Goal: Task Accomplishment & Management: Manage account settings

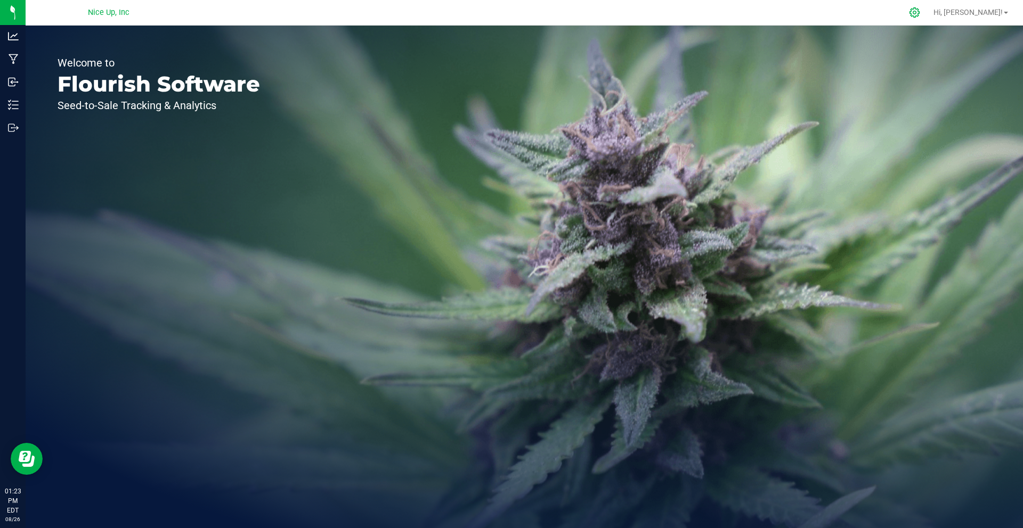
click at [920, 13] on icon at bounding box center [914, 12] width 11 height 11
click at [919, 14] on icon at bounding box center [914, 12] width 10 height 10
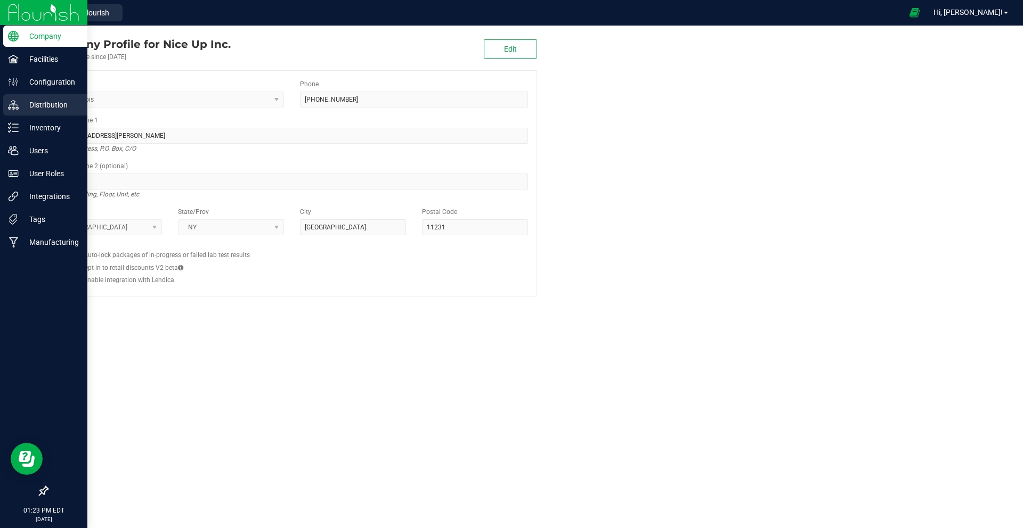
click at [54, 108] on p "Distribution" at bounding box center [51, 105] width 64 height 13
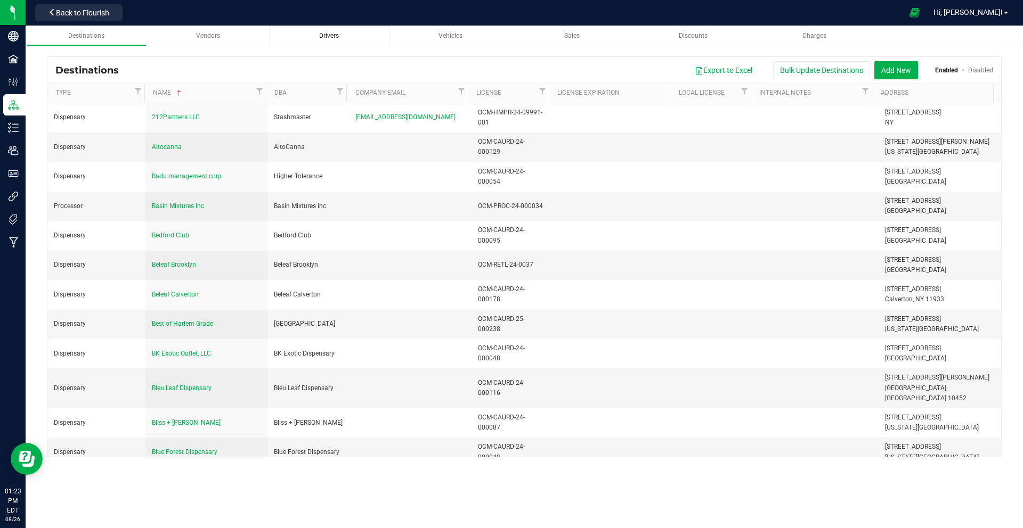
click at [353, 35] on div "Drivers" at bounding box center [329, 35] width 103 height 9
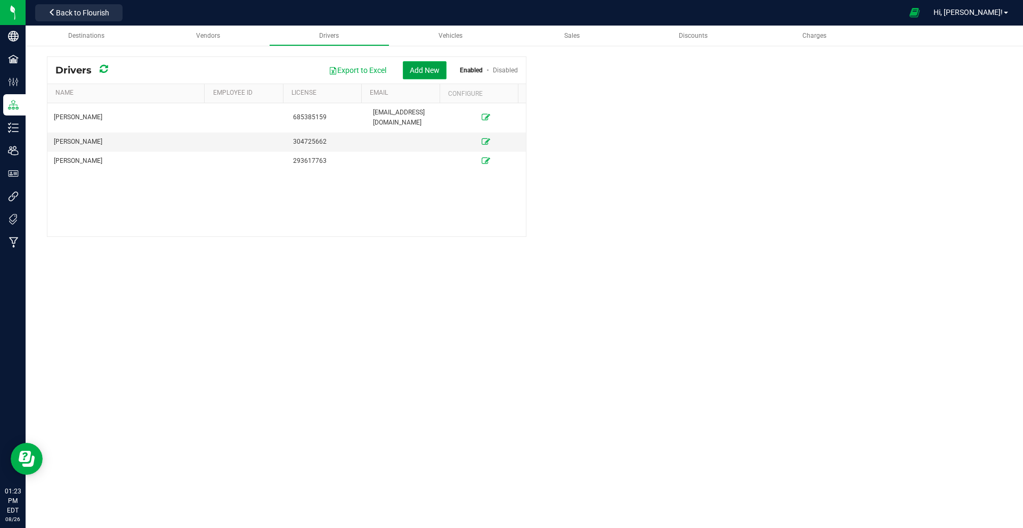
click at [413, 71] on button "Add New" at bounding box center [425, 70] width 44 height 18
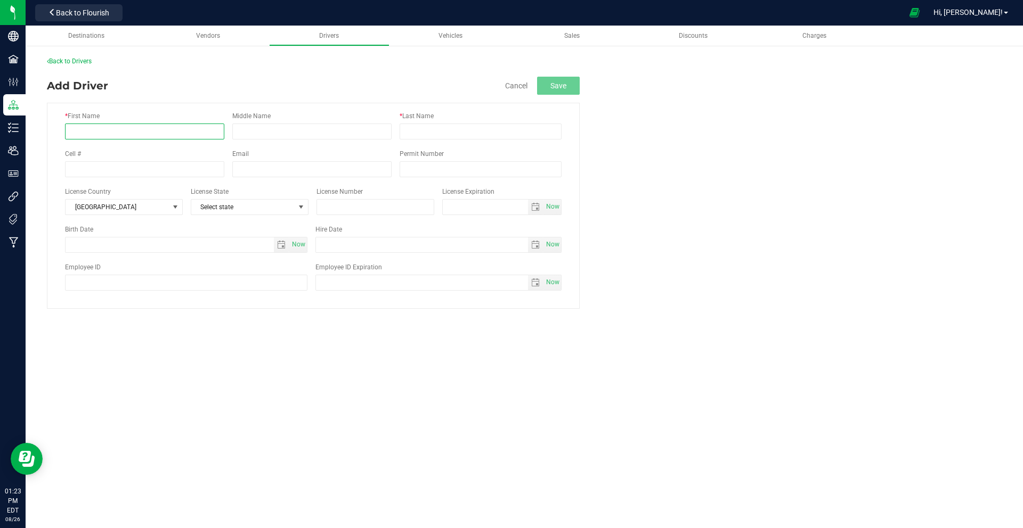
click at [175, 133] on input "* First Name" at bounding box center [144, 132] width 159 height 16
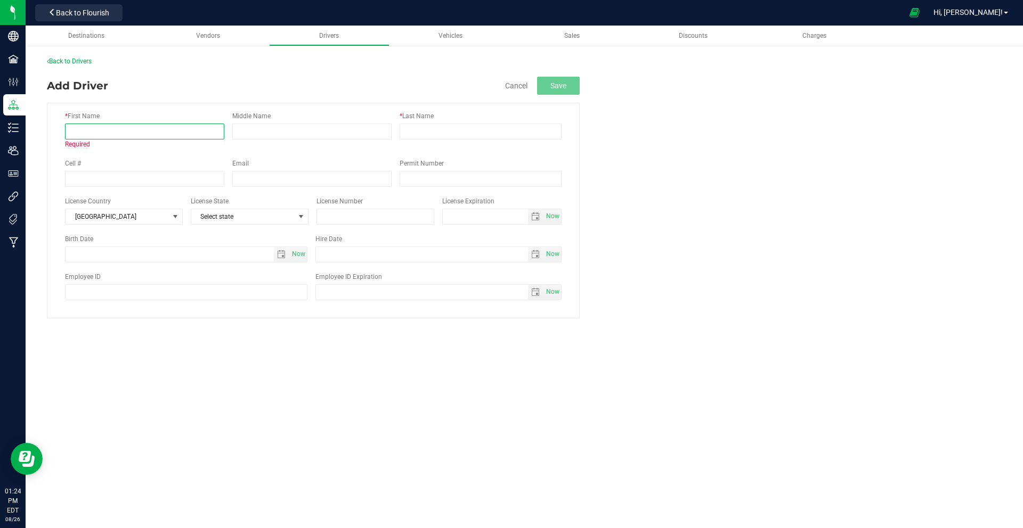
click at [179, 135] on input "* First Name" at bounding box center [144, 132] width 159 height 16
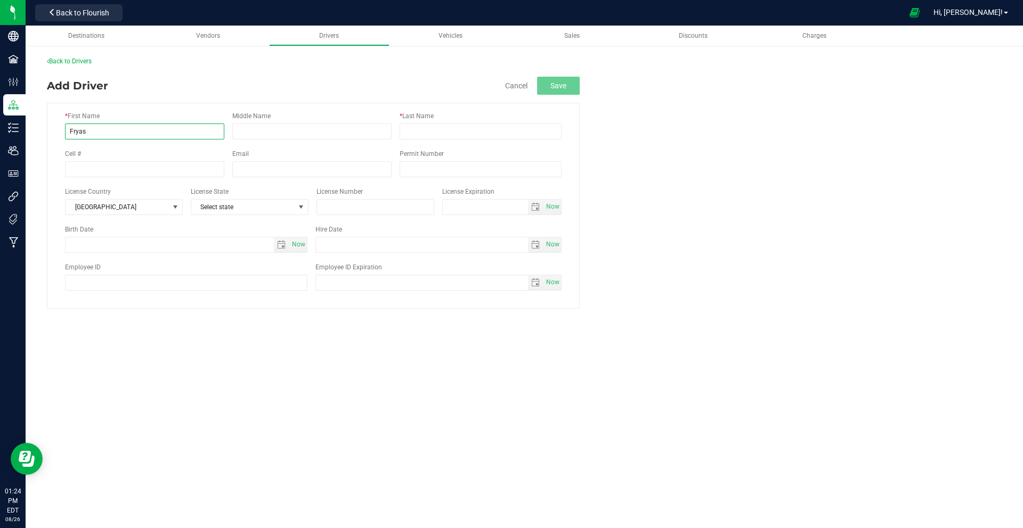
type input "Fryas"
type input "Elsebai"
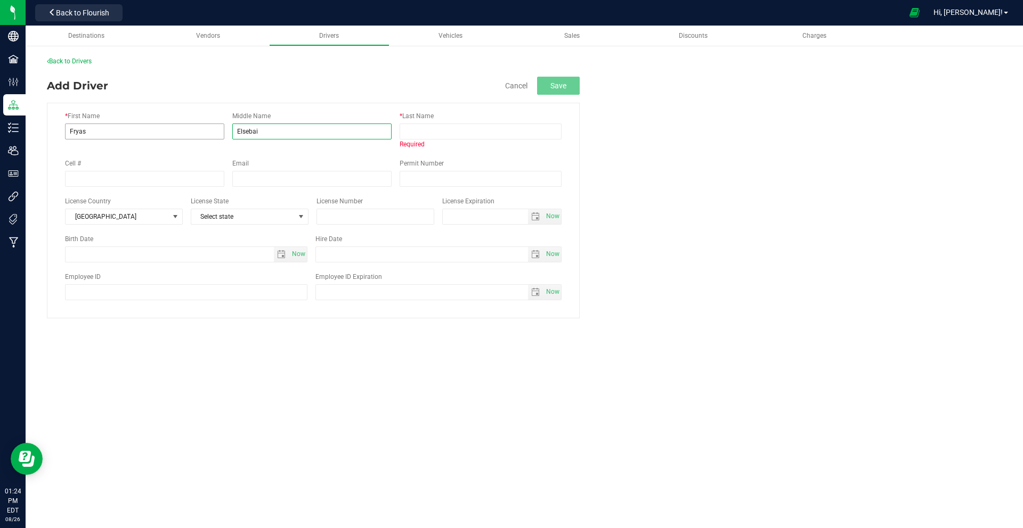
drag, startPoint x: 290, startPoint y: 133, endPoint x: 210, endPoint y: 126, distance: 79.6
click at [212, 126] on div "* First Name [GEOGRAPHIC_DATA] Middle Name [GEOGRAPHIC_DATA] * Last Name Requir…" at bounding box center [313, 130] width 496 height 38
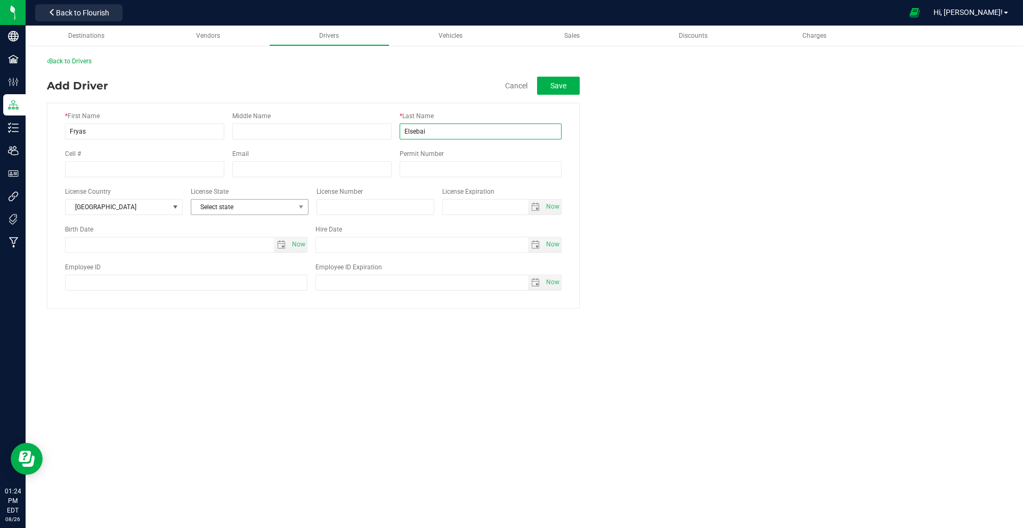
type input "Elsebai"
click at [282, 210] on span "Select state" at bounding box center [242, 207] width 103 height 15
click at [232, 347] on li "NY" at bounding box center [249, 354] width 117 height 18
click at [409, 206] on input "text" at bounding box center [375, 207] width 118 height 16
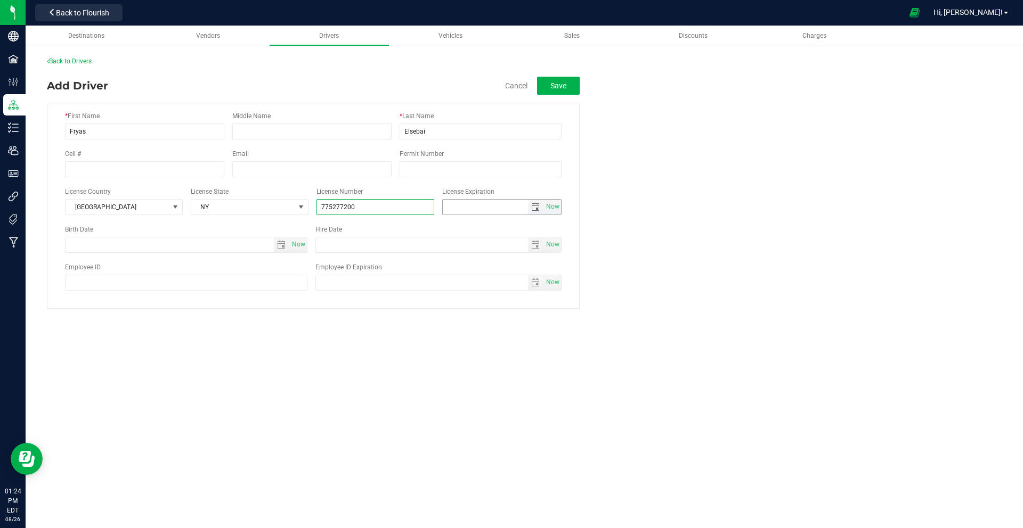
click at [531, 207] on span "select" at bounding box center [535, 207] width 9 height 9
type input "775277200"
click at [546, 226] on span "Next" at bounding box center [546, 226] width 9 height 9
click at [515, 227] on link "[DATE]" at bounding box center [499, 228] width 115 height 17
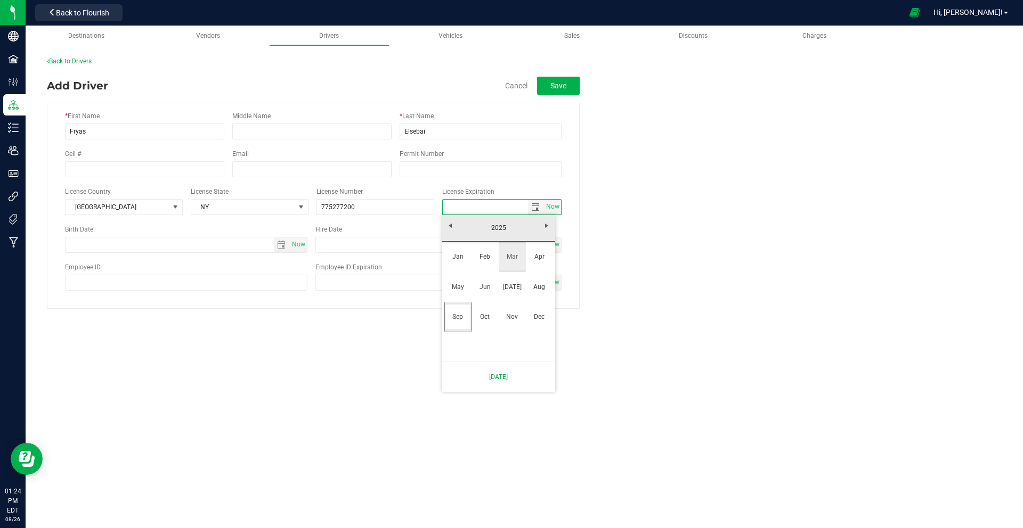
click at [515, 263] on link "Mar" at bounding box center [512, 256] width 27 height 27
click at [534, 374] on link "[DATE]" at bounding box center [498, 377] width 101 height 22
click at [535, 207] on span "select" at bounding box center [535, 207] width 9 height 9
click at [543, 226] on span "Next" at bounding box center [546, 226] width 9 height 9
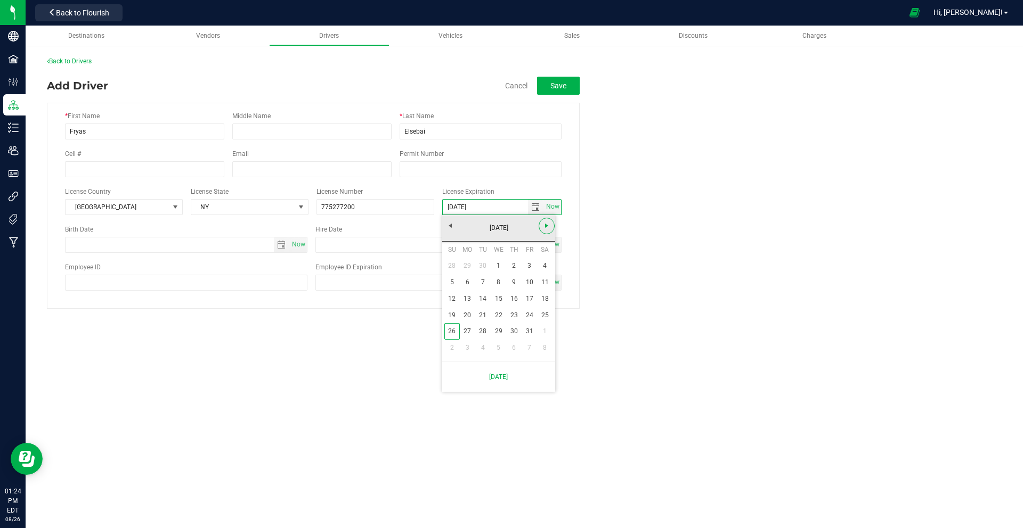
click at [543, 226] on span "Next" at bounding box center [546, 226] width 9 height 9
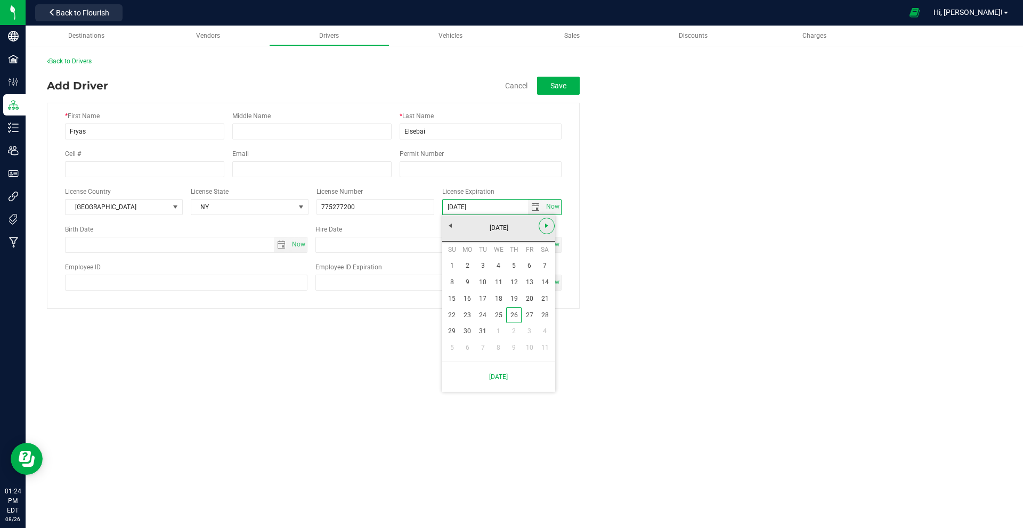
click at [543, 226] on span "Next" at bounding box center [546, 226] width 9 height 9
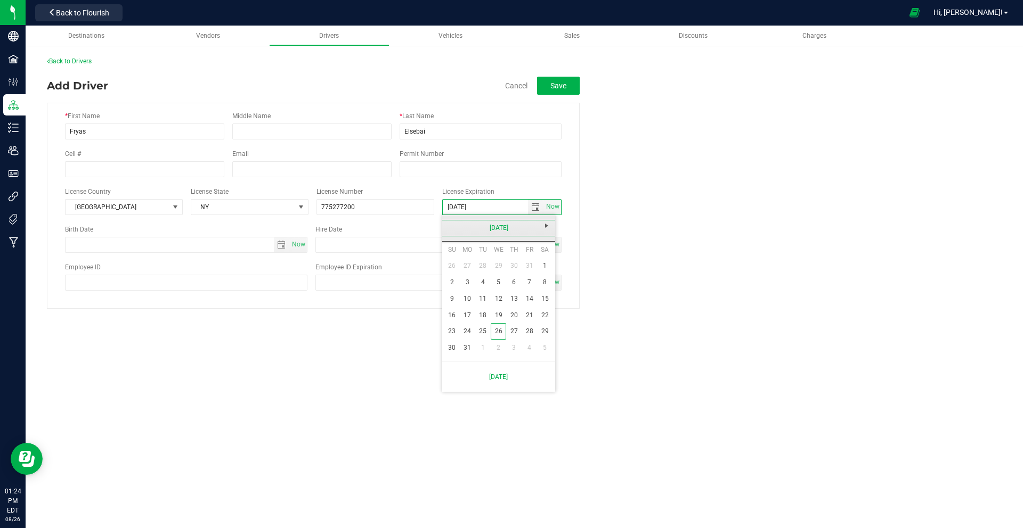
click at [518, 229] on link "[DATE]" at bounding box center [499, 228] width 115 height 17
click at [545, 227] on span "Next" at bounding box center [546, 226] width 9 height 9
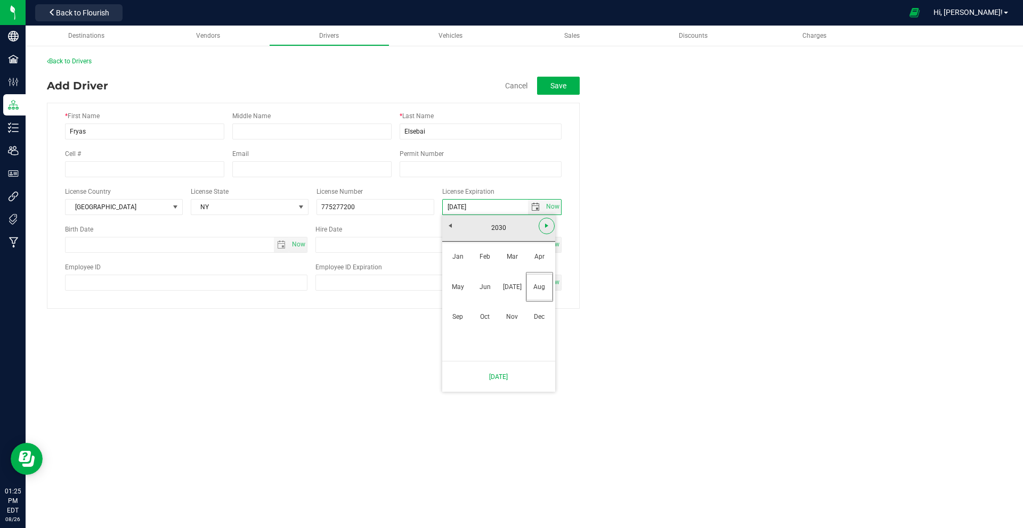
click at [545, 227] on span "Next" at bounding box center [546, 226] width 9 height 9
click at [516, 255] on link "Mar" at bounding box center [512, 256] width 27 height 27
click at [531, 317] on link "21" at bounding box center [528, 315] width 15 height 17
type input "[DATE]"
click at [281, 244] on span "select" at bounding box center [281, 245] width 9 height 9
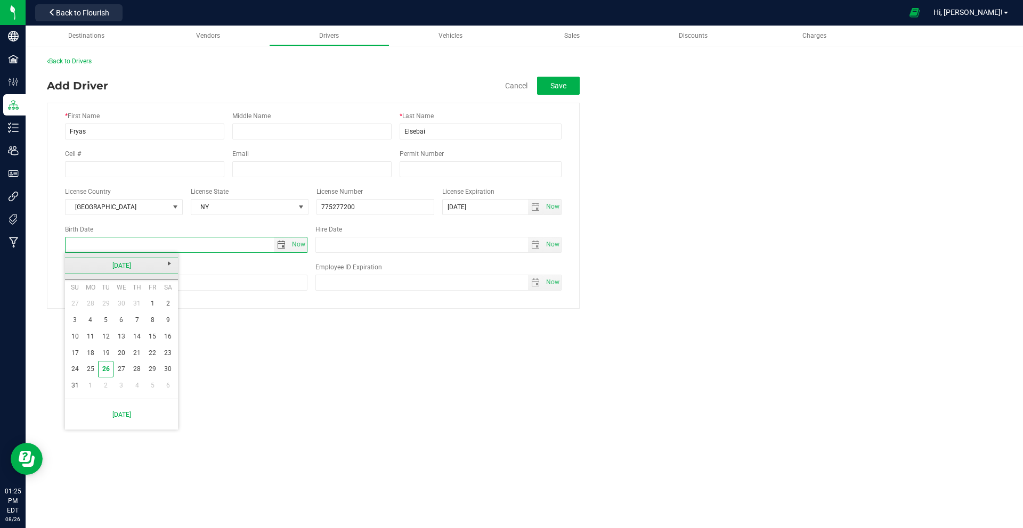
click at [141, 267] on link "[DATE]" at bounding box center [121, 266] width 115 height 17
click at [74, 266] on link "2025" at bounding box center [121, 266] width 115 height 17
click at [86, 267] on link "[DATE]-[DATE]" at bounding box center [121, 266] width 115 height 17
click at [76, 267] on span "Previous" at bounding box center [73, 263] width 9 height 9
click at [140, 364] on link "[DATE] - [DATE]" at bounding box center [134, 354] width 27 height 27
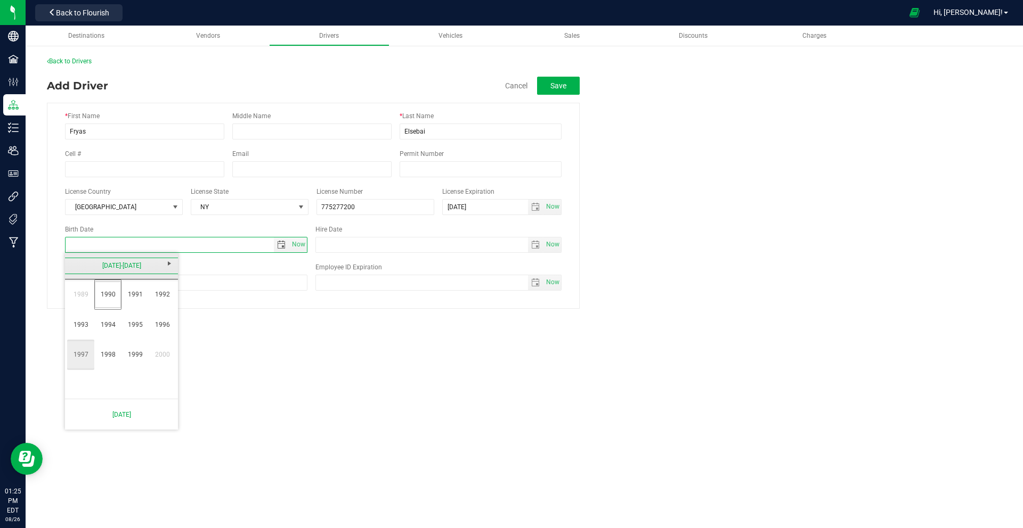
click at [81, 352] on link "1997" at bounding box center [80, 354] width 27 height 27
click at [140, 296] on link "Mar" at bounding box center [134, 294] width 27 height 27
click at [156, 353] on link "21" at bounding box center [152, 353] width 15 height 17
type input "[DATE]"
click at [646, 323] on div "Destinations Vendors Drivers Vehicles Sales Discounts Charges Back to Drivers A…" at bounding box center [524, 277] width 997 height 503
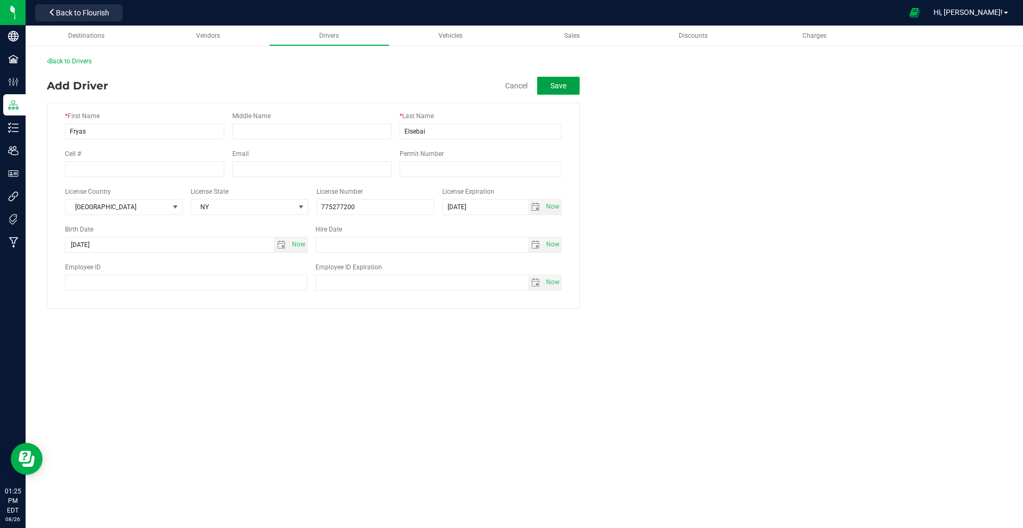
click at [573, 87] on button "Save" at bounding box center [558, 86] width 43 height 18
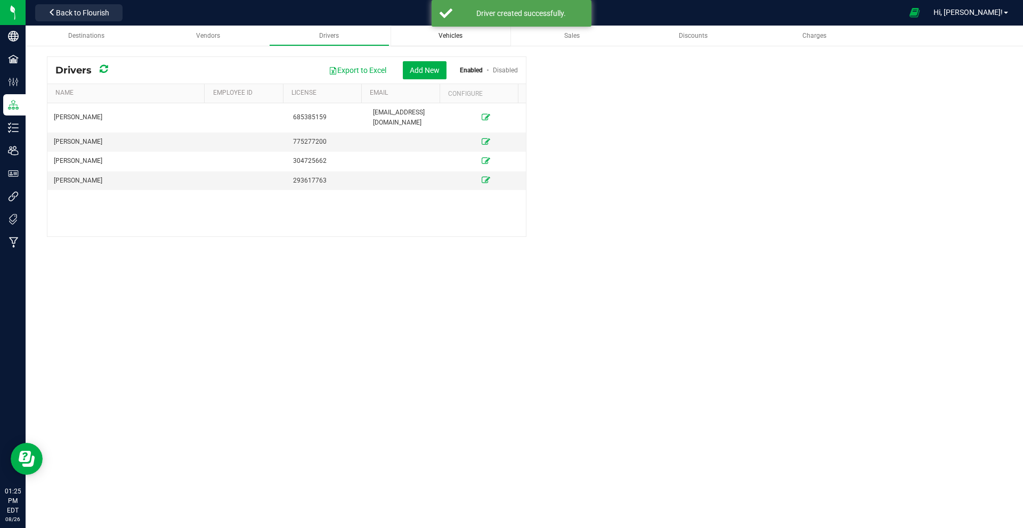
click at [467, 36] on div "Vehicles" at bounding box center [450, 35] width 103 height 9
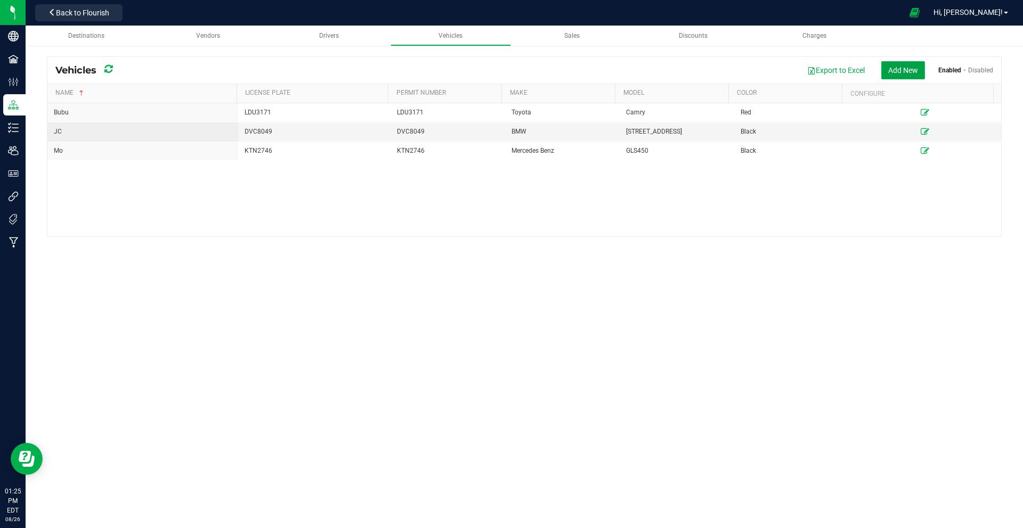
click at [908, 70] on button "Add New" at bounding box center [903, 70] width 44 height 18
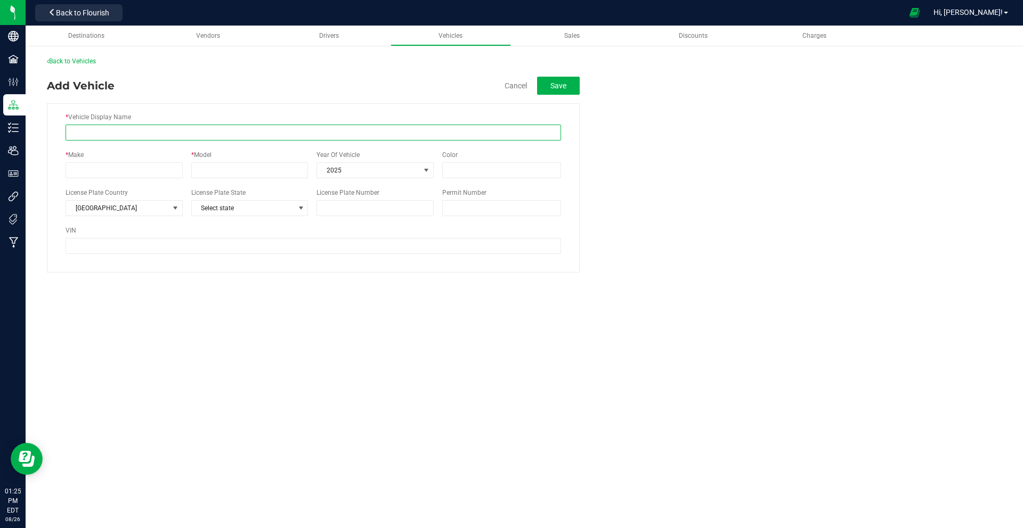
click at [166, 136] on input "* Vehicle Display Name" at bounding box center [313, 133] width 495 height 16
type input "Fryas"
type input "Honda"
type input "Accord"
click at [420, 173] on span "select" at bounding box center [426, 170] width 13 height 15
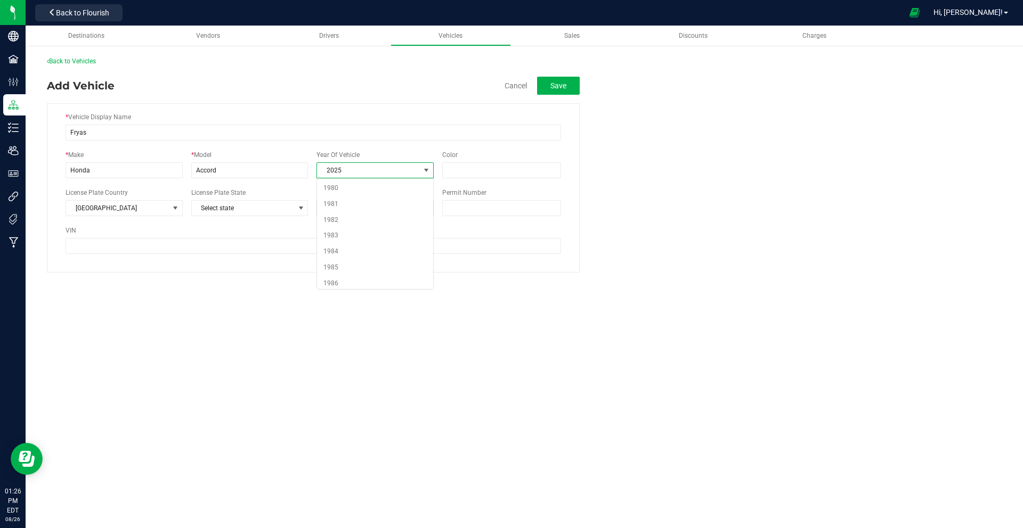
scroll to position [622, 0]
click at [364, 203] on li "2020" at bounding box center [375, 200] width 116 height 16
click at [479, 174] on input "Color" at bounding box center [501, 170] width 119 height 16
type input "Red"
click at [289, 209] on span "Select state" at bounding box center [243, 208] width 103 height 15
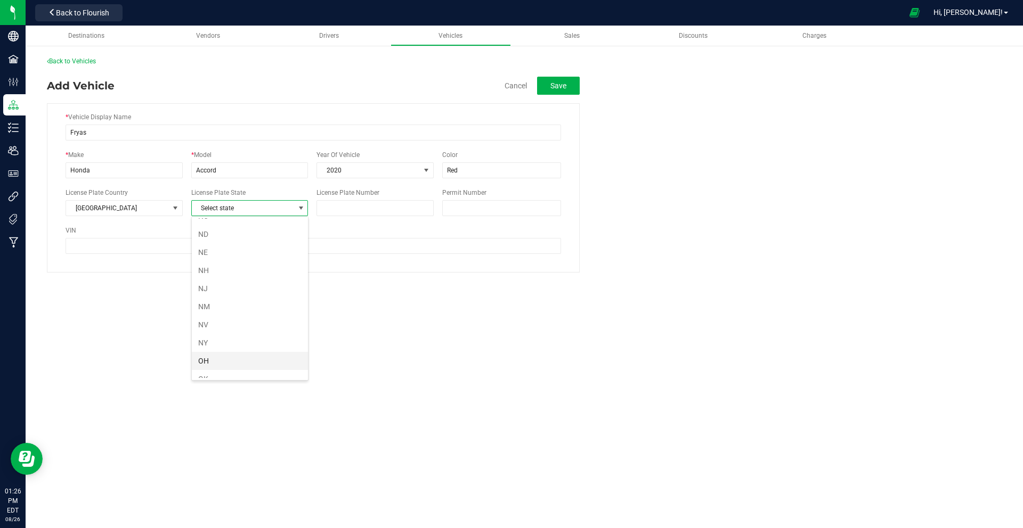
scroll to position [495, 0]
click at [215, 346] on li "NY" at bounding box center [250, 348] width 116 height 18
click at [477, 207] on input "Permit Number" at bounding box center [501, 208] width 119 height 16
click at [357, 211] on input "License Plate Number" at bounding box center [374, 208] width 117 height 16
click at [469, 207] on input "Permit Number" at bounding box center [501, 208] width 119 height 16
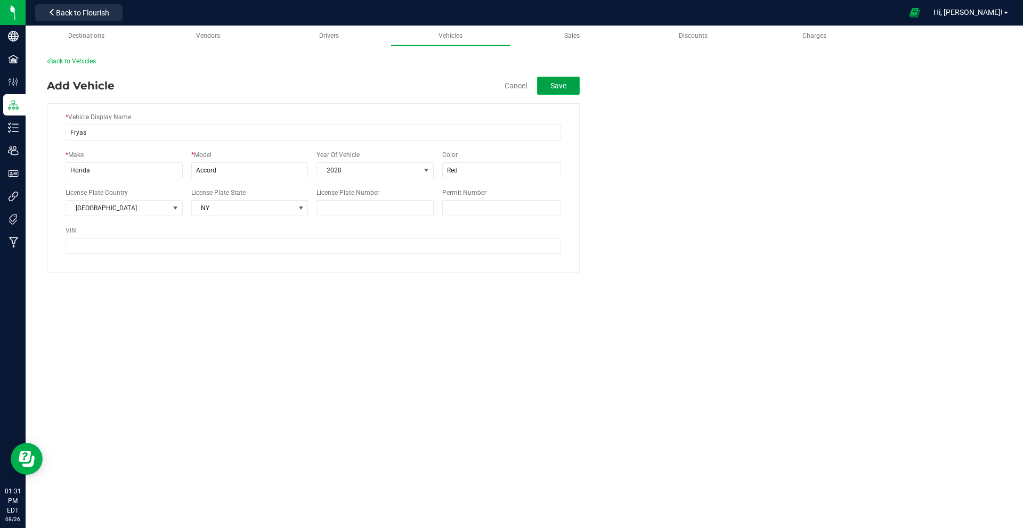
click at [560, 90] on button "Save" at bounding box center [558, 86] width 43 height 18
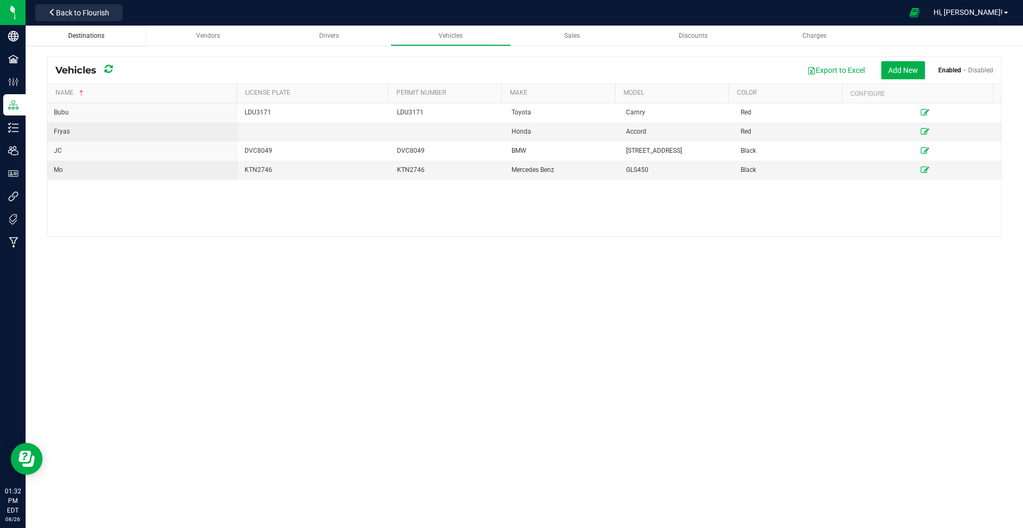
click at [94, 42] on link "Destinations" at bounding box center [87, 36] width 120 height 21
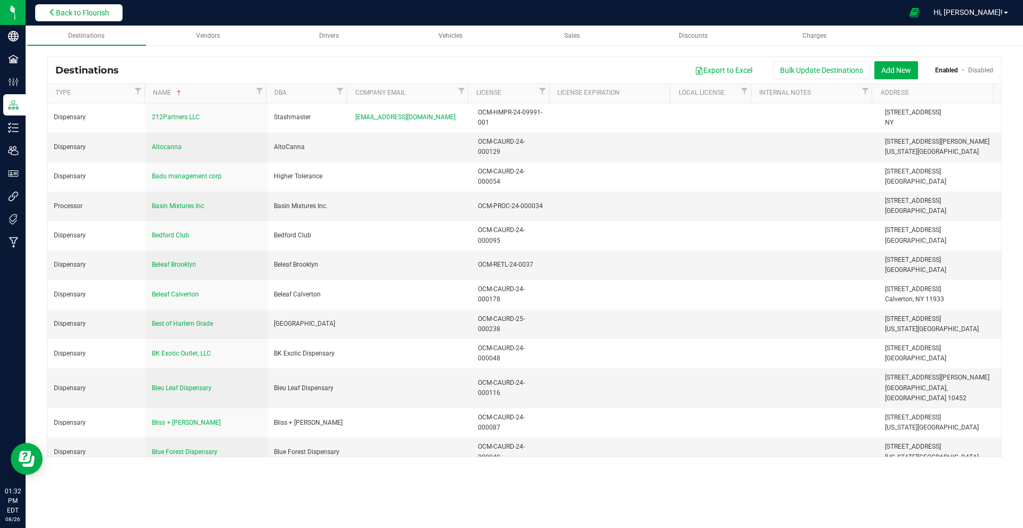
click at [87, 7] on button "Back to Flourish" at bounding box center [78, 12] width 87 height 17
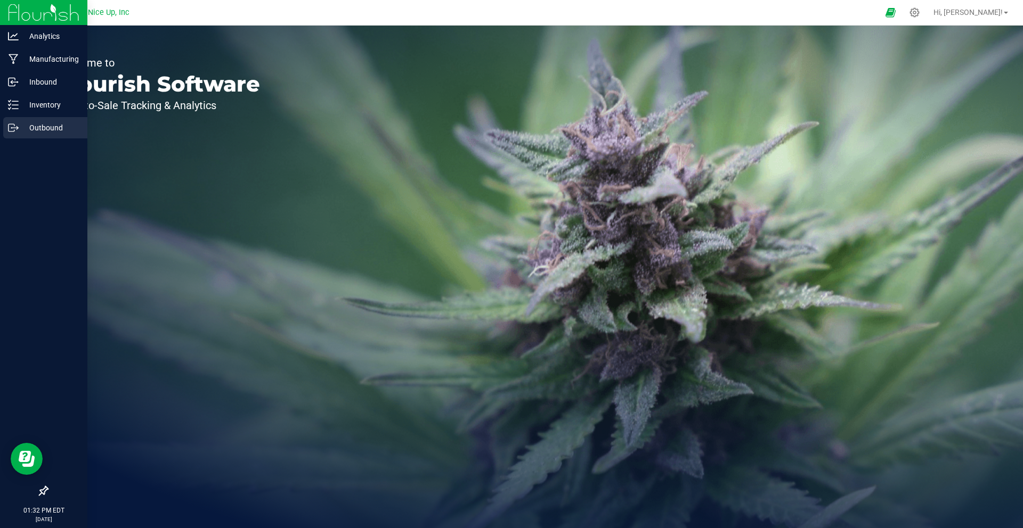
click at [12, 131] on icon at bounding box center [12, 127] width 6 height 7
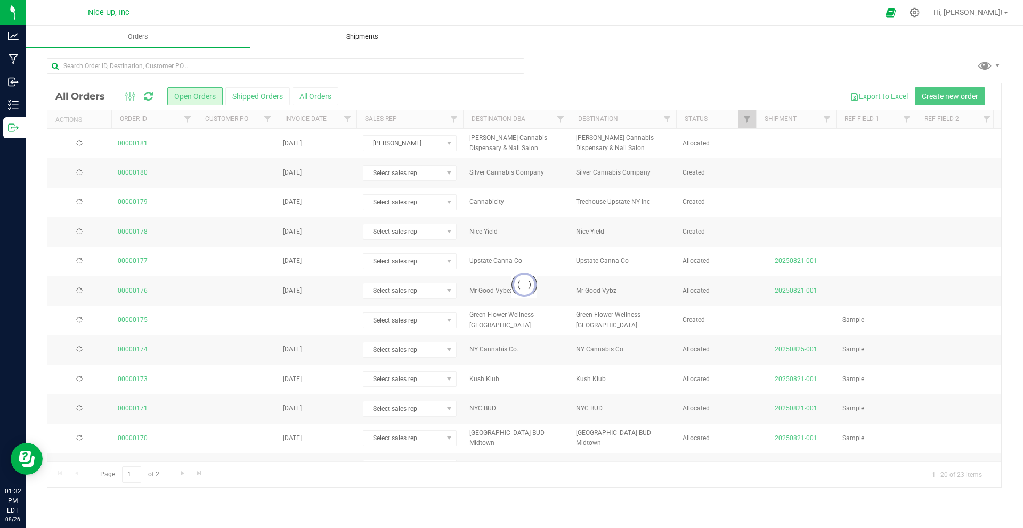
click at [363, 42] on uib-tab-heading "Shipments" at bounding box center [361, 36] width 223 height 21
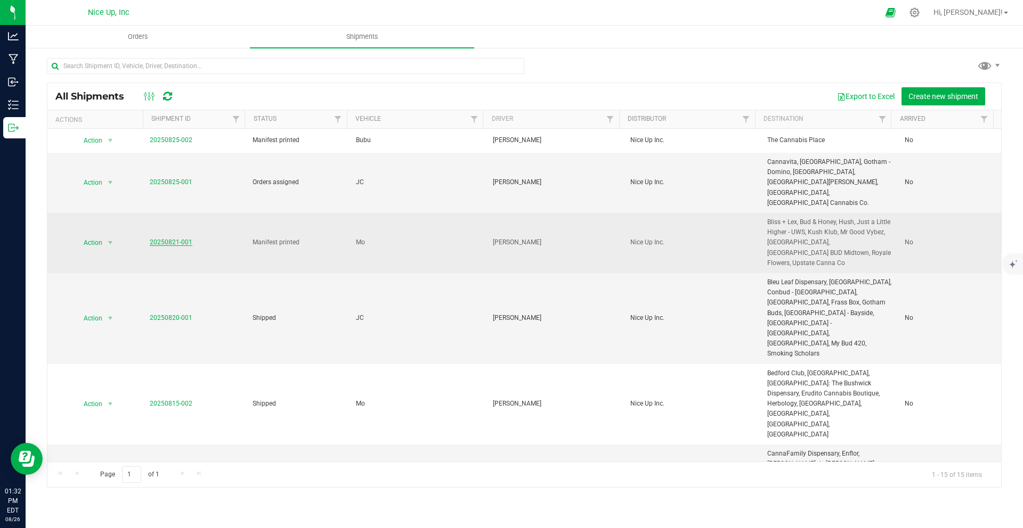
click at [168, 239] on link "20250821-001" at bounding box center [171, 242] width 43 height 7
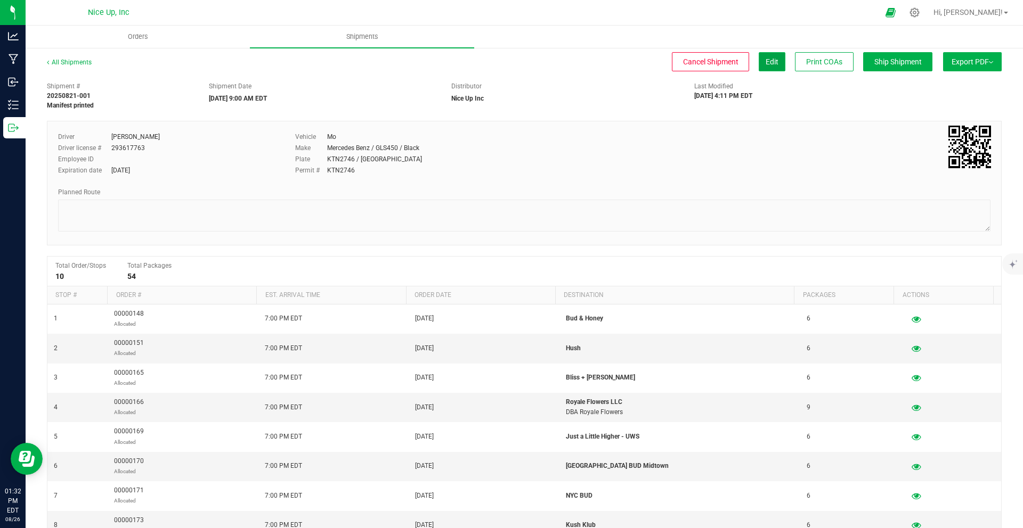
click at [765, 62] on span "Edit" at bounding box center [771, 62] width 13 height 9
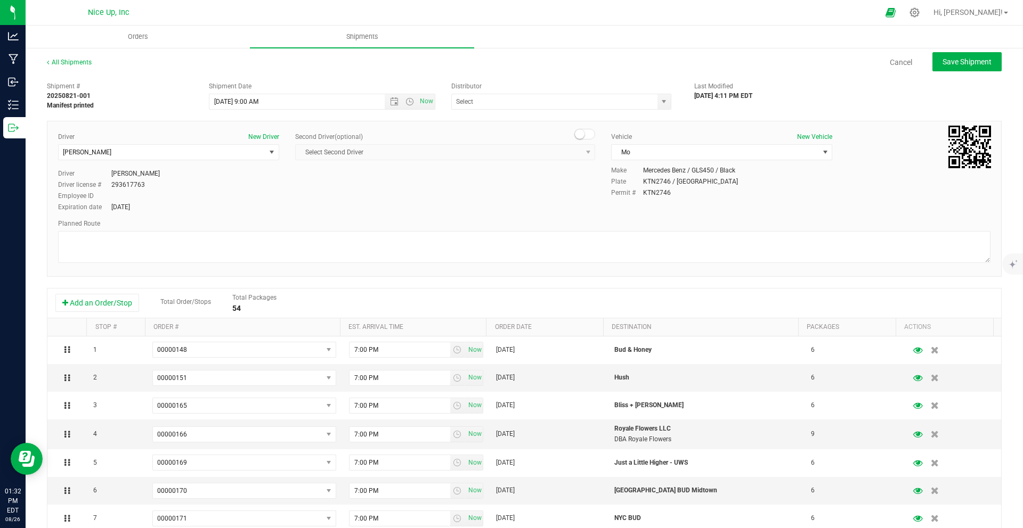
type input "Nice Up Inc"
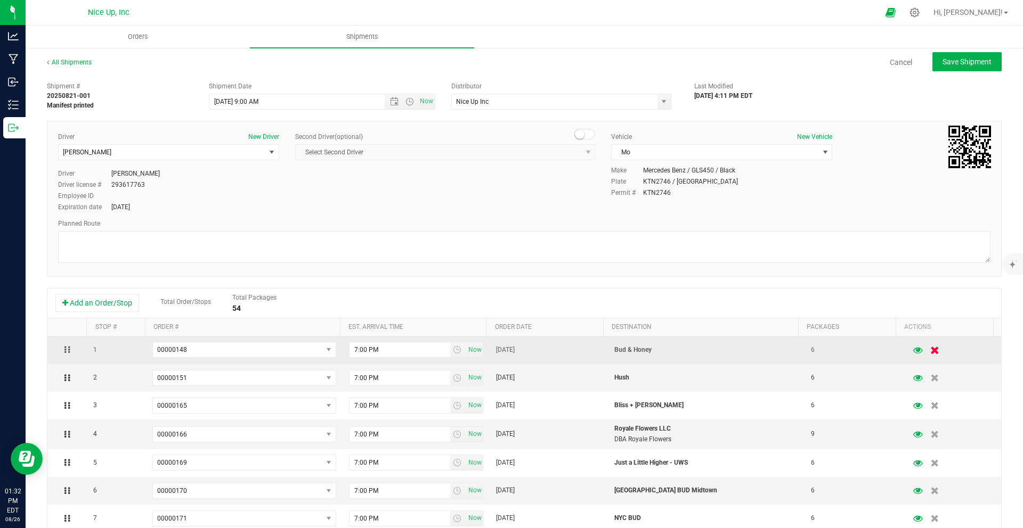
click at [931, 346] on icon "button" at bounding box center [935, 350] width 9 height 8
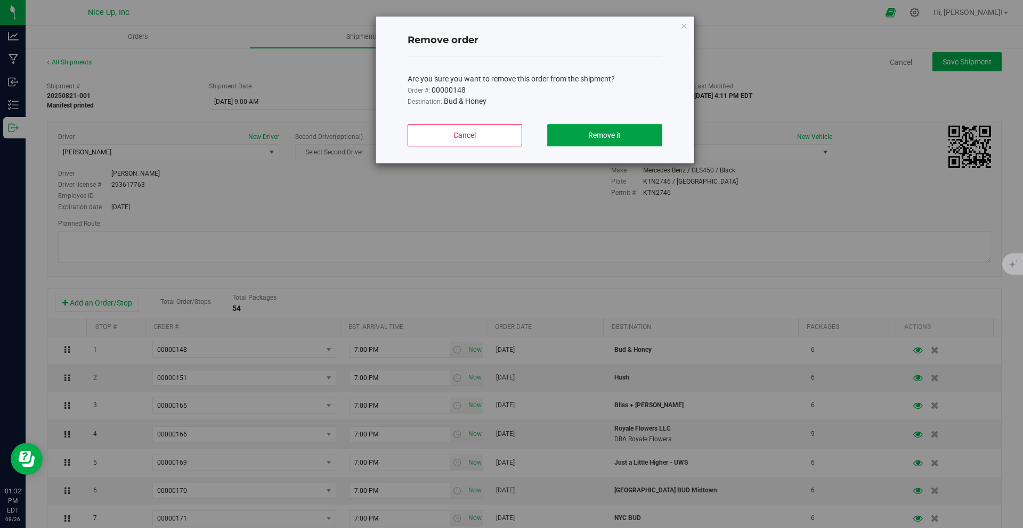
click at [629, 132] on button "Remove it" at bounding box center [604, 135] width 115 height 22
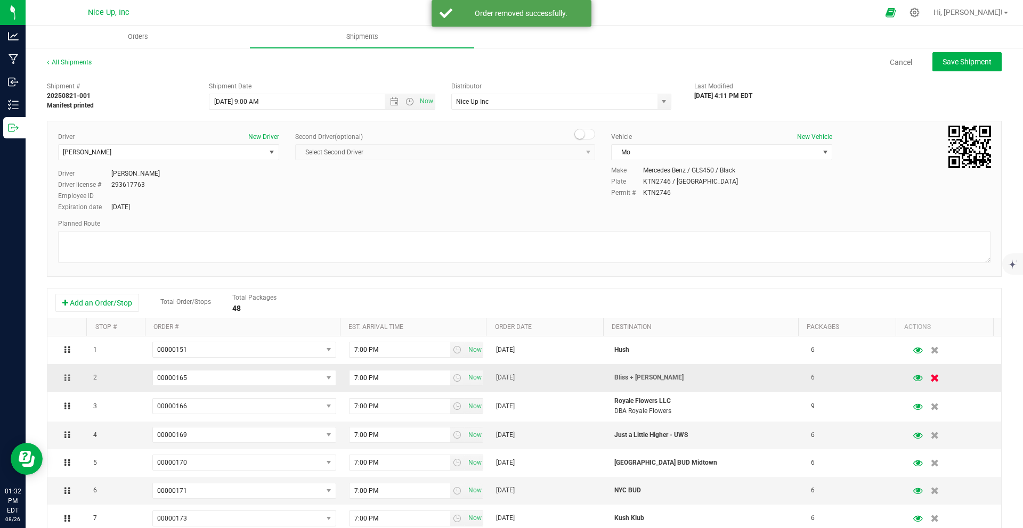
click at [931, 378] on icon "button" at bounding box center [935, 378] width 9 height 8
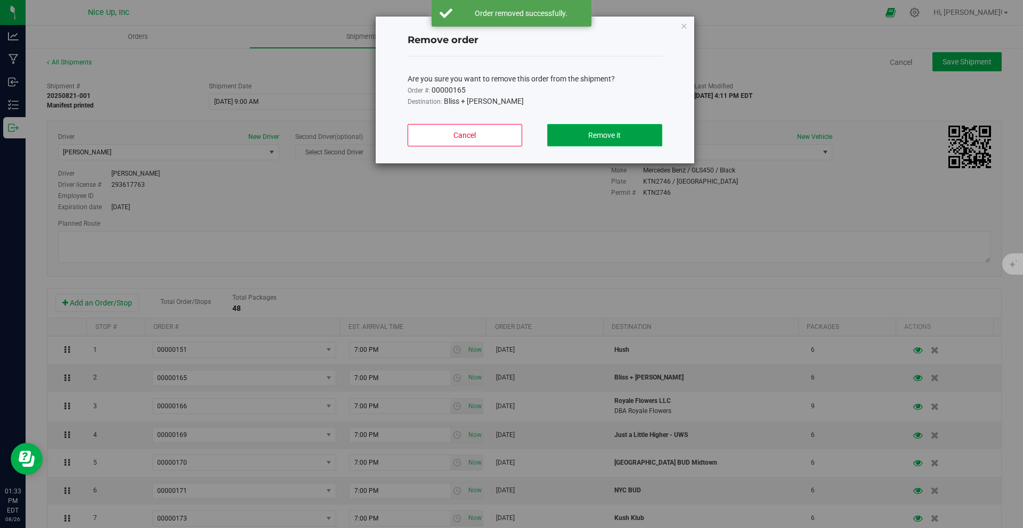
click at [618, 126] on button "Remove it" at bounding box center [604, 135] width 115 height 22
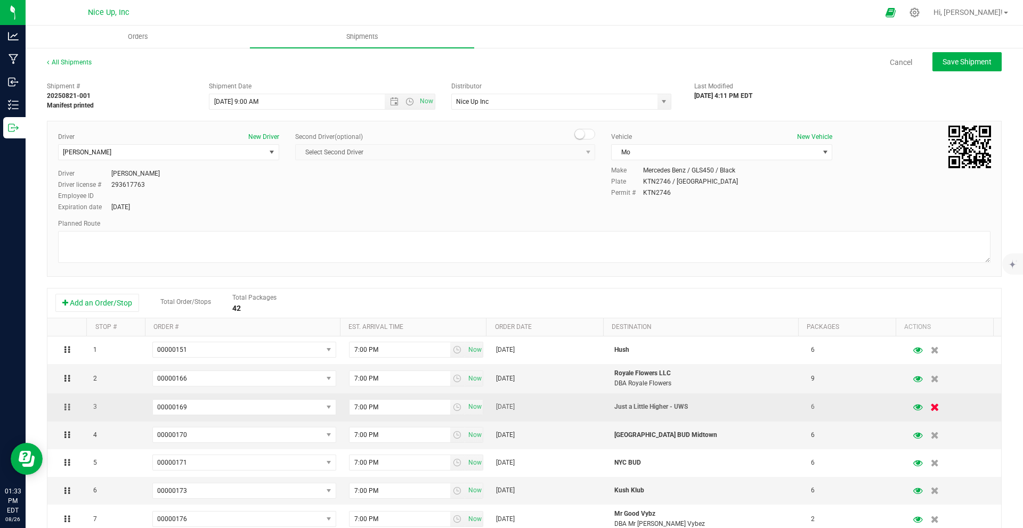
click at [931, 406] on icon "button" at bounding box center [935, 408] width 9 height 8
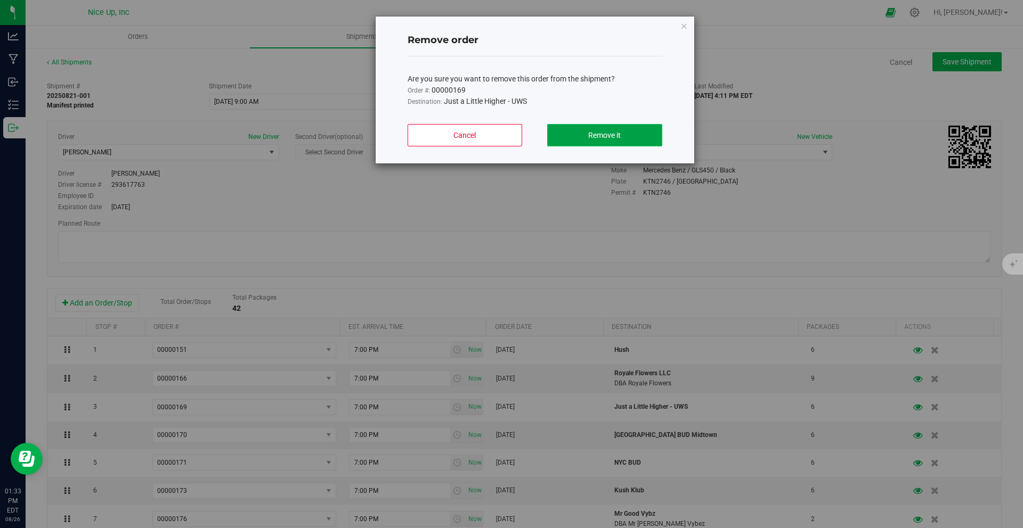
click at [609, 133] on span "Remove it" at bounding box center [604, 135] width 32 height 9
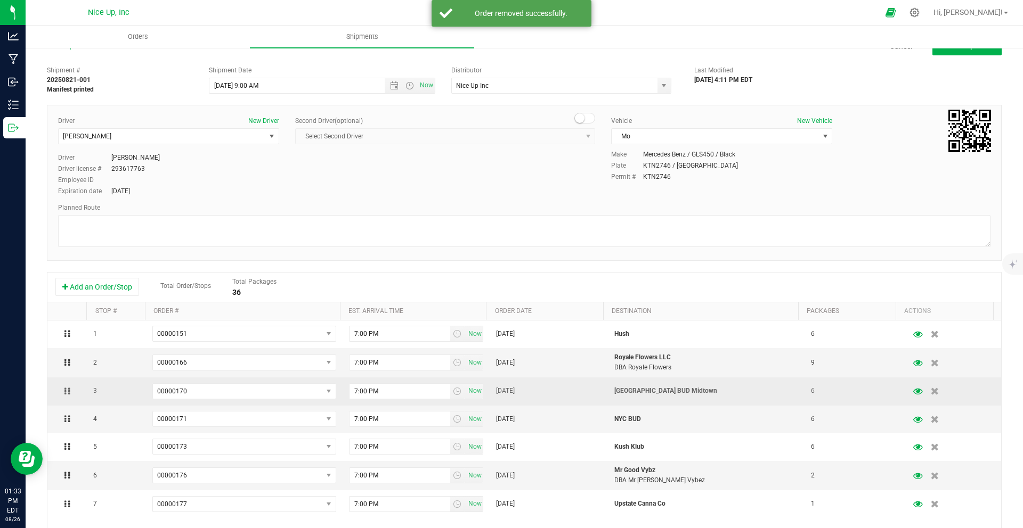
scroll to position [41, 0]
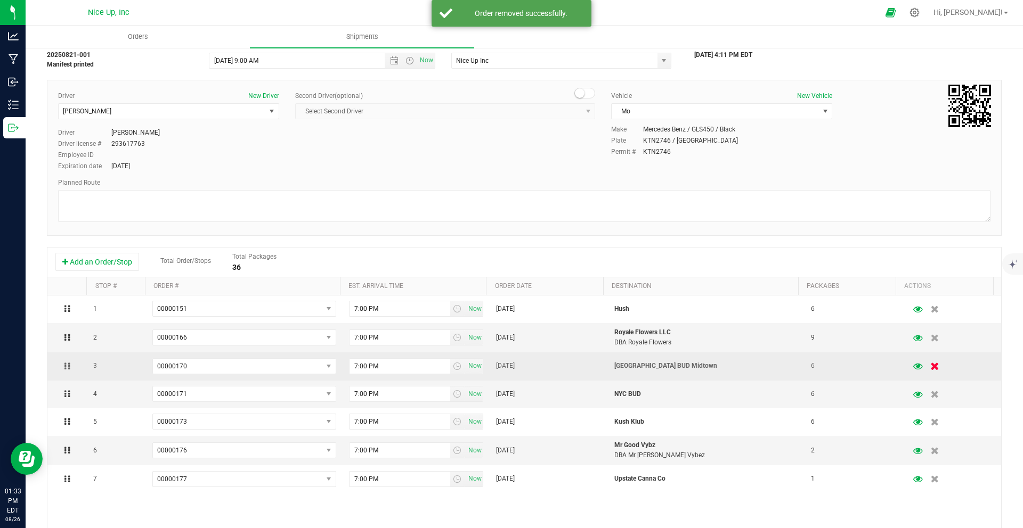
click at [926, 366] on button "button" at bounding box center [935, 366] width 18 height 21
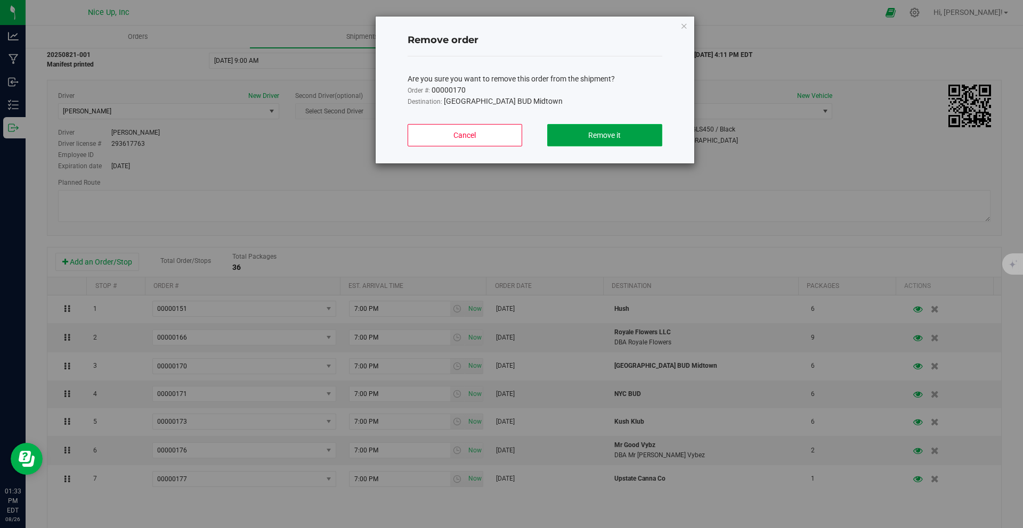
click at [619, 131] on span "Remove it" at bounding box center [604, 135] width 32 height 9
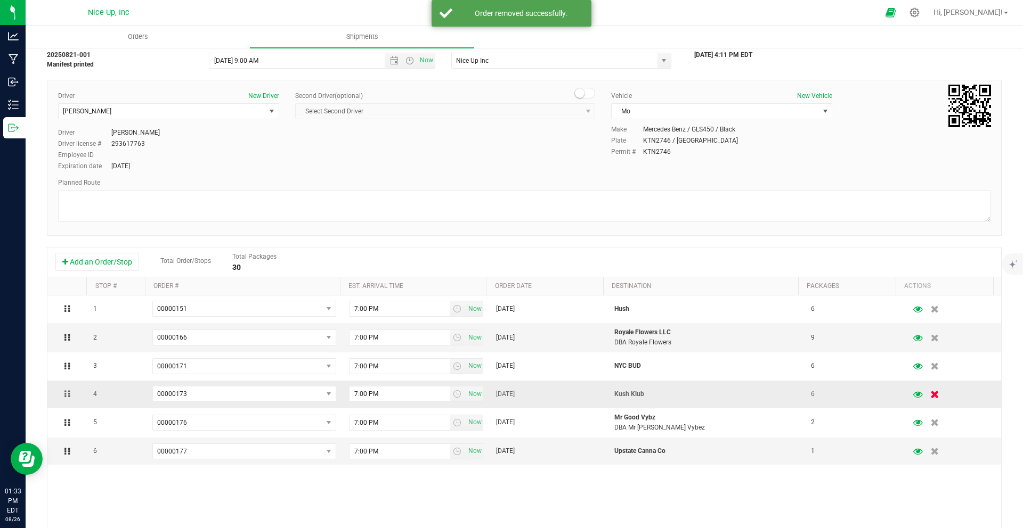
click at [931, 394] on icon "button" at bounding box center [935, 394] width 9 height 8
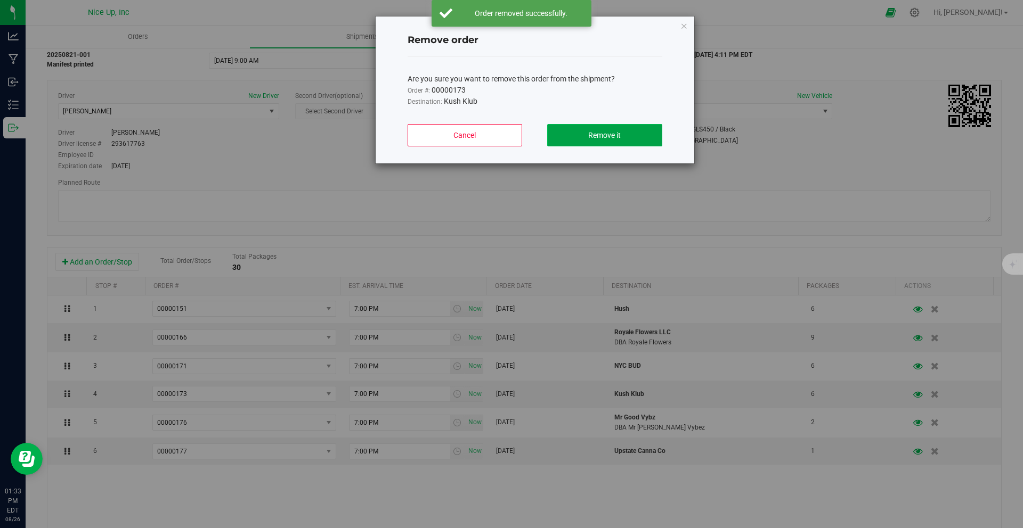
click at [623, 135] on button "Remove it" at bounding box center [604, 135] width 115 height 22
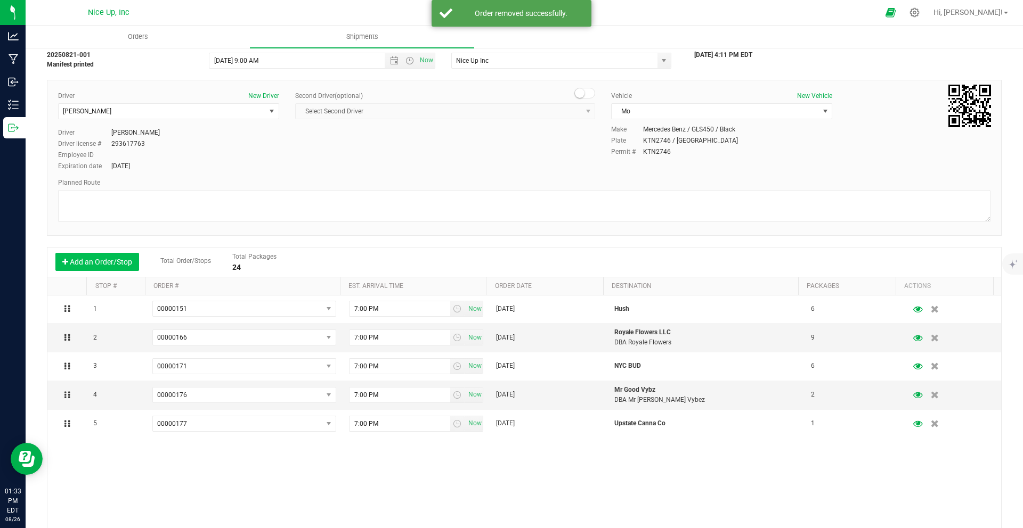
click at [116, 262] on button "Add an Order/Stop" at bounding box center [97, 262] width 84 height 18
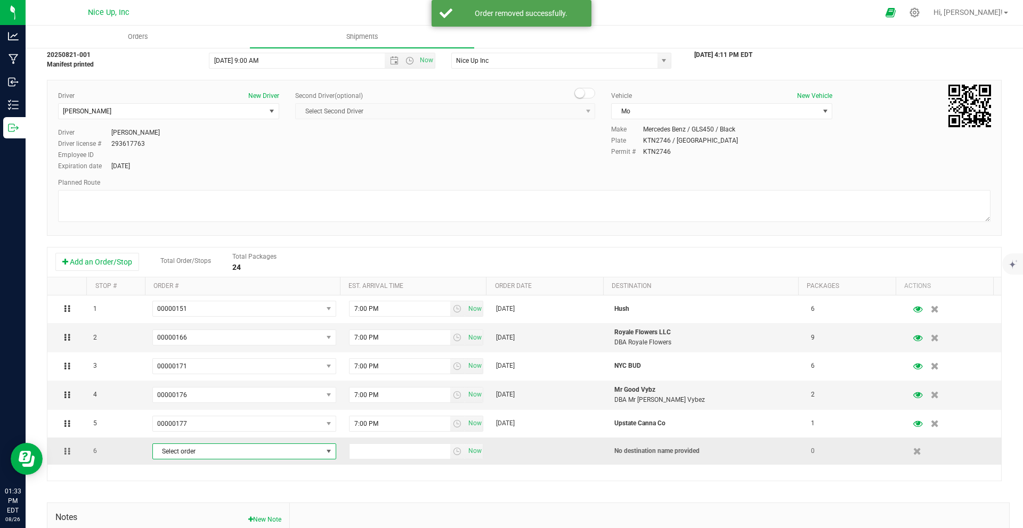
click at [195, 452] on span "Select order" at bounding box center [237, 451] width 169 height 15
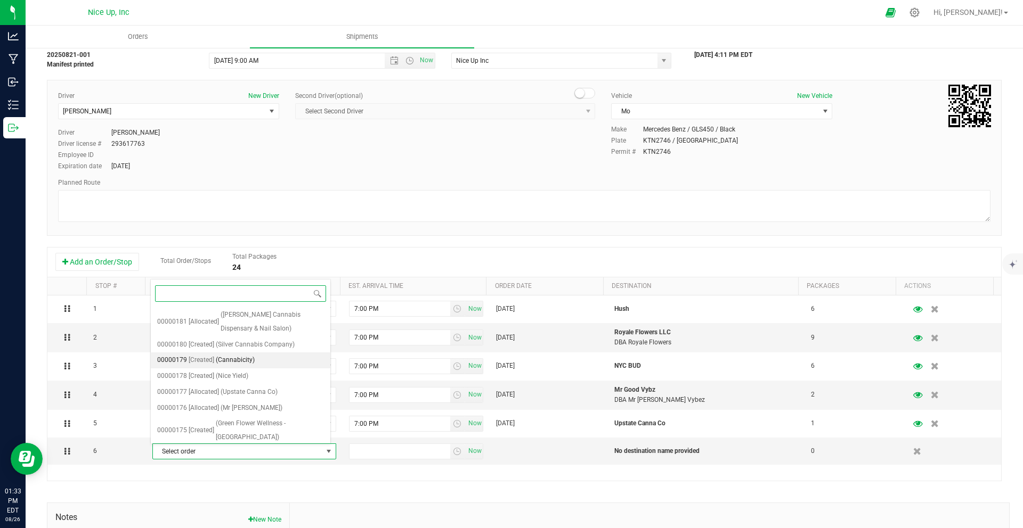
click at [272, 361] on li "00000179 [Created] (Cannabicity)" at bounding box center [241, 361] width 180 height 16
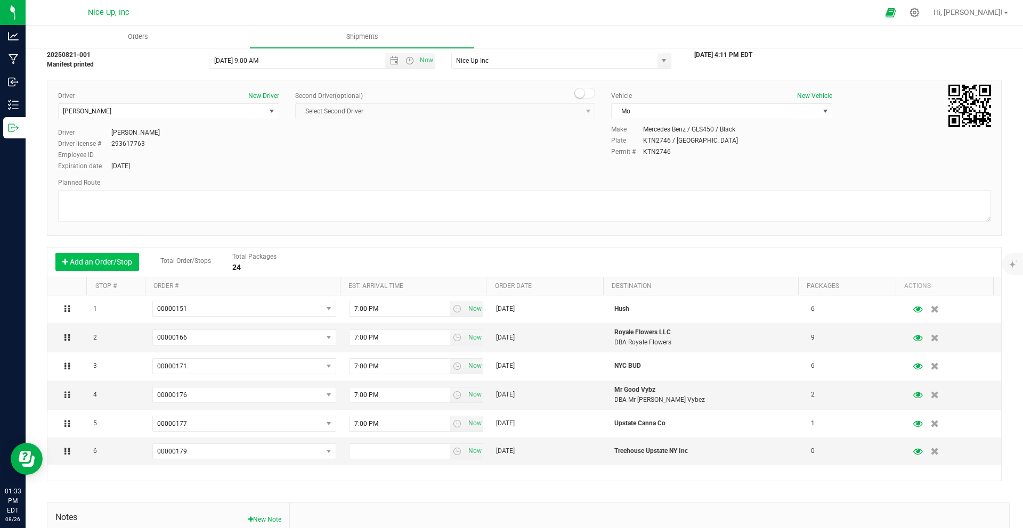
click at [104, 263] on button "Add an Order/Stop" at bounding box center [97, 262] width 84 height 18
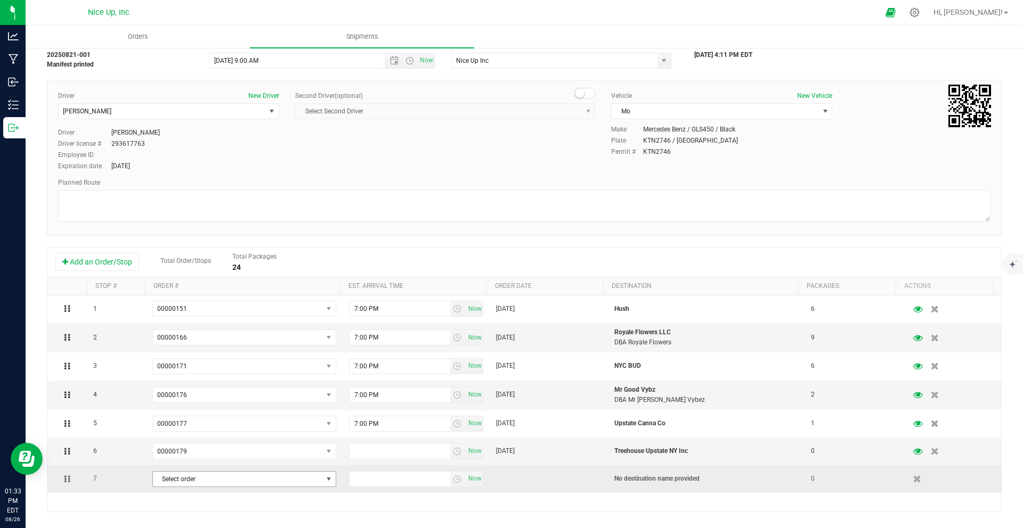
click at [262, 478] on span "Select order" at bounding box center [237, 479] width 169 height 15
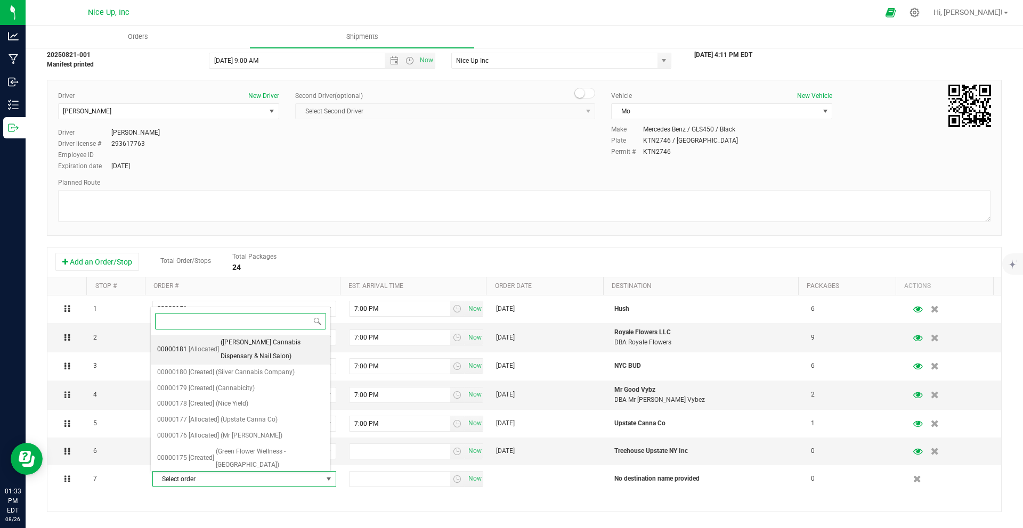
click at [233, 354] on span "([PERSON_NAME] Cannabis Dispensary & Nail Salon)" at bounding box center [272, 349] width 103 height 27
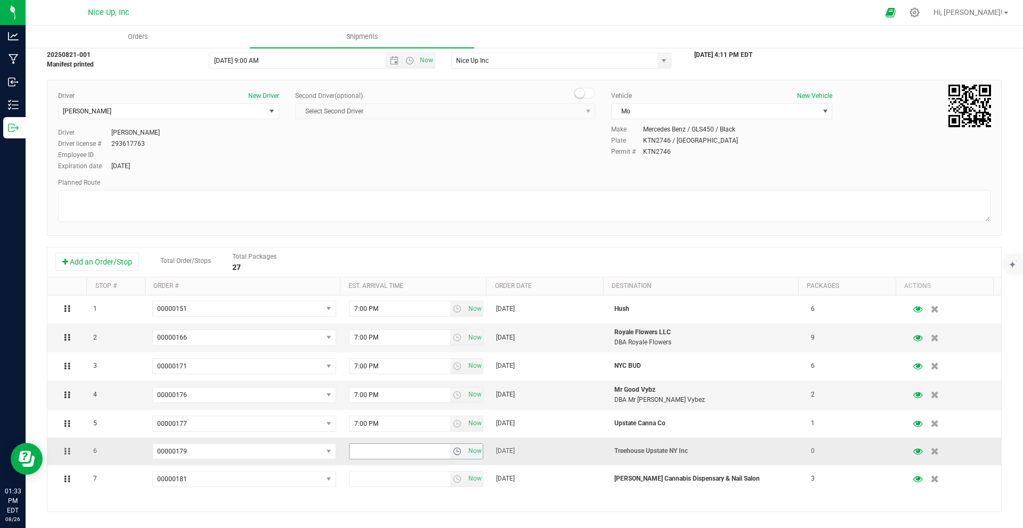
click at [453, 451] on span "select" at bounding box center [457, 451] width 9 height 9
click at [403, 414] on li "7:00 PM" at bounding box center [409, 415] width 130 height 14
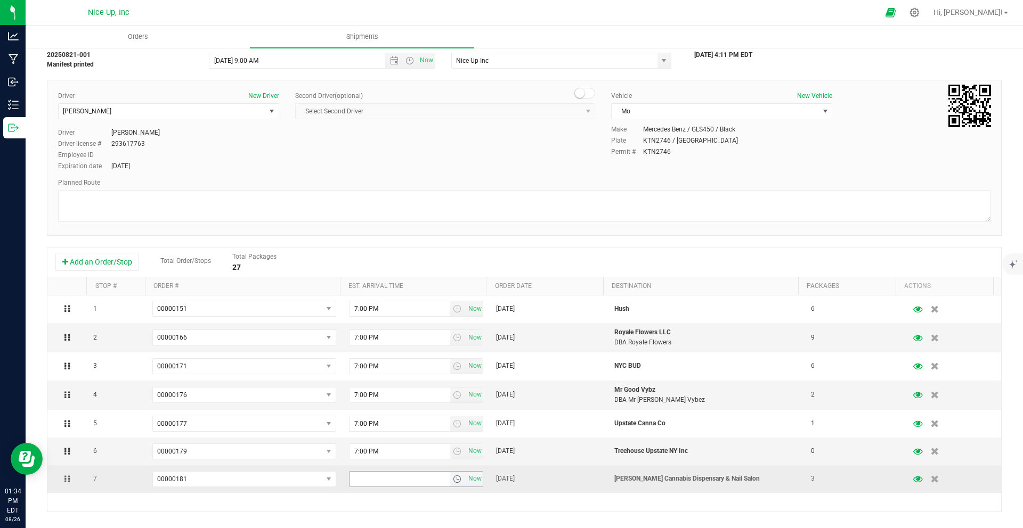
click at [453, 479] on span "select" at bounding box center [457, 479] width 9 height 9
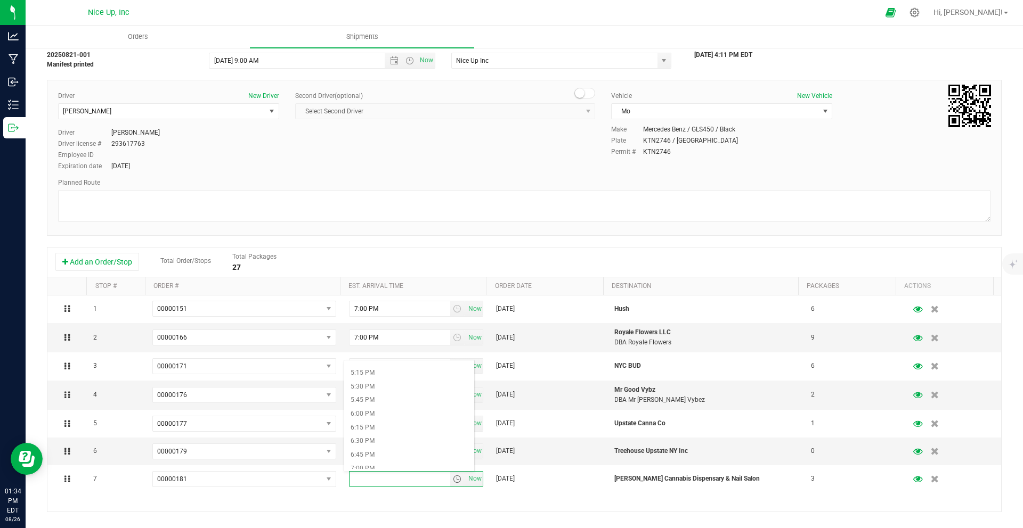
scroll to position [954, 0]
click at [435, 451] on li "7:00 PM" at bounding box center [409, 456] width 130 height 14
click at [405, 59] on span "Open the time view" at bounding box center [409, 60] width 9 height 9
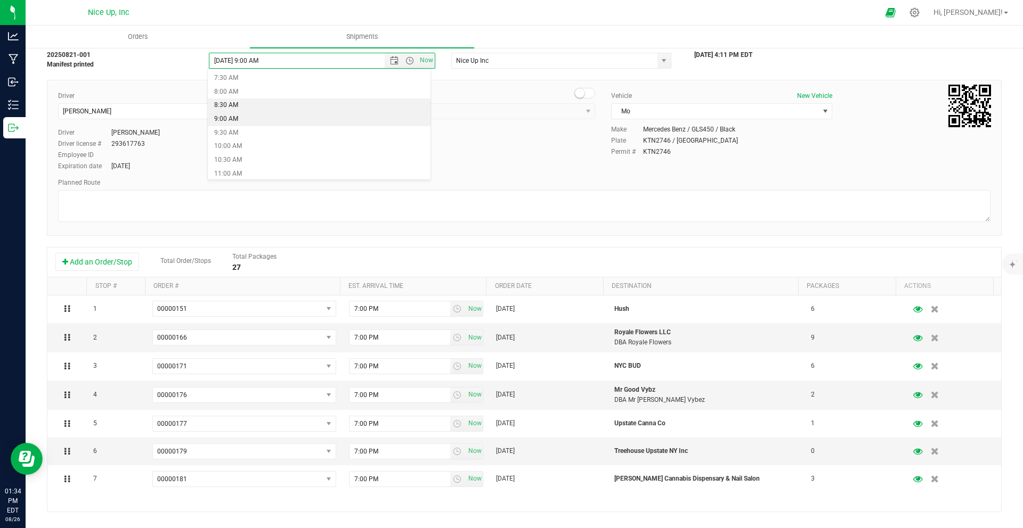
scroll to position [208, 0]
click at [272, 145] on li "10:00 AM" at bounding box center [319, 143] width 223 height 14
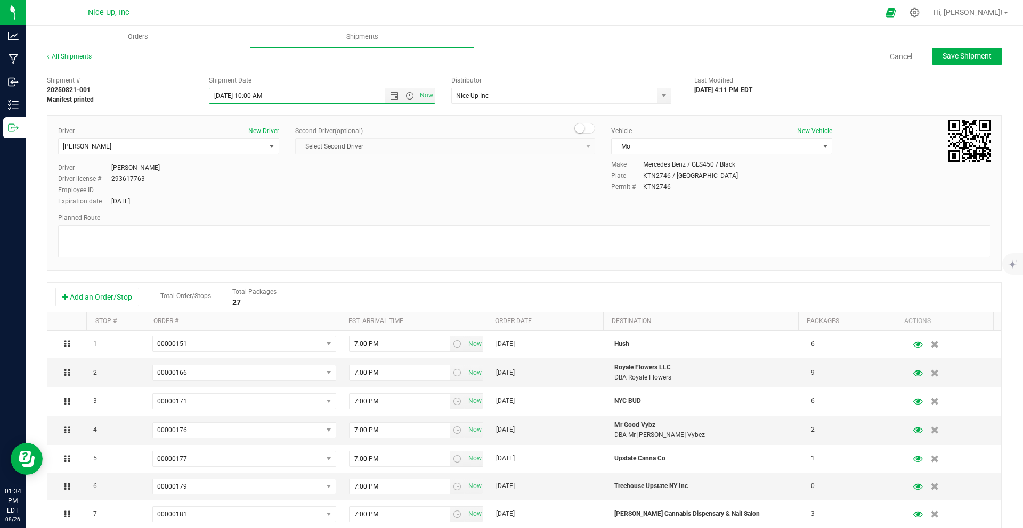
scroll to position [0, 0]
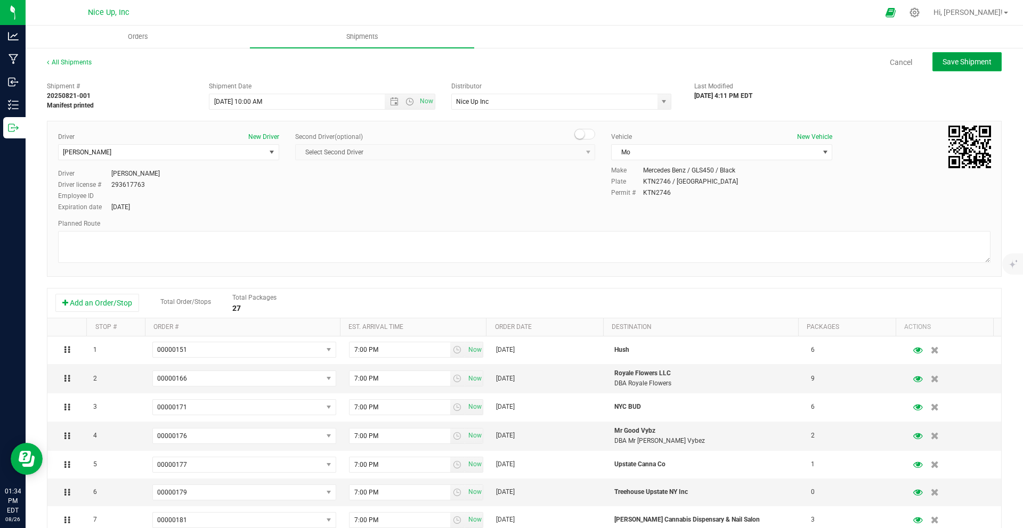
click at [947, 59] on span "Save Shipment" at bounding box center [966, 62] width 49 height 9
type input "[DATE] 2:00 PM"
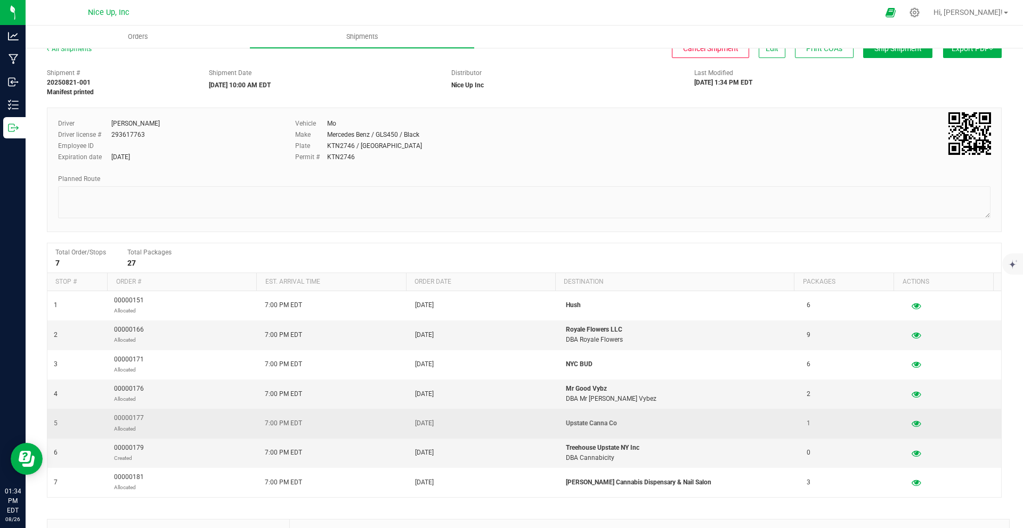
scroll to position [15, 0]
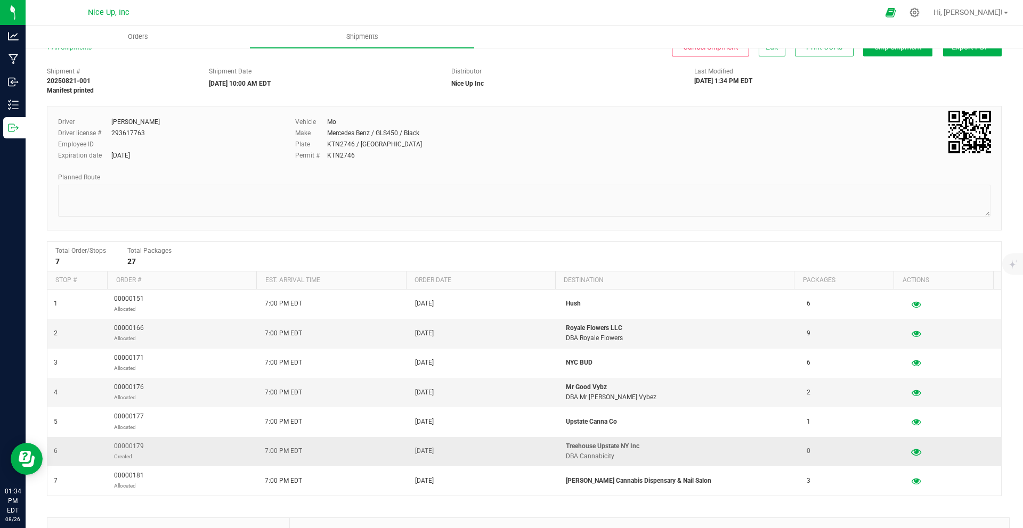
click at [911, 454] on icon "button" at bounding box center [916, 451] width 10 height 7
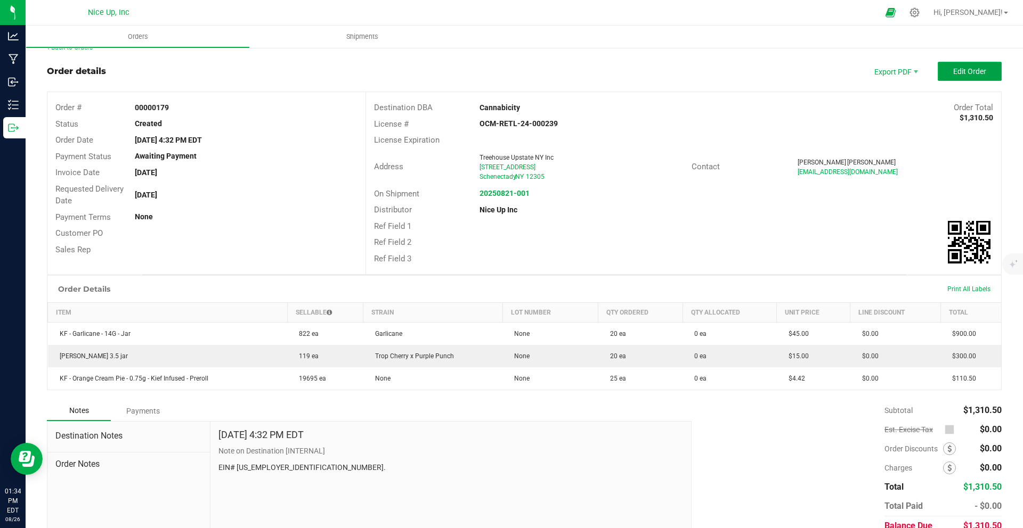
click at [972, 70] on span "Edit Order" at bounding box center [969, 71] width 33 height 9
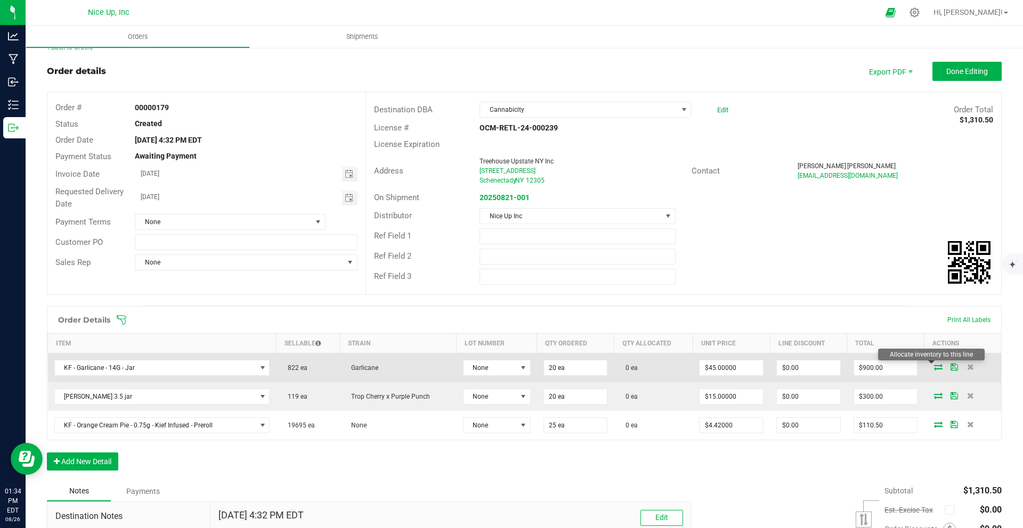
click at [934, 367] on icon at bounding box center [938, 367] width 9 height 6
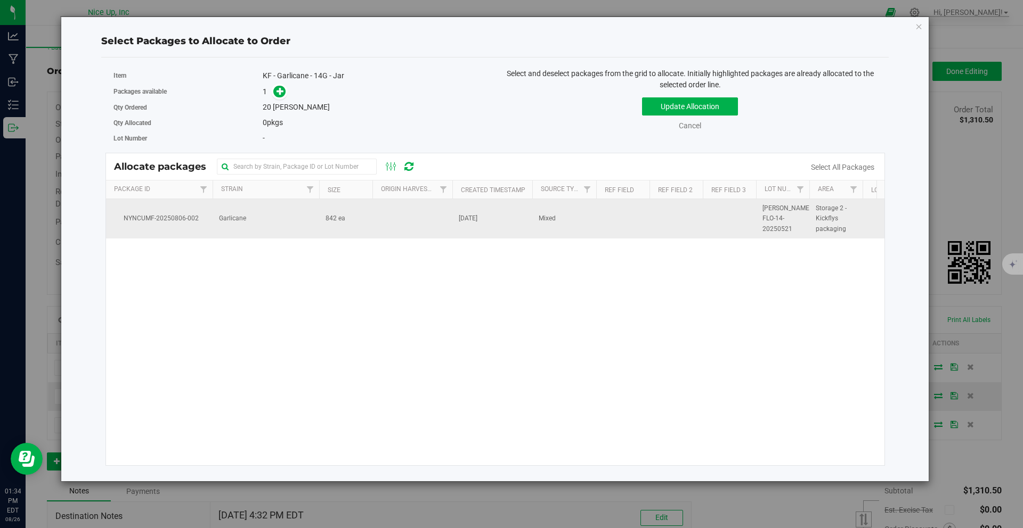
click at [381, 217] on td at bounding box center [412, 218] width 80 height 39
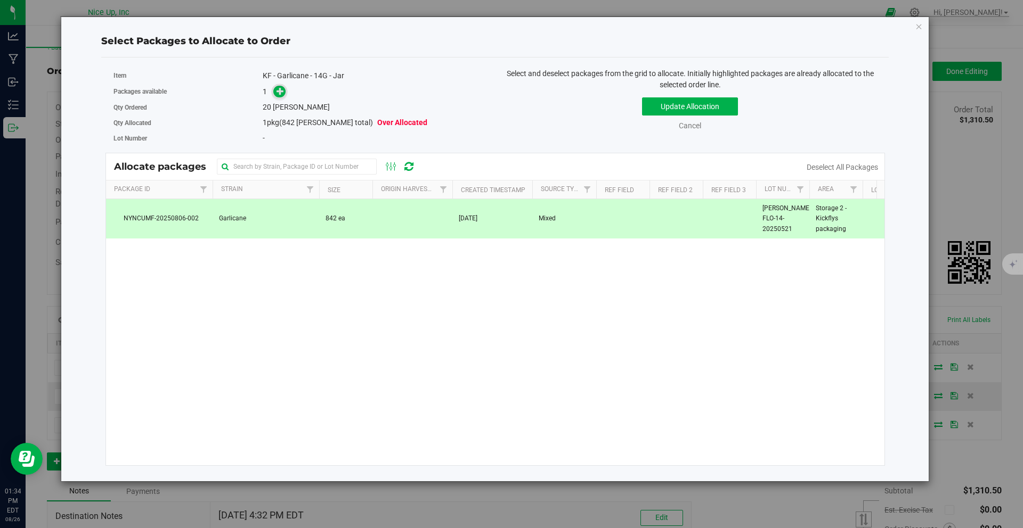
click at [281, 95] on icon at bounding box center [279, 90] width 7 height 7
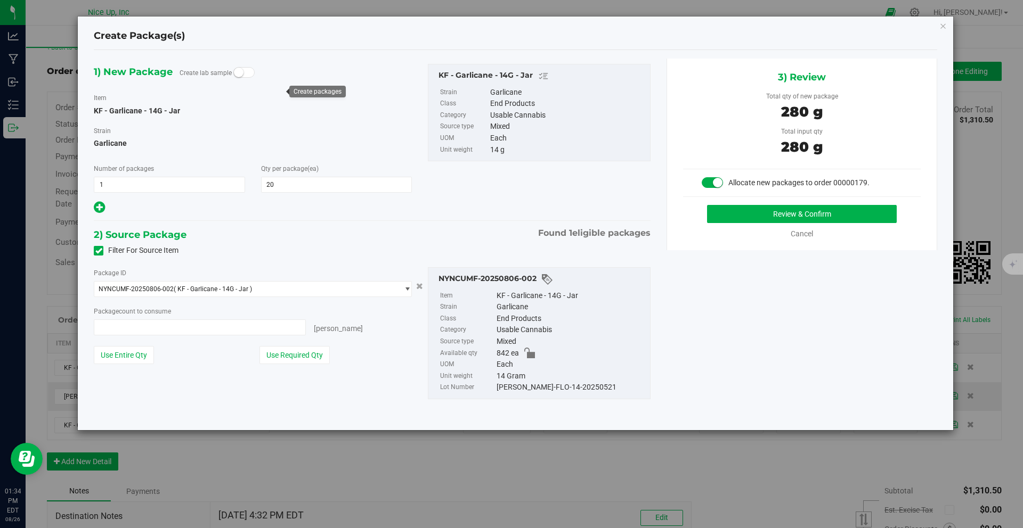
type input "20 ea"
click at [736, 217] on button "Review & Confirm" at bounding box center [802, 214] width 190 height 18
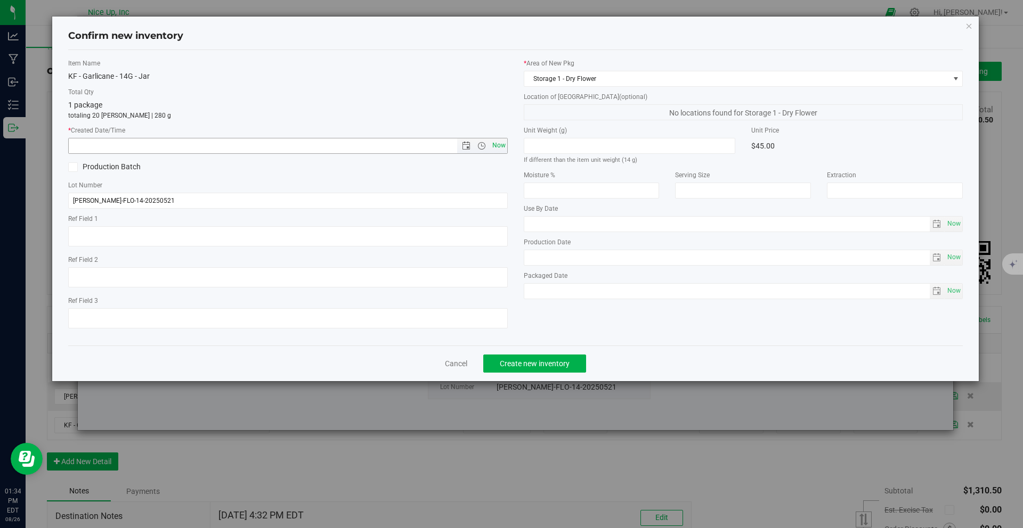
click at [505, 145] on span "Now" at bounding box center [499, 145] width 18 height 15
type input "[DATE] 1:34 PM"
click at [534, 364] on span "Create new inventory" at bounding box center [535, 364] width 70 height 9
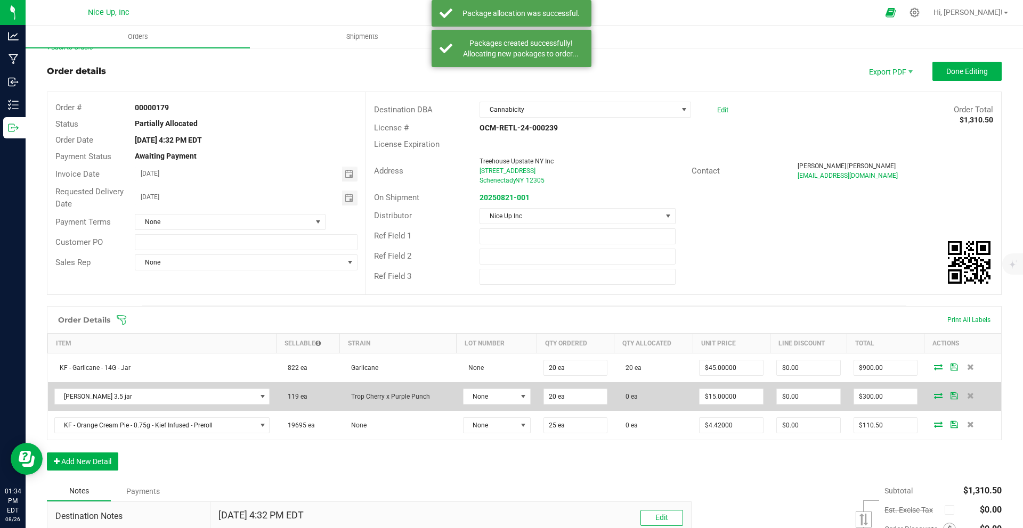
click at [934, 396] on icon at bounding box center [938, 396] width 9 height 6
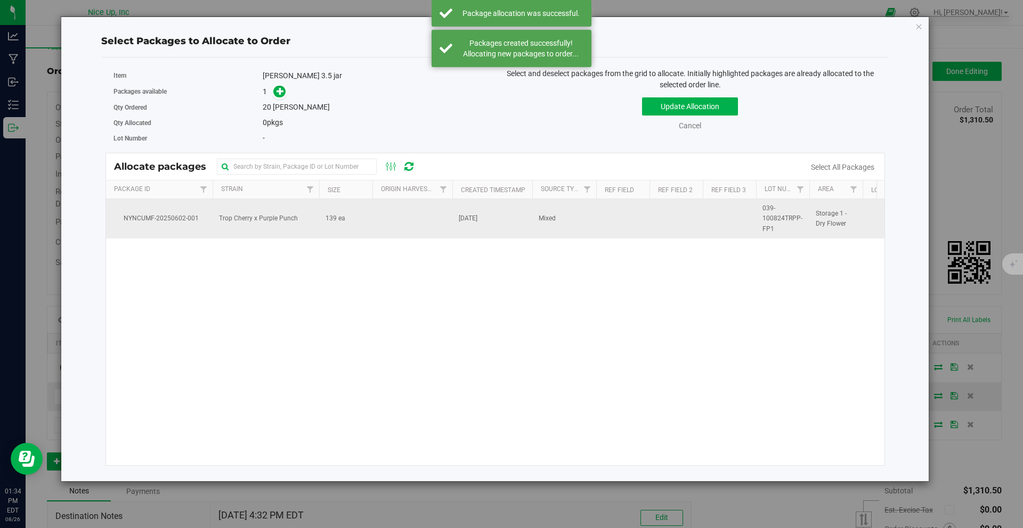
click at [299, 217] on td "Trop Cherry x Purple Punch" at bounding box center [266, 218] width 107 height 39
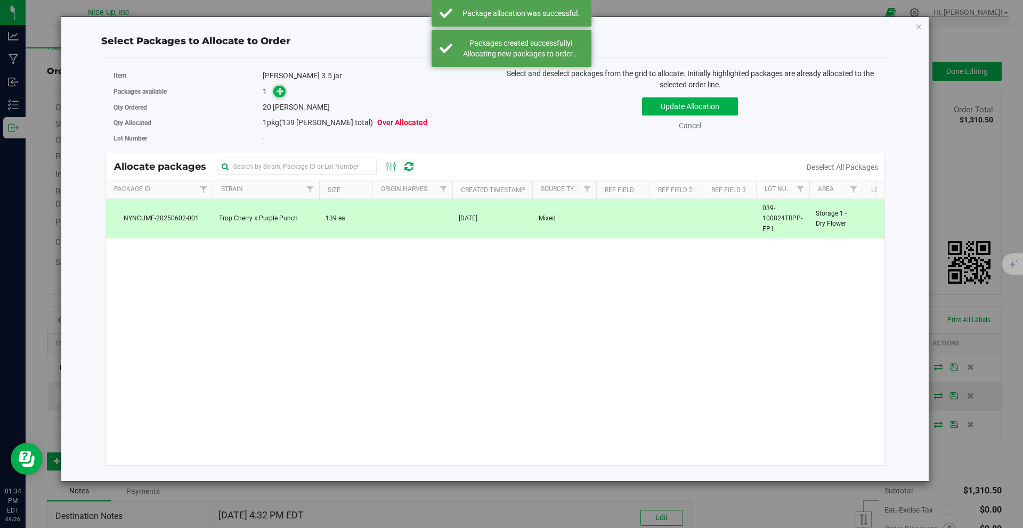
click at [284, 93] on icon at bounding box center [279, 90] width 7 height 7
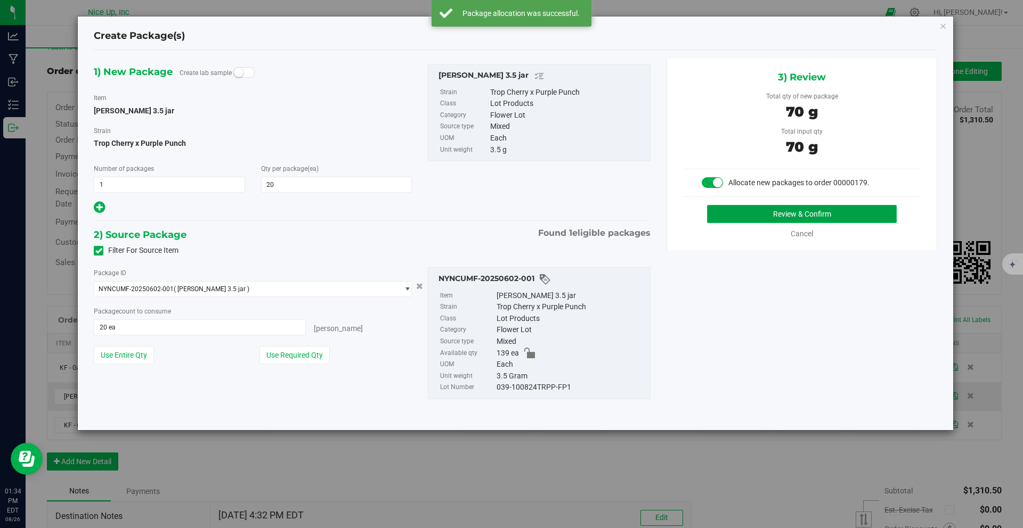
click at [742, 211] on button "Review & Confirm" at bounding box center [802, 214] width 190 height 18
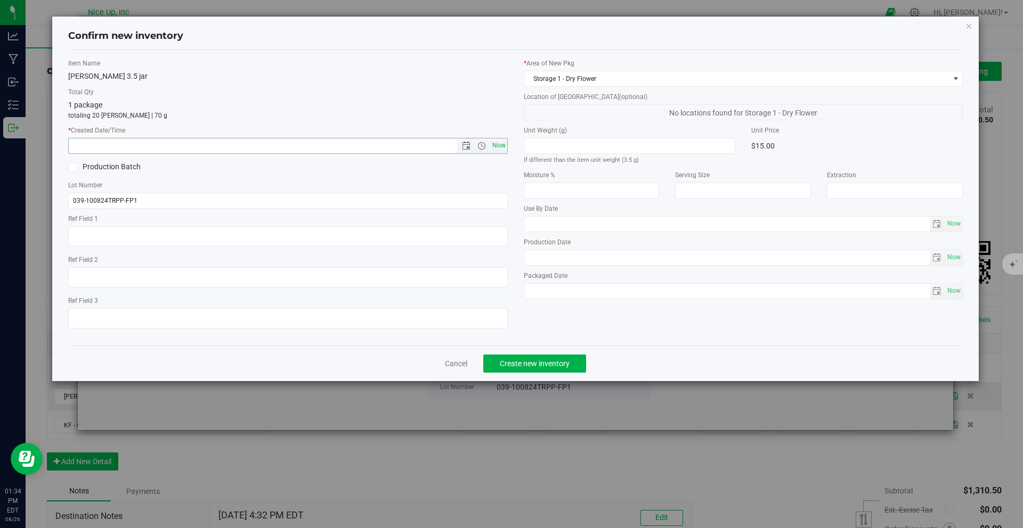
click at [495, 141] on span "Now" at bounding box center [499, 145] width 18 height 15
type input "[DATE] 1:34 PM"
click at [540, 366] on span "Create new inventory" at bounding box center [535, 364] width 70 height 9
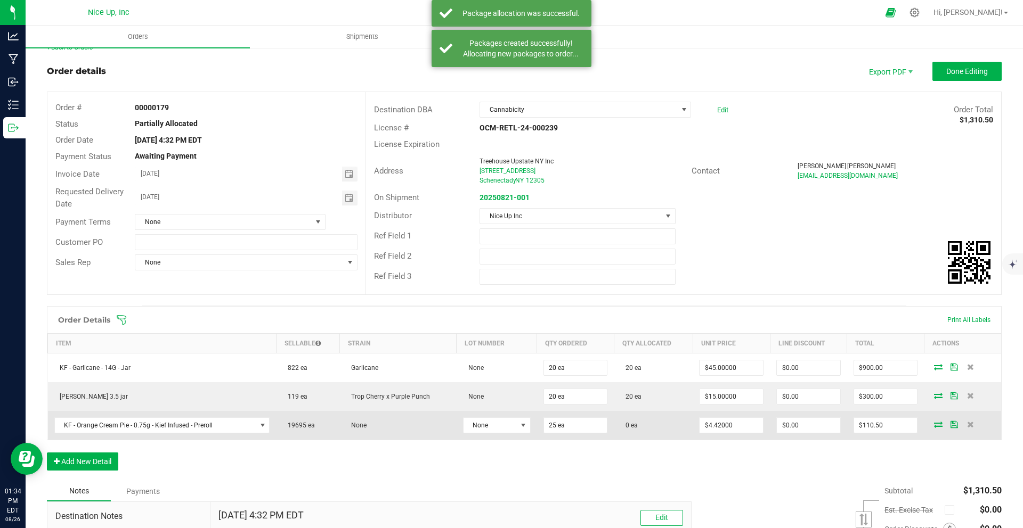
click at [934, 424] on icon at bounding box center [938, 424] width 9 height 6
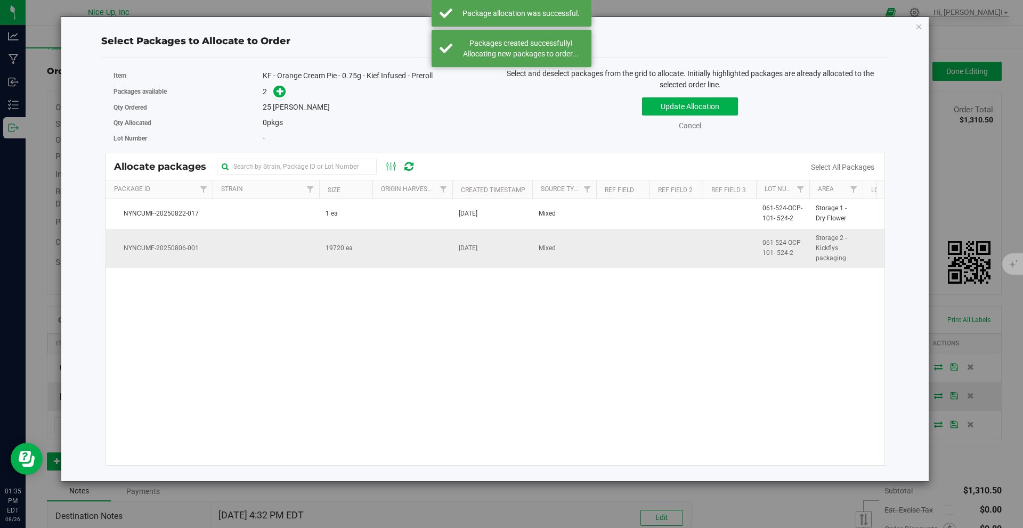
click at [238, 260] on td at bounding box center [266, 248] width 107 height 39
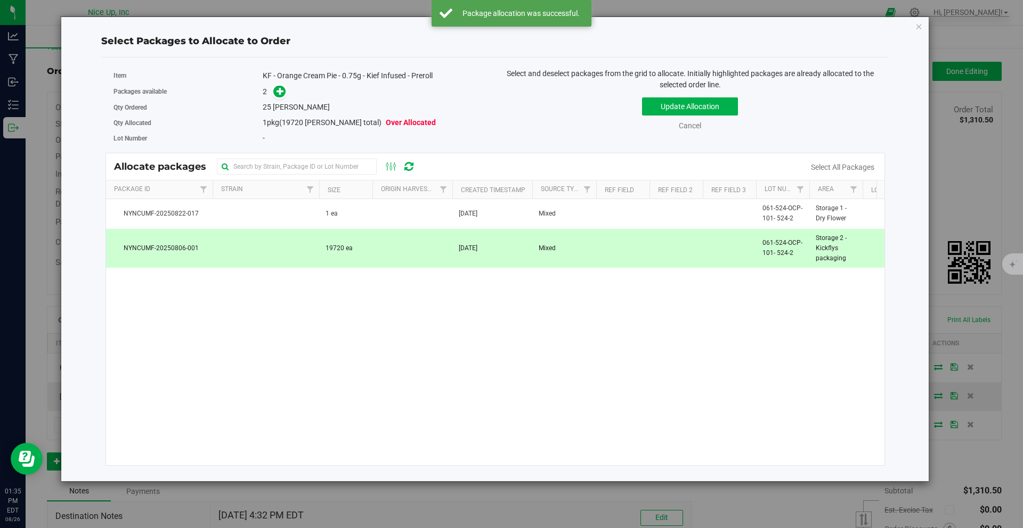
click at [278, 100] on div "Qty Ordered 25 [PERSON_NAME]" at bounding box center [300, 107] width 374 height 15
click at [280, 94] on icon at bounding box center [279, 90] width 7 height 7
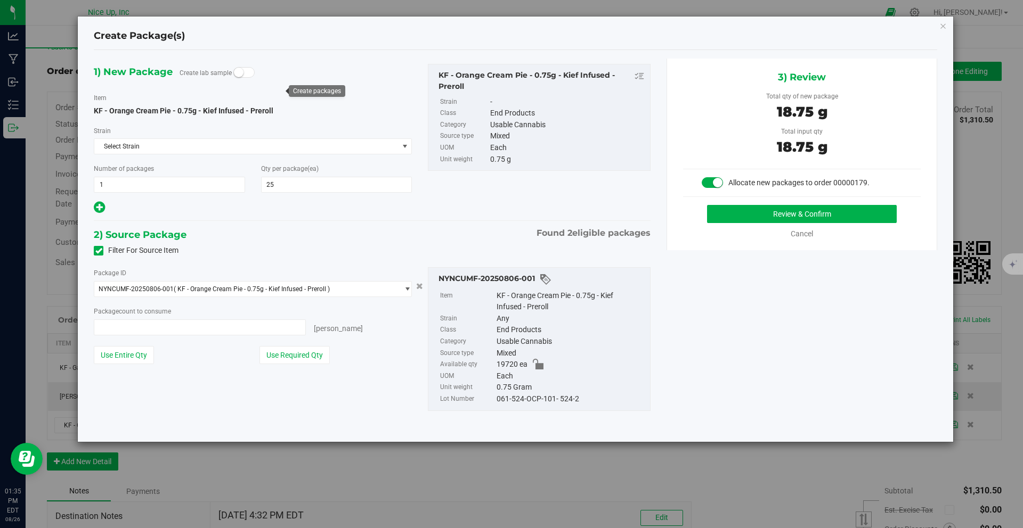
type input "25 ea"
click at [743, 205] on button "Review & Confirm" at bounding box center [802, 214] width 190 height 18
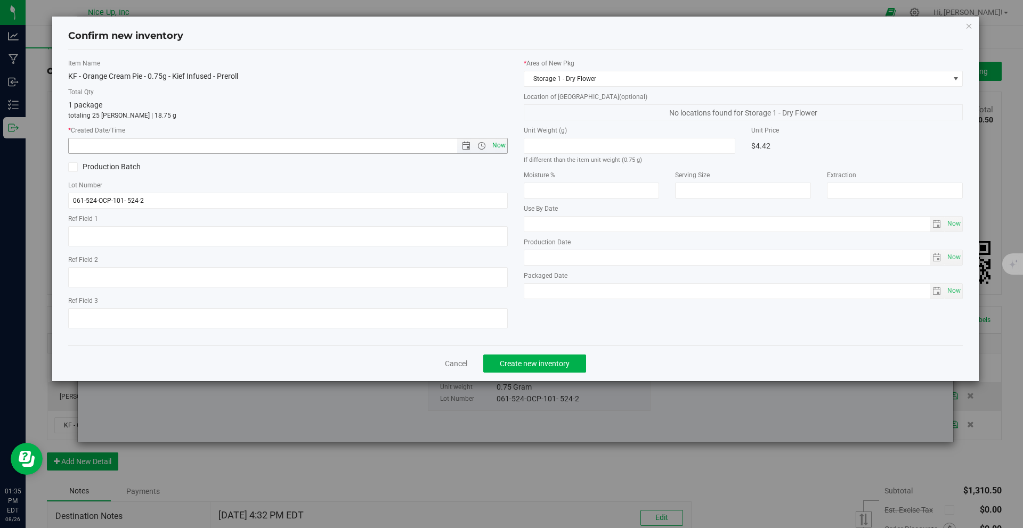
click at [502, 146] on span "Now" at bounding box center [499, 145] width 18 height 15
type input "[DATE] 1:35 PM"
click at [533, 365] on span "Create new inventory" at bounding box center [535, 364] width 70 height 9
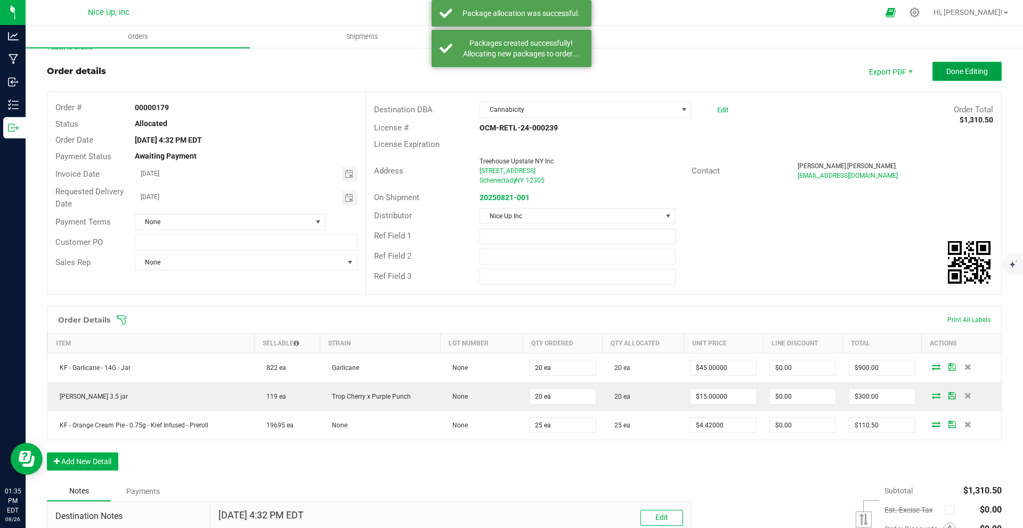
click at [940, 77] on button "Done Editing" at bounding box center [966, 71] width 69 height 19
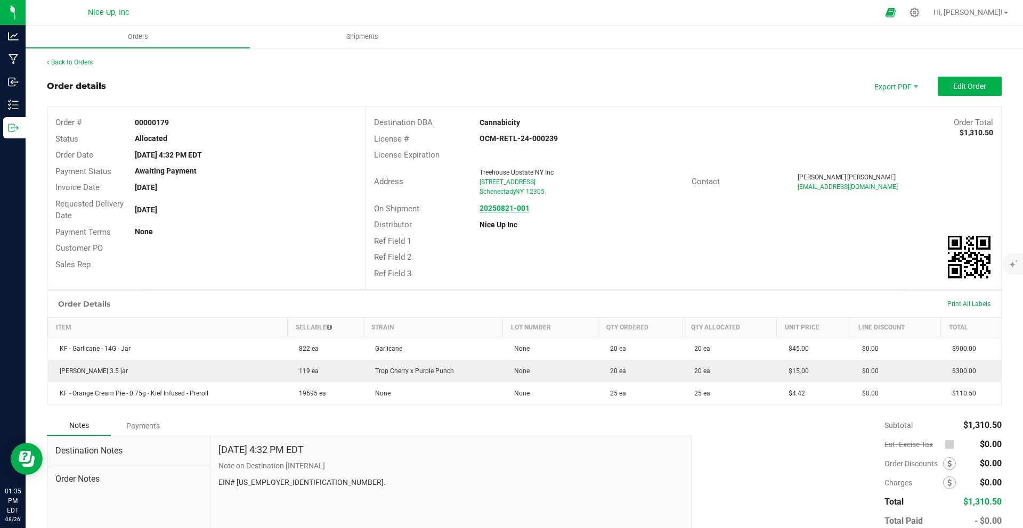
click at [506, 211] on strong "20250821-001" at bounding box center [504, 208] width 50 height 9
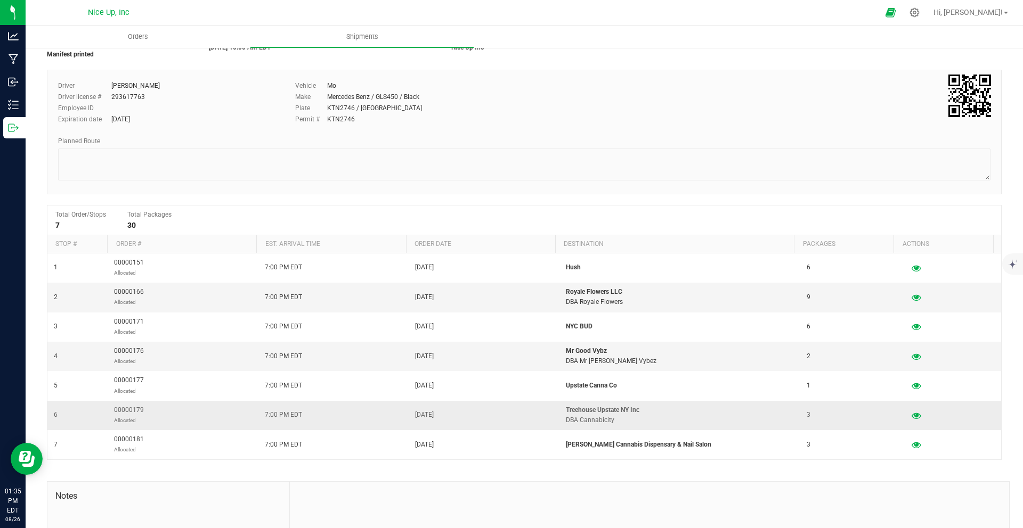
scroll to position [53, 0]
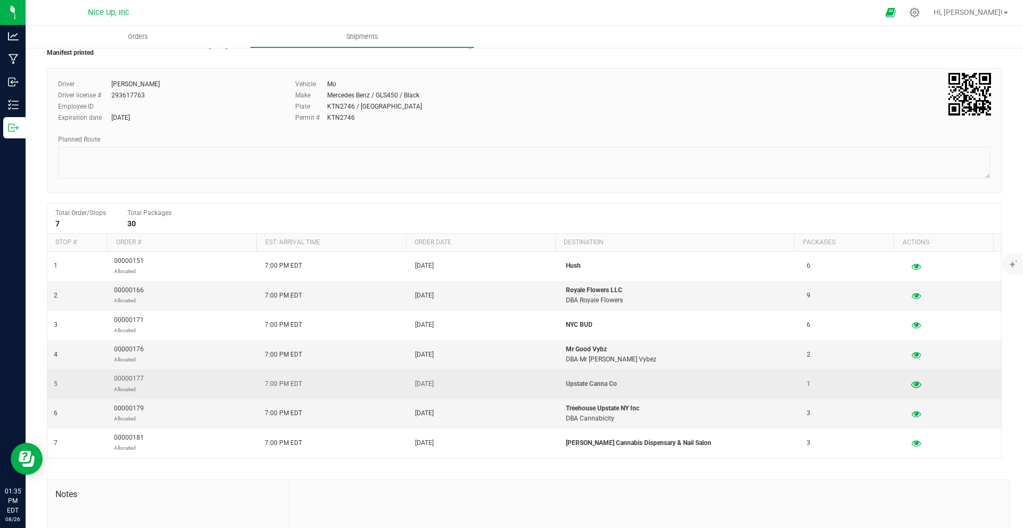
click at [911, 384] on icon "button" at bounding box center [916, 384] width 10 height 7
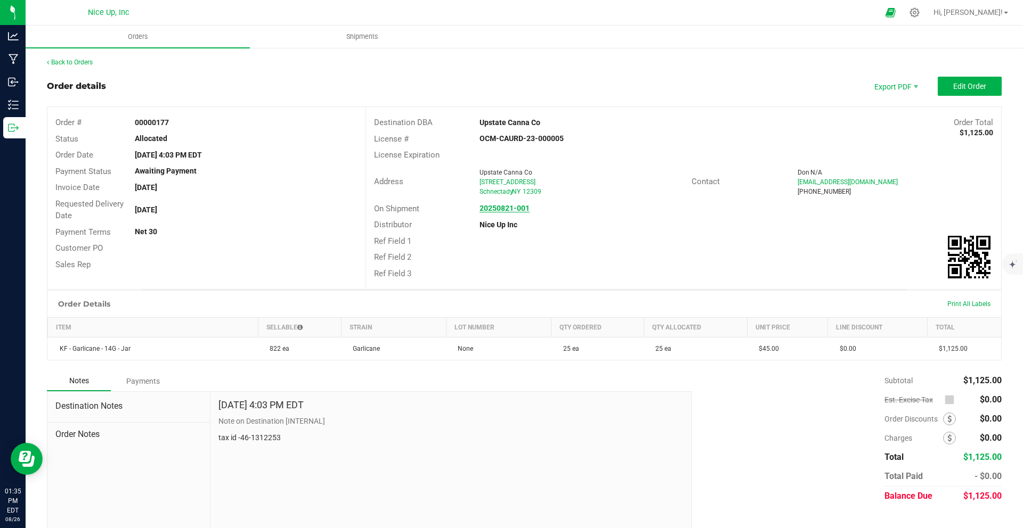
click at [493, 205] on strong "20250821-001" at bounding box center [504, 208] width 50 height 9
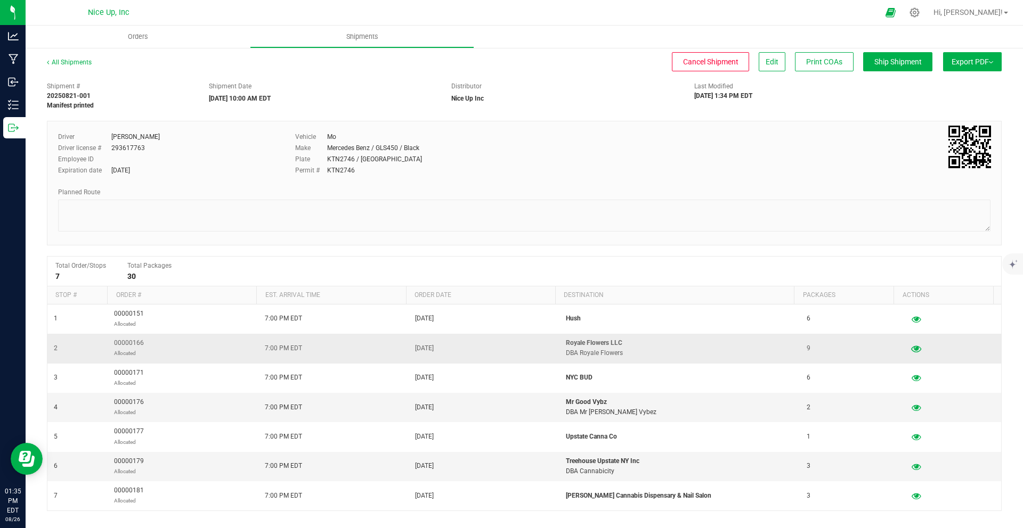
click at [911, 349] on icon "button" at bounding box center [916, 348] width 10 height 7
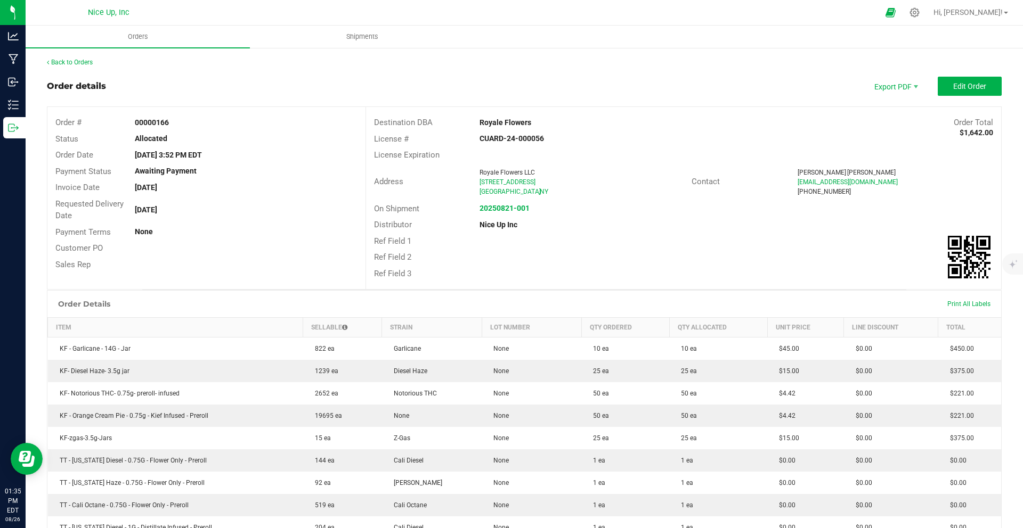
click at [502, 213] on div "20250821-001" at bounding box center [576, 208] width 211 height 11
click at [502, 209] on strong "20250821-001" at bounding box center [504, 208] width 50 height 9
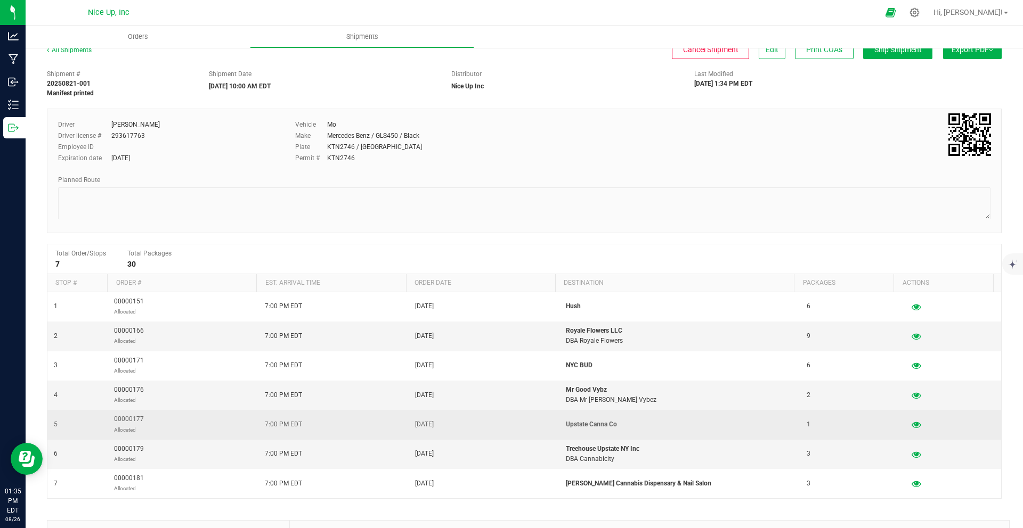
scroll to position [14, 0]
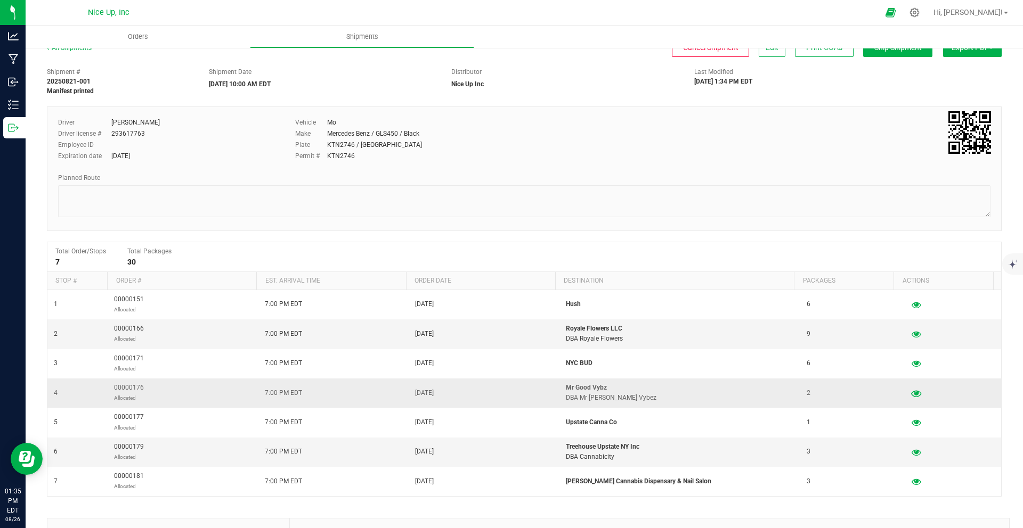
click at [911, 393] on icon "button" at bounding box center [916, 392] width 10 height 7
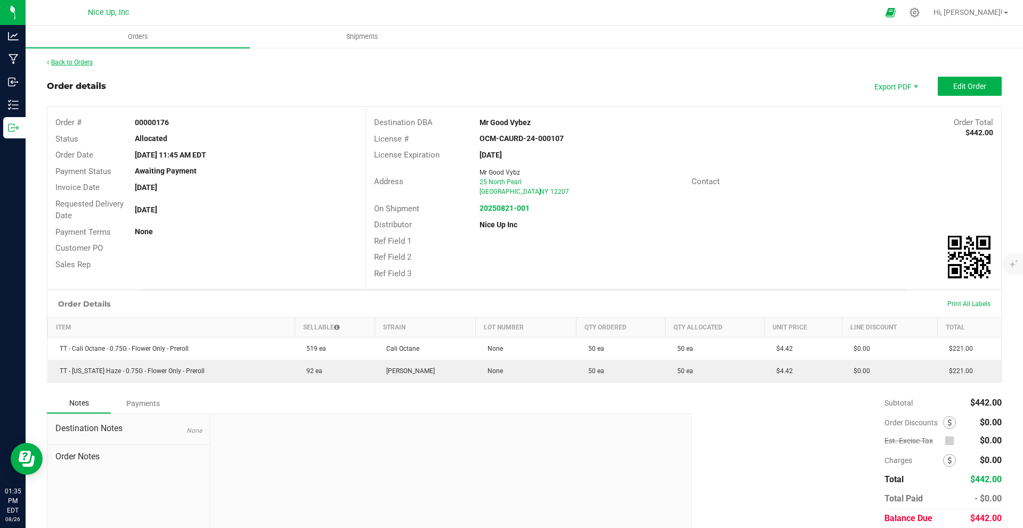
click at [81, 63] on link "Back to Orders" at bounding box center [70, 62] width 46 height 7
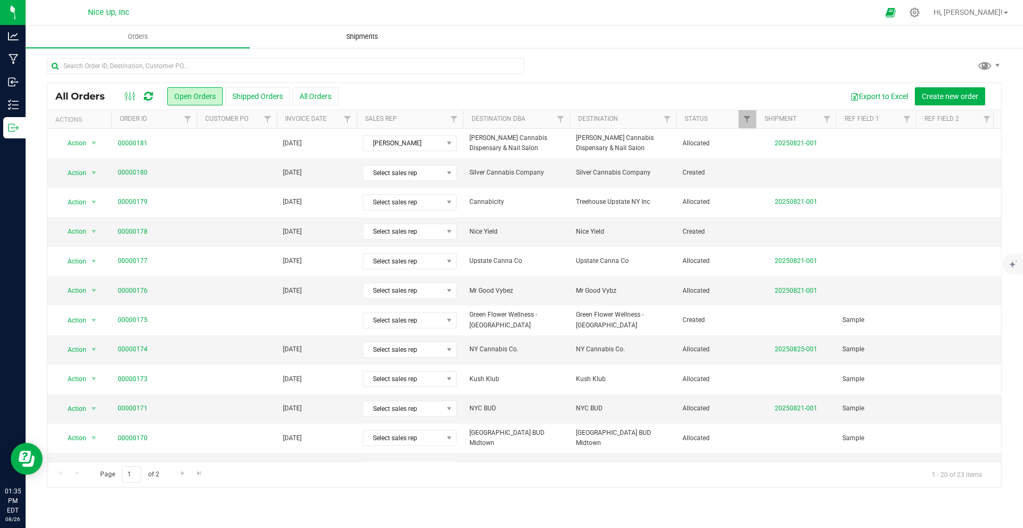
click at [358, 37] on span "Shipments" at bounding box center [362, 37] width 61 height 10
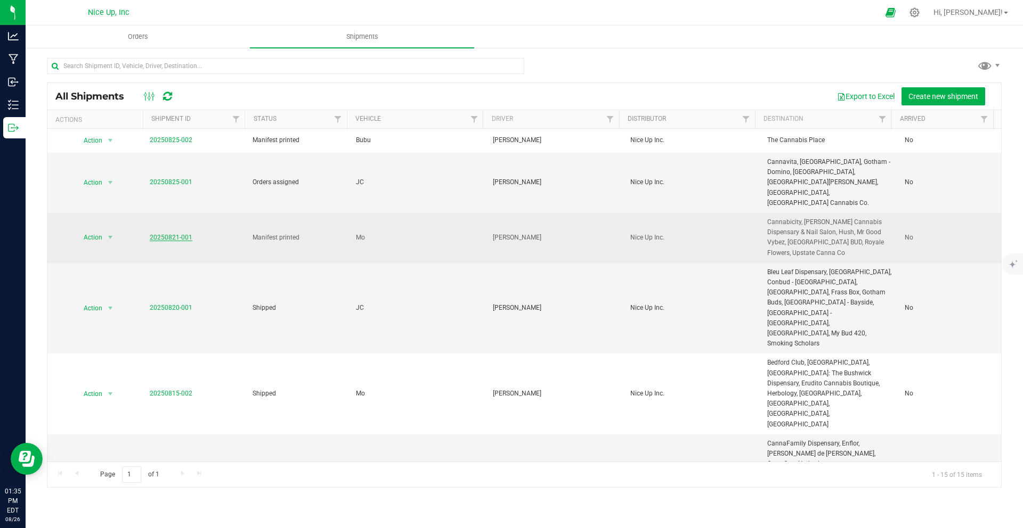
click at [180, 234] on link "20250821-001" at bounding box center [171, 237] width 43 height 7
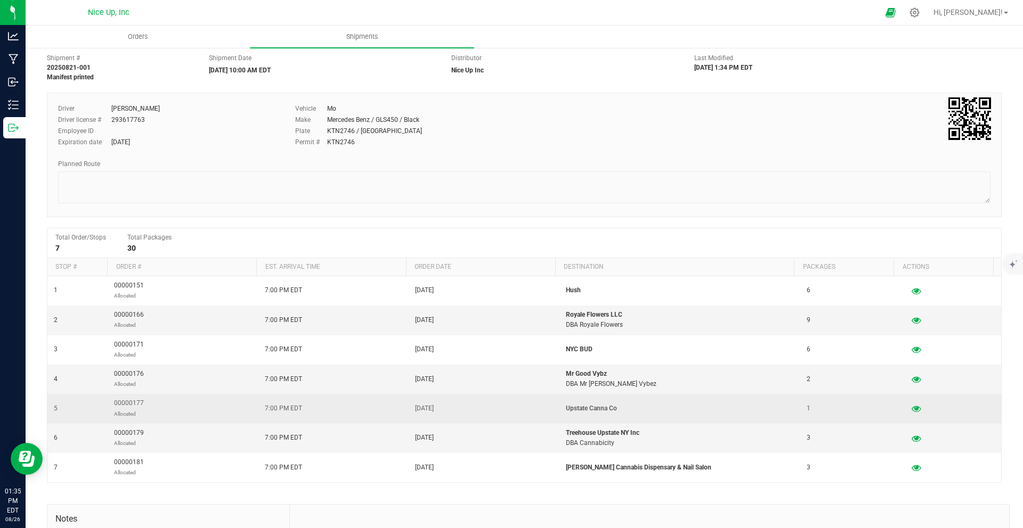
scroll to position [29, 0]
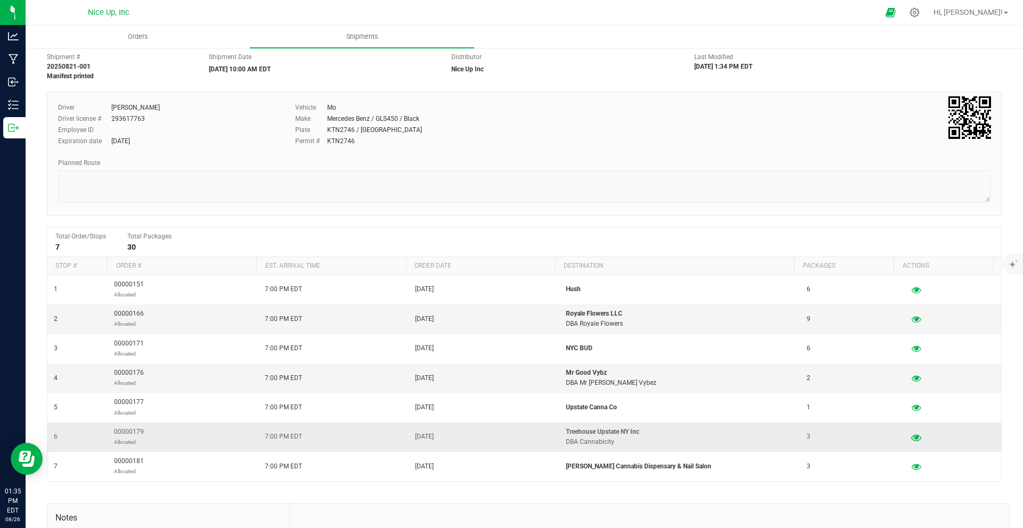
click at [911, 434] on icon "button" at bounding box center [916, 437] width 10 height 7
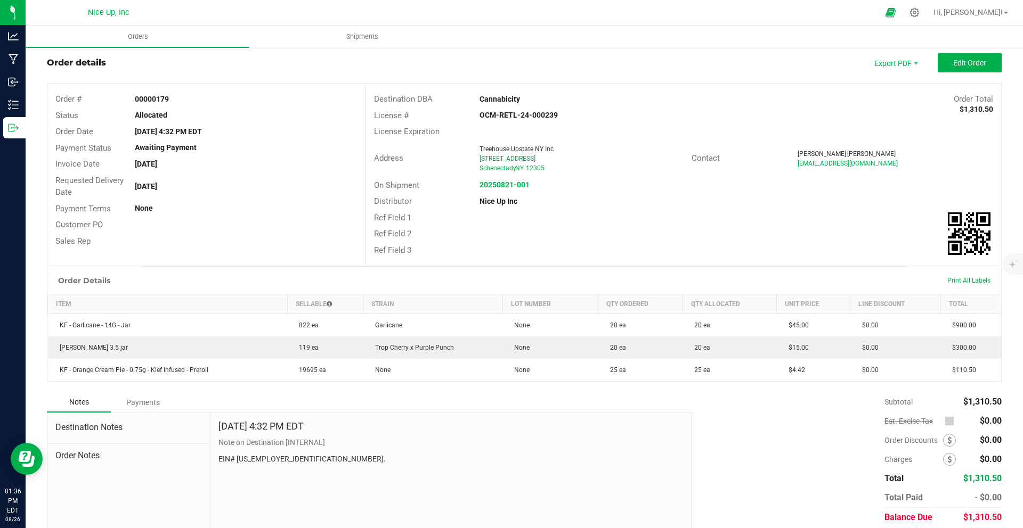
scroll to position [13, 0]
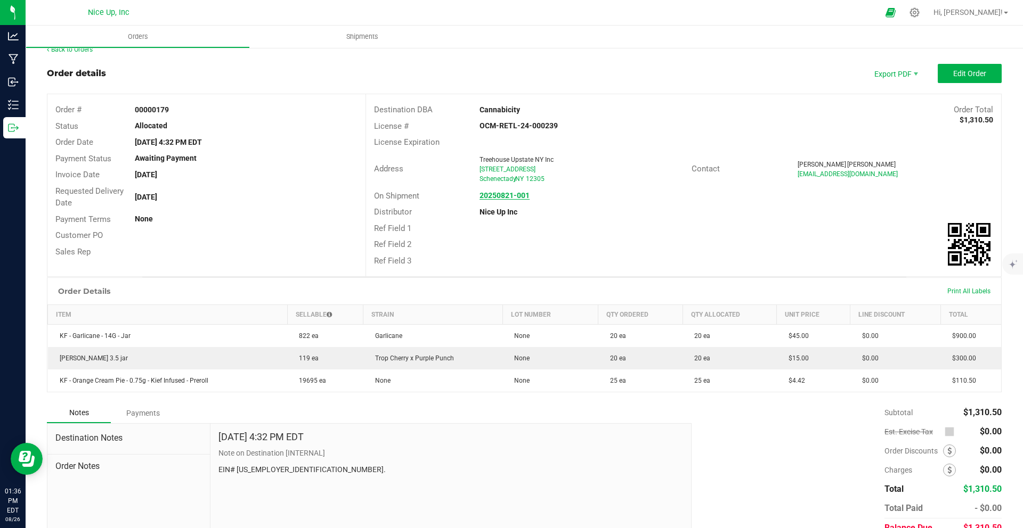
click at [487, 196] on strong "20250821-001" at bounding box center [504, 195] width 50 height 9
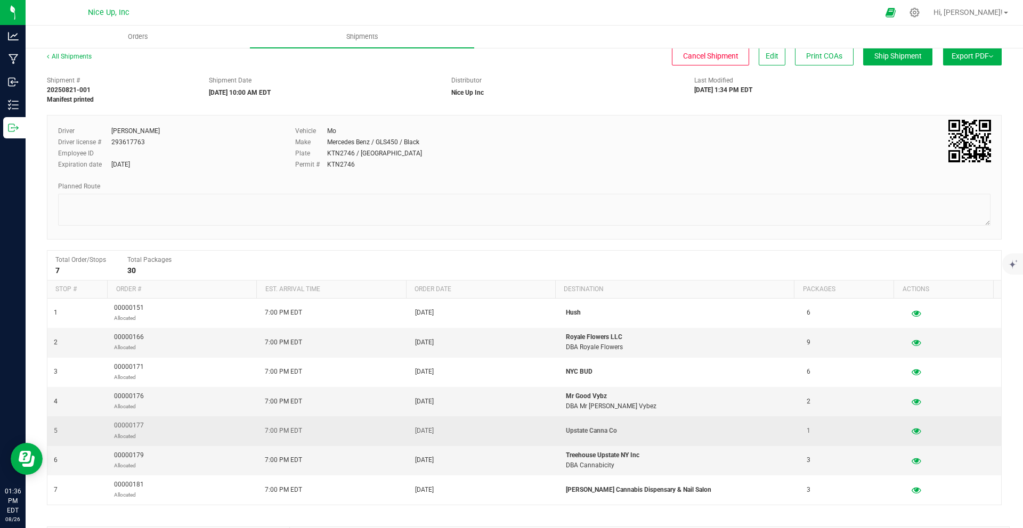
scroll to position [16, 0]
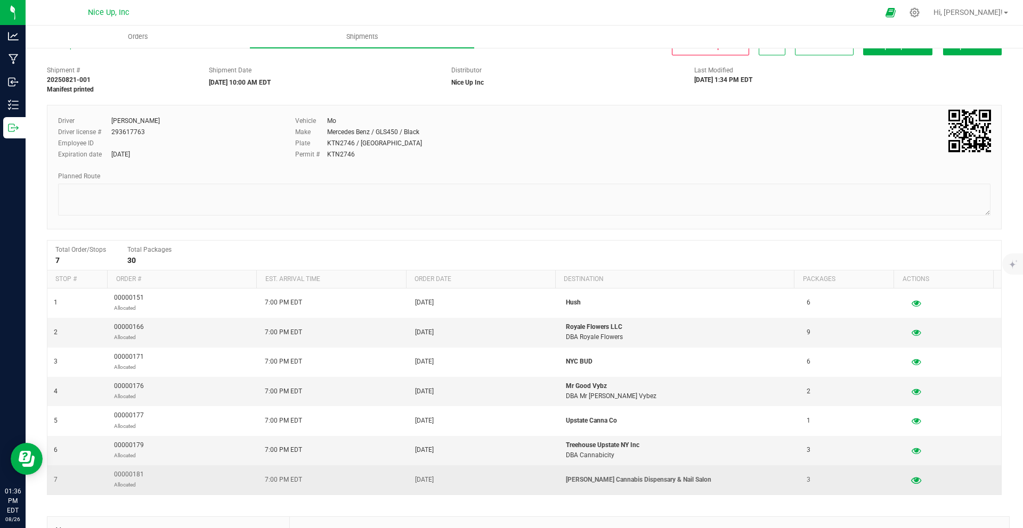
click at [911, 479] on icon "button" at bounding box center [916, 479] width 10 height 7
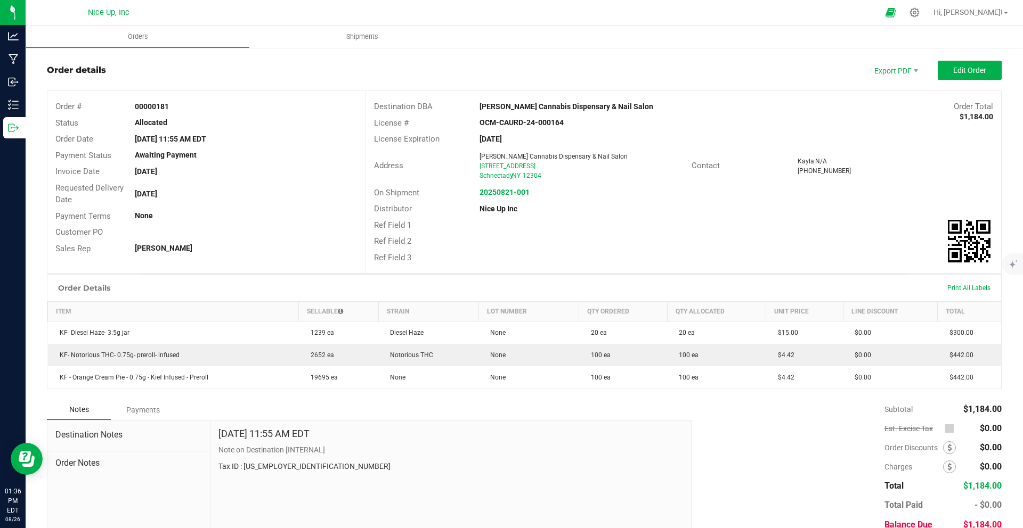
click at [512, 197] on div "20250821-001" at bounding box center [576, 192] width 211 height 11
click at [510, 193] on strong "20250821-001" at bounding box center [504, 192] width 50 height 9
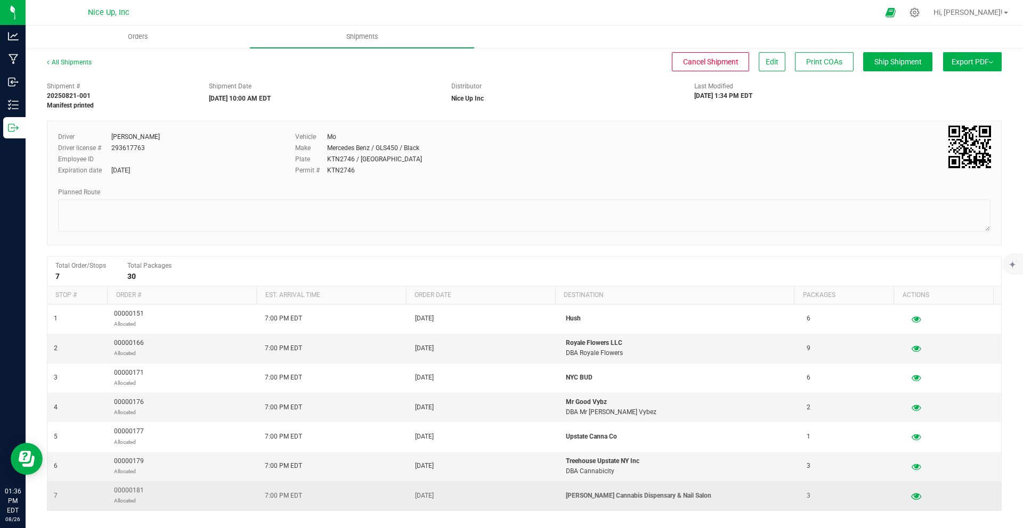
click at [911, 495] on icon "button" at bounding box center [916, 495] width 10 height 7
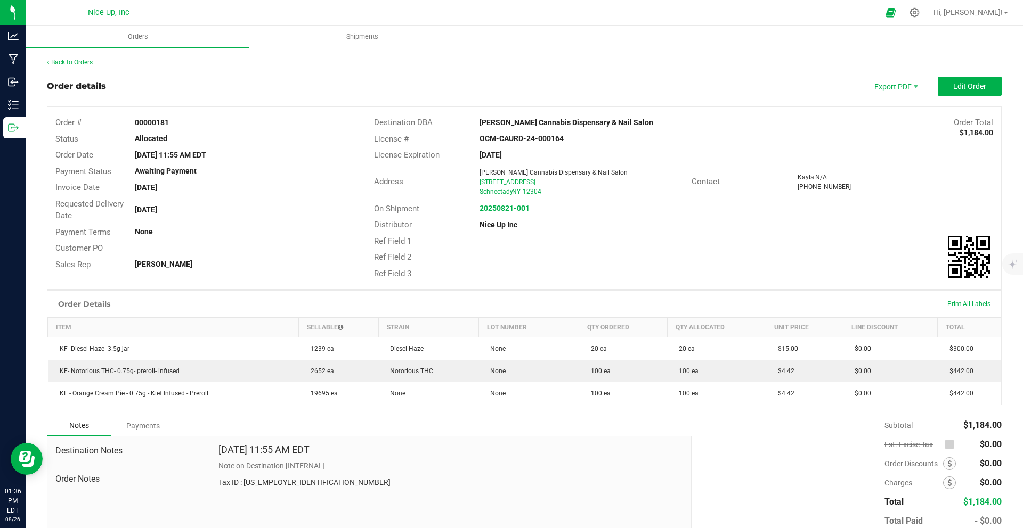
click at [523, 209] on strong "20250821-001" at bounding box center [504, 208] width 50 height 9
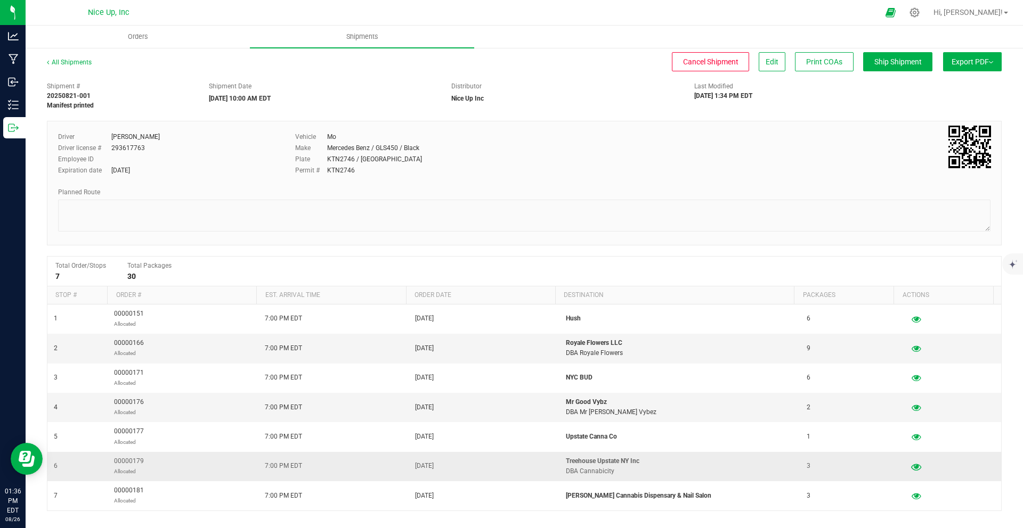
click at [911, 467] on icon "button" at bounding box center [916, 466] width 10 height 7
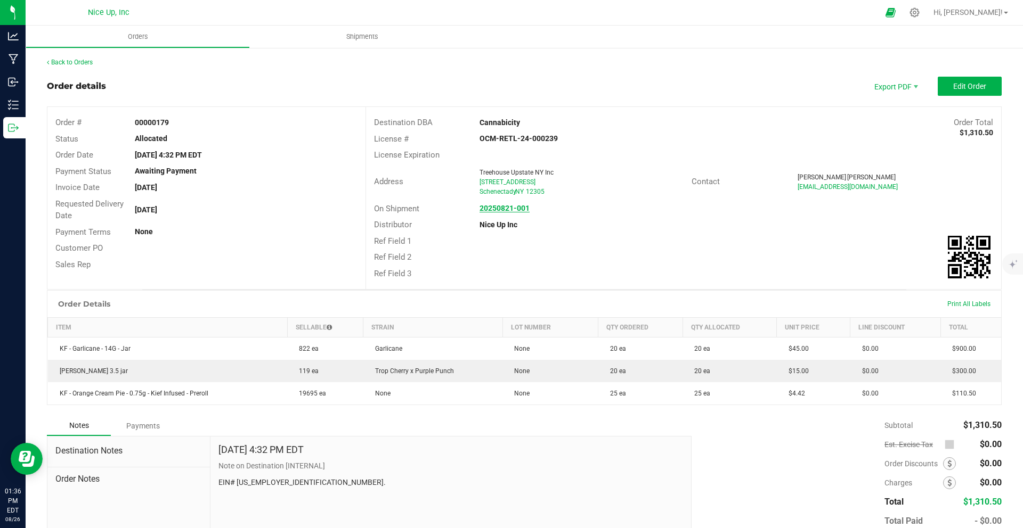
click at [509, 209] on strong "20250821-001" at bounding box center [504, 208] width 50 height 9
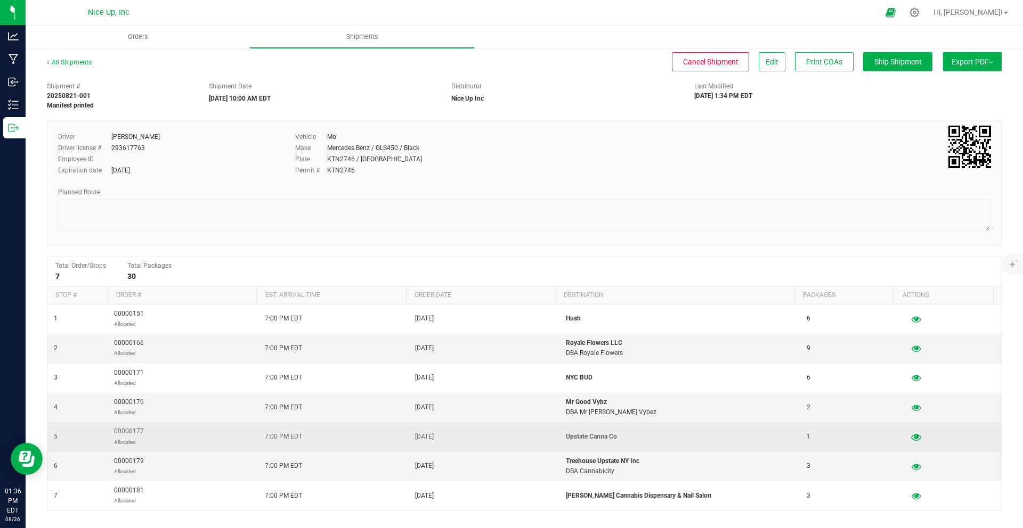
click at [911, 438] on icon "button" at bounding box center [916, 437] width 10 height 7
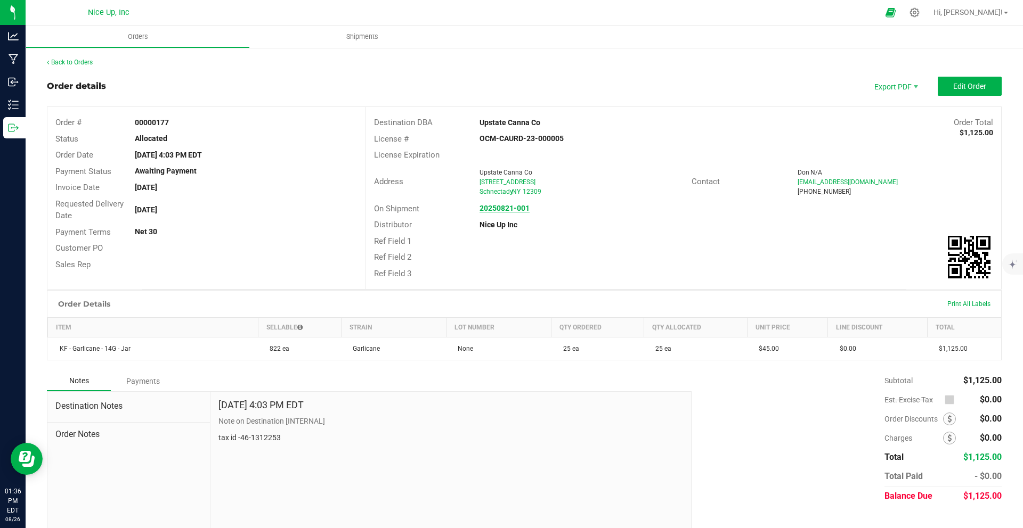
click at [509, 210] on strong "20250821-001" at bounding box center [504, 208] width 50 height 9
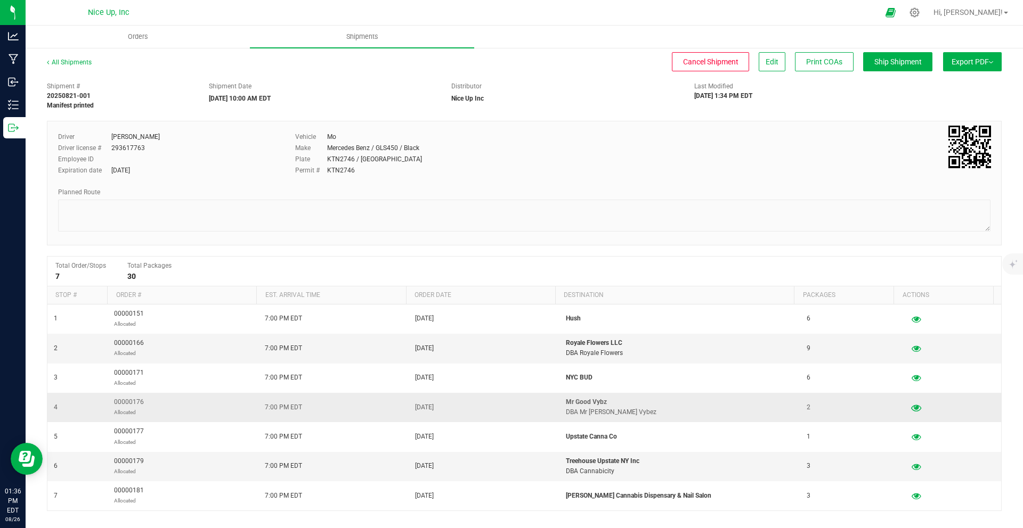
click at [911, 407] on icon "button" at bounding box center [916, 407] width 10 height 7
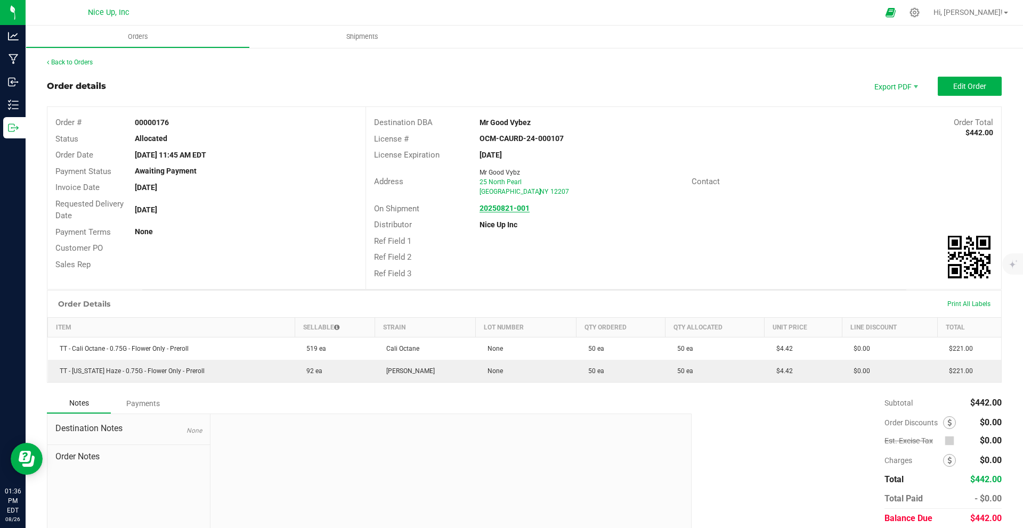
click at [511, 210] on strong "20250821-001" at bounding box center [504, 208] width 50 height 9
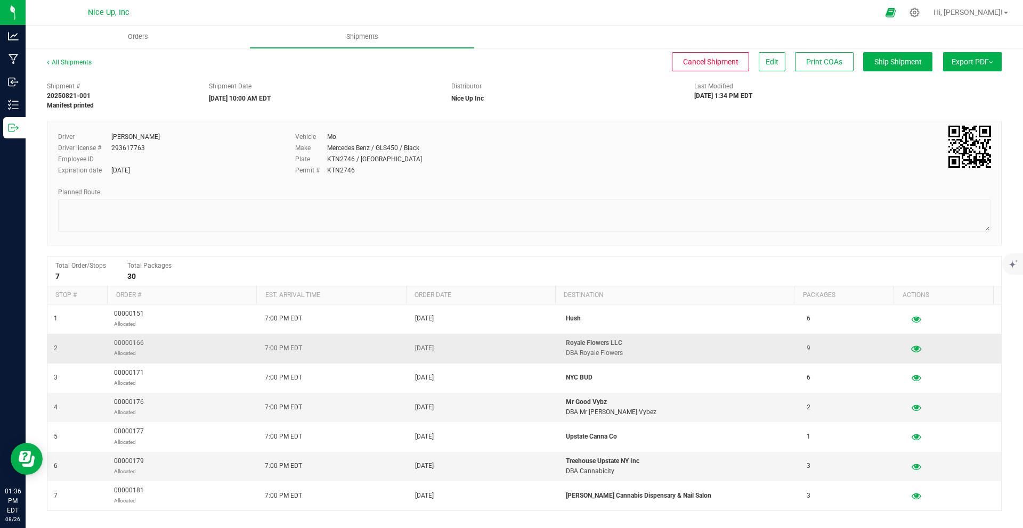
click at [911, 348] on icon "button" at bounding box center [916, 348] width 10 height 7
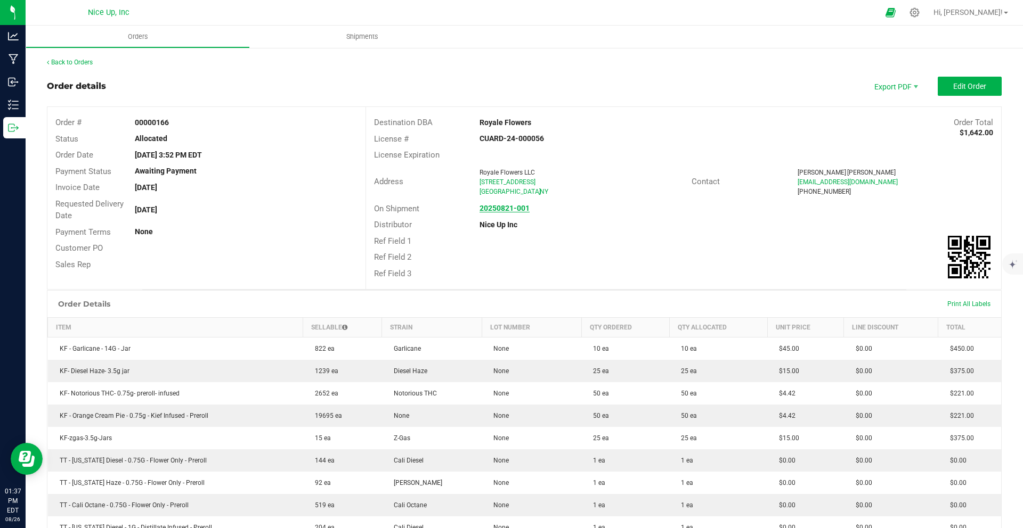
click at [512, 209] on strong "20250821-001" at bounding box center [504, 208] width 50 height 9
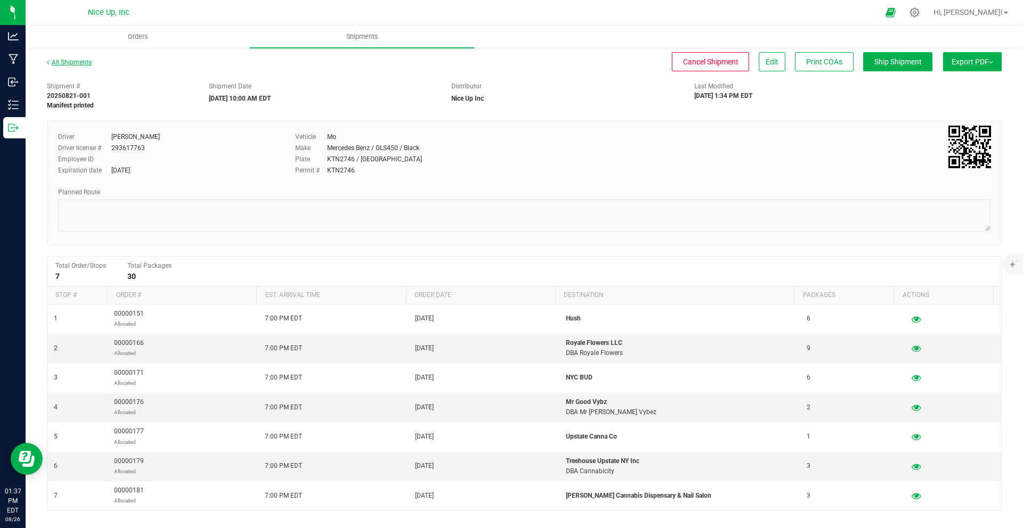
click at [81, 61] on link "All Shipments" at bounding box center [69, 62] width 45 height 7
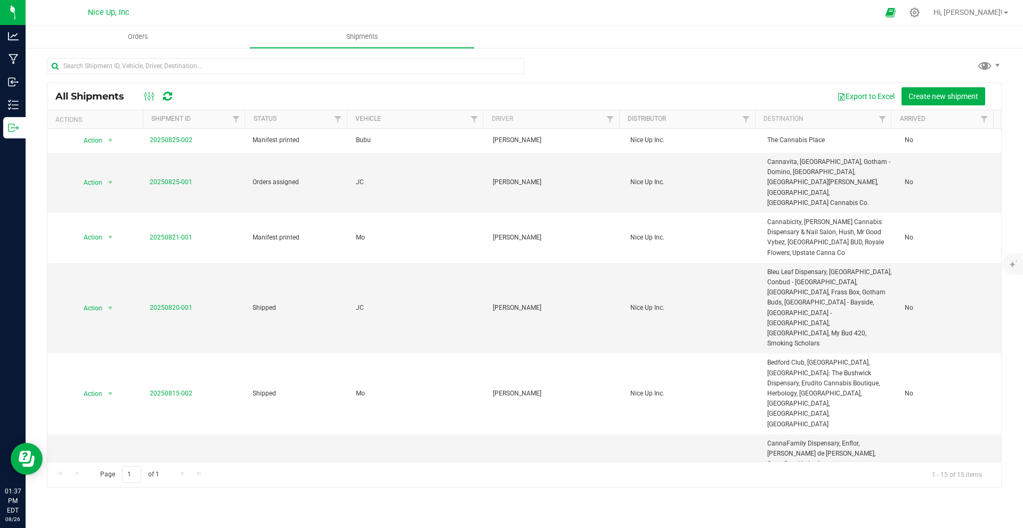
click at [940, 107] on div "All Shipments Export to Excel Create new shipment" at bounding box center [523, 96] width 953 height 27
click at [940, 100] on span "Create new shipment" at bounding box center [943, 96] width 70 height 9
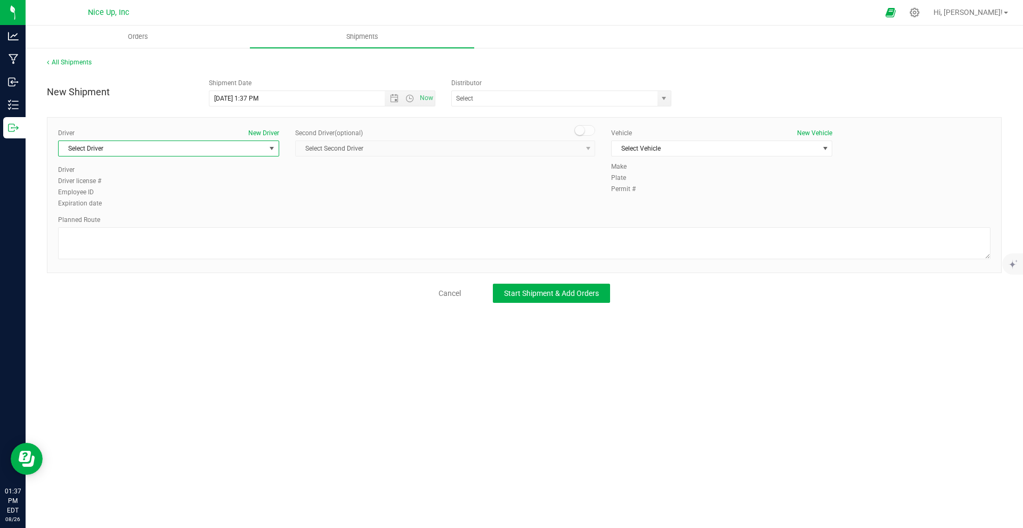
click at [205, 146] on span "Select Driver" at bounding box center [162, 148] width 207 height 15
click at [114, 211] on li "[PERSON_NAME]" at bounding box center [169, 209] width 220 height 16
click at [682, 145] on span "Select Vehicle" at bounding box center [714, 148] width 207 height 15
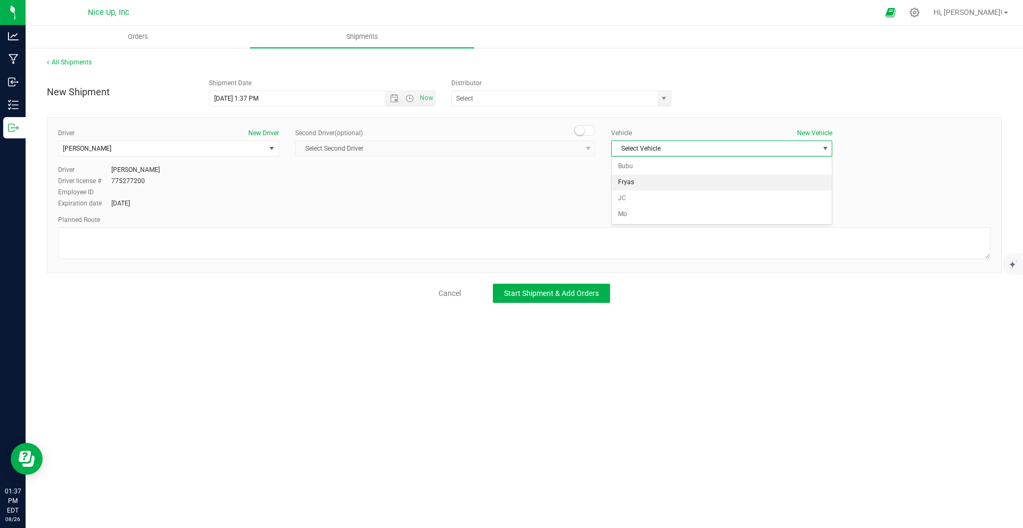
click at [648, 185] on li "Fryas" at bounding box center [721, 183] width 220 height 16
click at [392, 97] on span "Open the date view" at bounding box center [394, 98] width 9 height 9
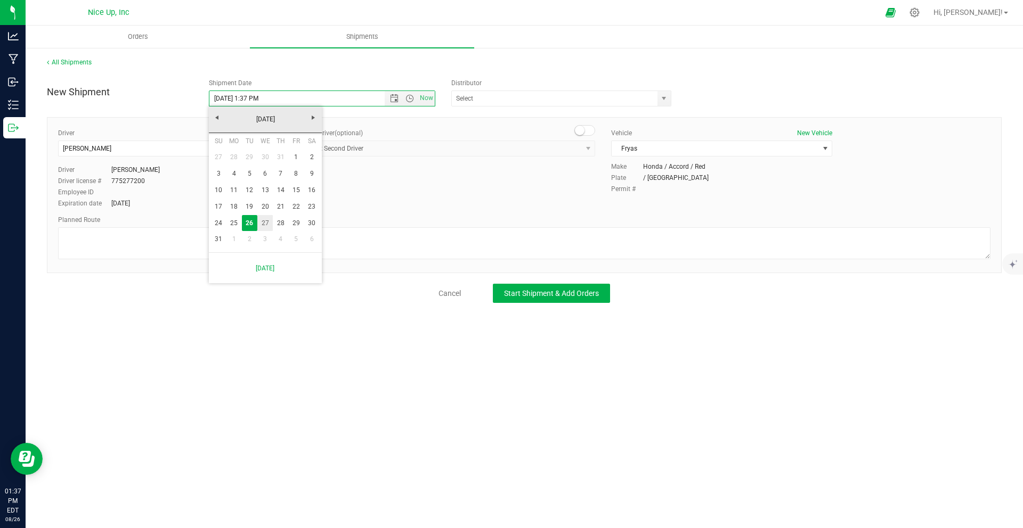
click at [261, 224] on link "27" at bounding box center [264, 223] width 15 height 17
click at [410, 101] on span "Open the time view" at bounding box center [409, 98] width 9 height 9
click at [288, 175] on li "10:00 AM" at bounding box center [321, 182] width 225 height 14
type input "[DATE] 10:00 AM"
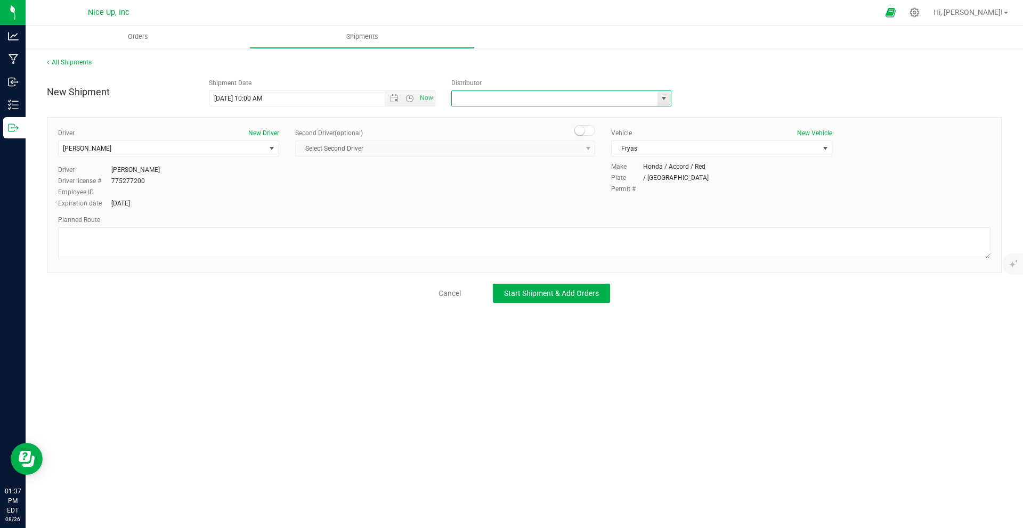
click at [529, 97] on input "text" at bounding box center [551, 98] width 199 height 15
click at [661, 101] on span "select" at bounding box center [663, 98] width 9 height 9
click at [479, 180] on li "Nice Up Inc" at bounding box center [561, 180] width 219 height 16
type input "Nice Up Inc"
click at [581, 298] on button "Start Shipment & Add Orders" at bounding box center [551, 293] width 117 height 19
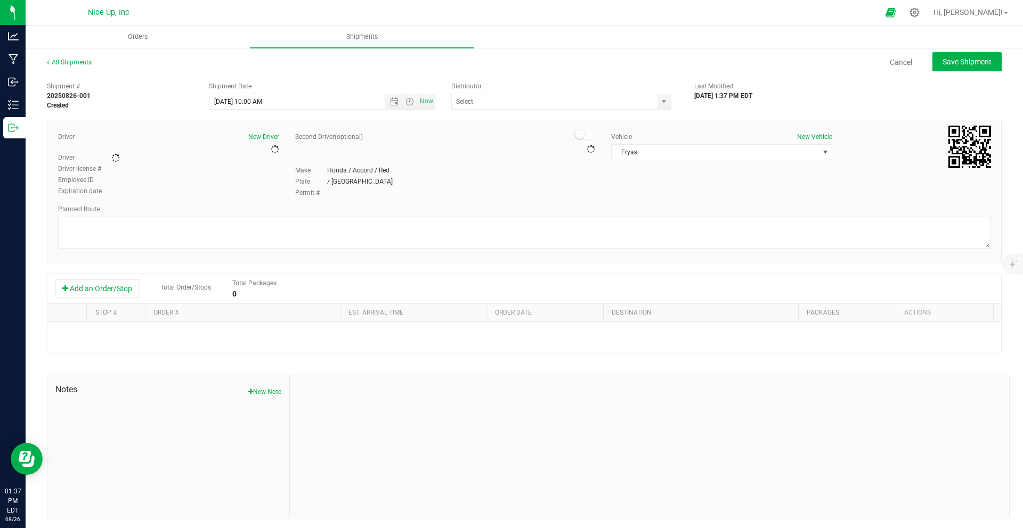
type input "Nice Up Inc"
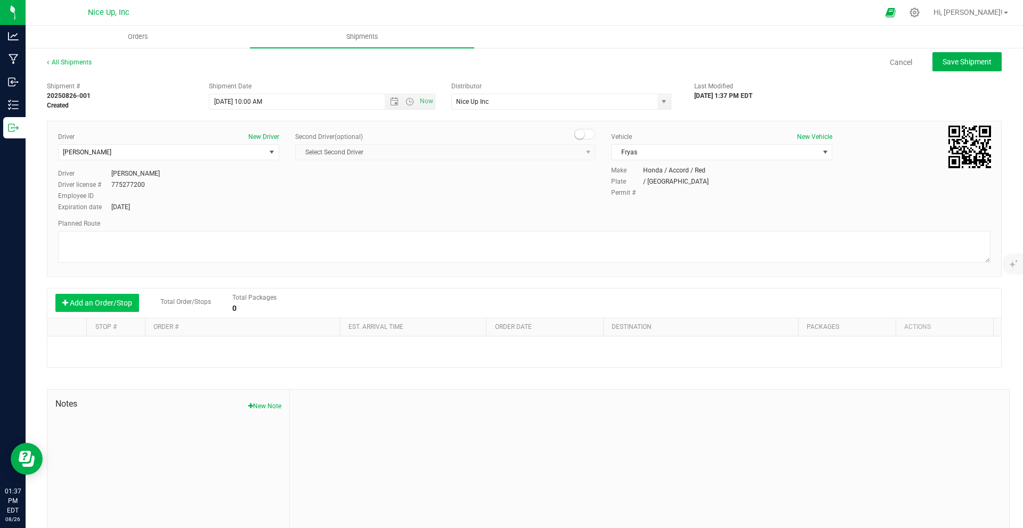
click at [103, 303] on button "Add an Order/Stop" at bounding box center [97, 303] width 84 height 18
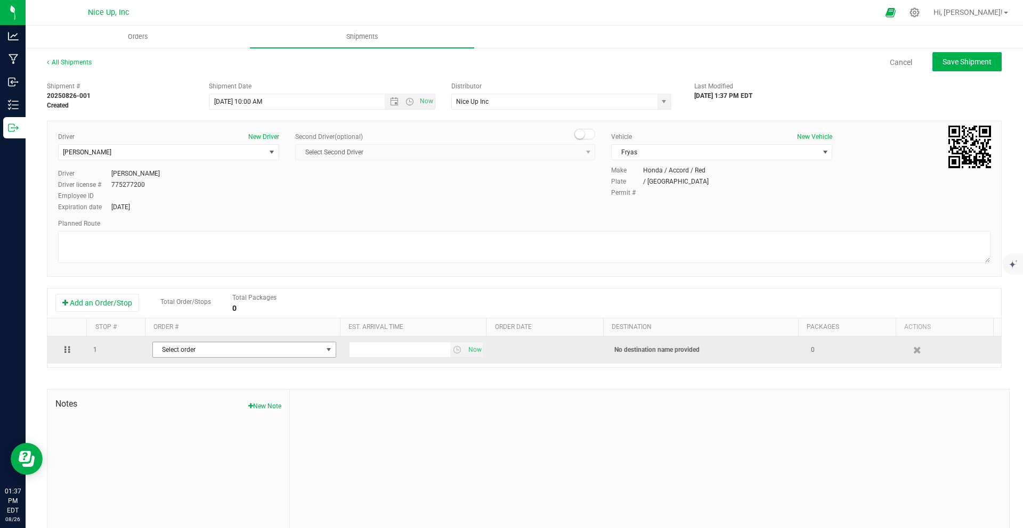
click at [229, 354] on span "Select order" at bounding box center [237, 350] width 169 height 15
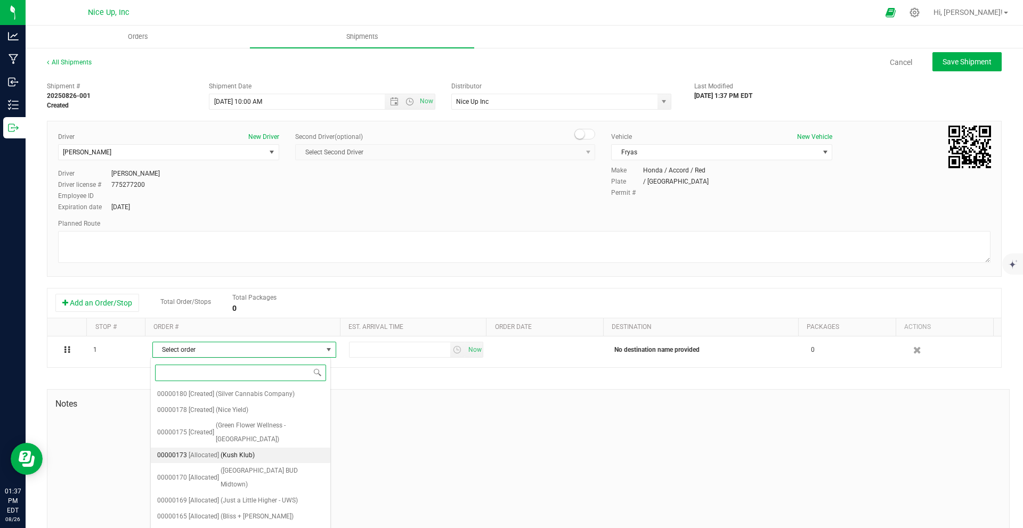
click at [215, 449] on span "[Allocated]" at bounding box center [204, 456] width 30 height 14
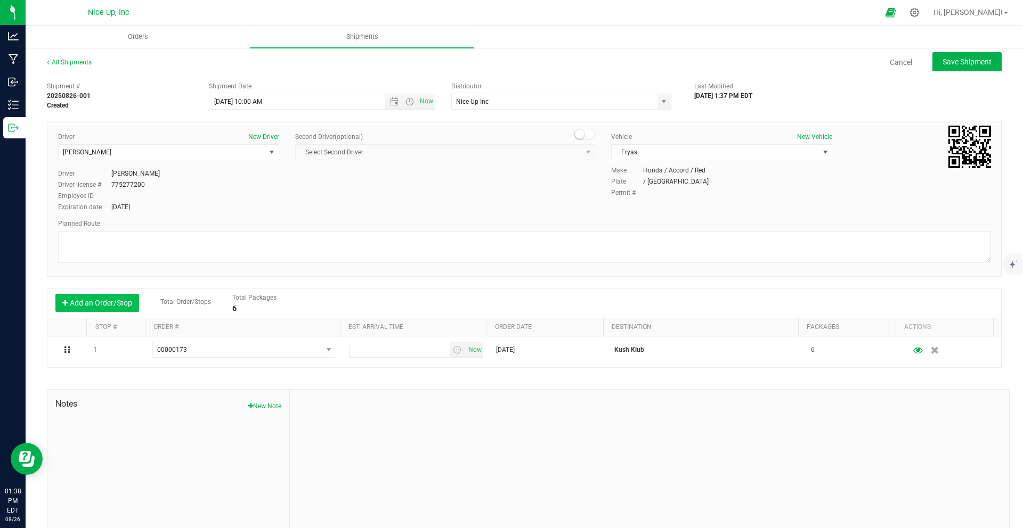
click at [98, 304] on button "Add an Order/Stop" at bounding box center [97, 303] width 84 height 18
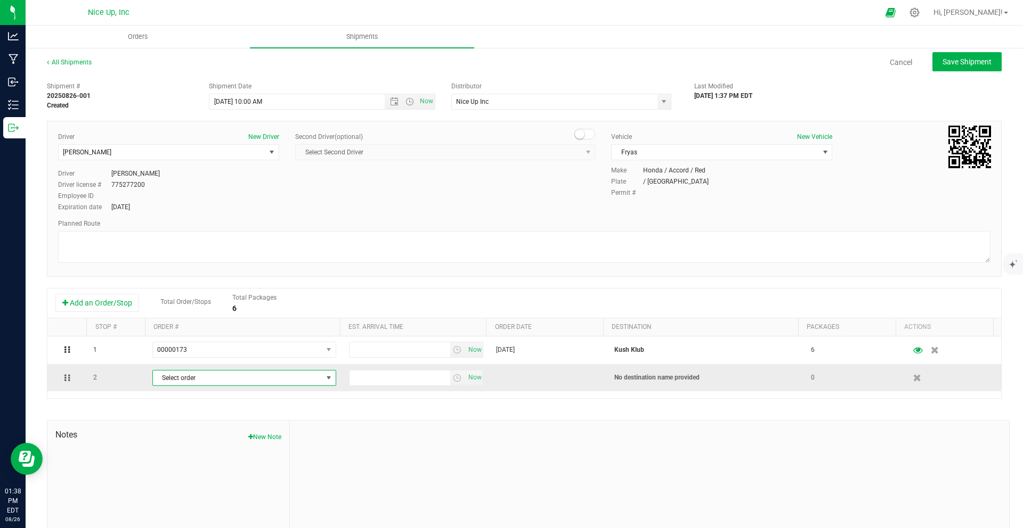
click at [231, 381] on span "Select order" at bounding box center [237, 378] width 169 height 15
type input "160"
click at [311, 380] on span "Select order" at bounding box center [237, 378] width 169 height 15
click at [326, 379] on span "select" at bounding box center [328, 378] width 9 height 9
click at [271, 403] on input "160" at bounding box center [240, 401] width 171 height 17
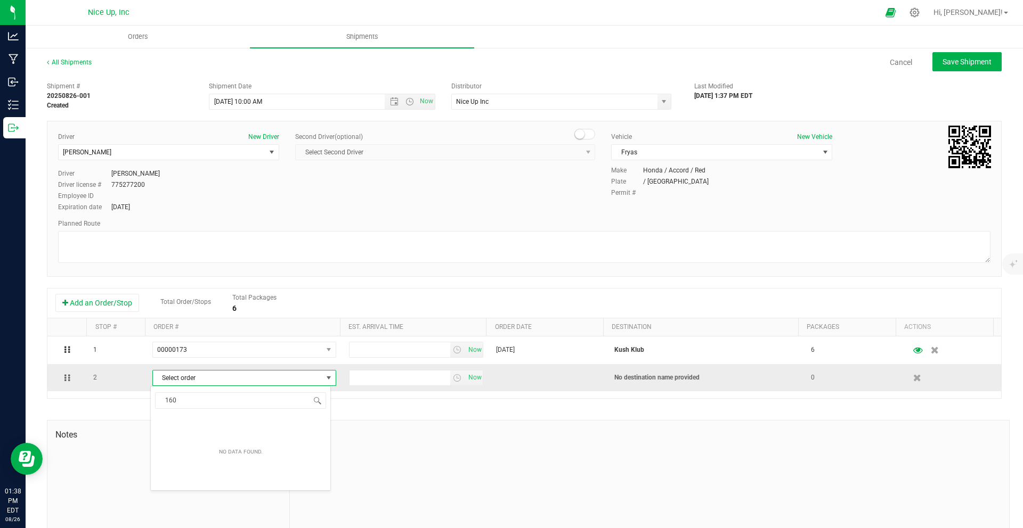
click at [303, 382] on span "Select order" at bounding box center [237, 378] width 169 height 15
click at [956, 63] on span "Save Shipment" at bounding box center [966, 62] width 49 height 9
click at [913, 374] on icon "button" at bounding box center [917, 378] width 9 height 8
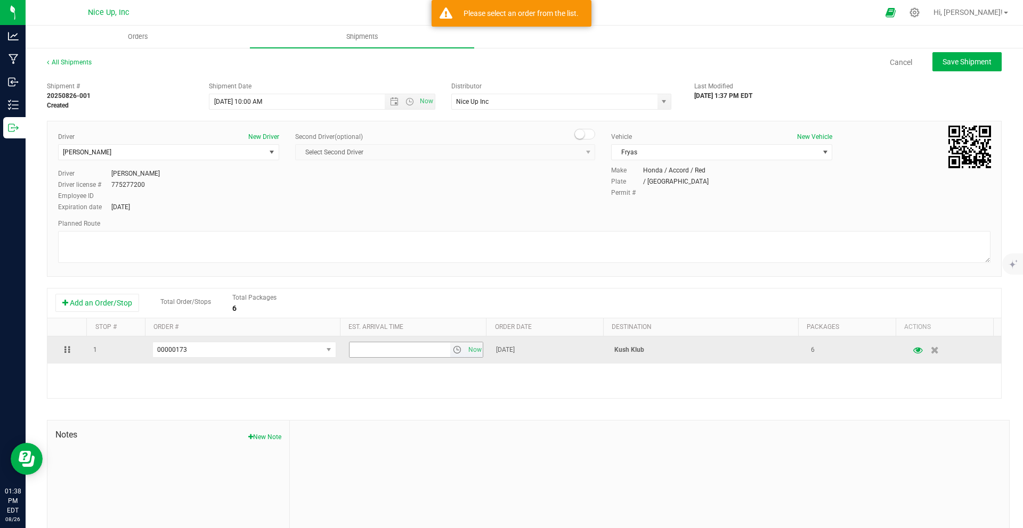
click at [453, 350] on span "select" at bounding box center [457, 350] width 9 height 9
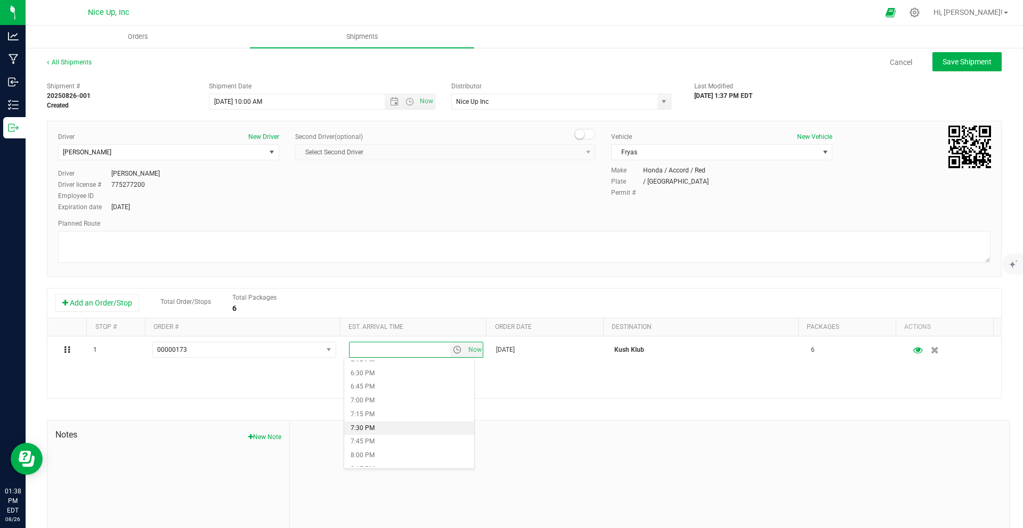
scroll to position [1006, 0]
click at [383, 403] on li "7:00 PM" at bounding box center [409, 402] width 130 height 14
click at [943, 64] on span "Save Shipment" at bounding box center [966, 62] width 49 height 9
type input "[DATE] 2:00 PM"
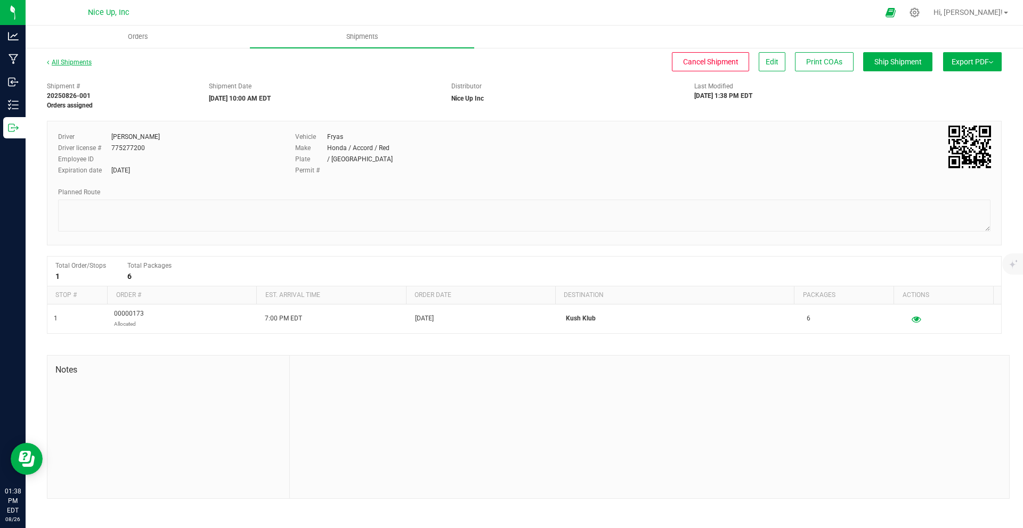
click at [71, 60] on link "All Shipments" at bounding box center [69, 62] width 45 height 7
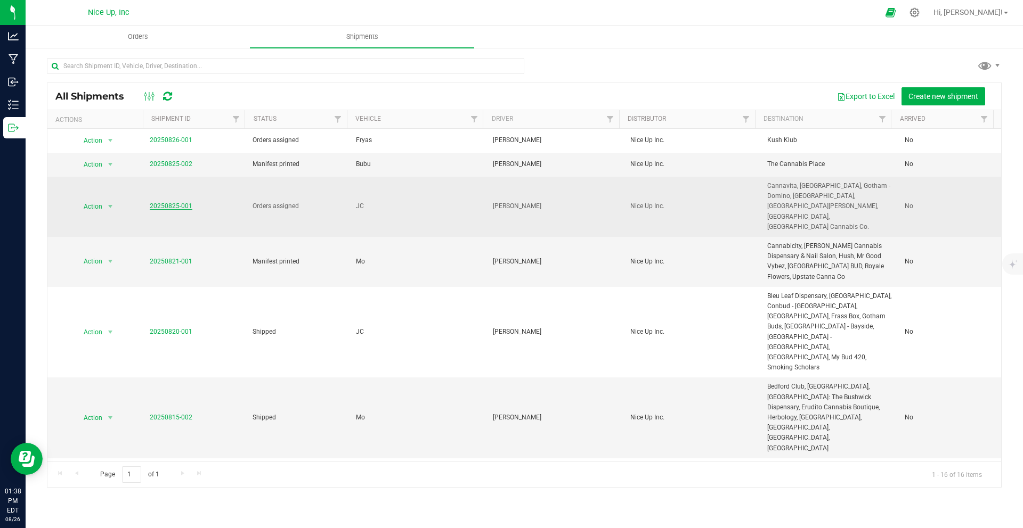
click at [169, 202] on link "20250825-001" at bounding box center [171, 205] width 43 height 7
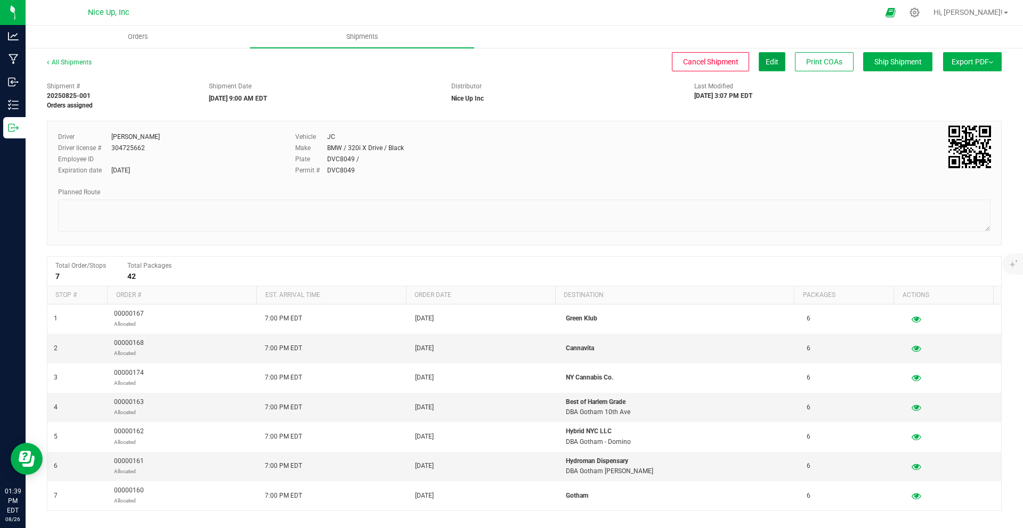
click at [765, 62] on span "Edit" at bounding box center [771, 62] width 13 height 9
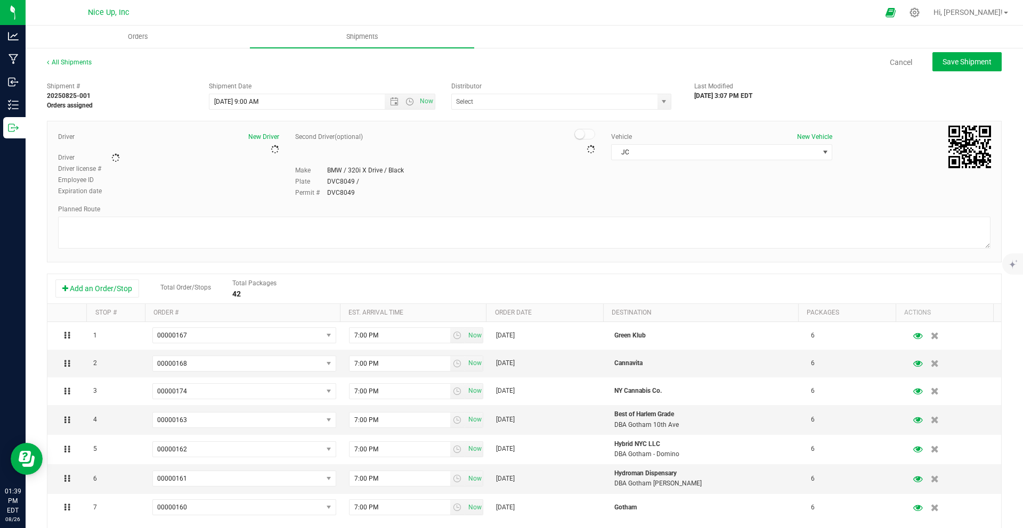
type input "Nice Up Inc"
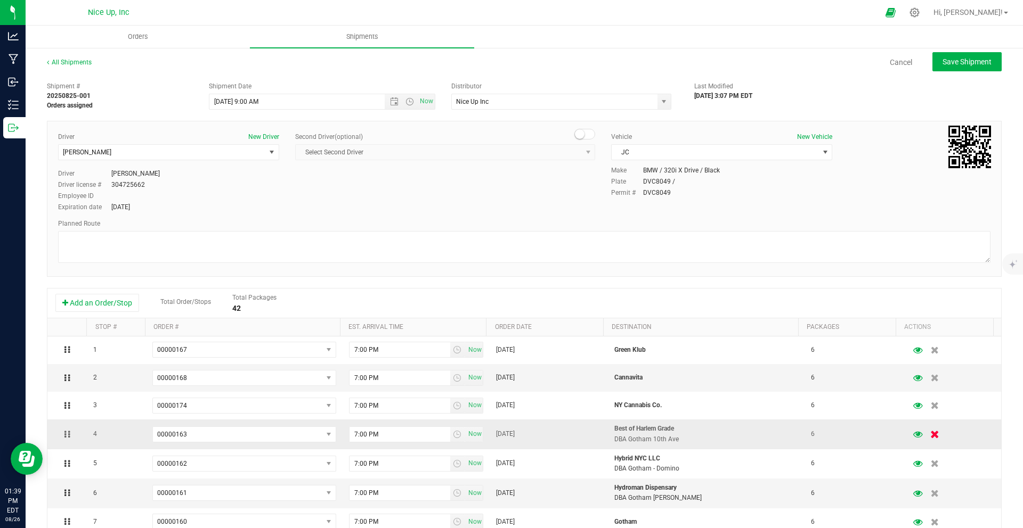
click at [931, 434] on icon "button" at bounding box center [935, 434] width 9 height 8
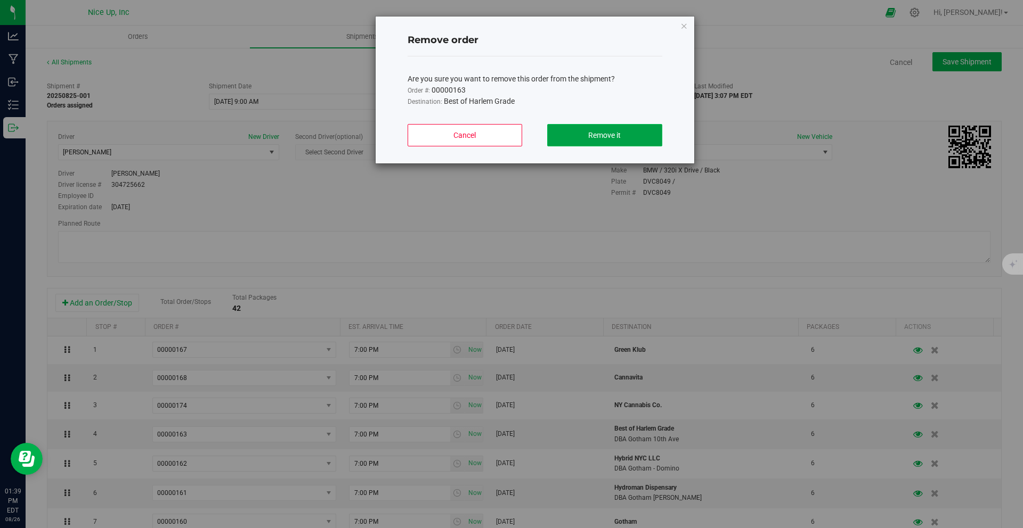
click at [612, 136] on span "Remove it" at bounding box center [604, 135] width 32 height 9
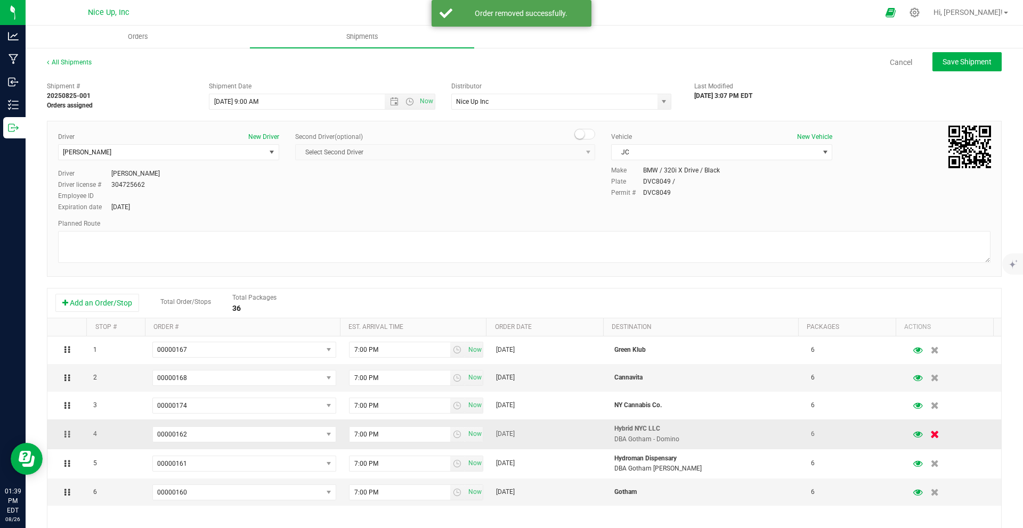
click at [931, 435] on icon "button" at bounding box center [935, 434] width 9 height 8
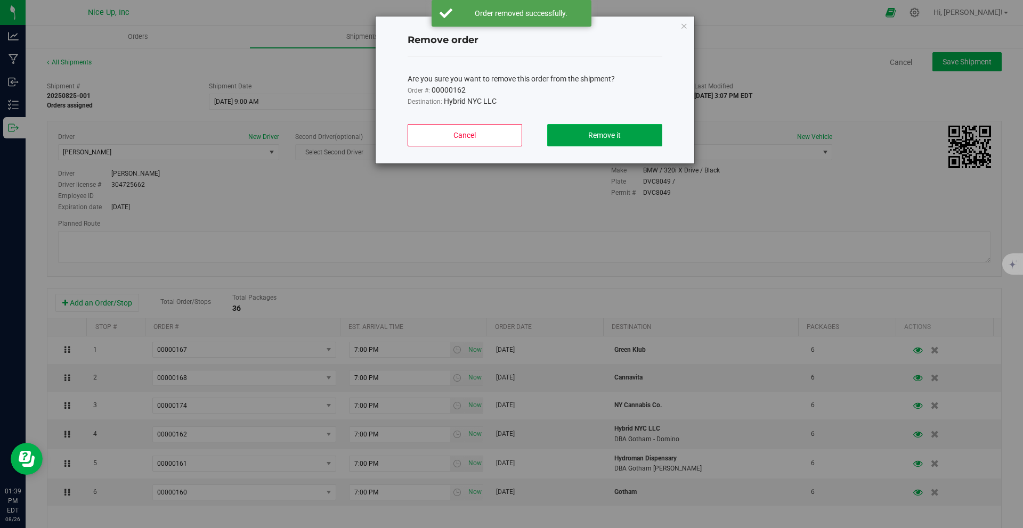
click at [619, 129] on button "Remove it" at bounding box center [604, 135] width 115 height 22
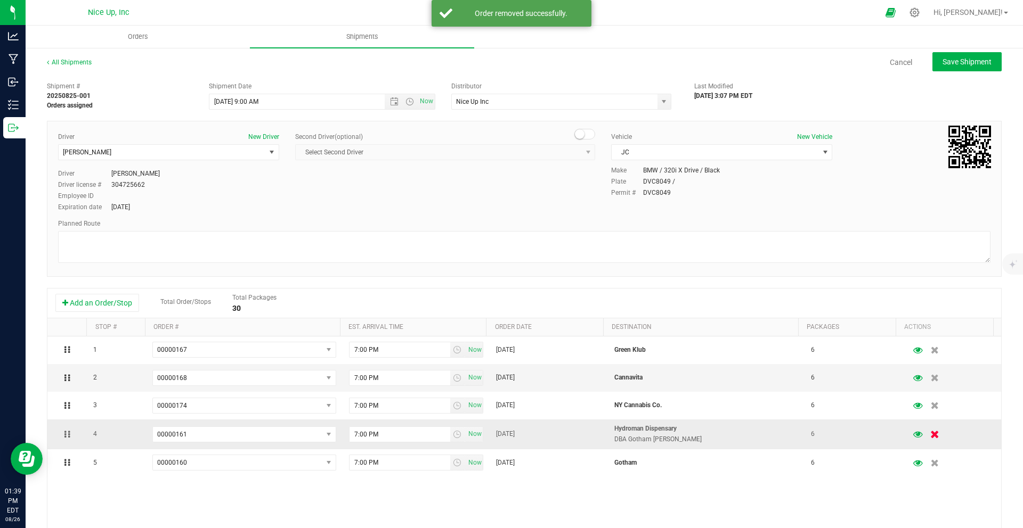
click at [931, 433] on icon "button" at bounding box center [935, 434] width 9 height 8
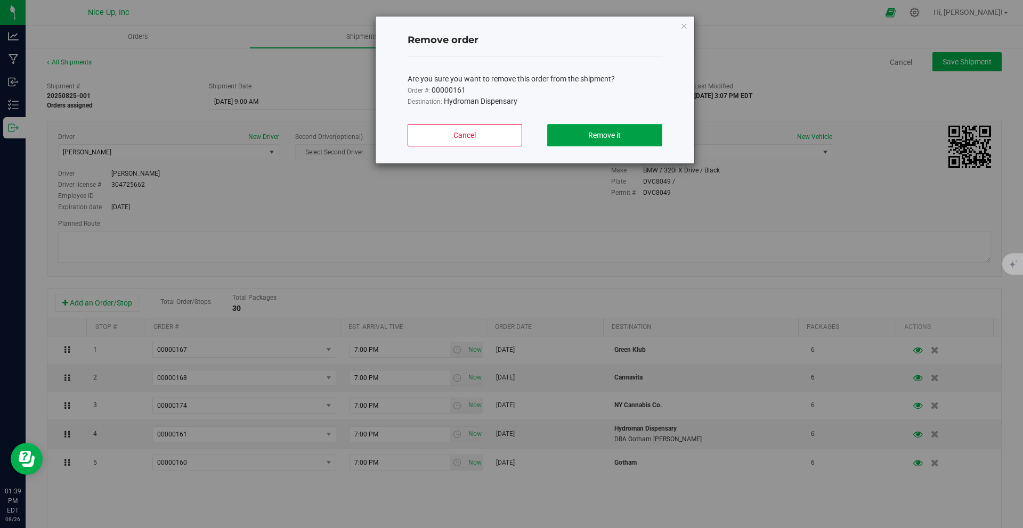
click at [609, 135] on span "Remove it" at bounding box center [604, 135] width 32 height 9
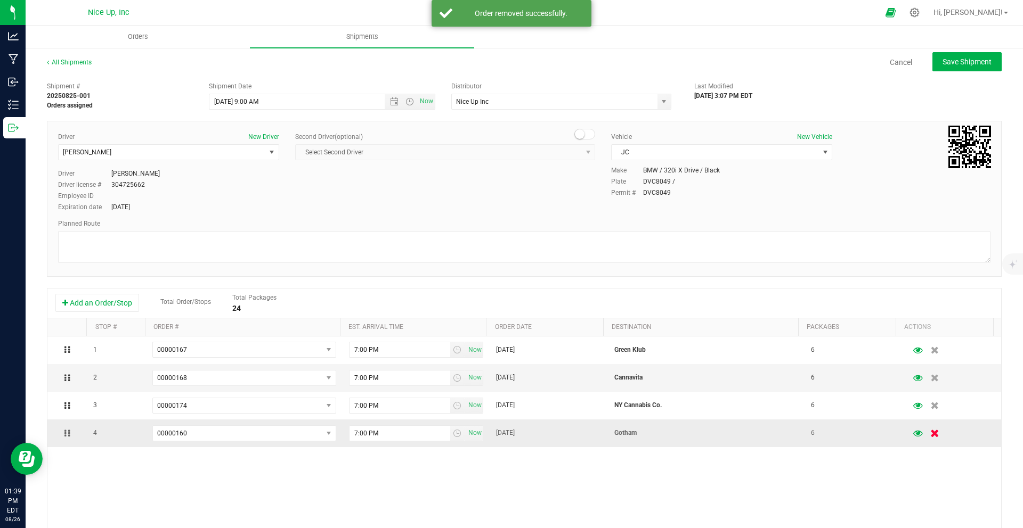
click at [931, 434] on icon "button" at bounding box center [935, 434] width 9 height 8
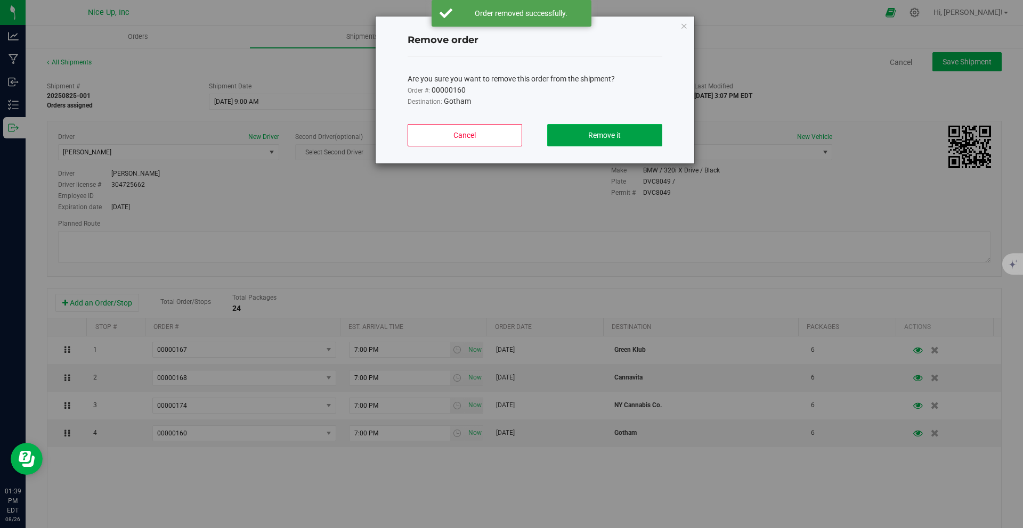
click at [616, 141] on button "Remove it" at bounding box center [604, 135] width 115 height 22
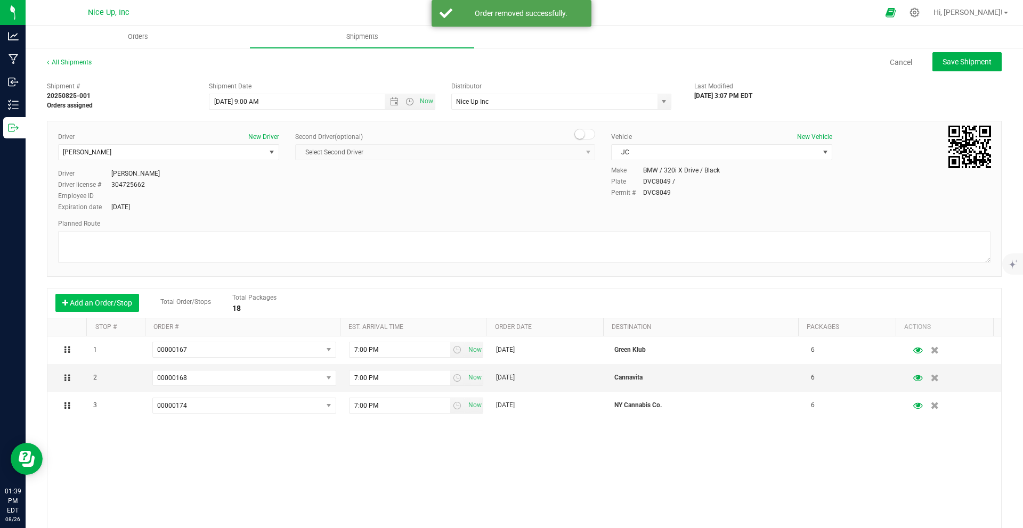
click at [108, 305] on button "Add an Order/Stop" at bounding box center [97, 303] width 84 height 18
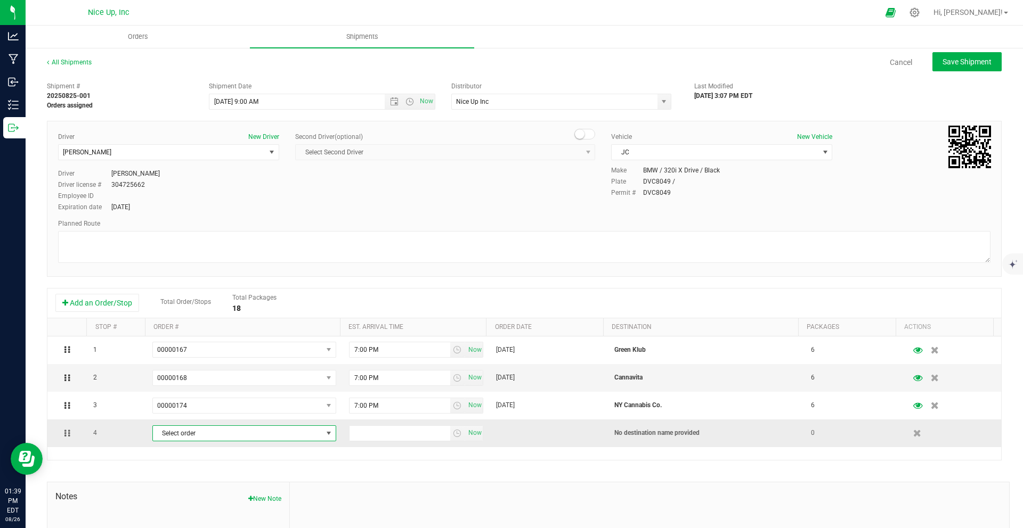
click at [198, 436] on span "Select order" at bounding box center [237, 433] width 169 height 15
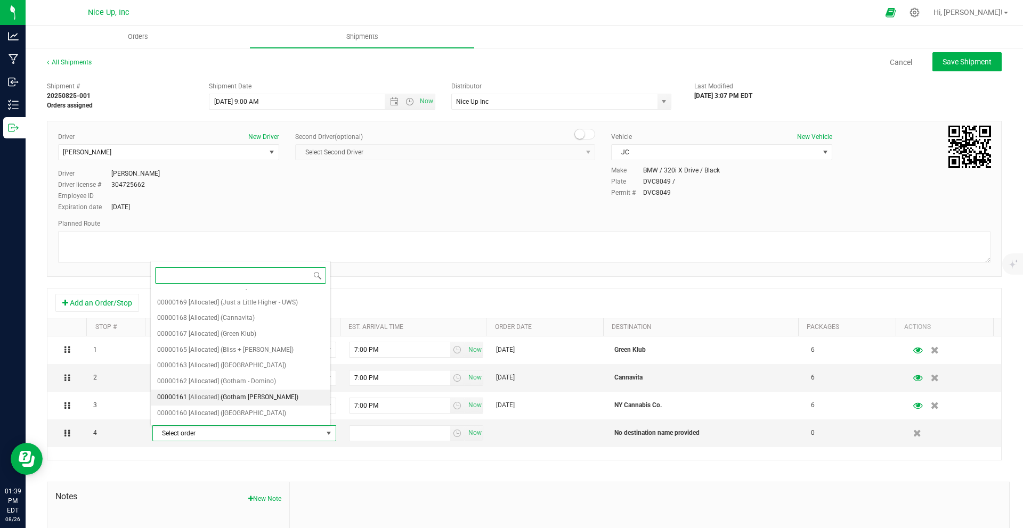
scroll to position [102, 0]
click at [263, 421] on li "00000148 [Allocated] (Bud & Honey)" at bounding box center [241, 429] width 180 height 16
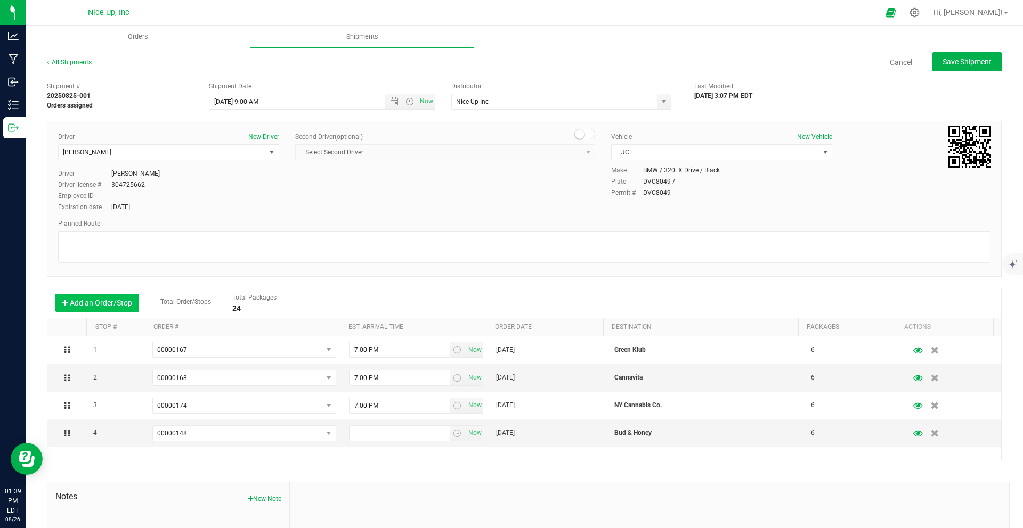
click at [75, 303] on button "Add an Order/Stop" at bounding box center [97, 303] width 84 height 18
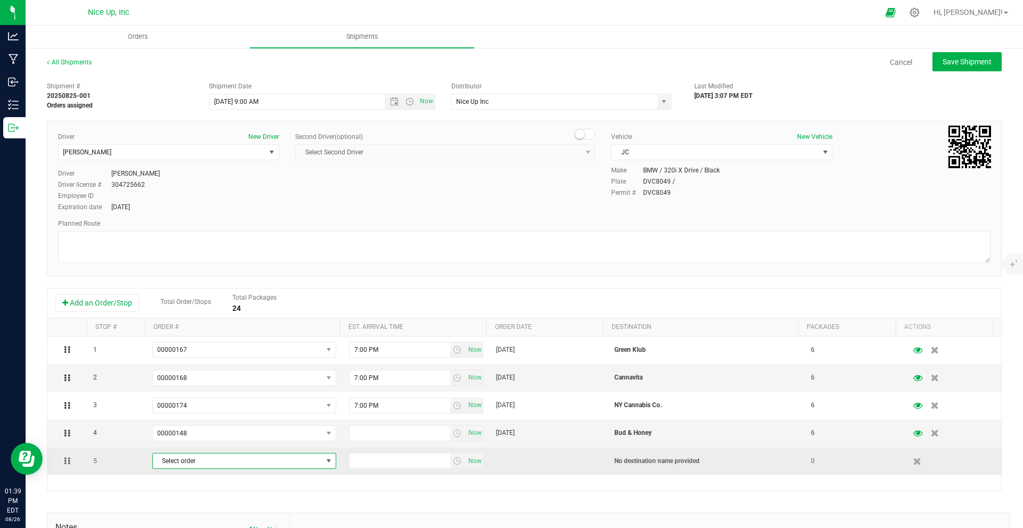
click at [266, 462] on span "Select order" at bounding box center [237, 461] width 169 height 15
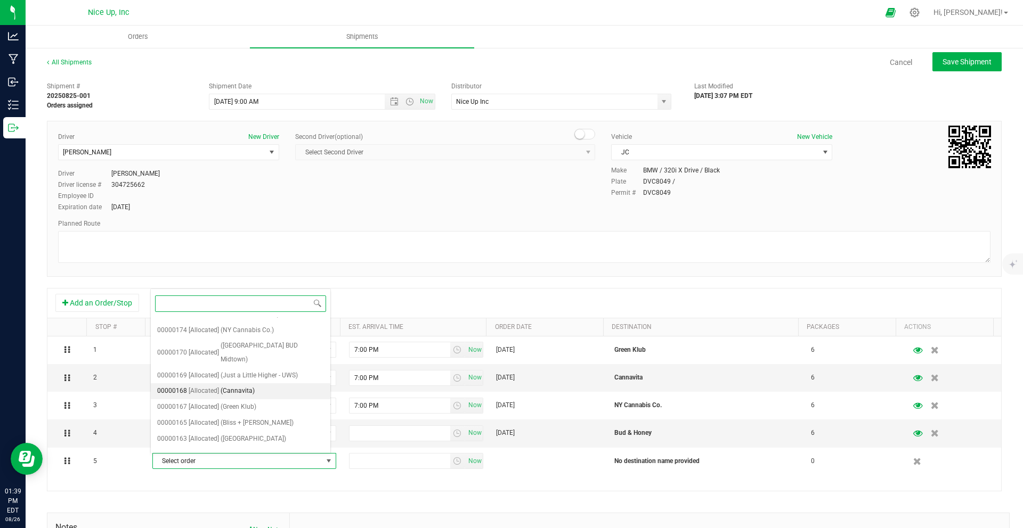
scroll to position [101, 0]
click at [254, 371] on span "(Bliss + [PERSON_NAME])" at bounding box center [257, 378] width 73 height 14
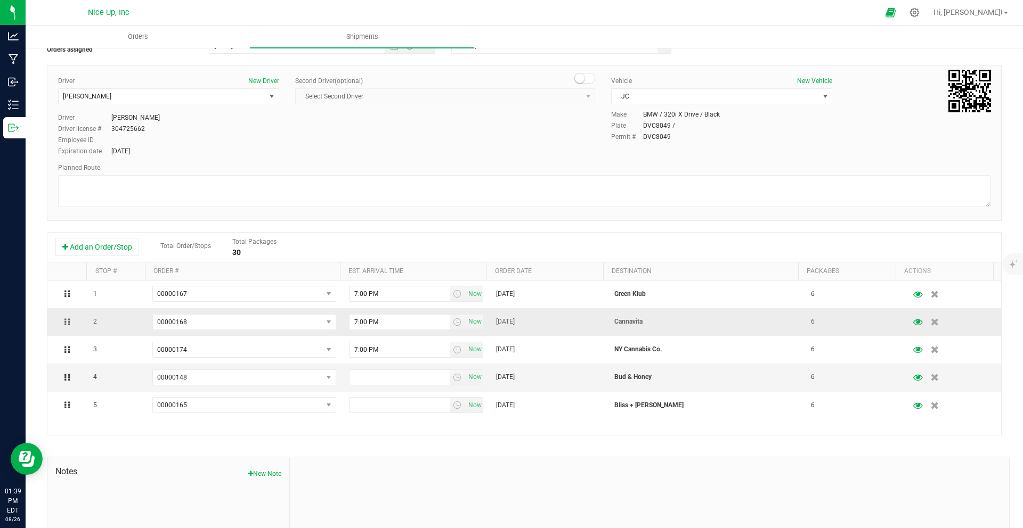
scroll to position [59, 0]
click at [116, 245] on button "Add an Order/Stop" at bounding box center [97, 244] width 84 height 18
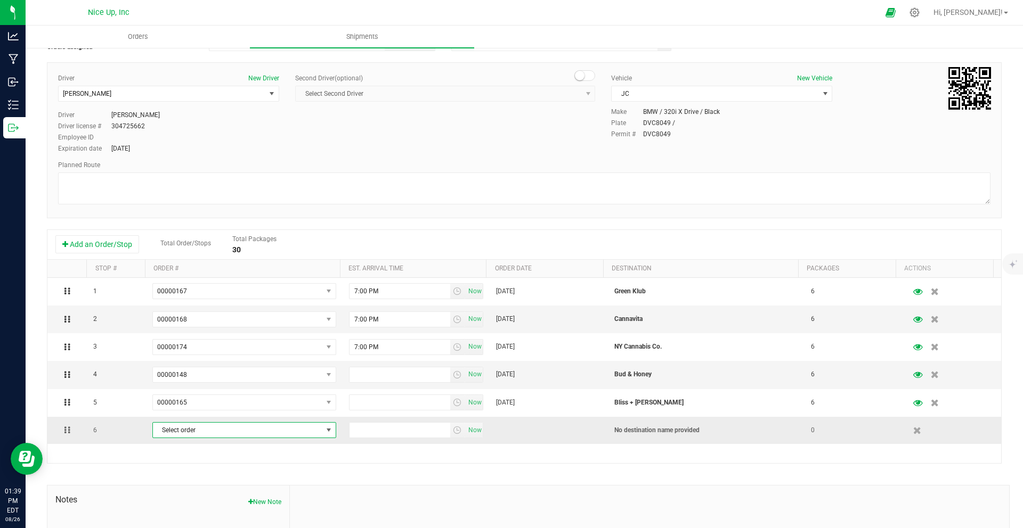
click at [238, 435] on span "Select order" at bounding box center [237, 430] width 169 height 15
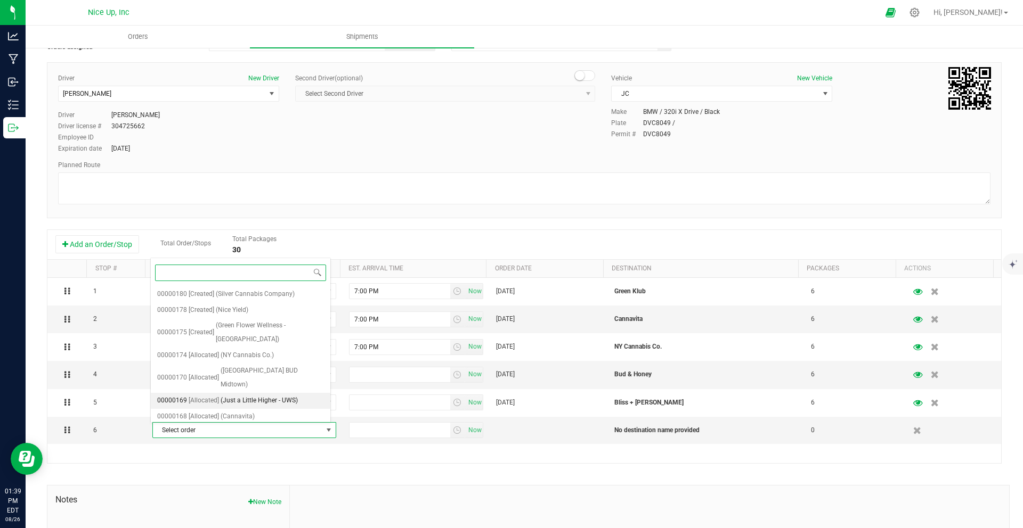
click at [253, 394] on span "(Just a Little Higher - UWS)" at bounding box center [259, 401] width 77 height 14
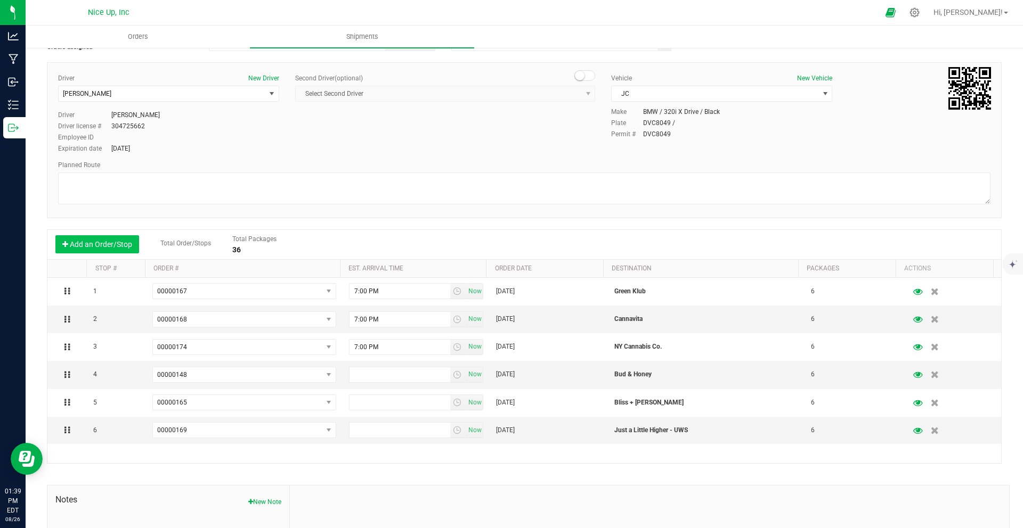
click at [101, 243] on button "Add an Order/Stop" at bounding box center [97, 244] width 84 height 18
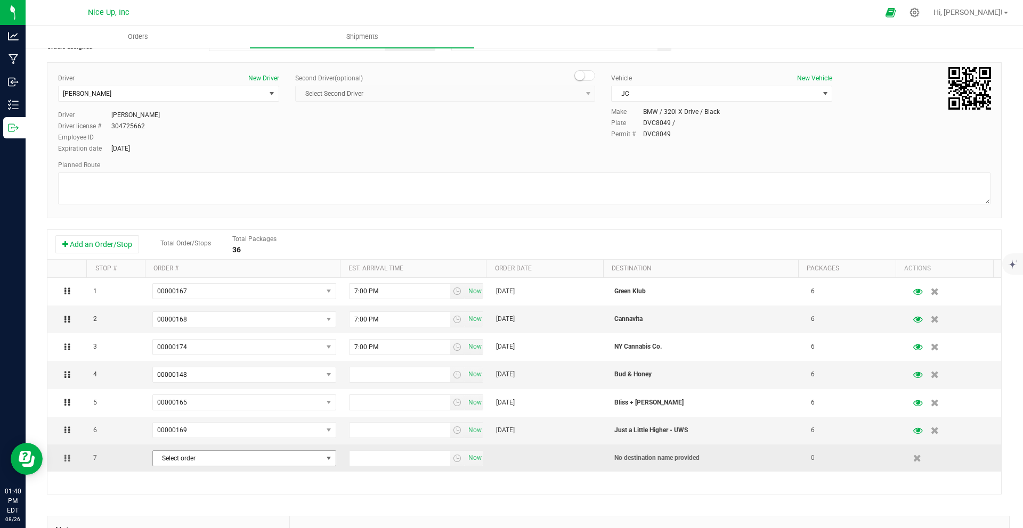
click at [252, 460] on span "Select order" at bounding box center [237, 458] width 169 height 15
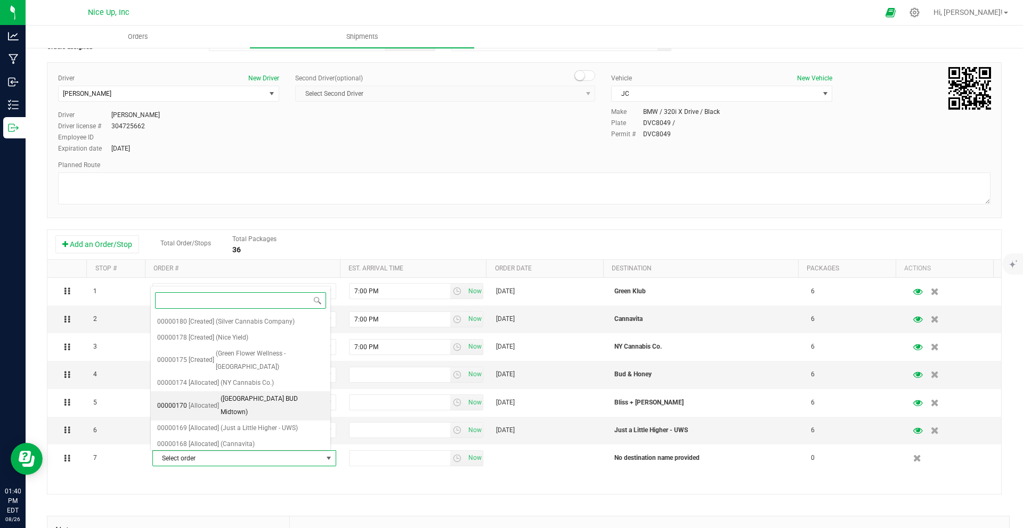
click at [260, 396] on span "([GEOGRAPHIC_DATA] BUD Midtown)" at bounding box center [272, 406] width 103 height 27
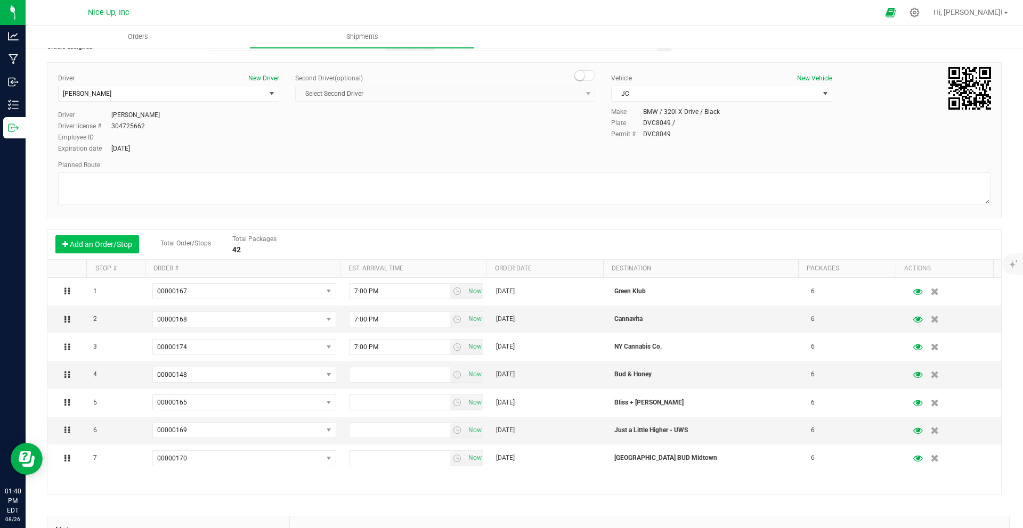
click at [113, 244] on button "Add an Order/Stop" at bounding box center [97, 244] width 84 height 18
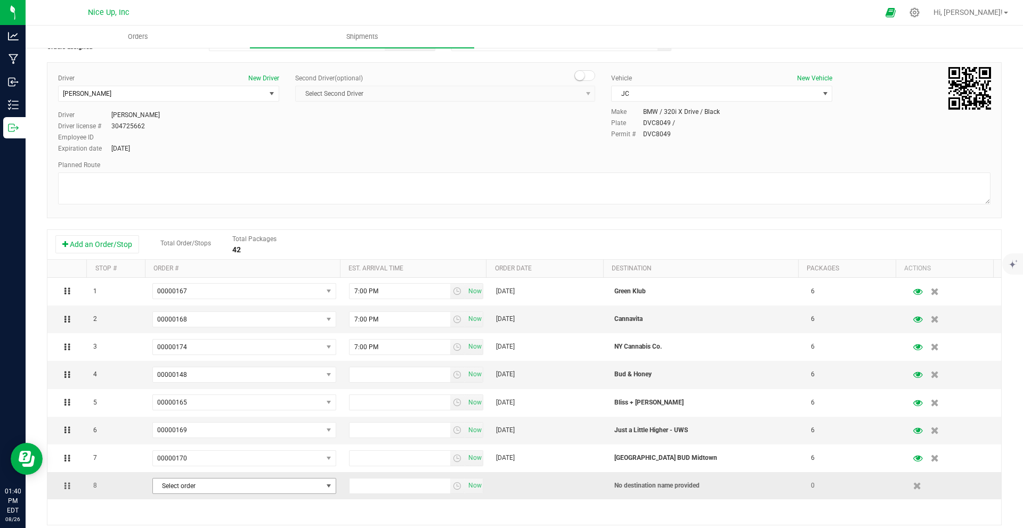
click at [241, 486] on span "Select order" at bounding box center [237, 486] width 169 height 15
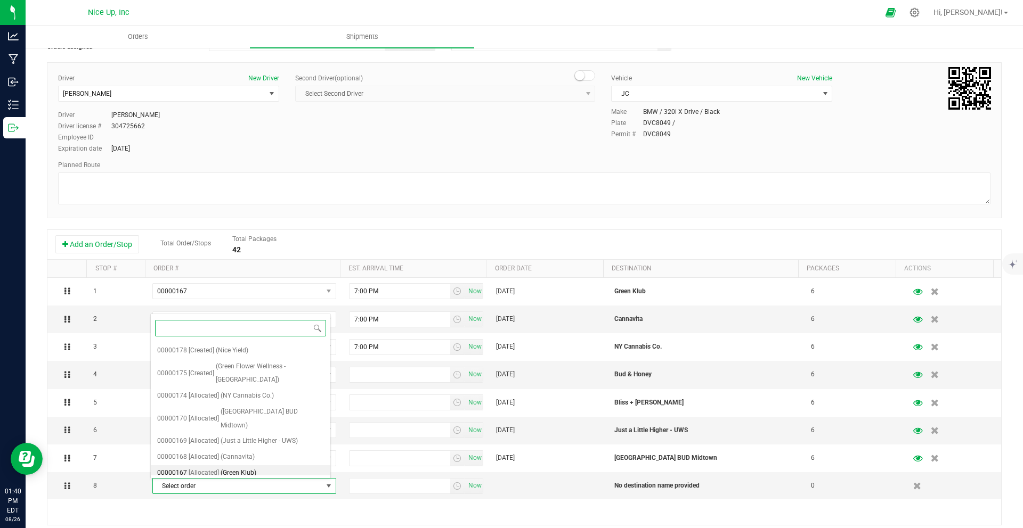
scroll to position [0, 0]
click at [240, 366] on span "(Nice Yield)" at bounding box center [232, 366] width 32 height 14
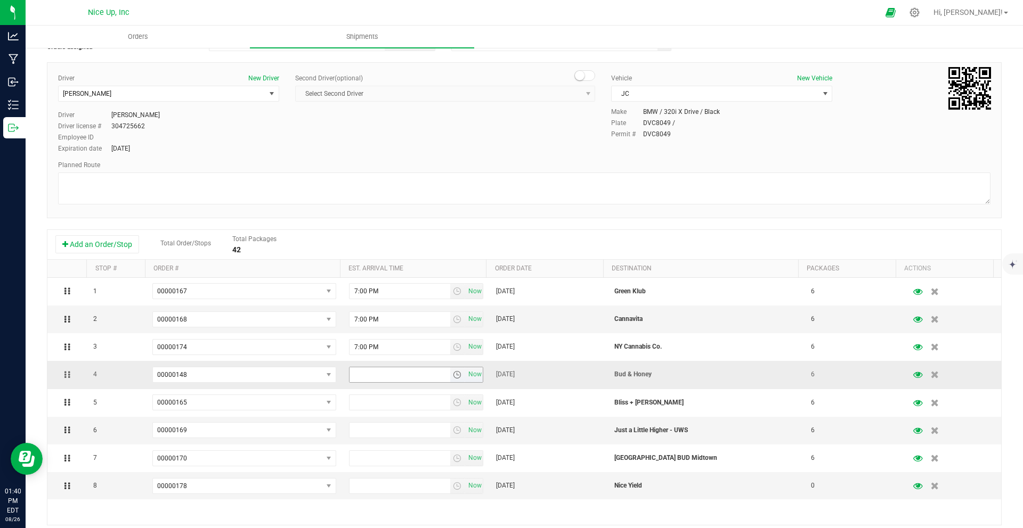
click at [453, 373] on span "select" at bounding box center [457, 375] width 9 height 9
click at [386, 462] on li "7:00 PM" at bounding box center [409, 460] width 130 height 14
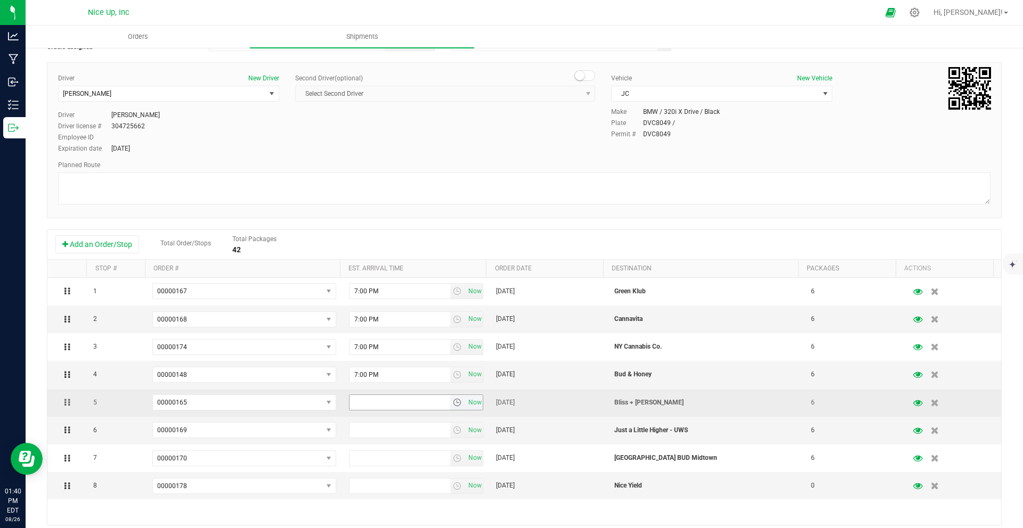
click at [453, 404] on span "select" at bounding box center [457, 402] width 9 height 9
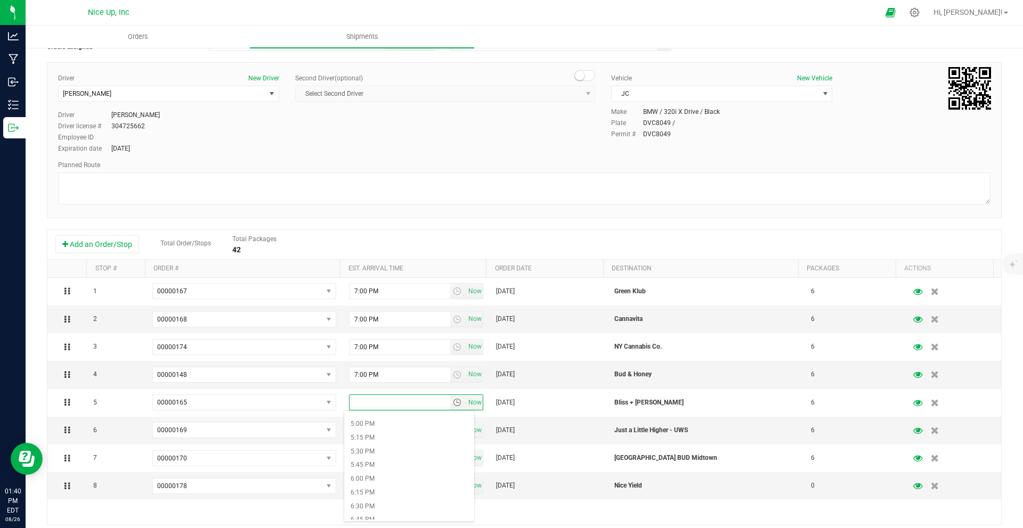
scroll to position [960, 0]
click at [421, 501] on li "7:00 PM" at bounding box center [409, 501] width 130 height 14
click at [453, 430] on span "select" at bounding box center [457, 430] width 9 height 9
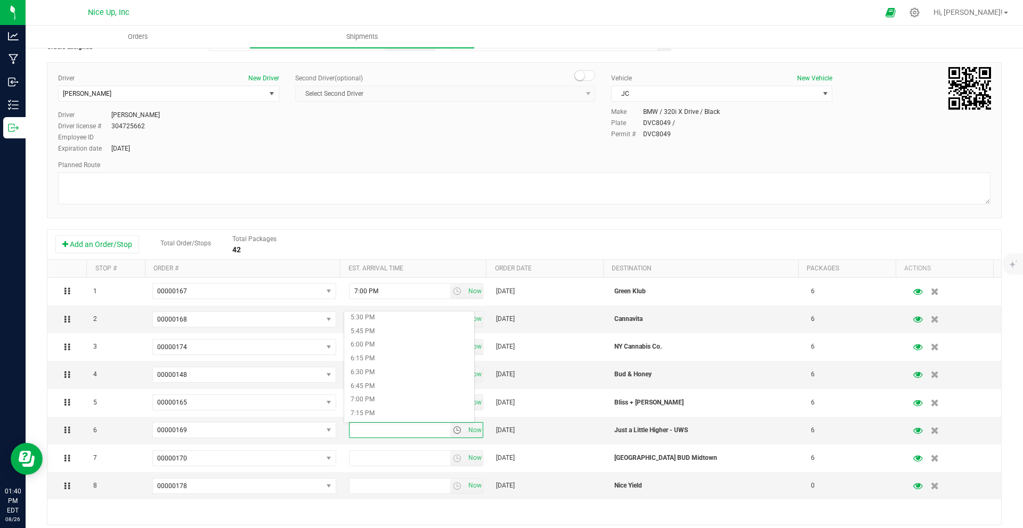
scroll to position [974, 0]
click at [413, 381] on li "7:00 PM" at bounding box center [409, 387] width 130 height 14
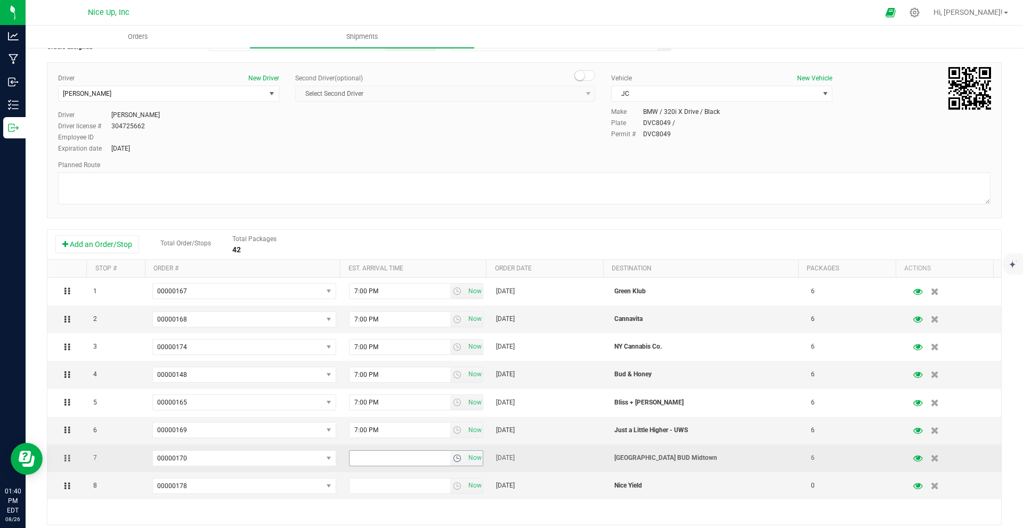
click at [453, 457] on span "select" at bounding box center [457, 458] width 9 height 9
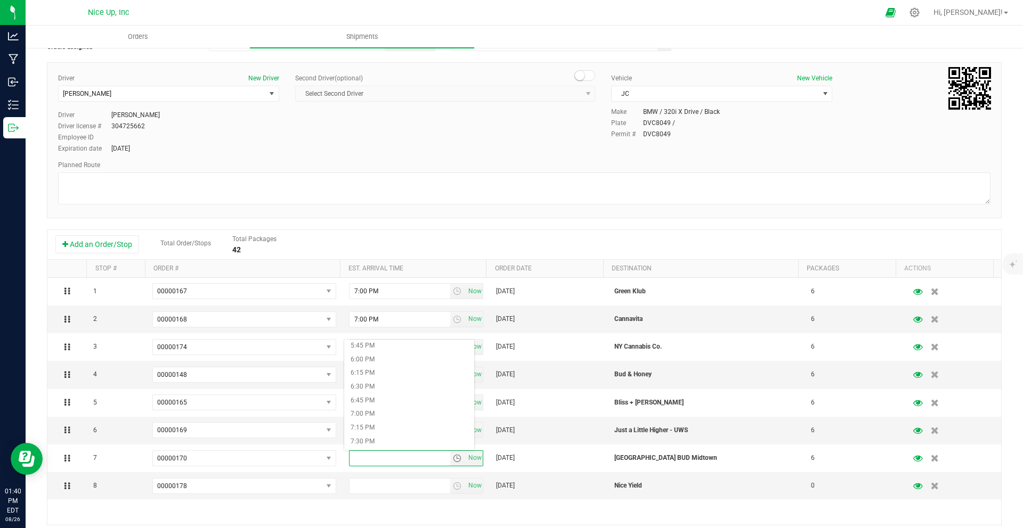
scroll to position [981, 0]
click at [430, 409] on li "7:00 PM" at bounding box center [409, 408] width 130 height 14
click at [453, 488] on span "select" at bounding box center [457, 486] width 9 height 9
click at [408, 425] on li "7:00 PM" at bounding box center [409, 423] width 130 height 14
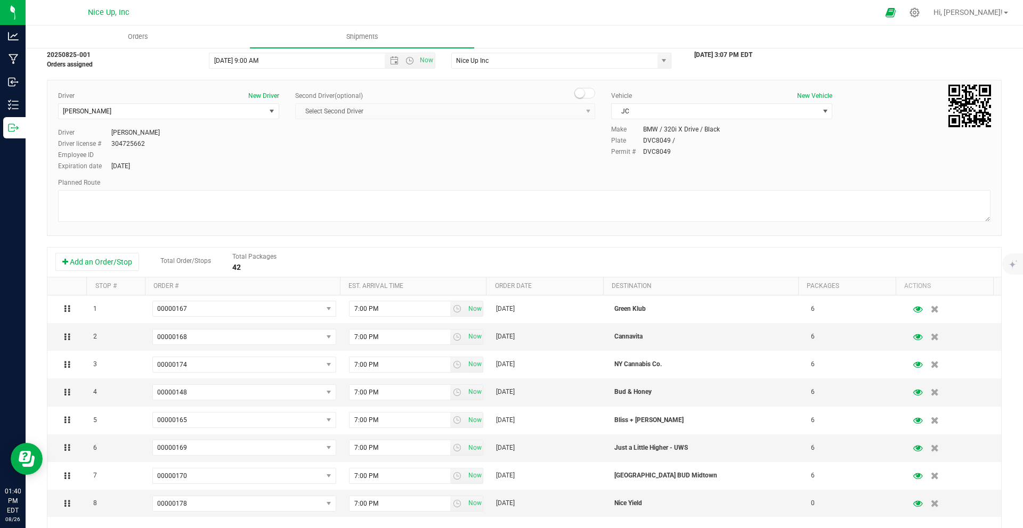
scroll to position [9, 0]
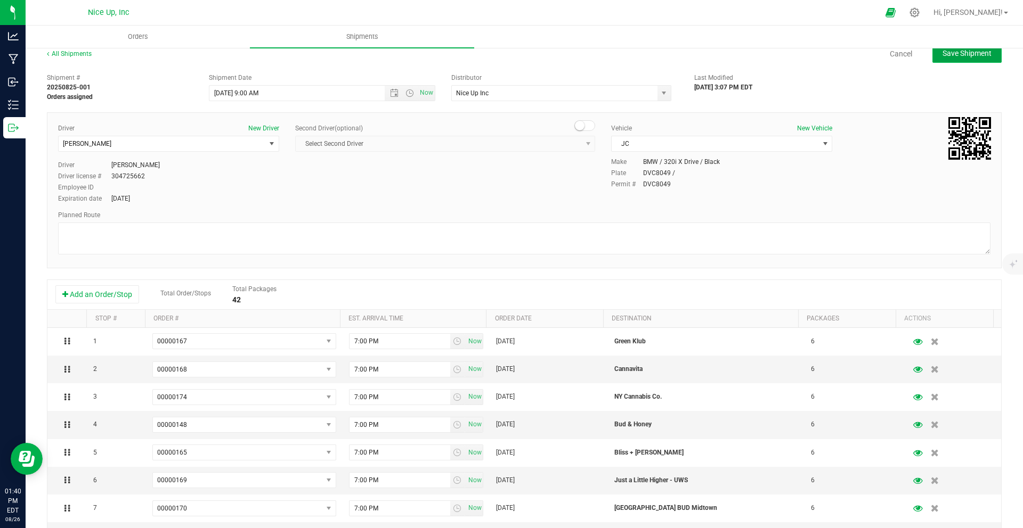
click at [951, 59] on button "Save Shipment" at bounding box center [966, 53] width 69 height 19
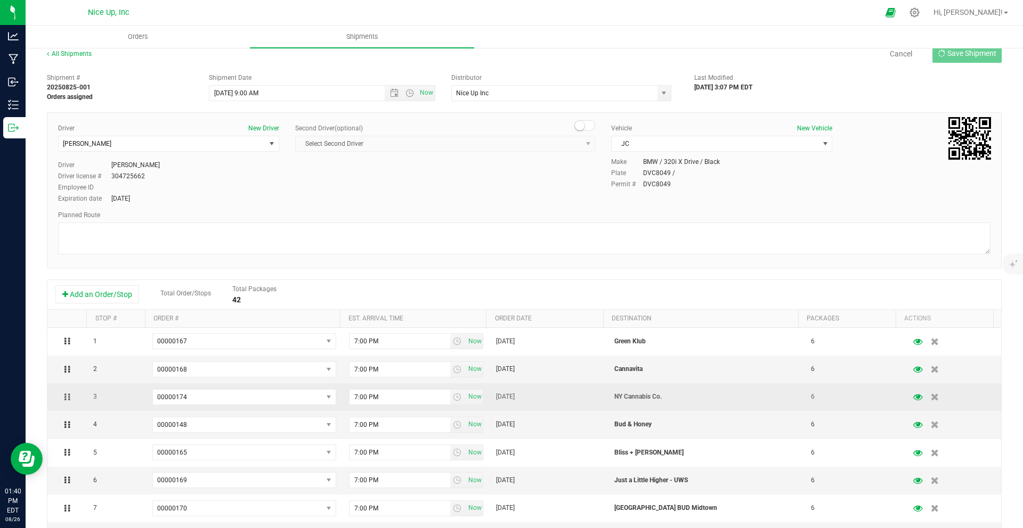
type input "[DATE] 1:00 PM"
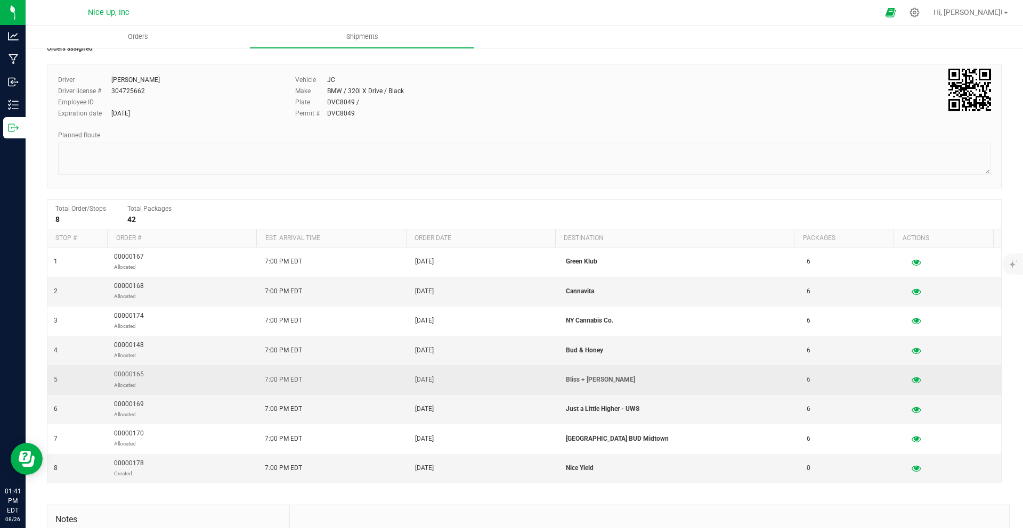
scroll to position [76, 0]
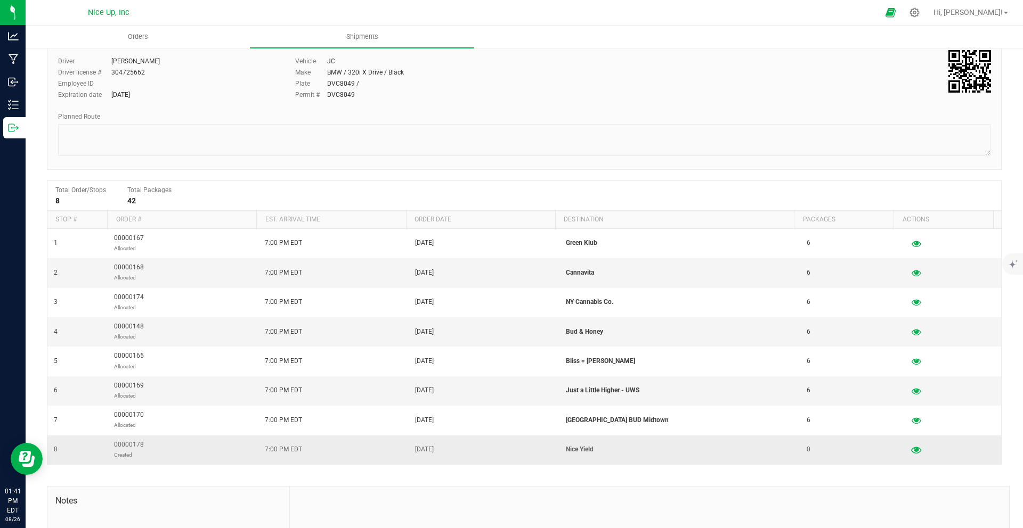
click at [911, 452] on icon "button" at bounding box center [916, 449] width 10 height 7
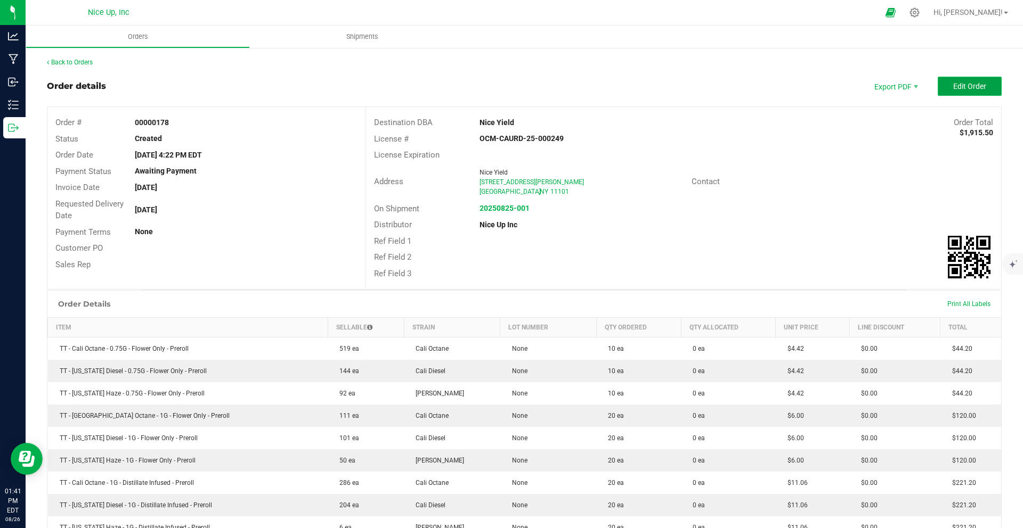
click at [953, 82] on span "Edit Order" at bounding box center [969, 86] width 33 height 9
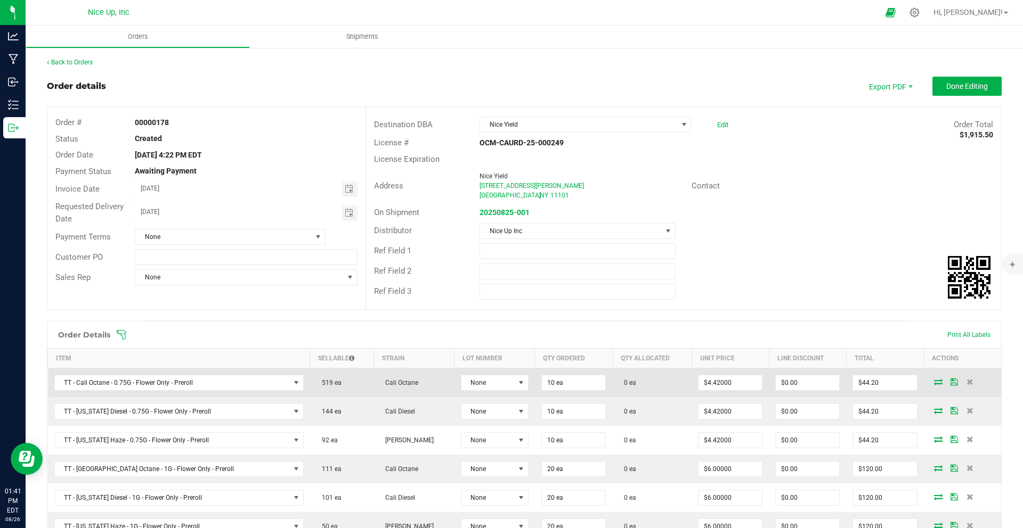
click at [934, 385] on icon at bounding box center [938, 382] width 9 height 6
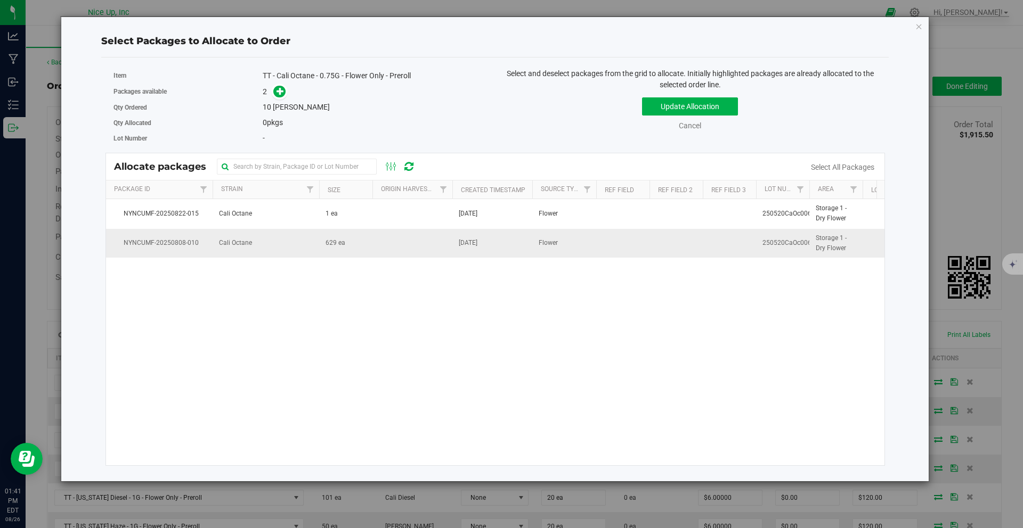
click at [392, 246] on td at bounding box center [412, 243] width 80 height 29
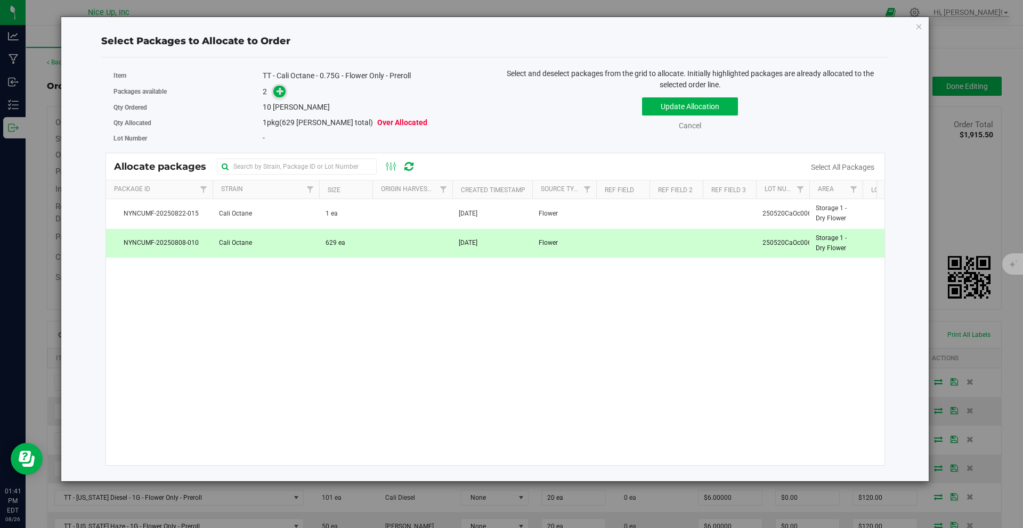
click at [277, 93] on icon at bounding box center [279, 90] width 7 height 7
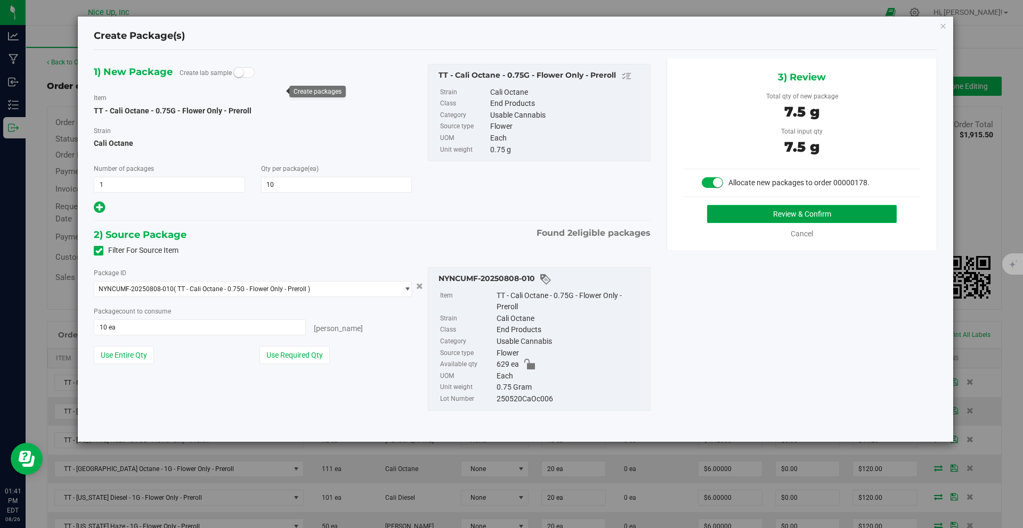
click at [770, 214] on button "Review & Confirm" at bounding box center [802, 214] width 190 height 18
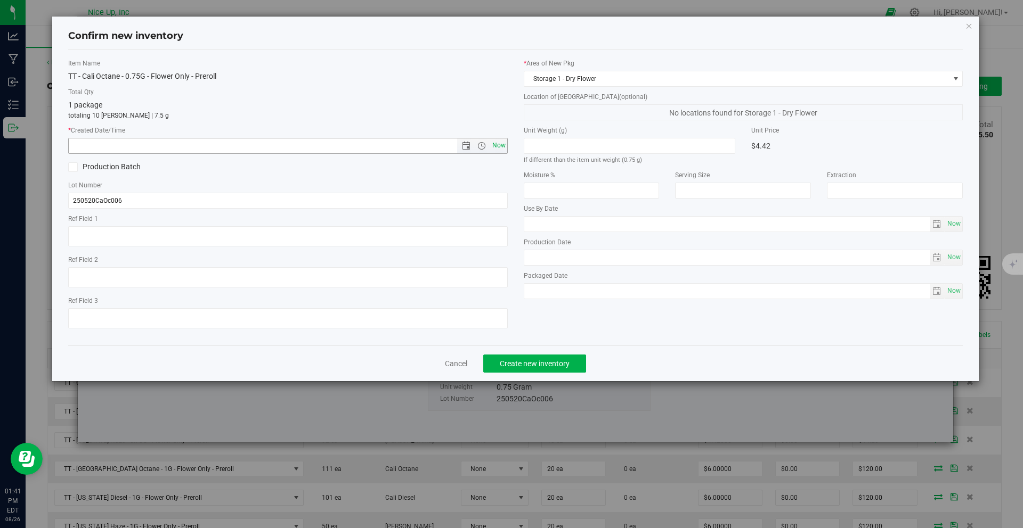
click at [495, 143] on span "Now" at bounding box center [499, 145] width 18 height 15
type input "[DATE] 1:41 PM"
click at [552, 358] on button "Create new inventory" at bounding box center [534, 364] width 103 height 18
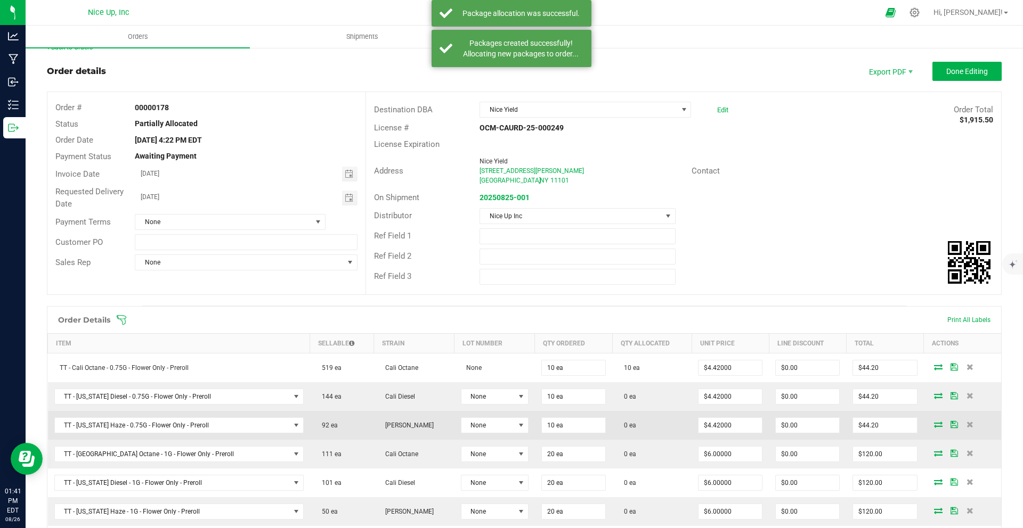
scroll to position [16, 0]
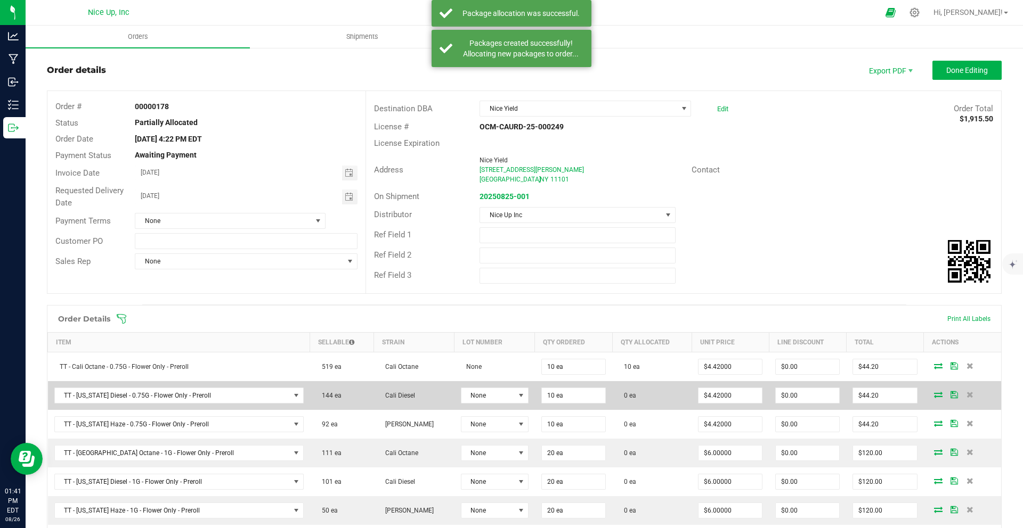
click at [934, 395] on icon at bounding box center [938, 395] width 9 height 6
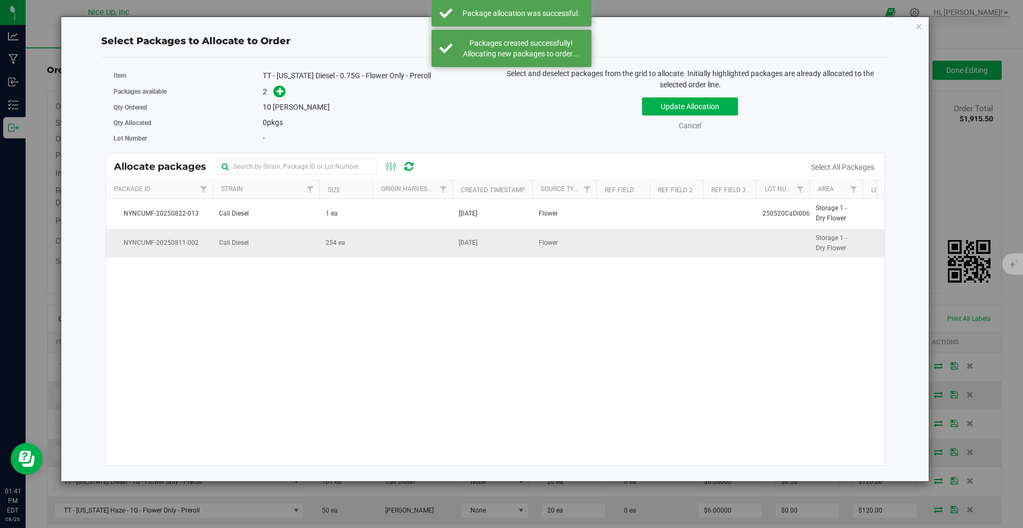
click at [315, 244] on td "Cali Diesel" at bounding box center [266, 243] width 107 height 29
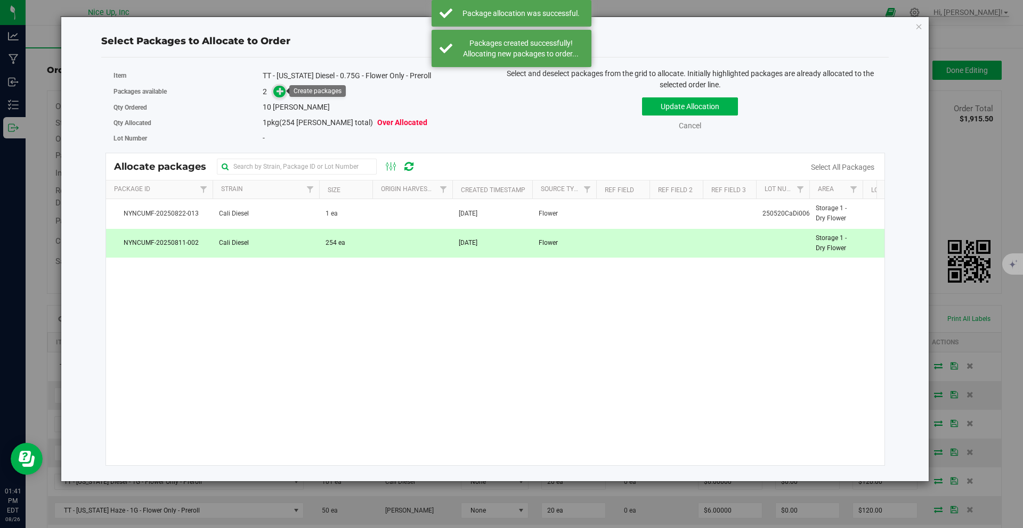
click at [280, 90] on icon at bounding box center [279, 90] width 7 height 7
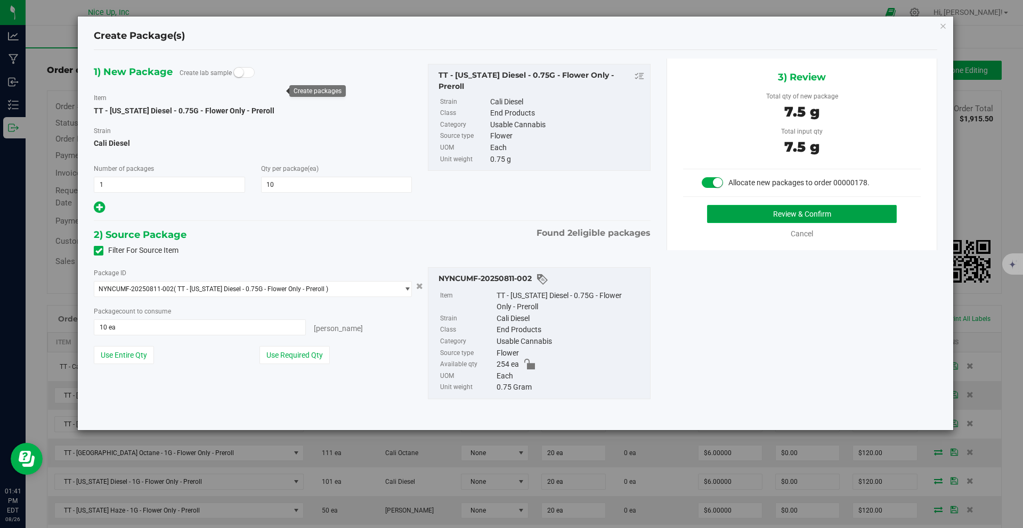
click at [756, 219] on button "Review & Confirm" at bounding box center [802, 214] width 190 height 18
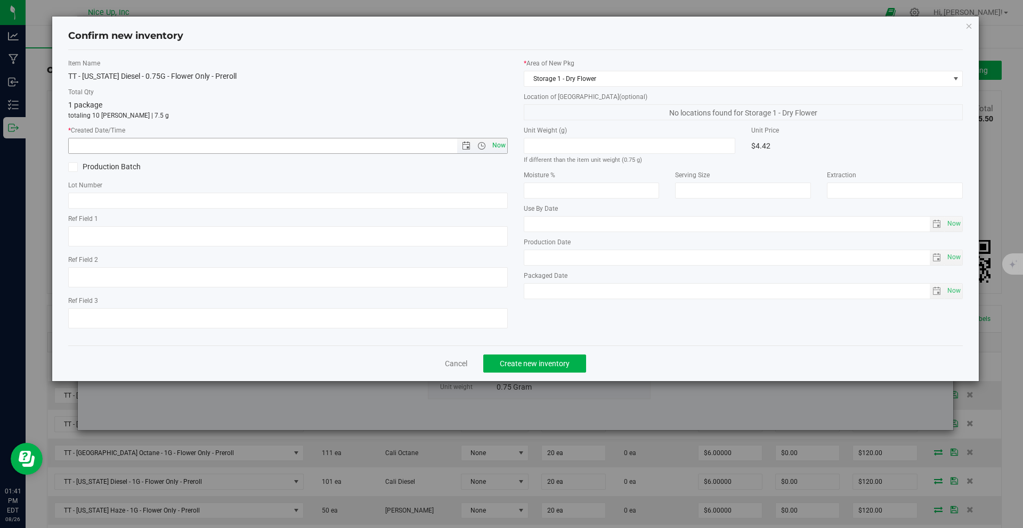
click at [496, 147] on span "Now" at bounding box center [499, 145] width 18 height 15
type input "[DATE] 1:41 PM"
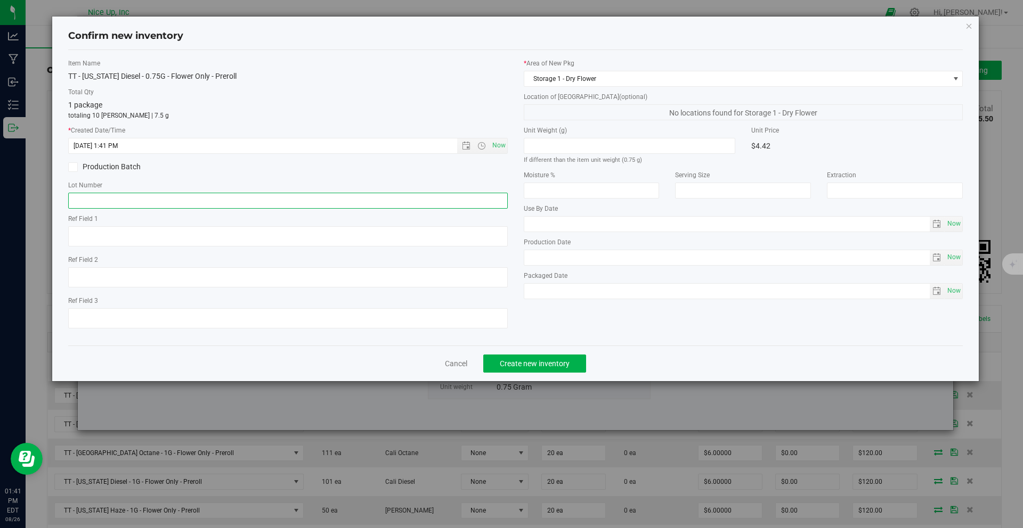
click at [247, 199] on input "text" at bounding box center [287, 201] width 439 height 16
type input "250520CaDi006"
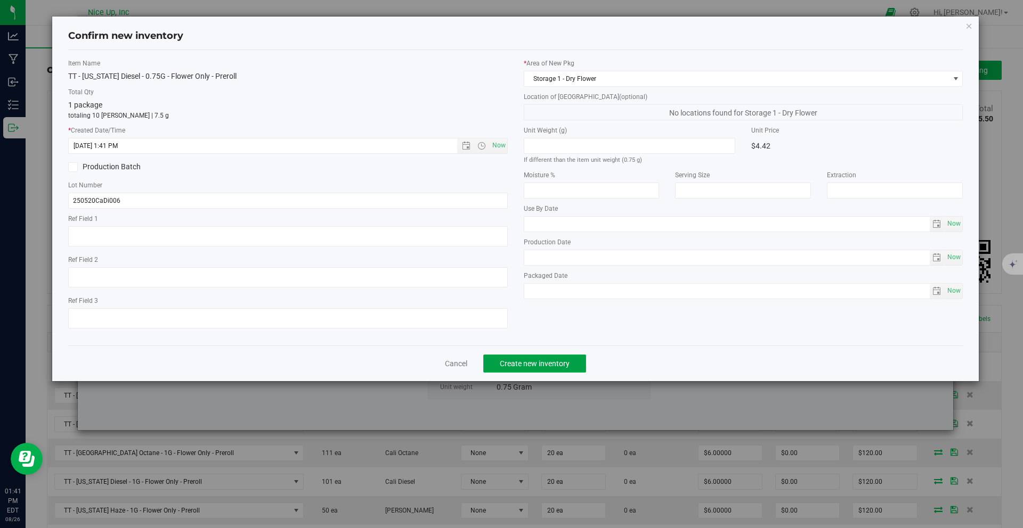
click at [525, 369] on button "Create new inventory" at bounding box center [534, 364] width 103 height 18
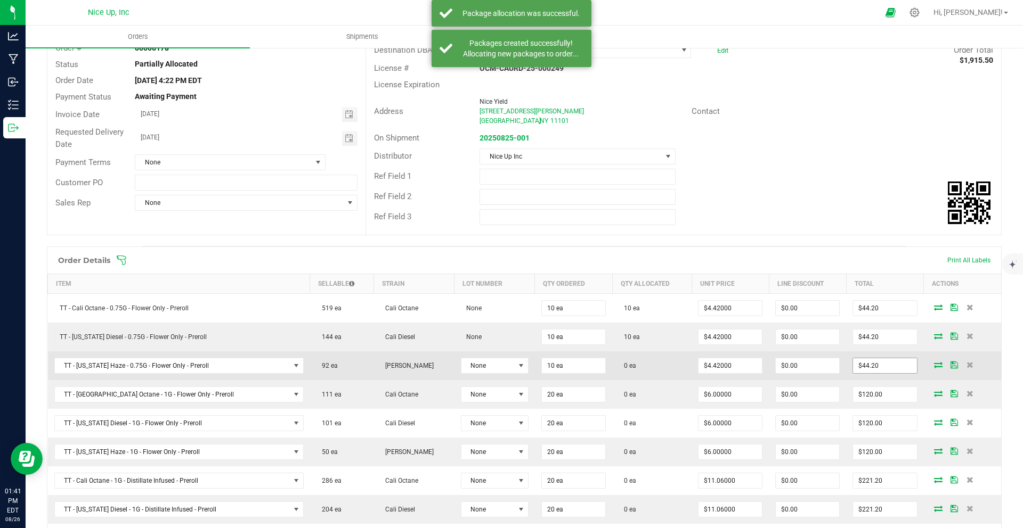
scroll to position [111, 0]
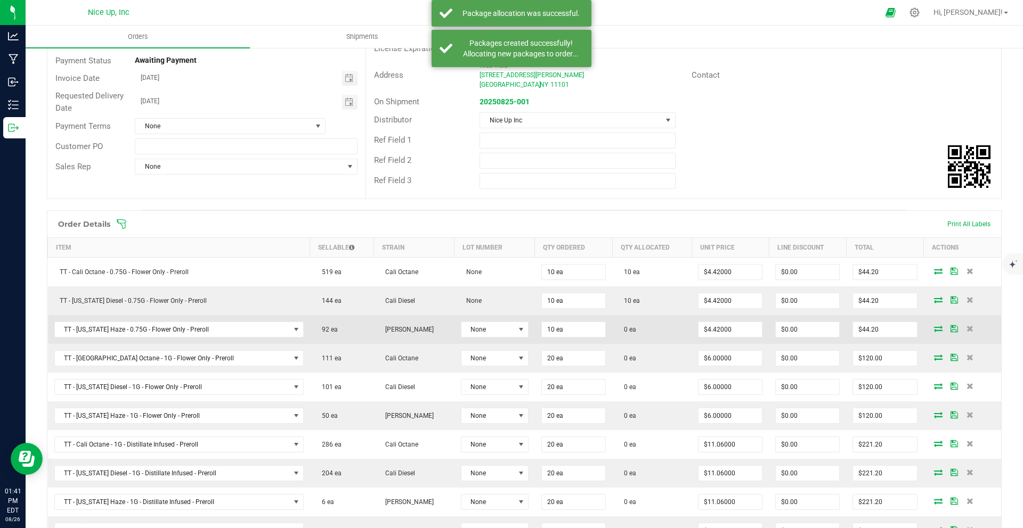
click at [934, 327] on icon at bounding box center [938, 328] width 9 height 6
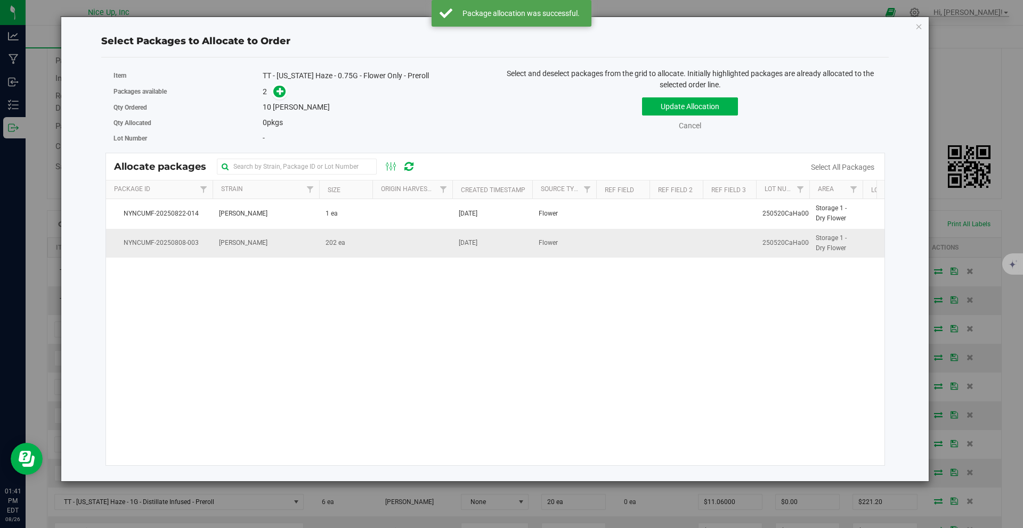
click at [254, 247] on td "[PERSON_NAME]" at bounding box center [266, 243] width 107 height 29
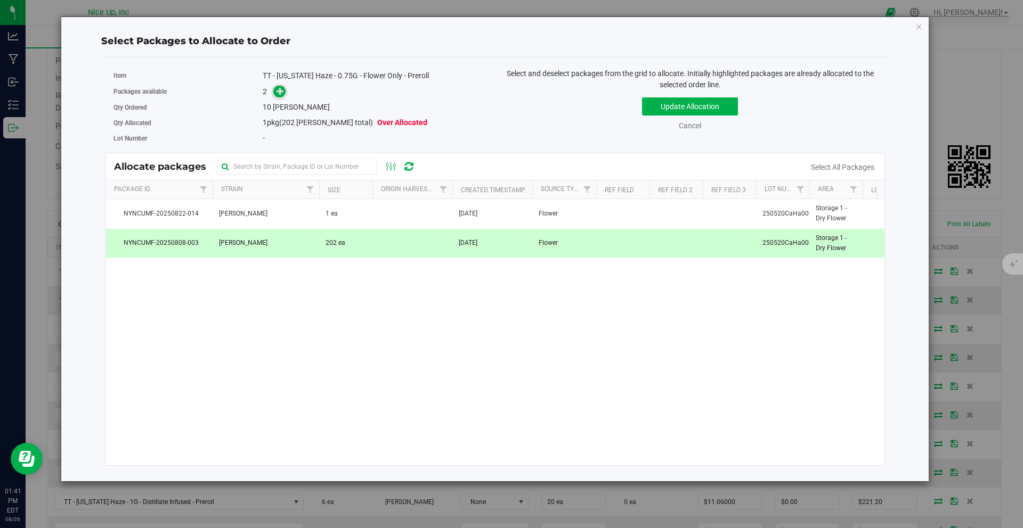
click at [279, 93] on icon at bounding box center [279, 90] width 7 height 7
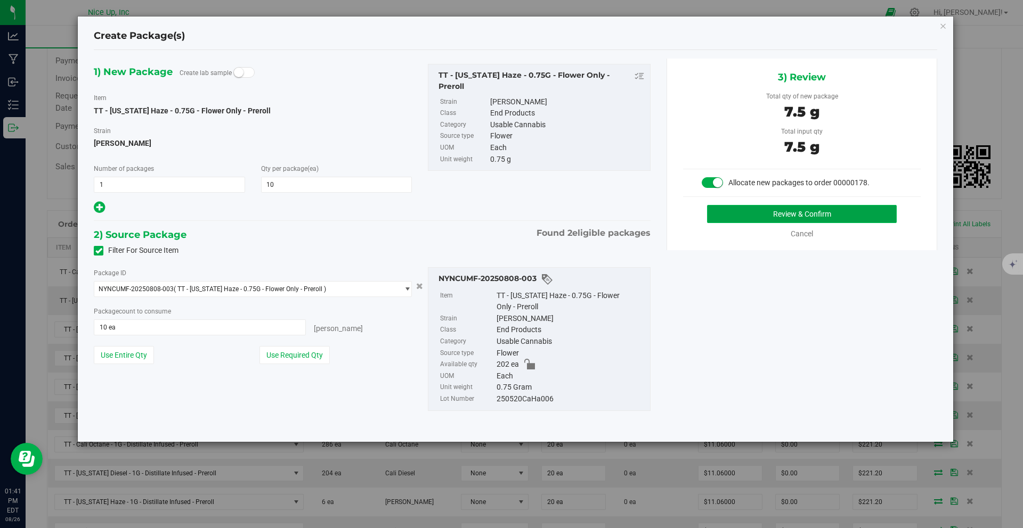
click at [771, 214] on button "Review & Confirm" at bounding box center [802, 214] width 190 height 18
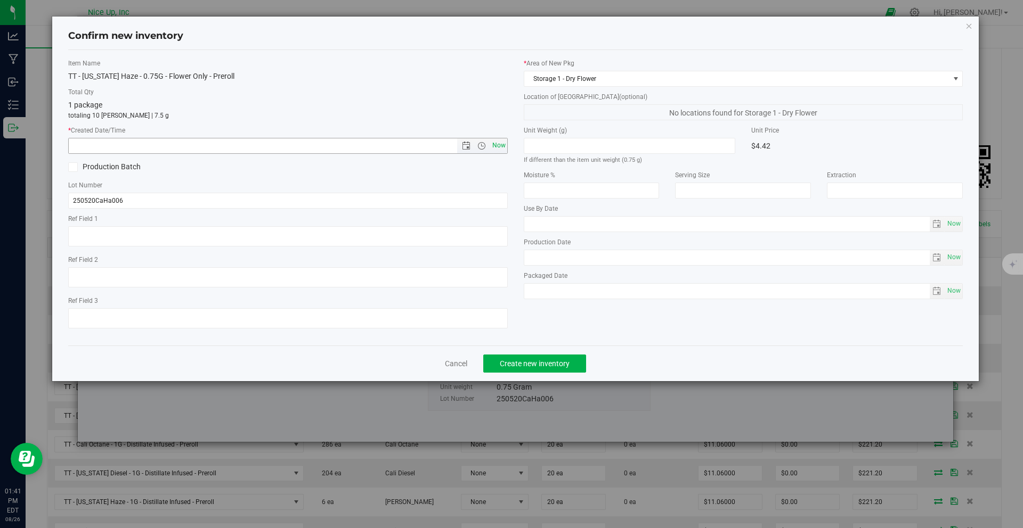
click at [499, 141] on span "Now" at bounding box center [499, 145] width 18 height 15
type input "[DATE] 1:41 PM"
click at [542, 363] on span "Create new inventory" at bounding box center [535, 364] width 70 height 9
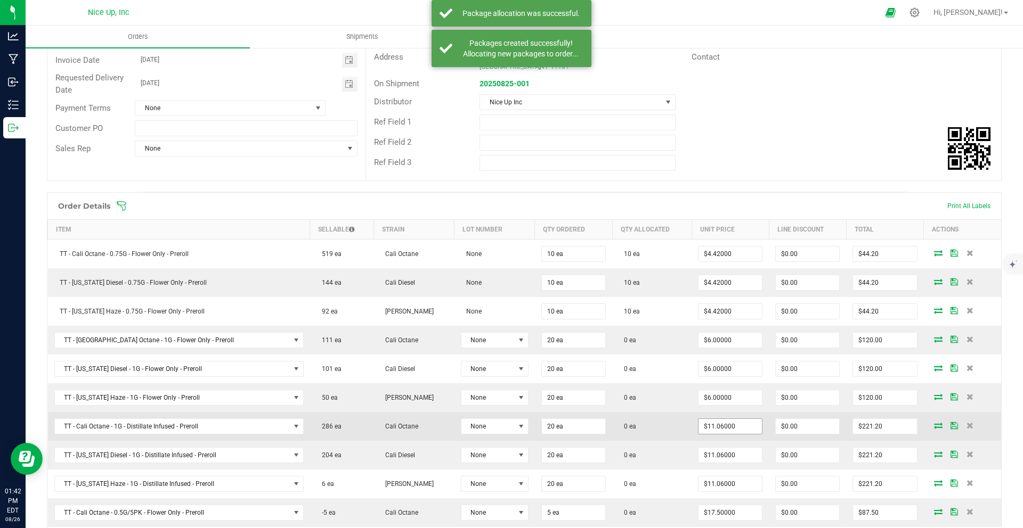
scroll to position [130, 0]
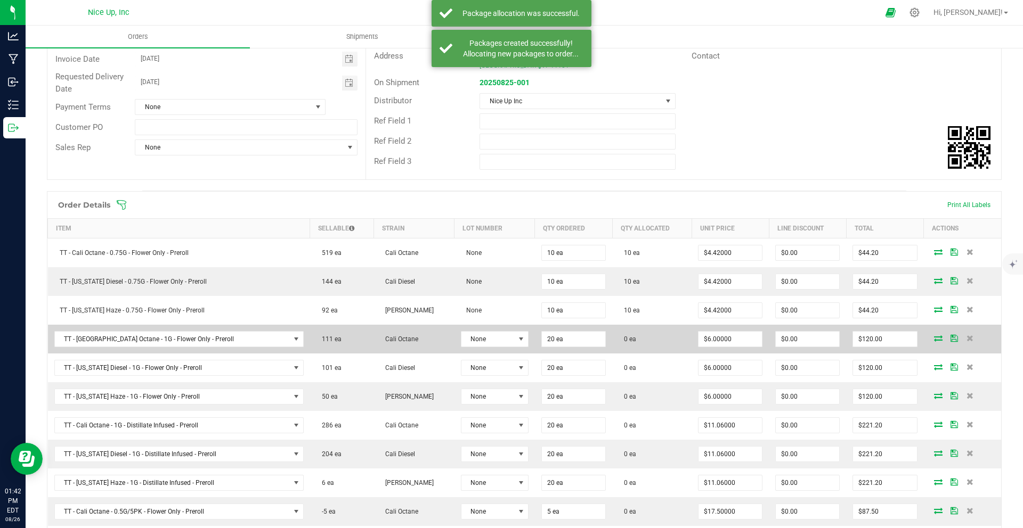
click at [934, 336] on icon at bounding box center [938, 338] width 9 height 6
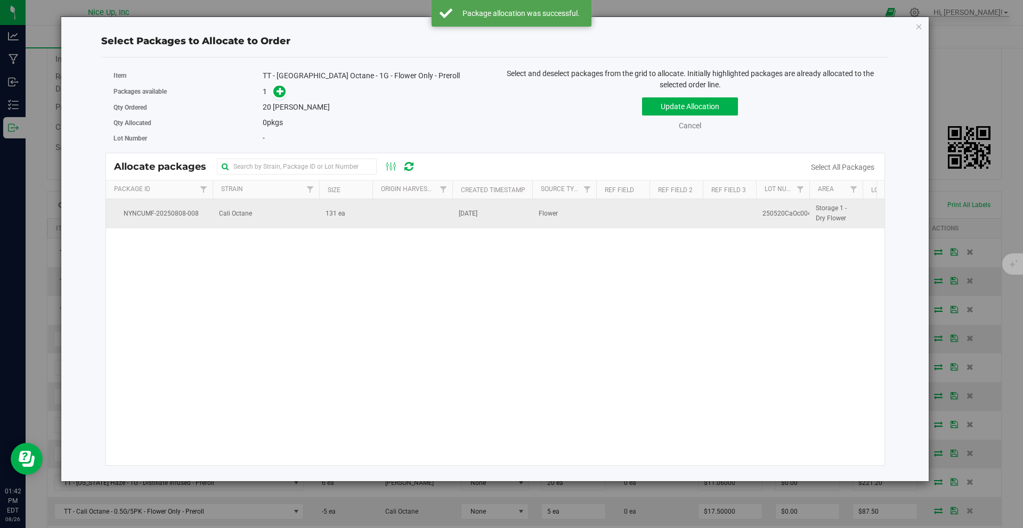
click at [267, 210] on td "Cali Octane" at bounding box center [266, 213] width 107 height 29
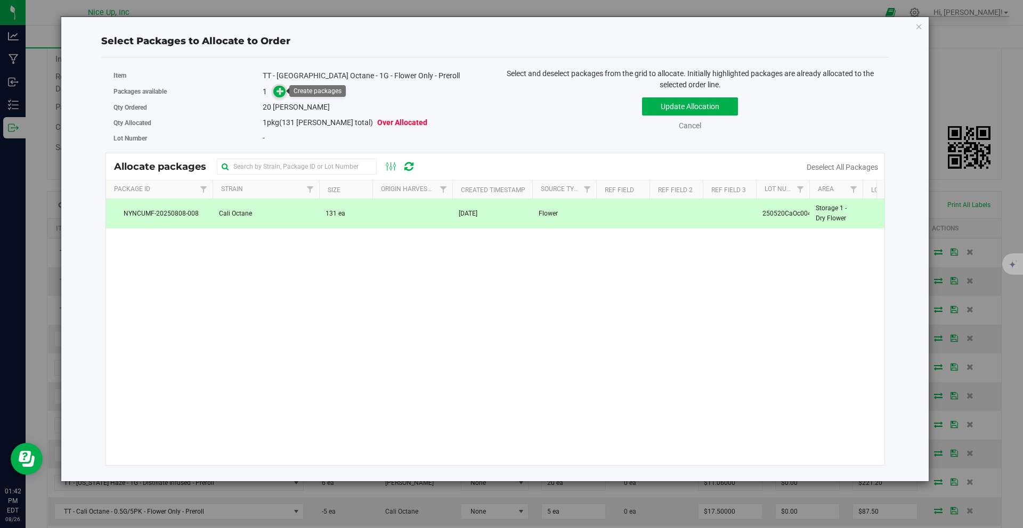
click at [281, 91] on icon at bounding box center [279, 90] width 7 height 7
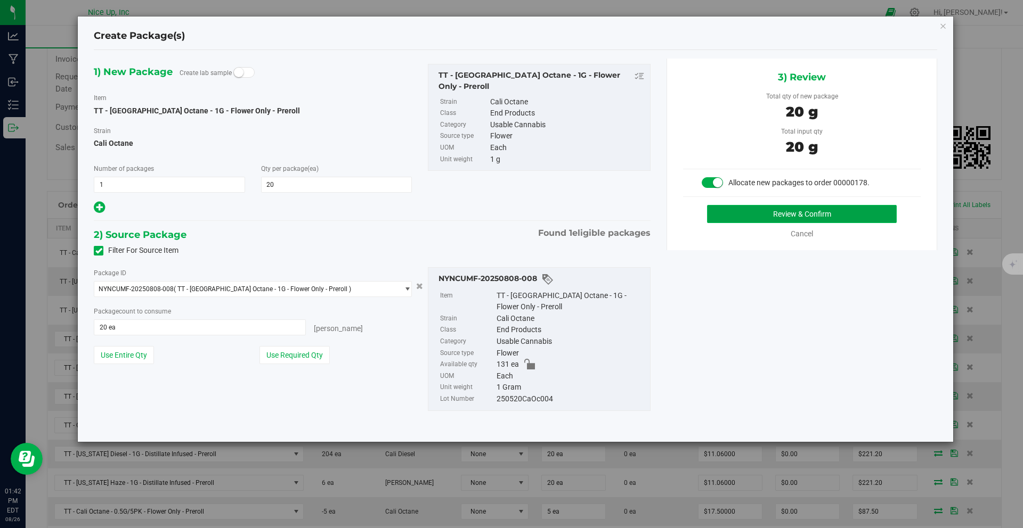
click at [778, 209] on button "Review & Confirm" at bounding box center [802, 214] width 190 height 18
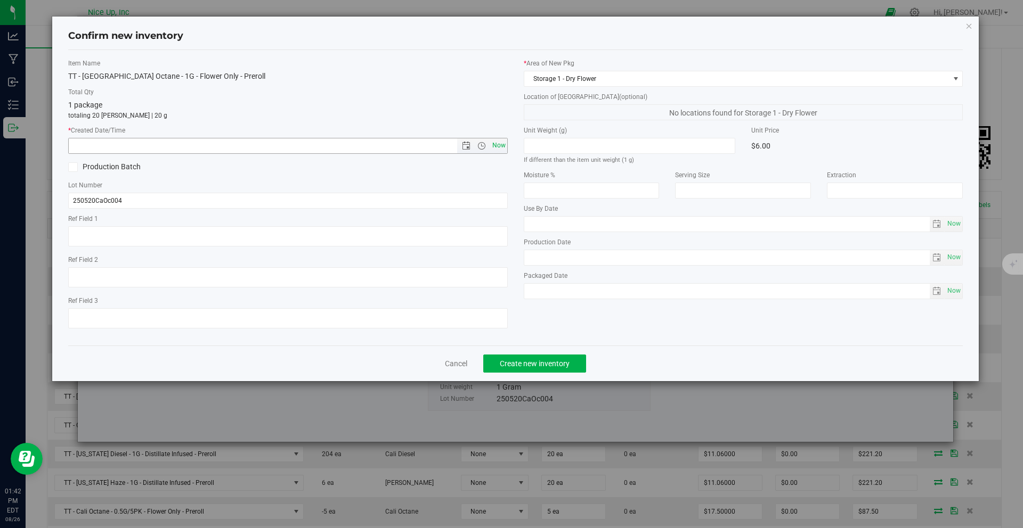
click at [495, 142] on span "Now" at bounding box center [499, 145] width 18 height 15
type input "[DATE] 1:42 PM"
click at [535, 371] on button "Create new inventory" at bounding box center [534, 364] width 103 height 18
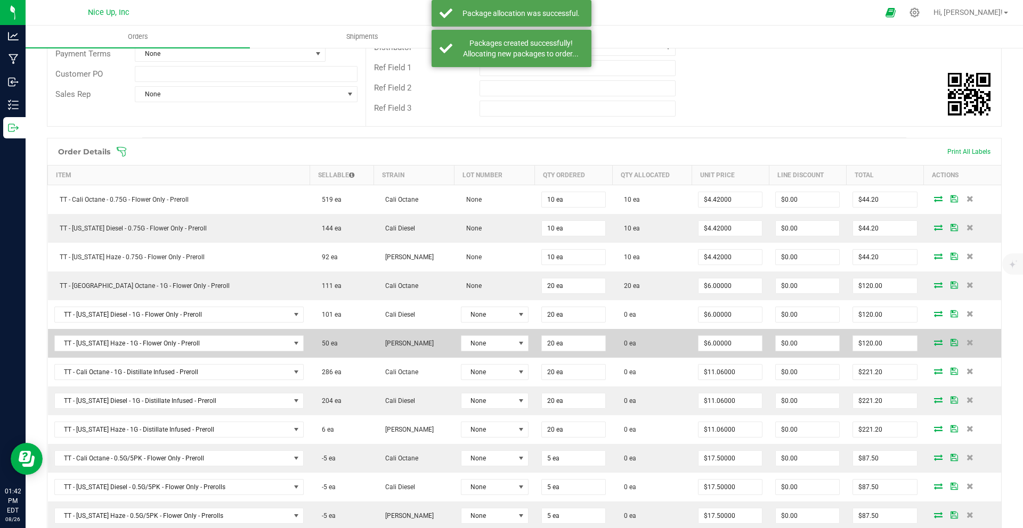
scroll to position [197, 0]
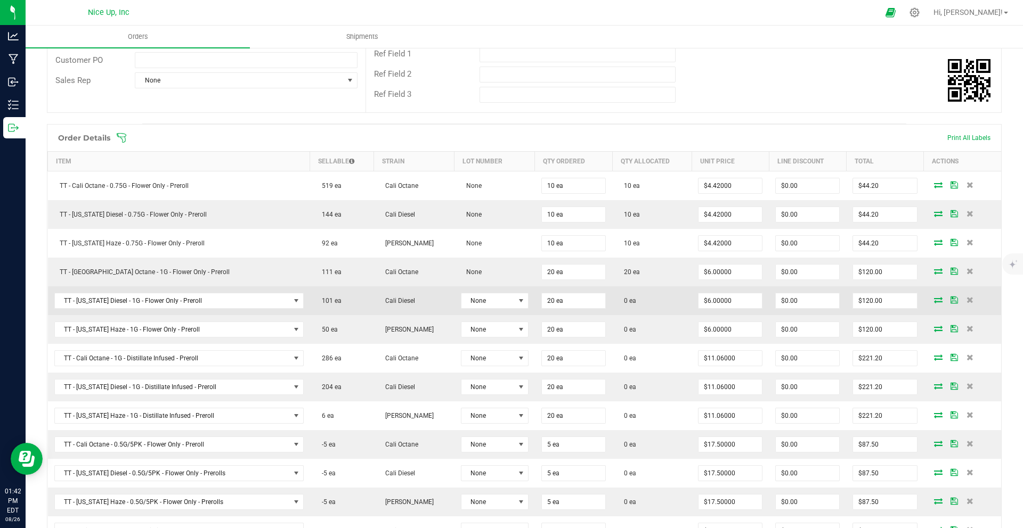
click at [934, 299] on icon at bounding box center [938, 300] width 9 height 6
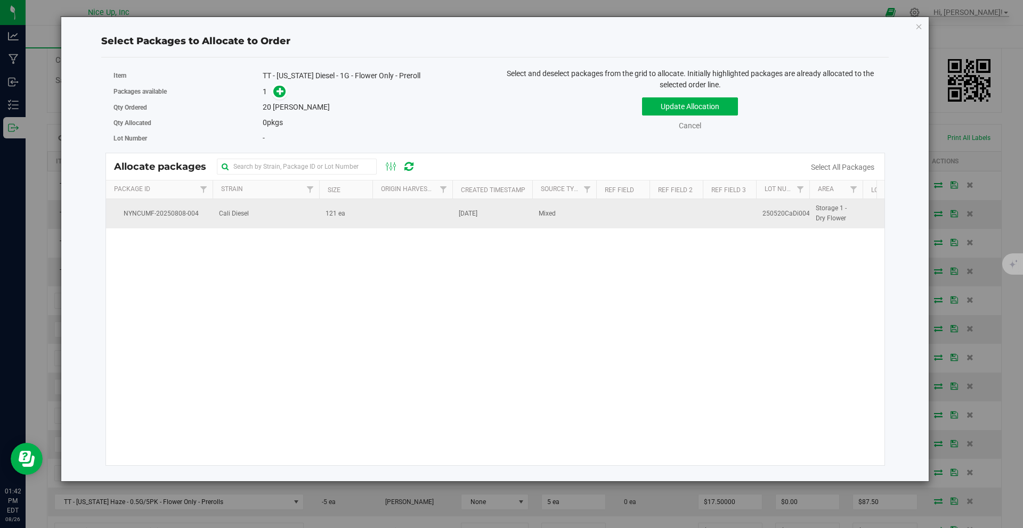
click at [343, 218] on span "121 ea" at bounding box center [335, 214] width 20 height 10
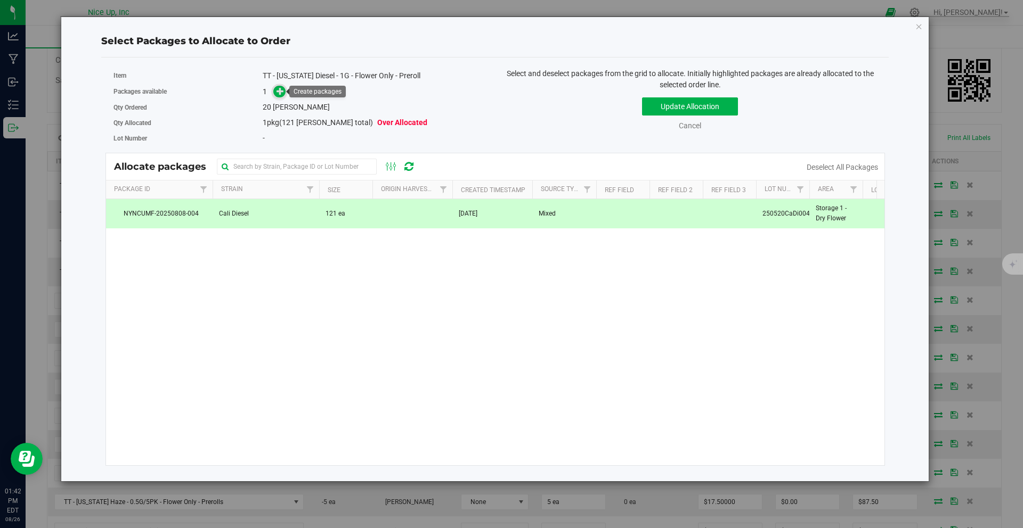
click at [281, 94] on icon at bounding box center [279, 90] width 7 height 7
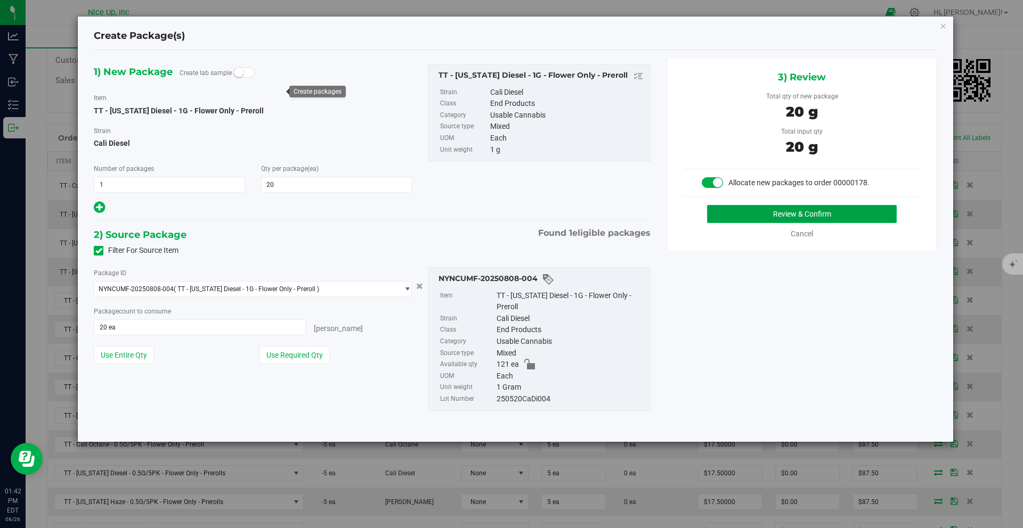
click at [757, 216] on button "Review & Confirm" at bounding box center [802, 214] width 190 height 18
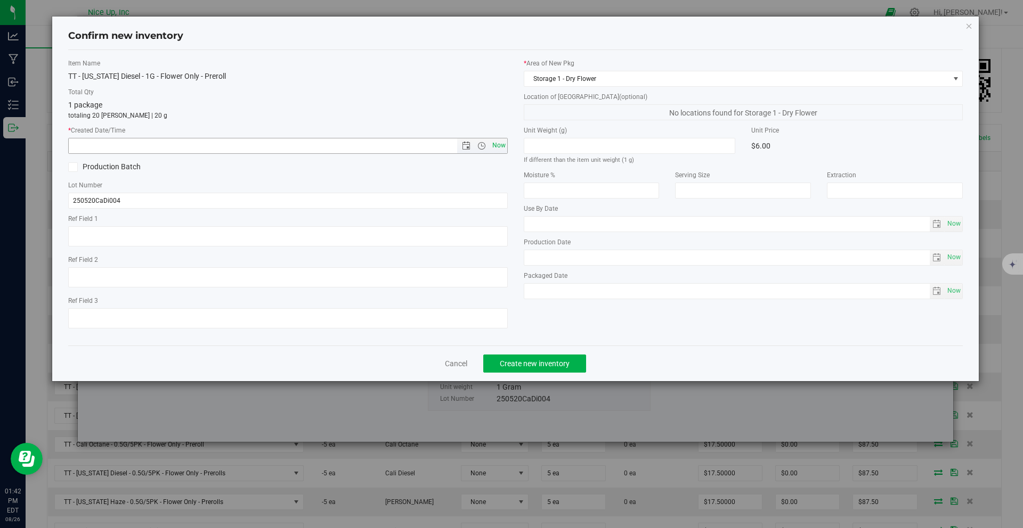
click at [496, 143] on span "Now" at bounding box center [499, 145] width 18 height 15
type input "[DATE] 1:42 PM"
click at [533, 367] on span "Create new inventory" at bounding box center [535, 364] width 70 height 9
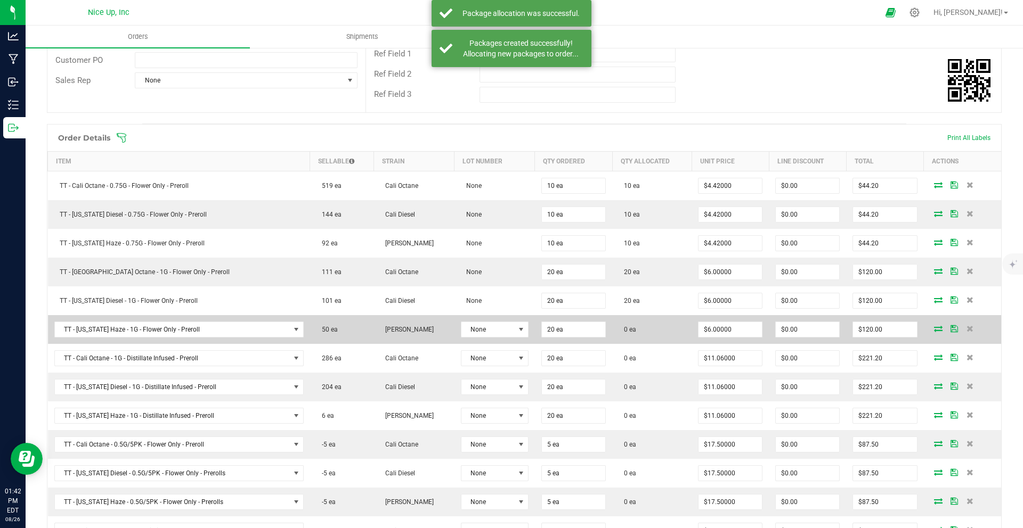
click at [934, 329] on icon at bounding box center [938, 328] width 9 height 6
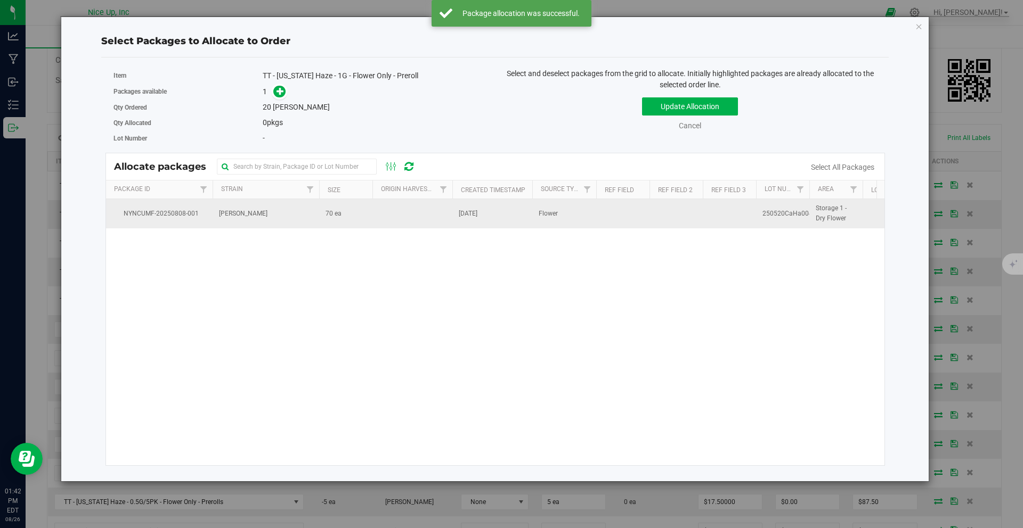
click at [285, 206] on td "[PERSON_NAME]" at bounding box center [266, 213] width 107 height 29
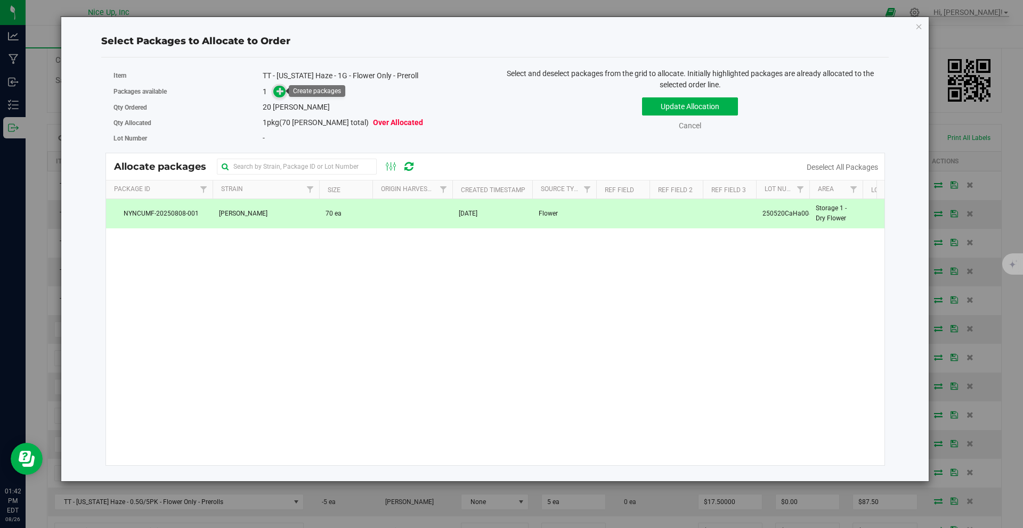
click at [284, 91] on span at bounding box center [279, 92] width 12 height 12
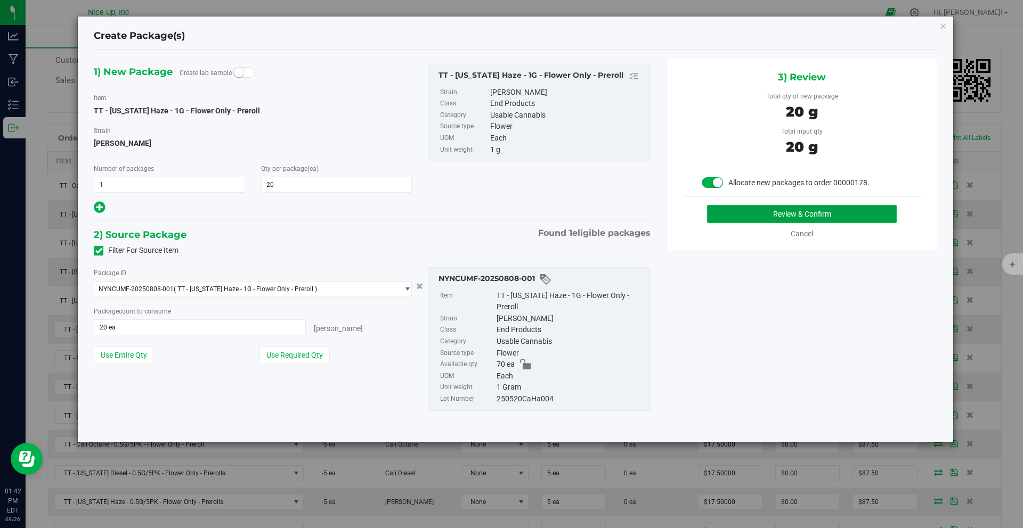
click at [735, 214] on button "Review & Confirm" at bounding box center [802, 214] width 190 height 18
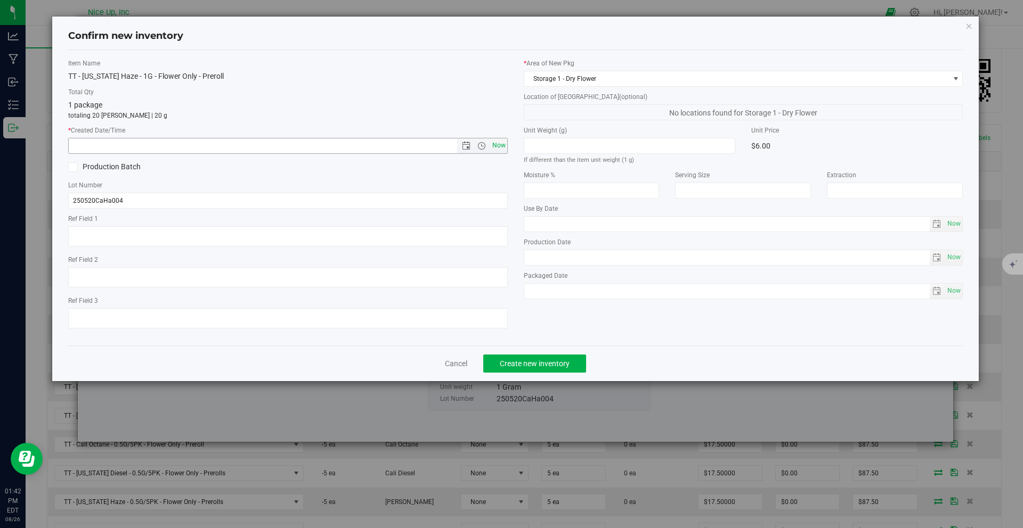
click at [497, 148] on span "Now" at bounding box center [499, 145] width 18 height 15
type input "[DATE] 1:42 PM"
click at [540, 357] on button "Create new inventory" at bounding box center [534, 364] width 103 height 18
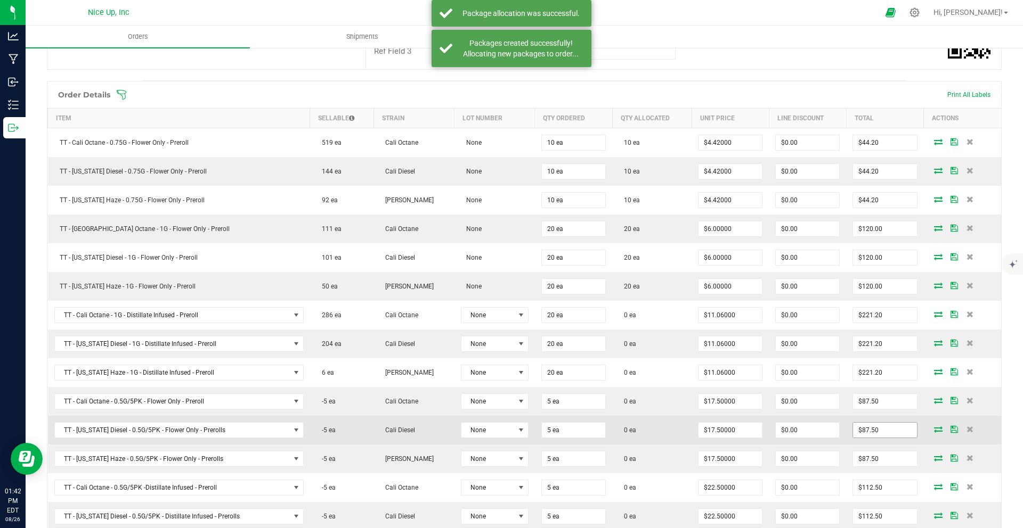
scroll to position [241, 0]
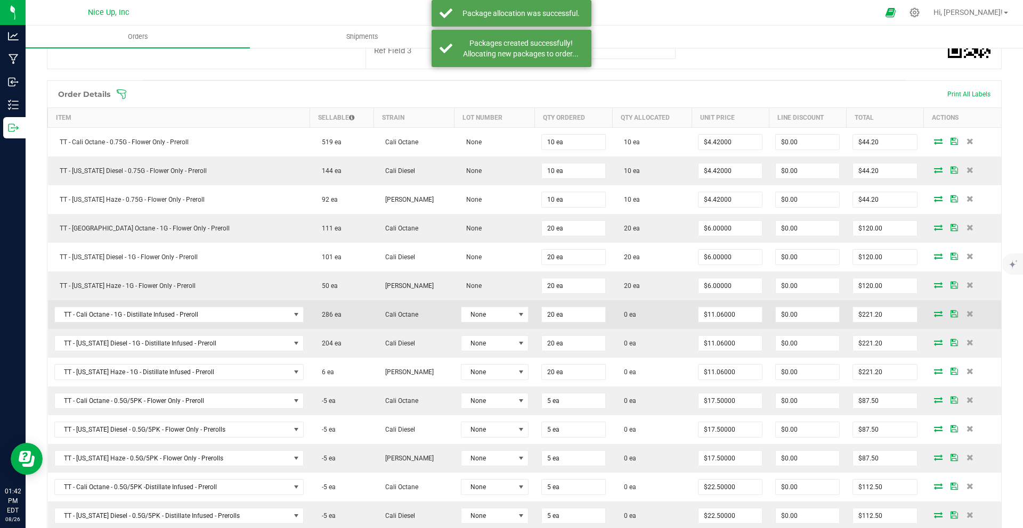
click at [934, 315] on icon at bounding box center [938, 314] width 9 height 6
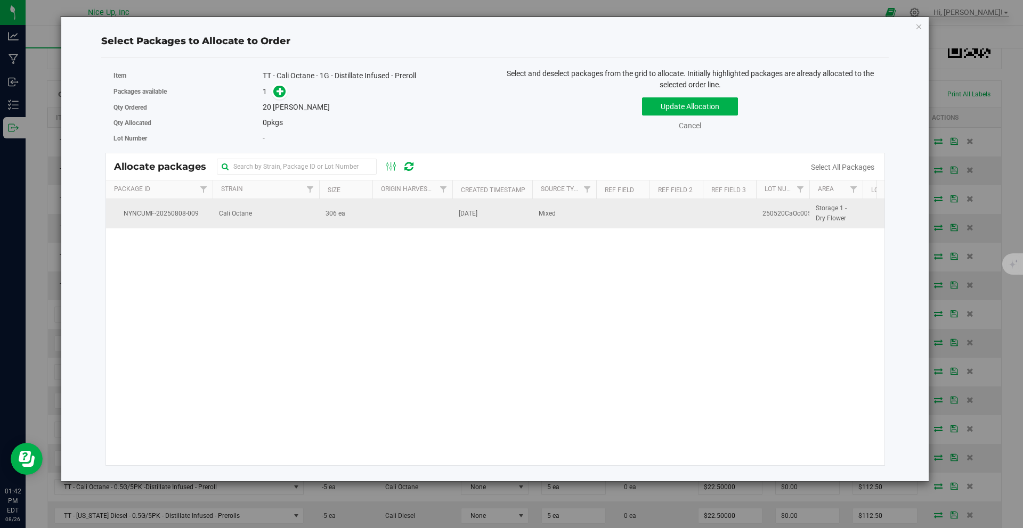
drag, startPoint x: 293, startPoint y: 223, endPoint x: 299, endPoint y: 218, distance: 8.0
click at [293, 223] on td "Cali Octane" at bounding box center [266, 213] width 107 height 29
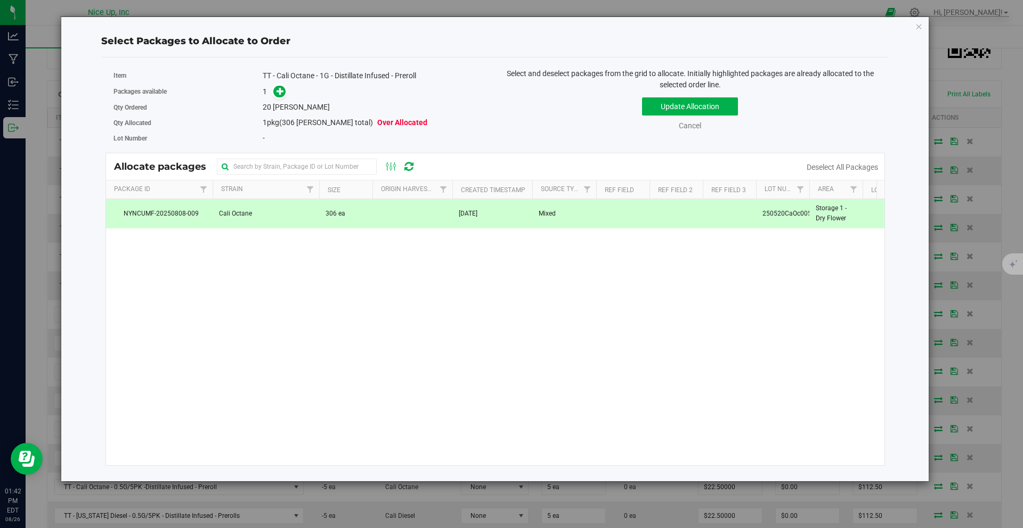
click at [288, 95] on div "1" at bounding box center [375, 92] width 224 height 12
click at [278, 95] on span at bounding box center [279, 92] width 12 height 12
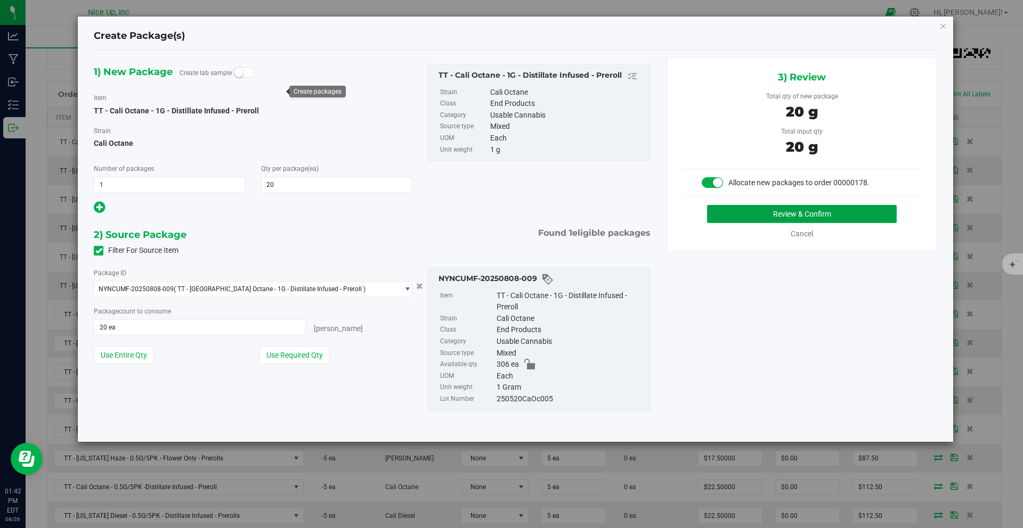
click at [732, 214] on button "Review & Confirm" at bounding box center [802, 214] width 190 height 18
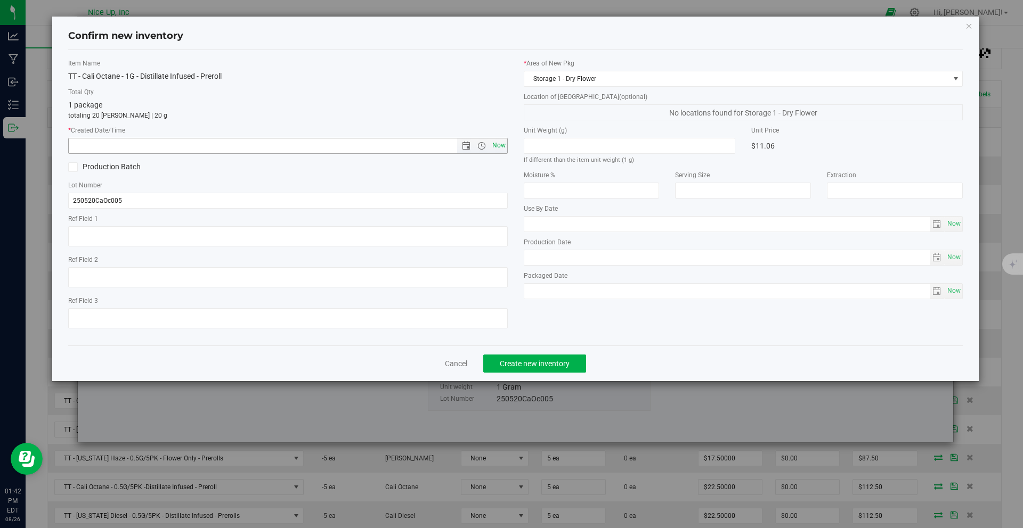
click at [498, 144] on span "Now" at bounding box center [499, 145] width 18 height 15
type input "[DATE] 1:42 PM"
click at [551, 361] on span "Create new inventory" at bounding box center [535, 364] width 70 height 9
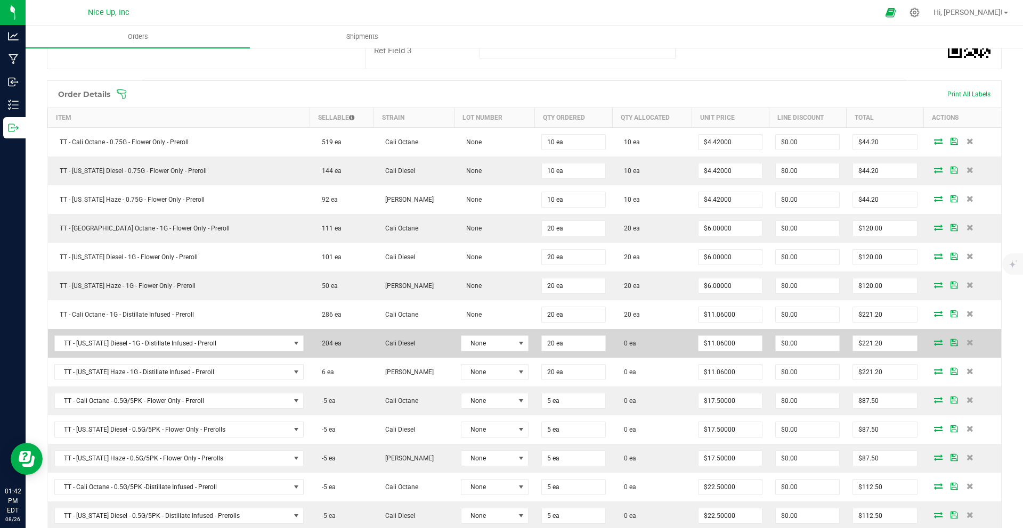
click at [934, 344] on icon at bounding box center [938, 342] width 9 height 6
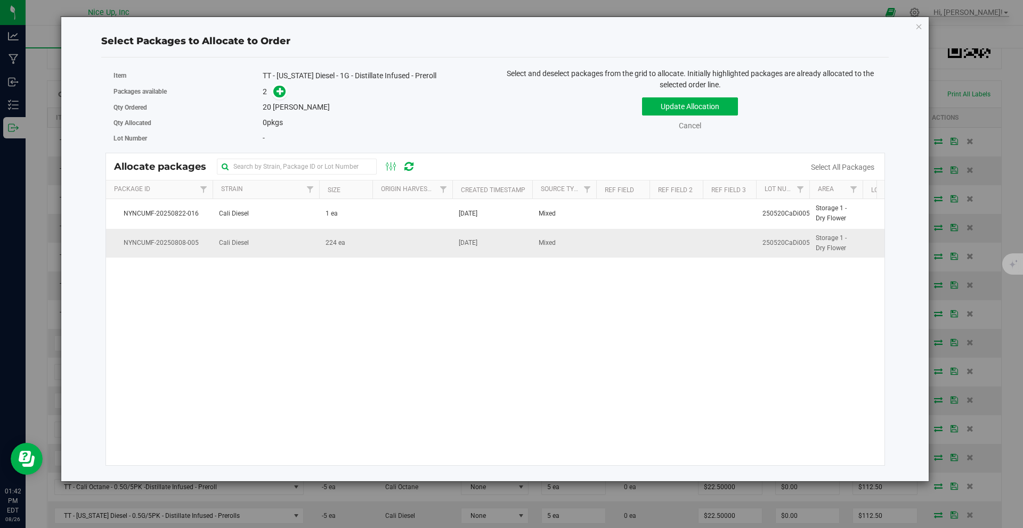
click at [292, 246] on td "Cali Diesel" at bounding box center [266, 243] width 107 height 29
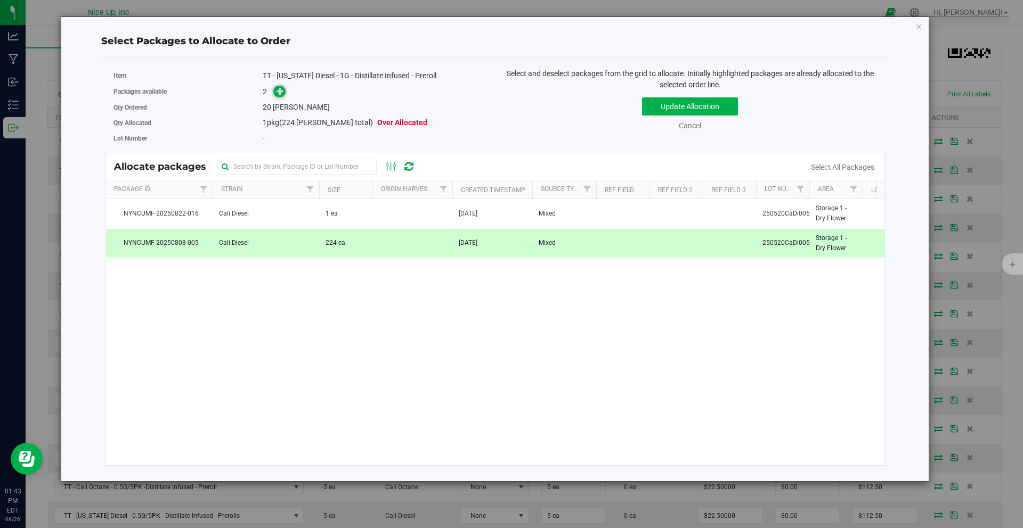
click at [279, 92] on icon at bounding box center [279, 90] width 7 height 7
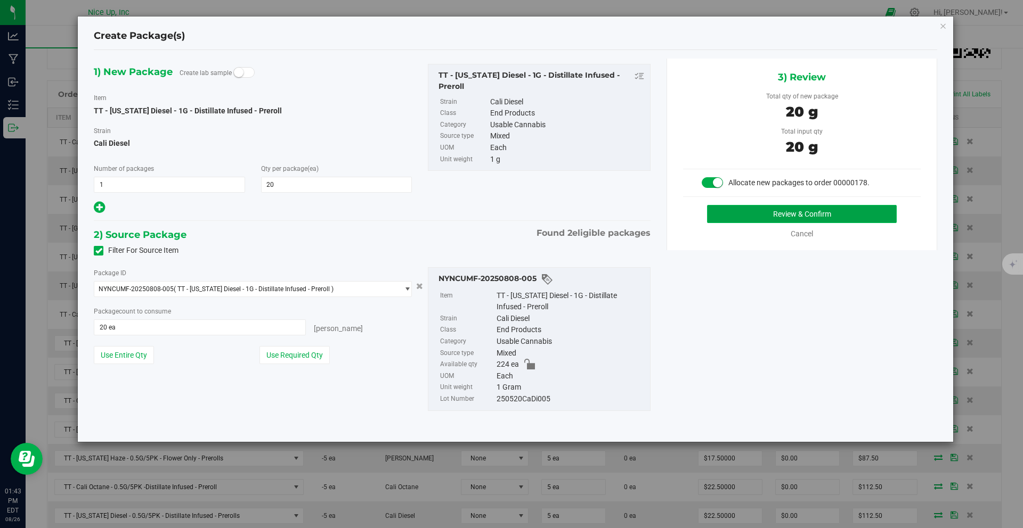
click at [811, 212] on button "Review & Confirm" at bounding box center [802, 214] width 190 height 18
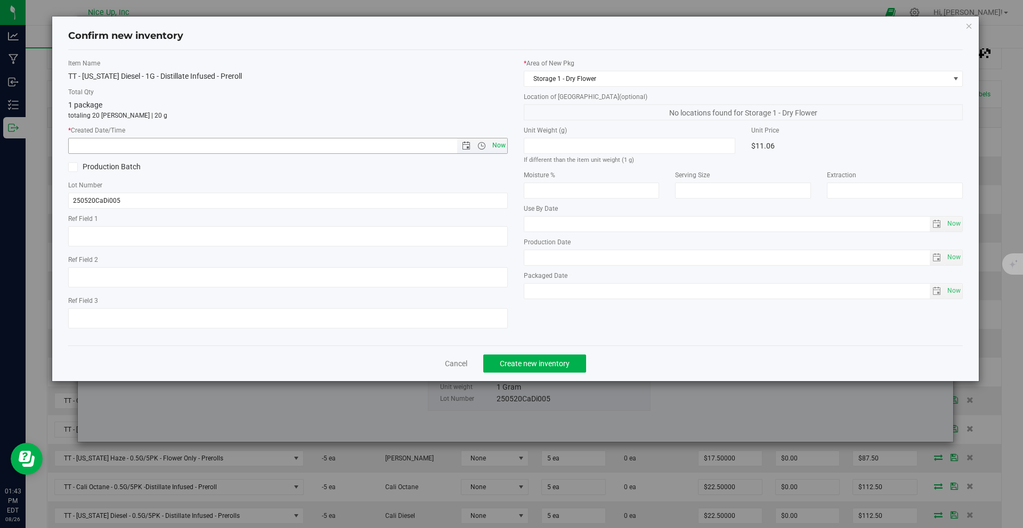
click at [504, 142] on span "Now" at bounding box center [499, 145] width 18 height 15
type input "[DATE] 1:43 PM"
click at [554, 360] on span "Create new inventory" at bounding box center [535, 364] width 70 height 9
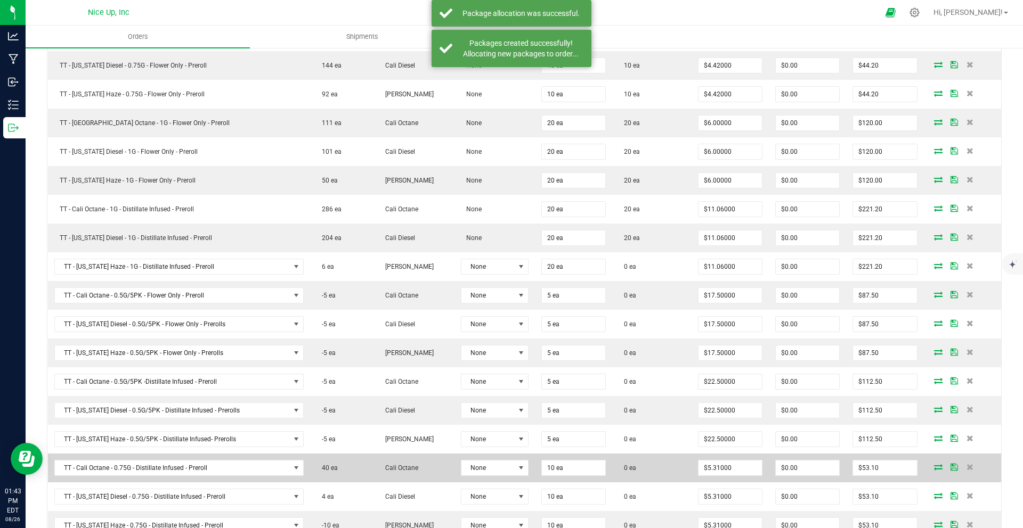
scroll to position [375, 0]
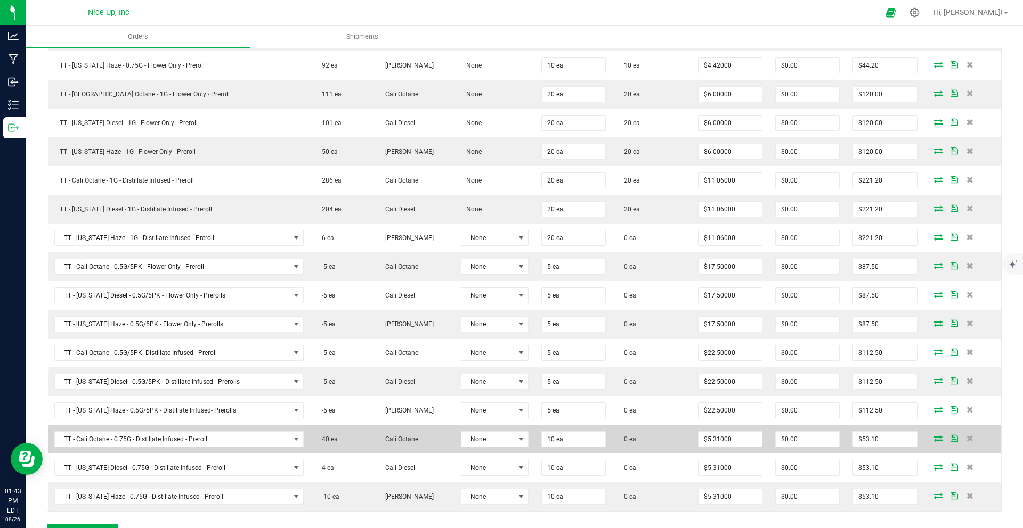
click at [934, 439] on icon at bounding box center [938, 438] width 9 height 6
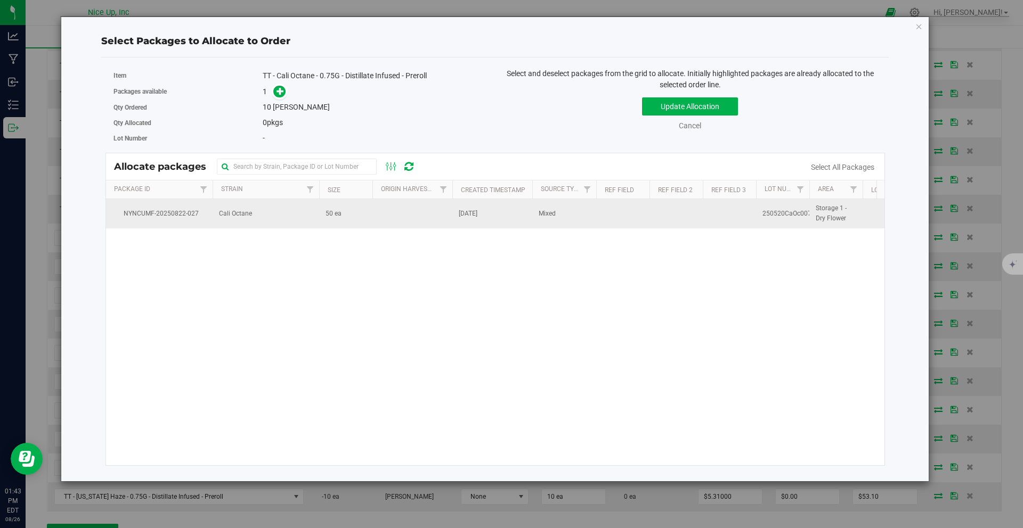
click at [318, 216] on td "Cali Octane" at bounding box center [266, 213] width 107 height 29
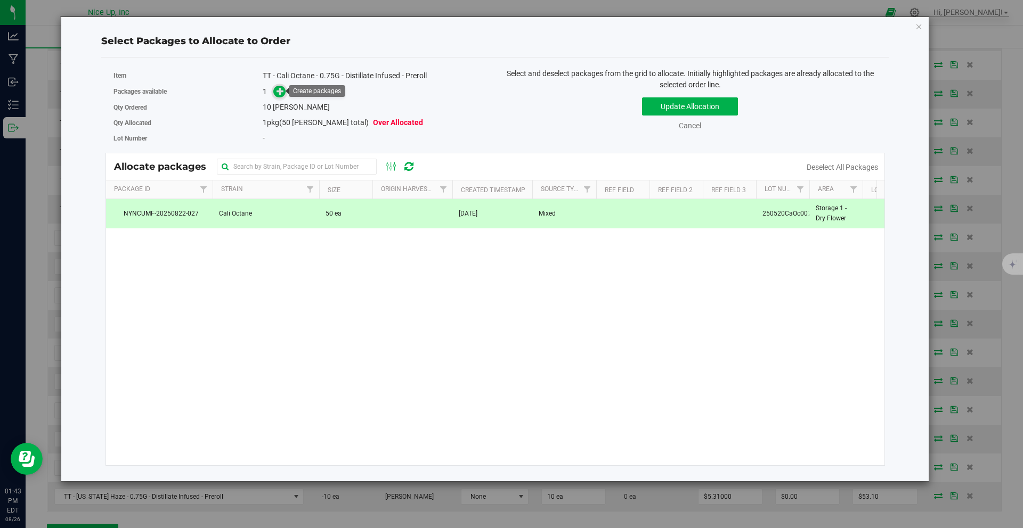
click at [279, 89] on icon at bounding box center [279, 90] width 7 height 7
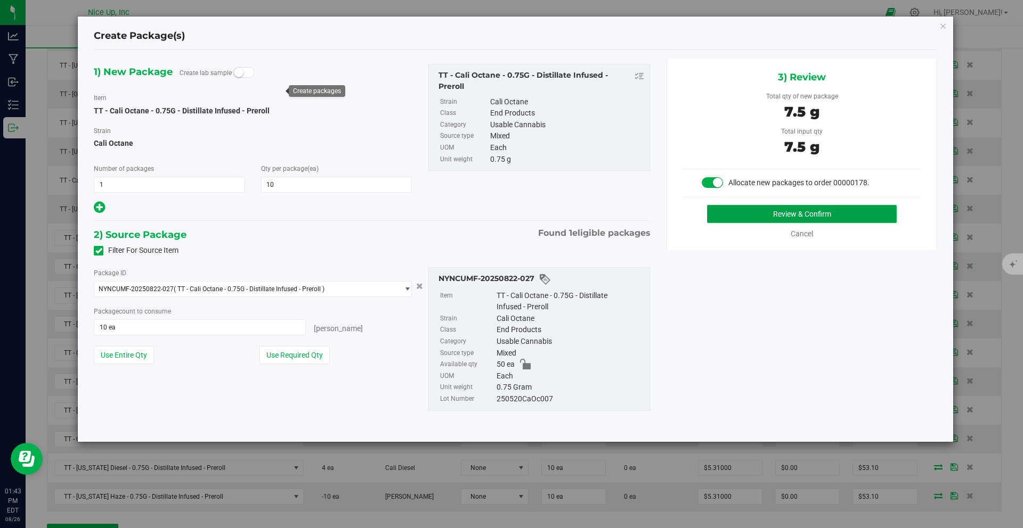
click at [730, 209] on button "Review & Confirm" at bounding box center [802, 214] width 190 height 18
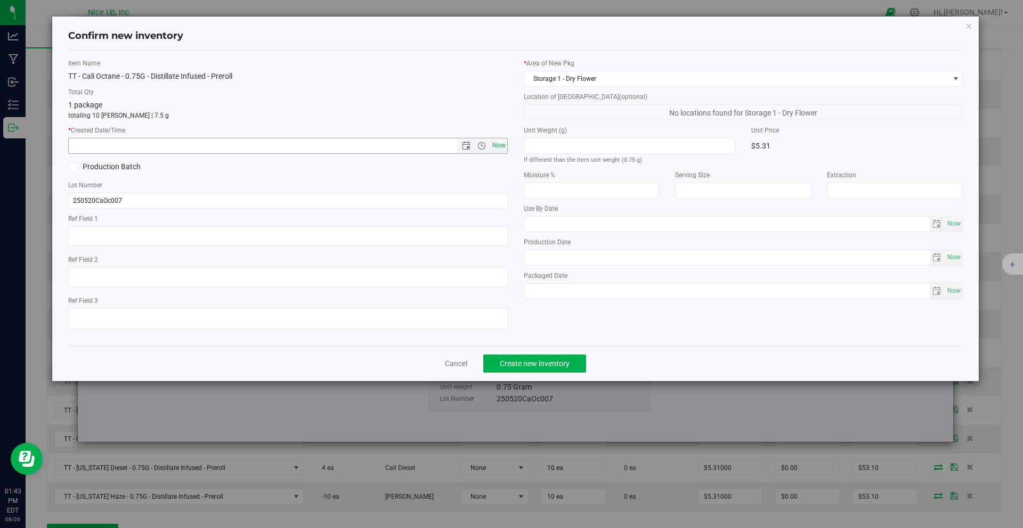
click at [500, 145] on span "Now" at bounding box center [499, 145] width 18 height 15
type input "[DATE] 1:43 PM"
click at [553, 364] on span "Create new inventory" at bounding box center [535, 364] width 70 height 9
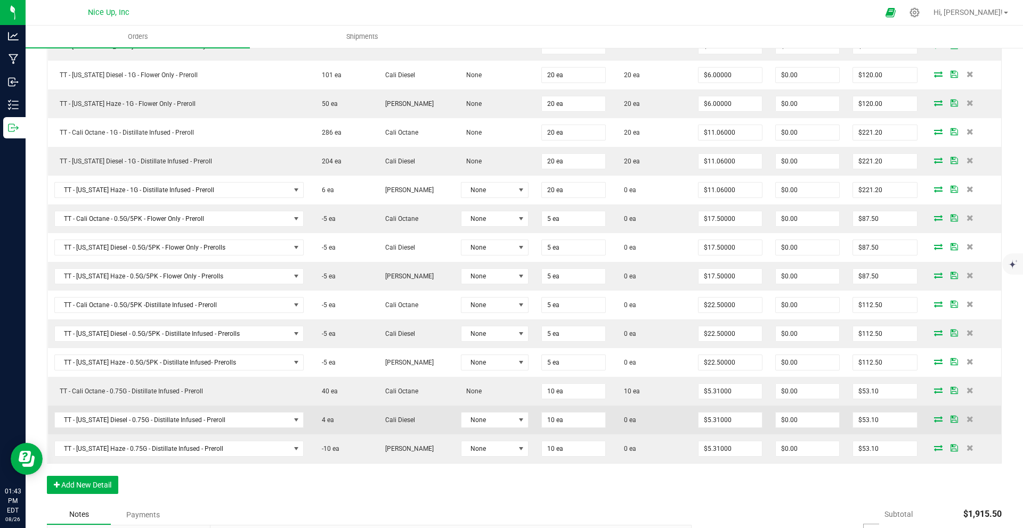
scroll to position [407, 0]
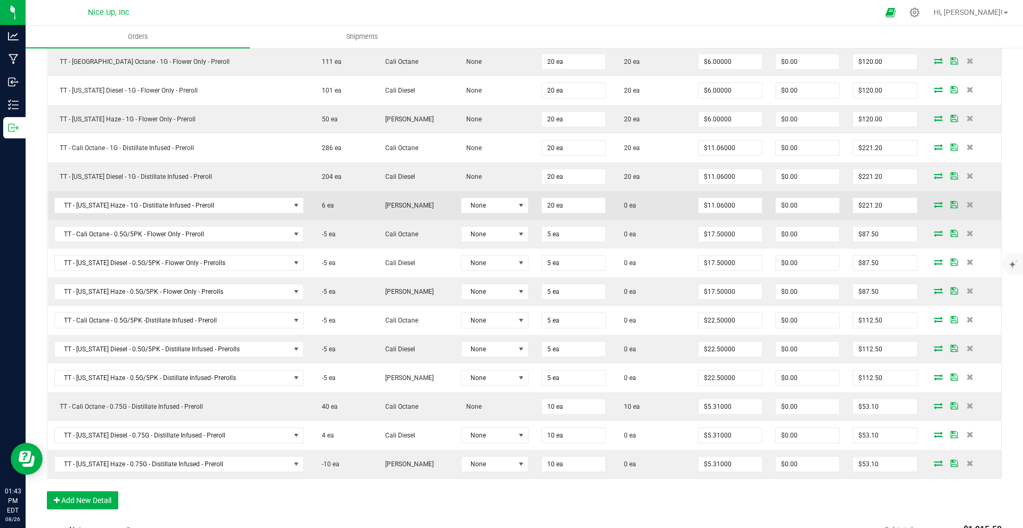
click at [934, 203] on icon at bounding box center [938, 204] width 9 height 6
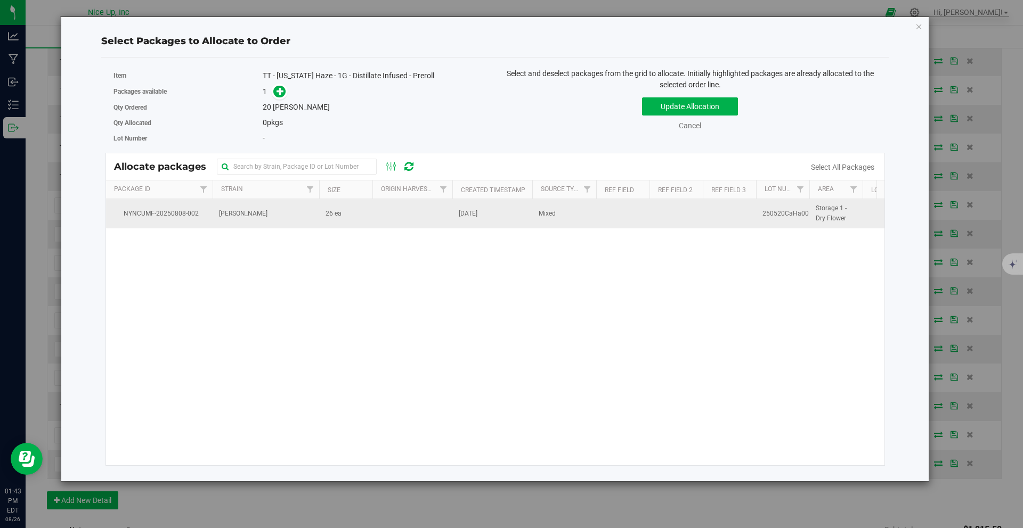
click at [290, 210] on td "[PERSON_NAME]" at bounding box center [266, 213] width 107 height 29
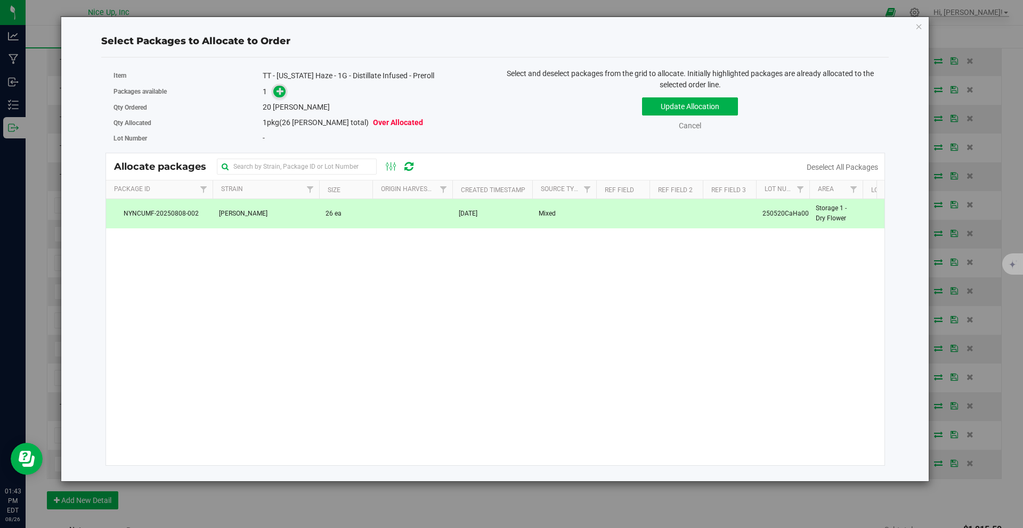
click at [278, 96] on span at bounding box center [279, 92] width 12 height 12
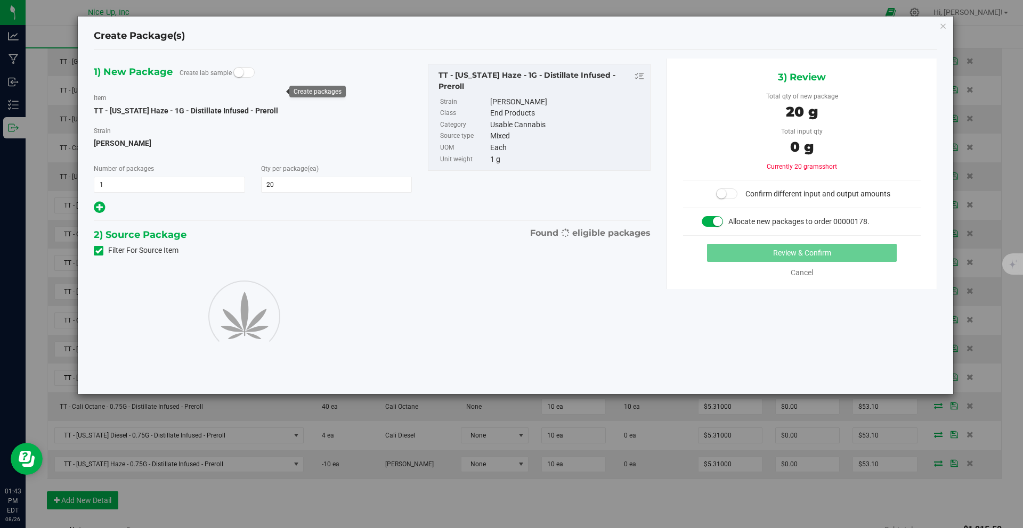
type input "20"
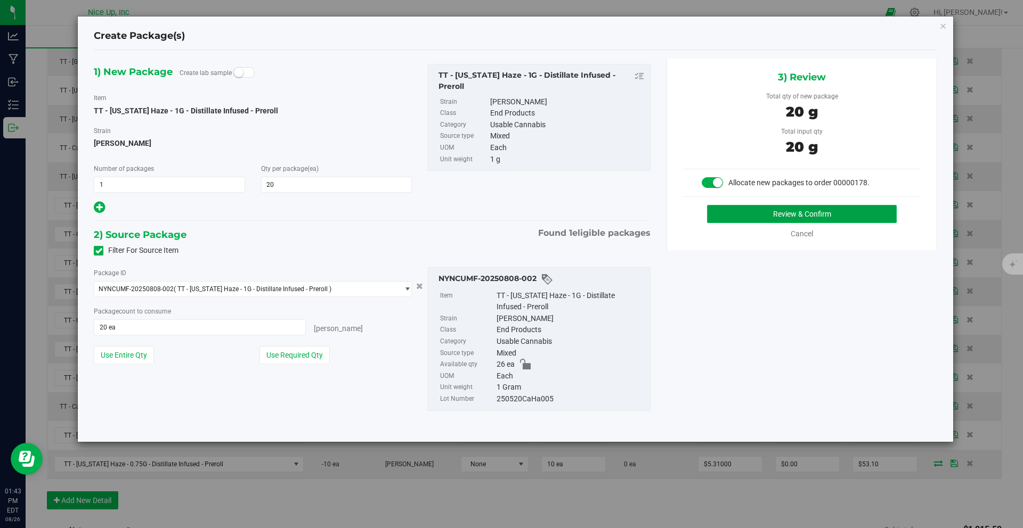
click at [768, 208] on button "Review & Confirm" at bounding box center [802, 214] width 190 height 18
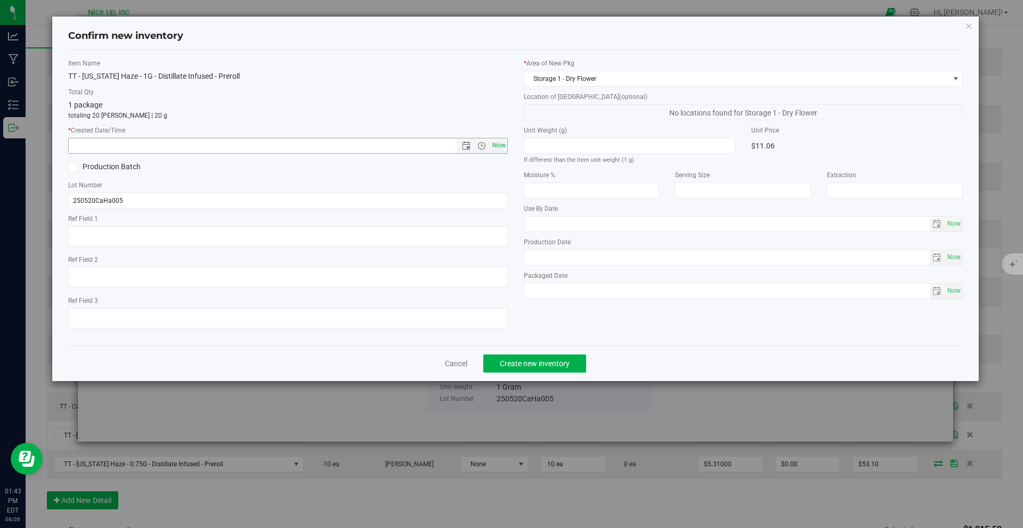
click at [501, 148] on span "Now" at bounding box center [499, 145] width 18 height 15
type input "[DATE] 1:43 PM"
click at [525, 361] on span "Create new inventory" at bounding box center [535, 364] width 70 height 9
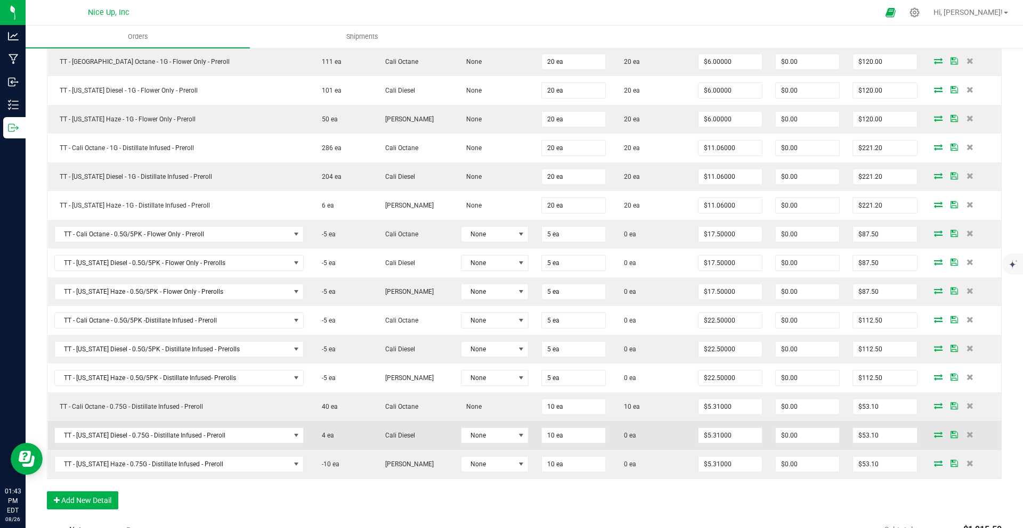
click at [934, 434] on icon at bounding box center [938, 434] width 9 height 6
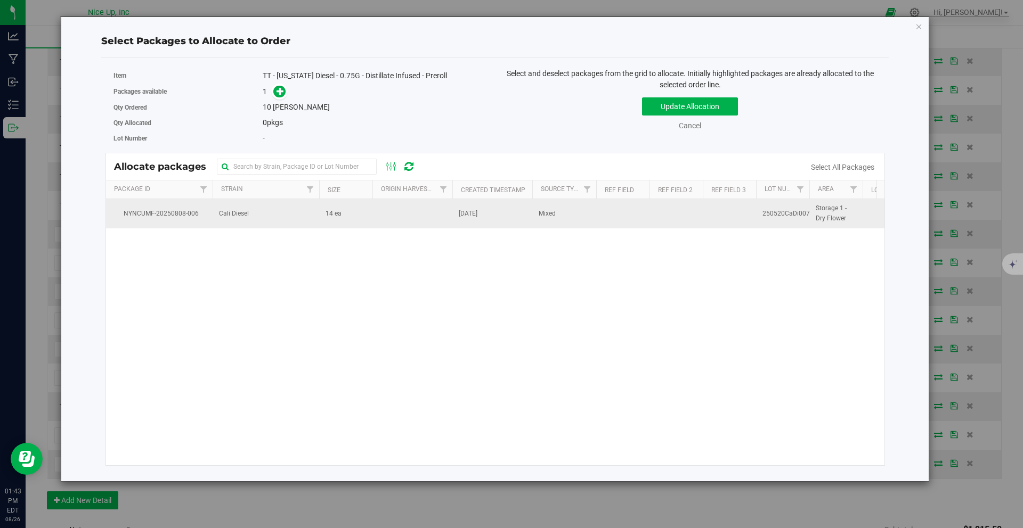
click at [413, 208] on td at bounding box center [412, 213] width 80 height 29
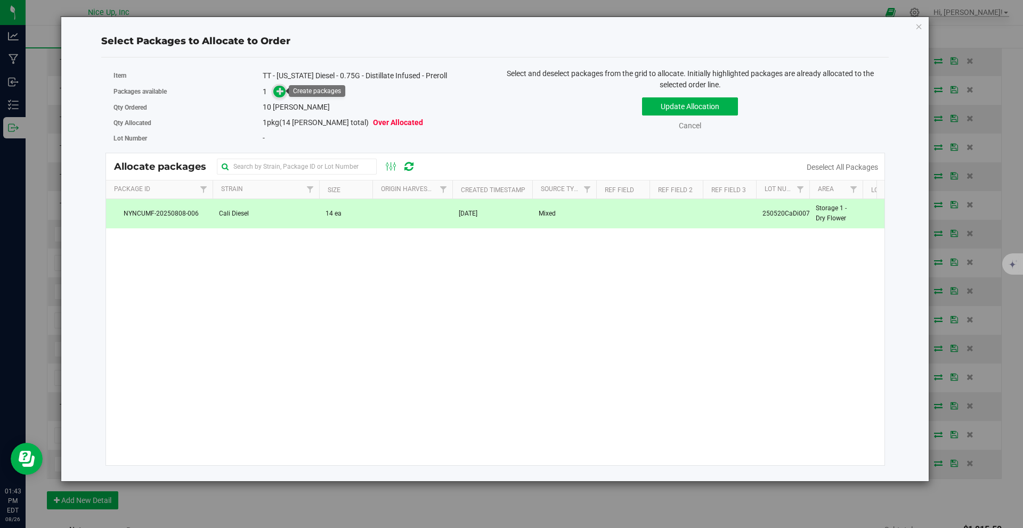
click at [282, 93] on icon at bounding box center [279, 90] width 7 height 7
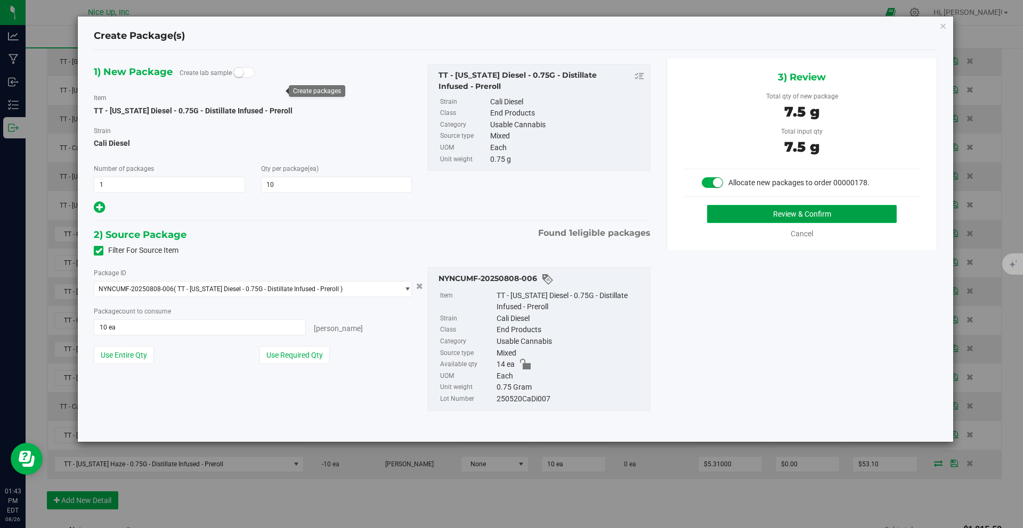
click at [794, 216] on button "Review & Confirm" at bounding box center [802, 214] width 190 height 18
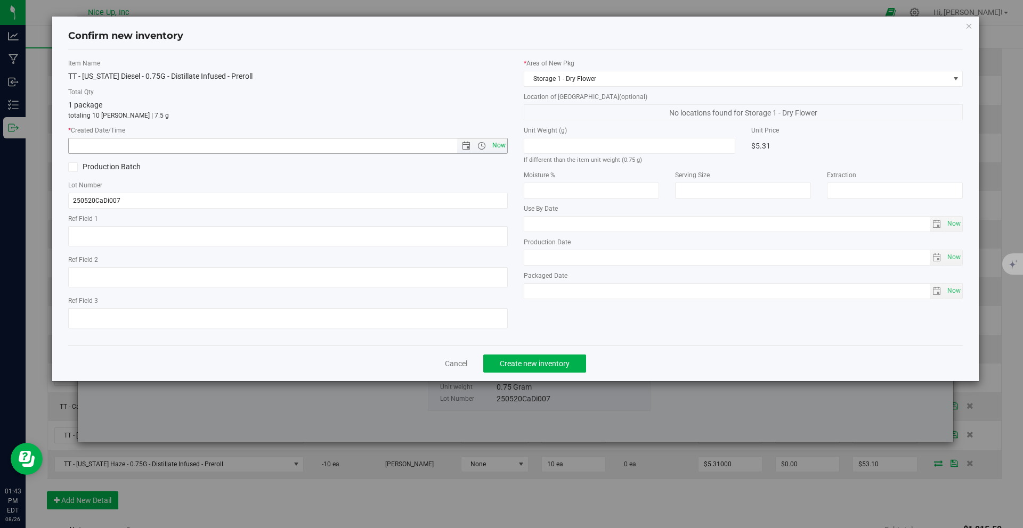
click at [496, 143] on span "Now" at bounding box center [499, 145] width 18 height 15
type input "[DATE] 1:43 PM"
click at [561, 369] on button "Create new inventory" at bounding box center [534, 364] width 103 height 18
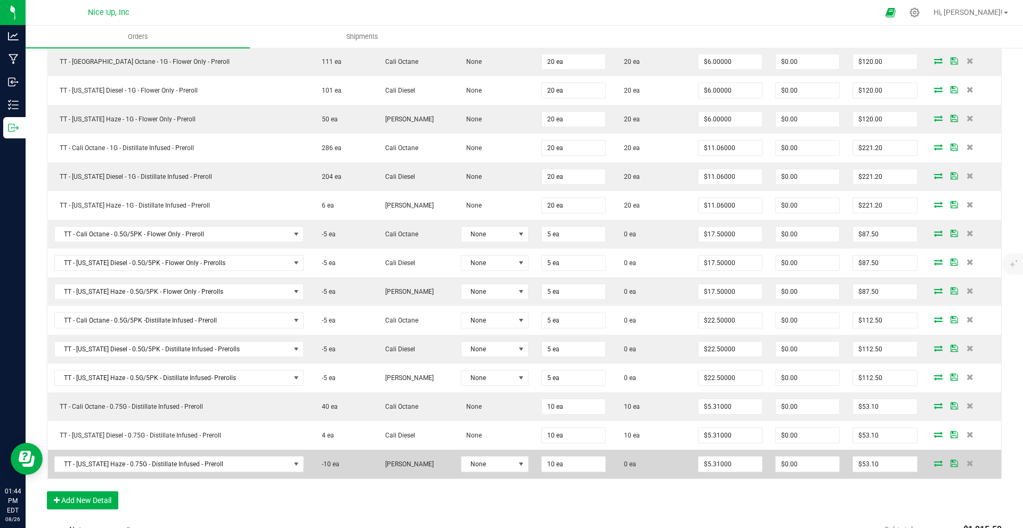
click at [934, 463] on icon at bounding box center [938, 463] width 9 height 6
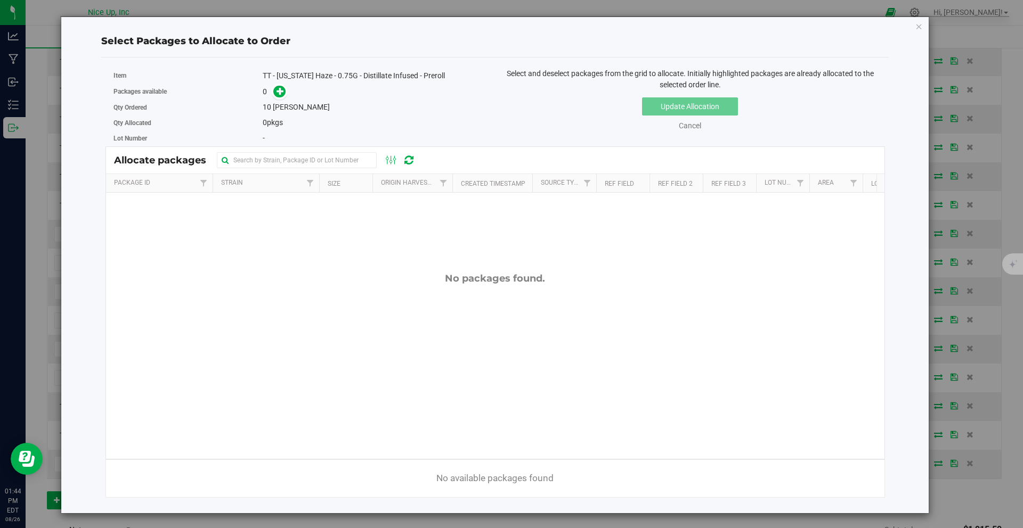
click at [914, 28] on div "Select Packages to Allocate to Order Item TT - [US_STATE] Haze - 0.75G - Distil…" at bounding box center [494, 265] width 851 height 496
click at [918, 27] on icon "button" at bounding box center [918, 26] width 7 height 13
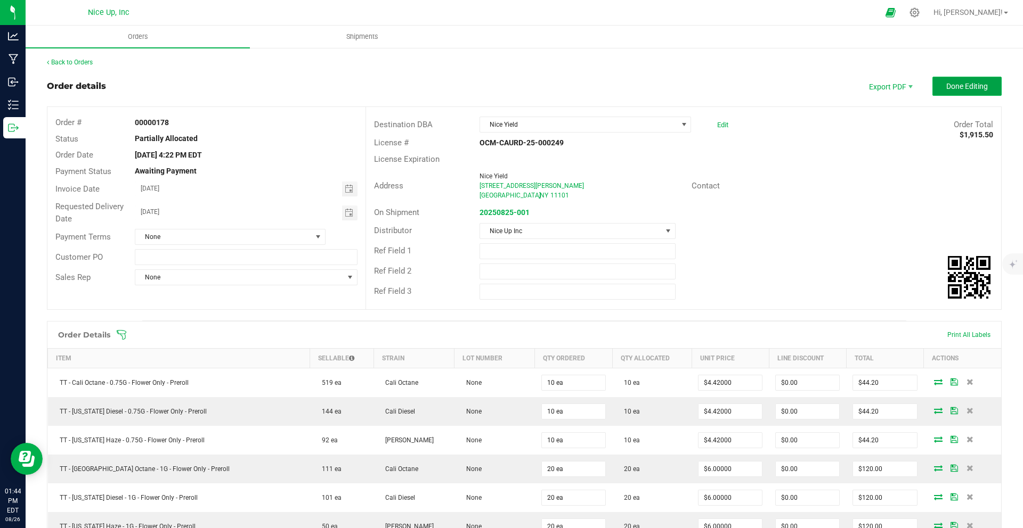
click at [947, 90] on span "Done Editing" at bounding box center [967, 86] width 42 height 9
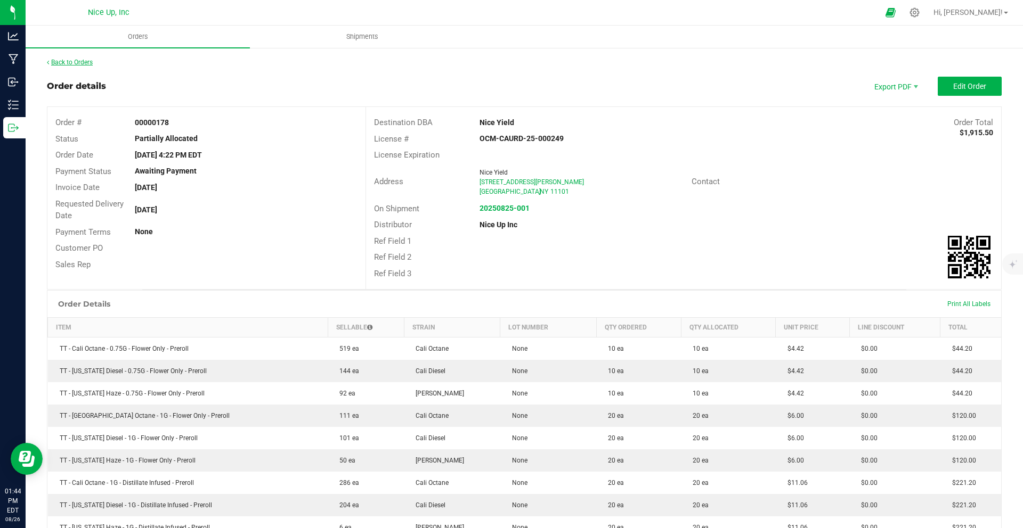
click at [68, 63] on link "Back to Orders" at bounding box center [70, 62] width 46 height 7
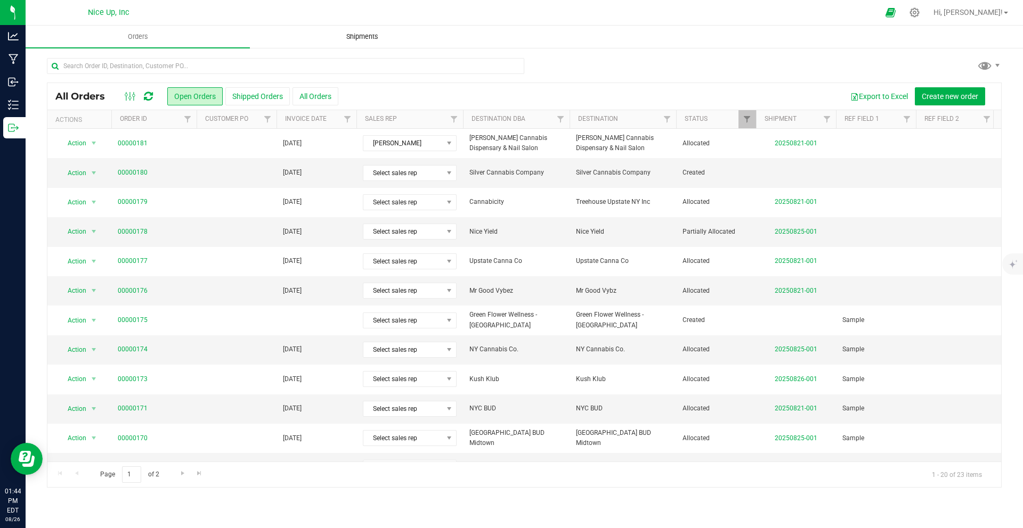
click at [363, 45] on uib-tab-heading "Shipments" at bounding box center [361, 36] width 223 height 21
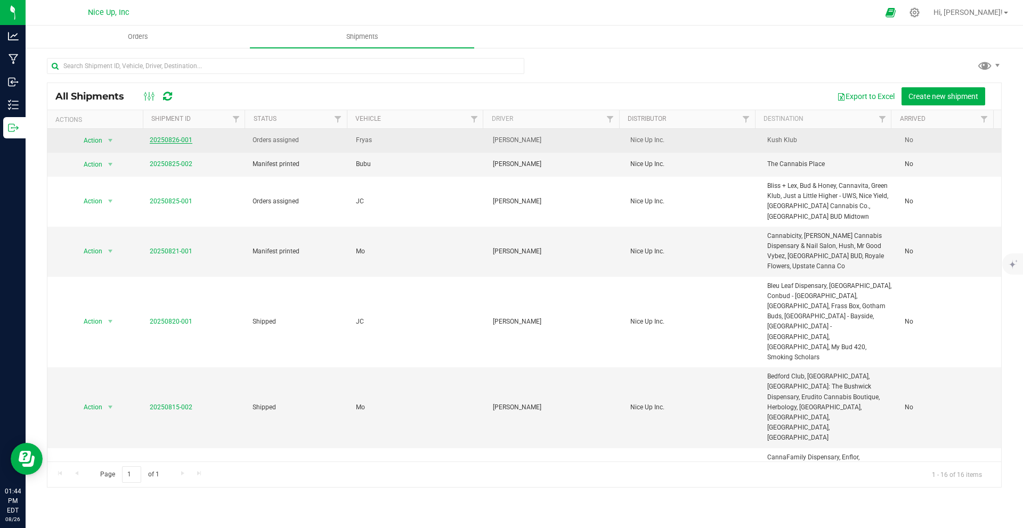
click at [183, 140] on link "20250826-001" at bounding box center [171, 139] width 43 height 7
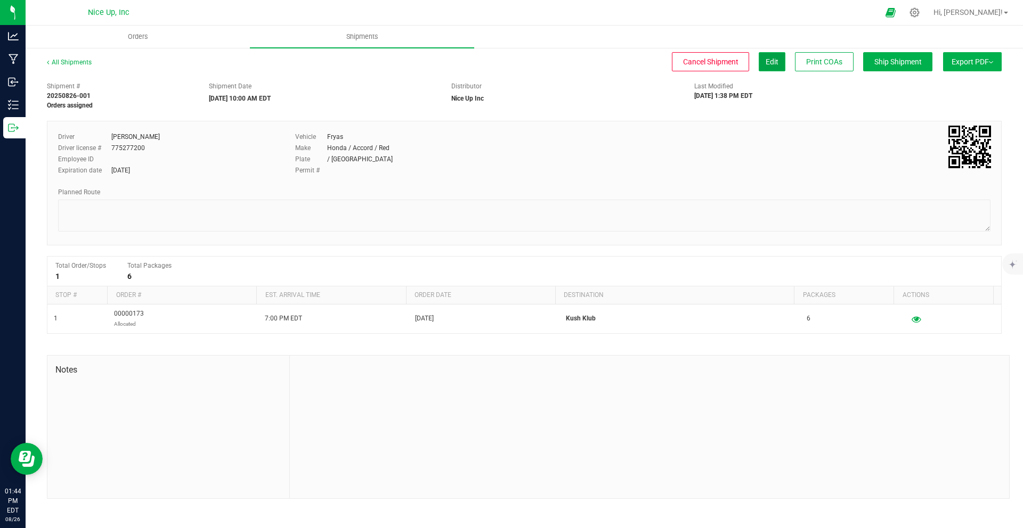
click at [769, 62] on span "Edit" at bounding box center [771, 62] width 13 height 9
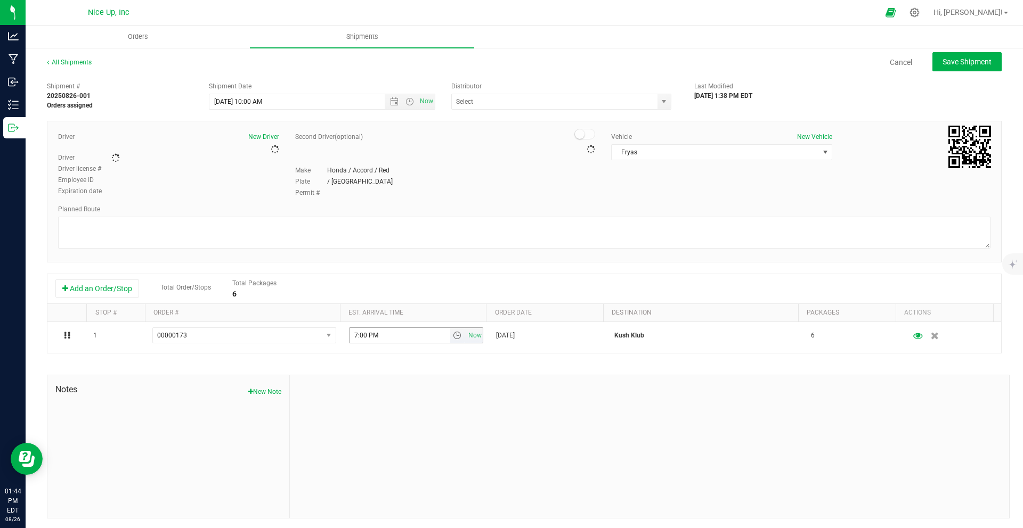
type input "Nice Up Inc"
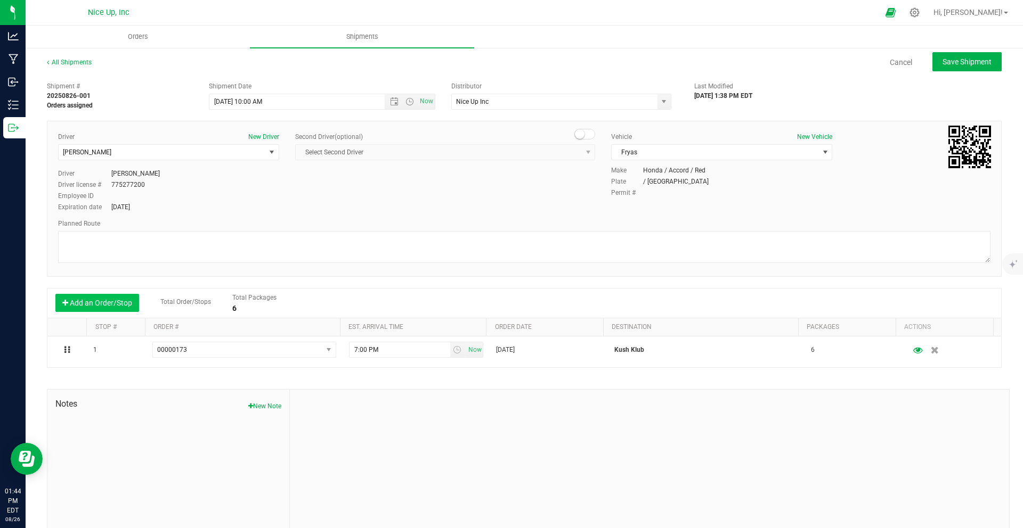
click at [93, 298] on button "Add an Order/Stop" at bounding box center [97, 303] width 84 height 18
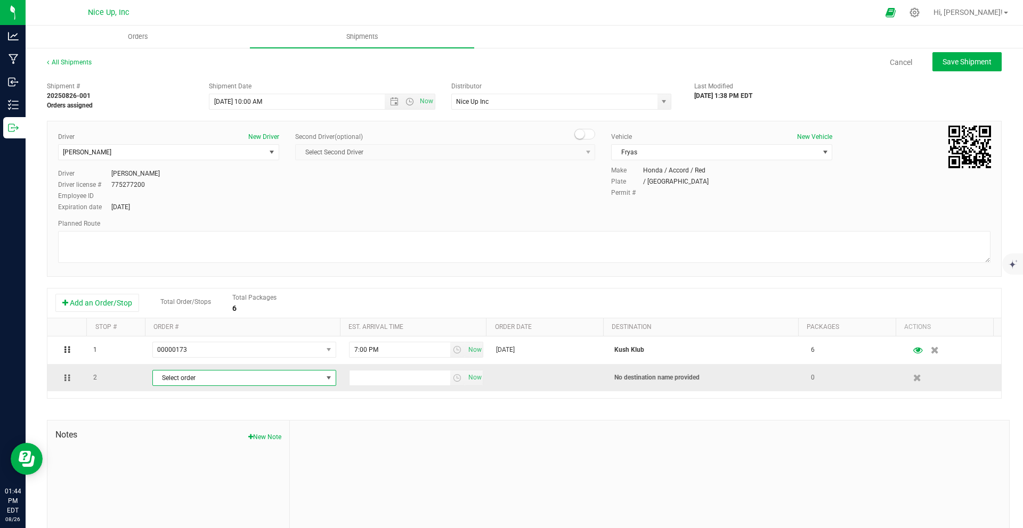
click at [277, 380] on span "Select order" at bounding box center [237, 378] width 169 height 15
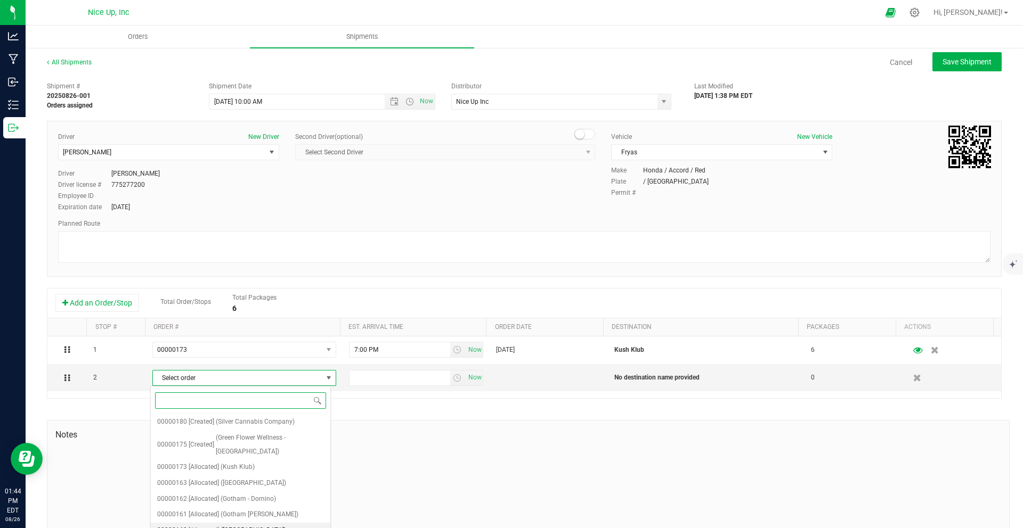
click at [229, 510] on span "([GEOGRAPHIC_DATA])" at bounding box center [254, 531] width 66 height 14
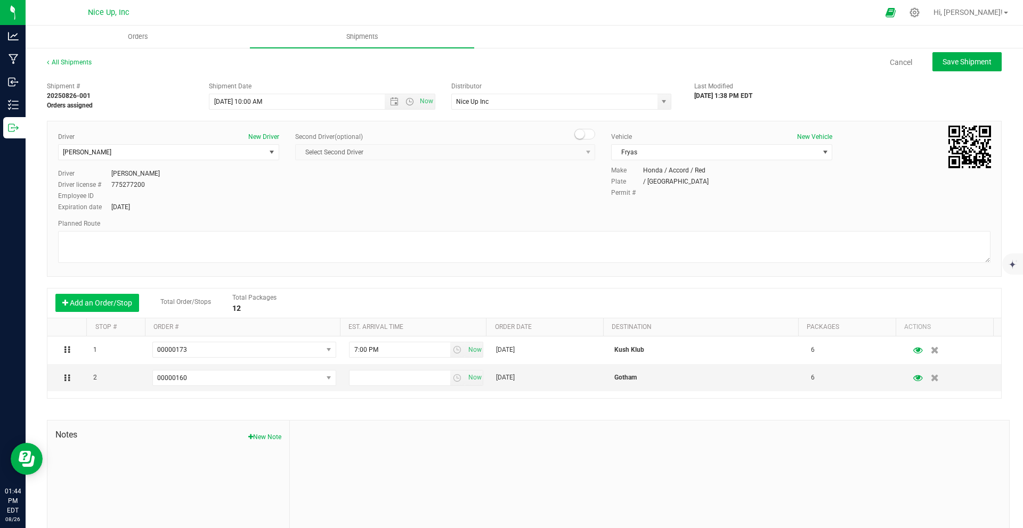
click at [102, 304] on button "Add an Order/Stop" at bounding box center [97, 303] width 84 height 18
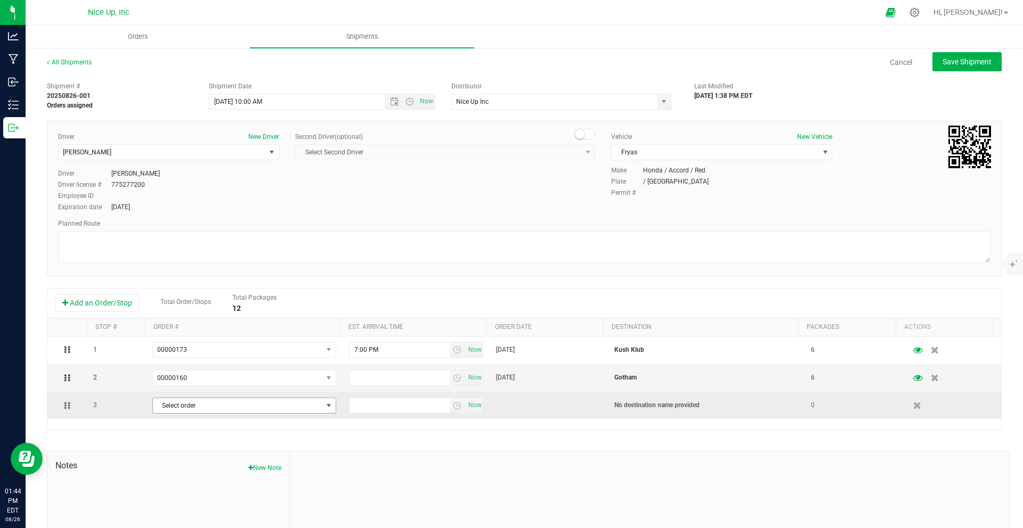
click at [229, 405] on span "Select order" at bounding box center [237, 405] width 169 height 15
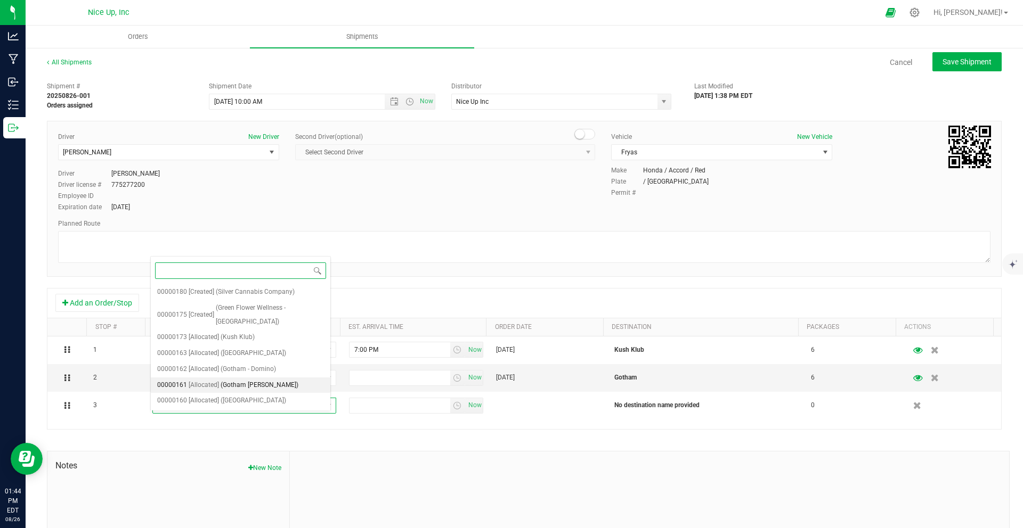
click at [216, 379] on span "[Allocated]" at bounding box center [204, 386] width 30 height 14
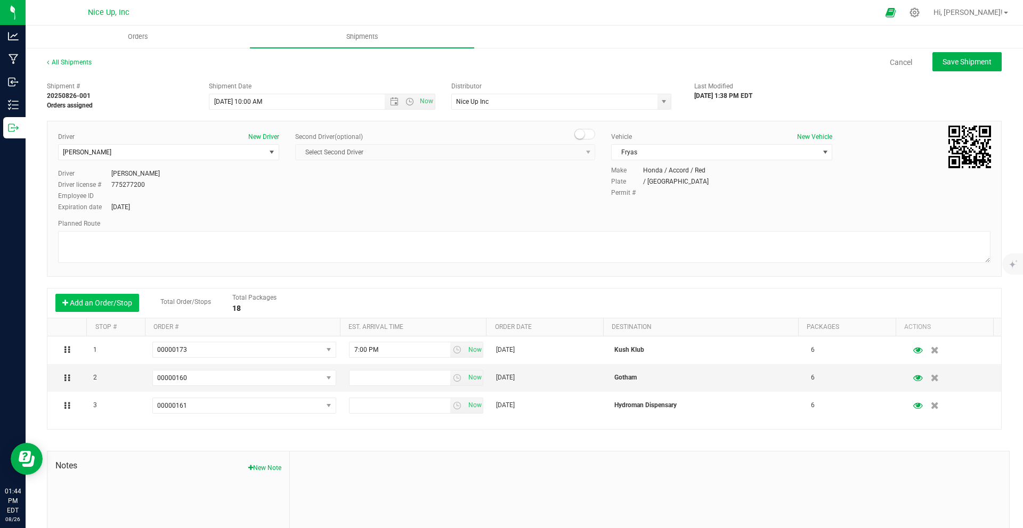
click at [106, 306] on button "Add an Order/Stop" at bounding box center [97, 303] width 84 height 18
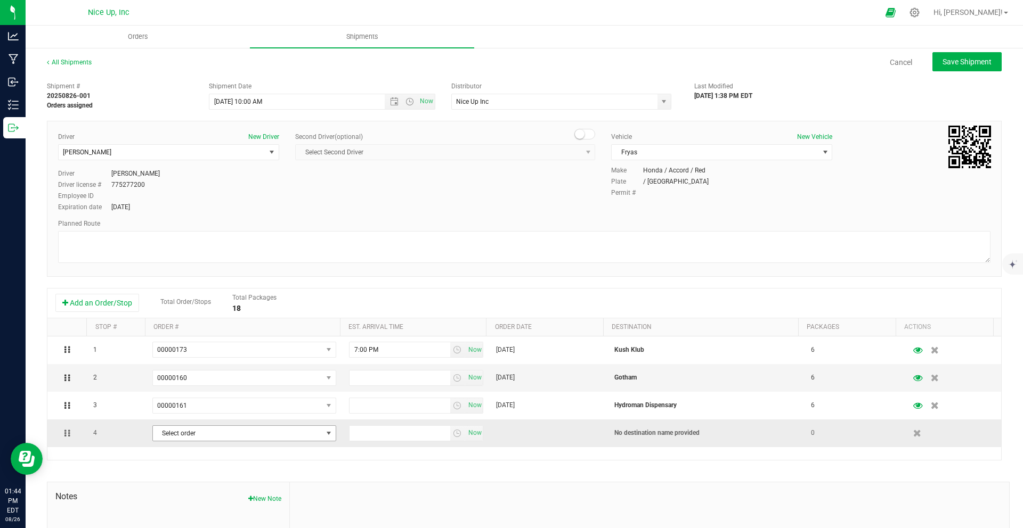
click at [223, 432] on span "Select order" at bounding box center [237, 433] width 169 height 15
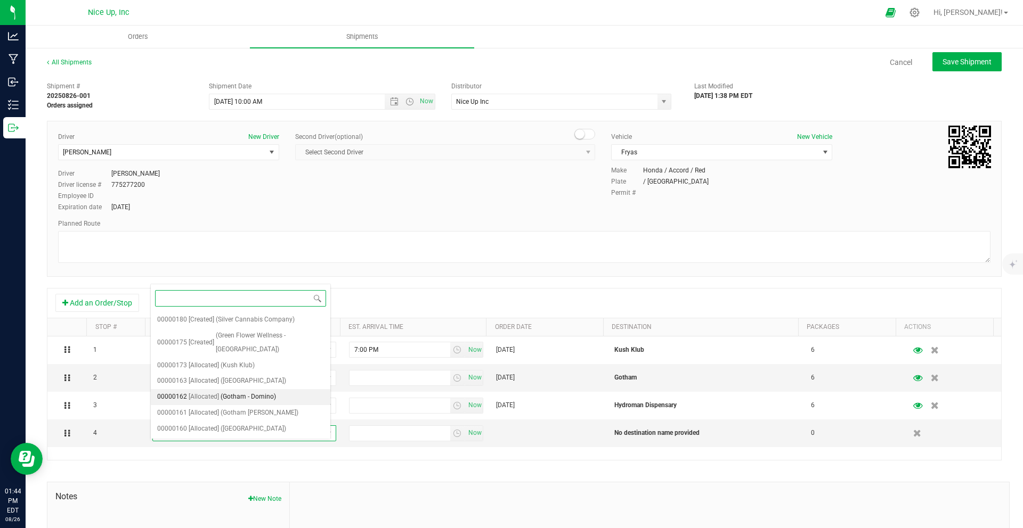
click at [211, 390] on span "[Allocated]" at bounding box center [204, 397] width 30 height 14
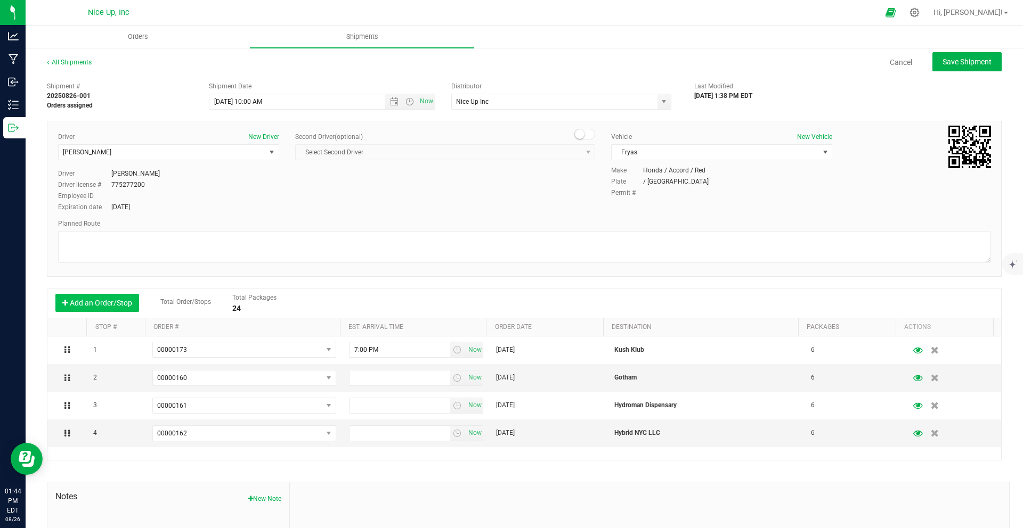
click at [112, 305] on button "Add an Order/Stop" at bounding box center [97, 303] width 84 height 18
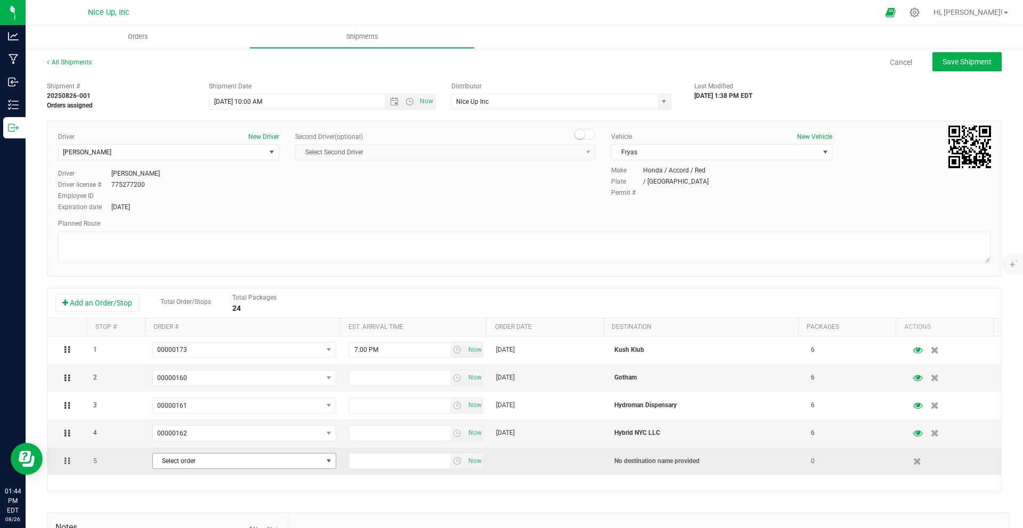
click at [231, 459] on span "Select order" at bounding box center [237, 461] width 169 height 15
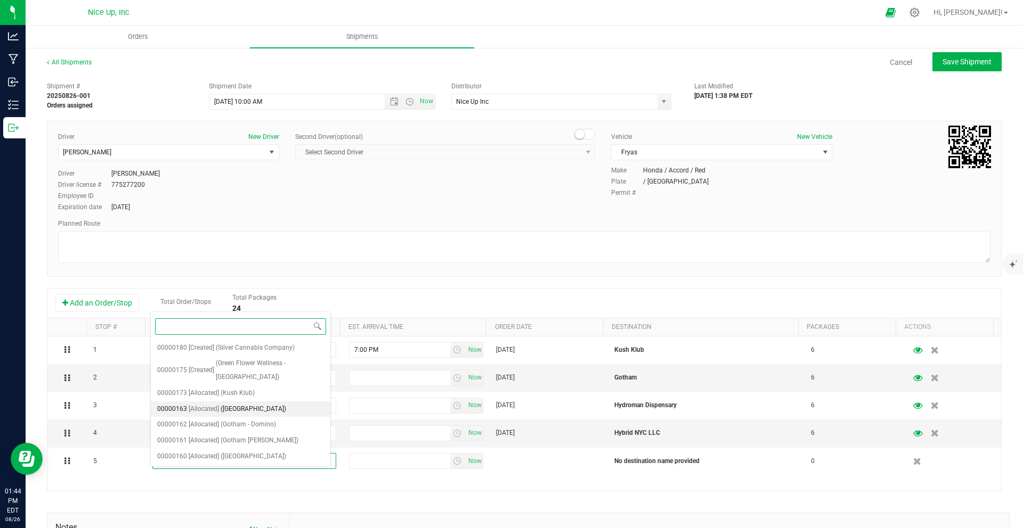
click at [218, 402] on li "00000163 [Allocated] ([GEOGRAPHIC_DATA])" at bounding box center [241, 410] width 180 height 16
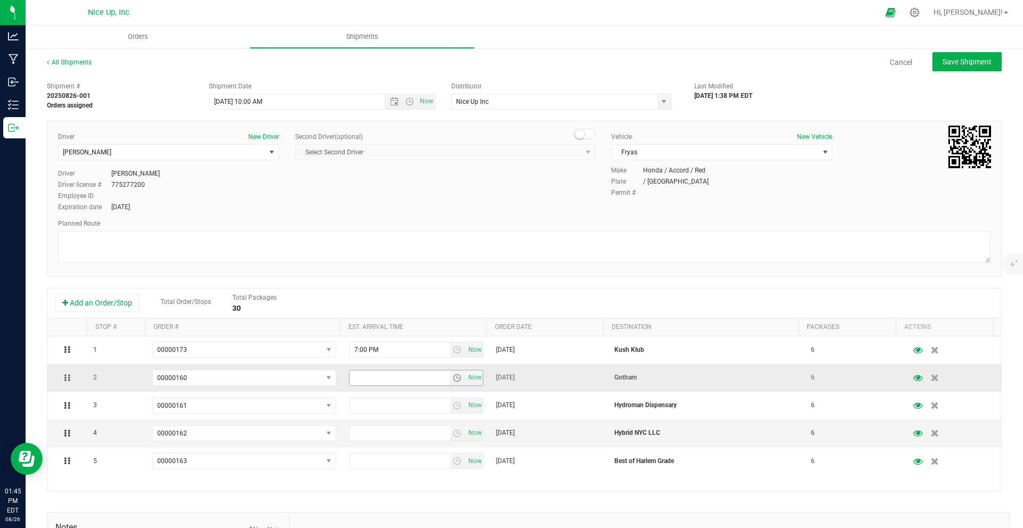
click at [453, 378] on span "select" at bounding box center [457, 378] width 9 height 9
click at [430, 469] on li "7:00 PM" at bounding box center [409, 469] width 130 height 14
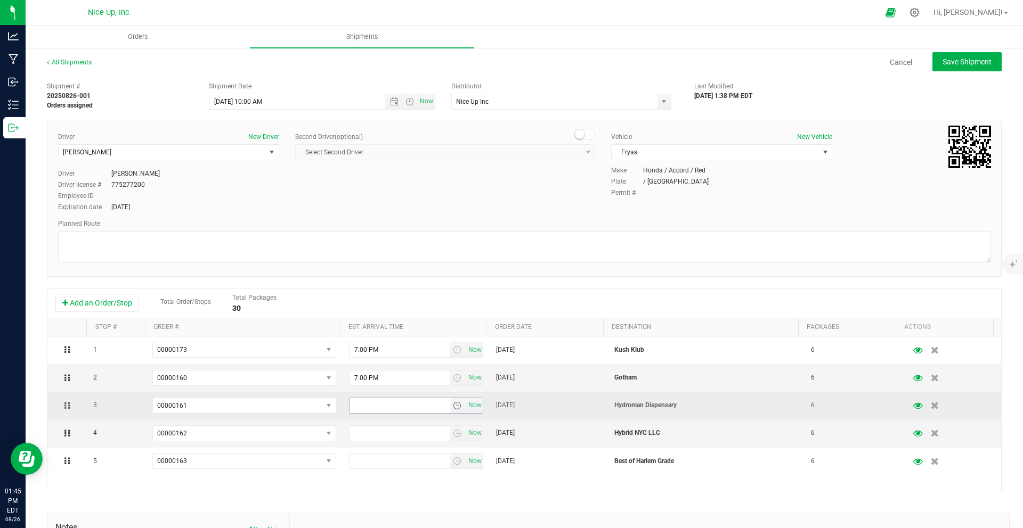
click at [453, 407] on span "select" at bounding box center [457, 406] width 9 height 9
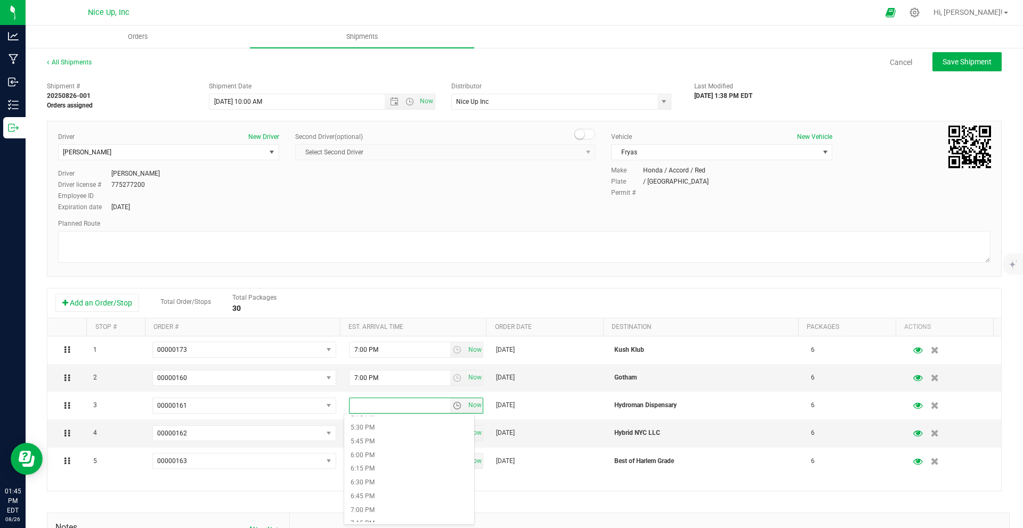
scroll to position [966, 0]
click at [425, 494] on li "7:00 PM" at bounding box center [409, 498] width 130 height 14
click at [453, 435] on span "select" at bounding box center [457, 433] width 9 height 9
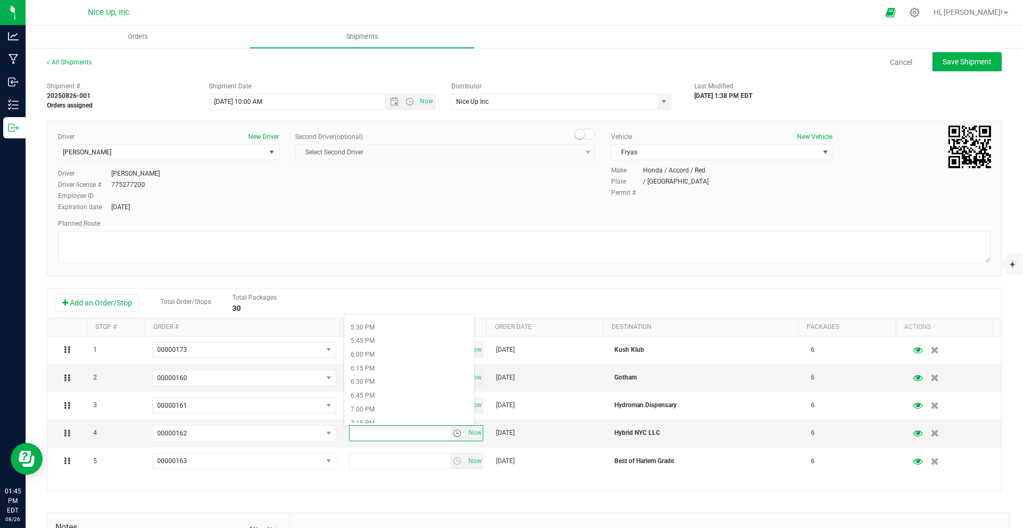
scroll to position [974, 0]
click at [418, 389] on li "7:00 PM" at bounding box center [409, 390] width 130 height 14
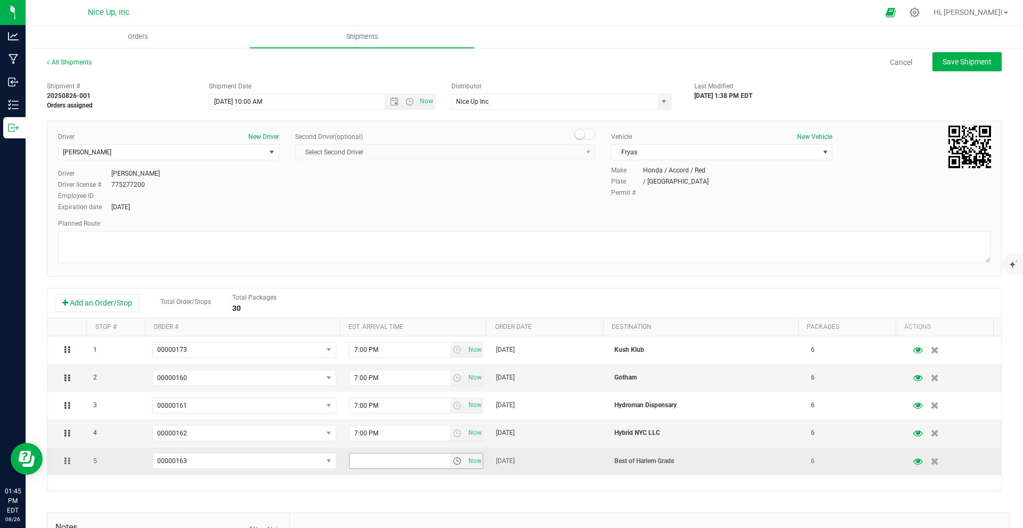
click at [453, 463] on span "select" at bounding box center [457, 461] width 9 height 9
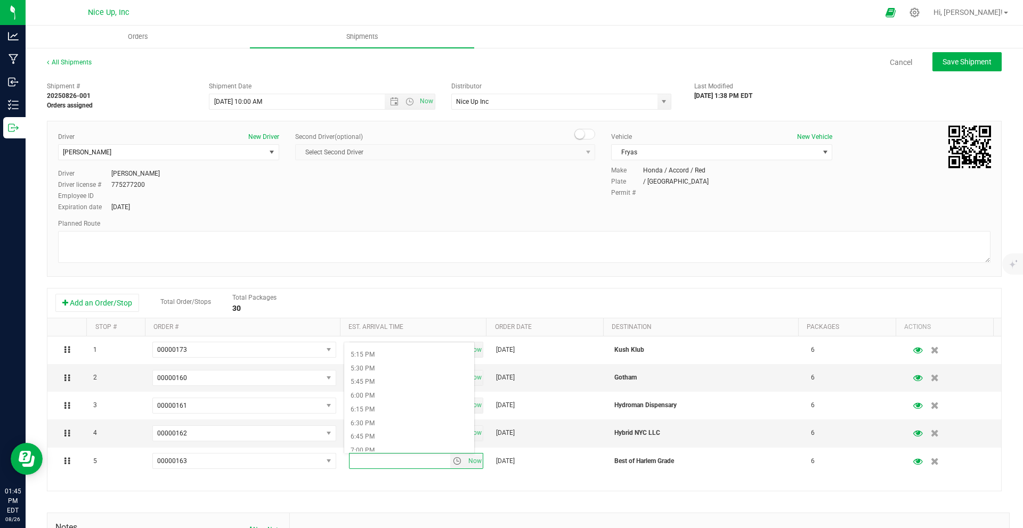
scroll to position [954, 0]
click at [445, 433] on li "7:00 PM" at bounding box center [409, 438] width 130 height 14
click at [956, 56] on button "Save Shipment" at bounding box center [966, 61] width 69 height 19
type input "[DATE] 2:00 PM"
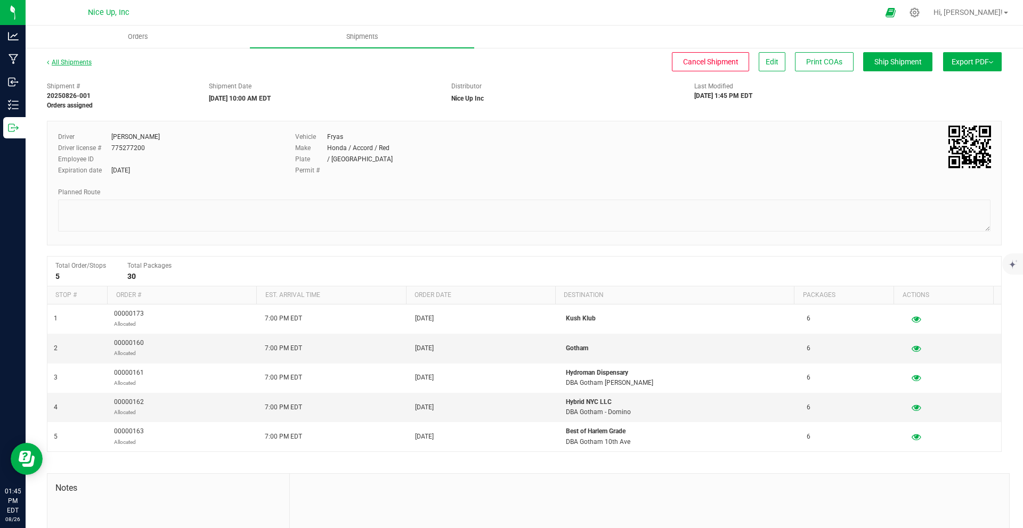
click at [75, 61] on link "All Shipments" at bounding box center [69, 62] width 45 height 7
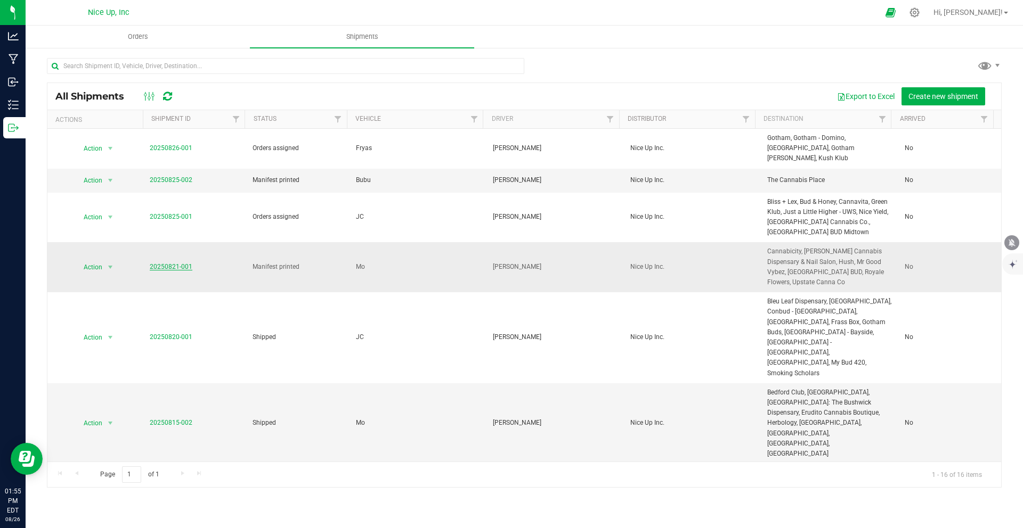
click at [175, 263] on link "20250821-001" at bounding box center [171, 266] width 43 height 7
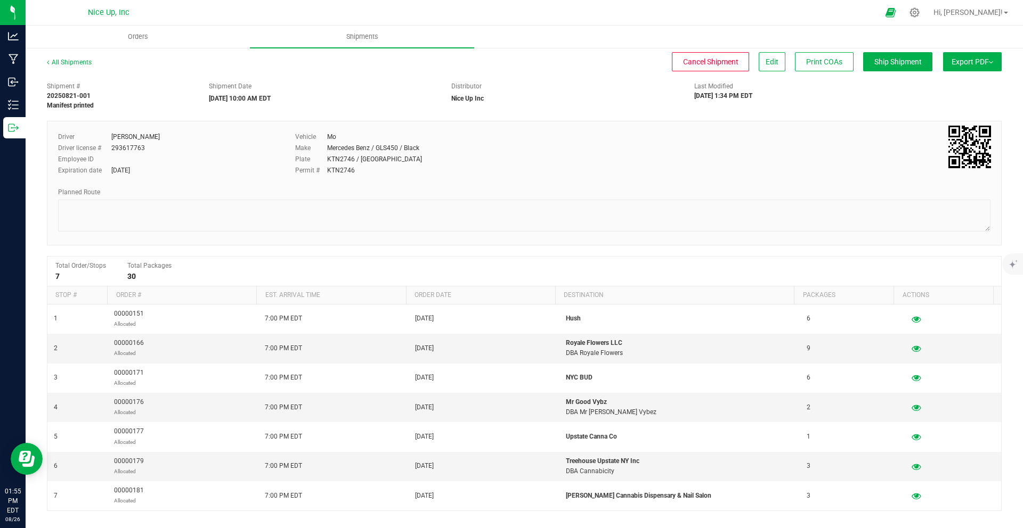
click at [956, 66] on button "Export PDF" at bounding box center [972, 61] width 59 height 19
click at [961, 63] on span "Export PDF" at bounding box center [972, 62] width 42 height 9
click at [533, 95] on div "Distributor Nice Up Inc" at bounding box center [564, 92] width 243 height 22
click at [972, 66] on button "Export PDF" at bounding box center [972, 61] width 59 height 19
click at [533, 124] on div "Driver Mohamed Alam Driver license # 293617763 Employee ID Expiration date Dec …" at bounding box center [524, 183] width 955 height 125
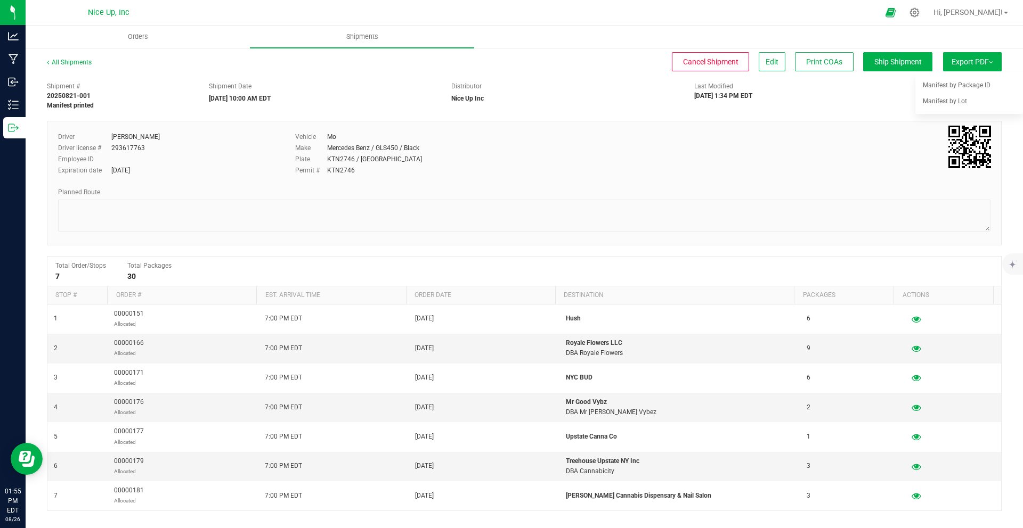
click at [822, 105] on div "Shipment # 20250821-001 Manifest printed Shipment Date 08/27/2025 10:00 AM EDT …" at bounding box center [524, 94] width 971 height 34
click at [537, 89] on div "Distributor" at bounding box center [564, 86] width 227 height 10
click at [68, 64] on link "All Shipments" at bounding box center [69, 62] width 45 height 7
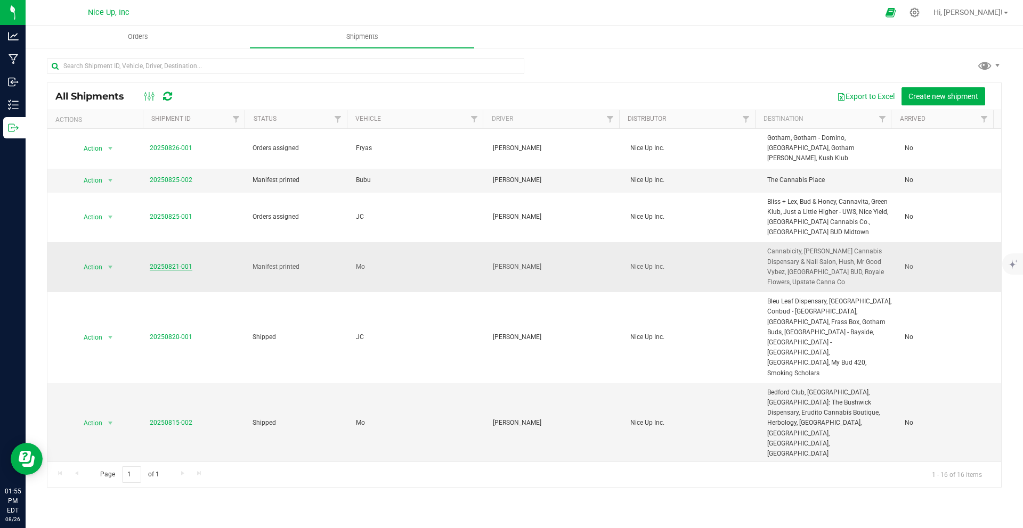
click at [156, 263] on link "20250821-001" at bounding box center [171, 266] width 43 height 7
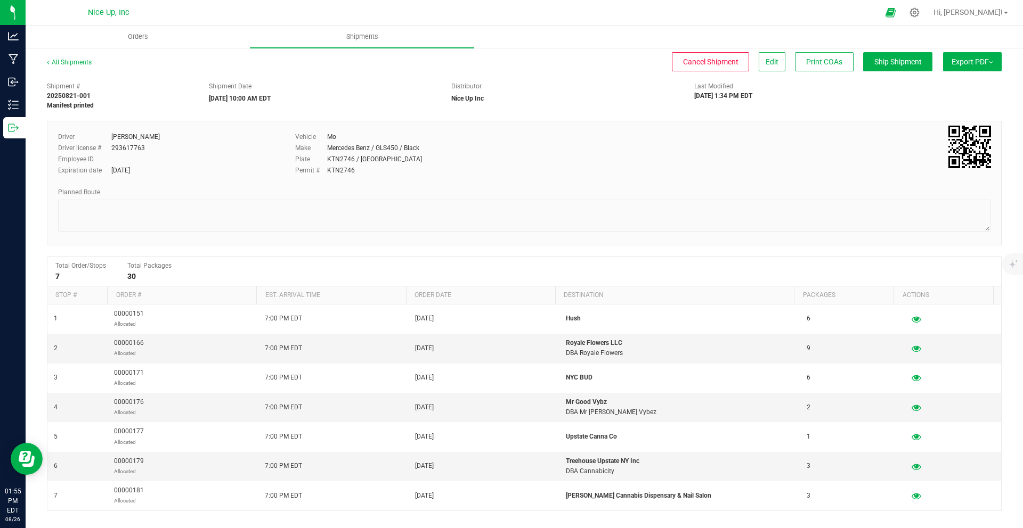
click at [971, 60] on span "Export PDF" at bounding box center [972, 62] width 42 height 9
click at [508, 110] on div "Shipment # 20250821-001 Manifest printed Shipment Date 08/27/2025 10:00 AM EDT …" at bounding box center [524, 377] width 955 height 600
click at [568, 110] on div "Shipment # 20250821-001 Manifest printed Shipment Date 08/27/2025 10:00 AM EDT …" at bounding box center [524, 377] width 955 height 600
click at [85, 61] on link "All Shipments" at bounding box center [69, 62] width 45 height 7
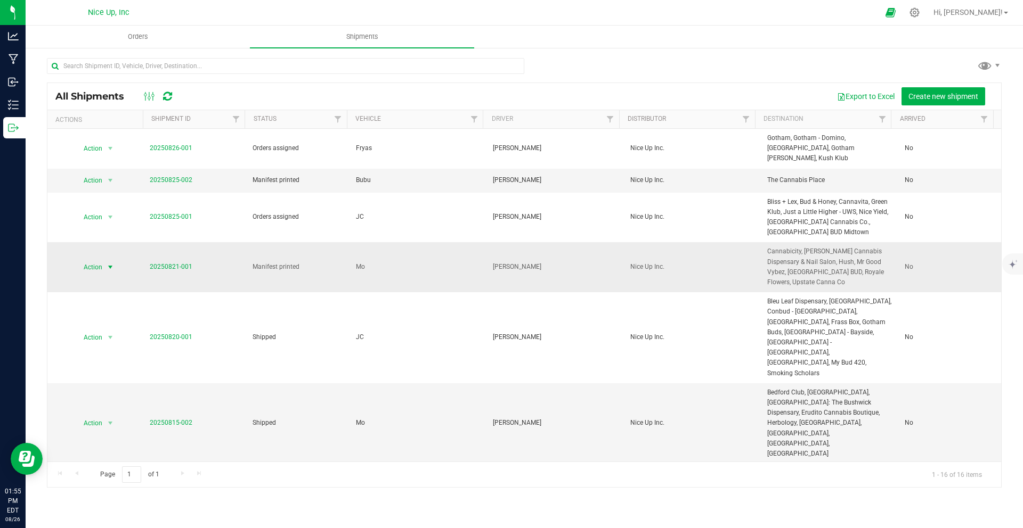
click at [95, 260] on span "Action" at bounding box center [88, 267] width 29 height 15
click at [109, 331] on li "NY Manifest" at bounding box center [114, 323] width 80 height 16
click at [168, 263] on link "20250821-001" at bounding box center [171, 266] width 43 height 7
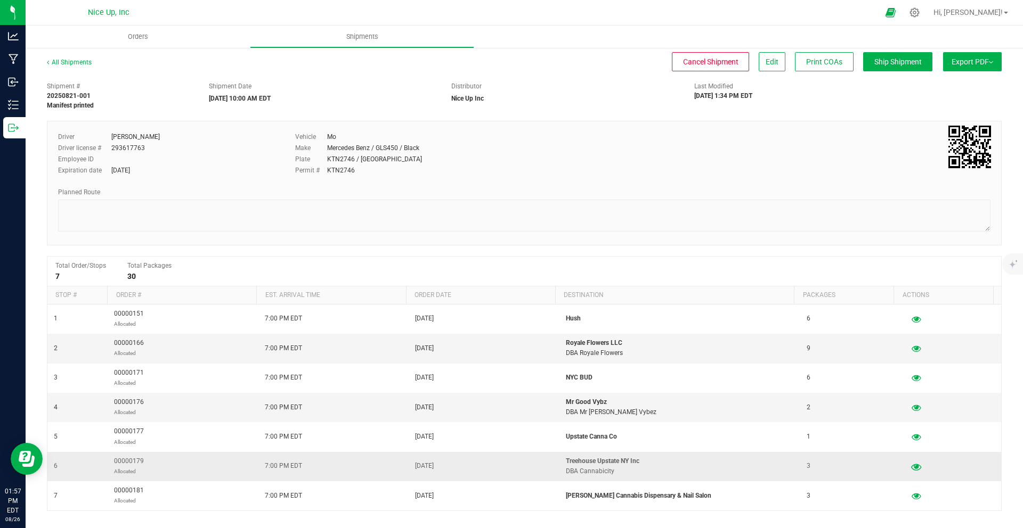
click at [911, 468] on icon "button" at bounding box center [916, 466] width 10 height 7
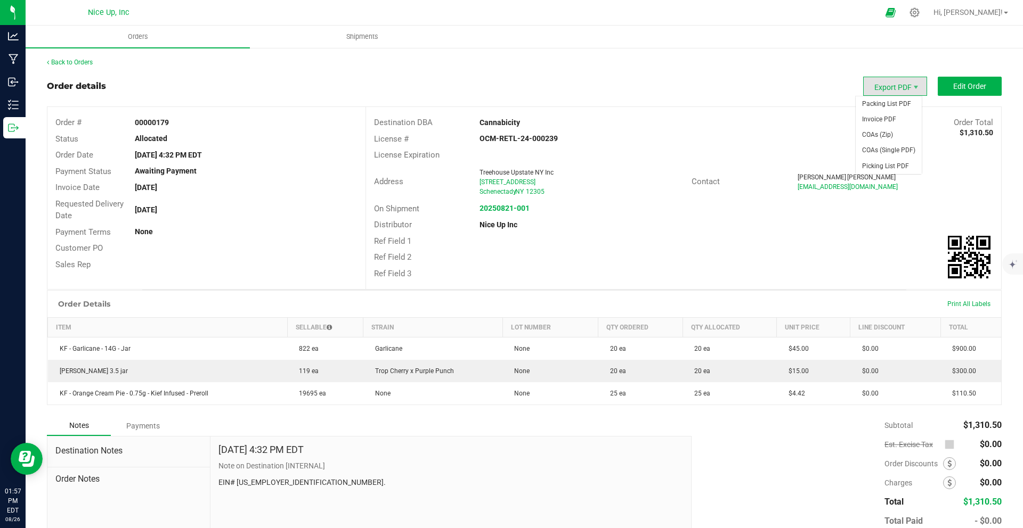
click at [887, 92] on span "Export PDF" at bounding box center [895, 86] width 64 height 19
click at [888, 100] on span "Packing List PDF" at bounding box center [888, 103] width 66 height 15
click at [903, 89] on span "Export PDF" at bounding box center [895, 86] width 64 height 19
click at [896, 122] on span "Invoice PDF" at bounding box center [888, 119] width 66 height 15
click at [499, 211] on link "20250821-001" at bounding box center [504, 208] width 50 height 9
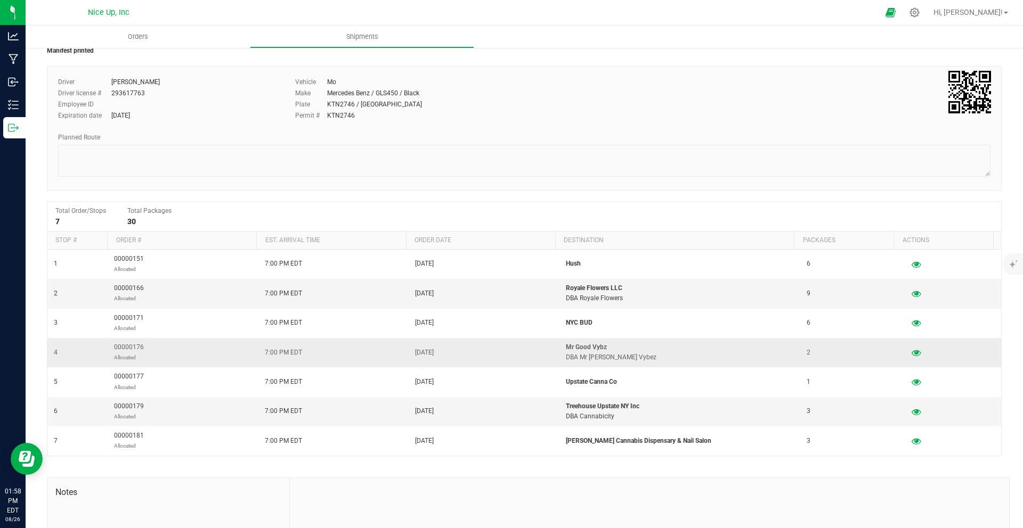
scroll to position [61, 0]
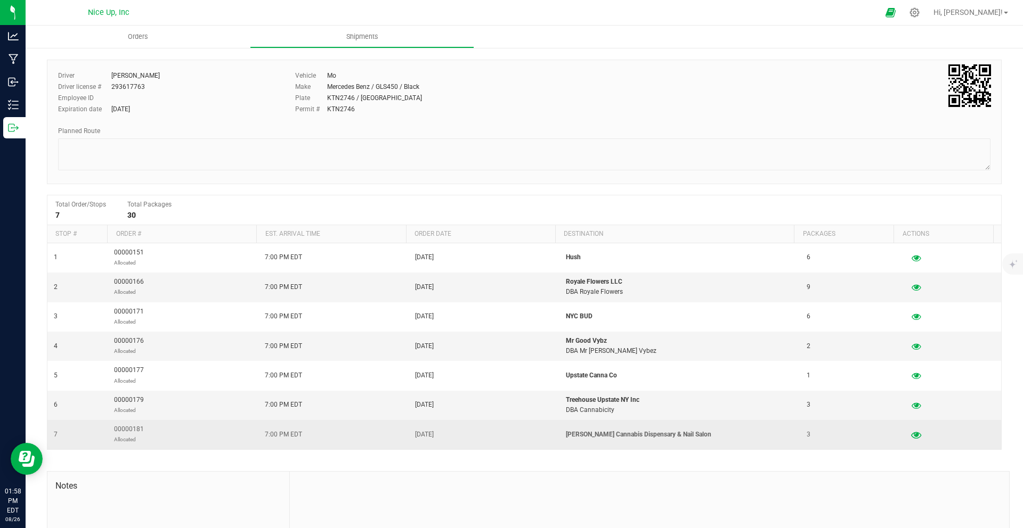
click at [911, 434] on icon "button" at bounding box center [916, 434] width 10 height 7
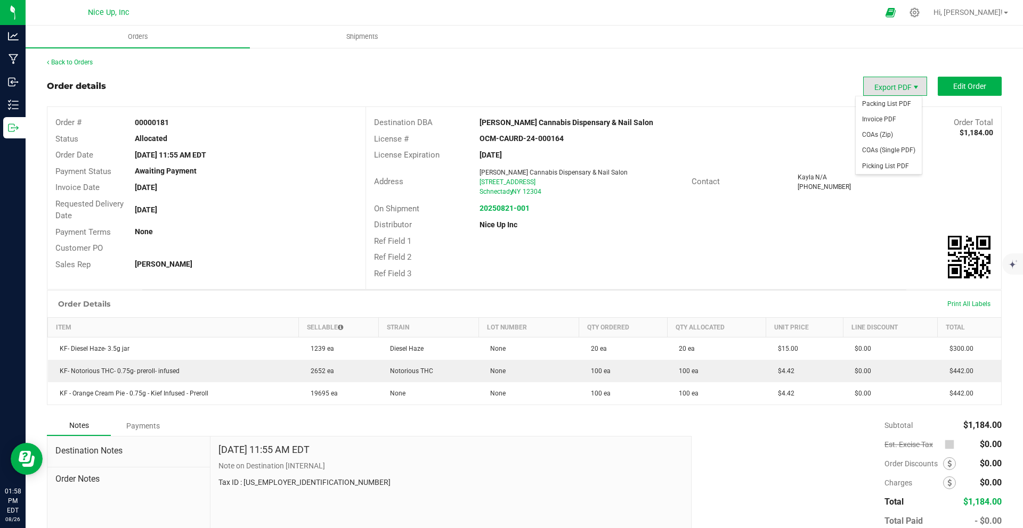
click at [911, 87] on span "Export PDF" at bounding box center [915, 87] width 9 height 9
click at [904, 108] on span "Packing List PDF" at bounding box center [888, 103] width 66 height 15
click at [895, 87] on span "Export PDF" at bounding box center [895, 86] width 64 height 19
click at [896, 114] on span "Invoice PDF" at bounding box center [888, 119] width 66 height 15
click at [68, 62] on link "Back to Orders" at bounding box center [70, 62] width 46 height 7
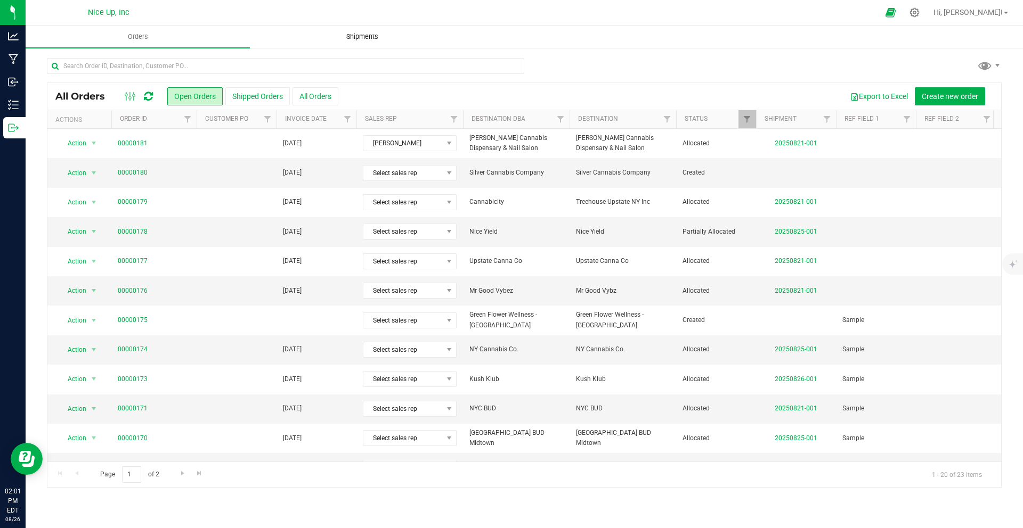
click at [373, 32] on span "Shipments" at bounding box center [362, 37] width 61 height 10
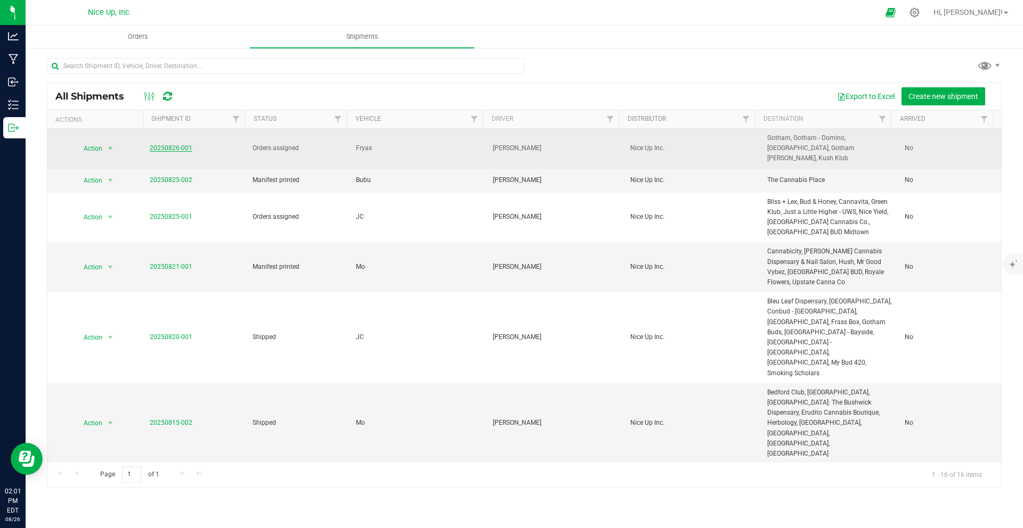
click at [174, 144] on link "20250826-001" at bounding box center [171, 147] width 43 height 7
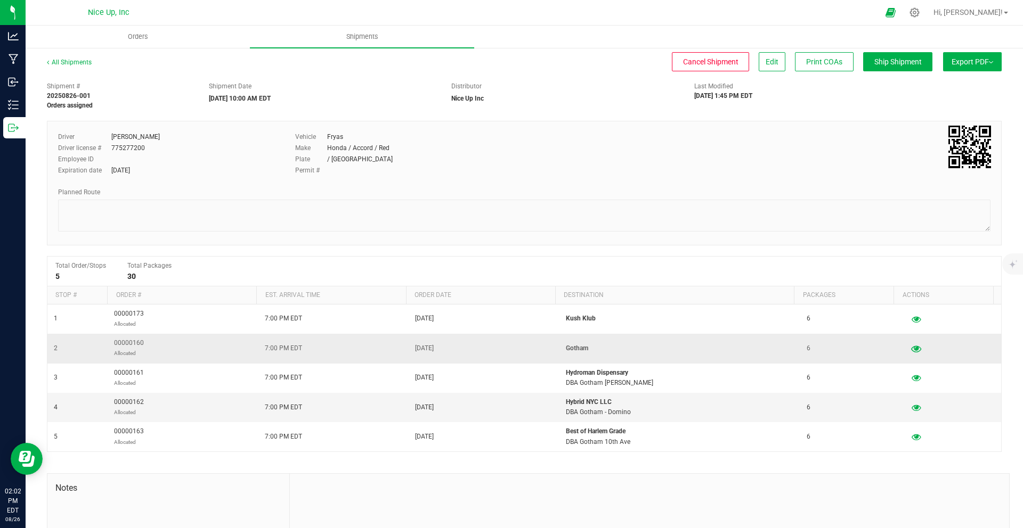
click at [911, 347] on icon "button" at bounding box center [916, 348] width 10 height 7
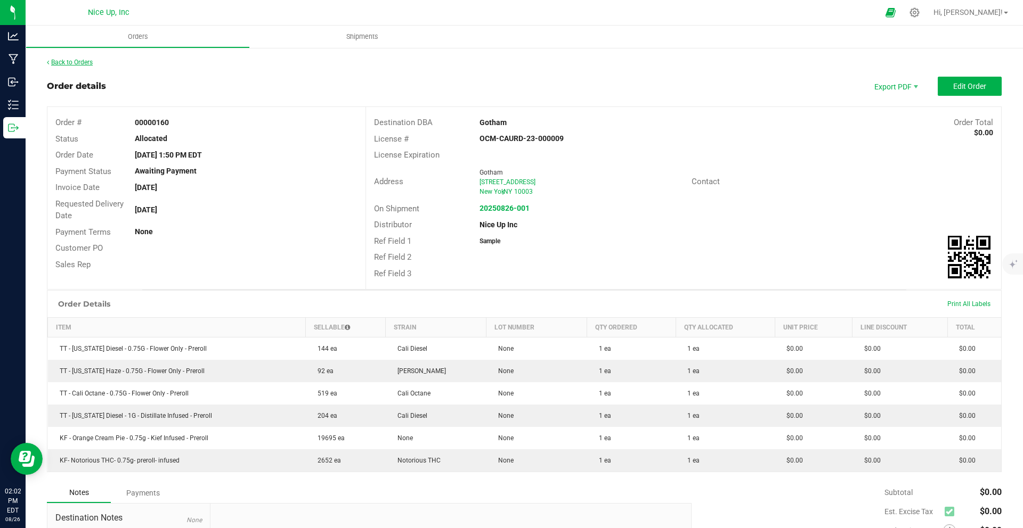
click at [85, 63] on link "Back to Orders" at bounding box center [70, 62] width 46 height 7
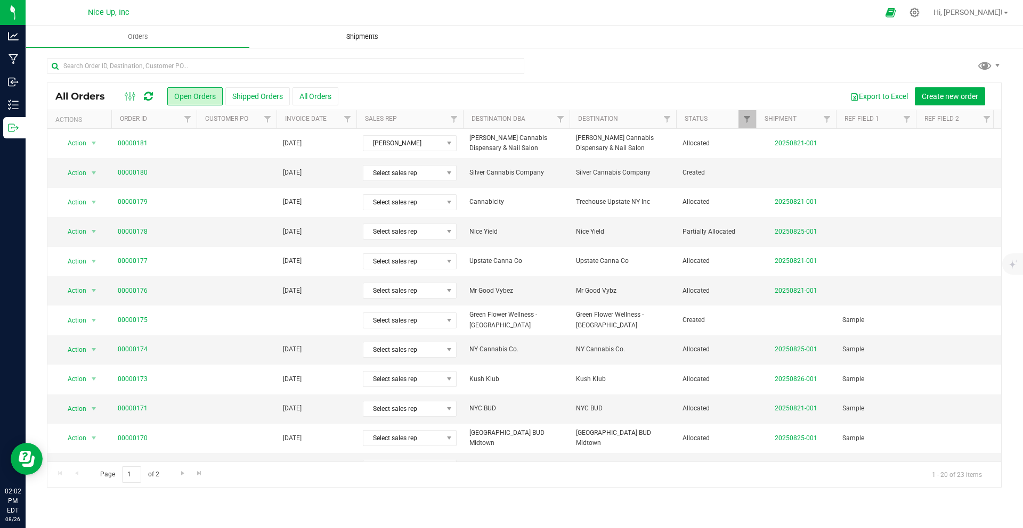
click at [363, 34] on span "Shipments" at bounding box center [362, 37] width 61 height 10
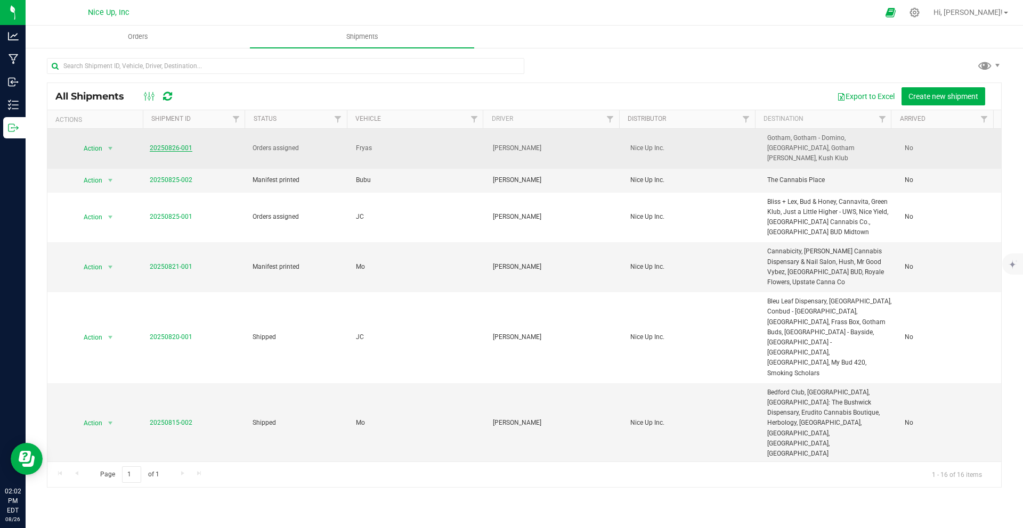
click at [180, 146] on link "20250826-001" at bounding box center [171, 147] width 43 height 7
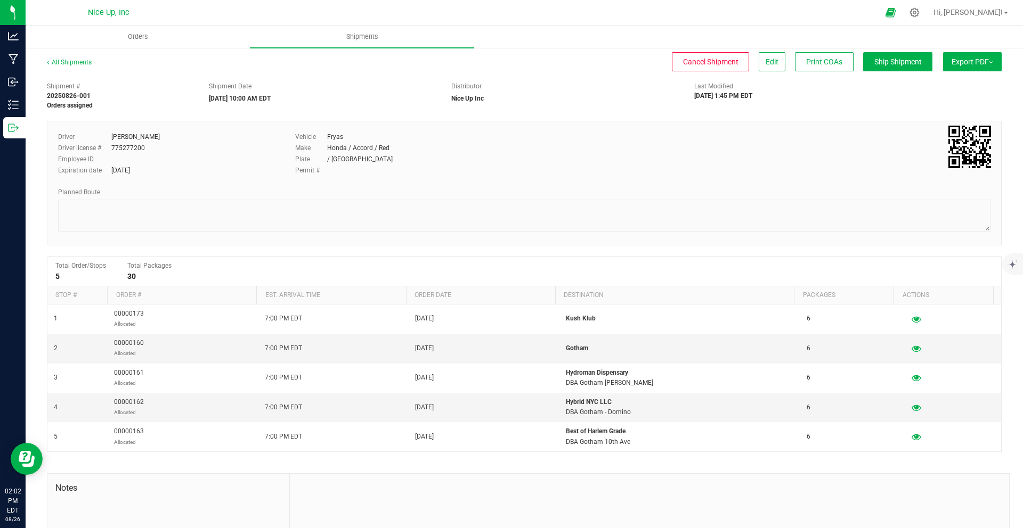
click at [953, 69] on button "Export PDF" at bounding box center [972, 61] width 59 height 19
click at [71, 63] on link "All Shipments" at bounding box center [69, 62] width 45 height 7
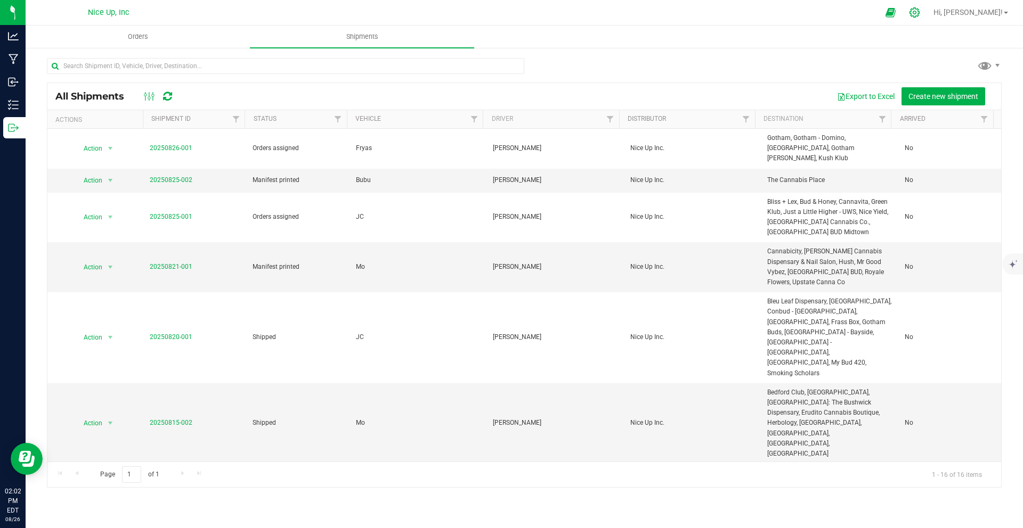
click at [920, 14] on icon at bounding box center [914, 12] width 11 height 11
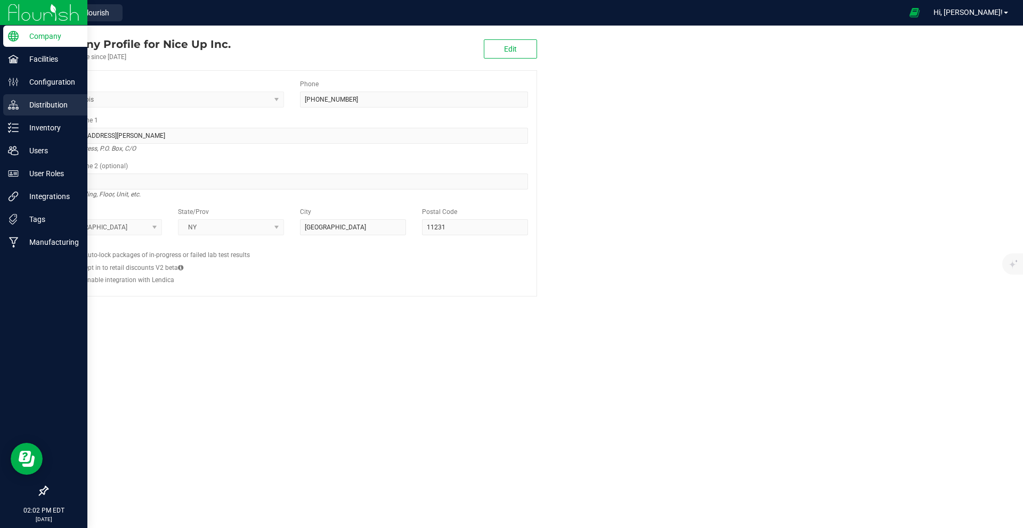
click at [11, 106] on icon at bounding box center [13, 105] width 11 height 11
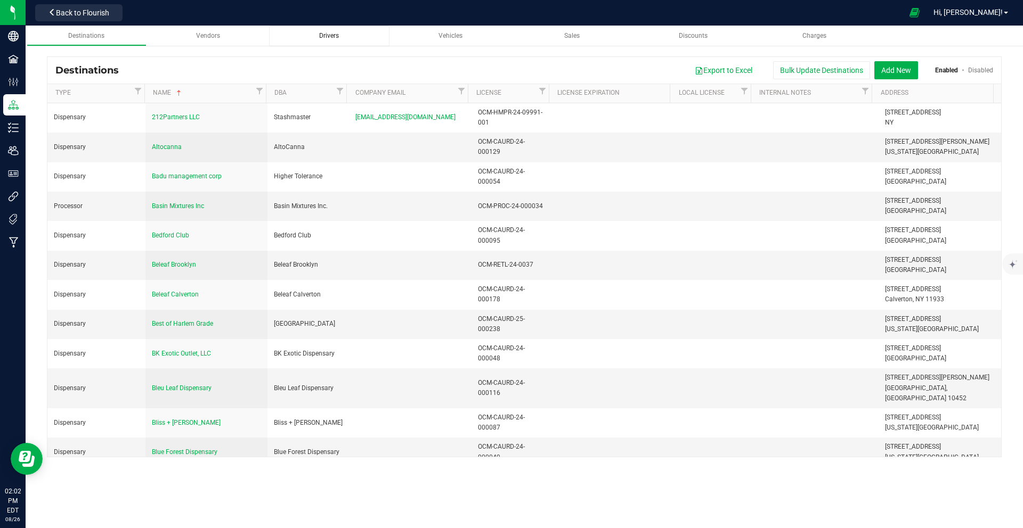
click at [328, 36] on span "Drivers" at bounding box center [329, 35] width 20 height 7
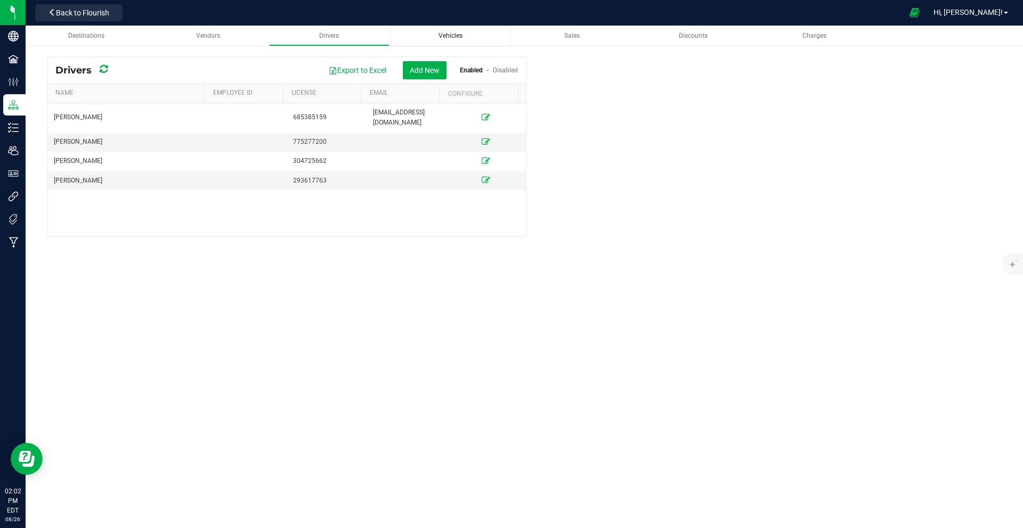
click at [432, 33] on div "Vehicles" at bounding box center [450, 35] width 103 height 9
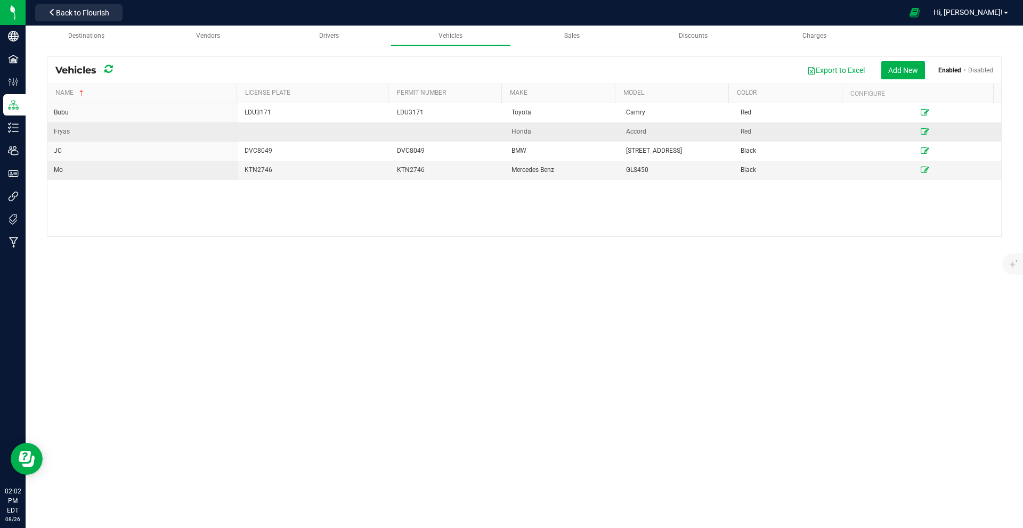
click at [920, 131] on icon at bounding box center [924, 131] width 9 height 6
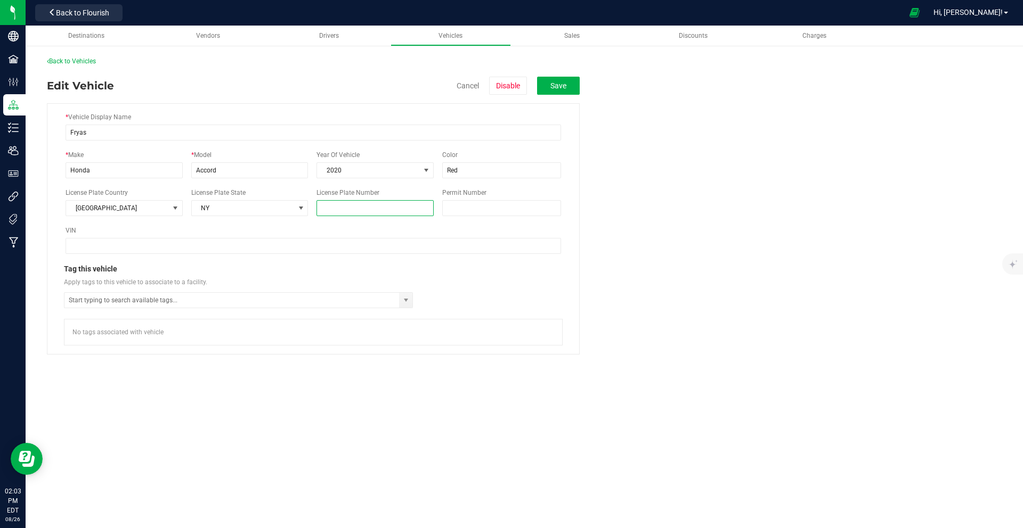
click at [372, 207] on input "License Plate Number" at bounding box center [374, 208] width 117 height 16
paste input "LCZ3860"
type input "LCZ3860"
click at [511, 202] on input "Permit Number" at bounding box center [501, 208] width 119 height 16
paste input "LCZ3860"
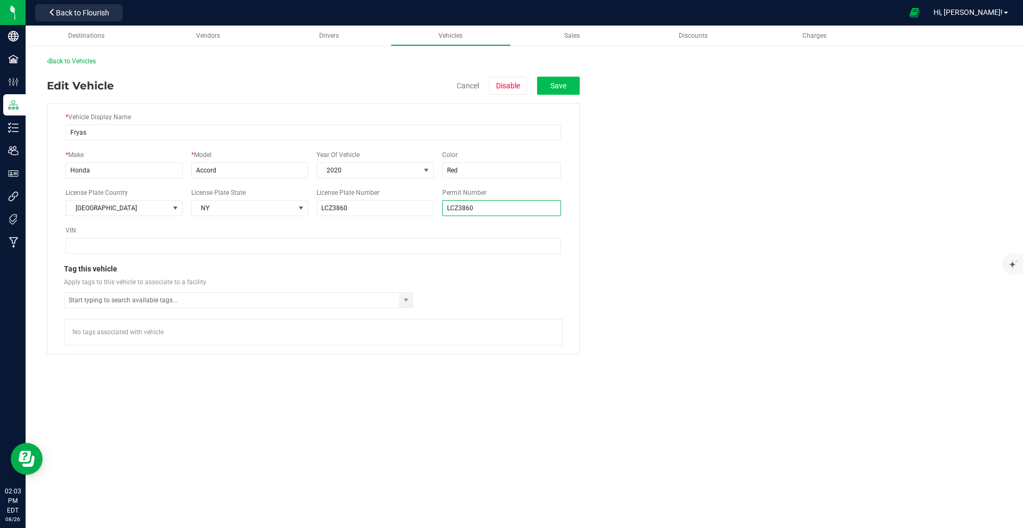
type input "LCZ3860"
click at [565, 93] on button "Save" at bounding box center [558, 86] width 43 height 18
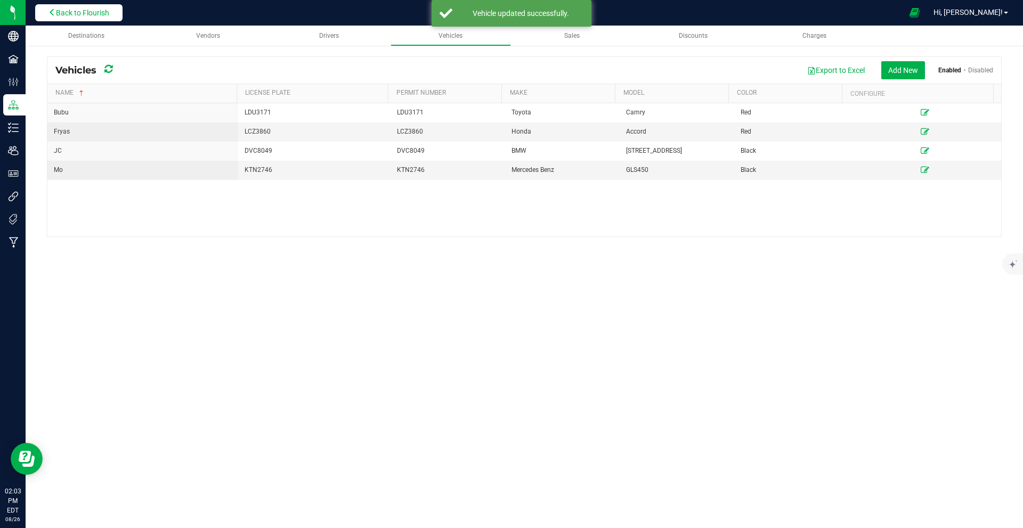
click at [75, 11] on span "Back to Flourish" at bounding box center [82, 13] width 53 height 9
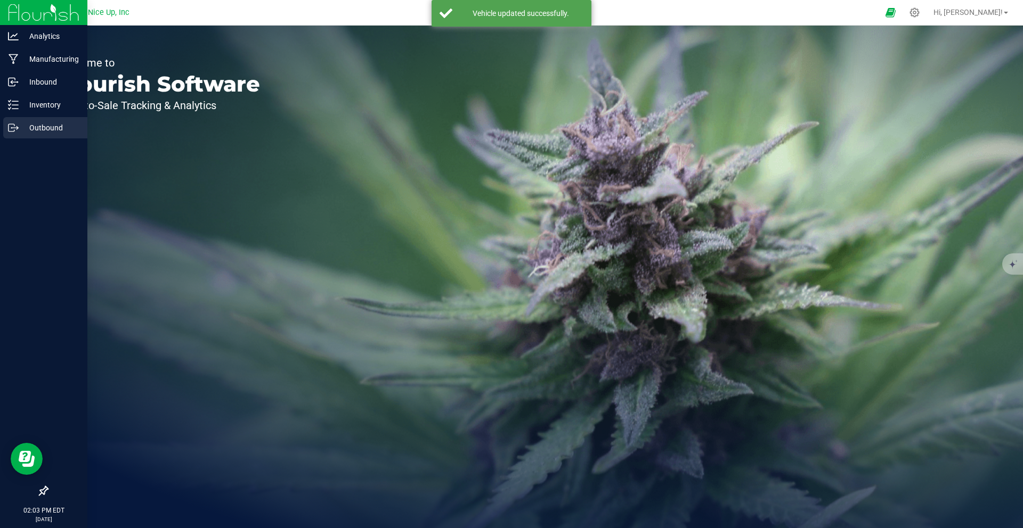
click at [13, 123] on icon at bounding box center [13, 128] width 11 height 11
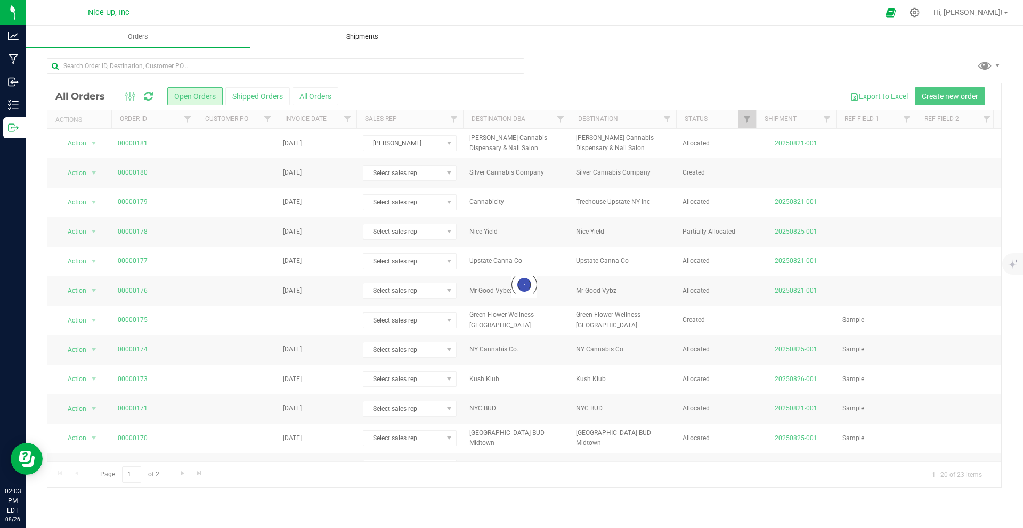
click at [357, 38] on span "Shipments" at bounding box center [362, 37] width 61 height 10
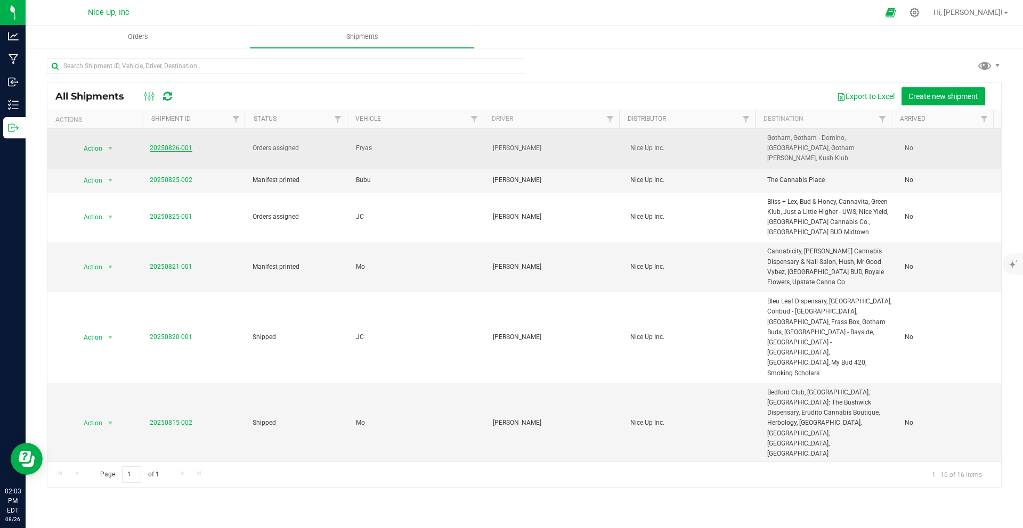
click at [165, 146] on link "20250826-001" at bounding box center [171, 147] width 43 height 7
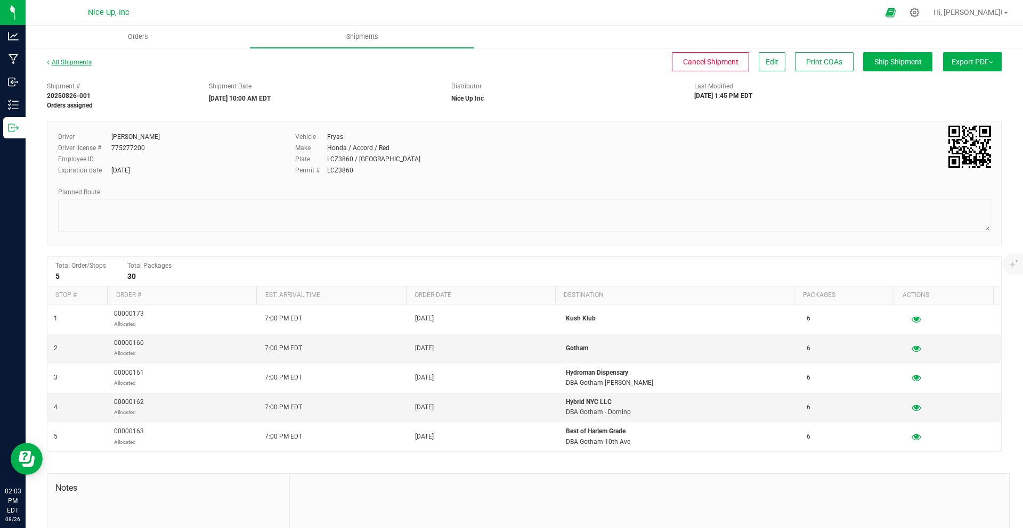
click at [73, 65] on link "All Shipments" at bounding box center [69, 62] width 45 height 7
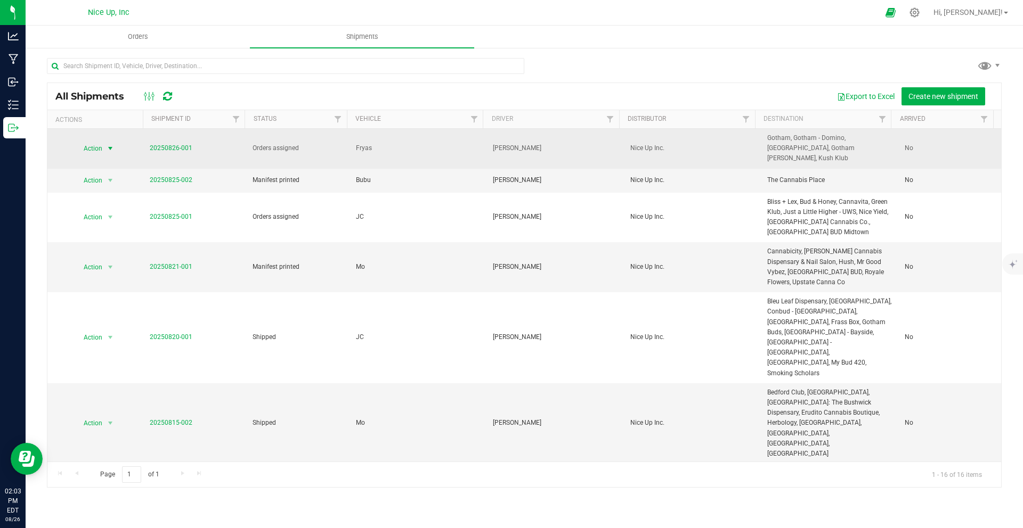
click at [99, 145] on span "Action" at bounding box center [88, 148] width 29 height 15
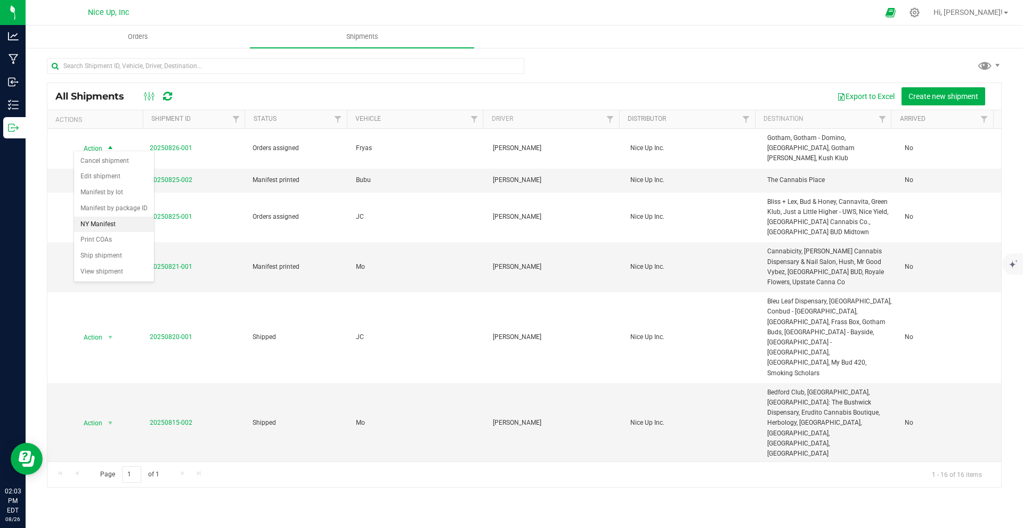
click at [104, 233] on li "NY Manifest" at bounding box center [114, 225] width 80 height 16
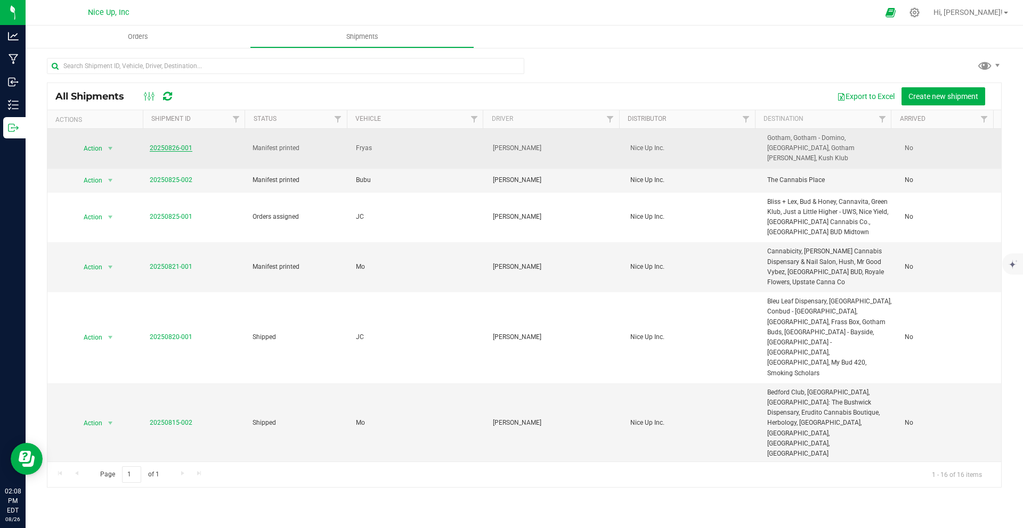
click at [180, 144] on link "20250826-001" at bounding box center [171, 147] width 43 height 7
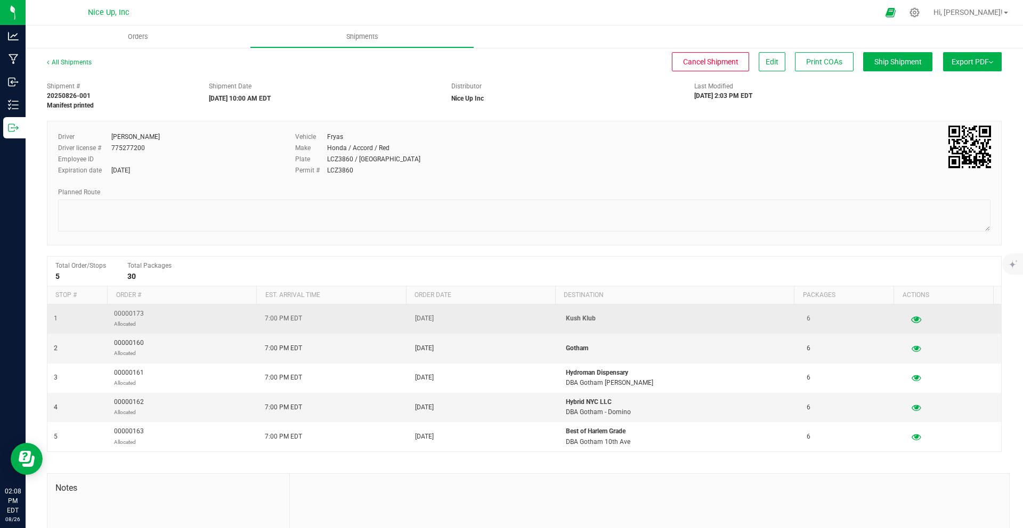
click at [911, 321] on icon "button" at bounding box center [916, 318] width 10 height 7
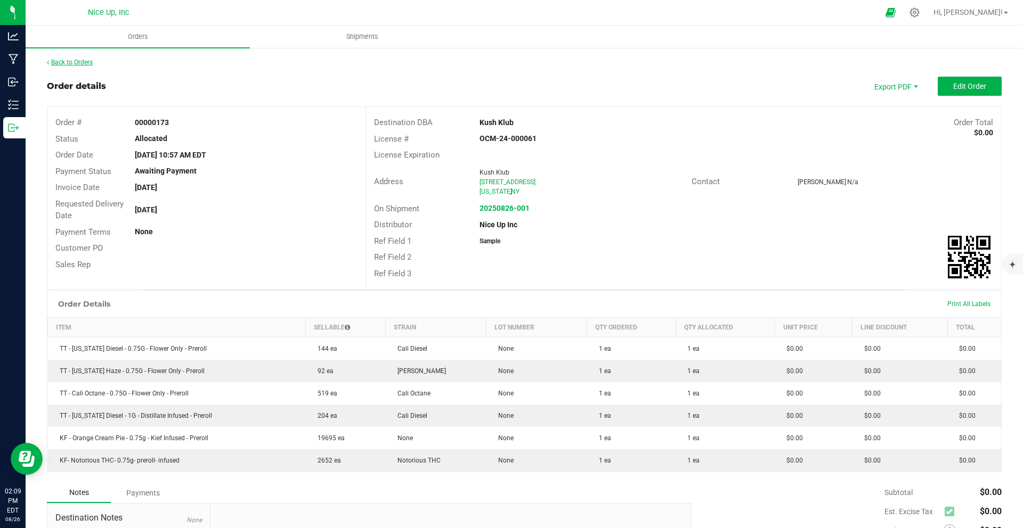
click at [85, 60] on link "Back to Orders" at bounding box center [70, 62] width 46 height 7
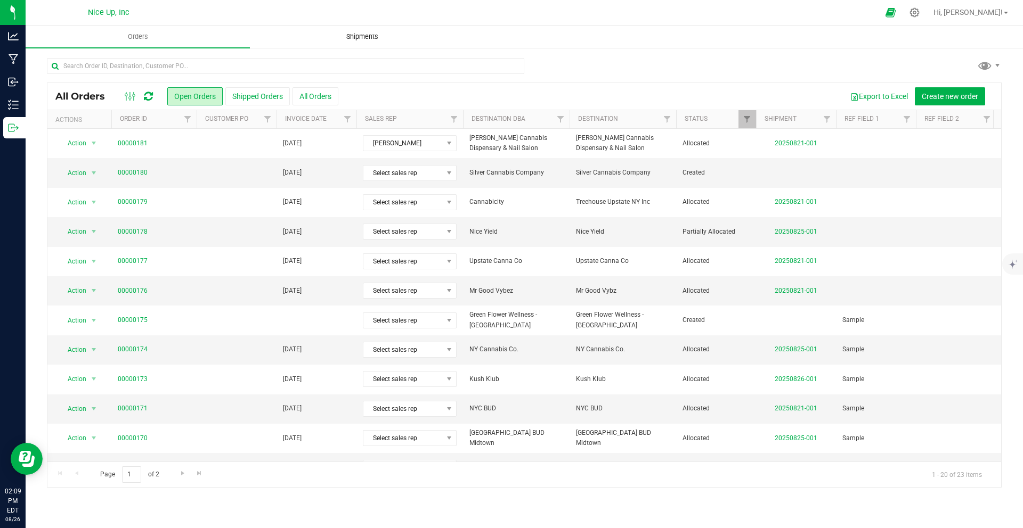
click at [376, 39] on span "Shipments" at bounding box center [362, 37] width 61 height 10
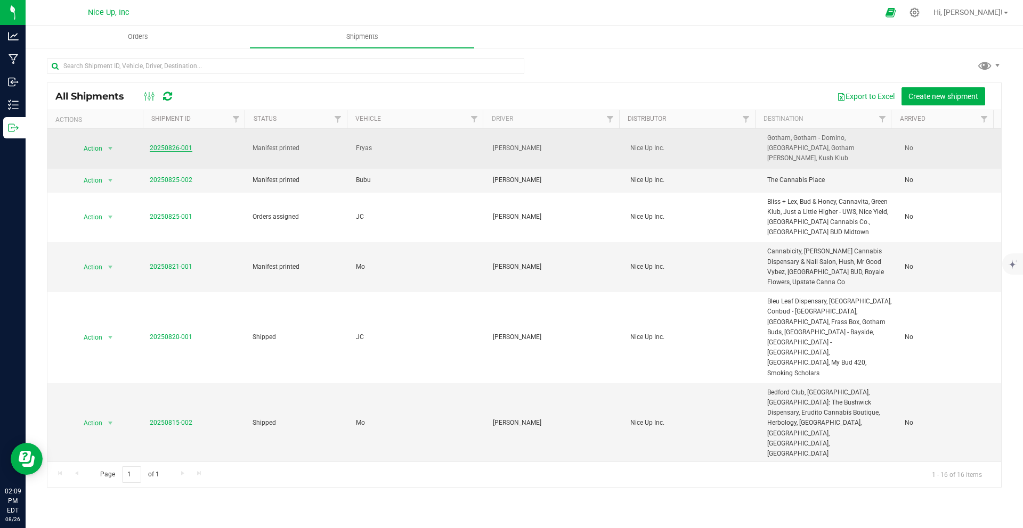
click at [164, 144] on link "20250826-001" at bounding box center [171, 147] width 43 height 7
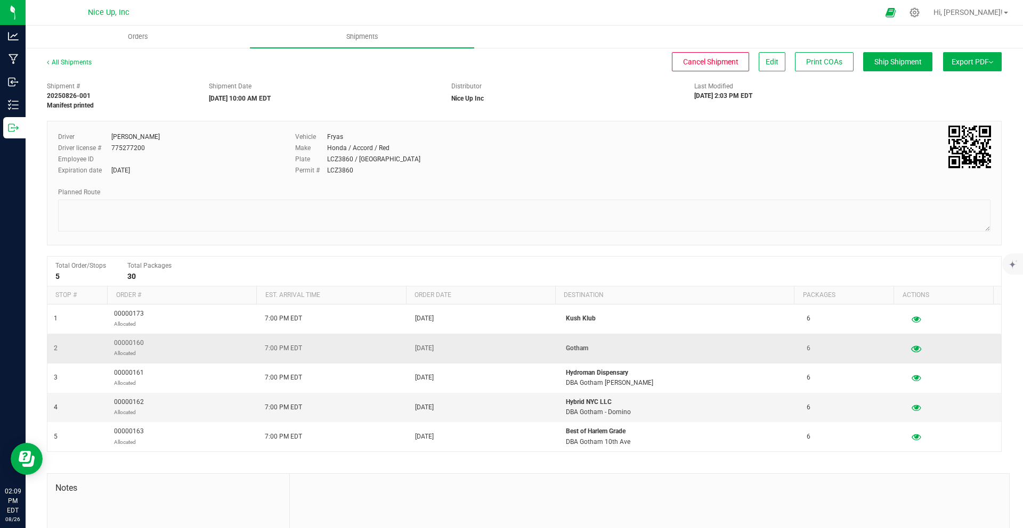
click at [911, 350] on icon "button" at bounding box center [916, 348] width 10 height 7
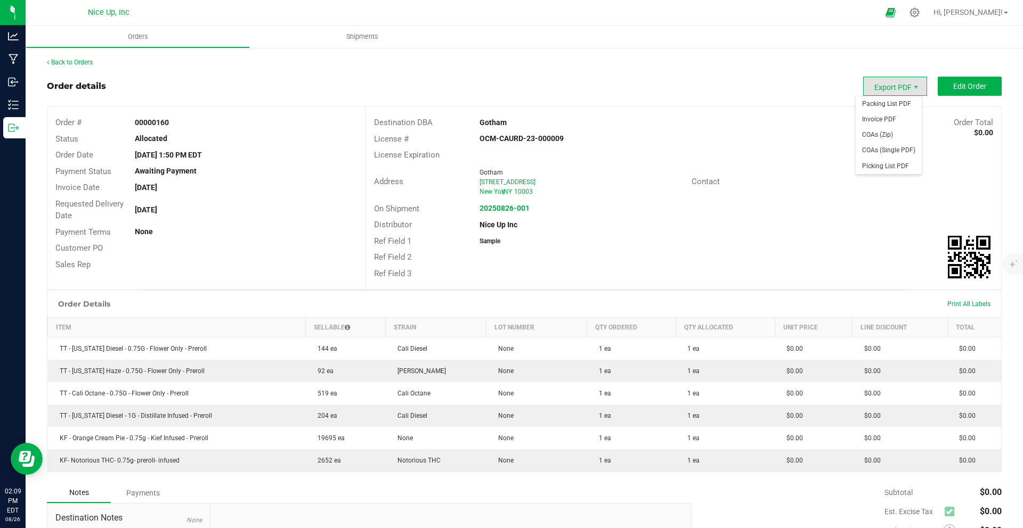
click at [874, 90] on span "Export PDF" at bounding box center [895, 86] width 64 height 19
click at [884, 107] on span "Packing List PDF" at bounding box center [888, 103] width 66 height 15
click at [883, 83] on span "Export PDF" at bounding box center [895, 86] width 64 height 19
click at [877, 121] on span "Invoice PDF" at bounding box center [888, 119] width 66 height 15
click at [517, 210] on strong "20250826-001" at bounding box center [504, 208] width 50 height 9
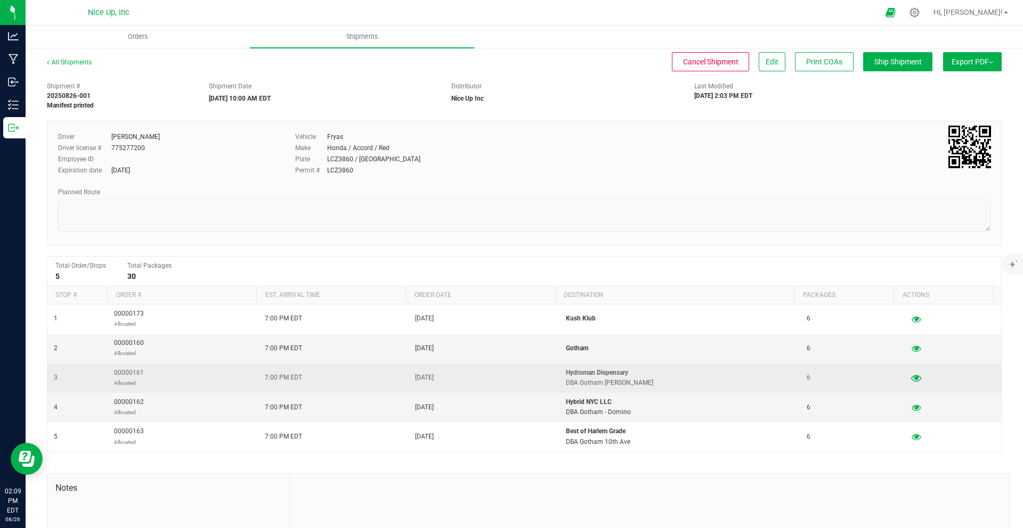
click at [911, 378] on icon "button" at bounding box center [916, 377] width 10 height 7
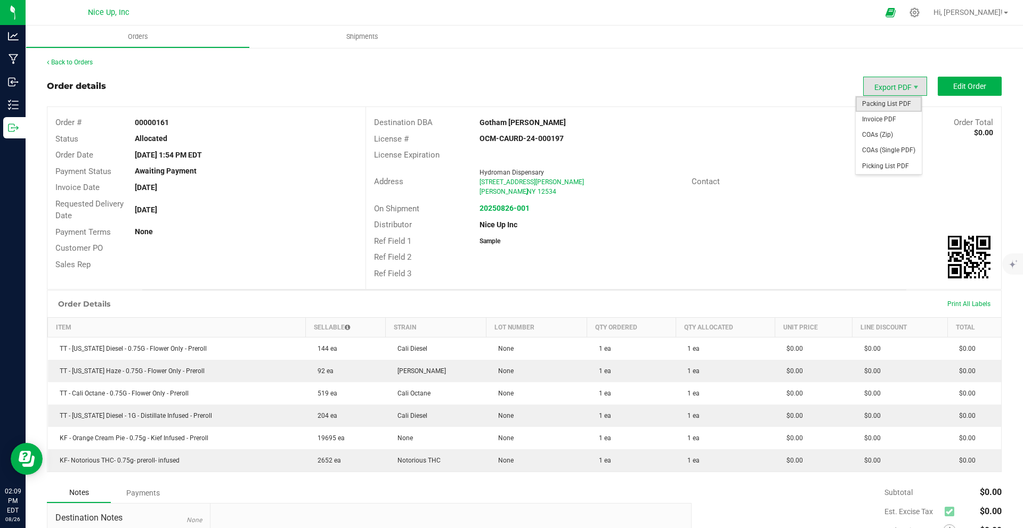
click at [892, 107] on span "Packing List PDF" at bounding box center [888, 103] width 66 height 15
click at [900, 88] on span "Export PDF" at bounding box center [895, 86] width 64 height 19
click at [895, 116] on span "Invoice PDF" at bounding box center [888, 119] width 66 height 15
click at [521, 208] on strong "20250826-001" at bounding box center [504, 208] width 50 height 9
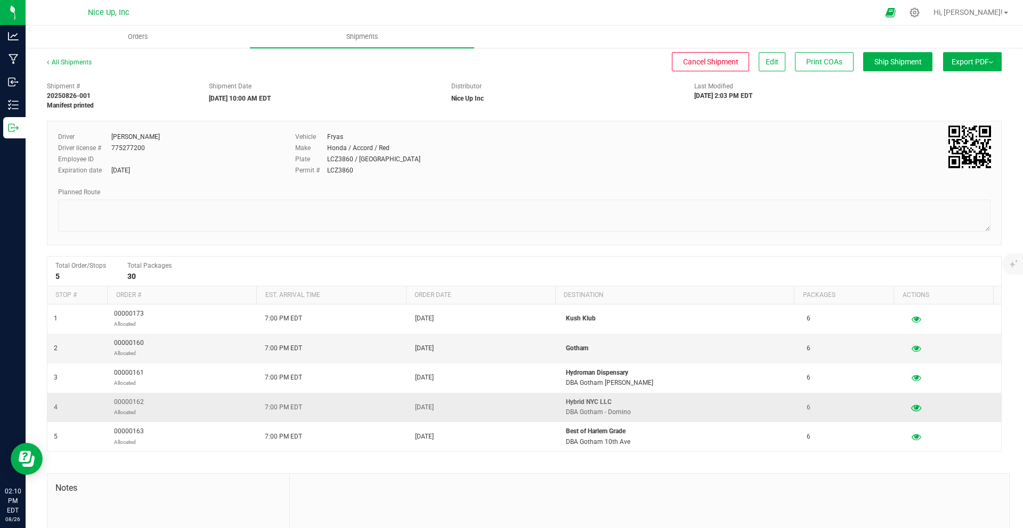
click at [911, 410] on icon "button" at bounding box center [916, 407] width 10 height 7
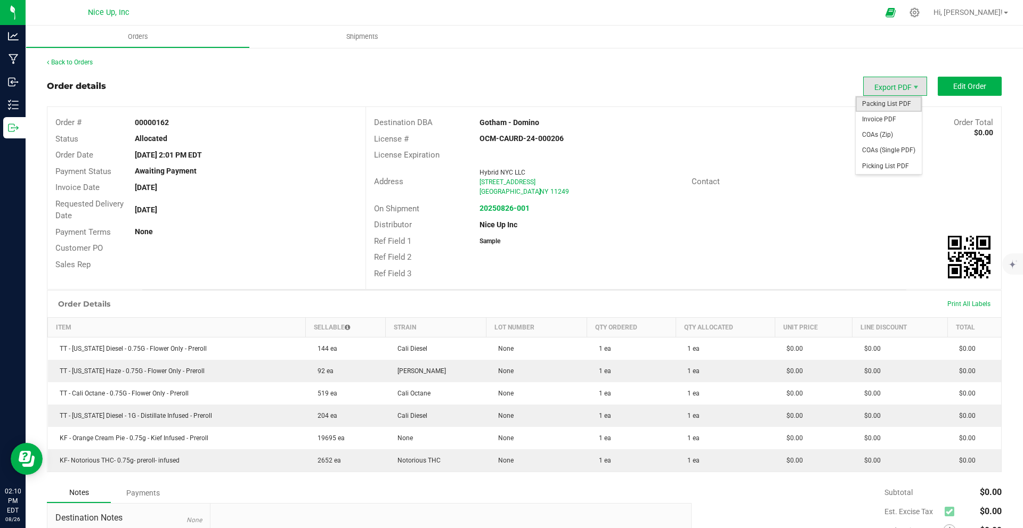
click at [893, 103] on span "Packing List PDF" at bounding box center [888, 103] width 66 height 15
click at [881, 88] on span "Export PDF" at bounding box center [895, 86] width 64 height 19
click at [889, 116] on span "Invoice PDF" at bounding box center [888, 119] width 66 height 15
click at [516, 208] on strong "20250826-001" at bounding box center [504, 208] width 50 height 9
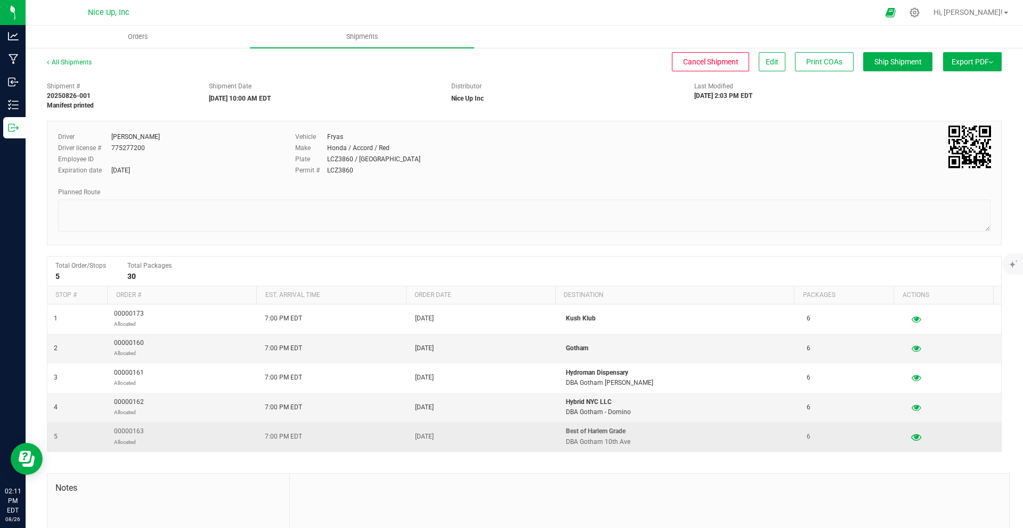
click at [911, 436] on icon "button" at bounding box center [916, 437] width 10 height 7
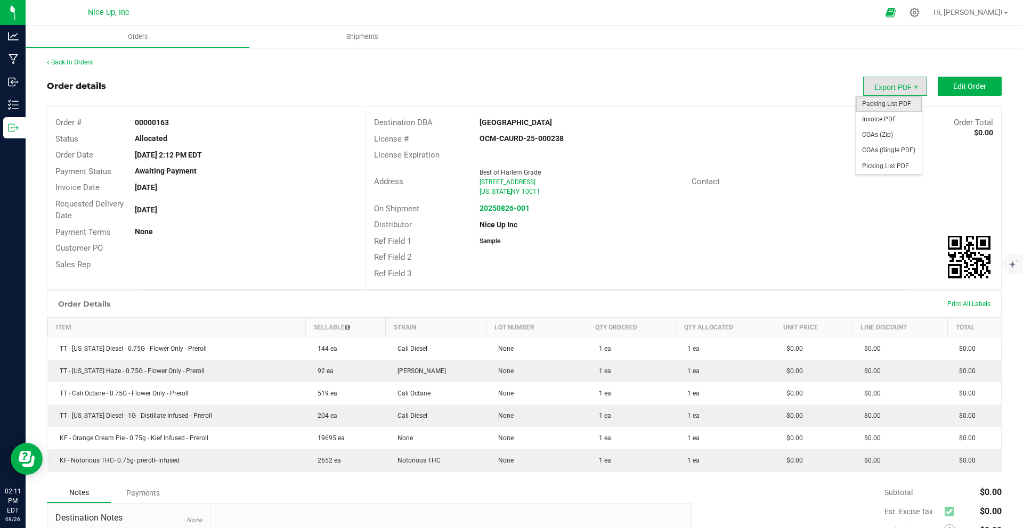
click at [889, 106] on span "Packing List PDF" at bounding box center [888, 103] width 66 height 15
click at [893, 121] on span "Invoice PDF" at bounding box center [888, 119] width 66 height 15
click at [347, 37] on span "Shipments" at bounding box center [362, 37] width 61 height 10
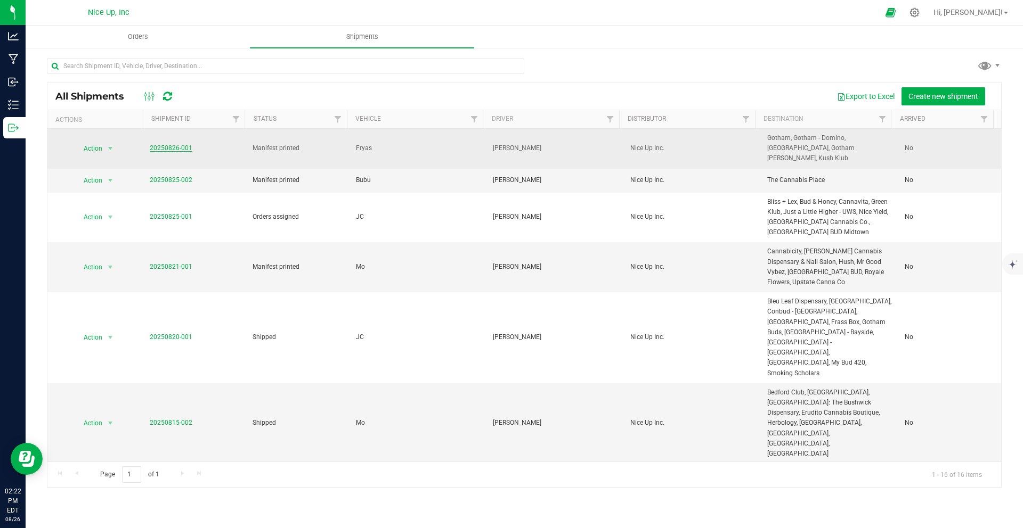
click at [173, 144] on link "20250826-001" at bounding box center [171, 147] width 43 height 7
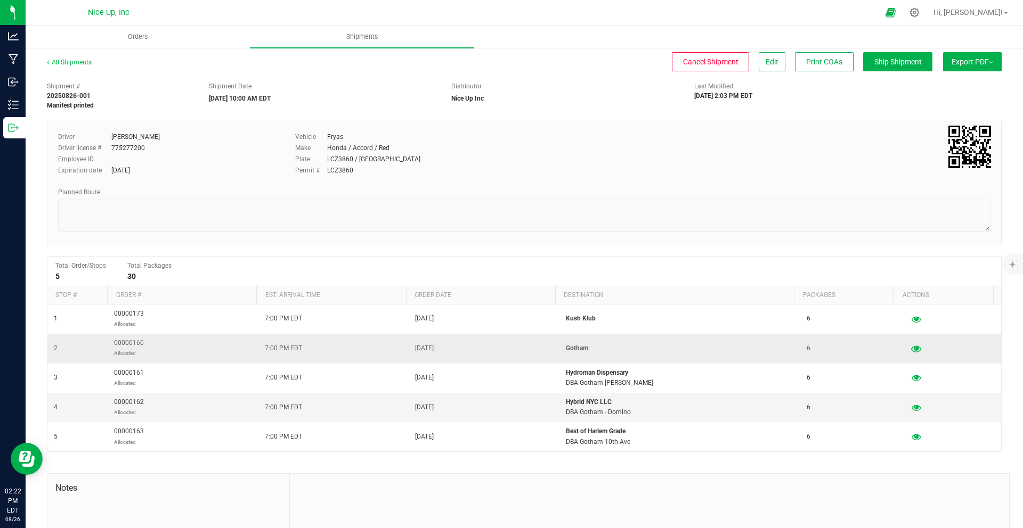
click at [911, 348] on icon "button" at bounding box center [916, 348] width 10 height 7
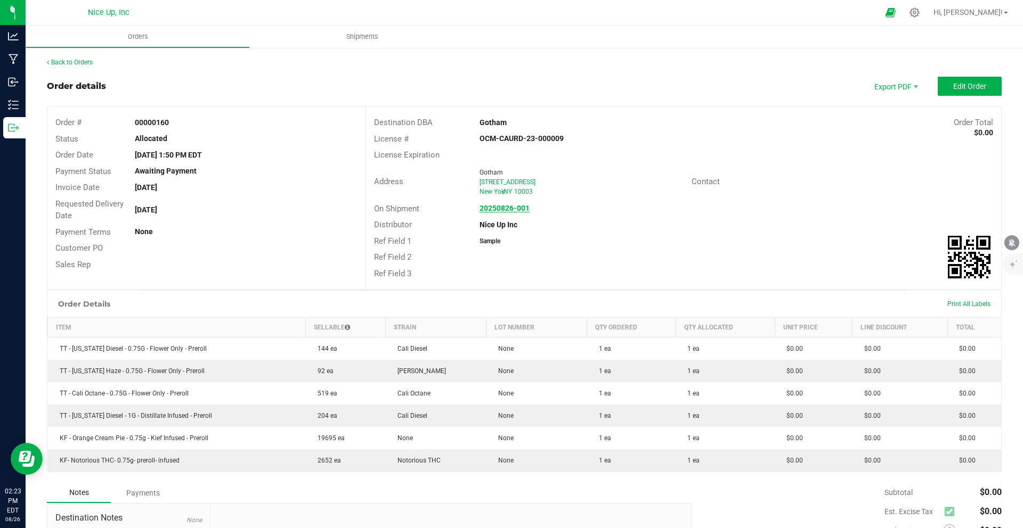
click at [504, 208] on strong "20250826-001" at bounding box center [504, 208] width 50 height 9
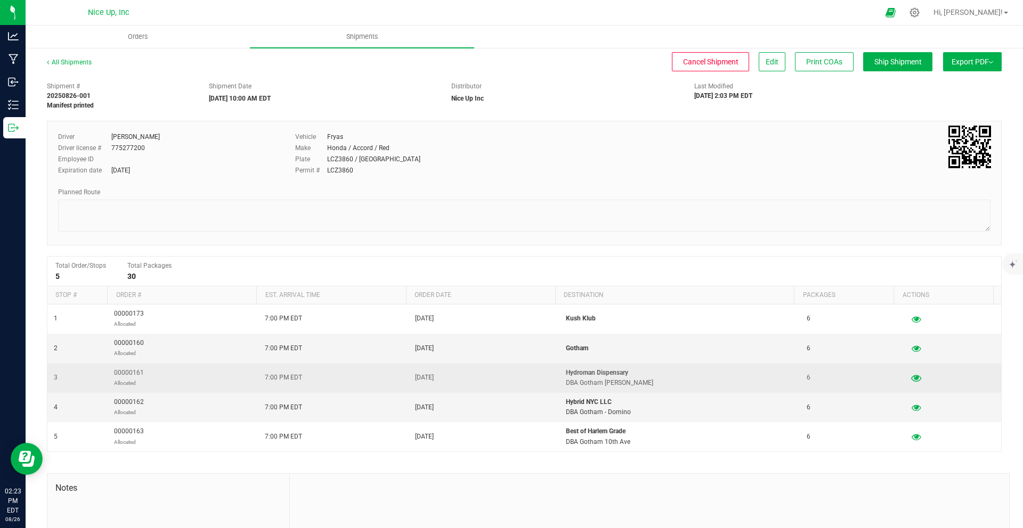
click at [911, 378] on icon "button" at bounding box center [916, 377] width 10 height 7
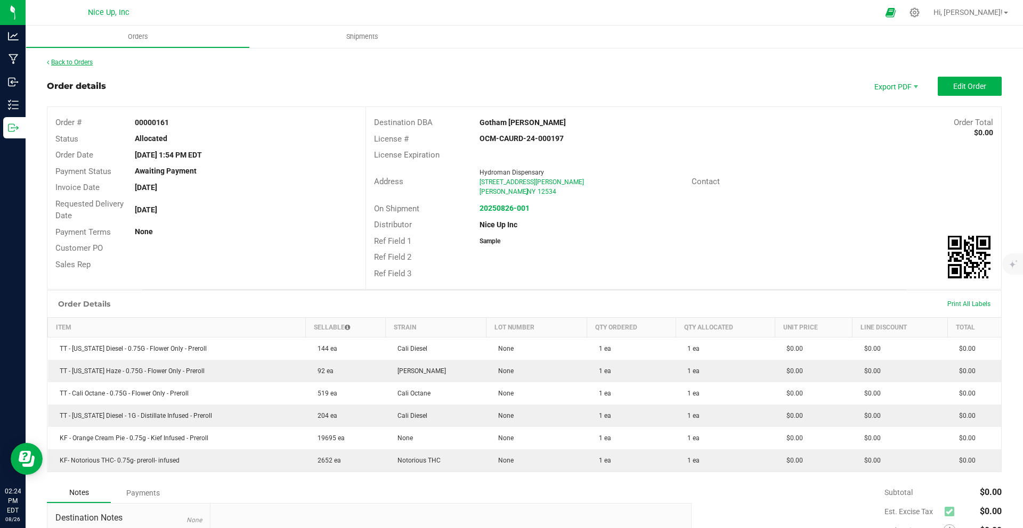
click at [77, 63] on link "Back to Orders" at bounding box center [70, 62] width 46 height 7
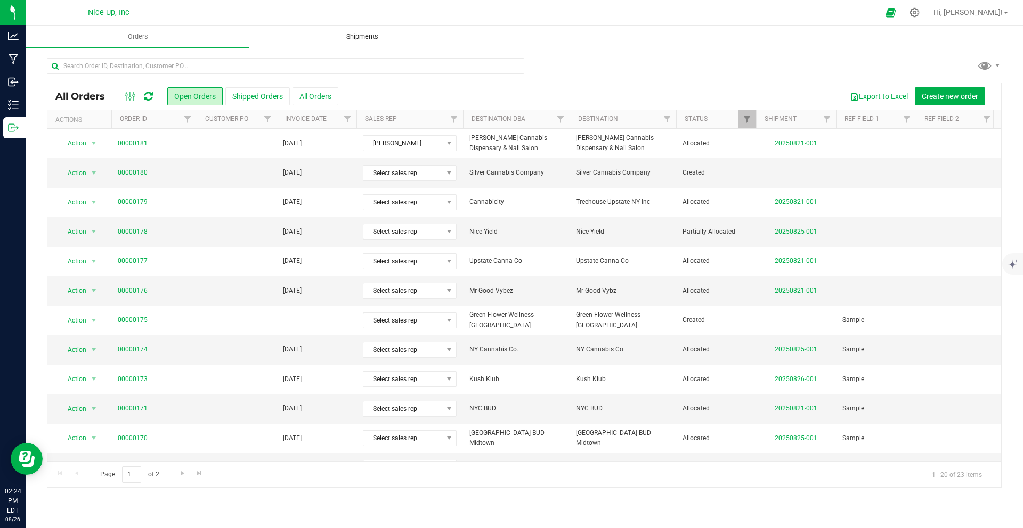
click at [353, 35] on span "Shipments" at bounding box center [362, 37] width 61 height 10
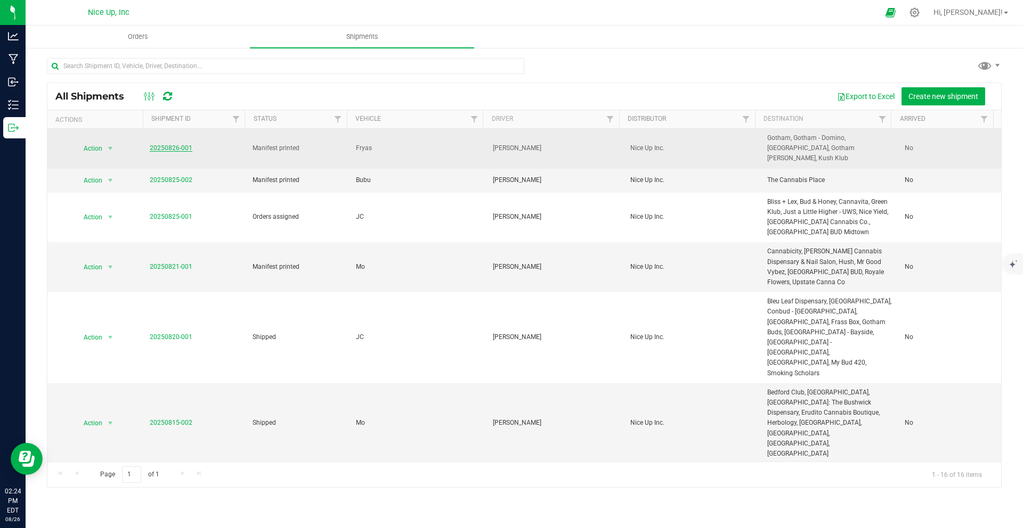
click at [176, 144] on link "20250826-001" at bounding box center [171, 147] width 43 height 7
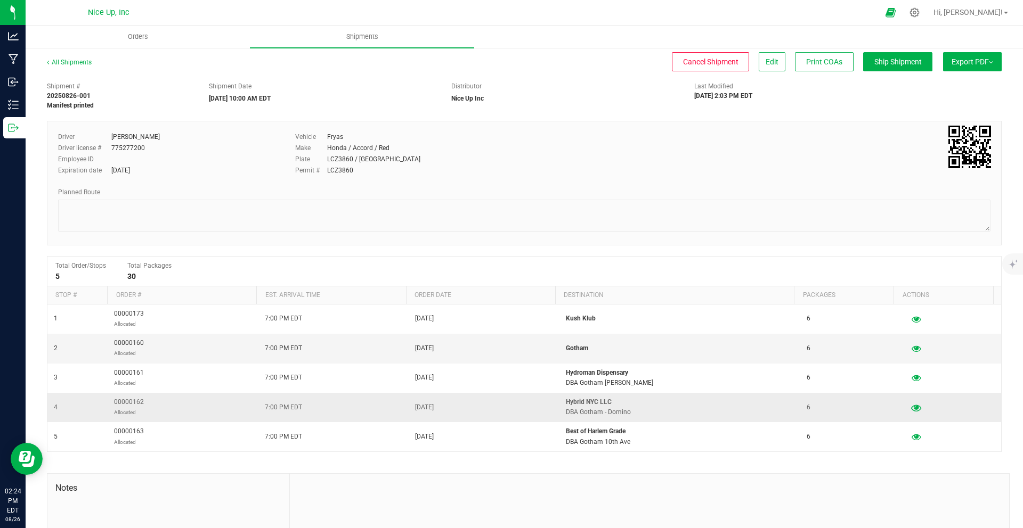
click at [911, 411] on icon "button" at bounding box center [916, 407] width 10 height 7
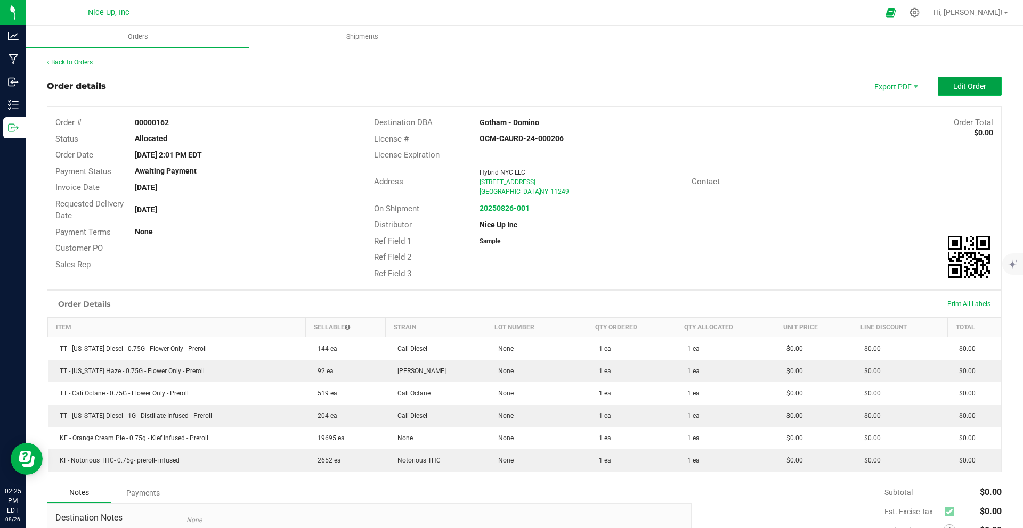
click at [943, 94] on button "Edit Order" at bounding box center [969, 86] width 64 height 19
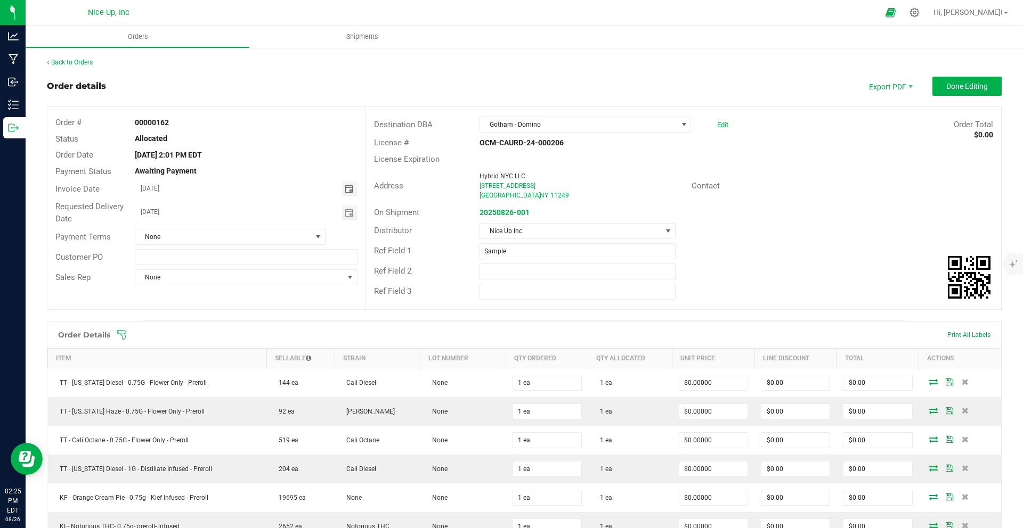
click at [346, 192] on span "Toggle calendar" at bounding box center [349, 189] width 9 height 9
click at [229, 311] on span "27" at bounding box center [229, 311] width 15 height 17
type input "[DATE]"
click at [345, 211] on span "Toggle calendar" at bounding box center [349, 213] width 9 height 9
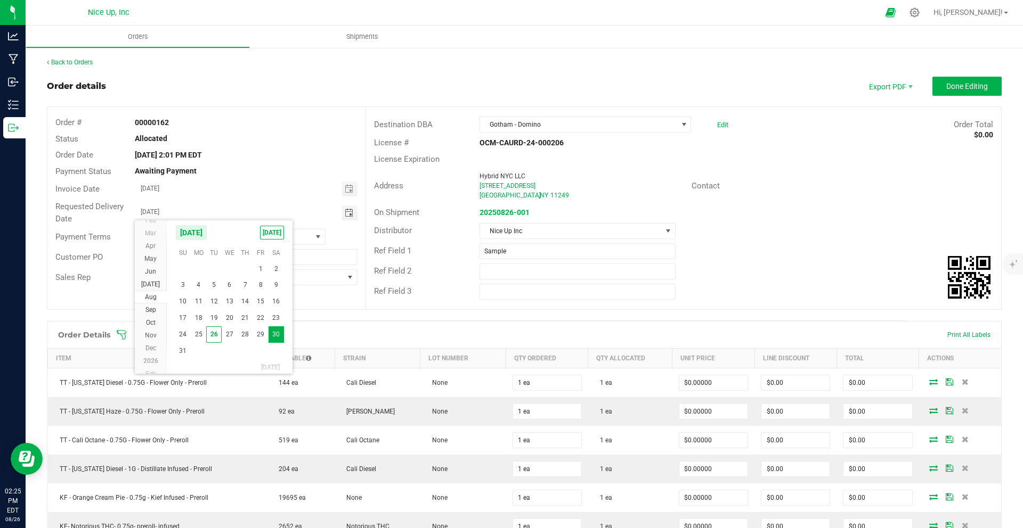
click at [232, 330] on span "27" at bounding box center [229, 335] width 15 height 17
type input "[DATE]"
click at [951, 86] on span "Done Editing" at bounding box center [967, 86] width 42 height 9
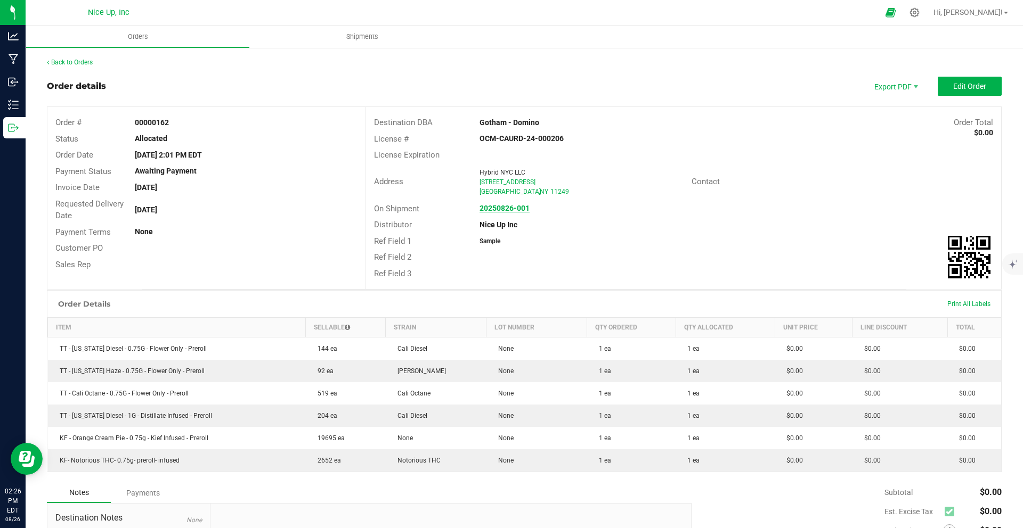
click at [487, 207] on strong "20250826-001" at bounding box center [504, 208] width 50 height 9
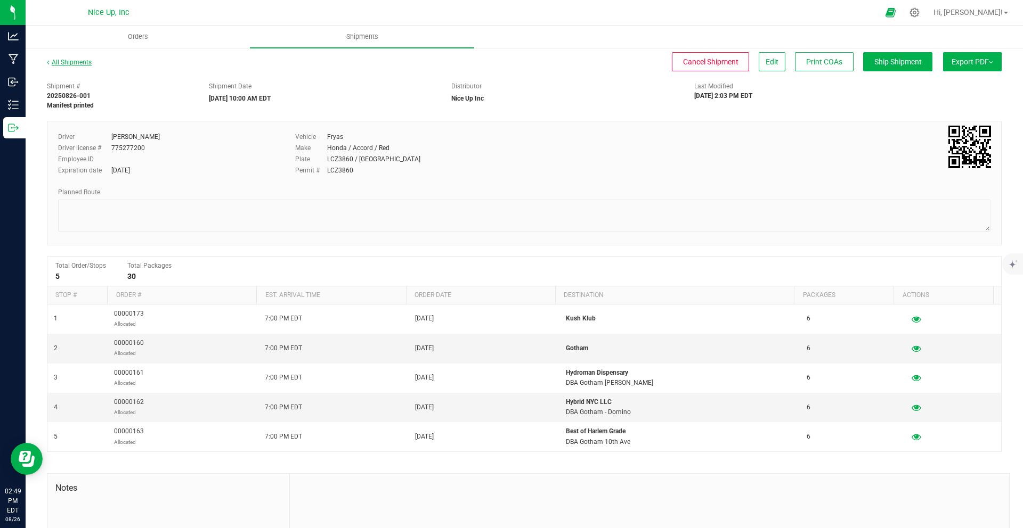
click at [66, 62] on link "All Shipments" at bounding box center [69, 62] width 45 height 7
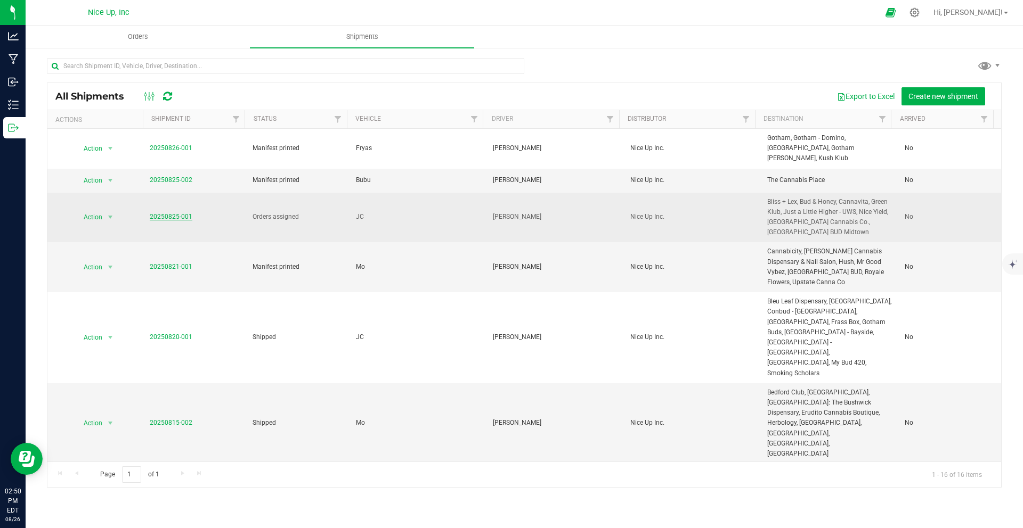
click at [172, 213] on link "20250825-001" at bounding box center [171, 216] width 43 height 7
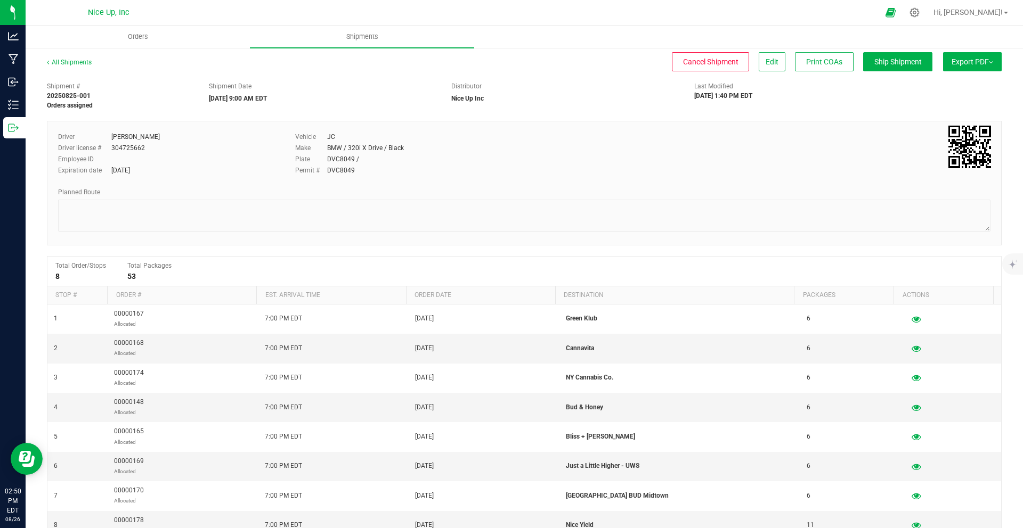
click at [970, 58] on span "Export PDF" at bounding box center [972, 62] width 42 height 9
click at [81, 64] on link "All Shipments" at bounding box center [69, 62] width 45 height 7
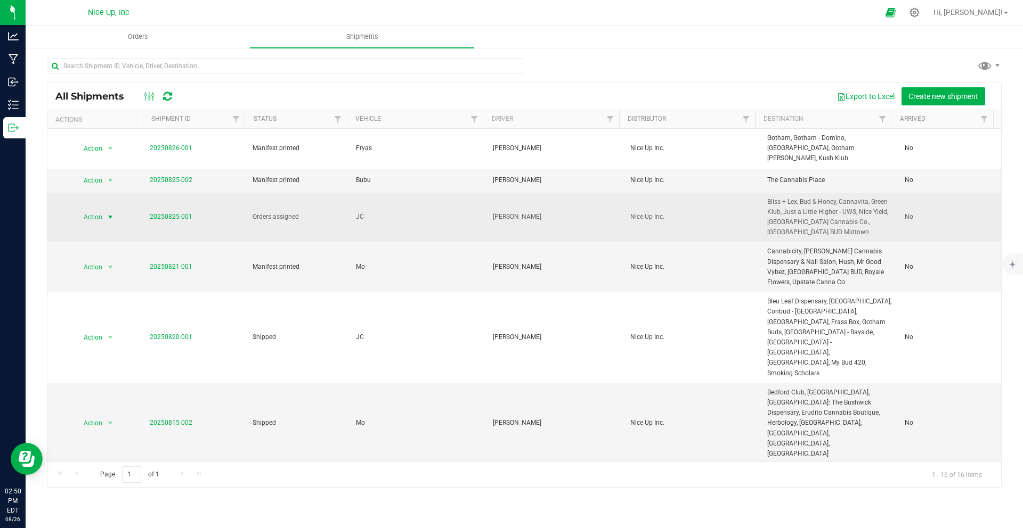
click at [94, 210] on span "Action" at bounding box center [88, 217] width 29 height 15
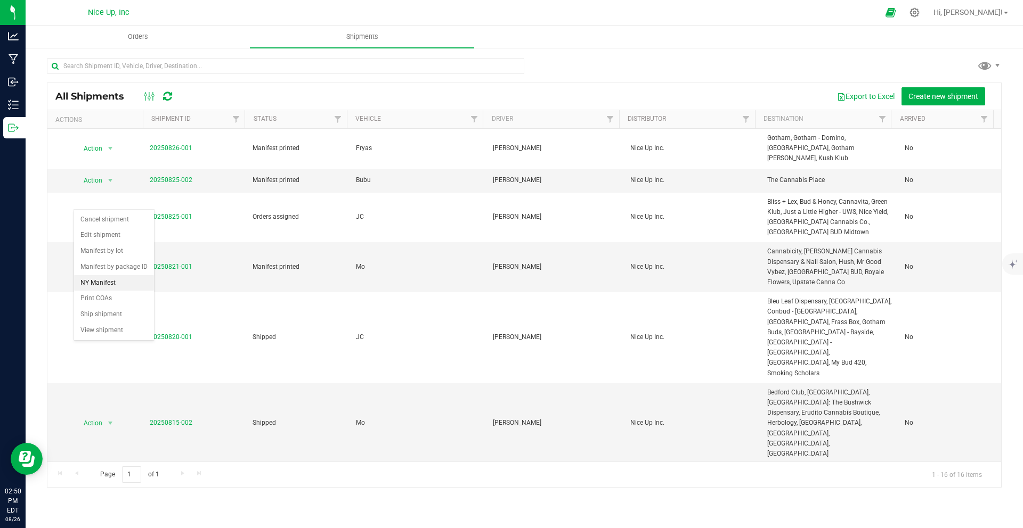
click at [105, 291] on li "NY Manifest" at bounding box center [114, 283] width 80 height 16
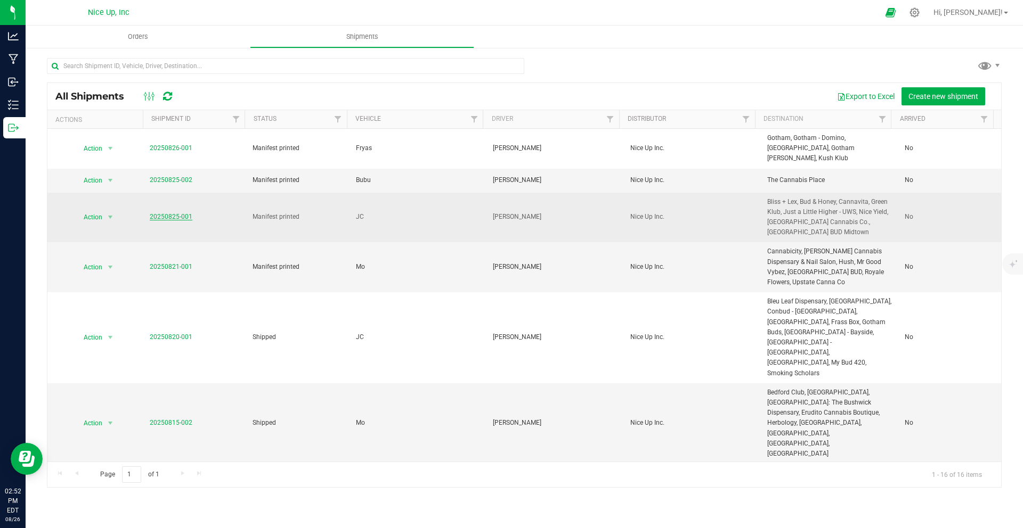
click at [154, 213] on link "20250825-001" at bounding box center [171, 216] width 43 height 7
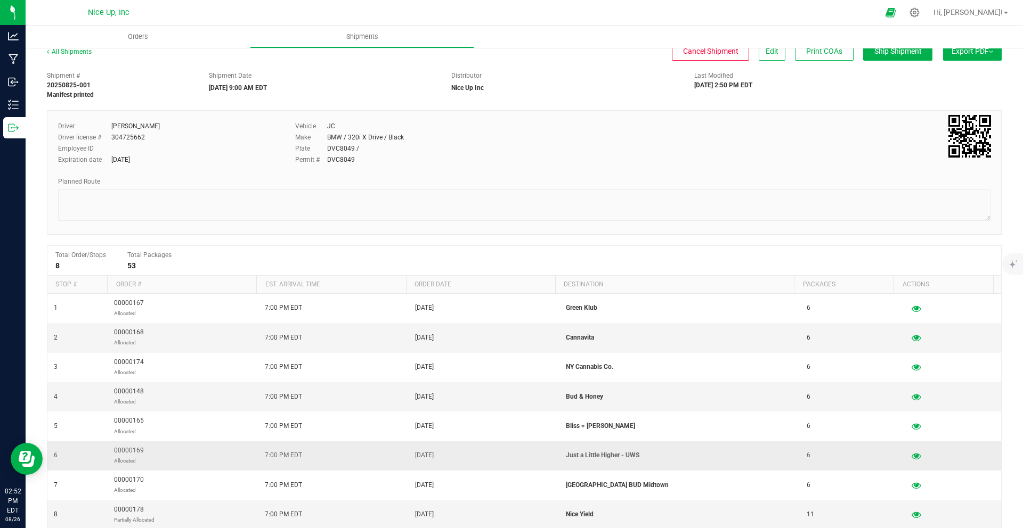
scroll to position [149, 0]
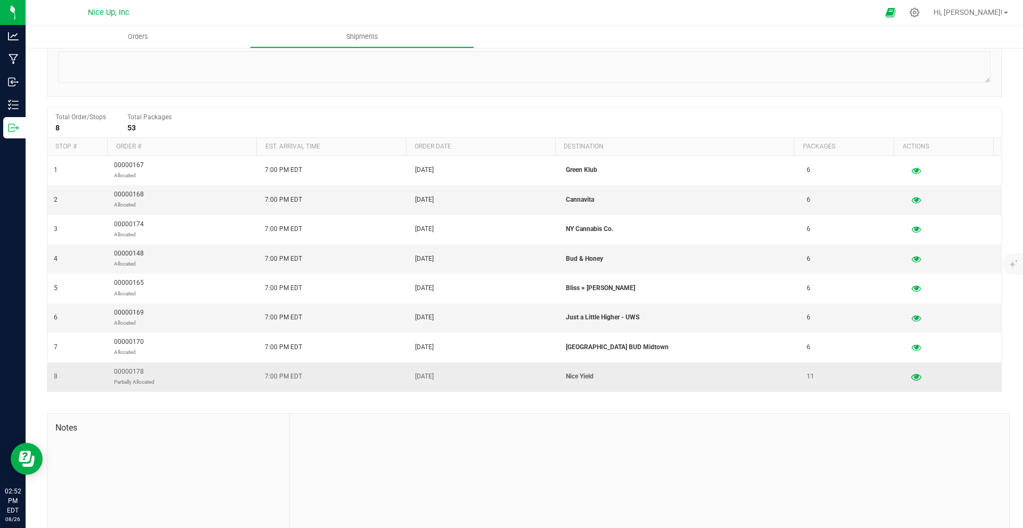
click at [911, 375] on icon "button" at bounding box center [916, 376] width 10 height 7
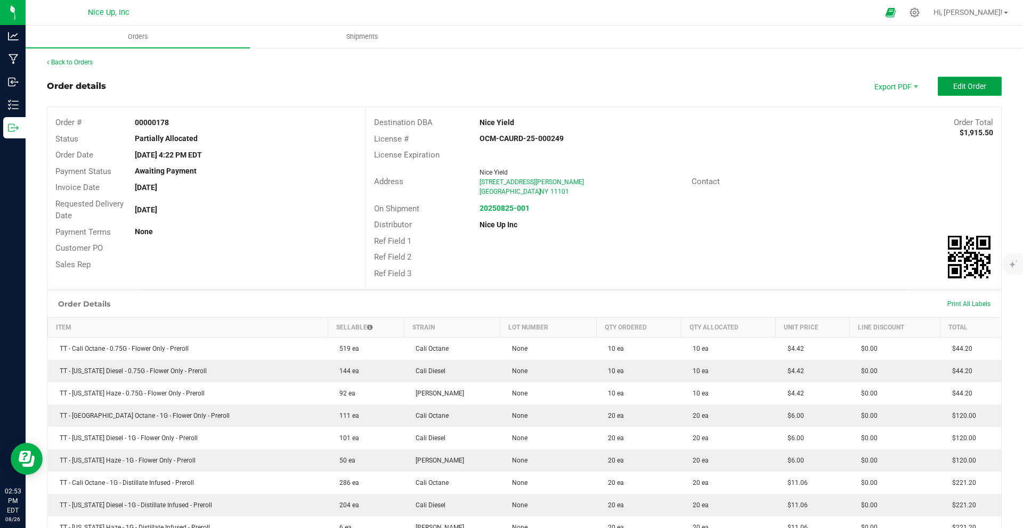
click at [944, 88] on button "Edit Order" at bounding box center [969, 86] width 64 height 19
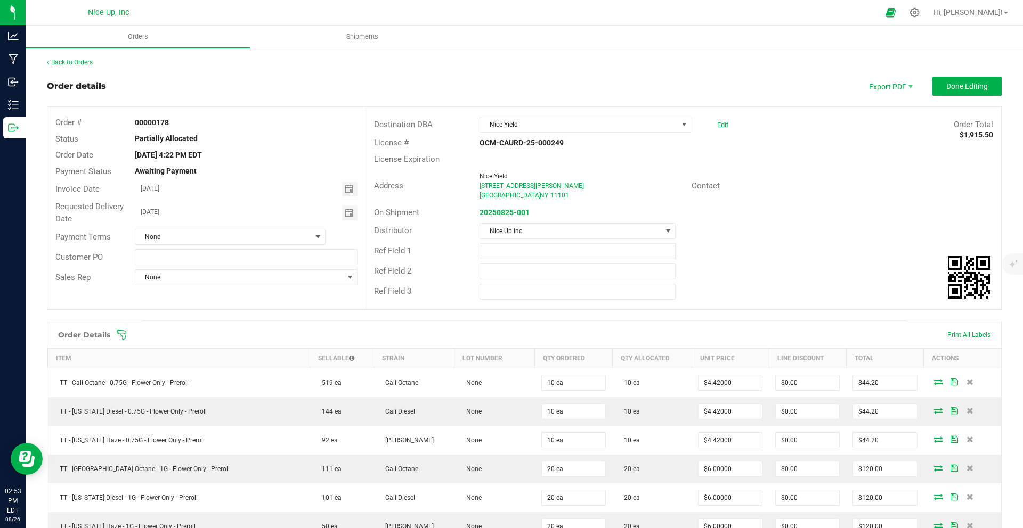
scroll to position [574, 0]
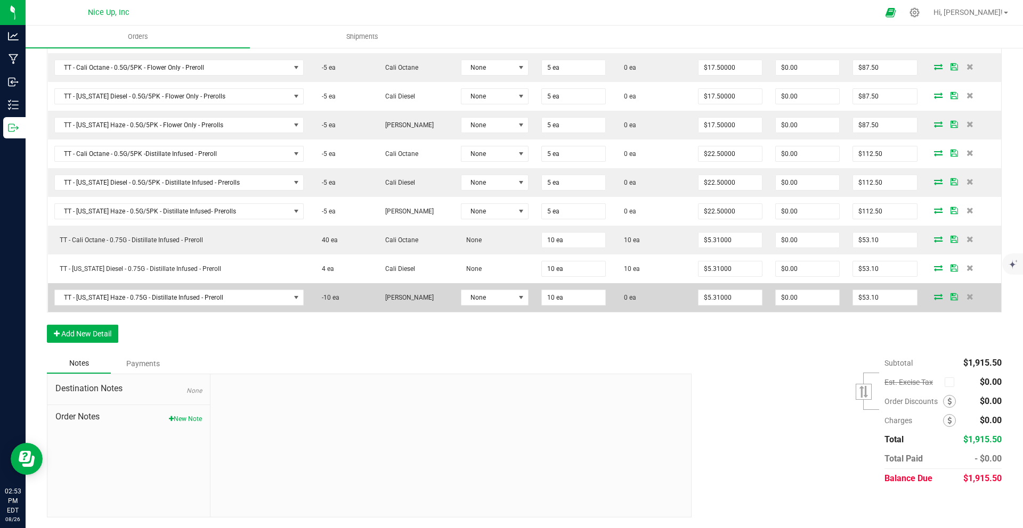
click at [934, 296] on icon at bounding box center [938, 296] width 9 height 6
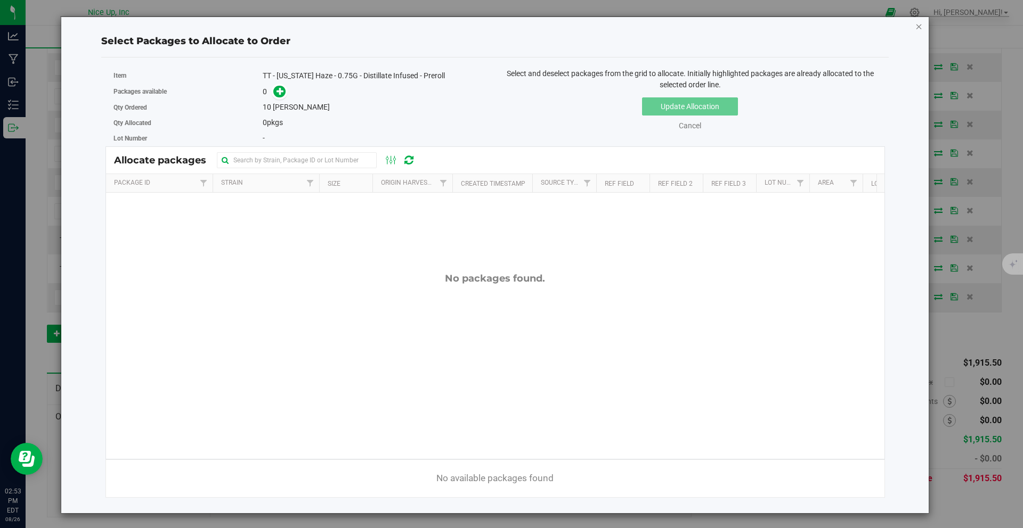
click at [915, 29] on icon "button" at bounding box center [918, 26] width 7 height 13
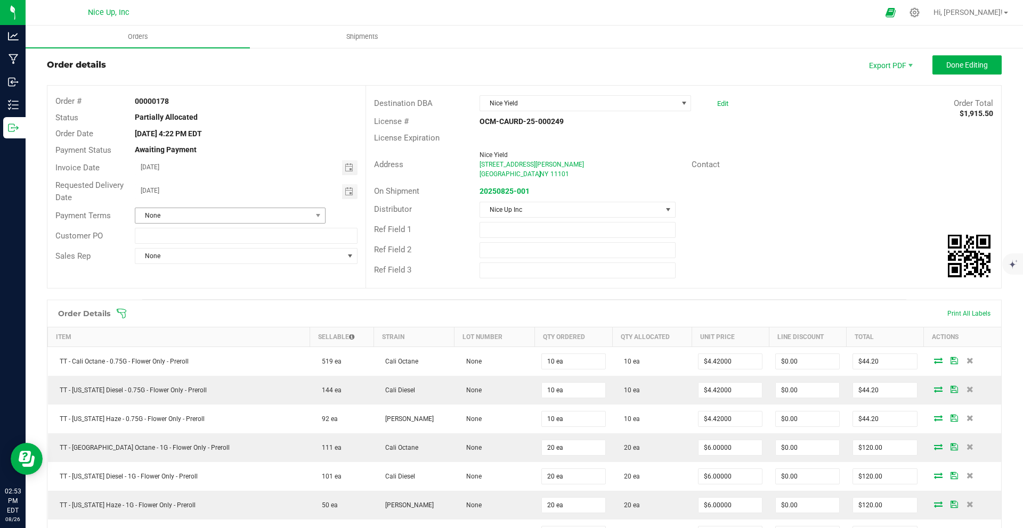
scroll to position [0, 0]
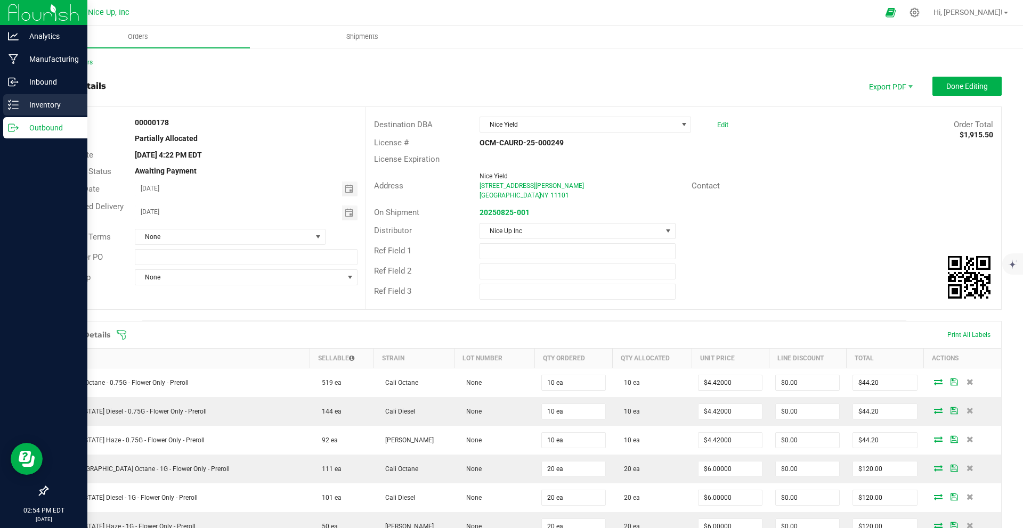
click at [10, 105] on icon at bounding box center [13, 105] width 11 height 11
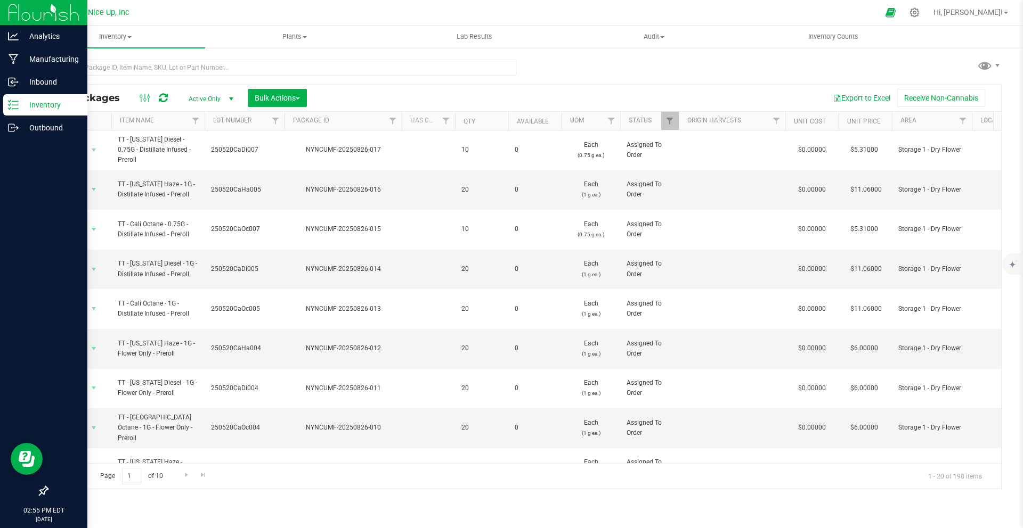
click at [52, 105] on p "Inventory" at bounding box center [51, 105] width 64 height 13
click at [14, 80] on icon at bounding box center [13, 82] width 11 height 11
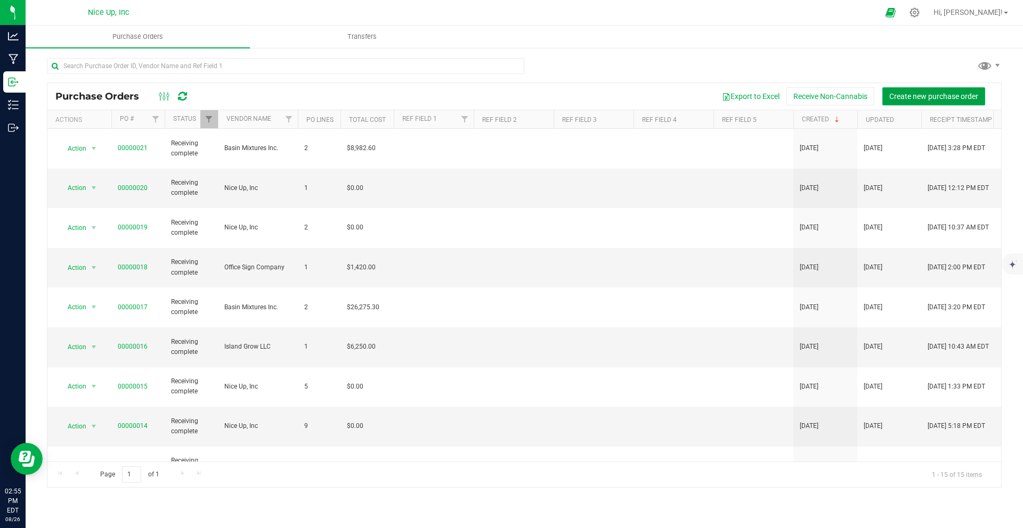
click at [935, 93] on span "Create new purchase order" at bounding box center [933, 96] width 89 height 9
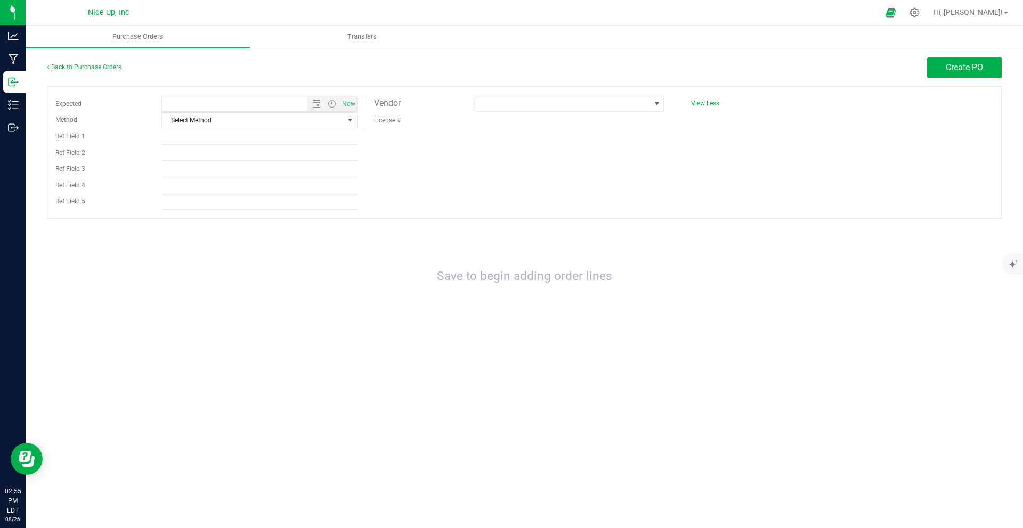
type input "8/26/2025 2:55 PM"
click at [505, 105] on span at bounding box center [563, 103] width 174 height 15
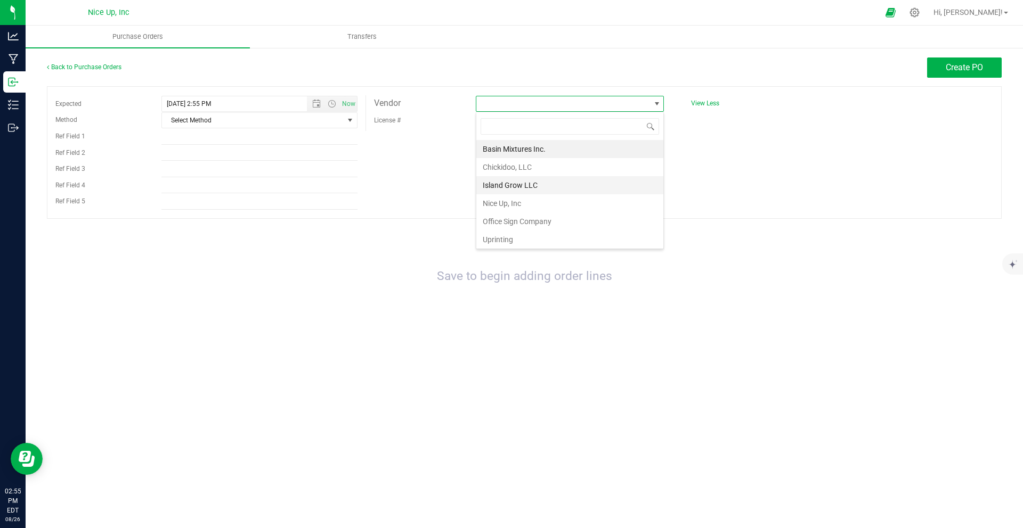
scroll to position [16, 188]
click at [517, 206] on li "Nice Up, Inc" at bounding box center [569, 203] width 187 height 18
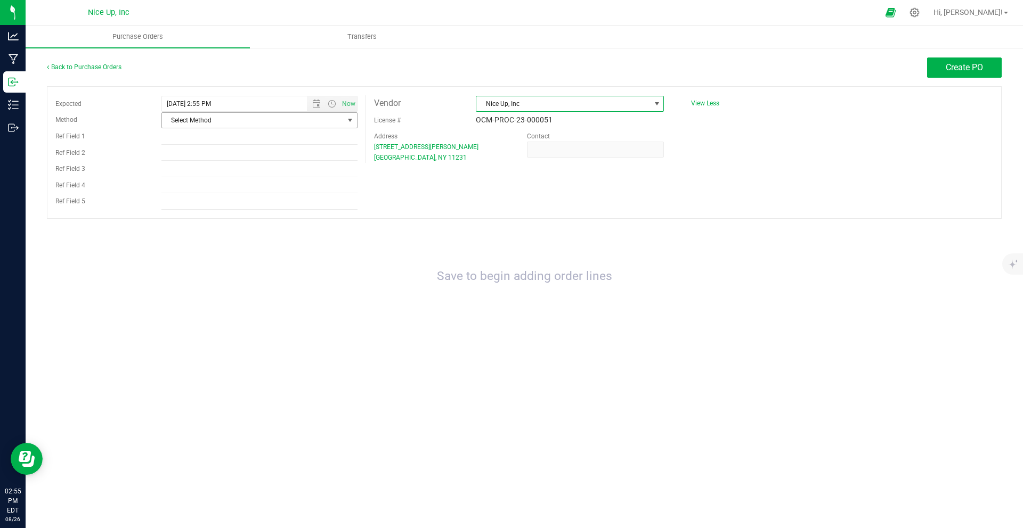
click at [320, 120] on span "Select Method" at bounding box center [253, 120] width 182 height 15
click at [254, 228] on li "Other" at bounding box center [259, 234] width 195 height 16
click at [961, 66] on span "Create PO" at bounding box center [963, 67] width 37 height 10
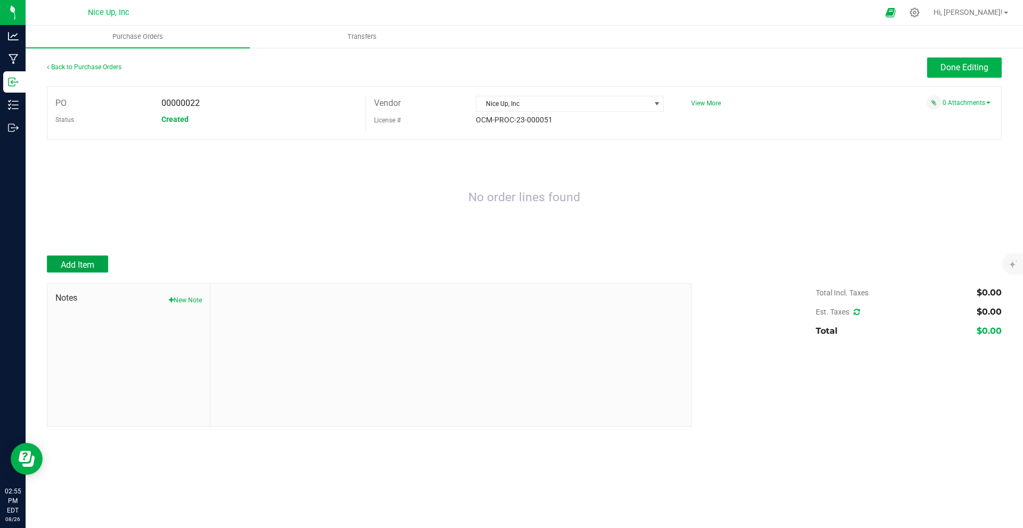
click at [90, 271] on button "Add Item" at bounding box center [77, 264] width 61 height 17
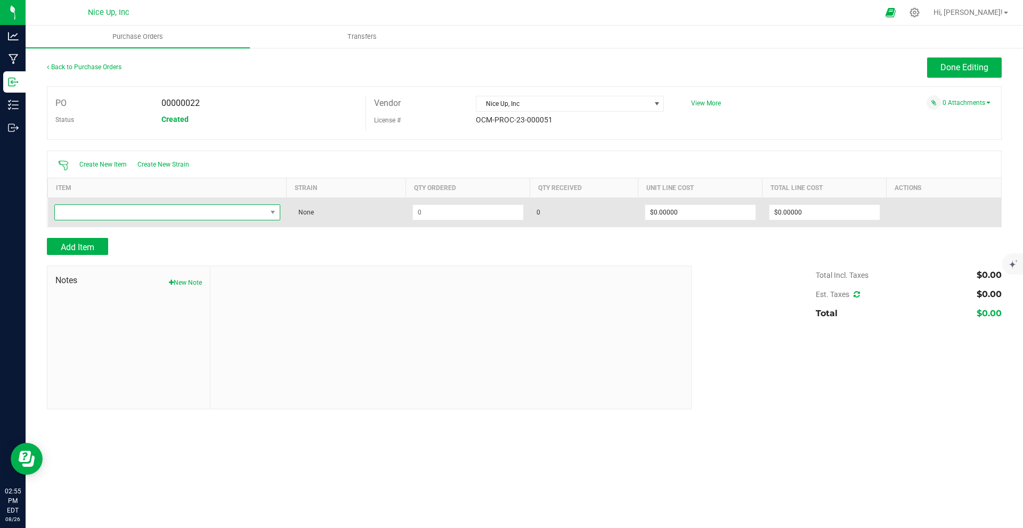
click at [156, 215] on span "NO DATA FOUND" at bounding box center [160, 212] width 211 height 15
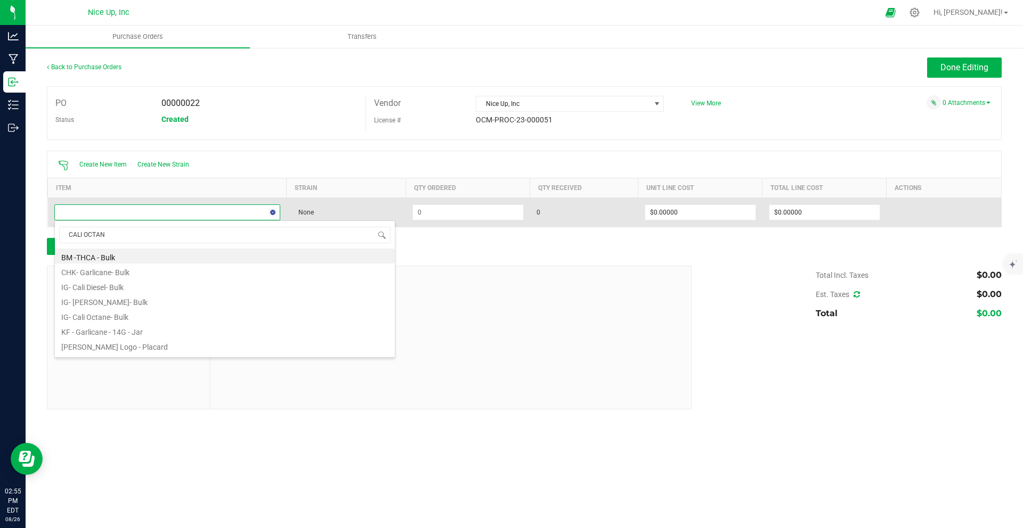
type input "CALI OCTANE"
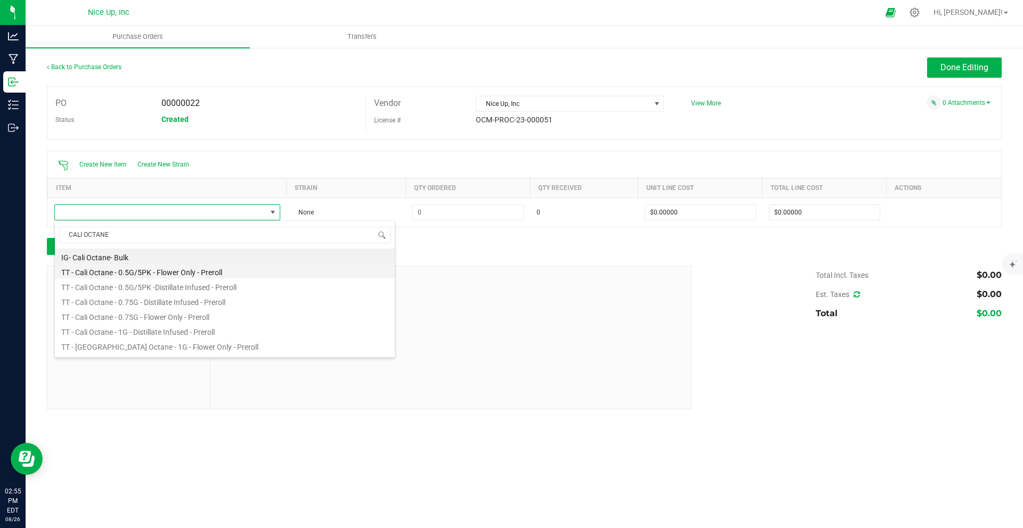
click at [179, 275] on li "TT - Cali Octane - 0.5G/5PK - Flower Only - Preroll" at bounding box center [225, 271] width 340 height 15
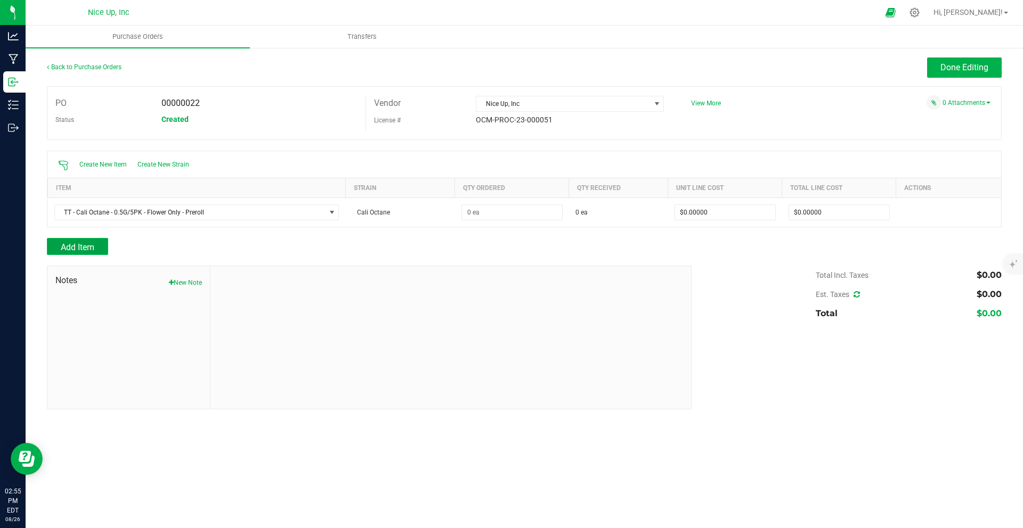
click at [87, 251] on span "Add Item" at bounding box center [78, 247] width 34 height 10
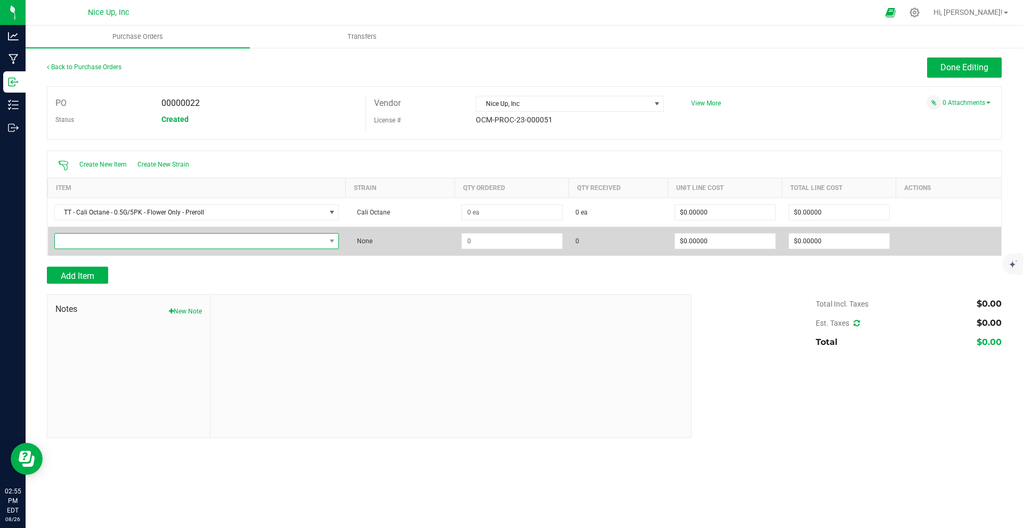
click at [102, 246] on span "NO DATA FOUND" at bounding box center [190, 241] width 271 height 15
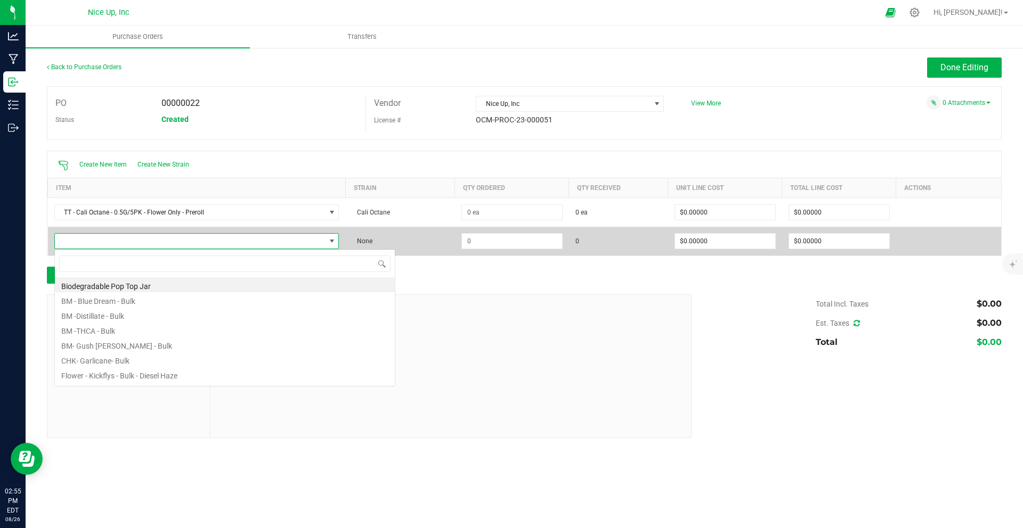
scroll to position [16, 290]
type input "CALI OC"
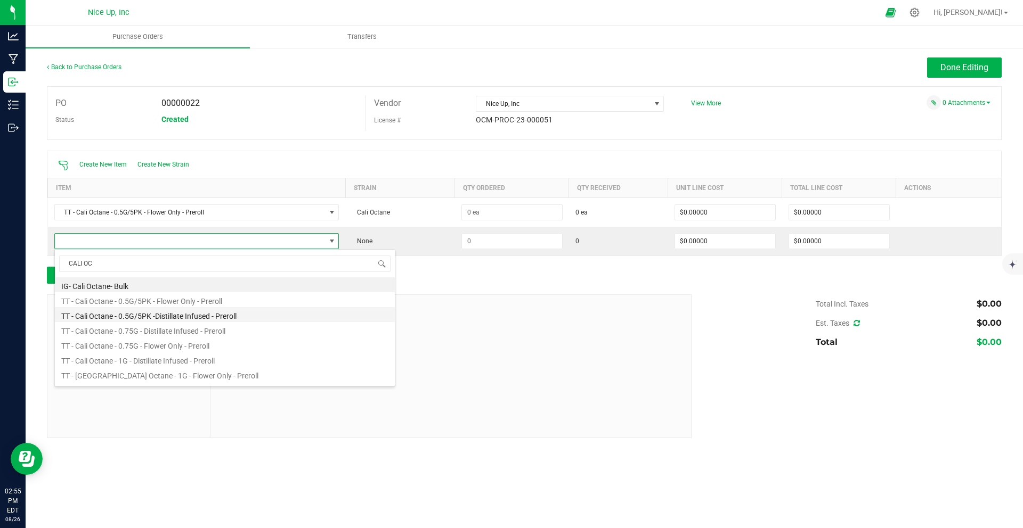
click at [136, 313] on li "TT - Cali Octane - 0.5G/5PK -Distillate Infused - Preroll" at bounding box center [225, 314] width 340 height 15
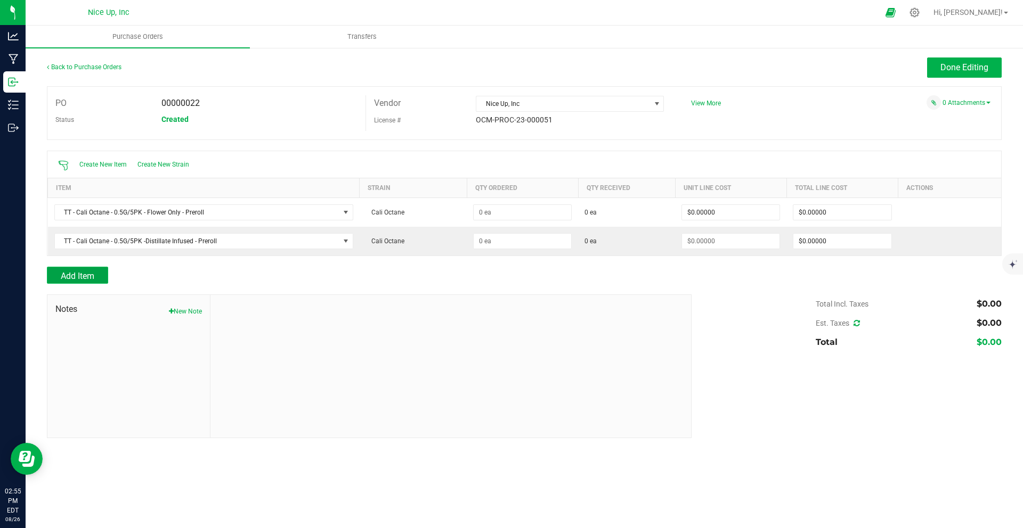
click at [89, 276] on span "Add Item" at bounding box center [78, 276] width 34 height 10
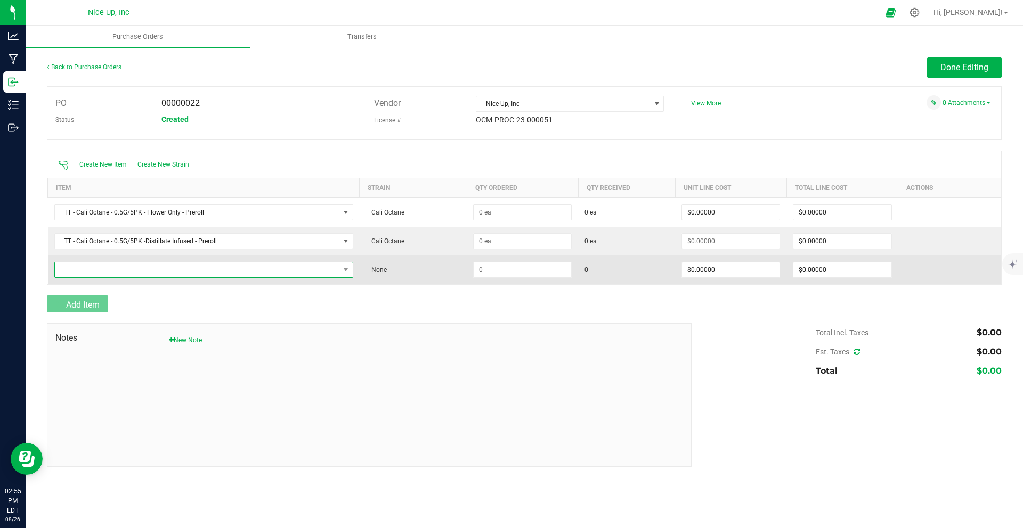
click at [92, 272] on span "NO DATA FOUND" at bounding box center [197, 270] width 284 height 15
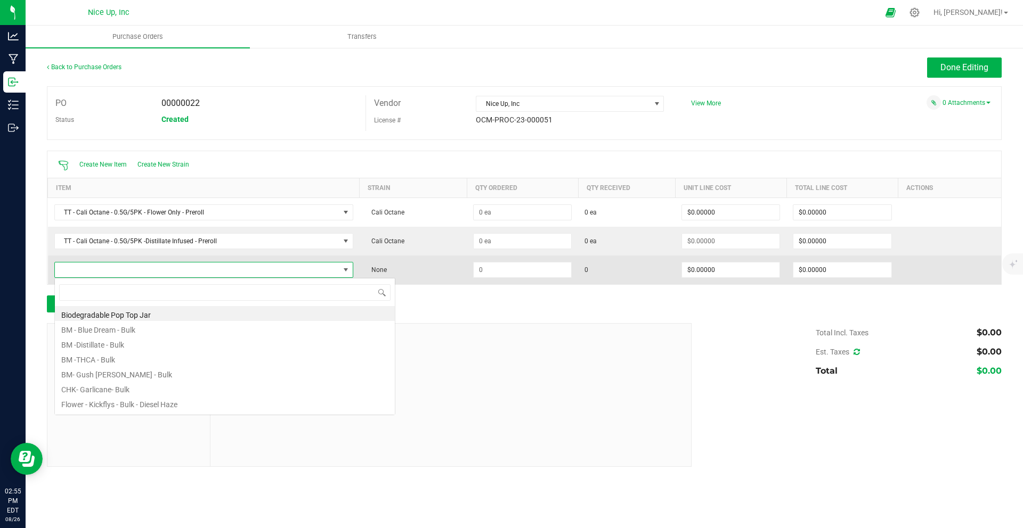
scroll to position [16, 304]
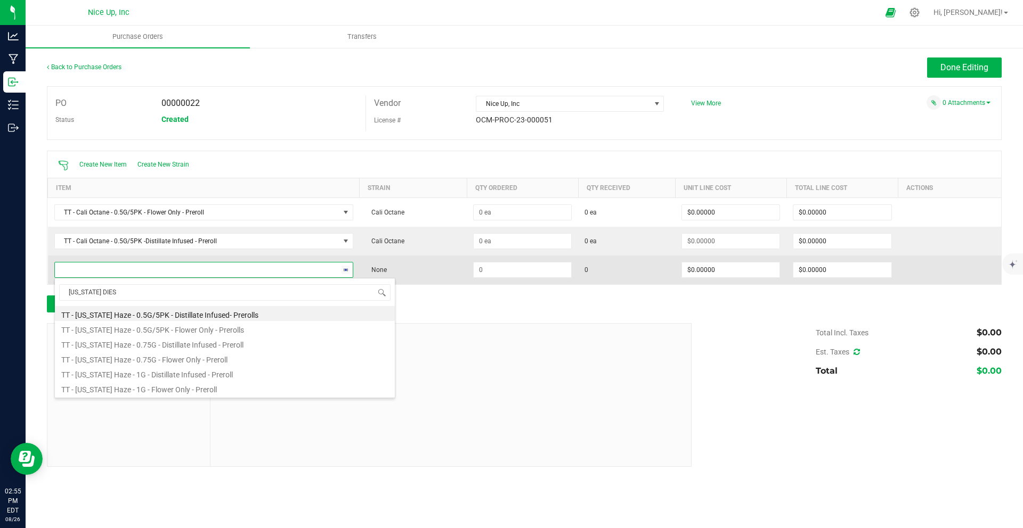
type input "CALIFORNIA DIESE"
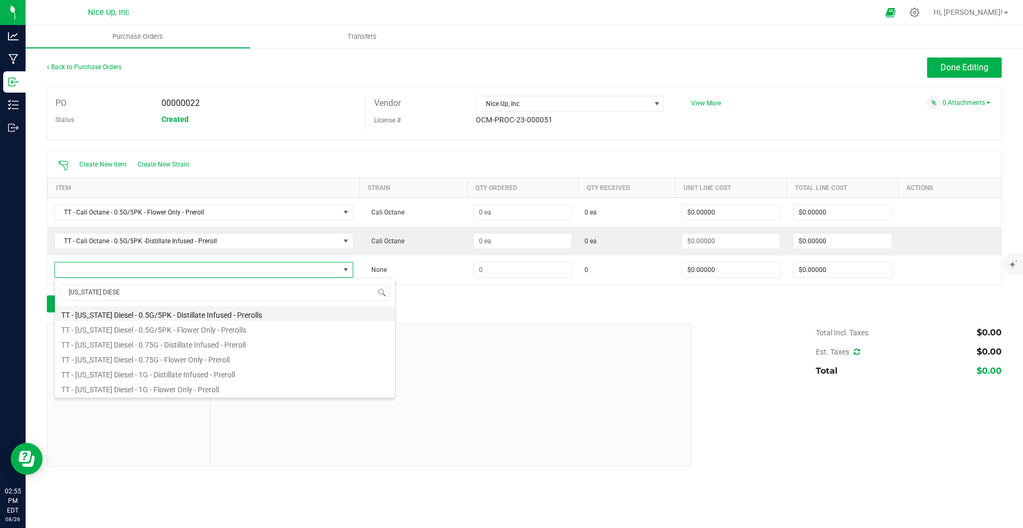
click at [131, 317] on li "TT - [US_STATE] Diesel - 0.5G/5PK - Distillate Infused - Prerolls" at bounding box center [225, 313] width 340 height 15
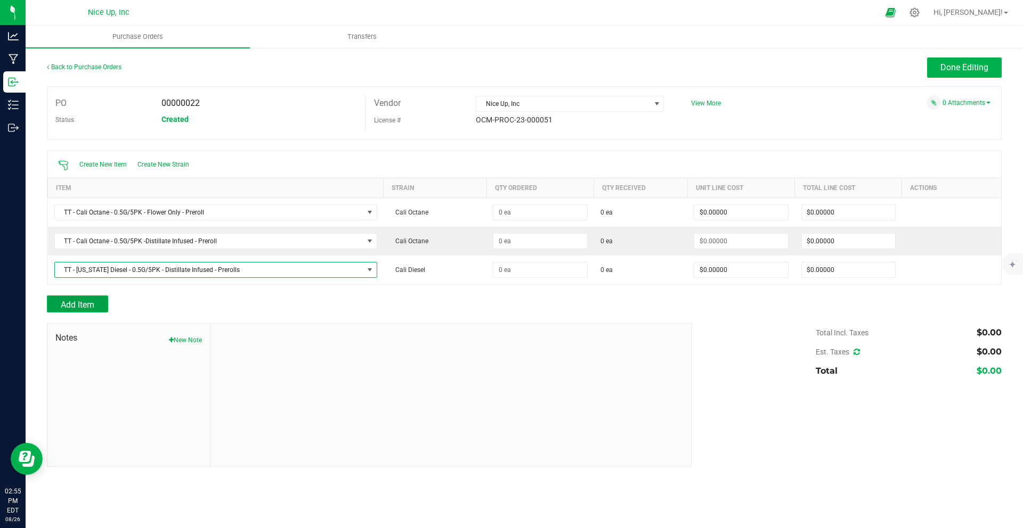
click at [82, 303] on span "Add Item" at bounding box center [78, 305] width 34 height 10
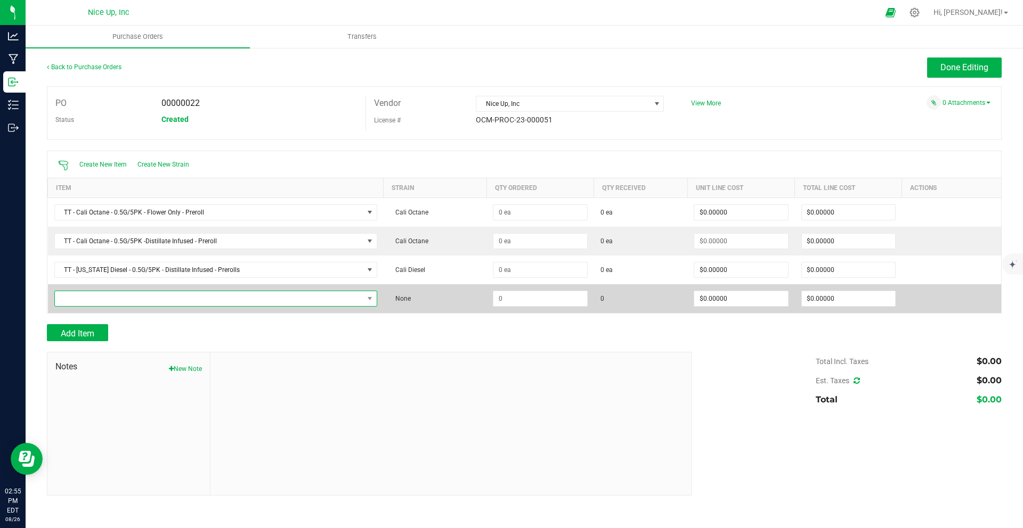
click at [117, 301] on span "NO DATA FOUND" at bounding box center [209, 298] width 308 height 15
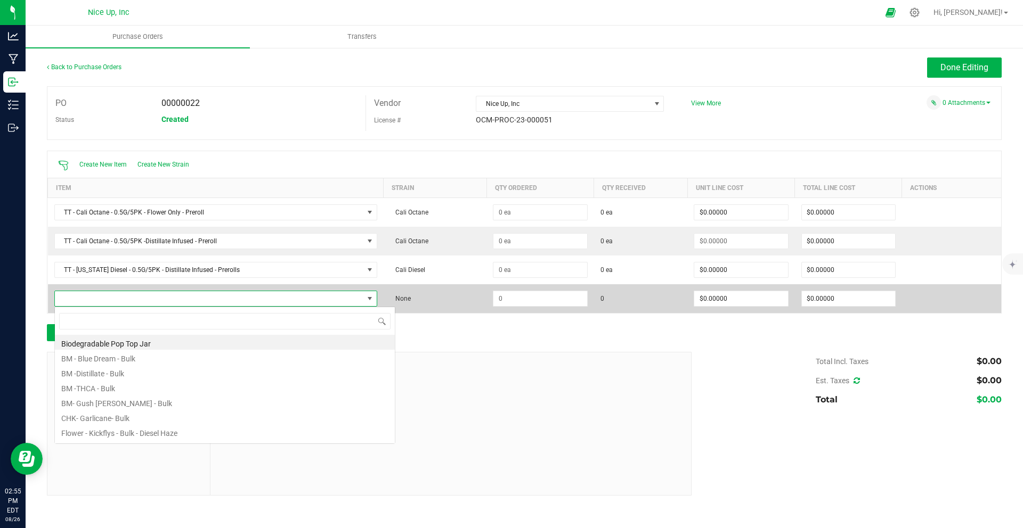
scroll to position [16, 324]
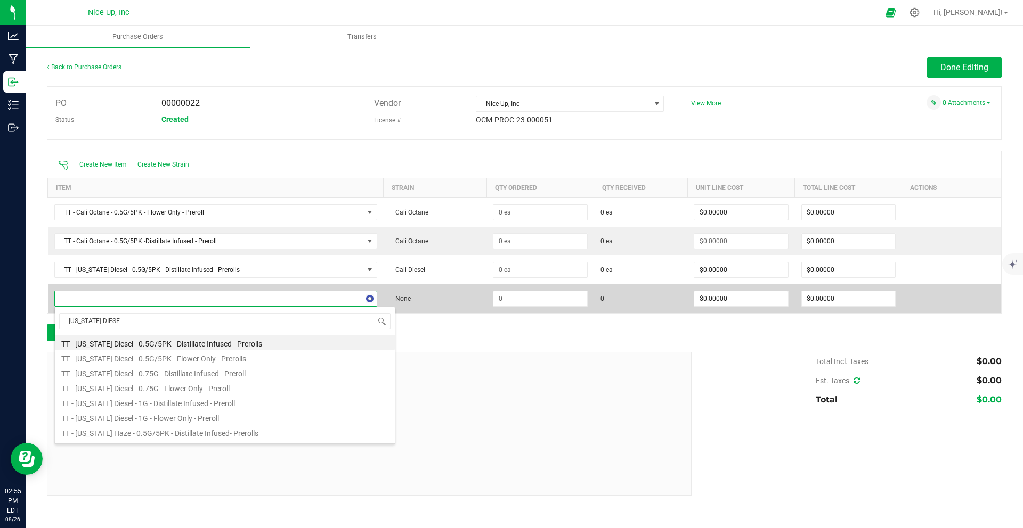
type input "CALIFORNIA DIESEL"
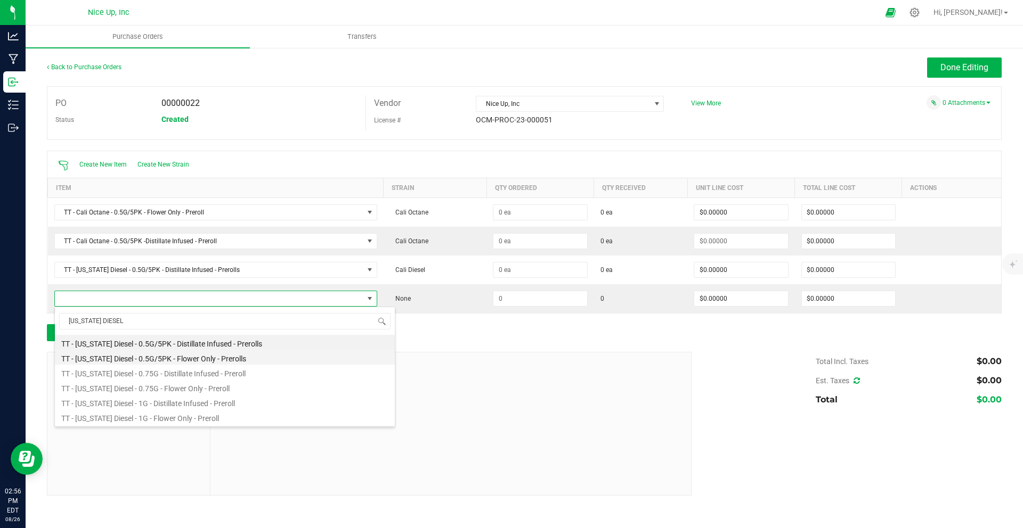
click at [173, 363] on li "TT - [US_STATE] Diesel - 0.5G/5PK - Flower Only - Prerolls" at bounding box center [225, 357] width 340 height 15
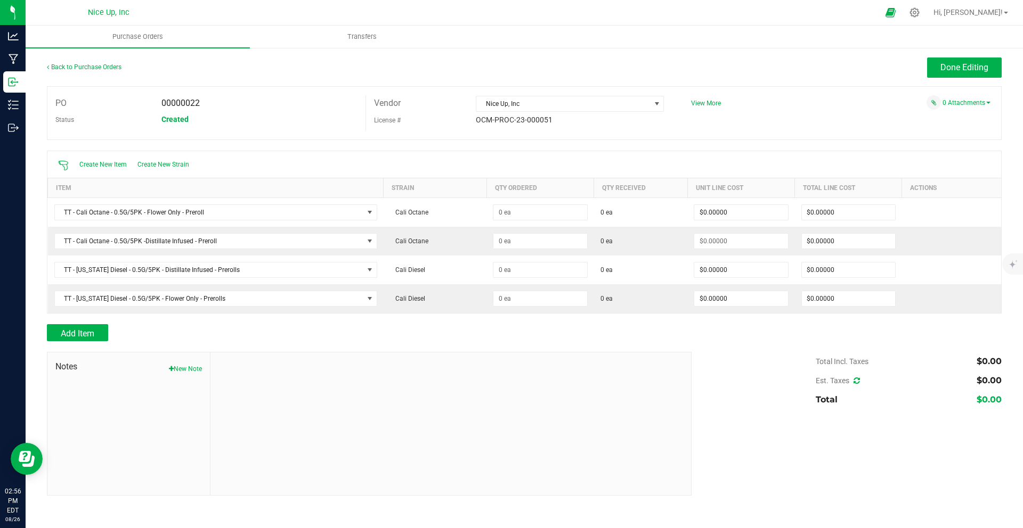
click at [94, 320] on div at bounding box center [524, 319] width 955 height 11
click at [88, 333] on span "Add Item" at bounding box center [78, 334] width 34 height 10
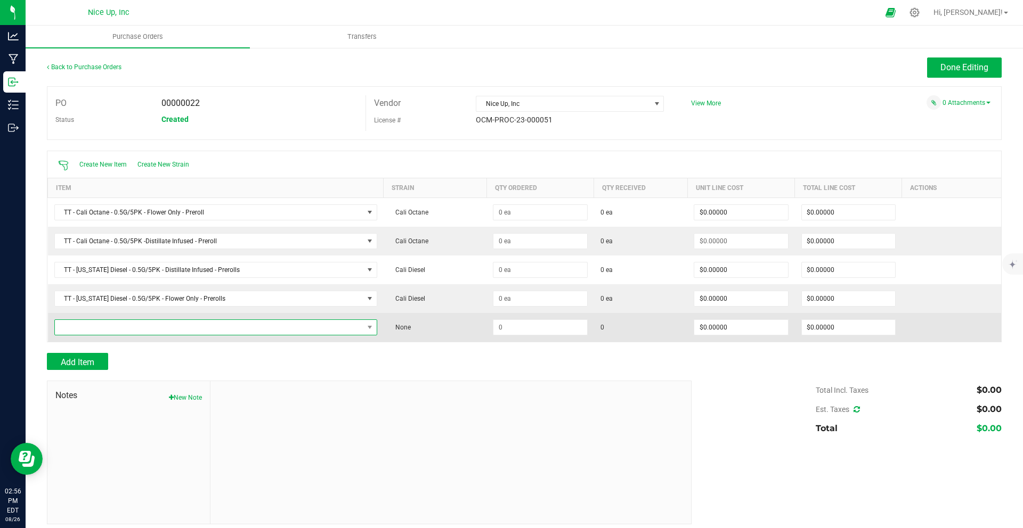
click at [118, 330] on span "NO DATA FOUND" at bounding box center [209, 327] width 308 height 15
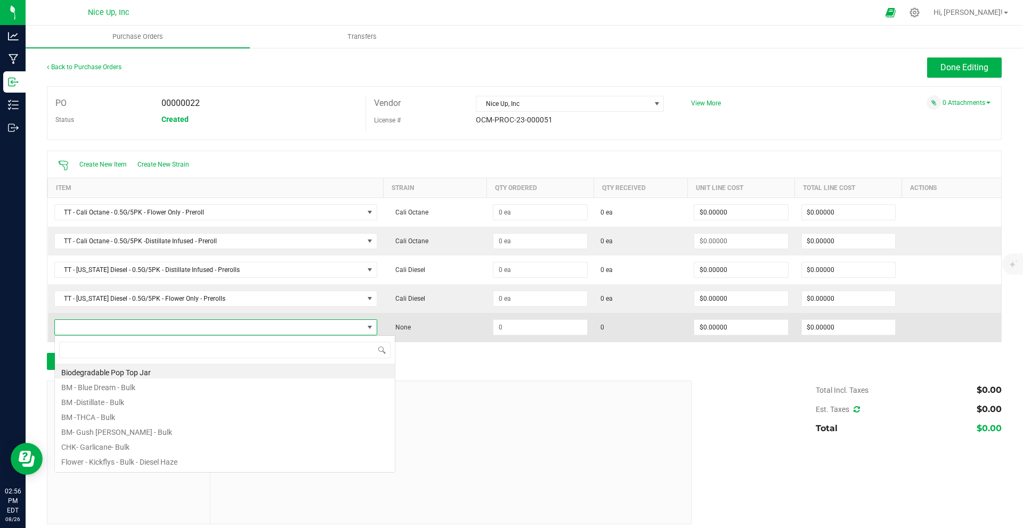
scroll to position [16, 318]
type input "CALIFORNIA HAZE"
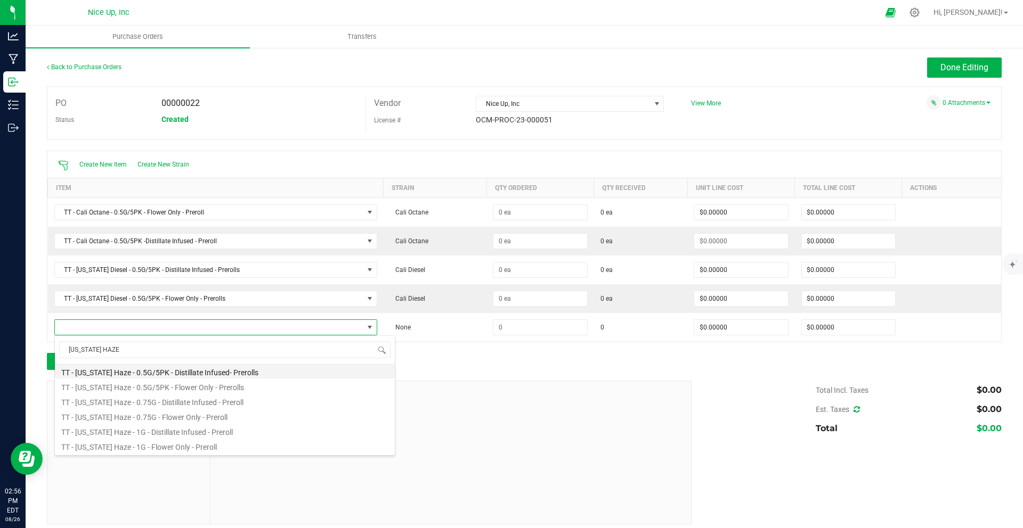
click at [176, 376] on li "TT - [US_STATE] Haze - 0.5G/5PK - Distillate Infused- Prerolls" at bounding box center [225, 371] width 340 height 15
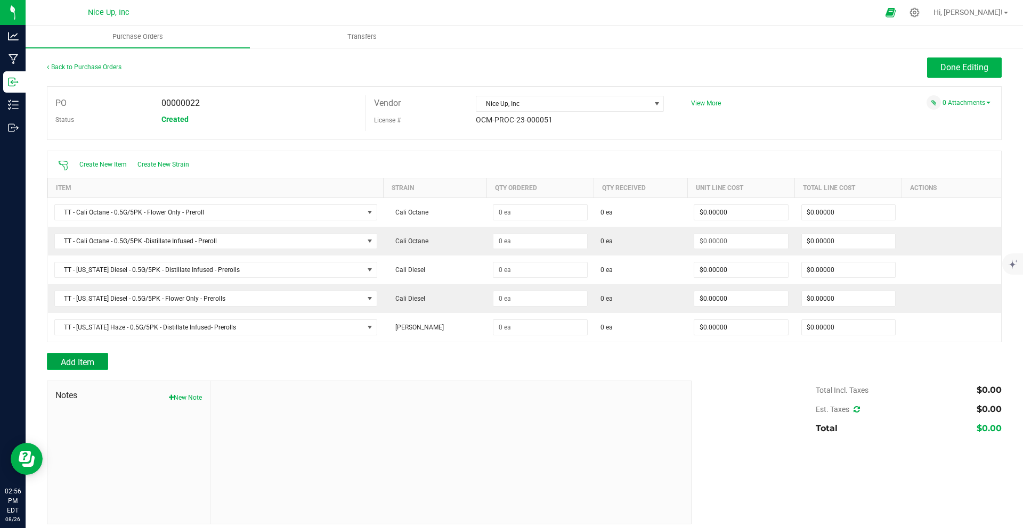
click at [85, 358] on span "Add Item" at bounding box center [78, 362] width 34 height 10
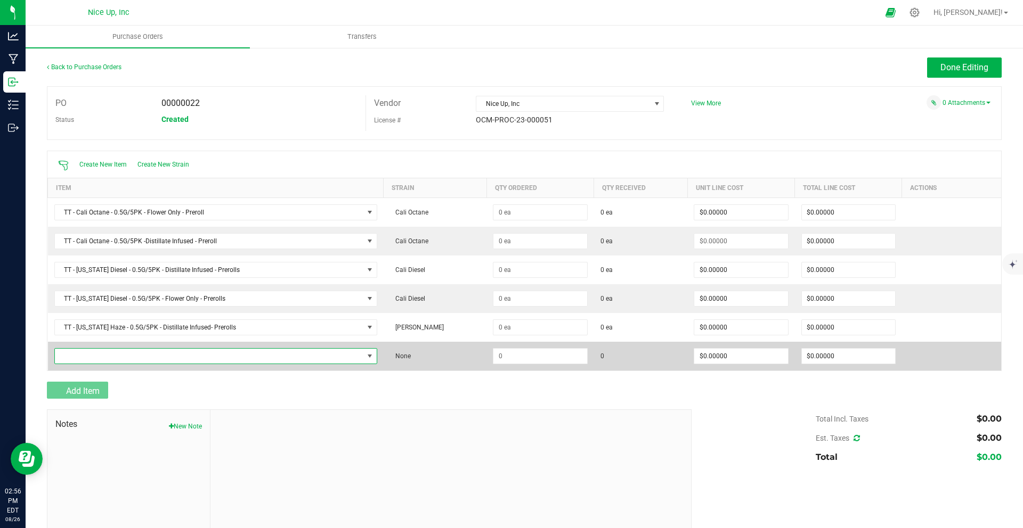
click at [92, 355] on span "NO DATA FOUND" at bounding box center [209, 356] width 308 height 15
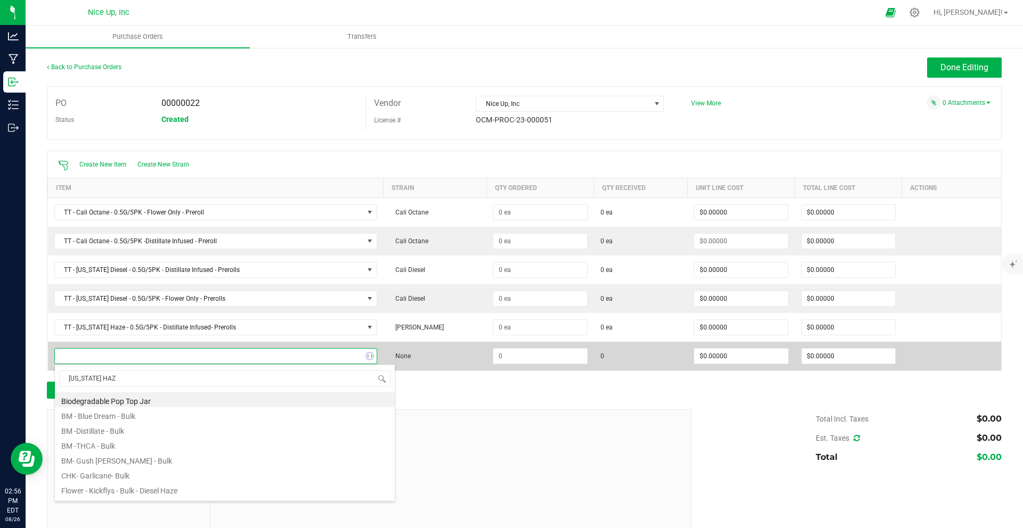
type input "CALIFORNIA HAZE"
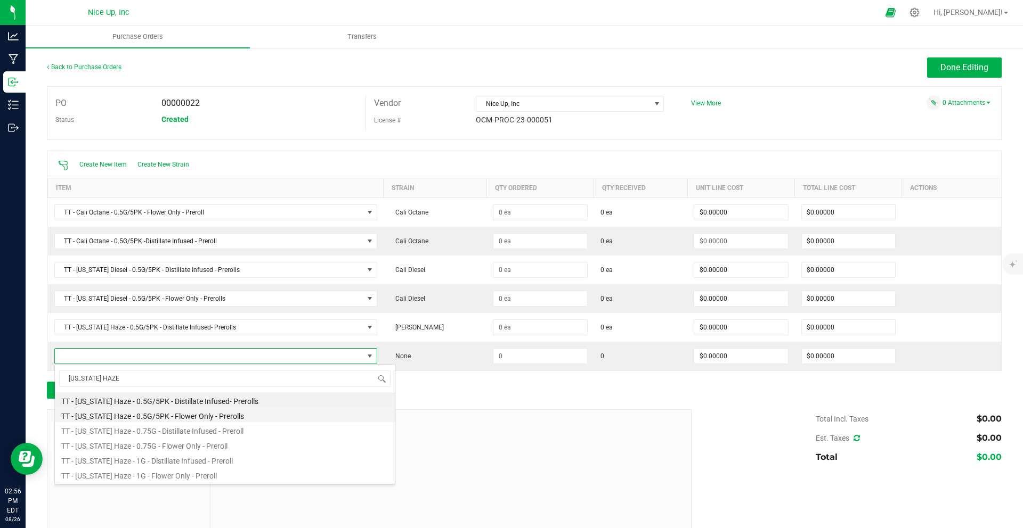
click at [205, 419] on li "TT - [US_STATE] Haze - 0.5G/5PK - Flower Only - Prerolls" at bounding box center [225, 414] width 340 height 15
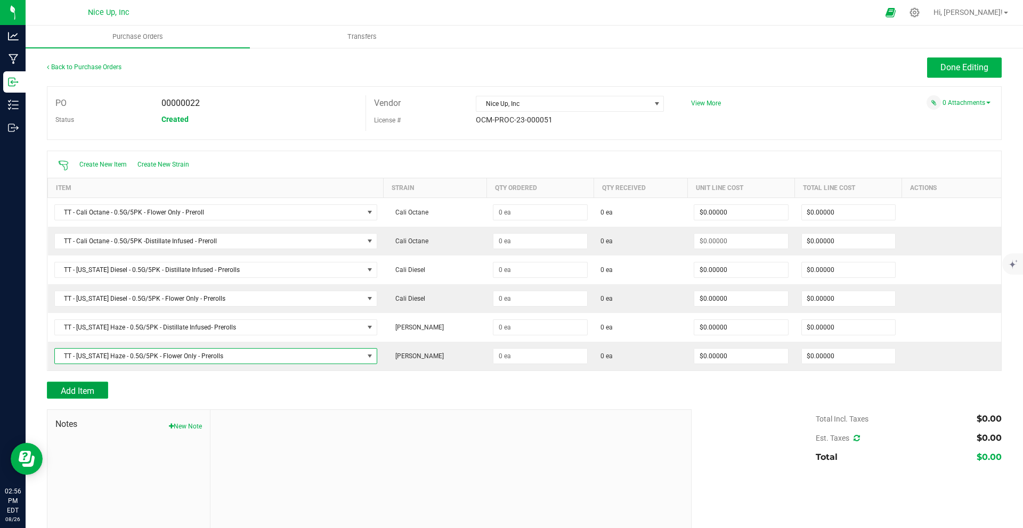
click at [83, 390] on span "Add Item" at bounding box center [78, 391] width 34 height 10
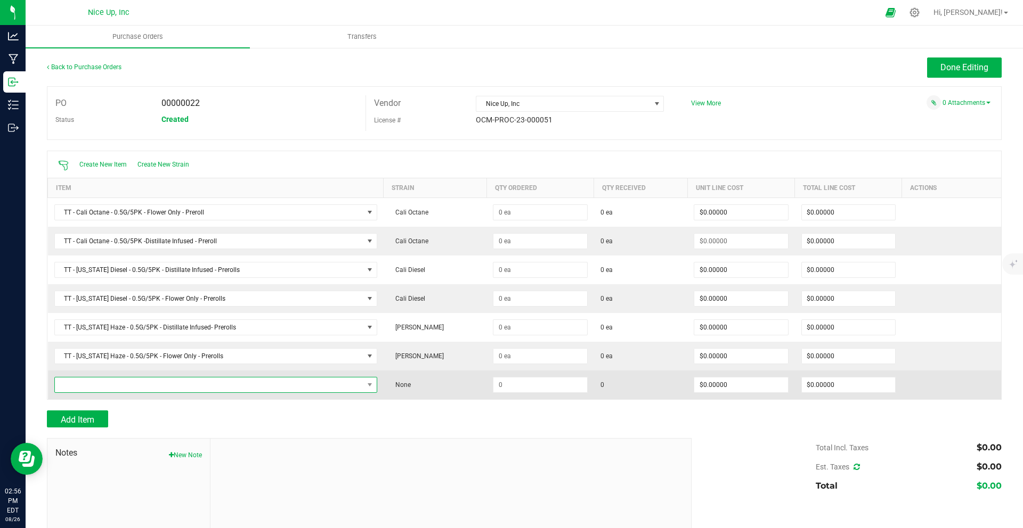
click at [103, 387] on span "NO DATA FOUND" at bounding box center [209, 385] width 308 height 15
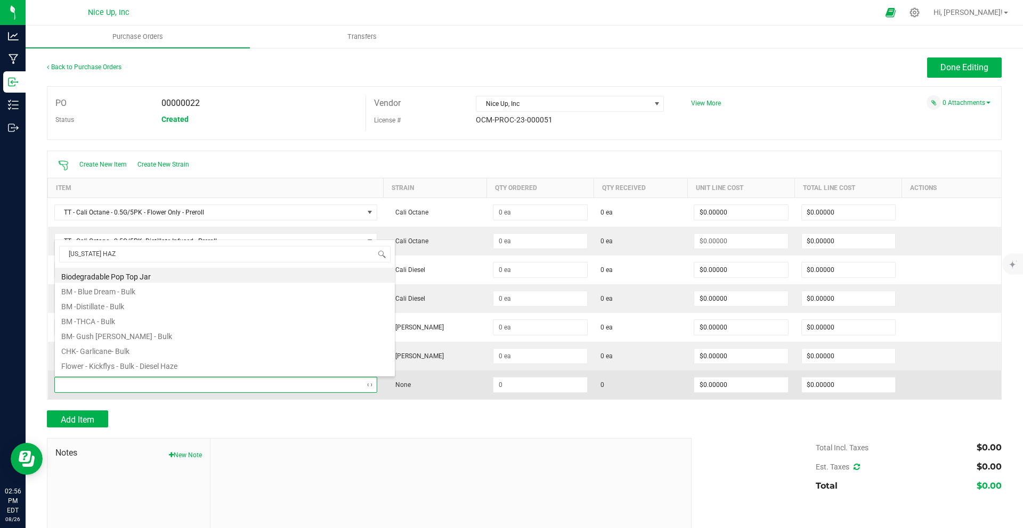
type input "CALIFORNIA HAZE"
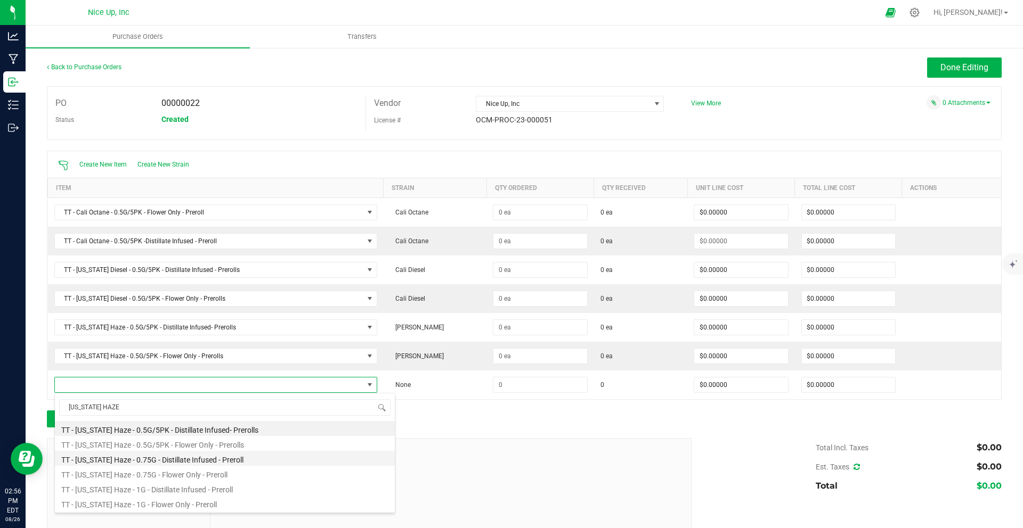
click at [159, 462] on li "TT - [US_STATE] Haze - 0.75G - Distillate Infused - Preroll" at bounding box center [225, 458] width 340 height 15
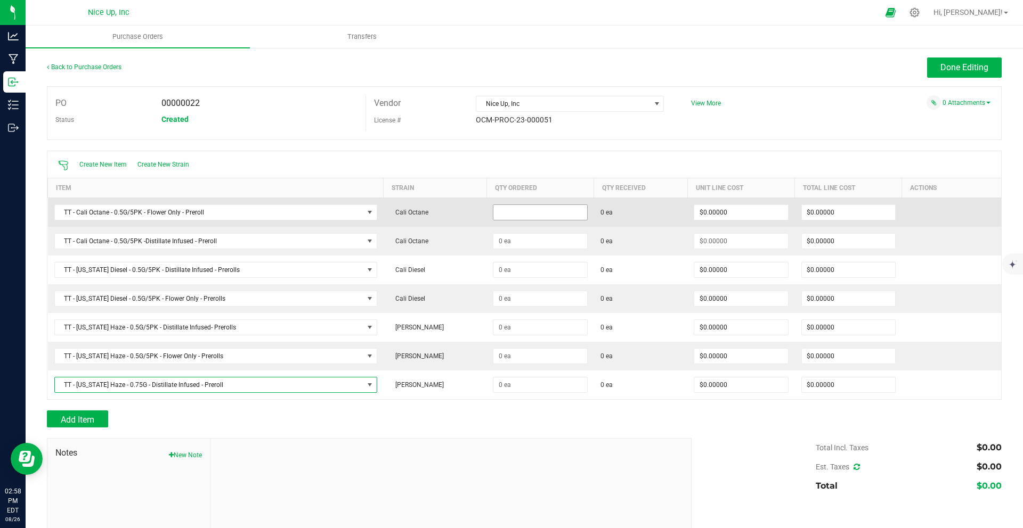
click at [528, 214] on input at bounding box center [539, 212] width 93 height 15
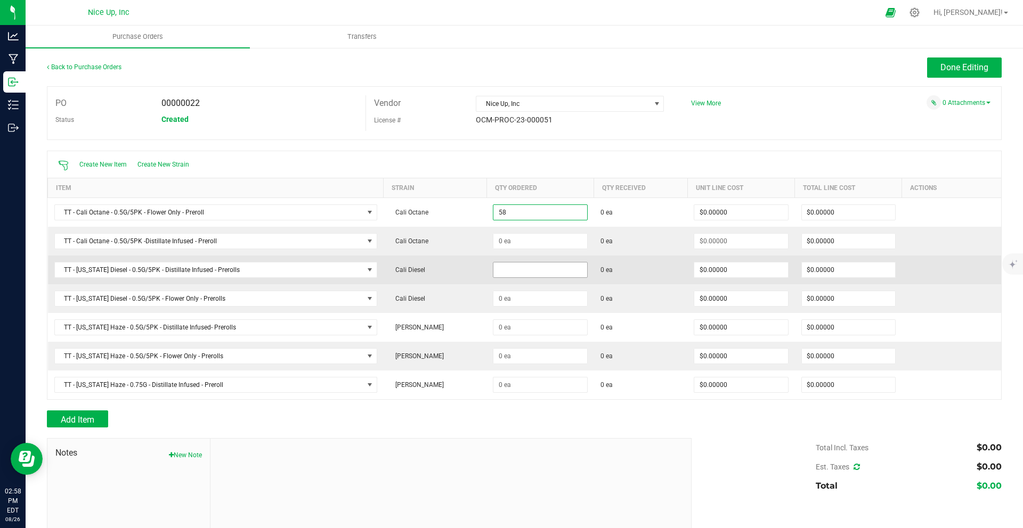
type input "58 ea"
click at [529, 267] on input at bounding box center [539, 270] width 93 height 15
type input "48"
drag, startPoint x: 514, startPoint y: 272, endPoint x: 474, endPoint y: 266, distance: 40.8
click at [474, 266] on purchase-order-line-row "TT - California Diesel - 0.5G/5PK - Distillate Infused - Prerolls Cali Diesel 4…" at bounding box center [524, 270] width 953 height 29
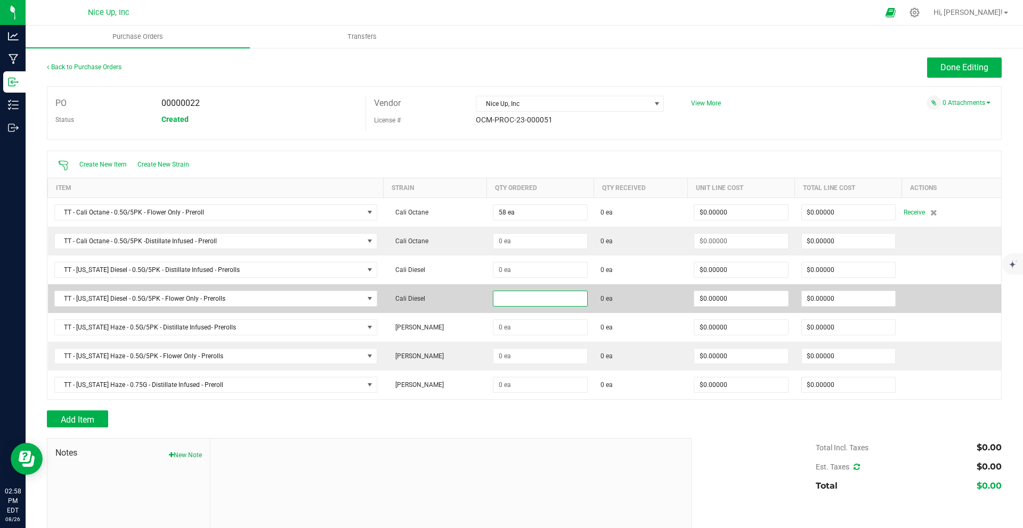
drag, startPoint x: 500, startPoint y: 298, endPoint x: 480, endPoint y: 294, distance: 20.7
click at [480, 294] on purchase-order-line-row "TT - California Diesel - 0.5G/5PK - Flower Only - Prerolls Cali Diesel 0 ea $0.…" at bounding box center [524, 298] width 953 height 29
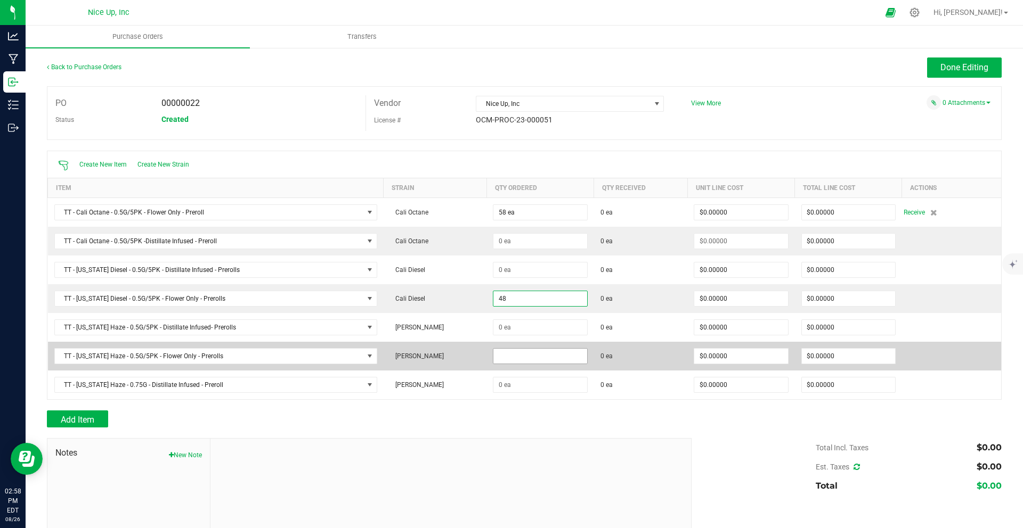
type input "48 ea"
click at [509, 361] on input at bounding box center [539, 356] width 93 height 15
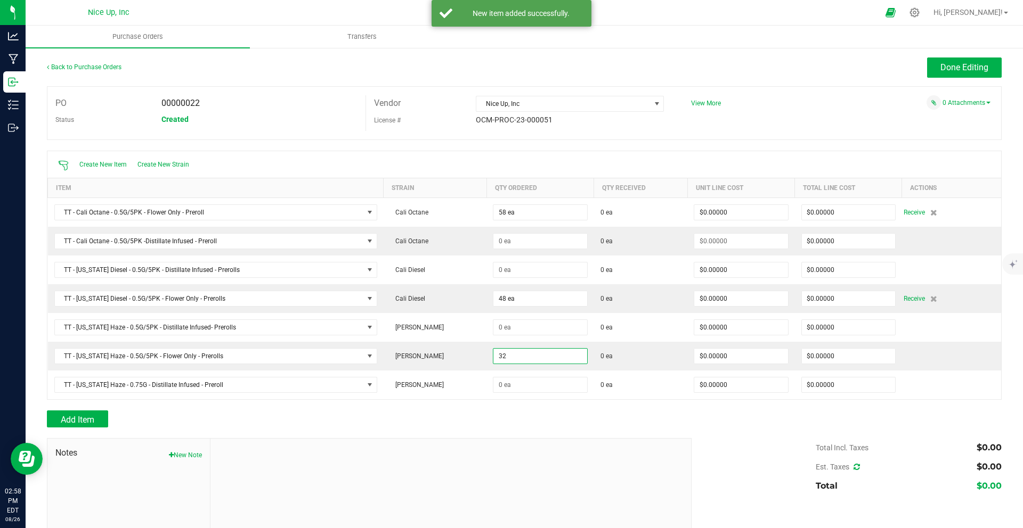
type input "32 ea"
click at [561, 409] on div at bounding box center [524, 405] width 955 height 11
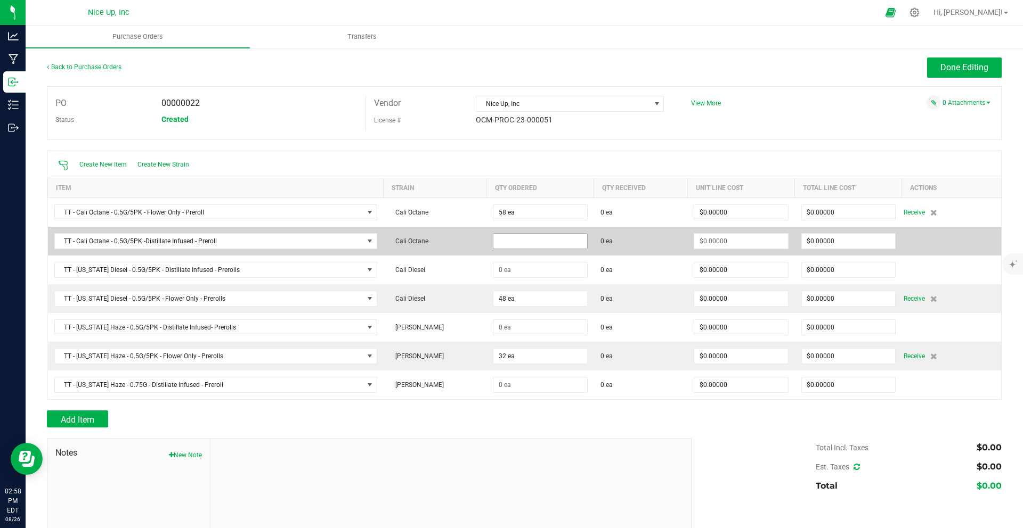
click at [541, 243] on input at bounding box center [539, 241] width 93 height 15
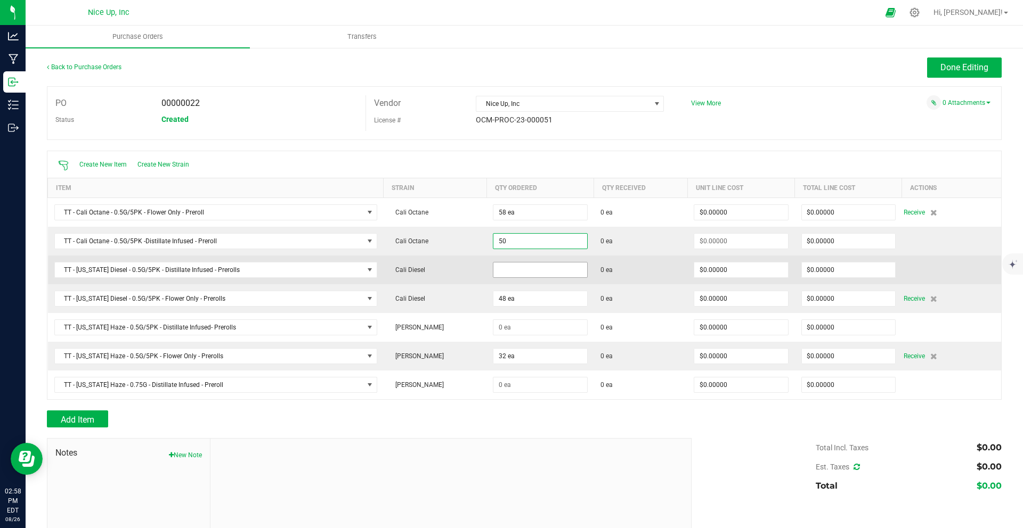
type input "50 ea"
click at [532, 273] on input at bounding box center [539, 270] width 93 height 15
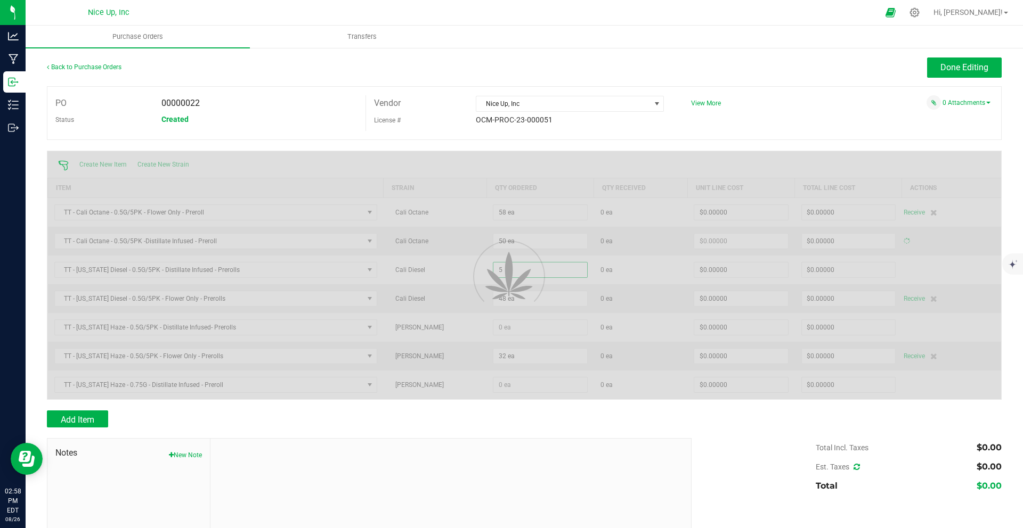
type input "50"
type input "$0.00000"
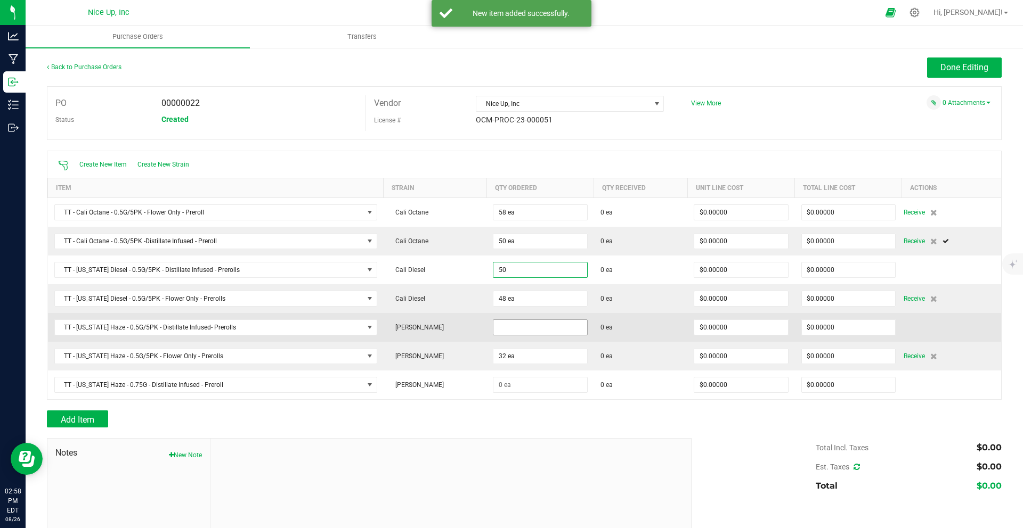
type input "50 ea"
click at [519, 330] on input at bounding box center [539, 327] width 93 height 15
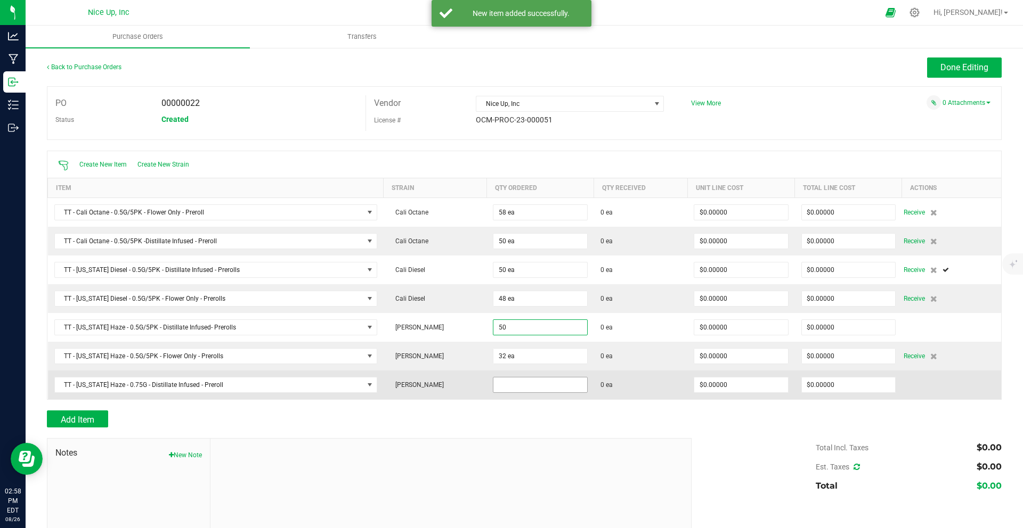
type input "50 ea"
click at [507, 384] on input at bounding box center [539, 385] width 93 height 15
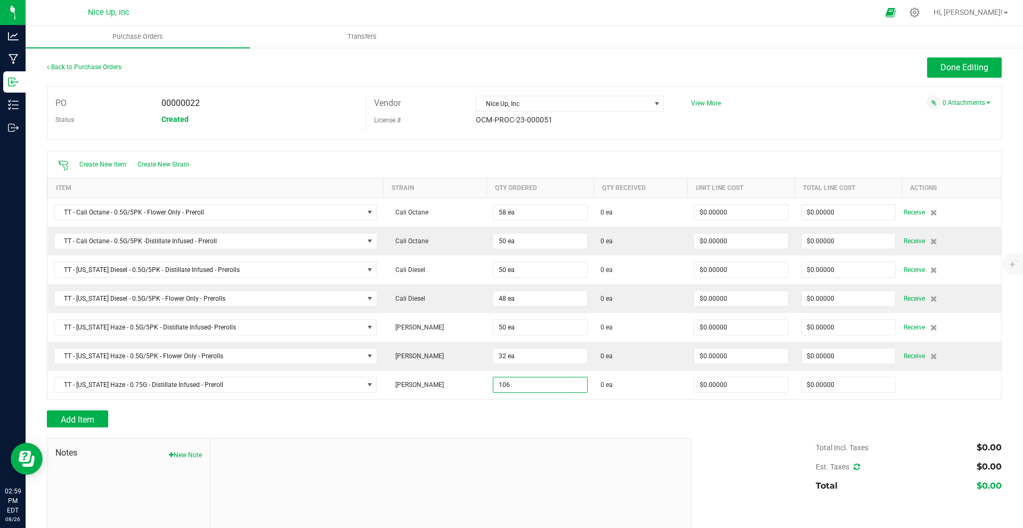
type input "106 ea"
click at [578, 423] on div "Add Item" at bounding box center [365, 419] width 637 height 17
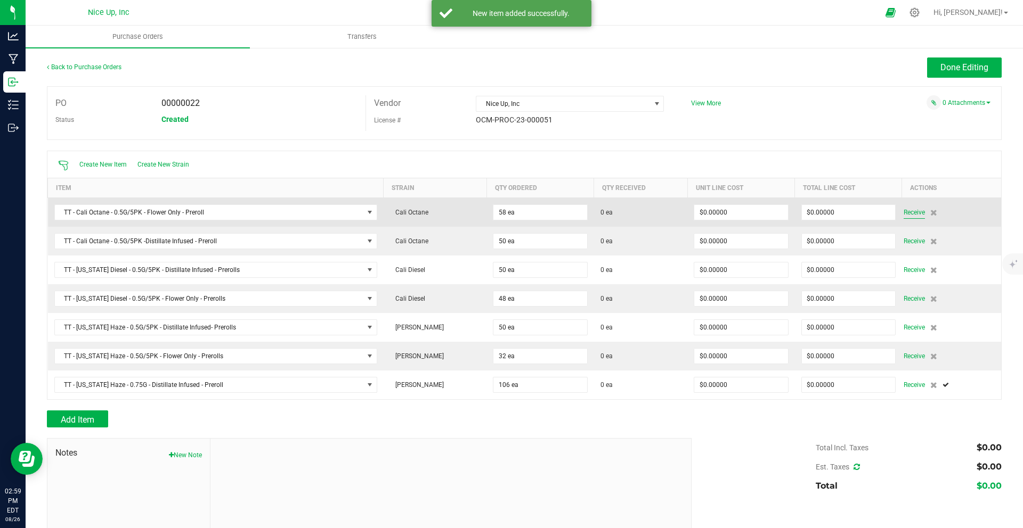
click at [904, 211] on span "Receive" at bounding box center [913, 212] width 21 height 13
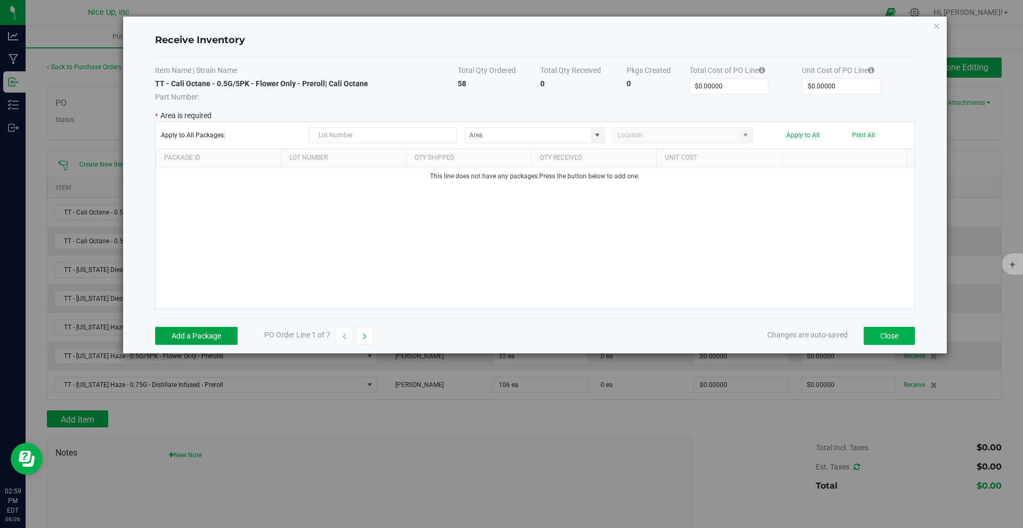
click at [223, 337] on button "Add a Package" at bounding box center [196, 336] width 83 height 18
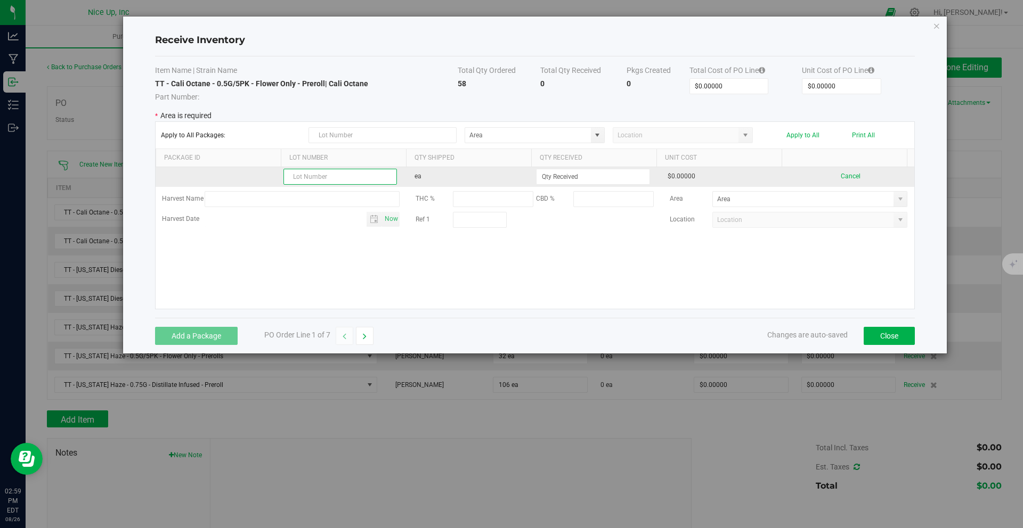
click at [328, 177] on input "text" at bounding box center [339, 177] width 113 height 16
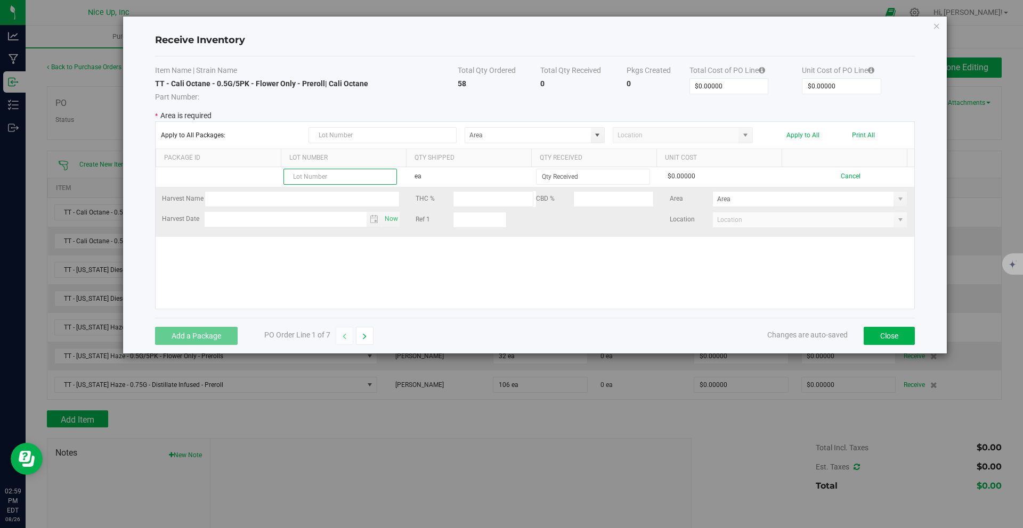
paste input "250520CaOc008"
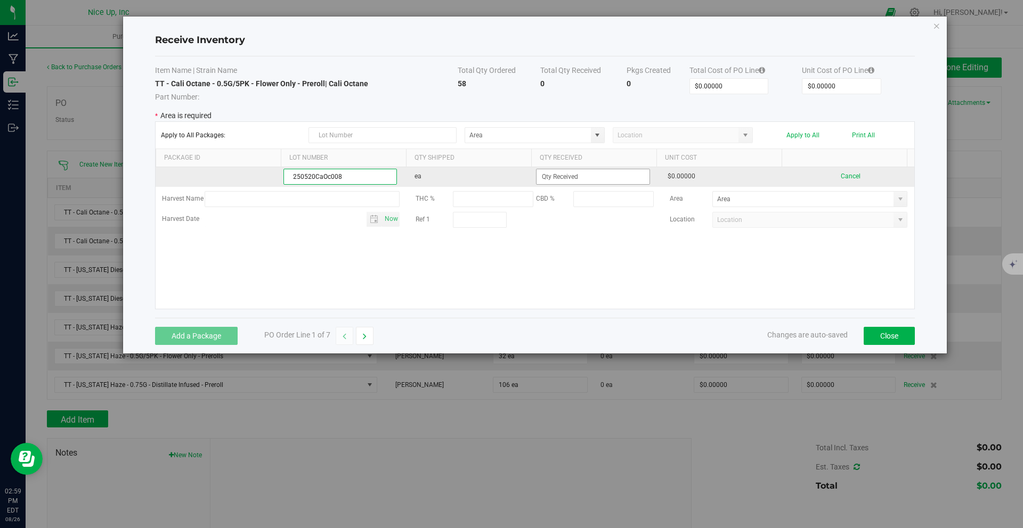
type input "250520CaOc008"
click at [578, 176] on input at bounding box center [592, 176] width 112 height 15
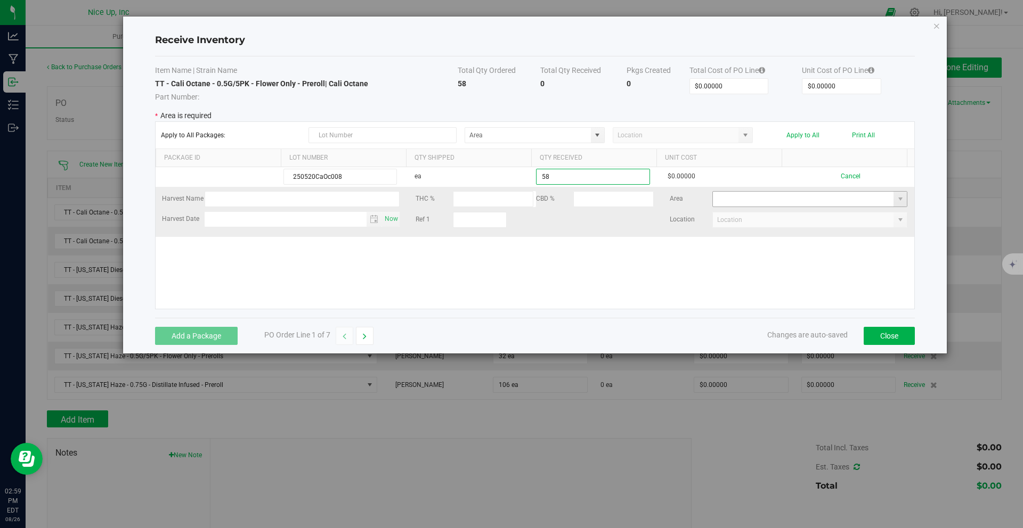
type input "58 ea"
click at [751, 198] on kendo-grid-list "250520CaOc008 ea 58 ea $0.00000 Cancel Harvest Name THC % CBD % Area Harvest Da…" at bounding box center [535, 238] width 759 height 142
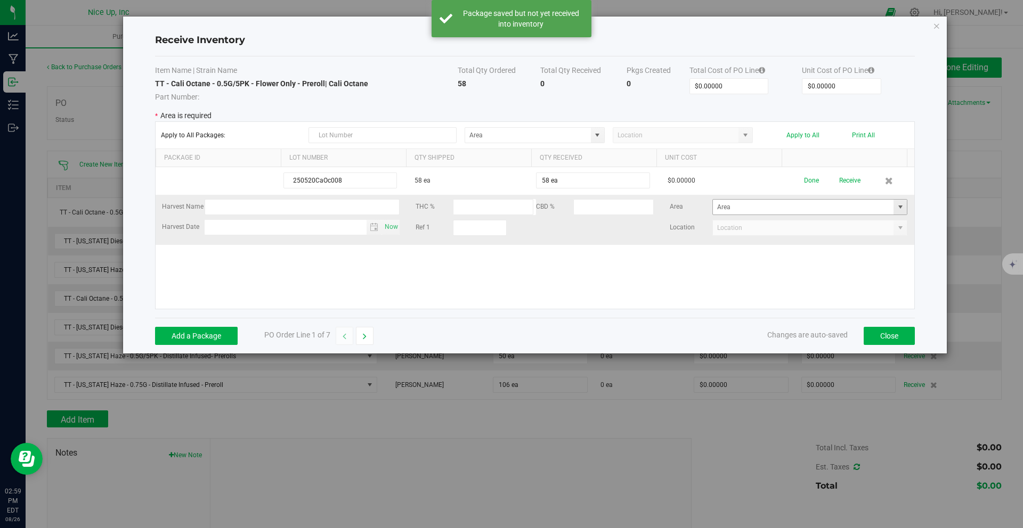
click at [896, 208] on span at bounding box center [900, 207] width 9 height 9
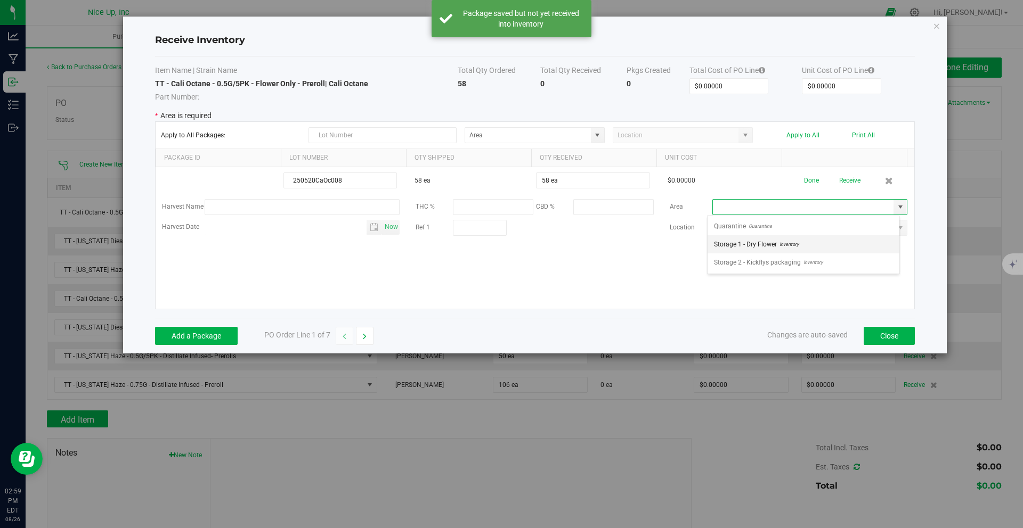
scroll to position [16, 192]
click at [795, 249] on span "Inventory" at bounding box center [788, 245] width 22 height 16
type input "Storage 1 - Dry Flower"
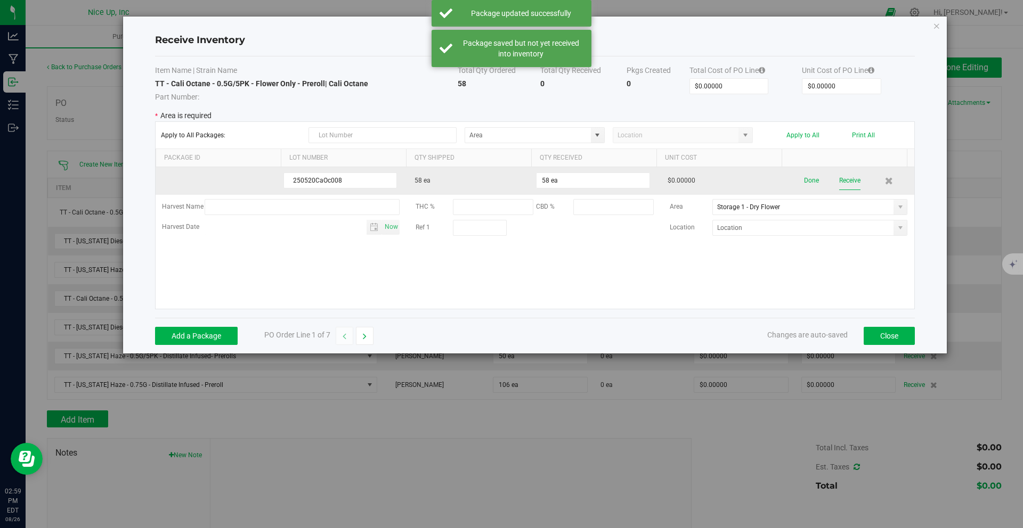
click at [839, 181] on button "Receive" at bounding box center [849, 181] width 21 height 19
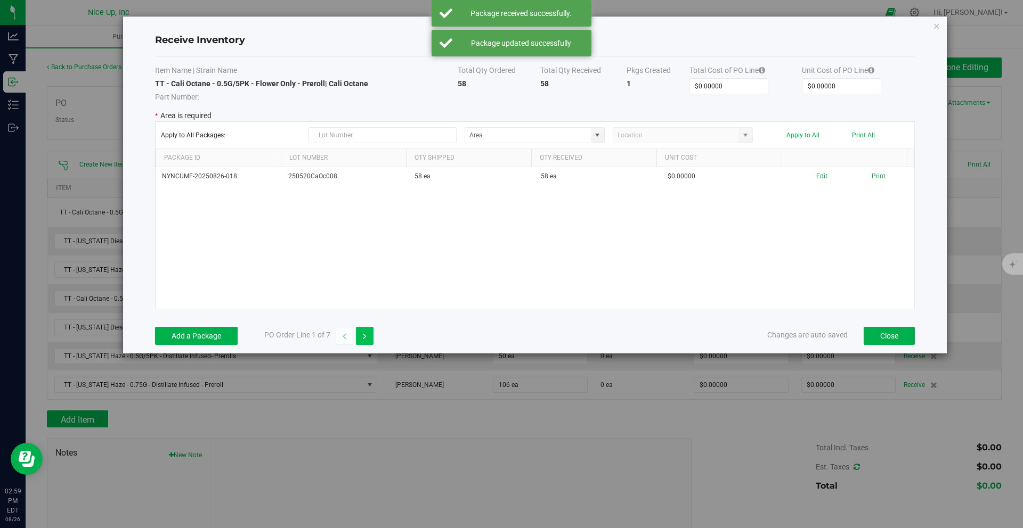
click at [364, 337] on icon "button" at bounding box center [365, 336] width 4 height 7
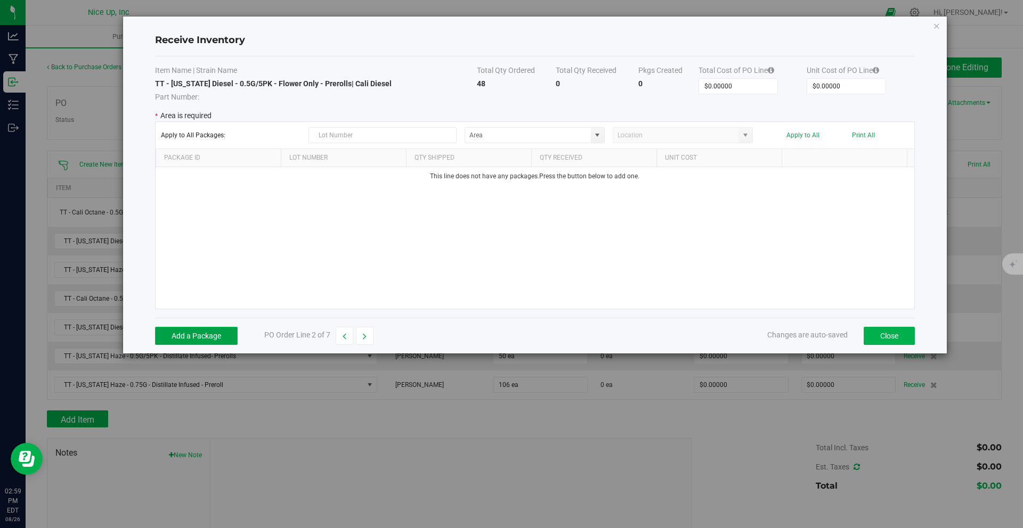
click at [197, 337] on button "Add a Package" at bounding box center [196, 336] width 83 height 18
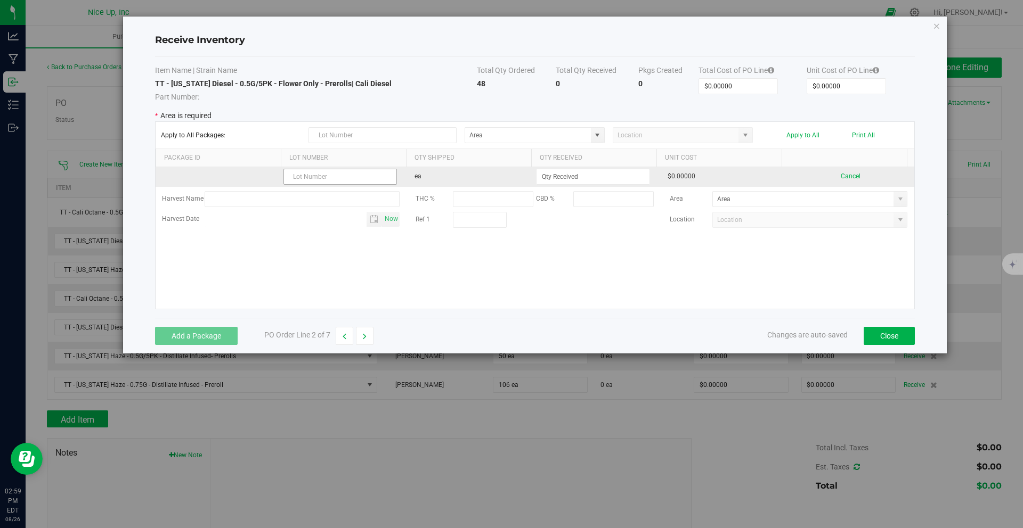
click at [331, 175] on input "text" at bounding box center [339, 177] width 113 height 16
paste input "250520CaDi008"
type input "250520CaDi008"
click at [602, 180] on input at bounding box center [592, 176] width 112 height 15
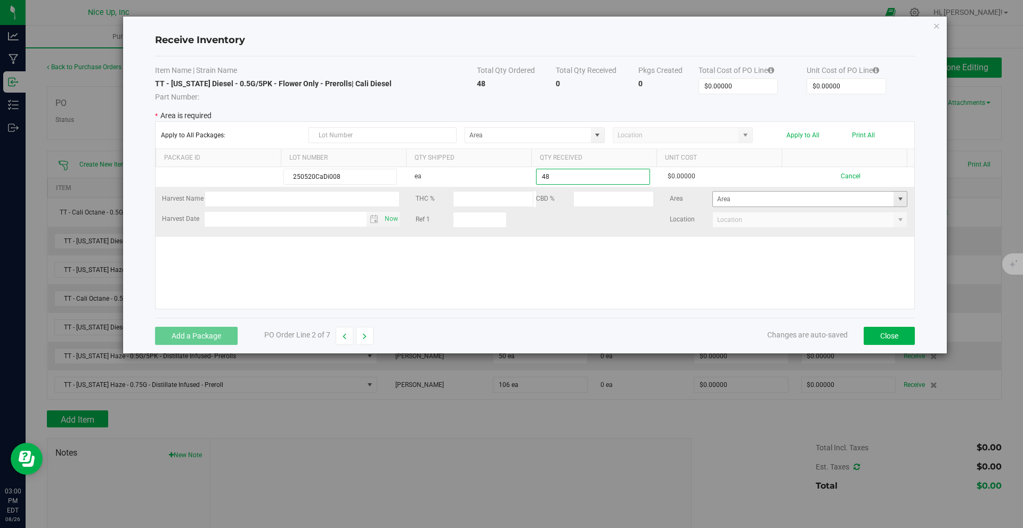
click at [896, 198] on span at bounding box center [900, 199] width 9 height 9
type input "48 ea"
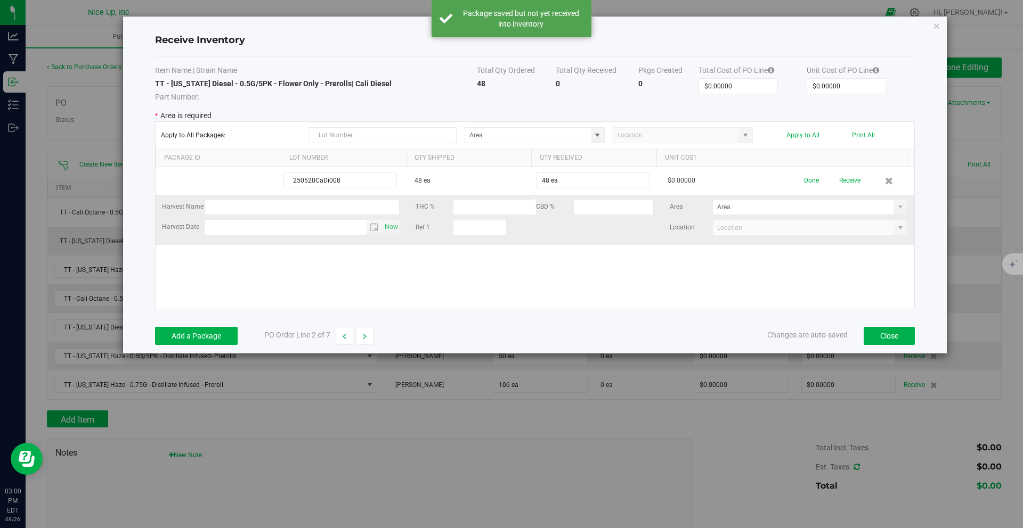
click at [852, 239] on div "Harvest Name THC % CBD % Area Harvest Date Now Ref 1 Location" at bounding box center [535, 220] width 762 height 42
click at [896, 206] on span at bounding box center [900, 207] width 9 height 9
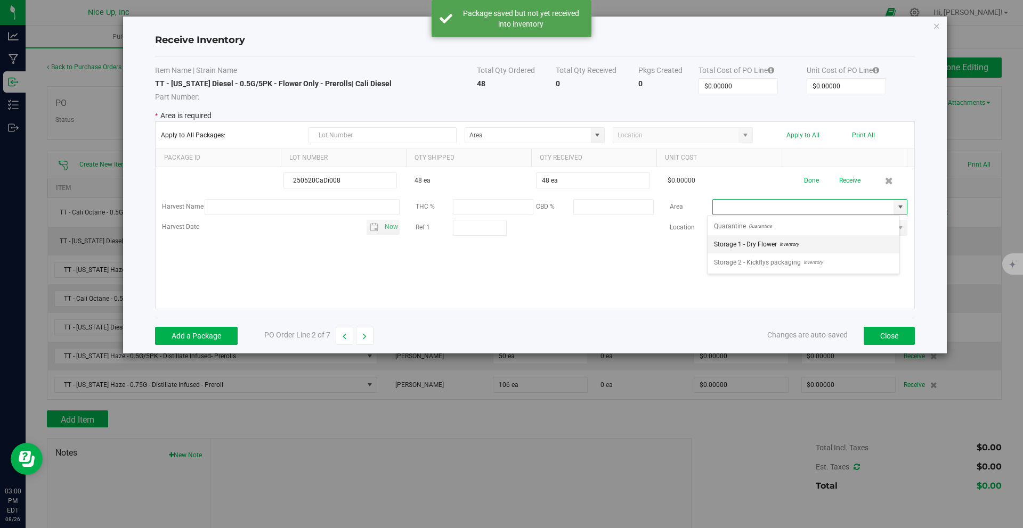
click at [833, 252] on li "Storage 1 - Dry Flower Inventory" at bounding box center [803, 244] width 192 height 18
type input "Storage 1 - Dry Flower"
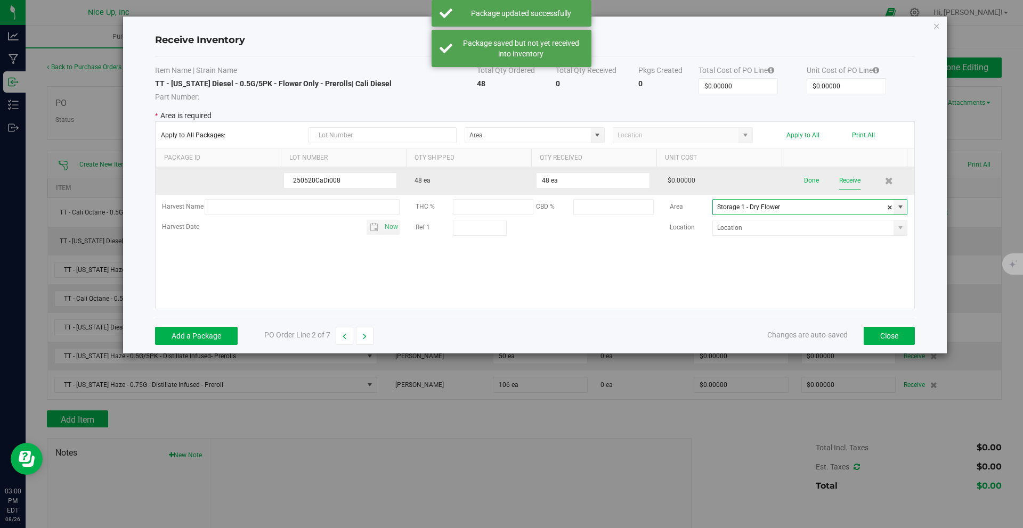
click at [848, 181] on button "Receive" at bounding box center [849, 181] width 21 height 19
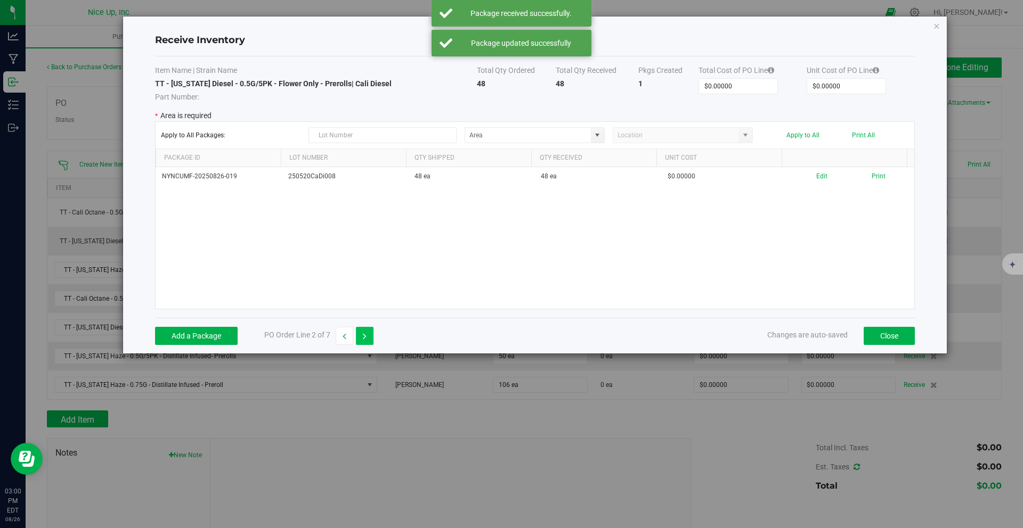
click at [362, 335] on button "button" at bounding box center [365, 336] width 18 height 18
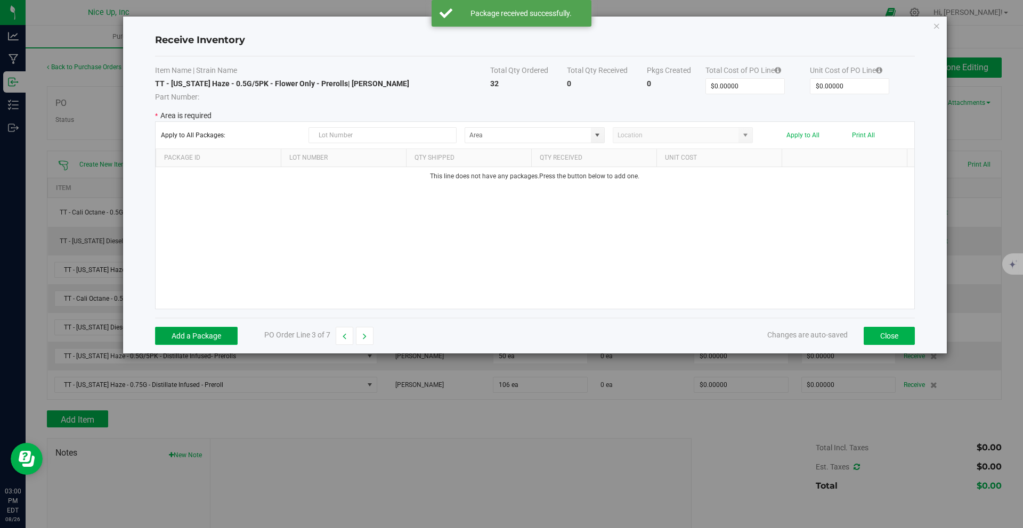
click at [175, 336] on button "Add a Package" at bounding box center [196, 336] width 83 height 18
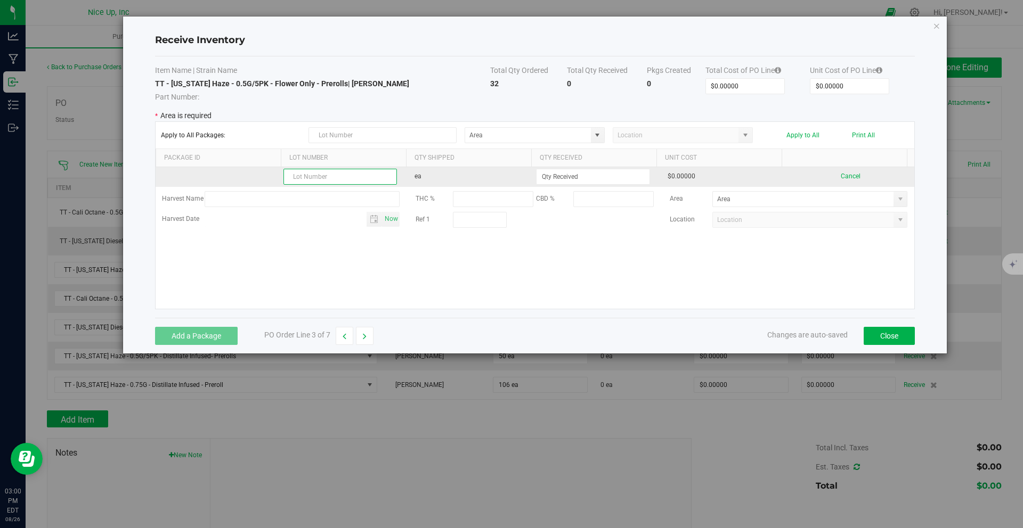
paste input "250520CaHa008"
type input "250520CaHa008"
click at [603, 180] on input at bounding box center [592, 176] width 112 height 15
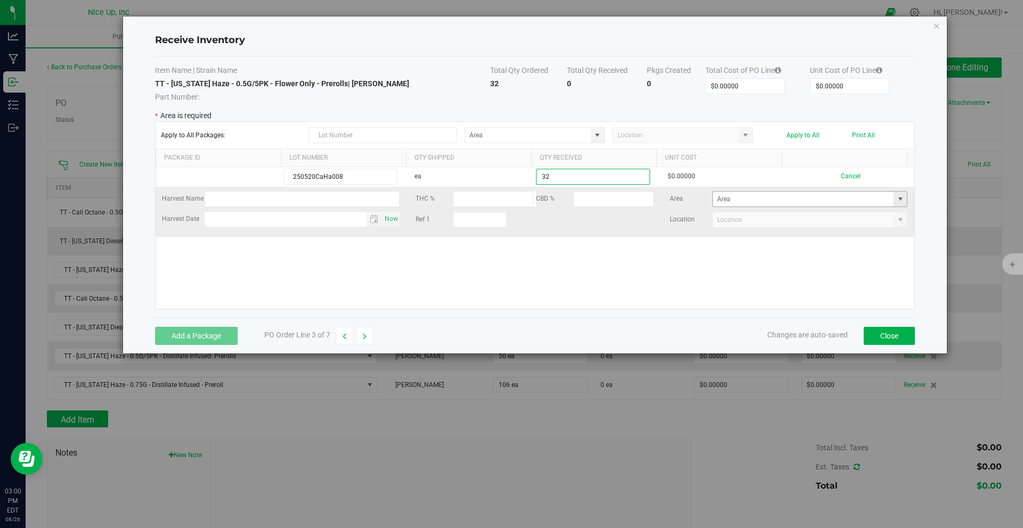
click at [896, 200] on span at bounding box center [900, 199] width 9 height 9
type input "32 ea"
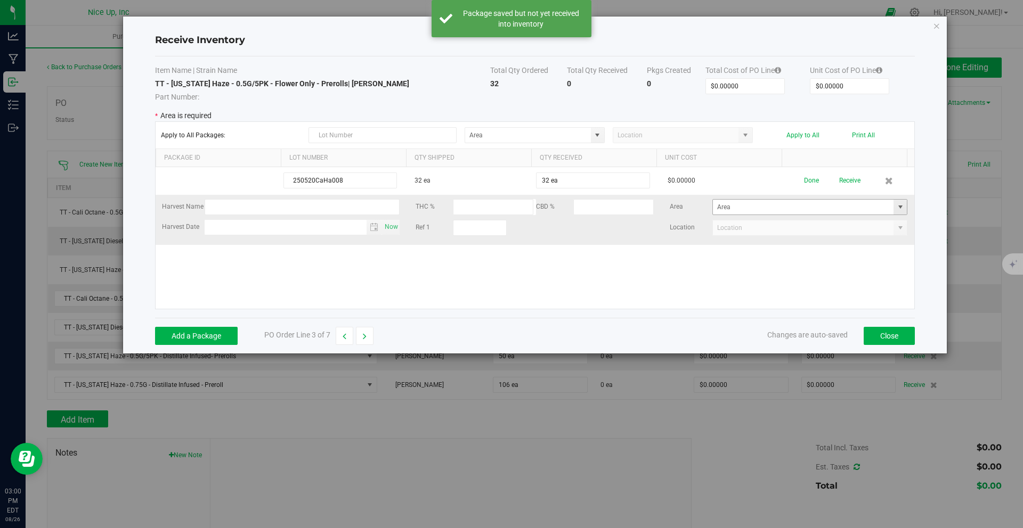
click at [896, 205] on span at bounding box center [900, 207] width 9 height 9
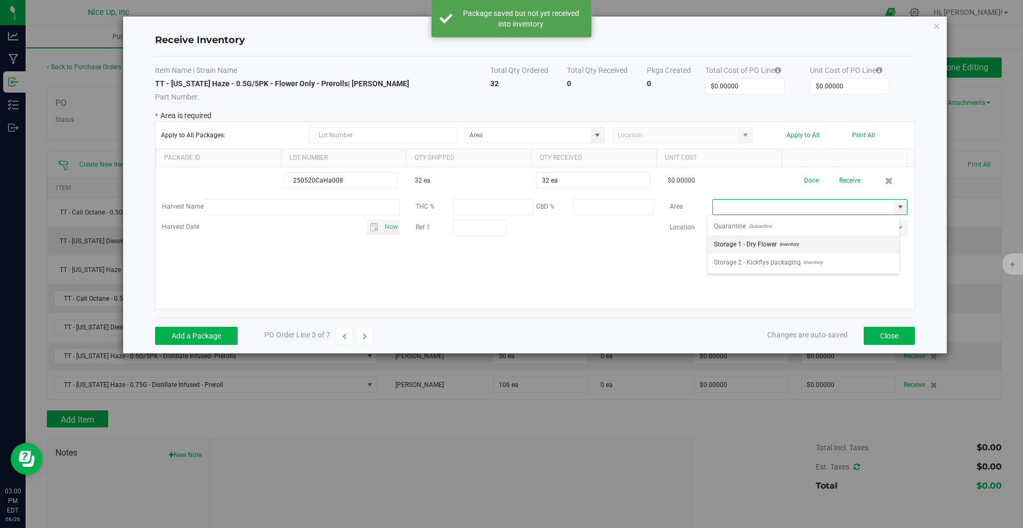
click at [815, 241] on li "Storage 1 - Dry Flower Inventory" at bounding box center [803, 244] width 192 height 18
type input "Storage 1 - Dry Flower"
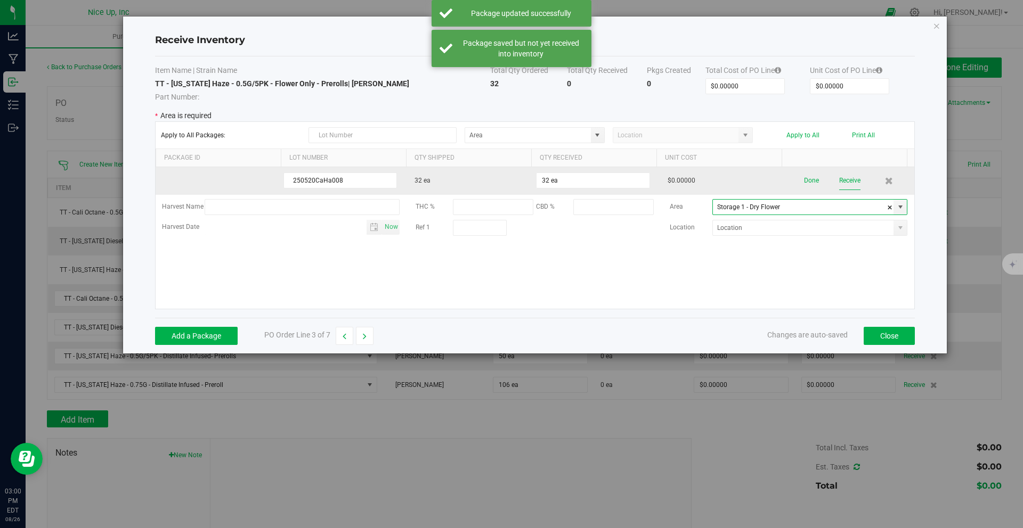
click at [850, 183] on button "Receive" at bounding box center [849, 181] width 21 height 19
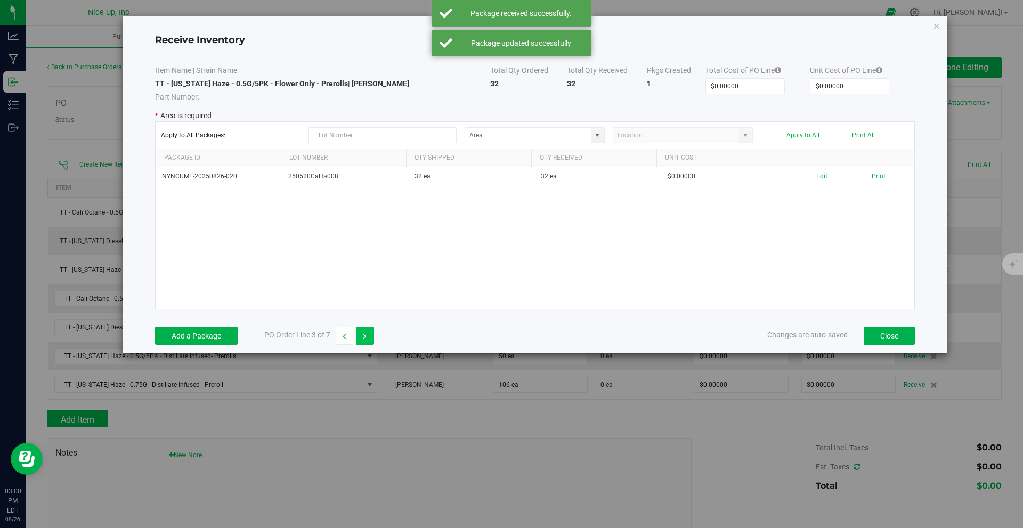
click at [362, 338] on button "button" at bounding box center [365, 336] width 18 height 18
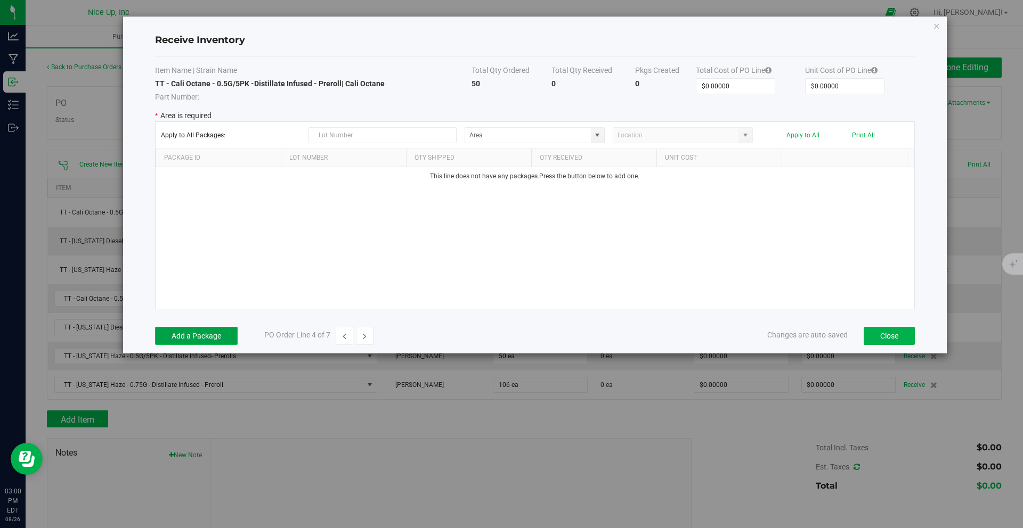
click at [214, 339] on button "Add a Package" at bounding box center [196, 336] width 83 height 18
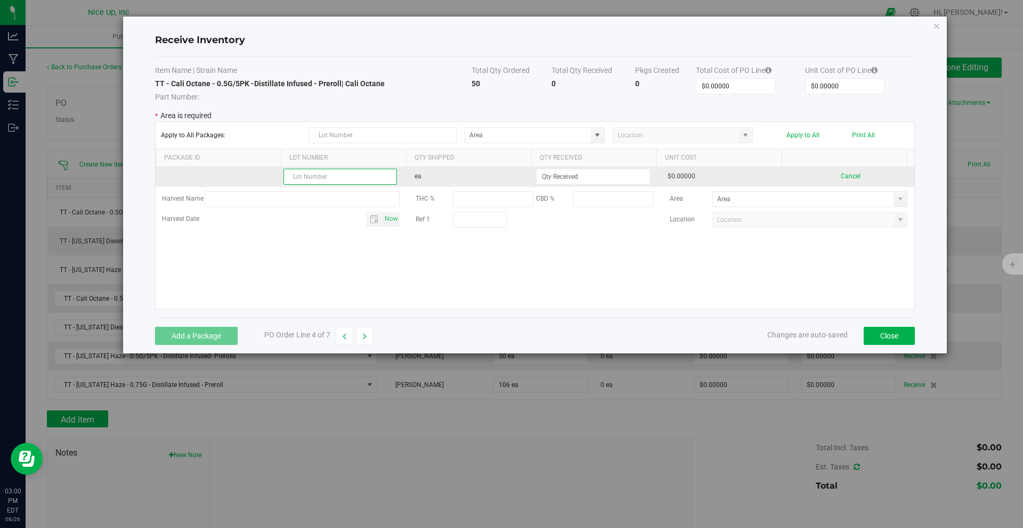
paste input "250520CaOc009"
type input "250520CaOc009"
click at [621, 176] on input at bounding box center [592, 176] width 112 height 15
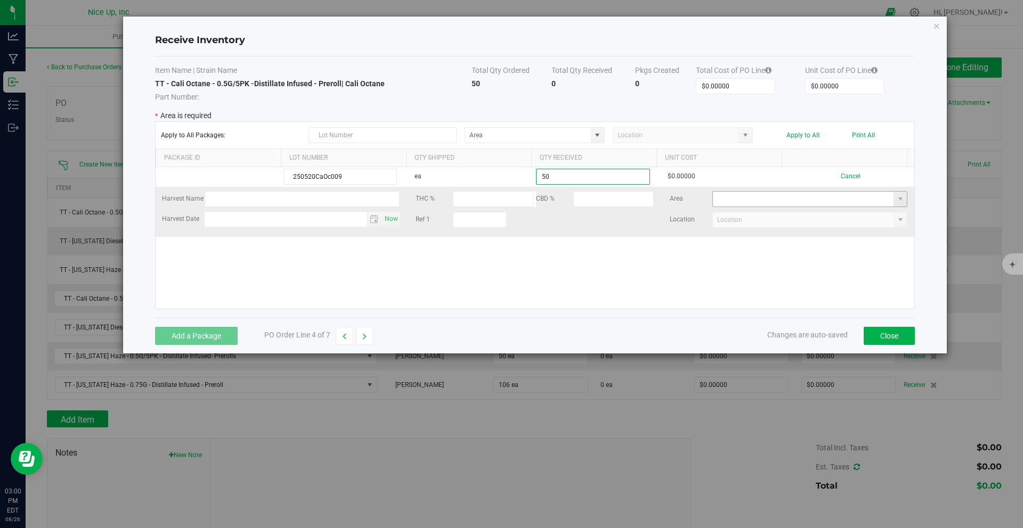
type input "50 ea"
click at [836, 198] on kendo-grid-list "250520CaOc009 ea 50 ea $0.00000 Cancel Harvest Name THC % CBD % Area Harvest Da…" at bounding box center [535, 238] width 759 height 142
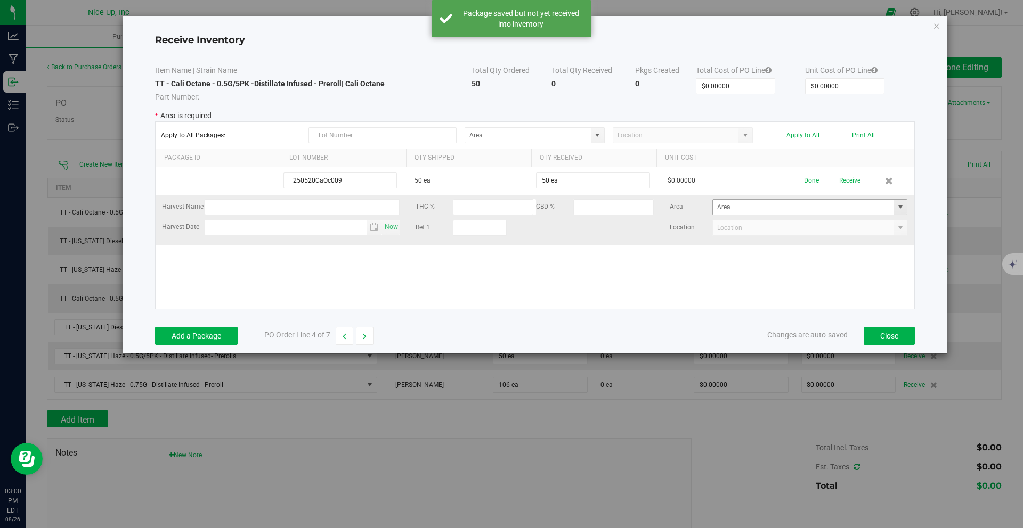
click at [896, 204] on span at bounding box center [900, 207] width 9 height 9
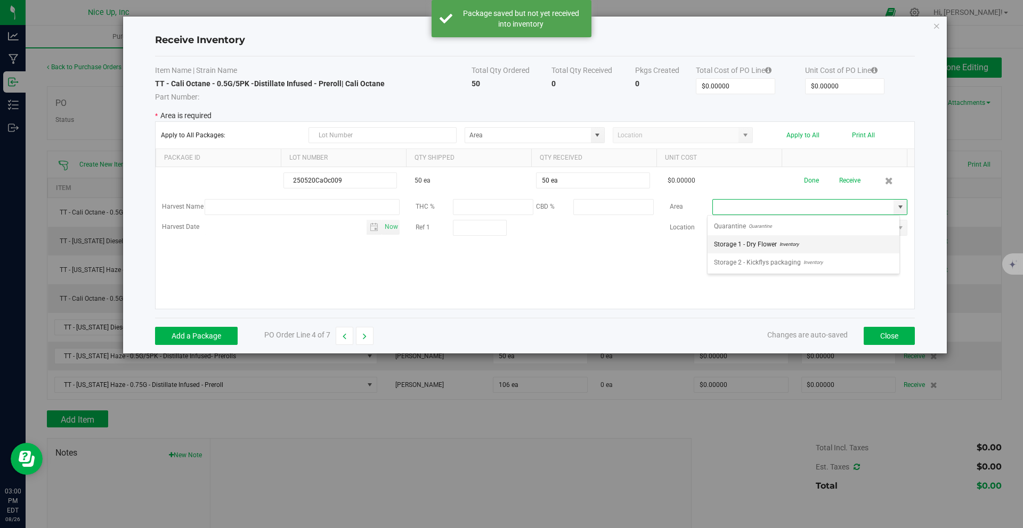
click at [817, 243] on li "Storage 1 - Dry Flower Inventory" at bounding box center [803, 244] width 192 height 18
type input "Storage 1 - Dry Flower"
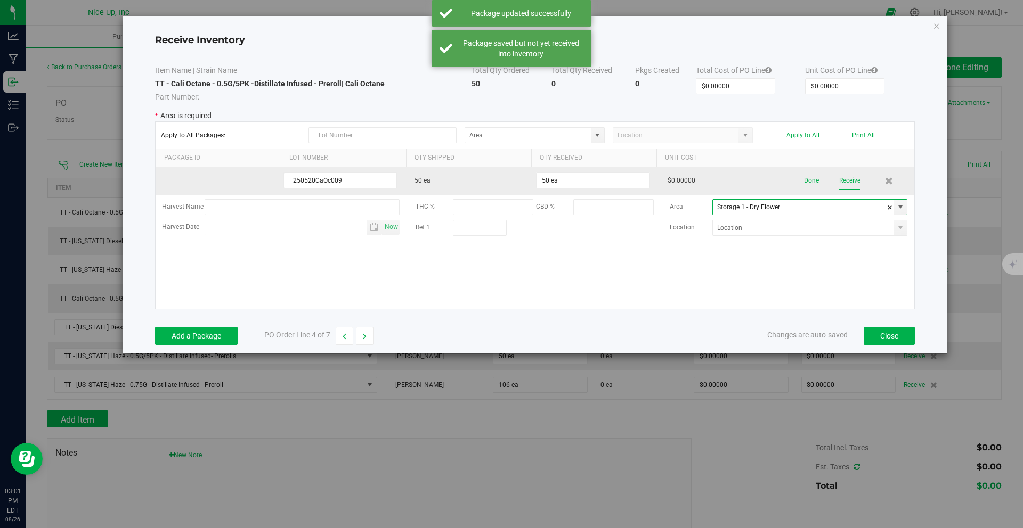
click at [844, 183] on button "Receive" at bounding box center [849, 181] width 21 height 19
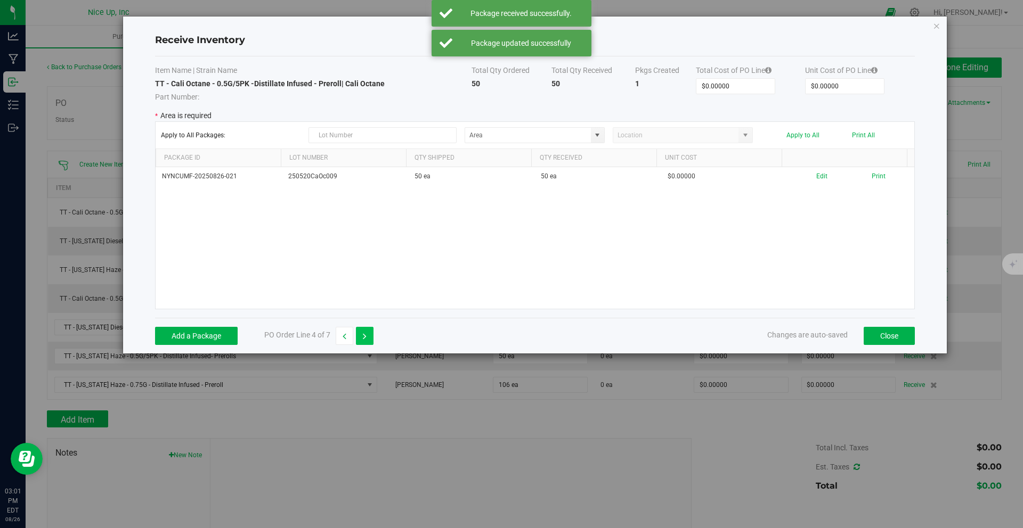
click at [369, 340] on button "button" at bounding box center [365, 336] width 18 height 18
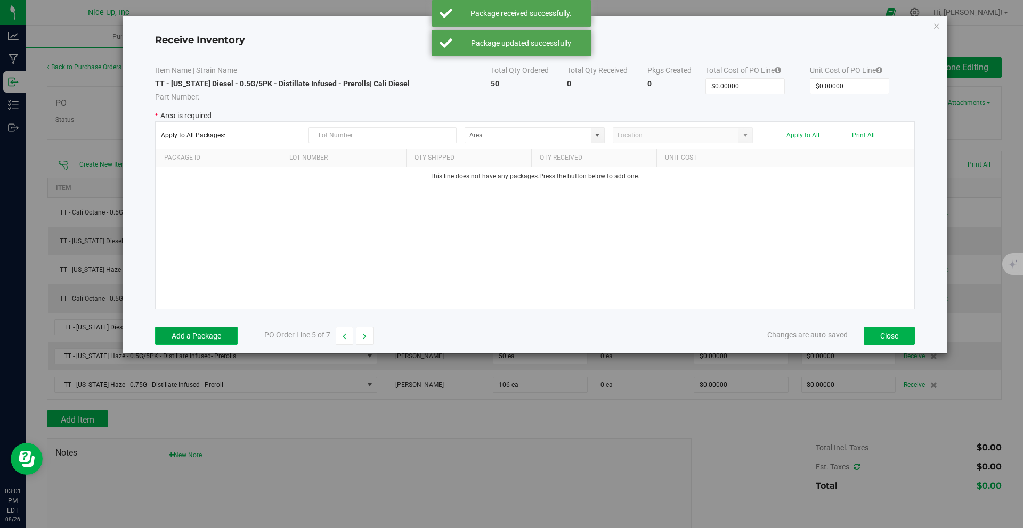
click at [205, 335] on button "Add a Package" at bounding box center [196, 336] width 83 height 18
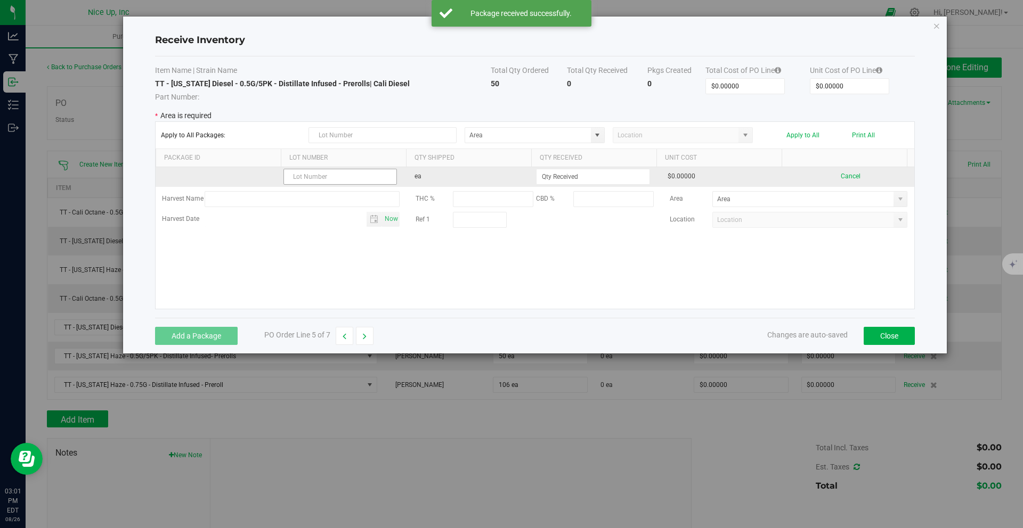
click at [337, 180] on input "text" at bounding box center [339, 177] width 113 height 16
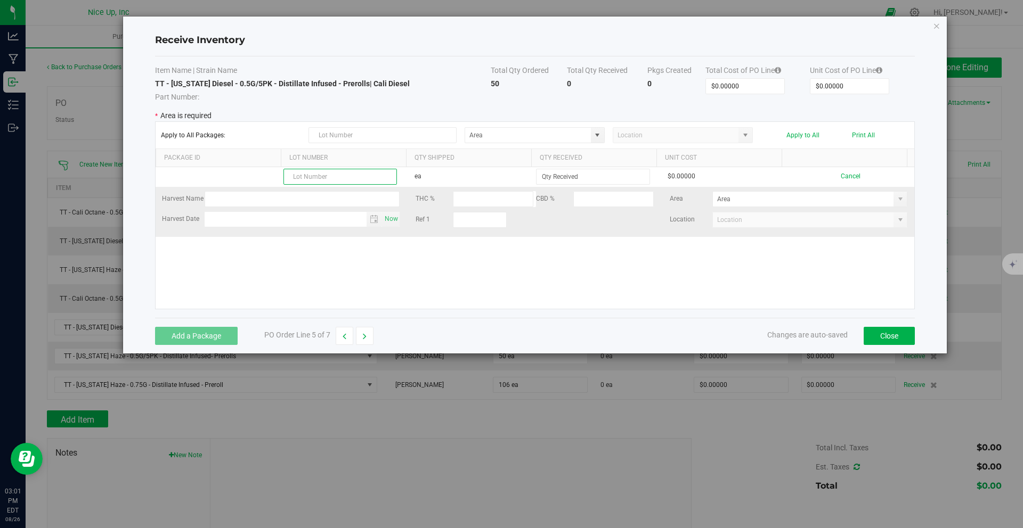
paste input "250520CaDi009"
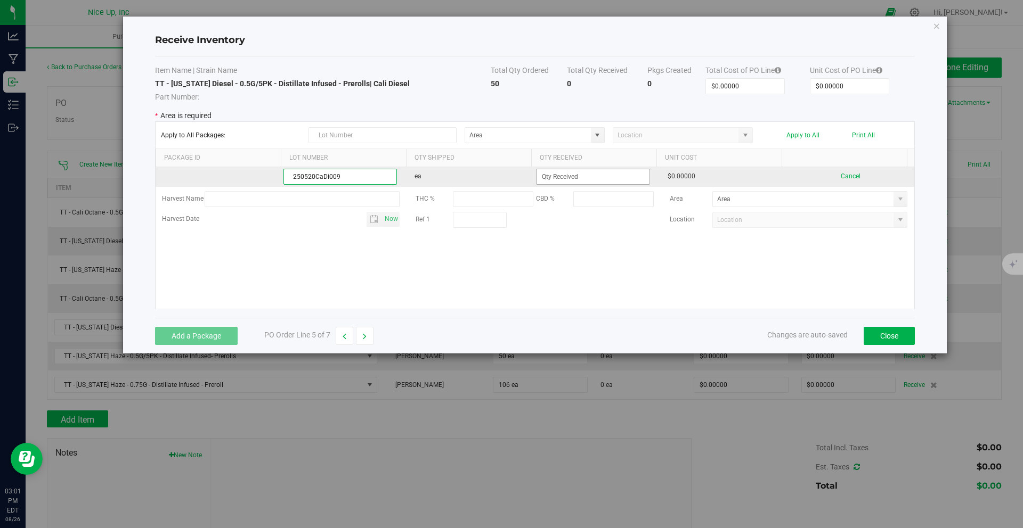
type input "250520CaDi009"
click at [629, 178] on input at bounding box center [592, 176] width 112 height 15
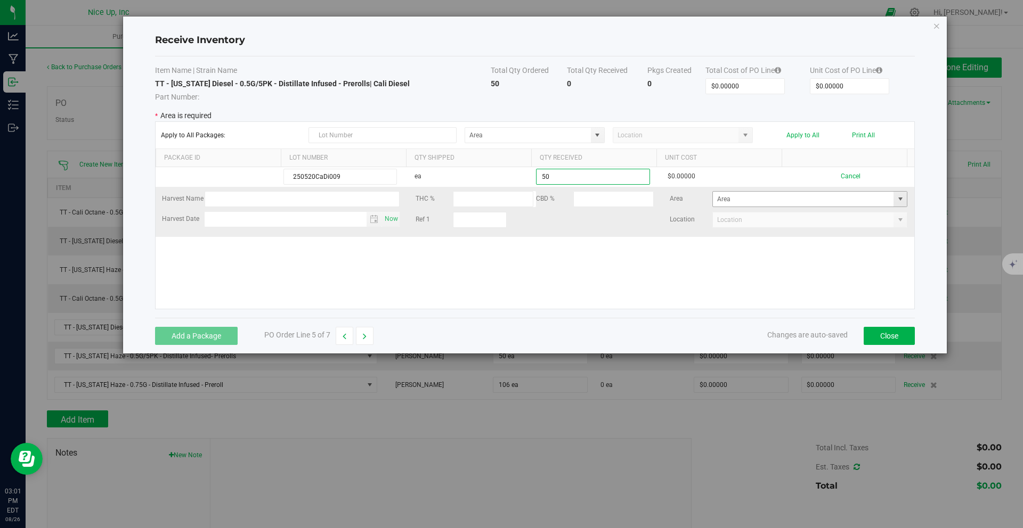
click at [896, 198] on span at bounding box center [900, 199] width 9 height 9
type input "50 ea"
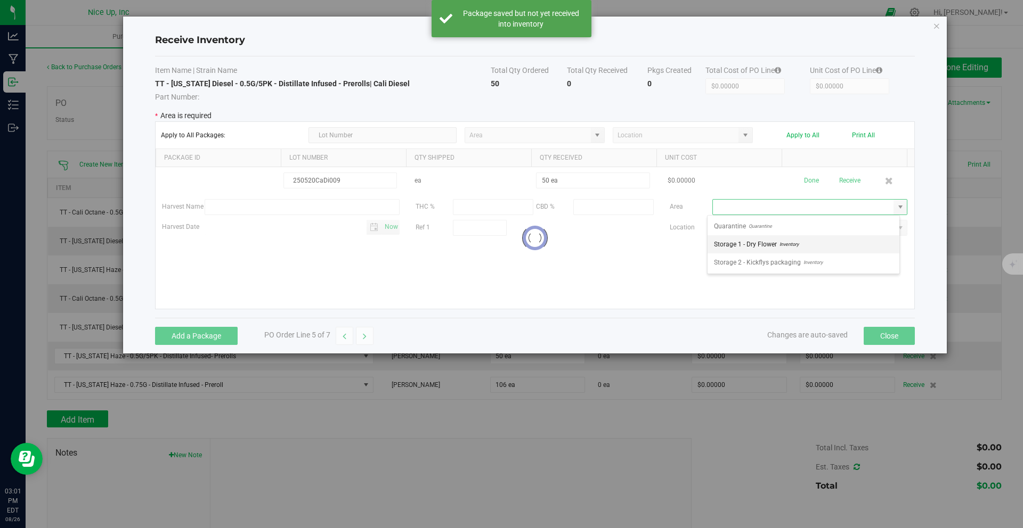
click at [839, 240] on li "Storage 1 - Dry Flower Inventory" at bounding box center [803, 244] width 192 height 18
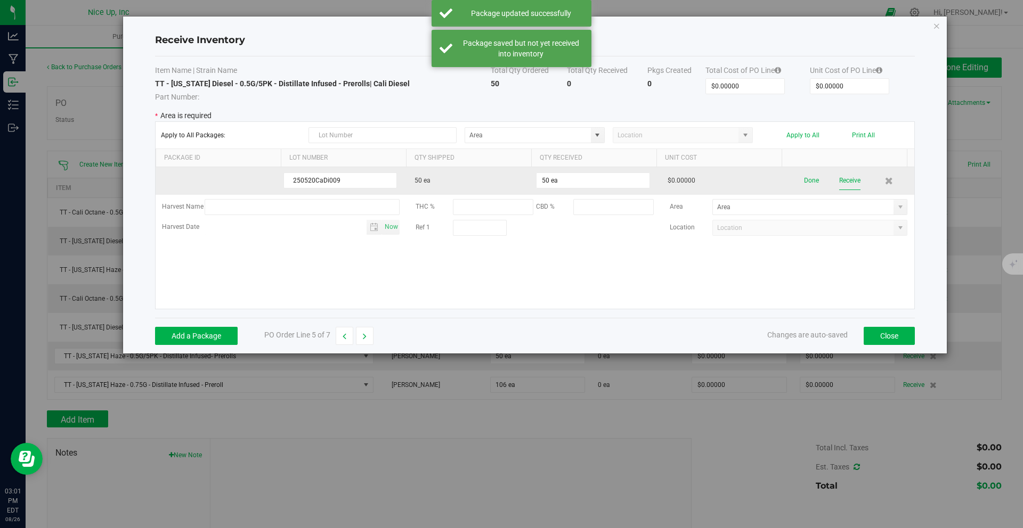
click at [853, 182] on button "Receive" at bounding box center [849, 181] width 21 height 19
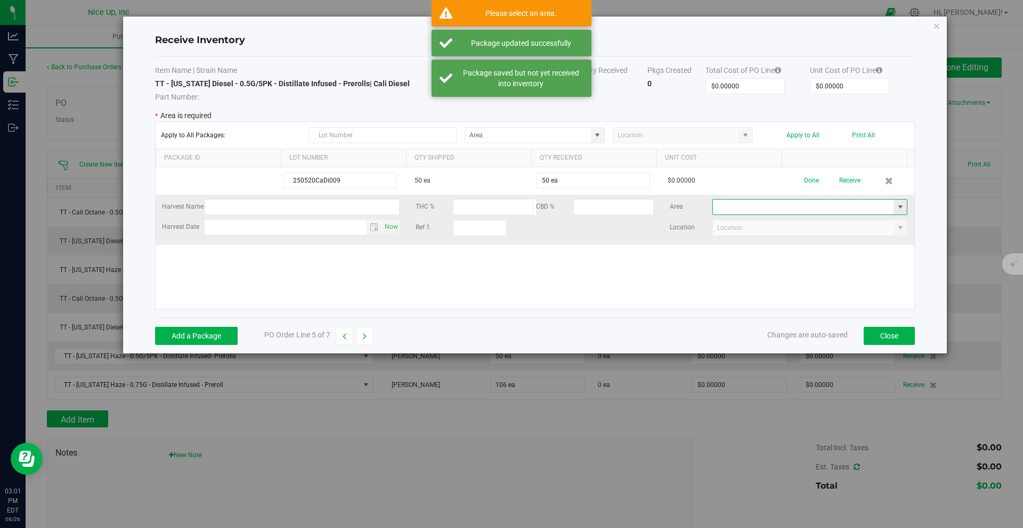
click at [848, 205] on input at bounding box center [803, 207] width 181 height 15
click at [883, 211] on input at bounding box center [803, 207] width 181 height 15
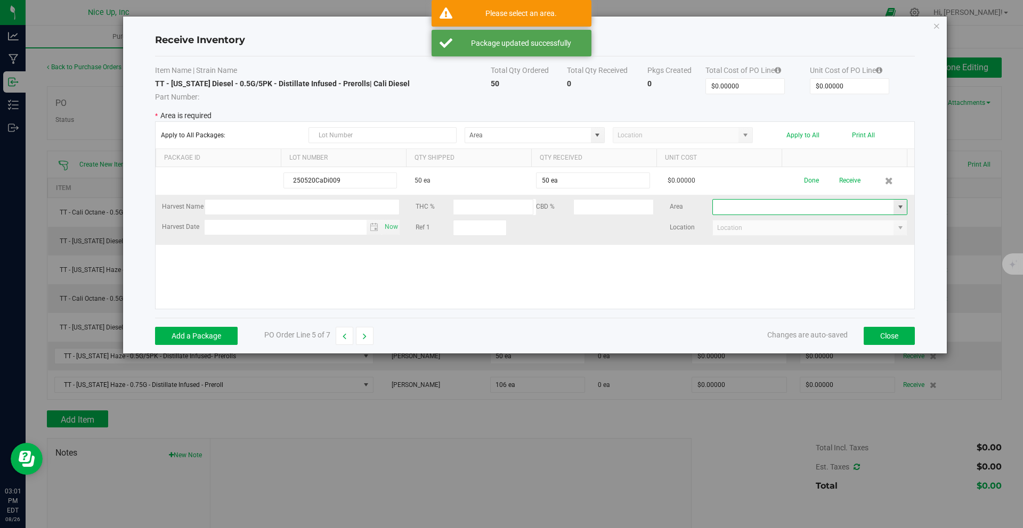
click at [898, 209] on span at bounding box center [899, 207] width 13 height 15
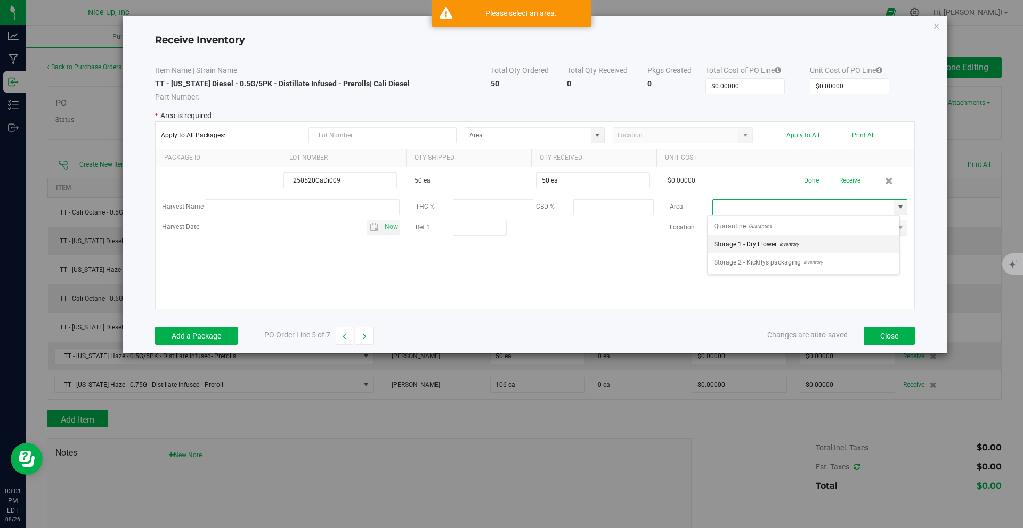
click at [831, 239] on li "Storage 1 - Dry Flower Inventory" at bounding box center [803, 244] width 192 height 18
type input "Storage 1 - Dry Flower"
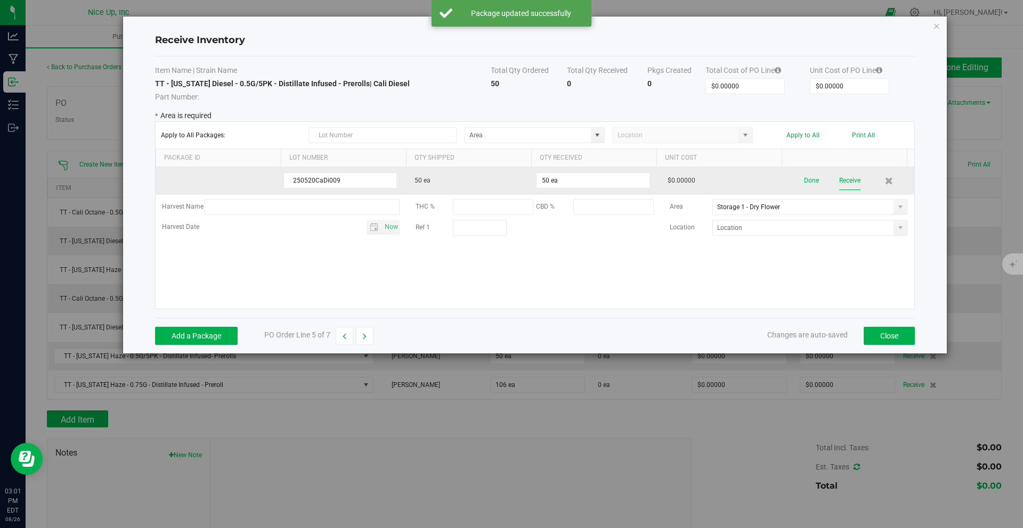
click at [845, 180] on button "Receive" at bounding box center [849, 181] width 21 height 19
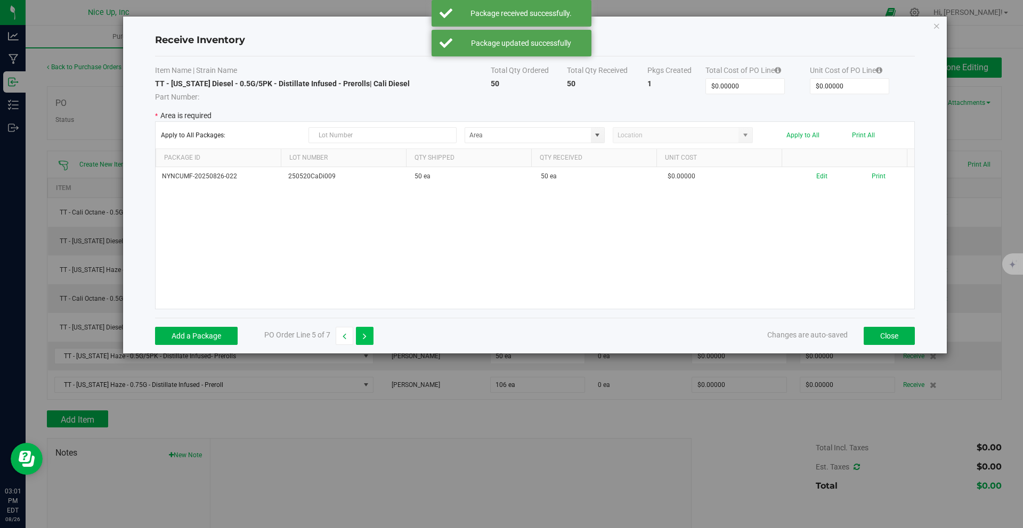
click at [363, 336] on icon "button" at bounding box center [365, 336] width 4 height 7
click at [221, 340] on button "Add a Package" at bounding box center [196, 336] width 83 height 18
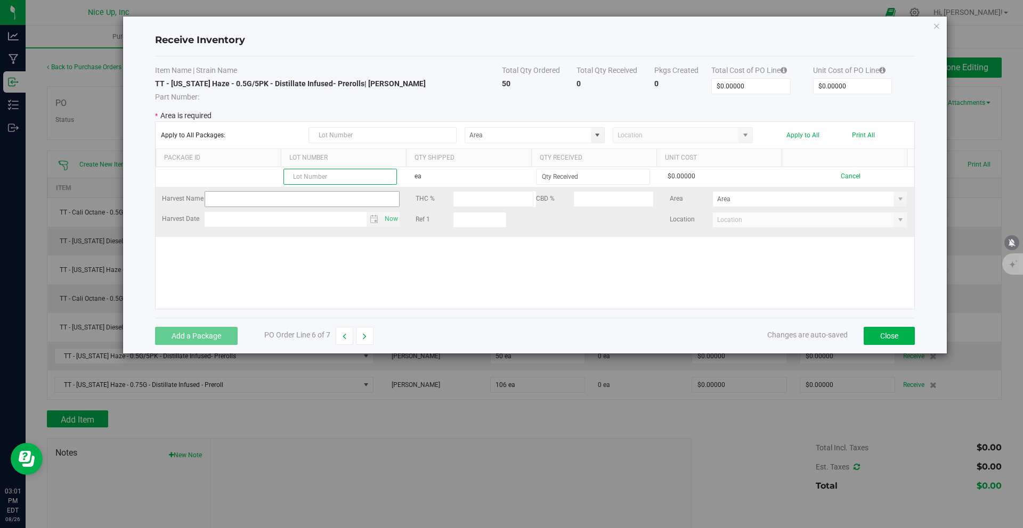
paste input "250520CaHa009"
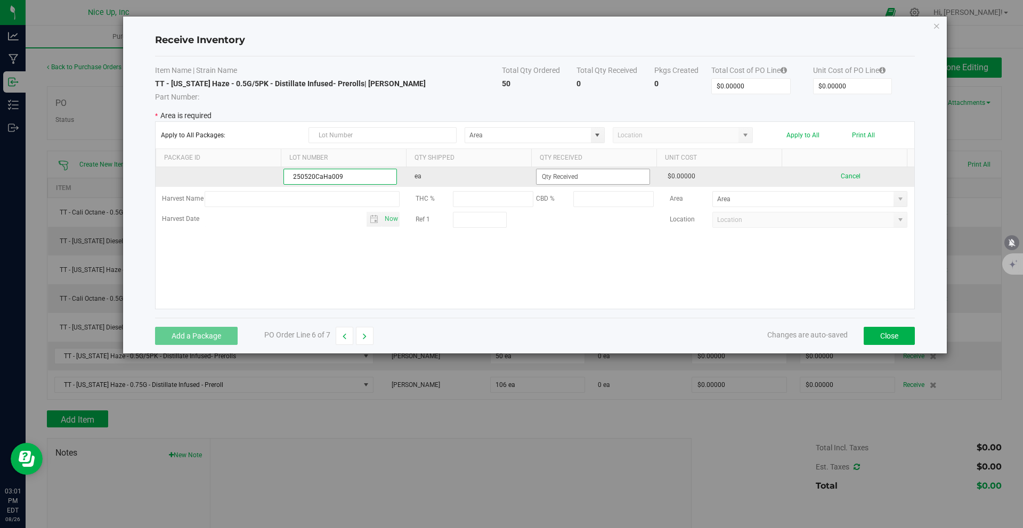
type input "250520CaHa009"
click at [587, 177] on input at bounding box center [592, 176] width 112 height 15
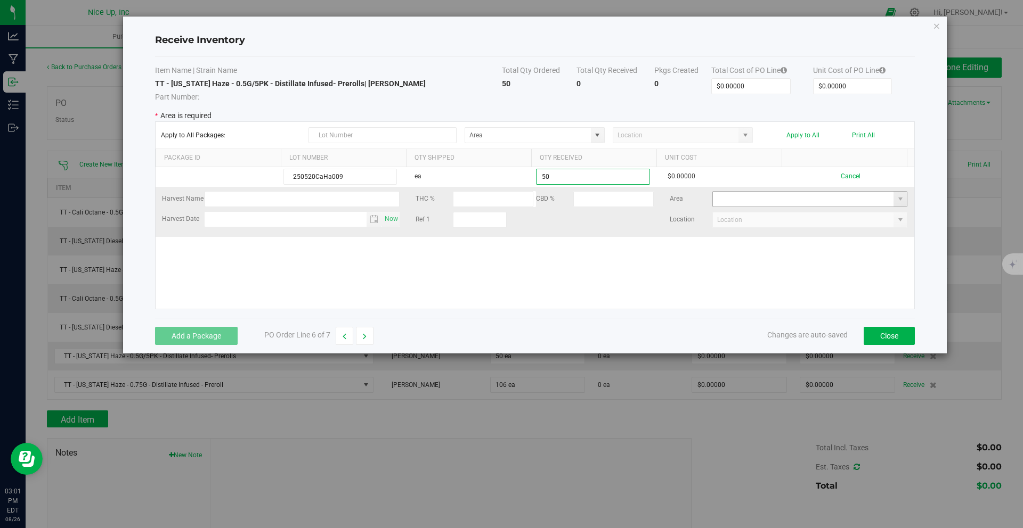
type input "50 ea"
click at [845, 198] on kendo-grid-list "250520CaHa009 ea 50 ea $0.00000 Cancel Harvest Name THC % CBD % Area Harvest Da…" at bounding box center [535, 238] width 759 height 142
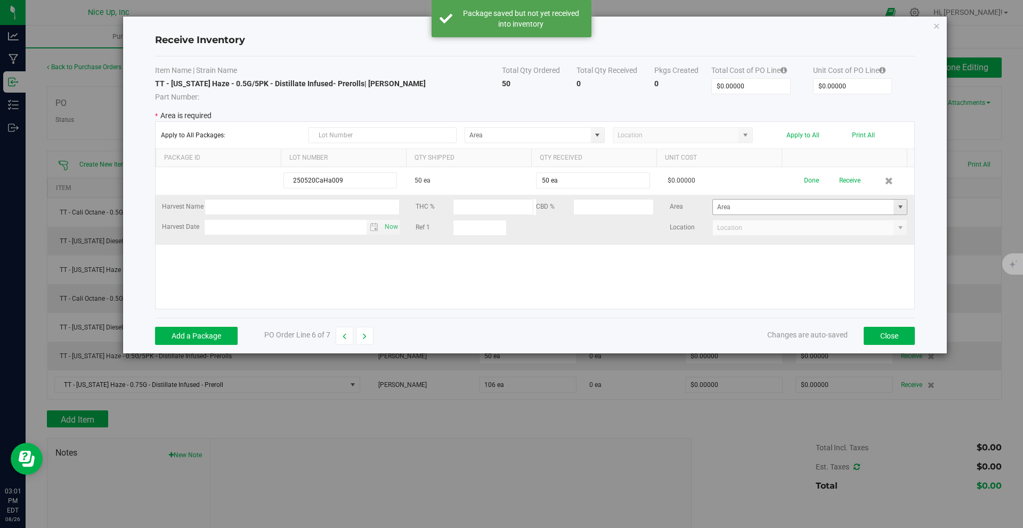
click at [896, 206] on span at bounding box center [900, 207] width 9 height 9
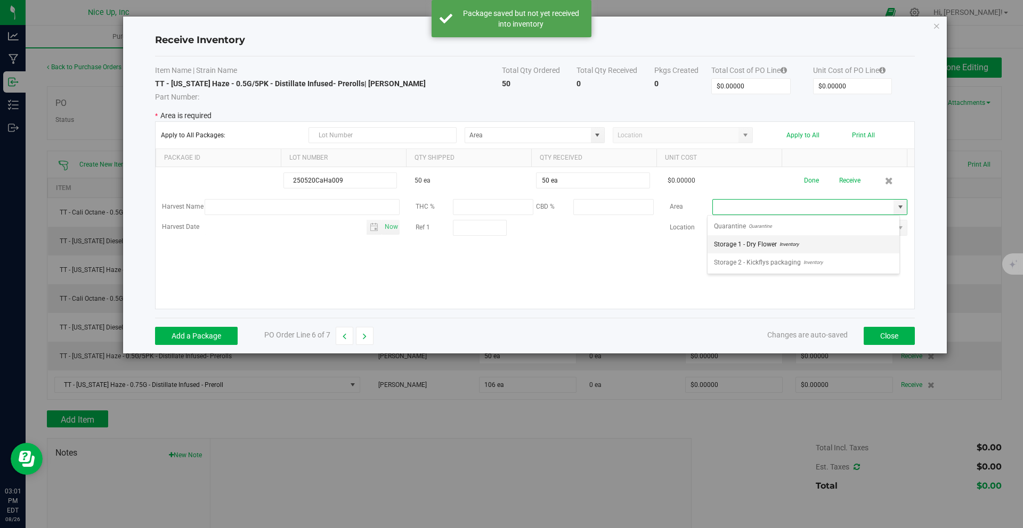
click at [857, 244] on li "Storage 1 - Dry Flower Inventory" at bounding box center [803, 244] width 192 height 18
type input "Storage 1 - Dry Flower"
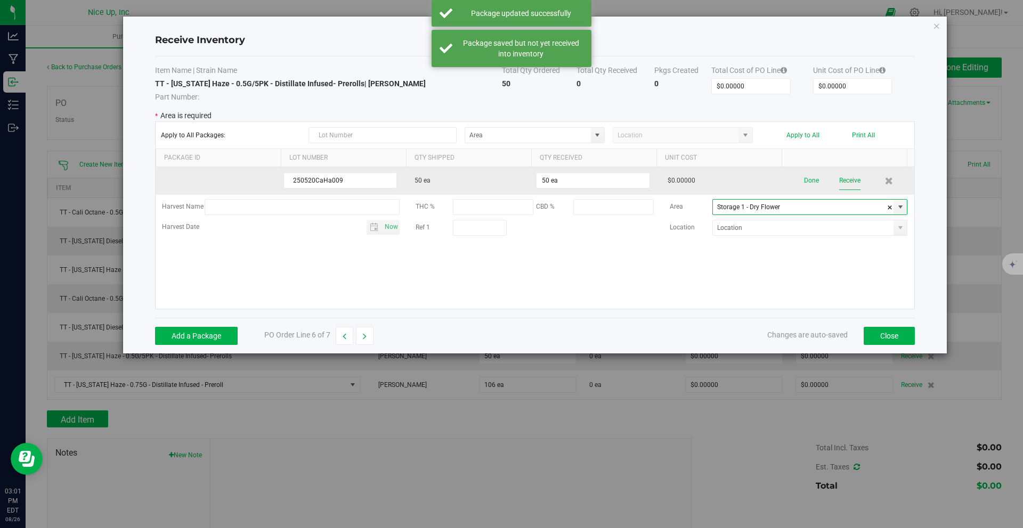
click at [852, 186] on button "Receive" at bounding box center [849, 181] width 21 height 19
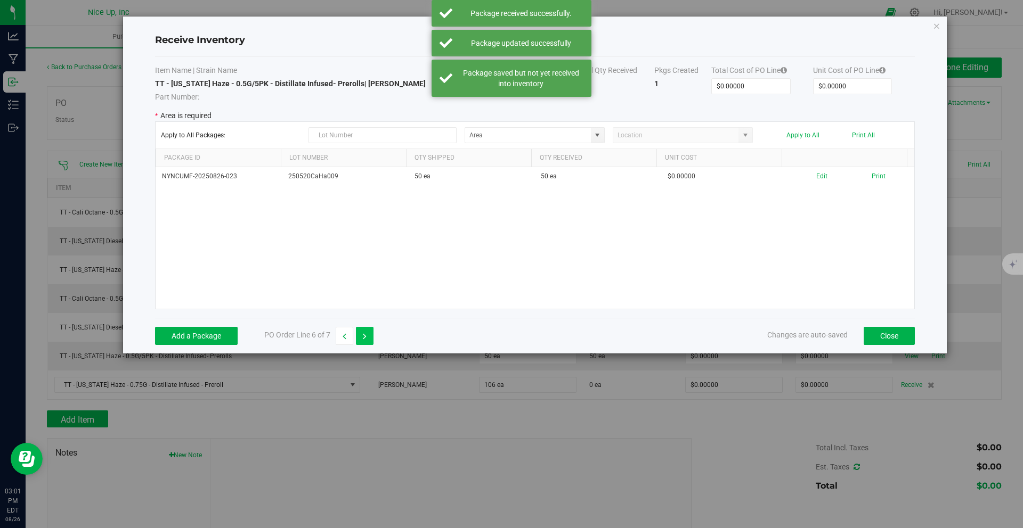
click at [360, 335] on button "button" at bounding box center [365, 336] width 18 height 18
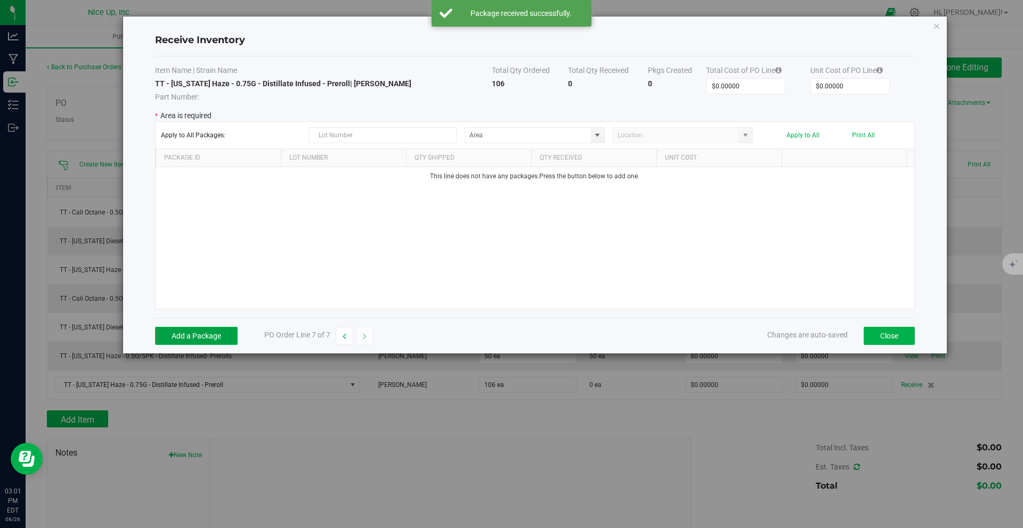
click at [205, 335] on button "Add a Package" at bounding box center [196, 336] width 83 height 18
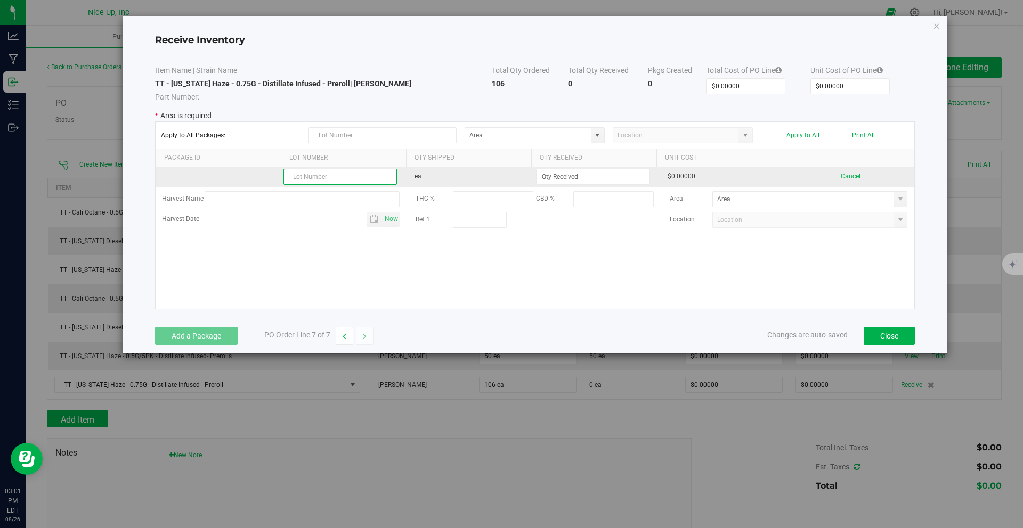
paste input "250520CaHa007"
type input "250520CaHa007"
click at [614, 178] on input at bounding box center [592, 176] width 112 height 15
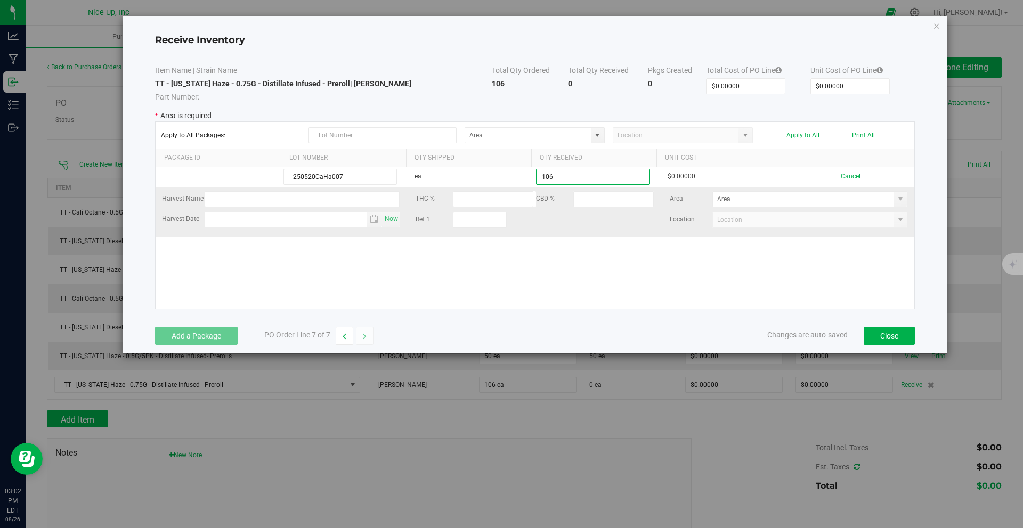
type input "106 ea"
click at [901, 203] on kendo-grid-list "250520CaHa007 ea 106 ea $0.00000 Cancel Harvest Name THC % CBD % Area Harvest D…" at bounding box center [535, 238] width 759 height 142
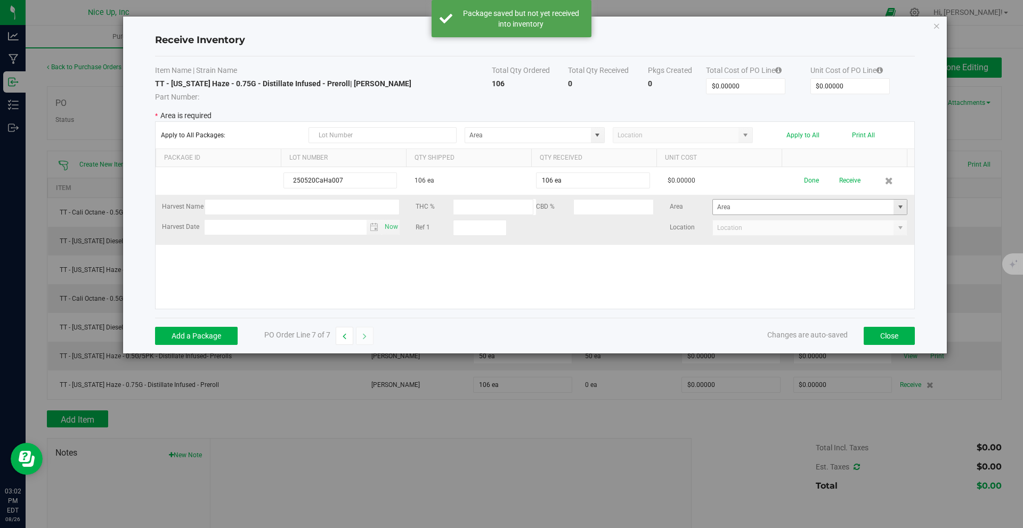
click at [896, 206] on span at bounding box center [900, 207] width 9 height 9
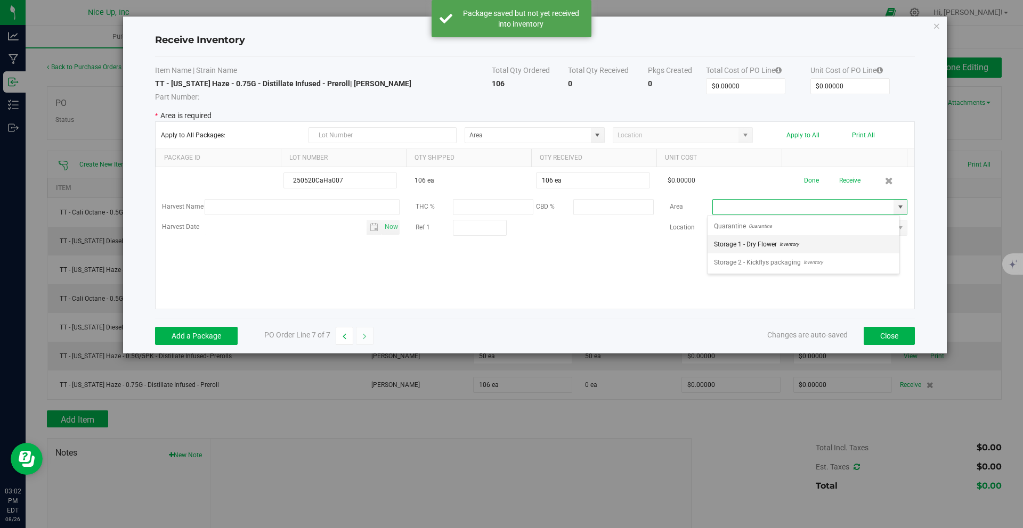
click at [830, 243] on li "Storage 1 - Dry Flower Inventory" at bounding box center [803, 244] width 192 height 18
type input "Storage 1 - Dry Flower"
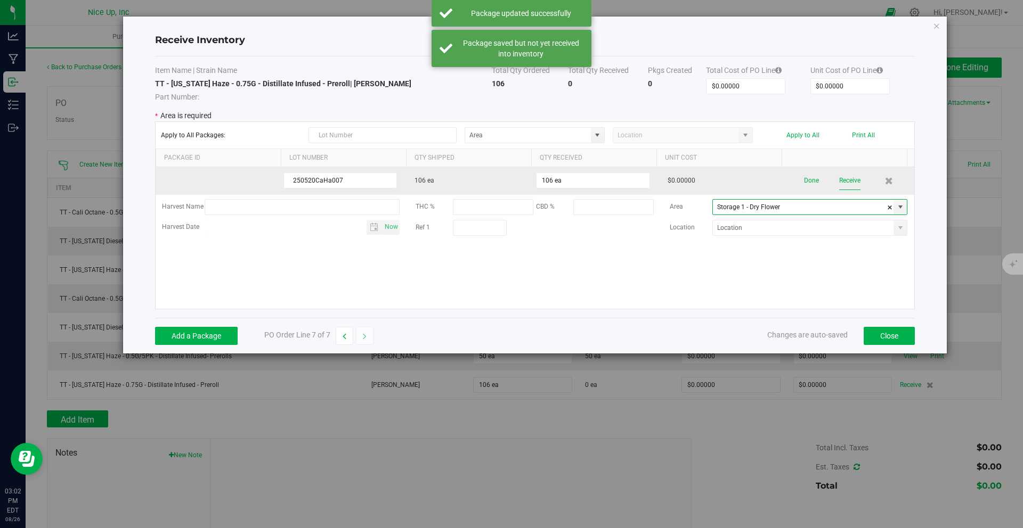
click at [843, 183] on button "Receive" at bounding box center [849, 181] width 21 height 19
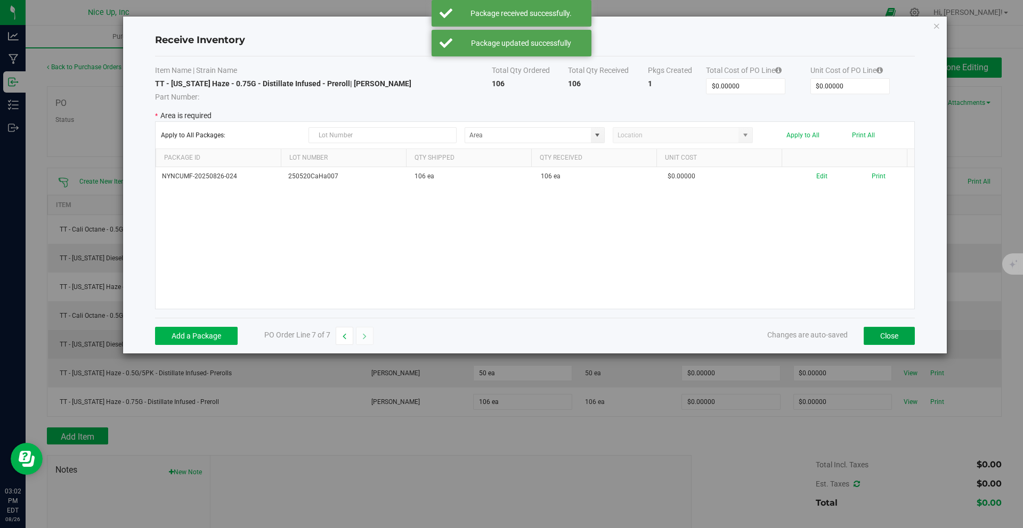
click at [887, 336] on button "Close" at bounding box center [888, 336] width 51 height 18
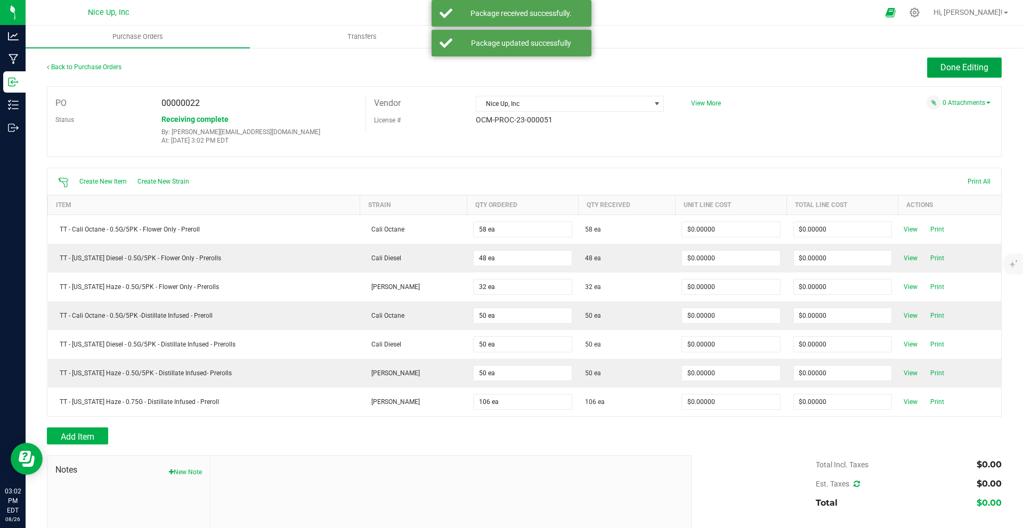
click at [941, 60] on button "Done Editing" at bounding box center [964, 68] width 75 height 20
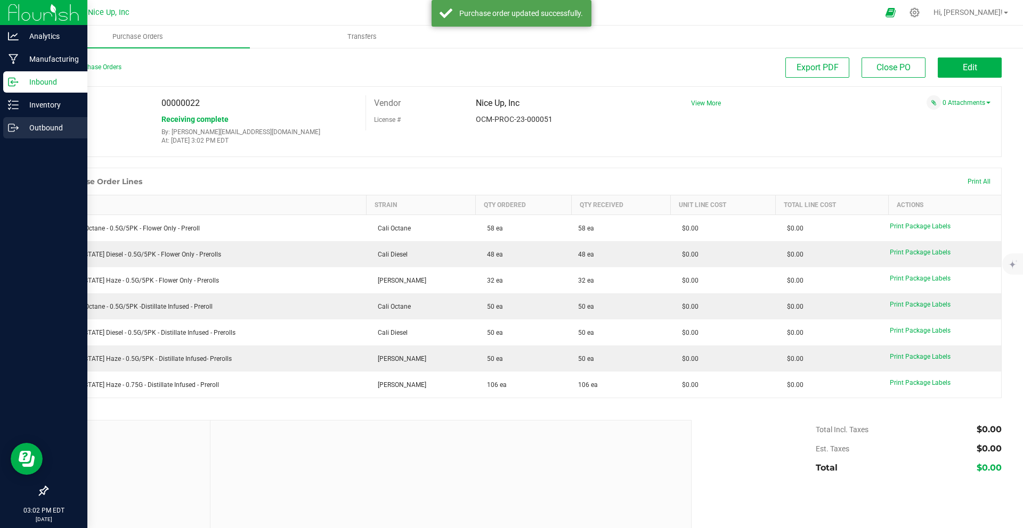
click at [13, 131] on icon at bounding box center [12, 127] width 6 height 7
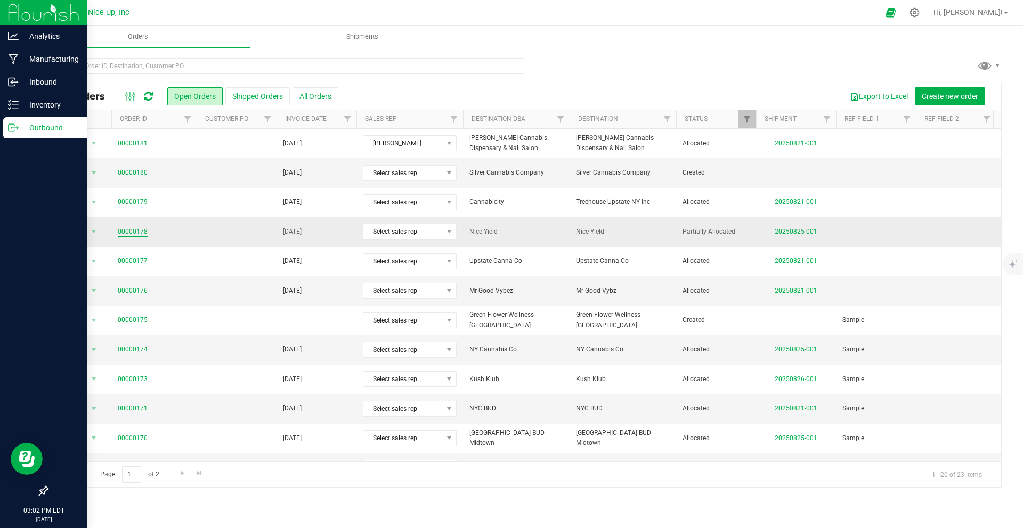
click at [131, 230] on link "00000178" at bounding box center [133, 232] width 30 height 10
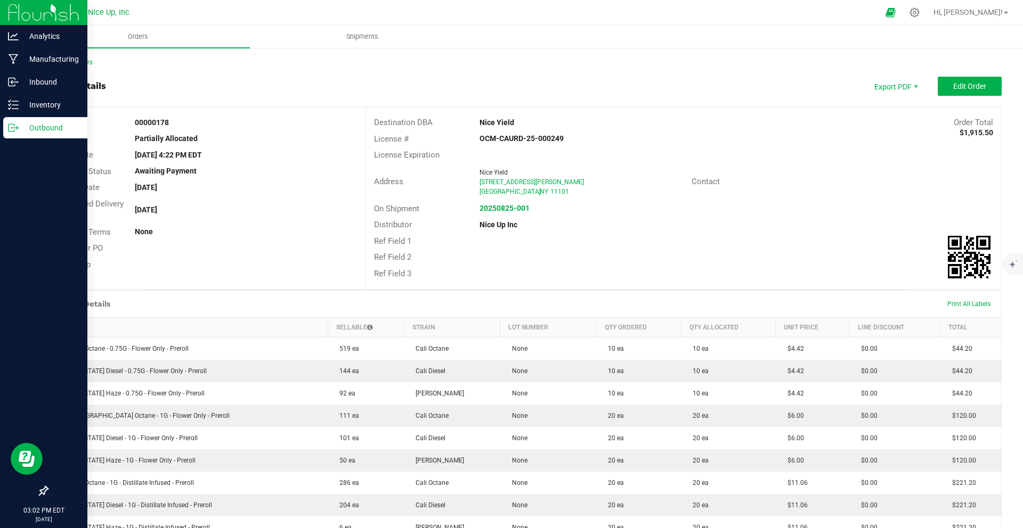
scroll to position [2, 0]
click at [953, 86] on span "Edit Order" at bounding box center [969, 84] width 33 height 9
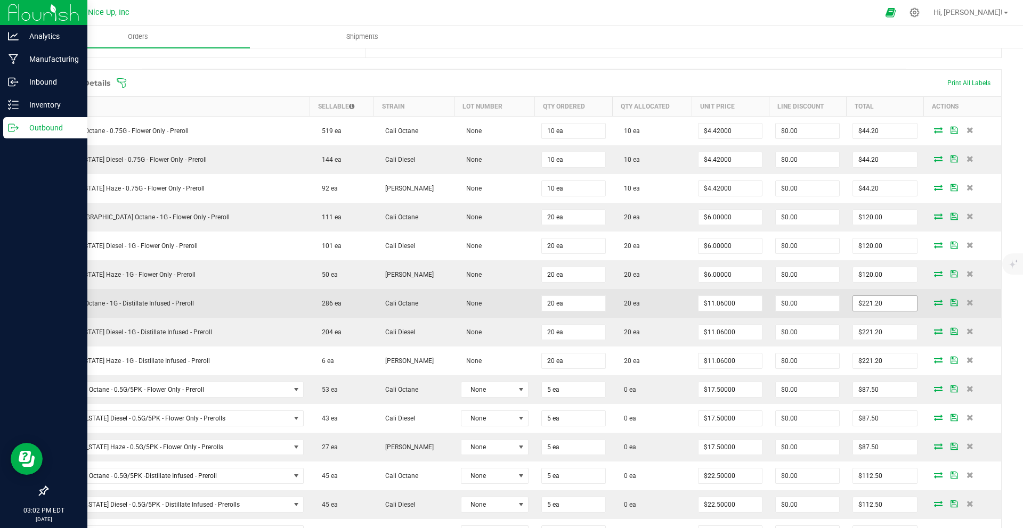
scroll to position [266, 0]
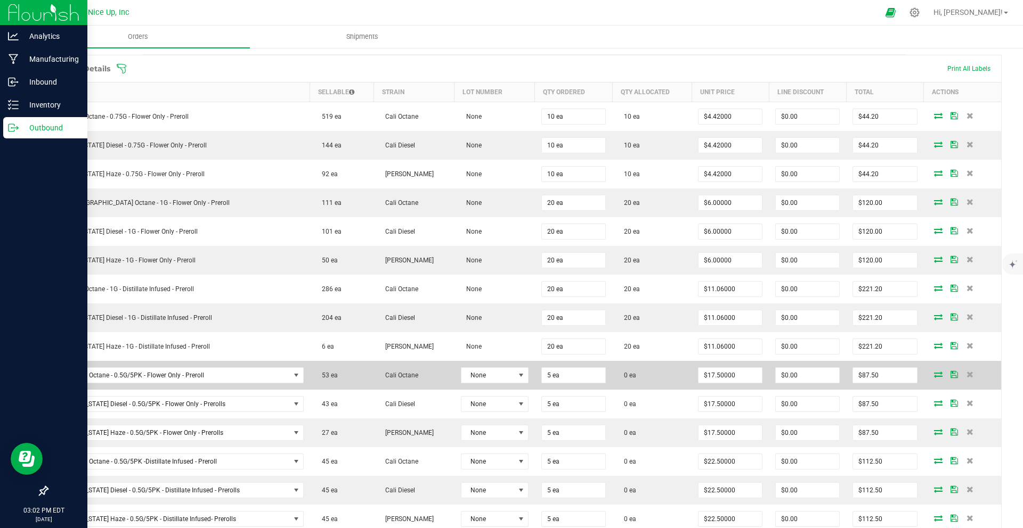
click at [934, 377] on icon at bounding box center [938, 374] width 9 height 6
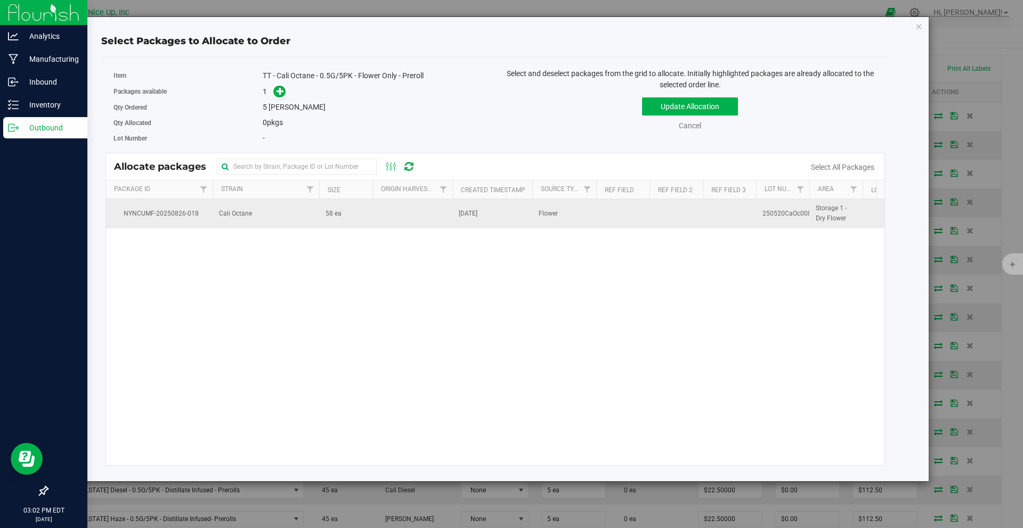
click at [317, 214] on td "Cali Octane" at bounding box center [266, 213] width 107 height 29
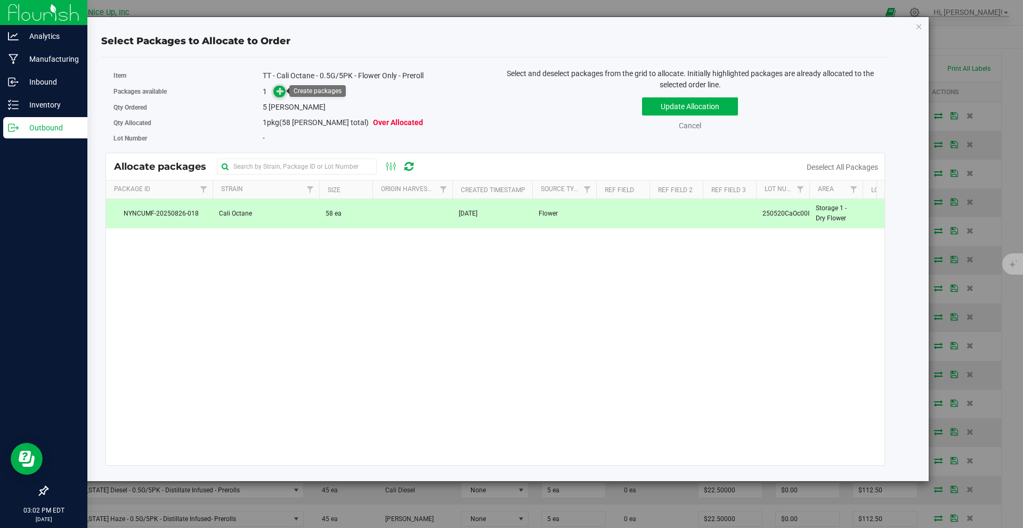
click at [280, 94] on icon at bounding box center [279, 90] width 7 height 7
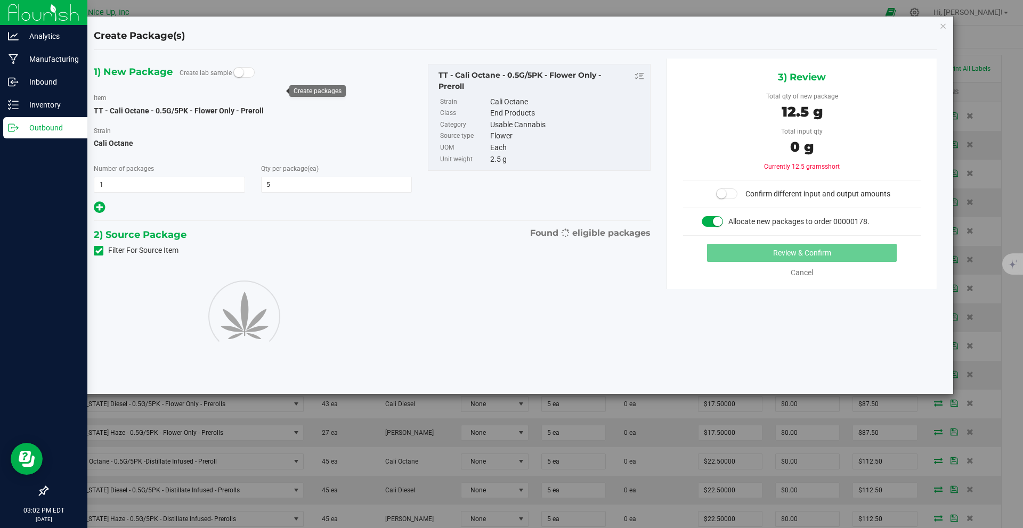
type input "5"
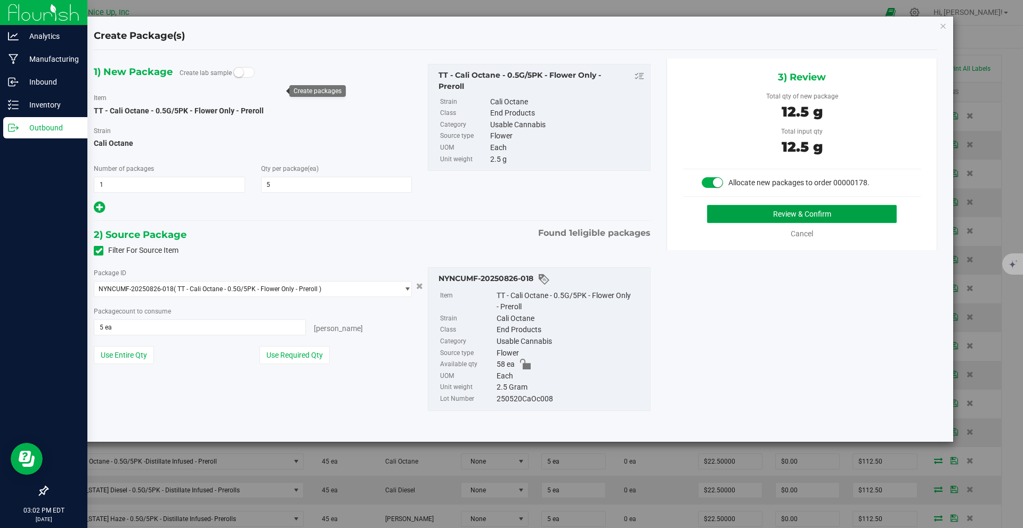
click at [761, 218] on button "Review & Confirm" at bounding box center [802, 214] width 190 height 18
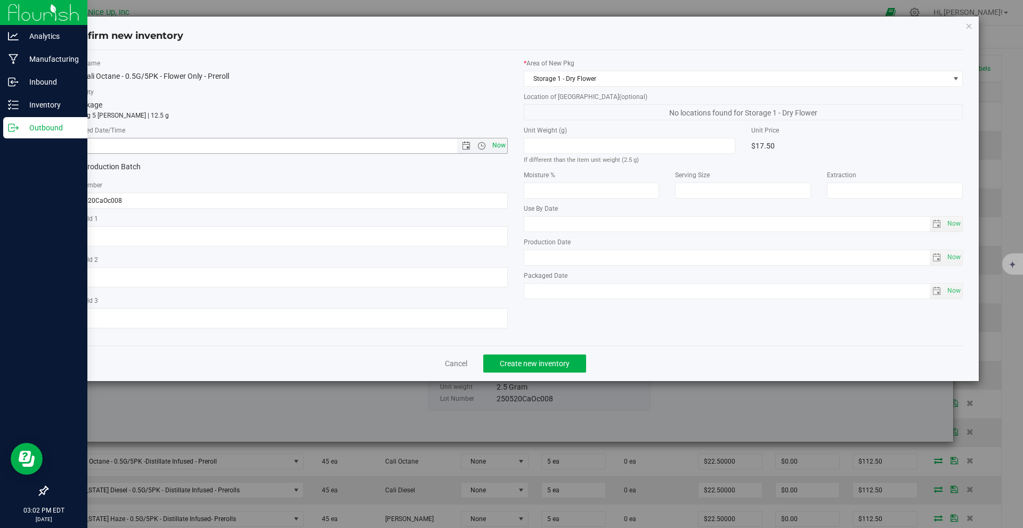
click at [499, 144] on span "Now" at bounding box center [499, 145] width 18 height 15
type input "8/26/2025 3:02 PM"
click at [528, 363] on span "Create new inventory" at bounding box center [535, 364] width 70 height 9
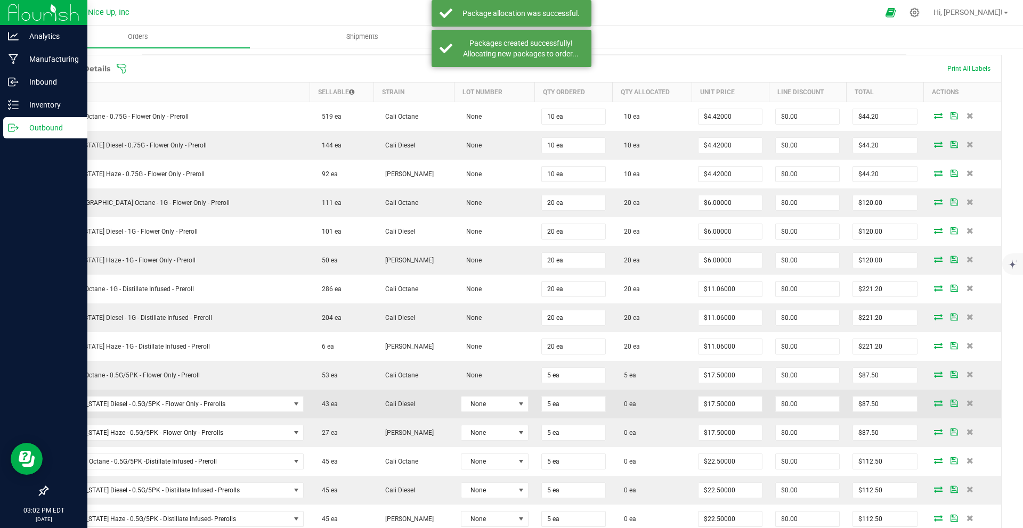
click at [934, 404] on icon at bounding box center [938, 403] width 9 height 6
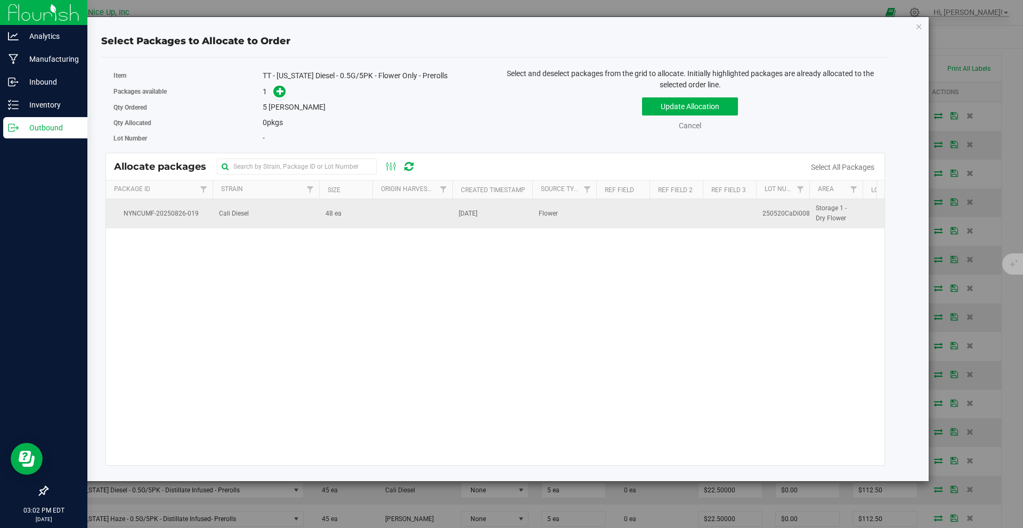
click at [325, 214] on span "48 ea" at bounding box center [333, 214] width 16 height 10
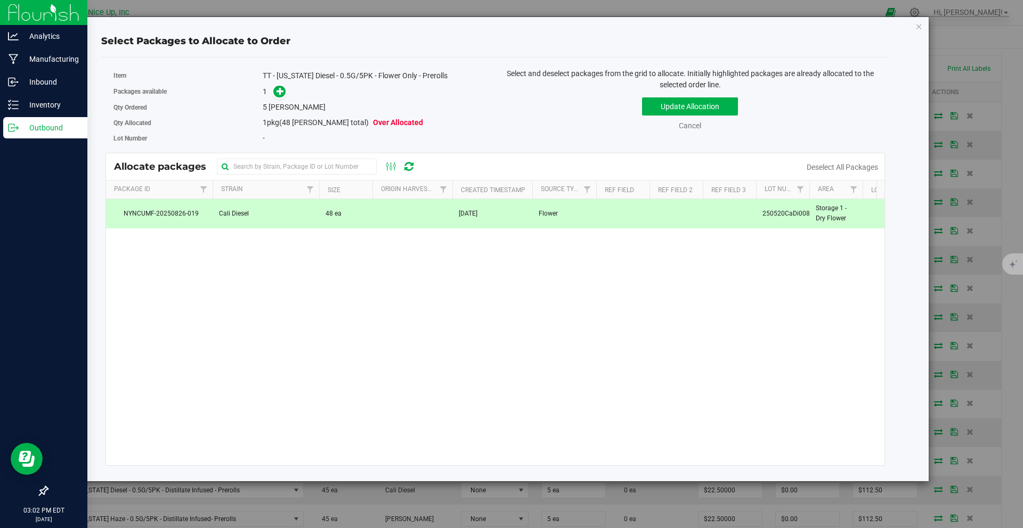
click at [283, 97] on span at bounding box center [276, 92] width 17 height 12
click at [283, 92] on icon at bounding box center [279, 90] width 7 height 7
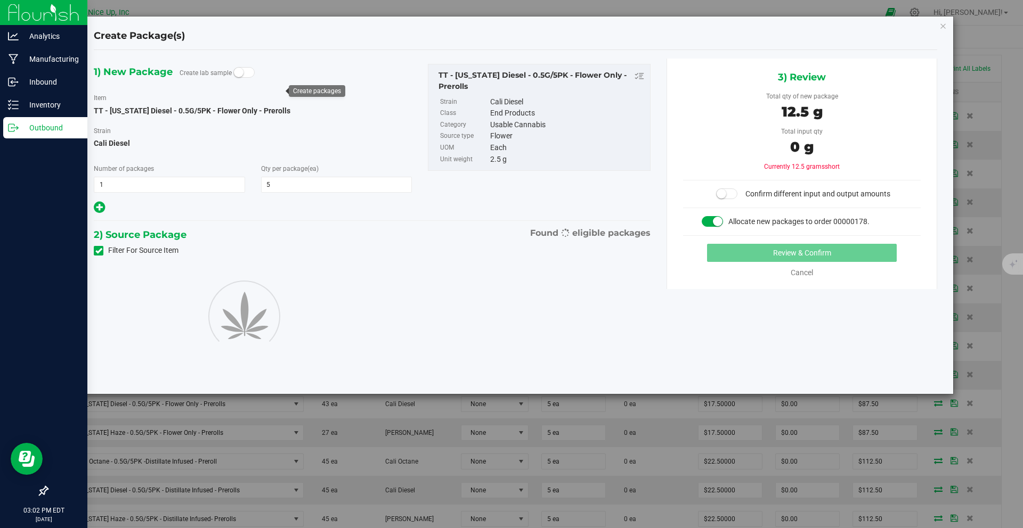
type input "5"
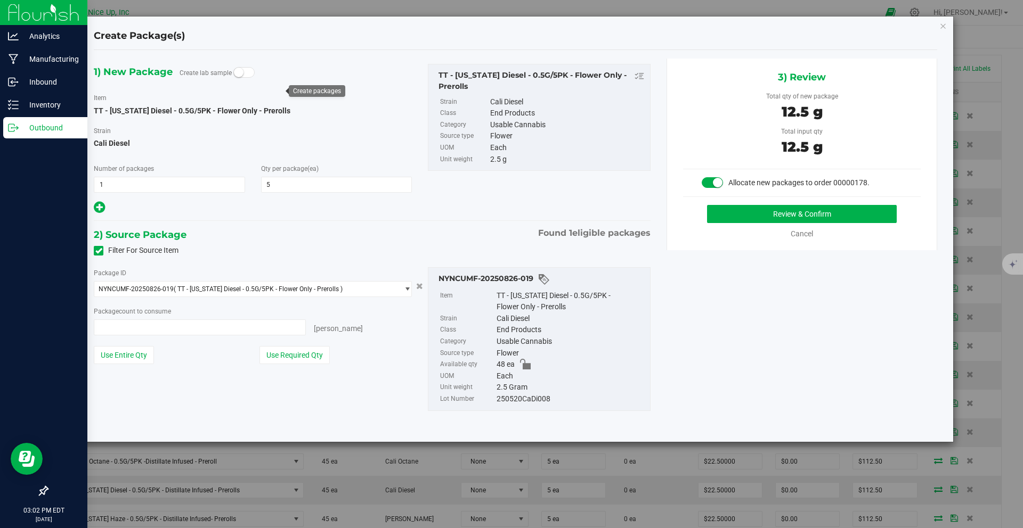
type input "5 ea"
click at [736, 217] on button "Review & Confirm" at bounding box center [802, 214] width 190 height 18
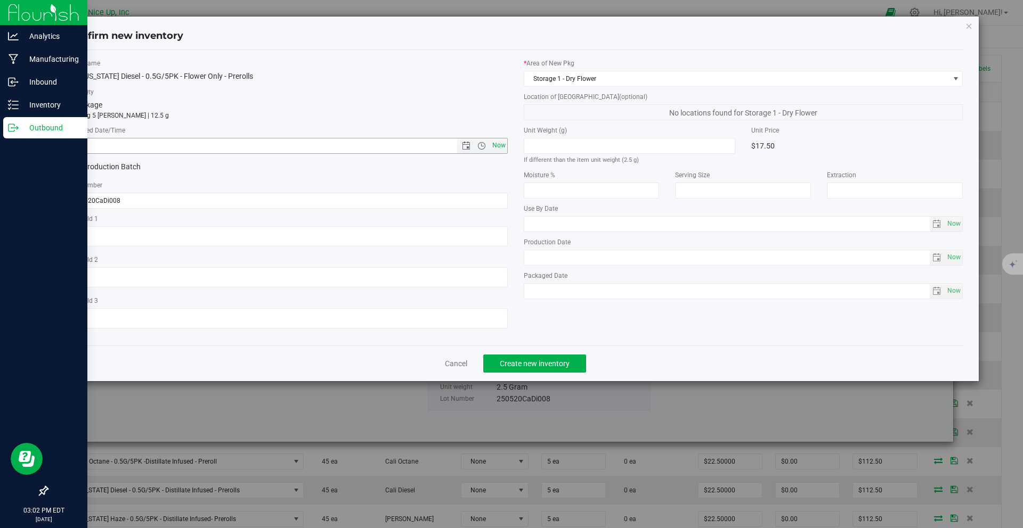
click at [503, 146] on span "Now" at bounding box center [499, 145] width 18 height 15
type input "8/26/2025 3:02 PM"
click at [560, 365] on span "Create new inventory" at bounding box center [535, 364] width 70 height 9
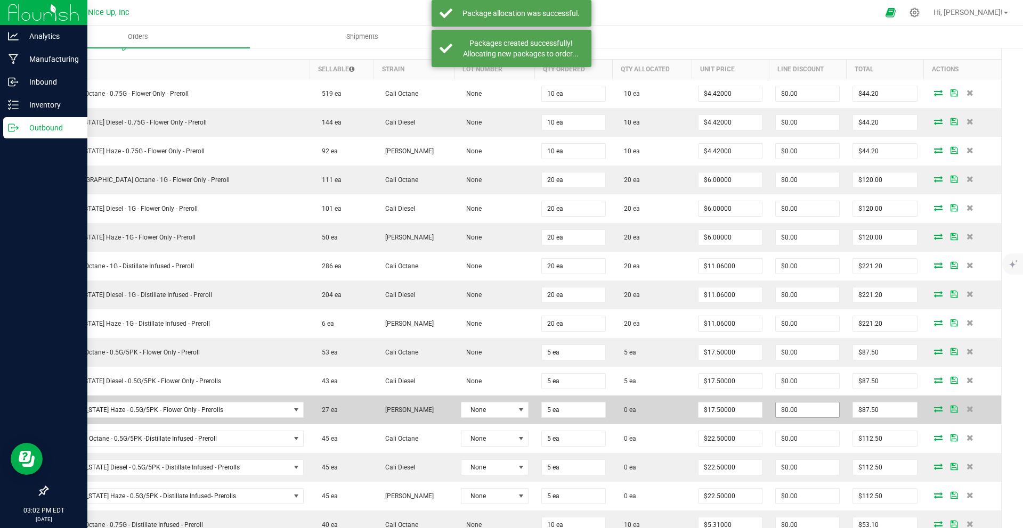
scroll to position [315, 0]
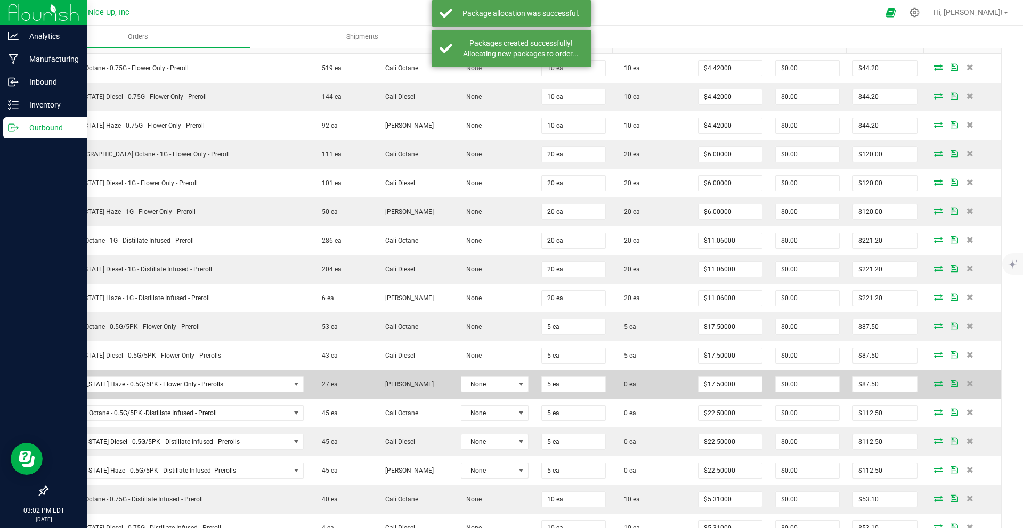
click at [934, 381] on icon at bounding box center [938, 383] width 9 height 6
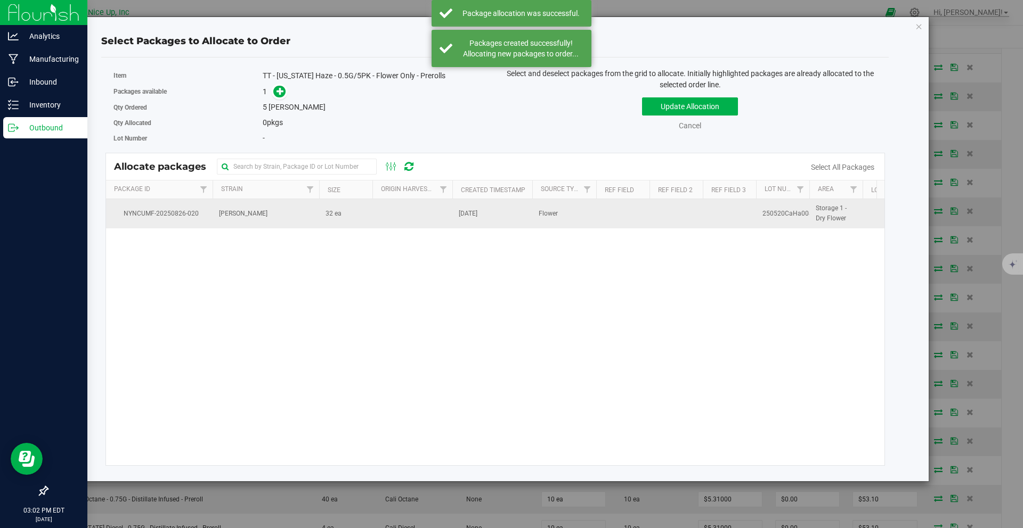
click at [338, 220] on td "32 ea" at bounding box center [345, 213] width 53 height 29
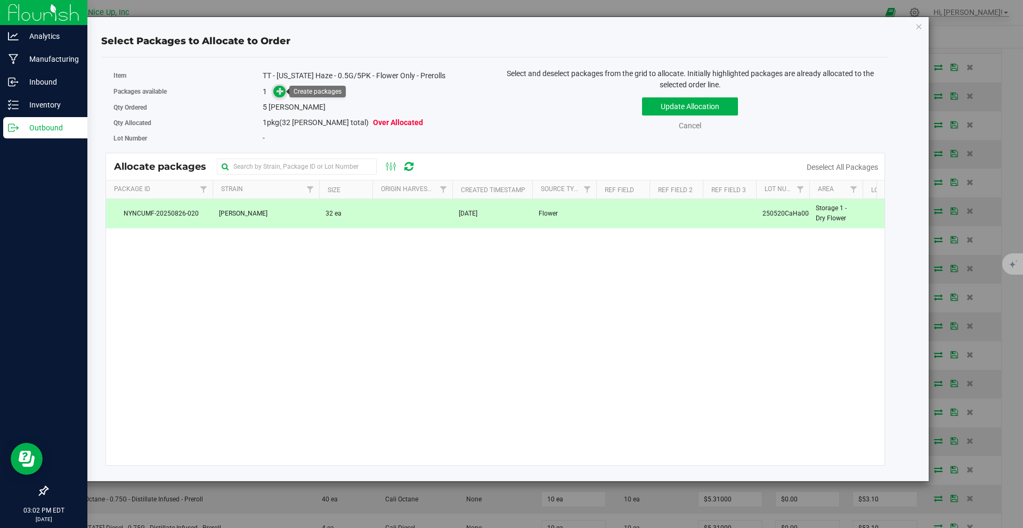
click at [273, 93] on span at bounding box center [279, 92] width 12 height 12
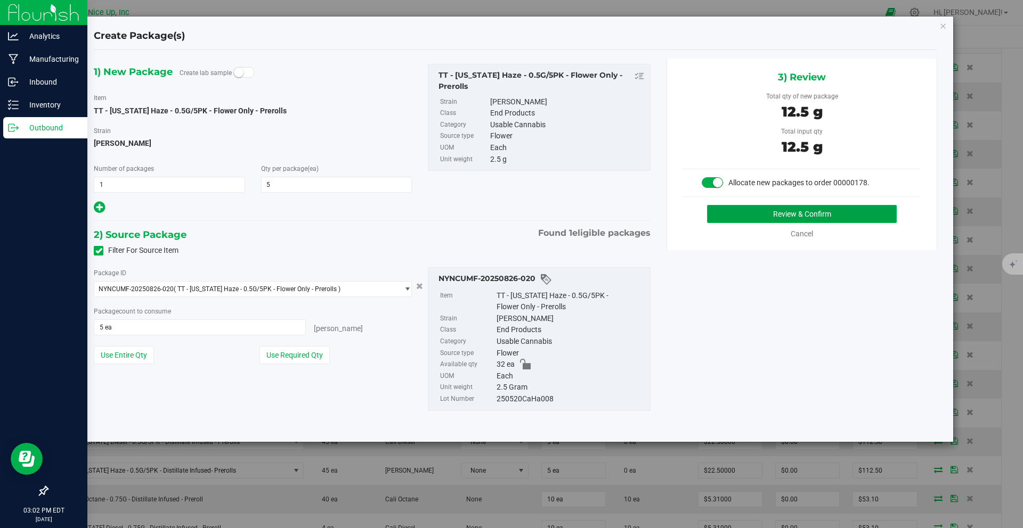
click at [802, 211] on button "Review & Confirm" at bounding box center [802, 214] width 190 height 18
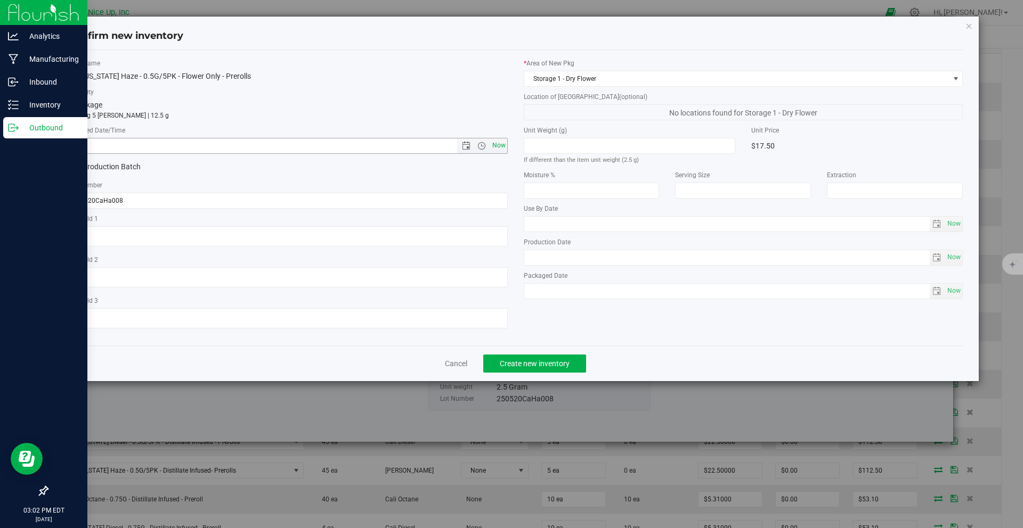
click at [499, 146] on span "Now" at bounding box center [499, 145] width 18 height 15
type input "8/26/2025 3:02 PM"
click at [547, 358] on button "Create new inventory" at bounding box center [534, 364] width 103 height 18
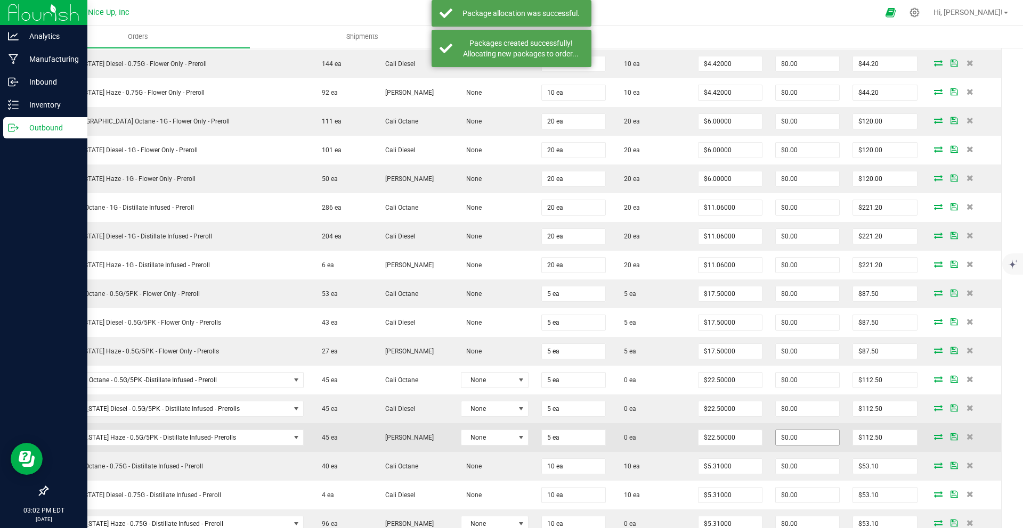
scroll to position [348, 0]
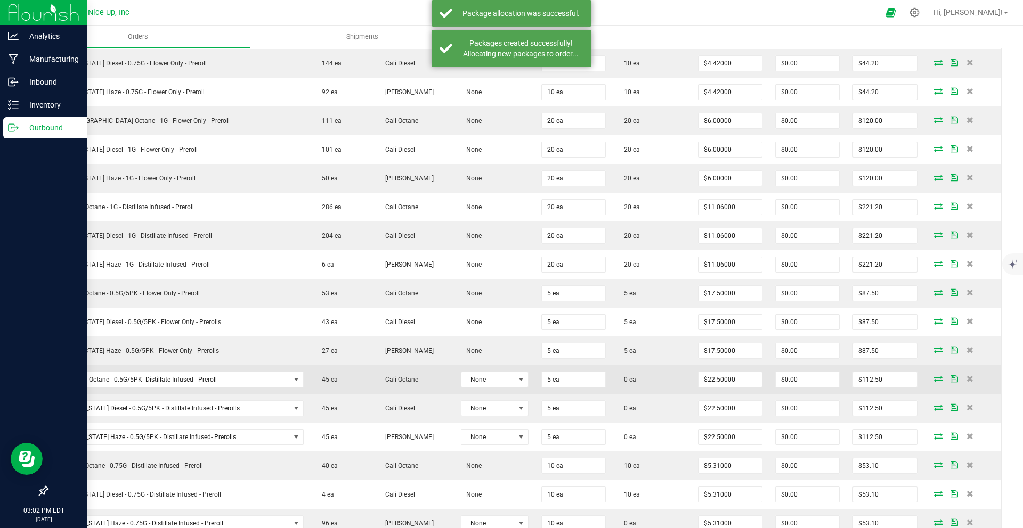
click at [934, 376] on icon at bounding box center [938, 379] width 9 height 6
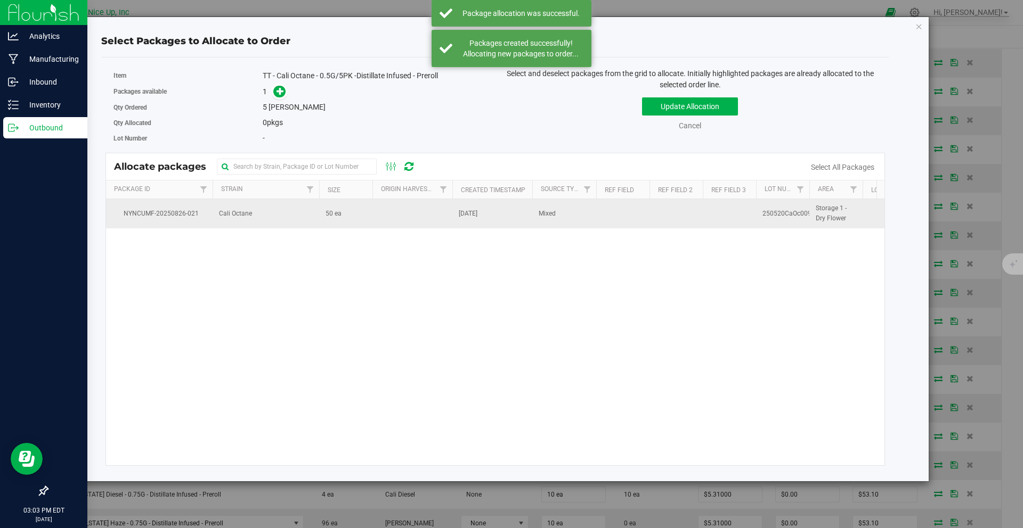
click at [462, 218] on span "[DATE]" at bounding box center [468, 214] width 19 height 10
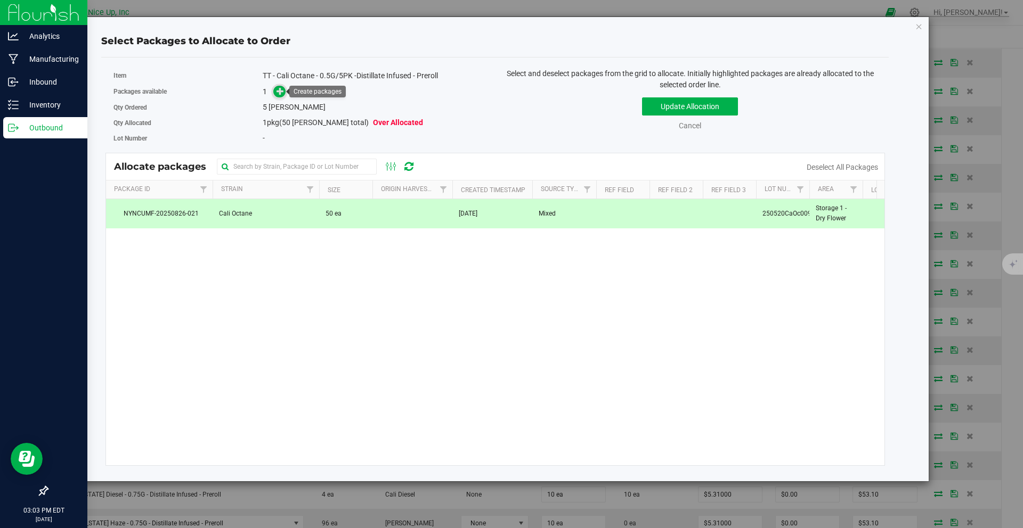
click at [283, 93] on icon at bounding box center [280, 91] width 8 height 8
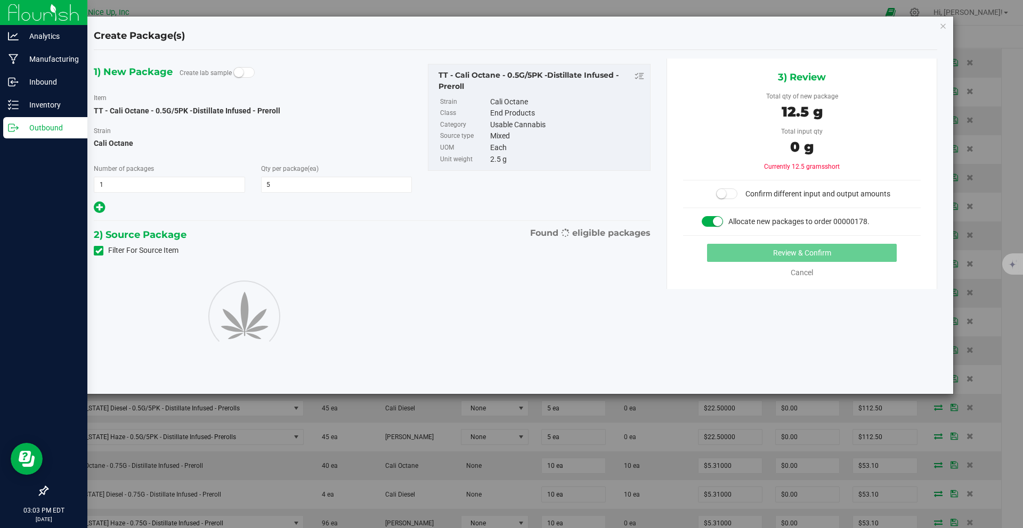
type input "5"
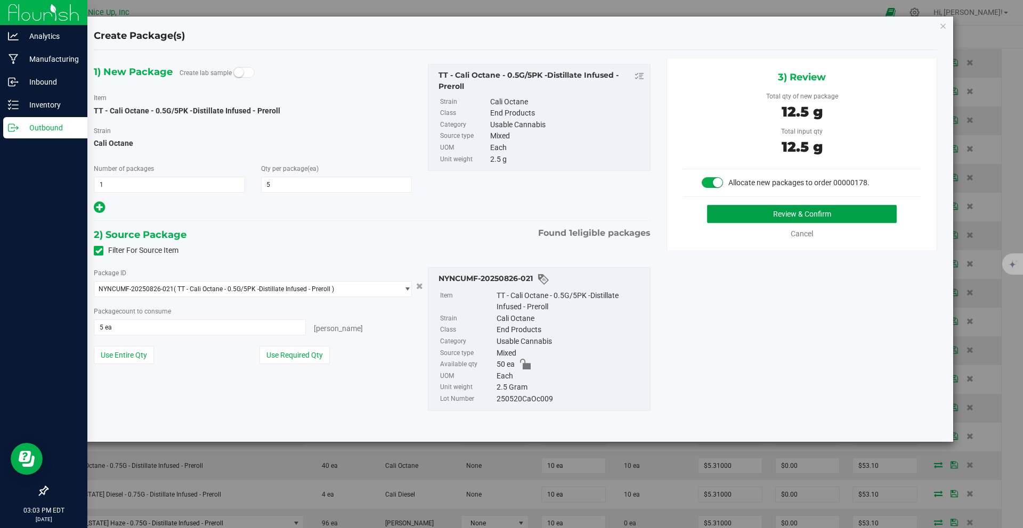
click at [771, 211] on button "Review & Confirm" at bounding box center [802, 214] width 190 height 18
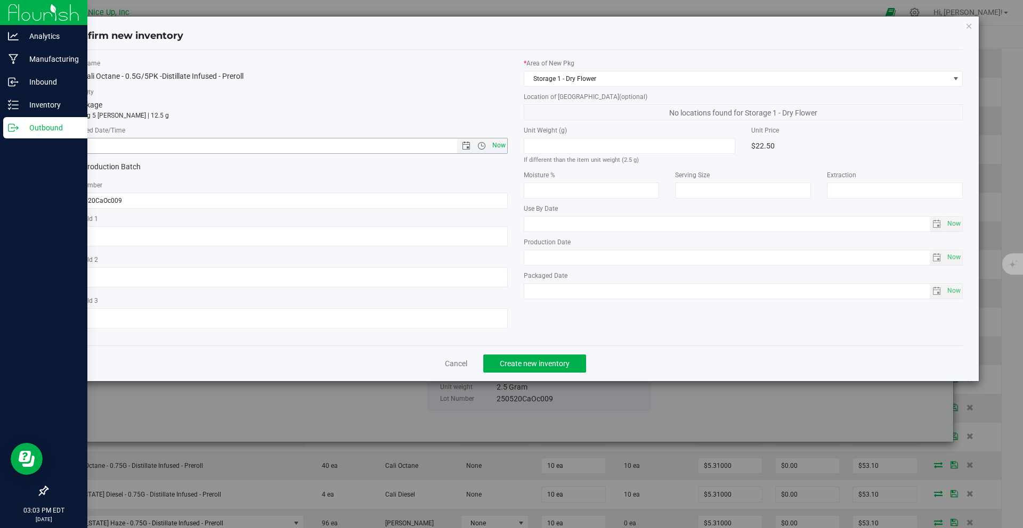
click at [496, 142] on span "Now" at bounding box center [499, 145] width 18 height 15
type input "8/26/2025 3:03 PM"
click at [549, 370] on button "Create new inventory" at bounding box center [534, 364] width 103 height 18
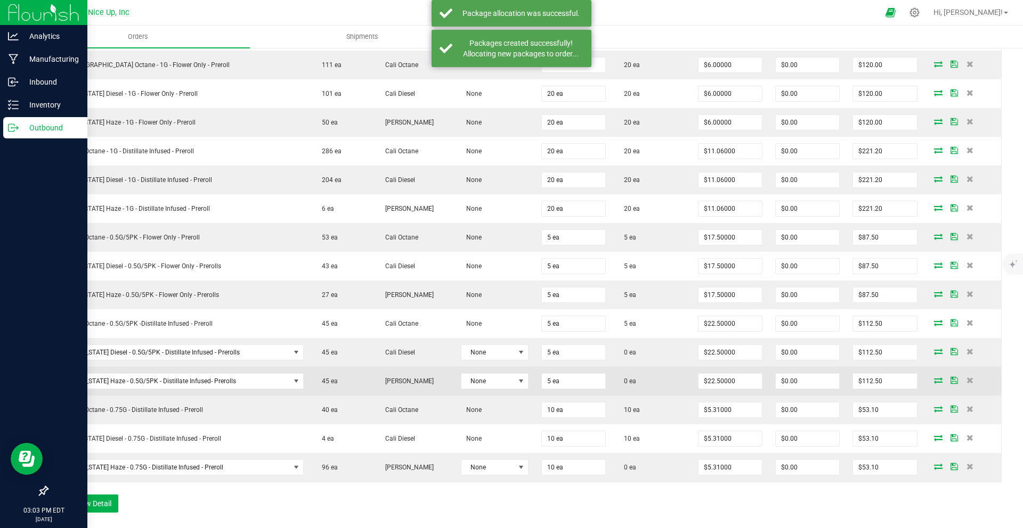
scroll to position [415, 0]
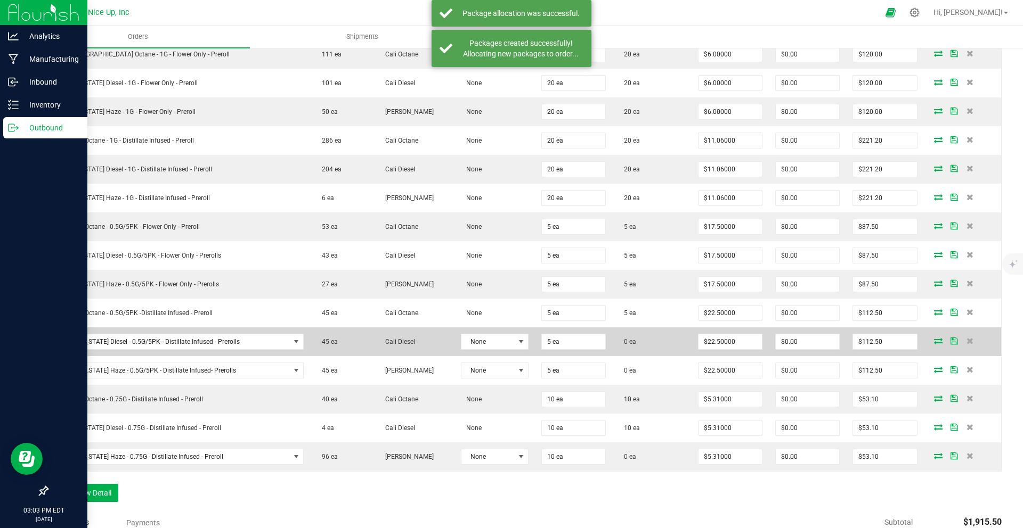
click at [934, 340] on icon at bounding box center [938, 341] width 9 height 6
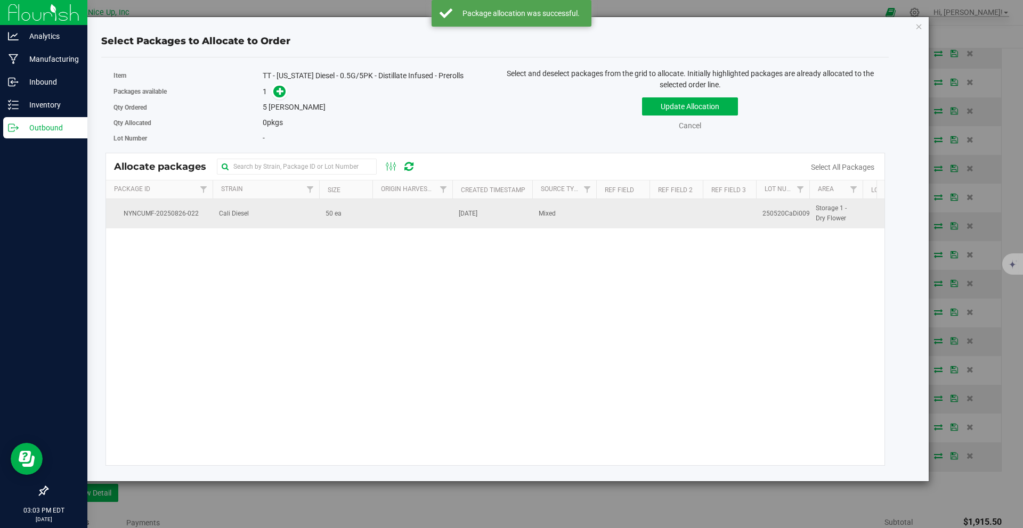
click at [318, 210] on td "Cali Diesel" at bounding box center [266, 213] width 107 height 29
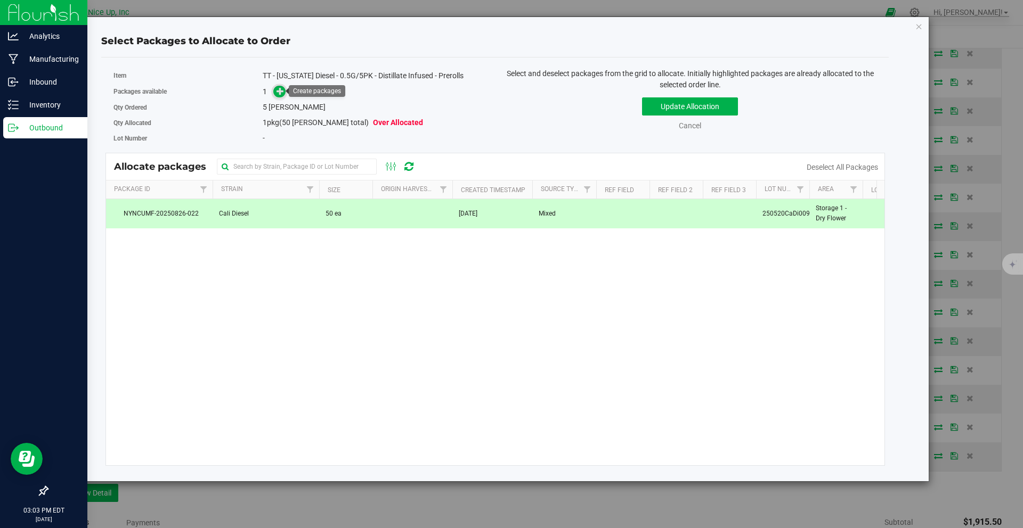
click at [282, 93] on icon at bounding box center [279, 90] width 7 height 7
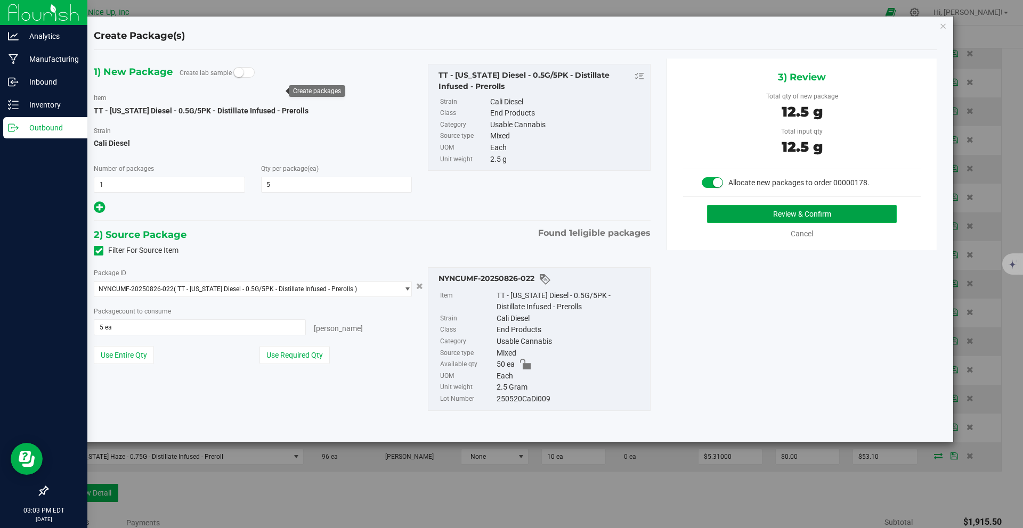
click at [780, 218] on button "Review & Confirm" at bounding box center [802, 214] width 190 height 18
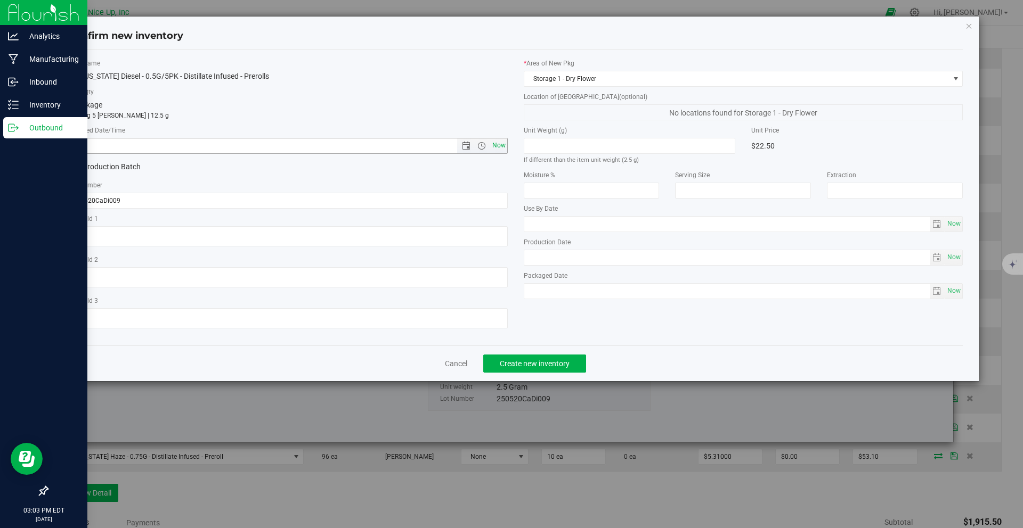
click at [501, 149] on span "Now" at bounding box center [499, 145] width 18 height 15
type input "8/26/2025 3:03 PM"
click at [545, 363] on span "Create new inventory" at bounding box center [535, 364] width 70 height 9
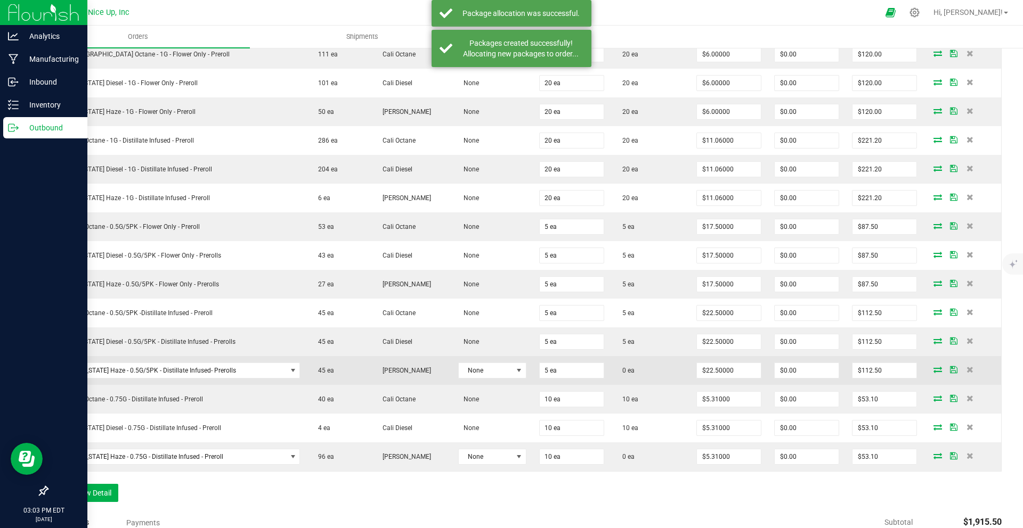
click at [933, 368] on icon at bounding box center [937, 369] width 9 height 6
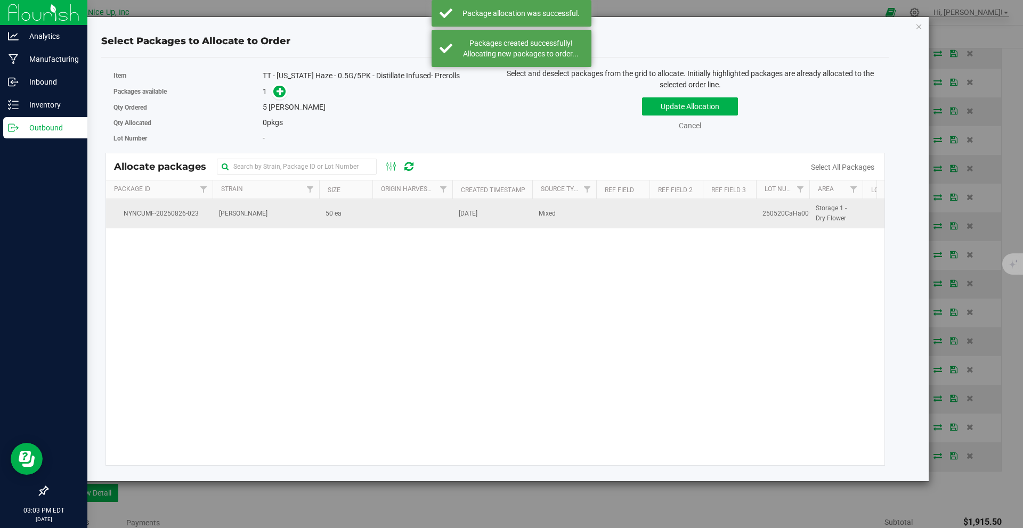
click at [399, 211] on td at bounding box center [412, 213] width 80 height 29
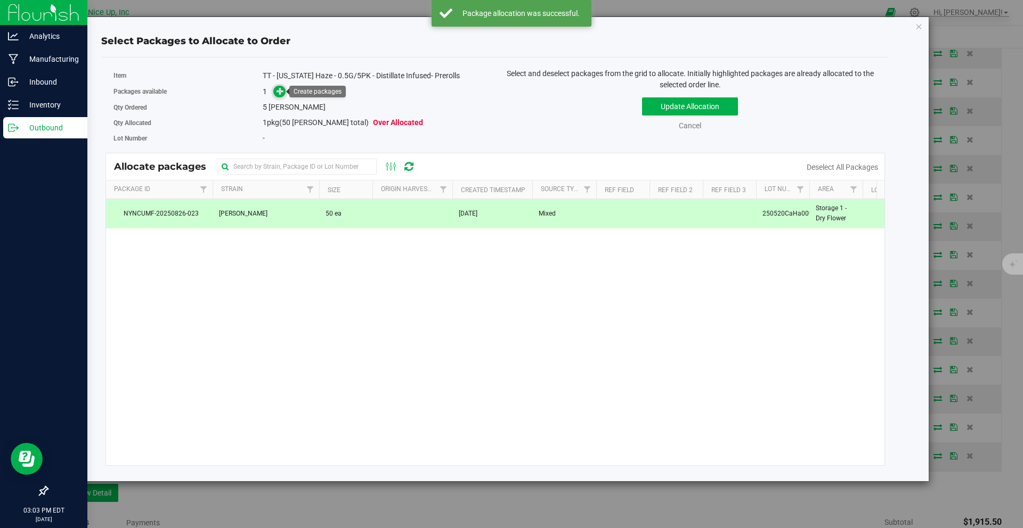
click at [282, 92] on icon at bounding box center [279, 90] width 7 height 7
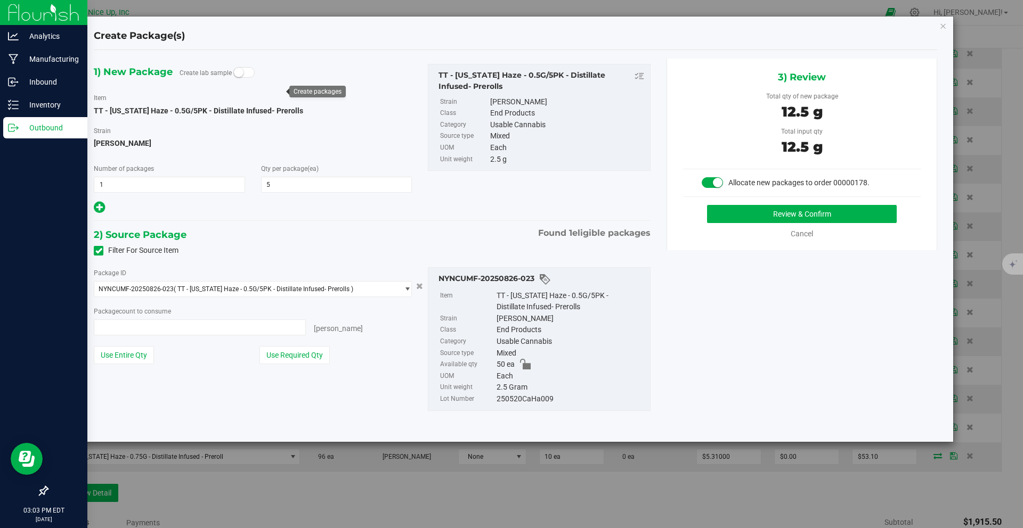
type input "5 ea"
click at [808, 211] on button "Review & Confirm" at bounding box center [802, 214] width 190 height 18
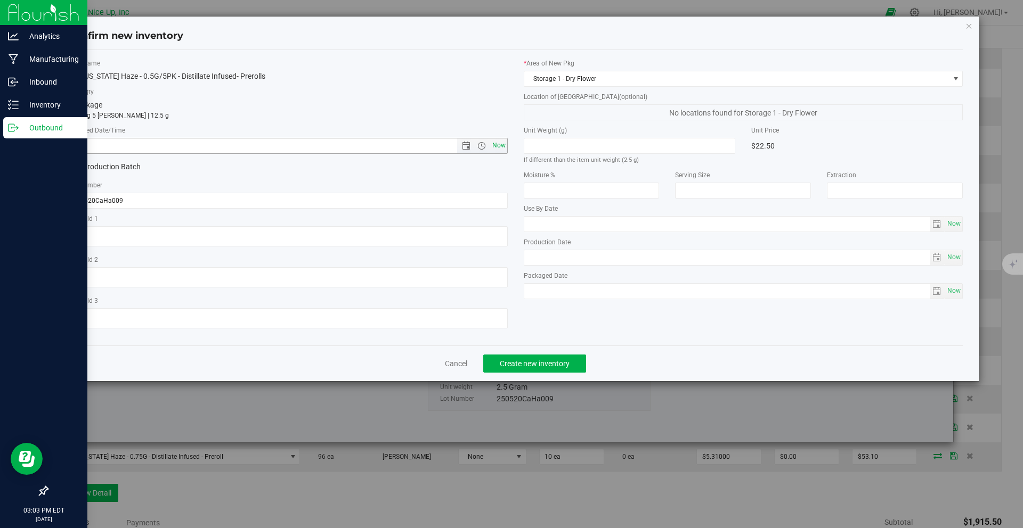
click at [495, 145] on span "Now" at bounding box center [499, 145] width 18 height 15
type input "8/26/2025 3:03 PM"
click at [536, 376] on div "Cancel Create new inventory" at bounding box center [515, 364] width 895 height 36
click at [541, 367] on span "Create new inventory" at bounding box center [535, 364] width 70 height 9
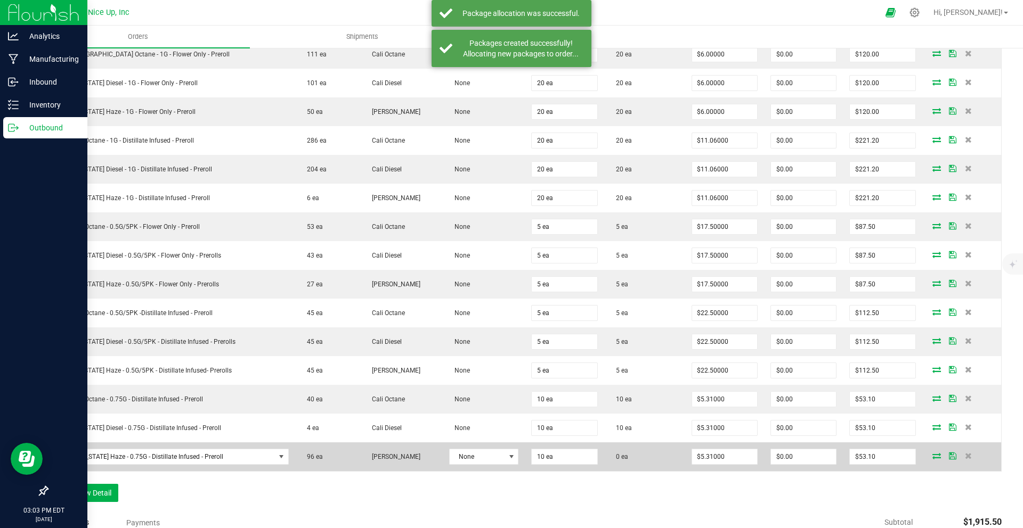
click at [932, 456] on icon at bounding box center [936, 456] width 9 height 6
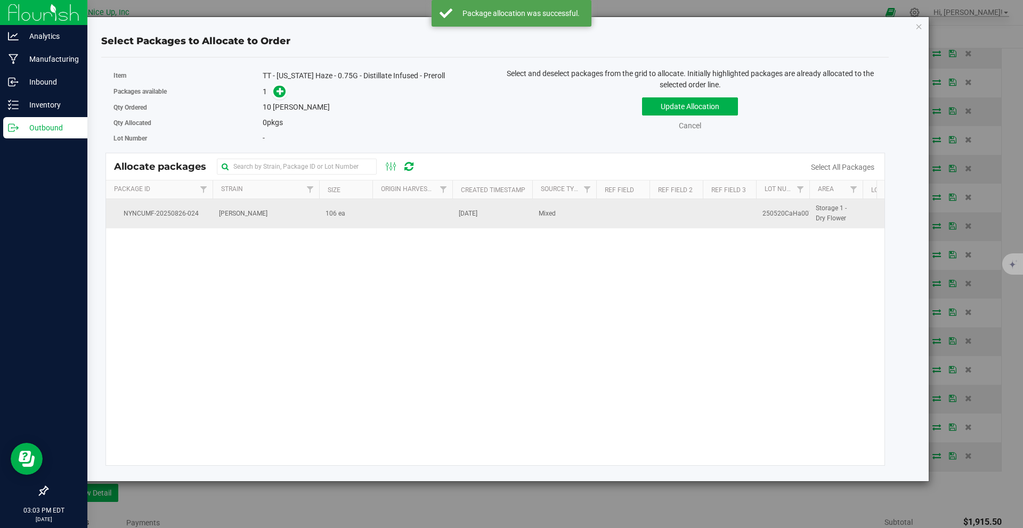
click at [364, 218] on td "106 ea" at bounding box center [345, 213] width 53 height 29
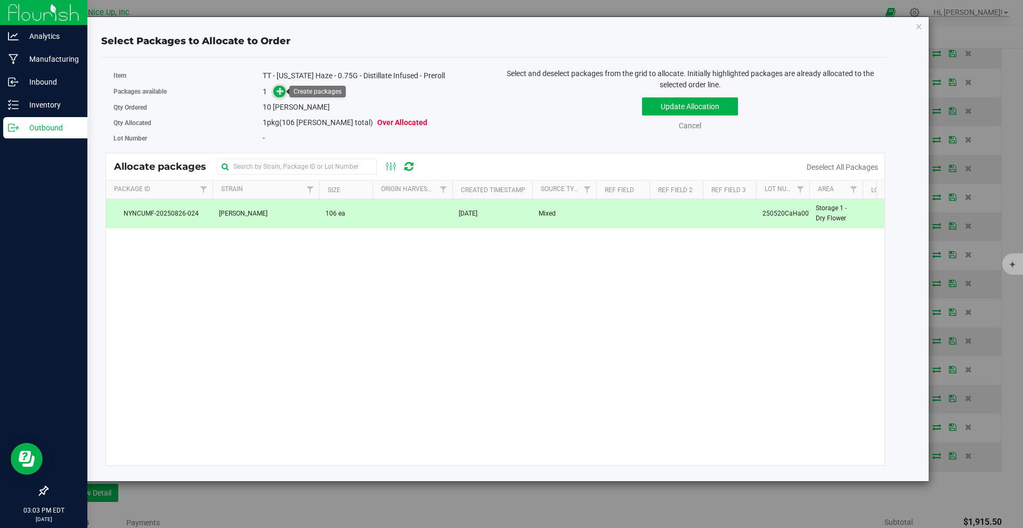
click at [283, 93] on icon at bounding box center [279, 90] width 7 height 7
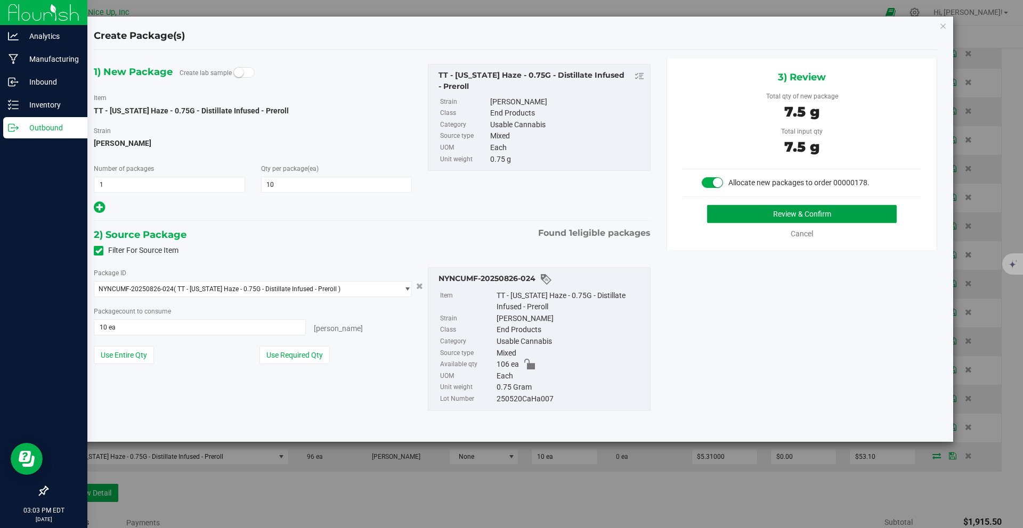
click at [749, 211] on button "Review & Confirm" at bounding box center [802, 214] width 190 height 18
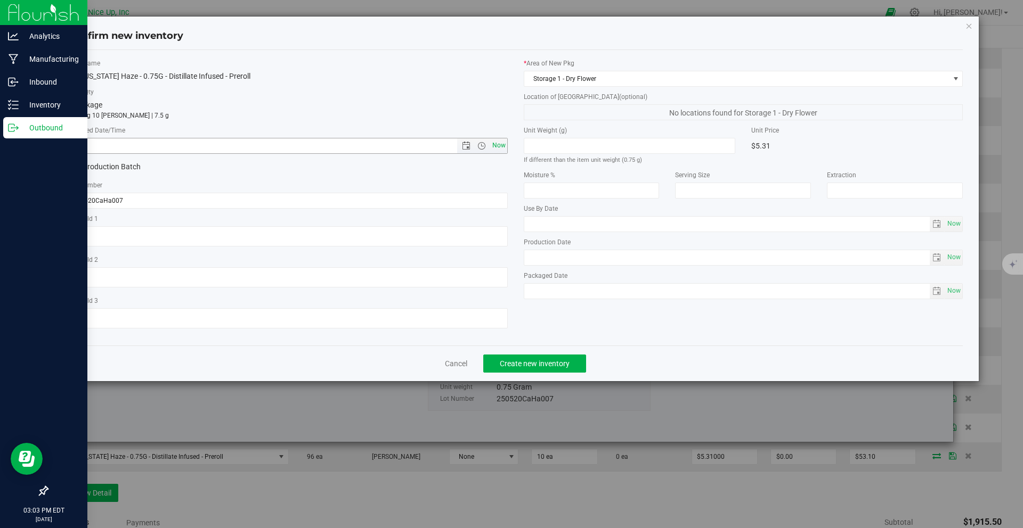
click at [499, 145] on span "Now" at bounding box center [499, 145] width 18 height 15
type input "8/26/2025 3:03 PM"
click at [567, 365] on span "Create new inventory" at bounding box center [535, 364] width 70 height 9
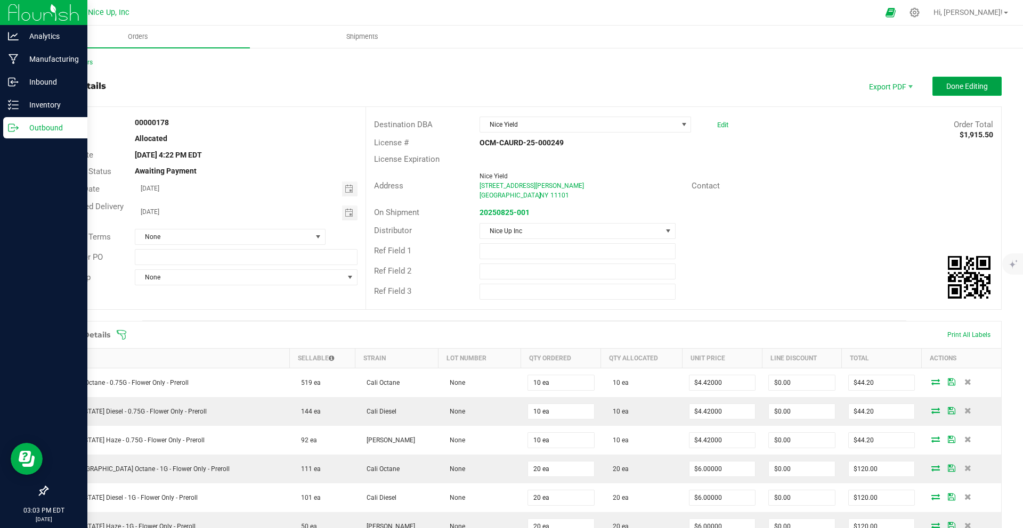
click at [957, 82] on span "Done Editing" at bounding box center [967, 86] width 42 height 9
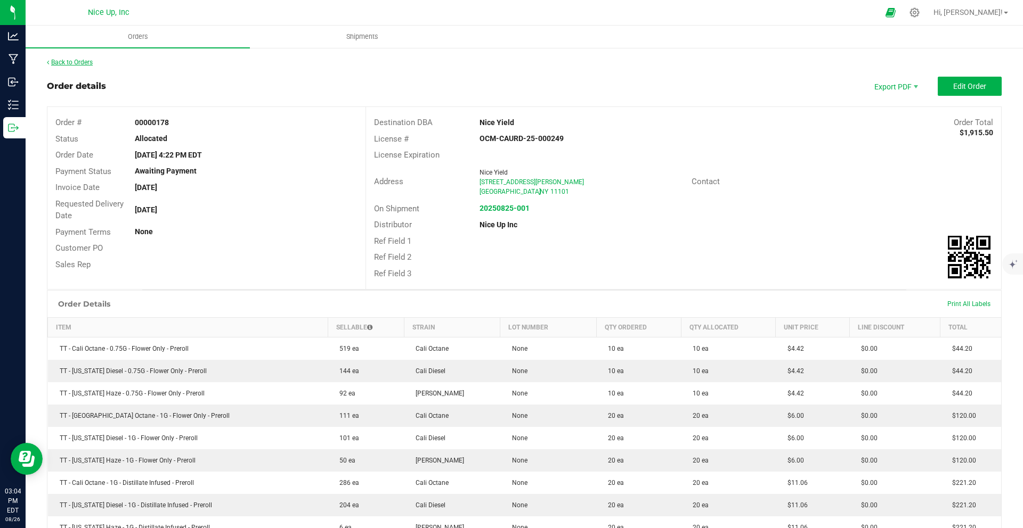
click at [78, 65] on link "Back to Orders" at bounding box center [70, 62] width 46 height 7
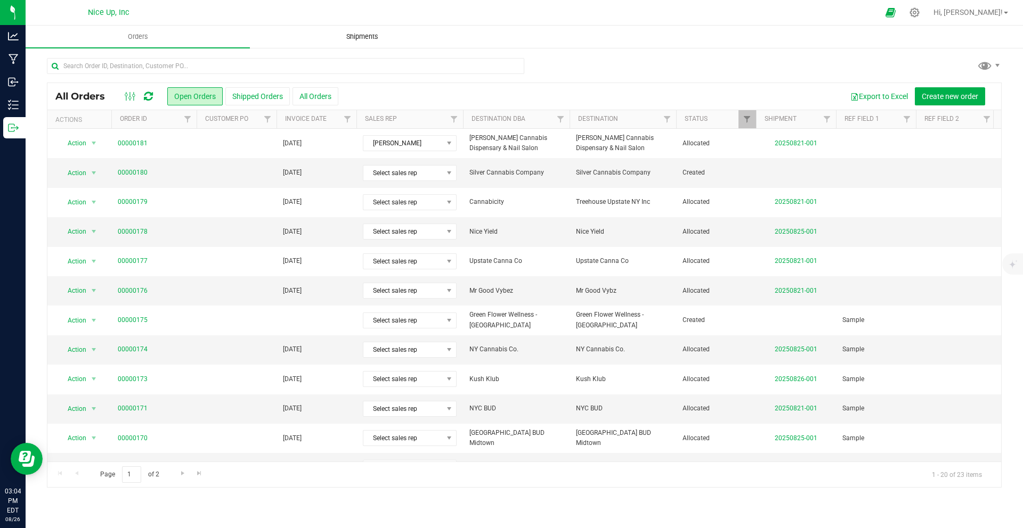
click at [357, 39] on span "Shipments" at bounding box center [362, 37] width 61 height 10
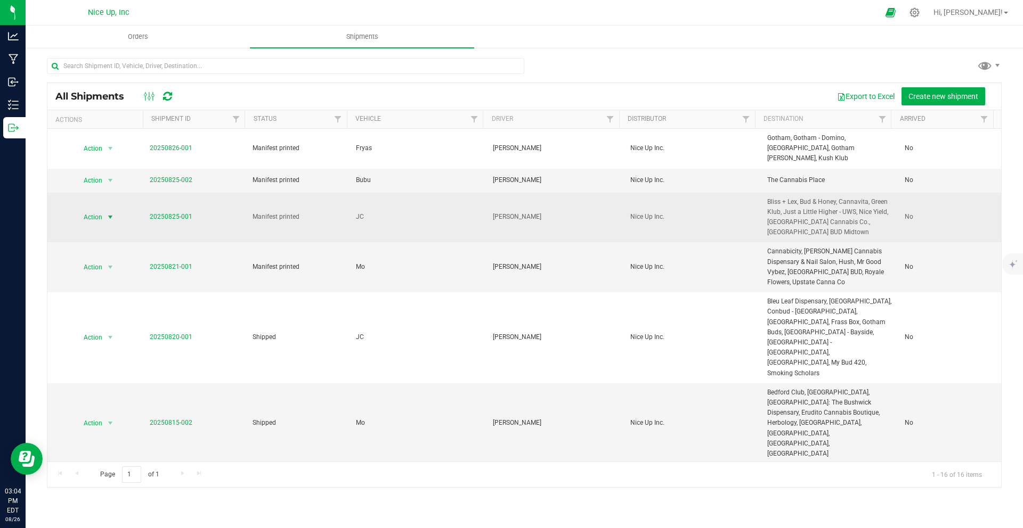
click at [101, 210] on span "Action" at bounding box center [88, 217] width 29 height 15
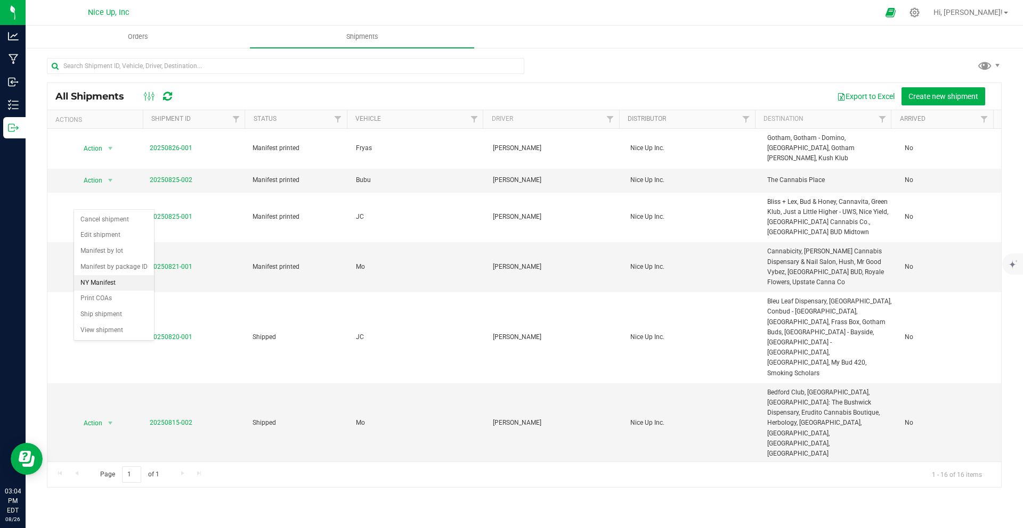
click at [96, 291] on li "NY Manifest" at bounding box center [114, 283] width 80 height 16
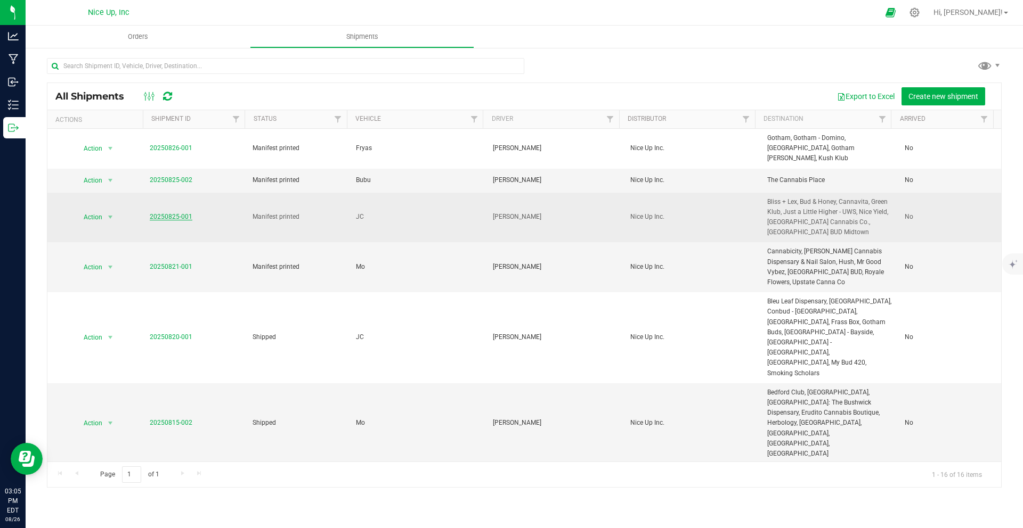
click at [180, 213] on link "20250825-001" at bounding box center [171, 216] width 43 height 7
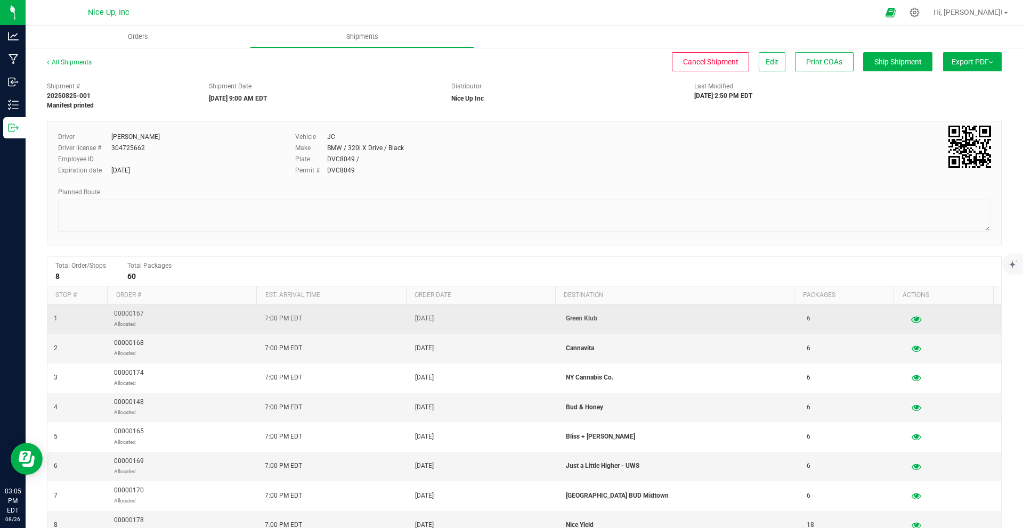
click at [911, 320] on icon "button" at bounding box center [916, 318] width 10 height 7
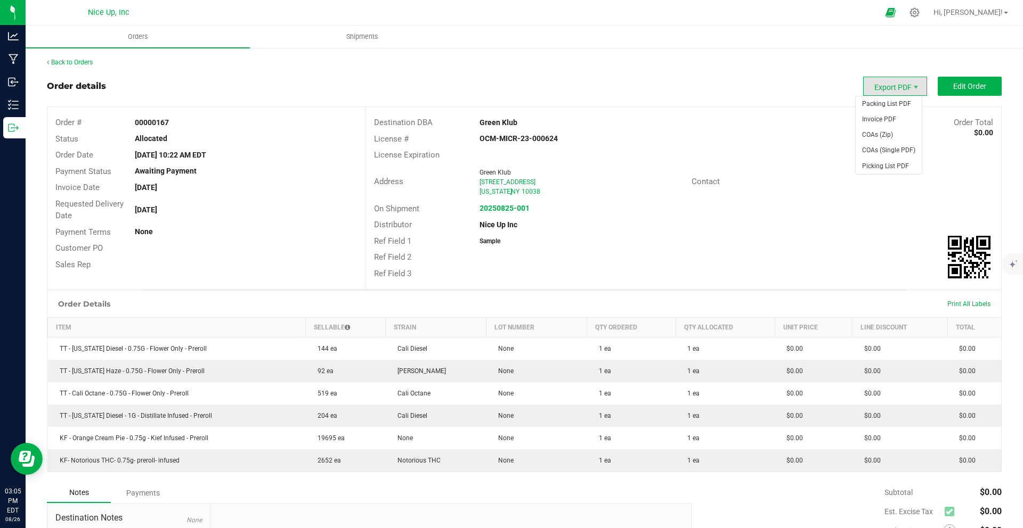
click at [874, 91] on span "Export PDF" at bounding box center [895, 86] width 64 height 19
click at [876, 100] on span "Packing List PDF" at bounding box center [888, 103] width 66 height 15
click at [891, 116] on span "Invoice PDF" at bounding box center [888, 119] width 66 height 15
click at [506, 211] on strong "20250825-001" at bounding box center [504, 208] width 50 height 9
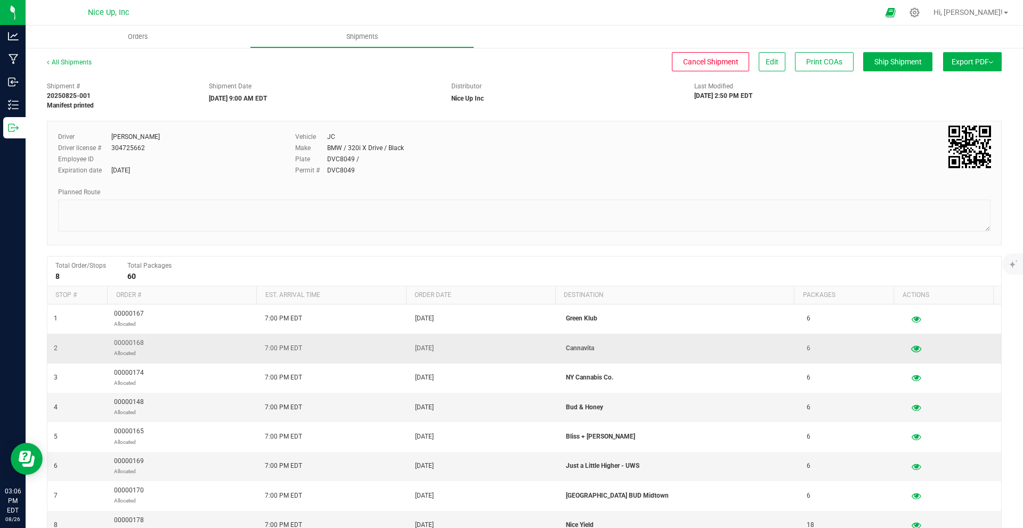
click at [911, 349] on icon "button" at bounding box center [916, 348] width 10 height 7
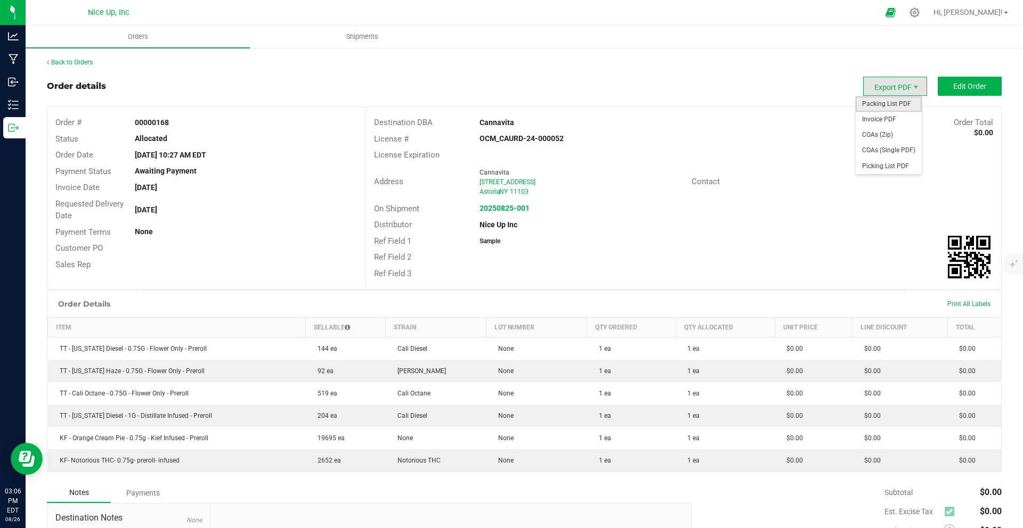
click at [880, 97] on span "Packing List PDF" at bounding box center [888, 103] width 66 height 15
click at [880, 116] on span "Invoice PDF" at bounding box center [888, 119] width 66 height 15
click at [511, 208] on strong "20250825-001" at bounding box center [504, 208] width 50 height 9
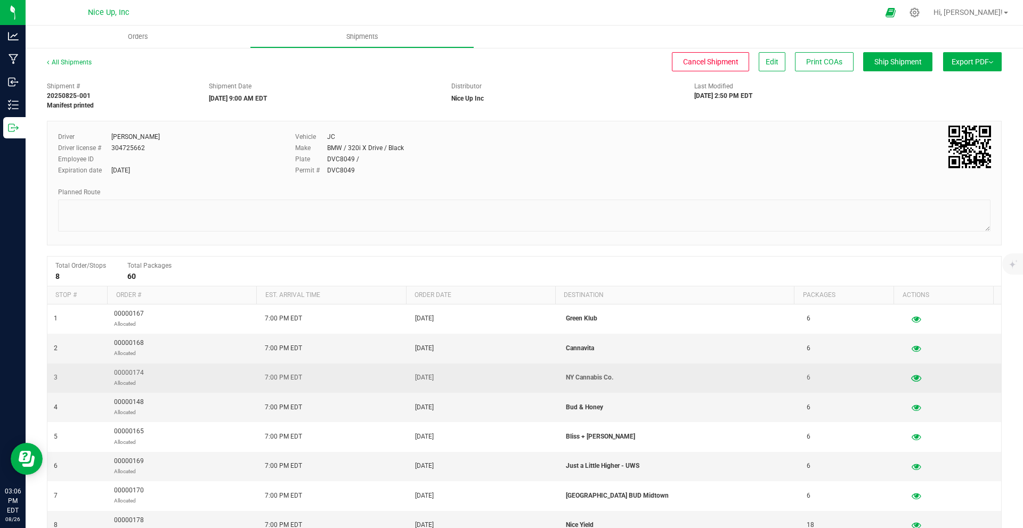
click at [911, 380] on icon "button" at bounding box center [916, 377] width 10 height 7
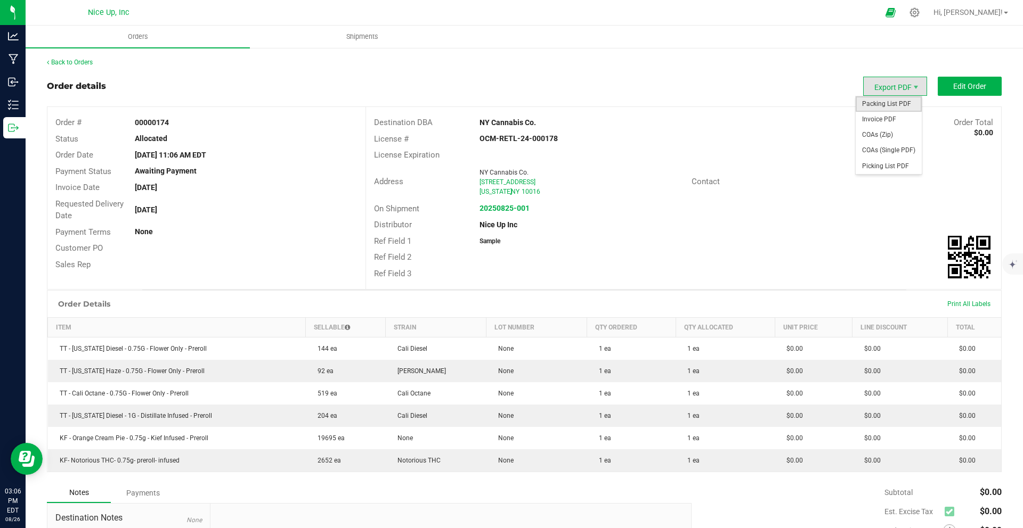
click at [901, 107] on span "Packing List PDF" at bounding box center [888, 103] width 66 height 15
click at [501, 208] on strong "20250825-001" at bounding box center [504, 208] width 50 height 9
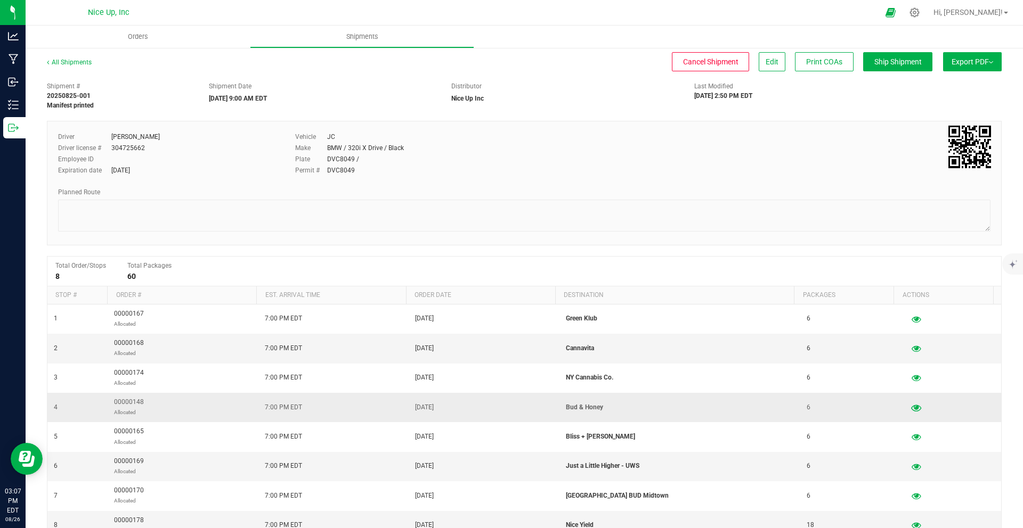
click at [906, 409] on button "button" at bounding box center [915, 407] width 19 height 17
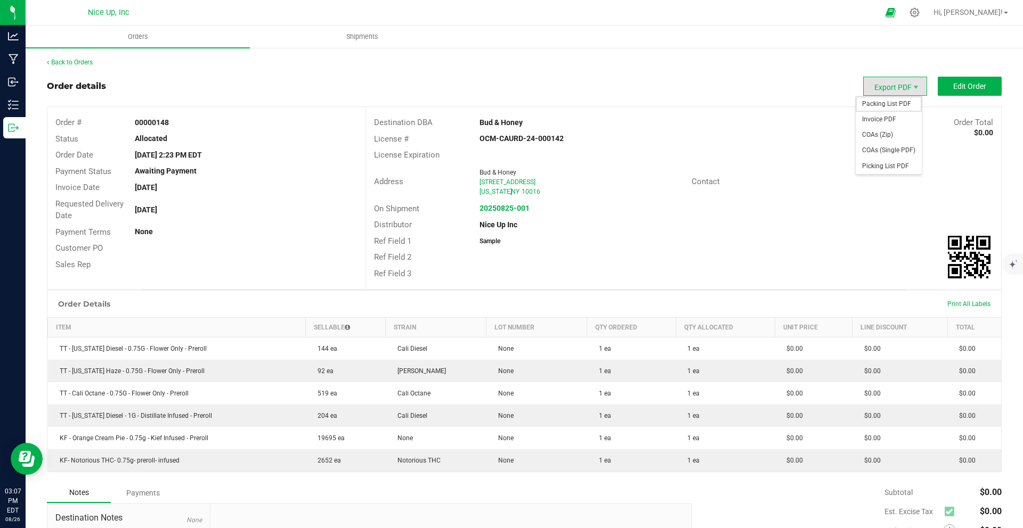
click at [895, 102] on span "Packing List PDF" at bounding box center [888, 103] width 66 height 15
click at [953, 86] on span "Edit Order" at bounding box center [969, 86] width 33 height 9
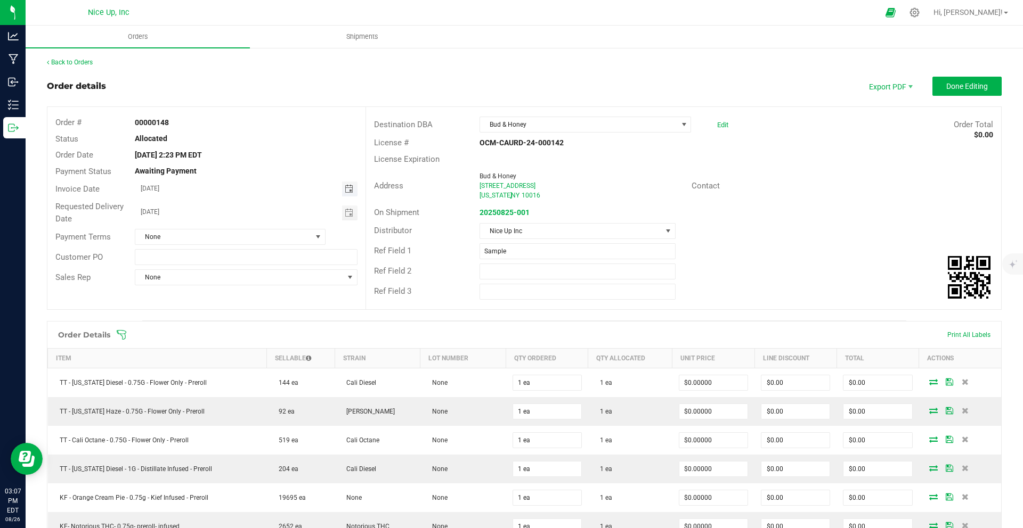
click at [345, 188] on span "Toggle calendar" at bounding box center [349, 189] width 9 height 9
click at [279, 306] on span "30" at bounding box center [275, 311] width 15 height 17
type input "08/30/2025"
click at [345, 210] on span "Toggle calendar" at bounding box center [349, 213] width 9 height 9
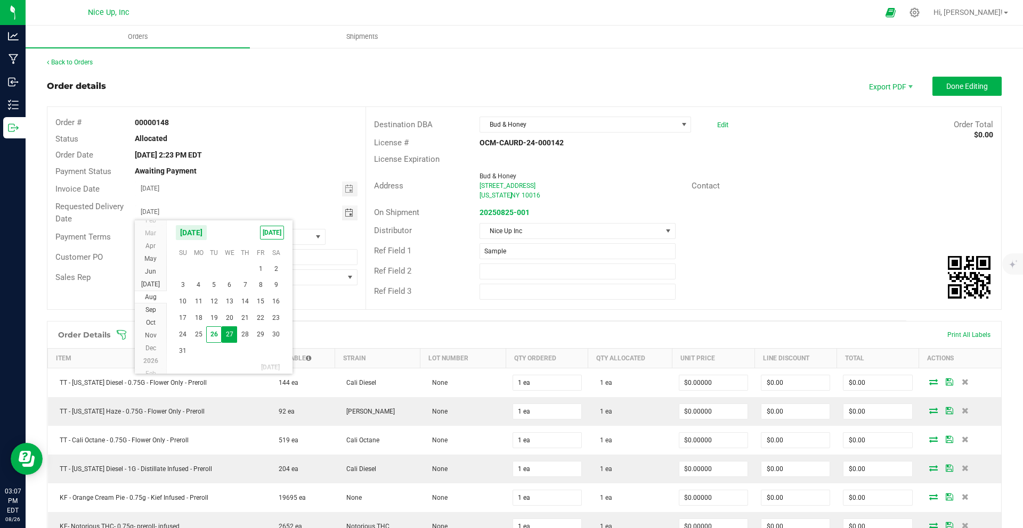
click at [273, 338] on span "30" at bounding box center [275, 335] width 15 height 17
type input "08/30/2025"
click at [952, 91] on button "Done Editing" at bounding box center [966, 86] width 69 height 19
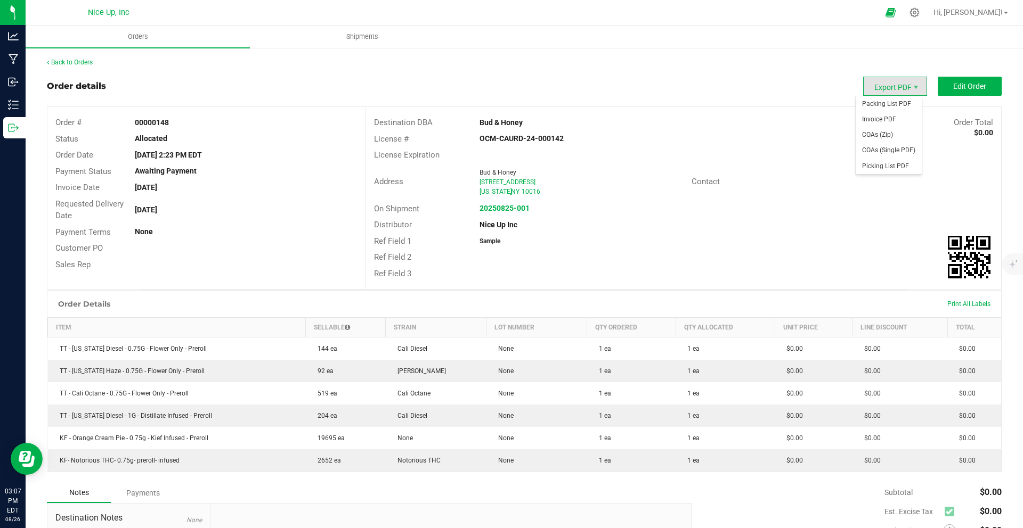
click at [898, 89] on span "Export PDF" at bounding box center [895, 86] width 64 height 19
click at [893, 105] on span "Packing List PDF" at bounding box center [888, 103] width 66 height 15
click at [887, 119] on span "Invoice PDF" at bounding box center [888, 119] width 66 height 15
click at [506, 206] on strong "20250825-001" at bounding box center [504, 208] width 50 height 9
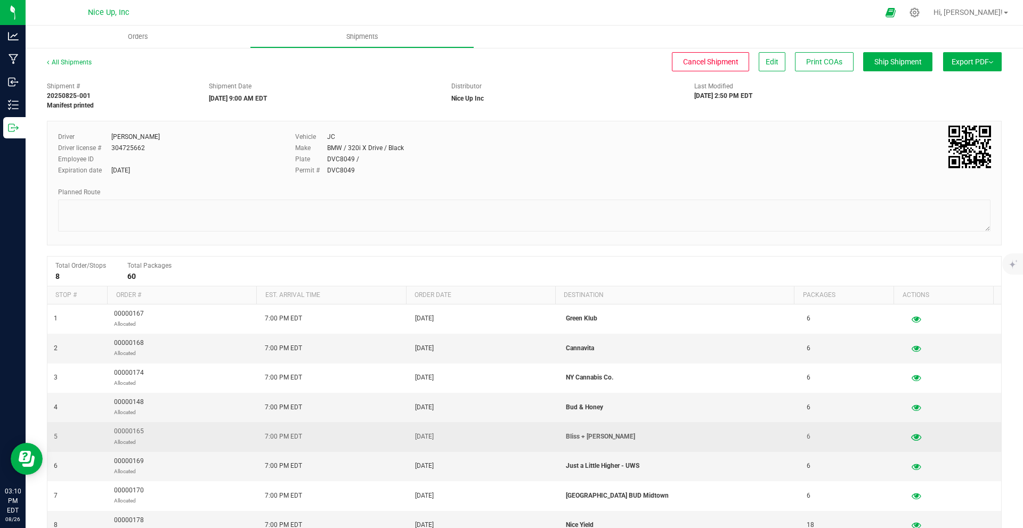
click at [911, 437] on icon "button" at bounding box center [916, 437] width 10 height 7
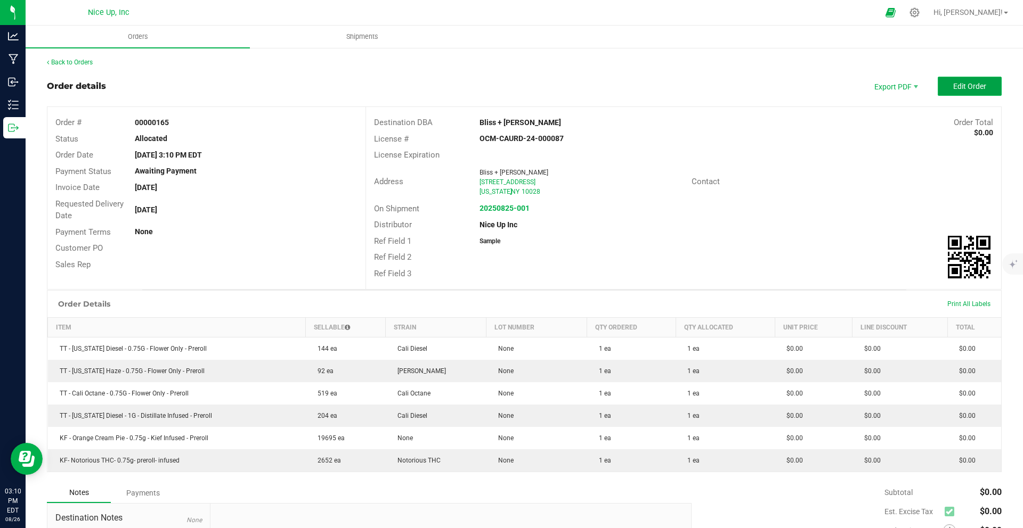
click at [956, 86] on span "Edit Order" at bounding box center [969, 86] width 33 height 9
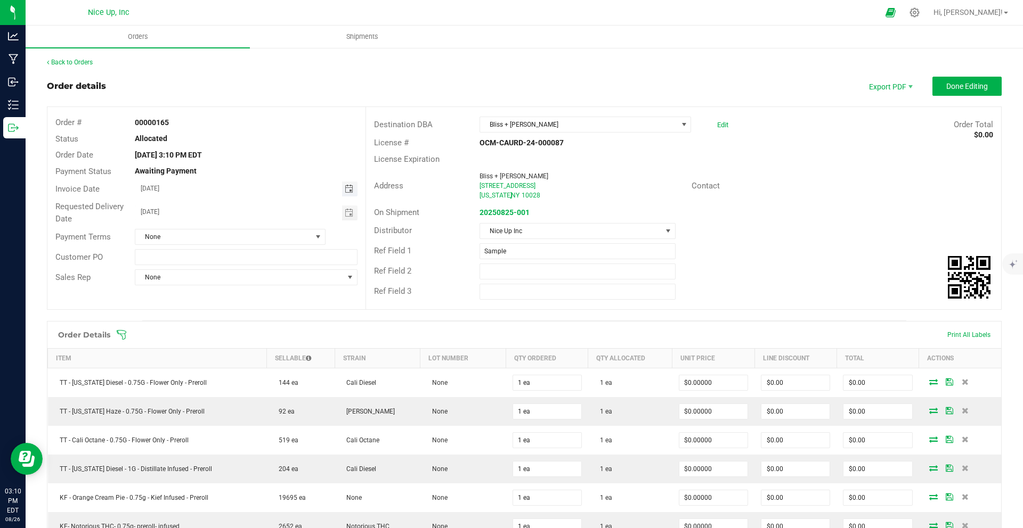
click at [345, 192] on span "Toggle calendar" at bounding box center [349, 189] width 9 height 9
click at [278, 310] on span "30" at bounding box center [275, 311] width 15 height 17
type input "08/30/2025"
click at [346, 217] on span "Toggle calendar" at bounding box center [349, 213] width 9 height 9
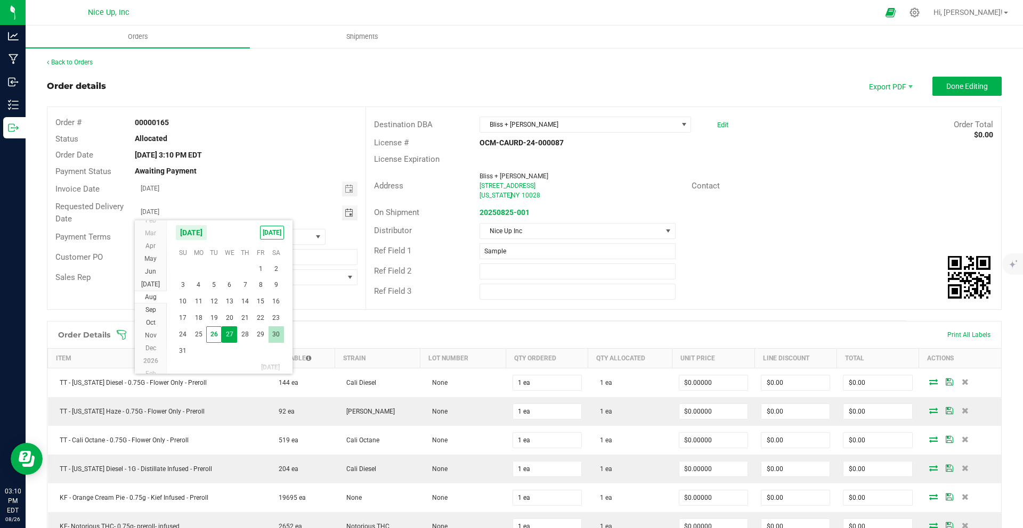
click at [280, 332] on span "30" at bounding box center [275, 335] width 15 height 17
type input "08/30/2025"
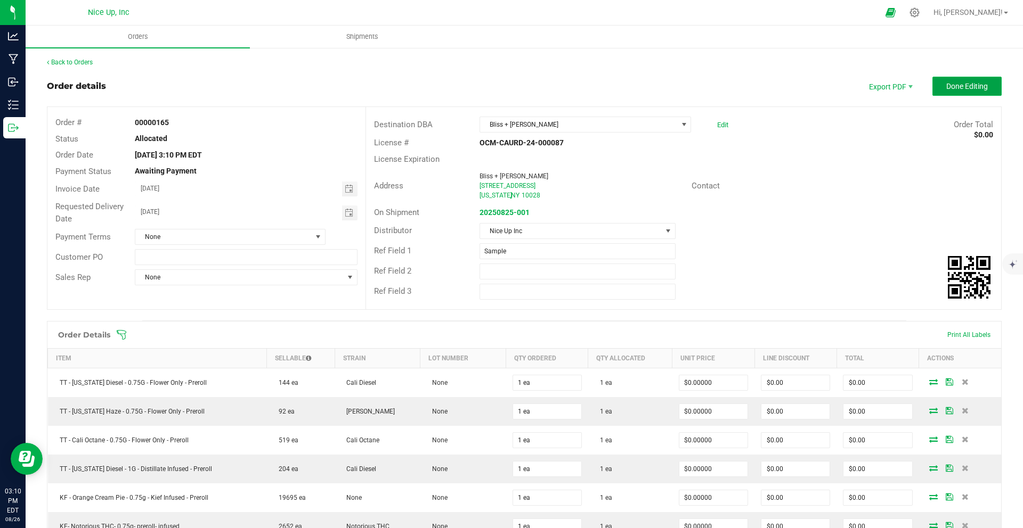
click at [940, 91] on button "Done Editing" at bounding box center [966, 86] width 69 height 19
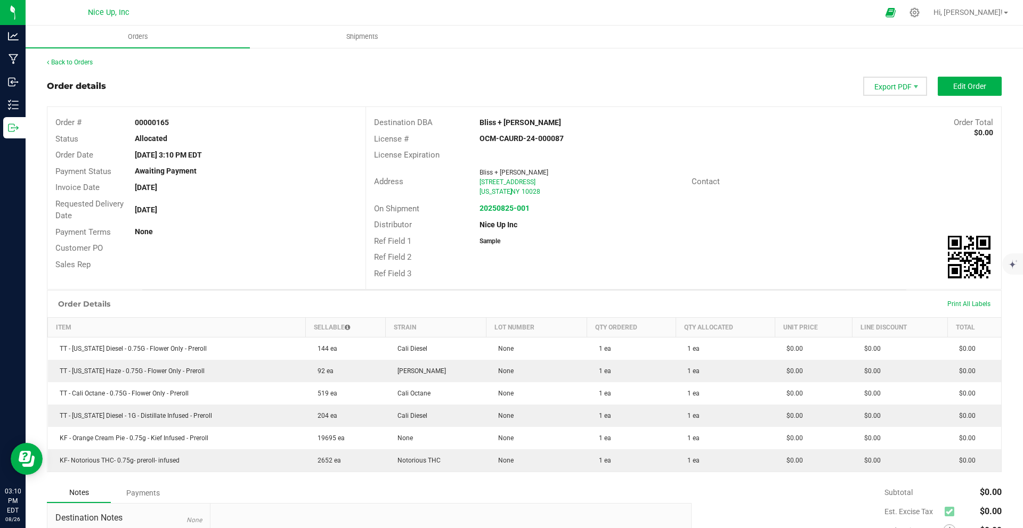
click at [885, 86] on span "Export PDF" at bounding box center [895, 86] width 64 height 19
click at [886, 102] on span "Packing List PDF" at bounding box center [888, 103] width 66 height 15
click at [890, 121] on span "Invoice PDF" at bounding box center [888, 119] width 66 height 15
click at [504, 207] on strong "20250825-001" at bounding box center [504, 208] width 50 height 9
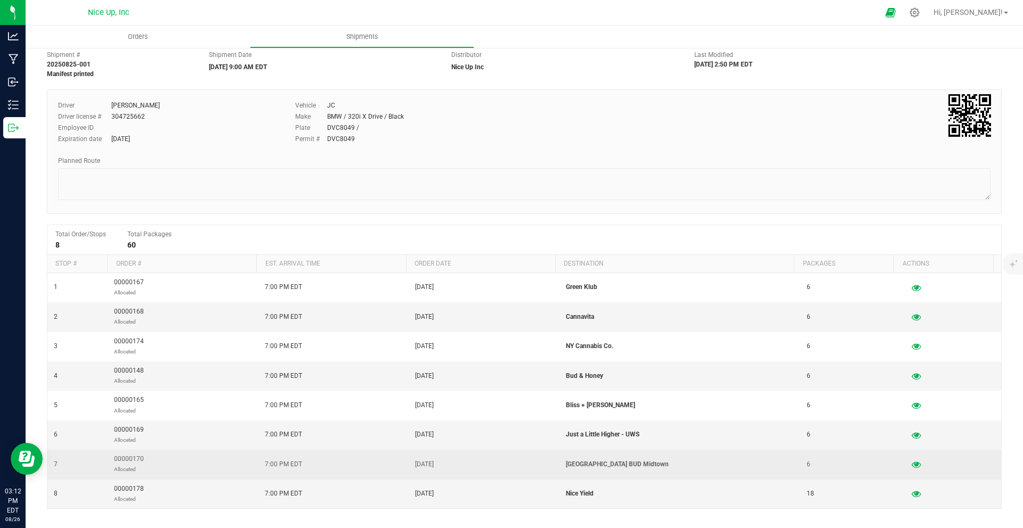
scroll to position [51, 0]
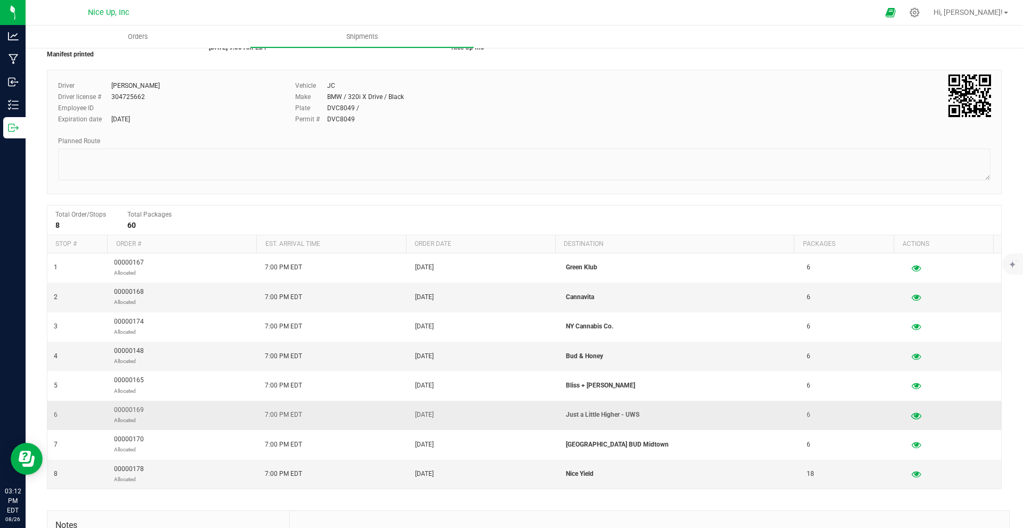
click at [911, 413] on icon "button" at bounding box center [916, 415] width 10 height 7
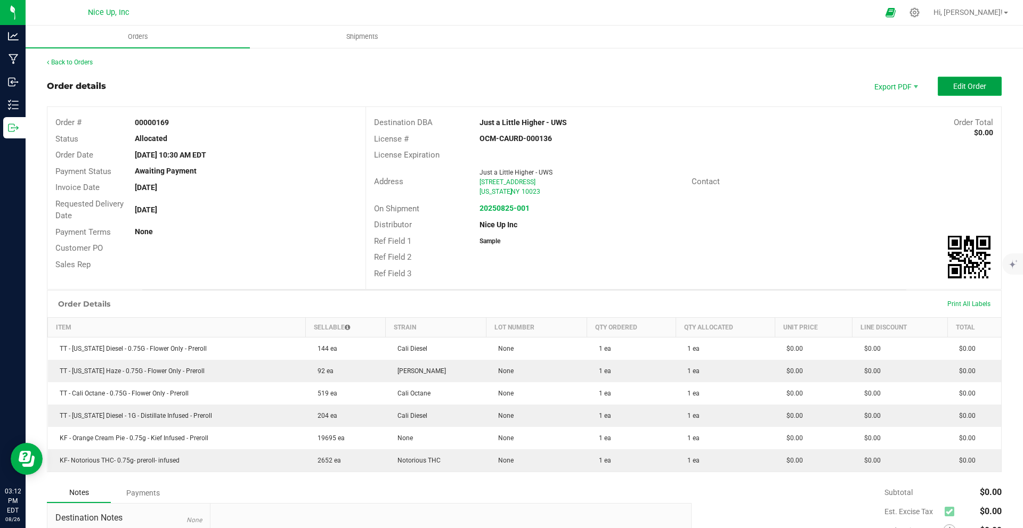
click at [953, 89] on span "Edit Order" at bounding box center [969, 86] width 33 height 9
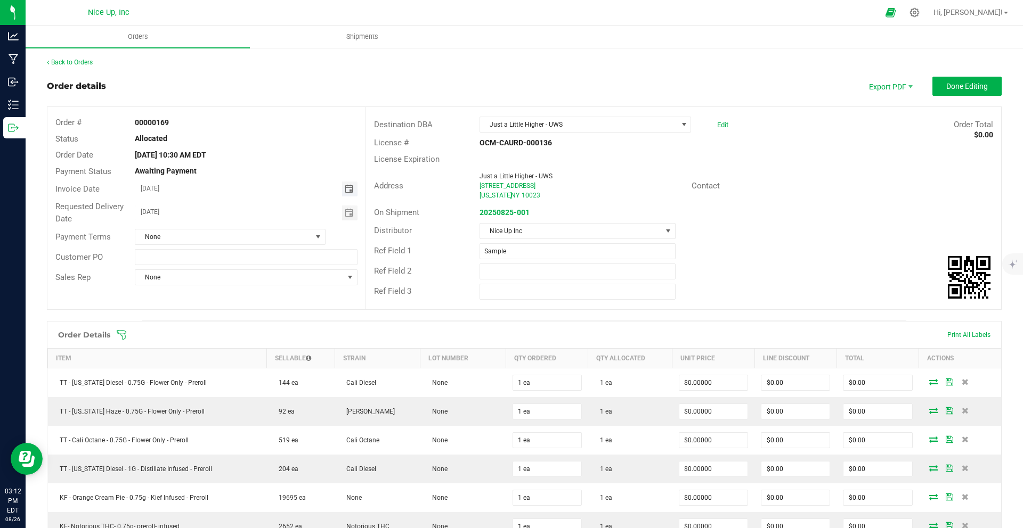
click at [345, 189] on span "Toggle calendar" at bounding box center [349, 189] width 9 height 9
click at [273, 312] on span "30" at bounding box center [275, 311] width 15 height 17
type input "08/30/2025"
click at [350, 209] on span "Toggle calendar" at bounding box center [349, 213] width 9 height 9
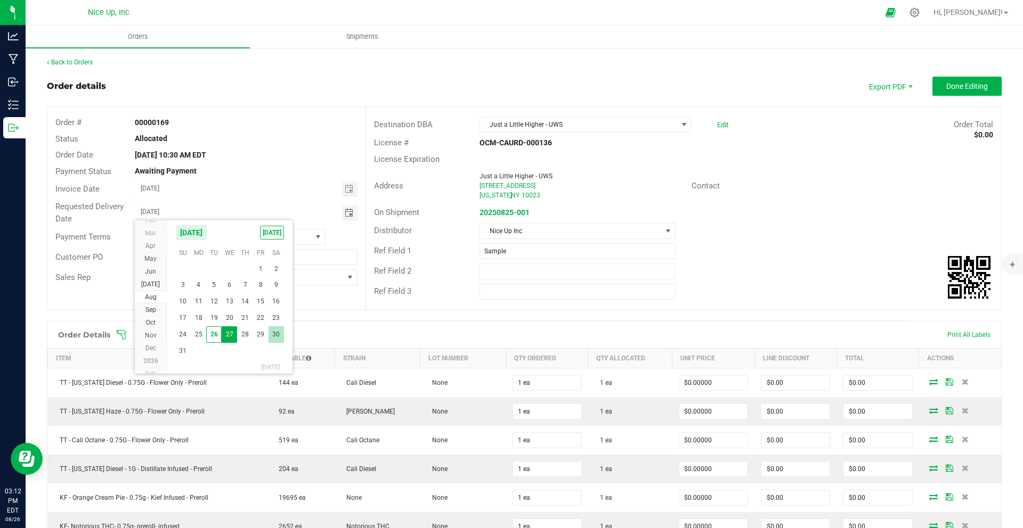
click at [274, 338] on span "30" at bounding box center [275, 335] width 15 height 17
type input "08/30/2025"
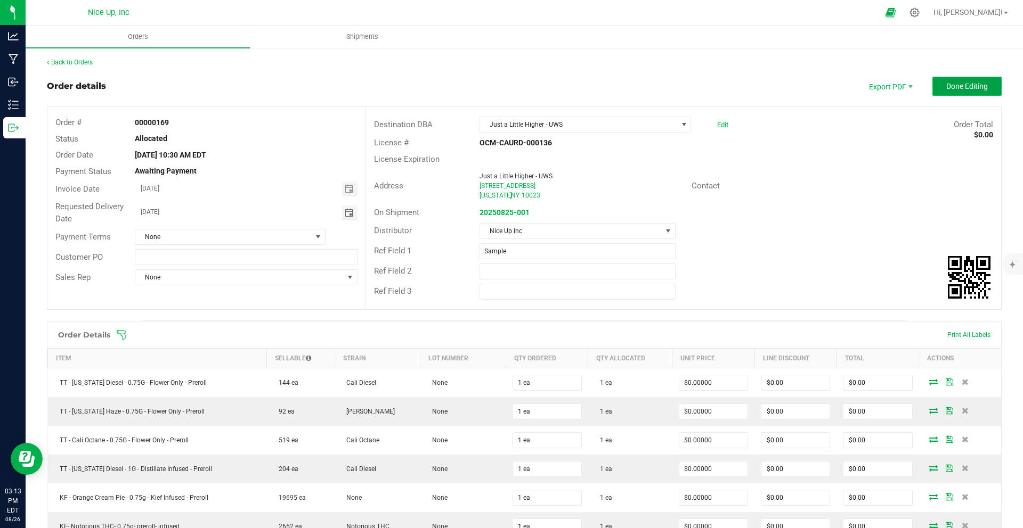
click at [949, 87] on span "Done Editing" at bounding box center [967, 86] width 42 height 9
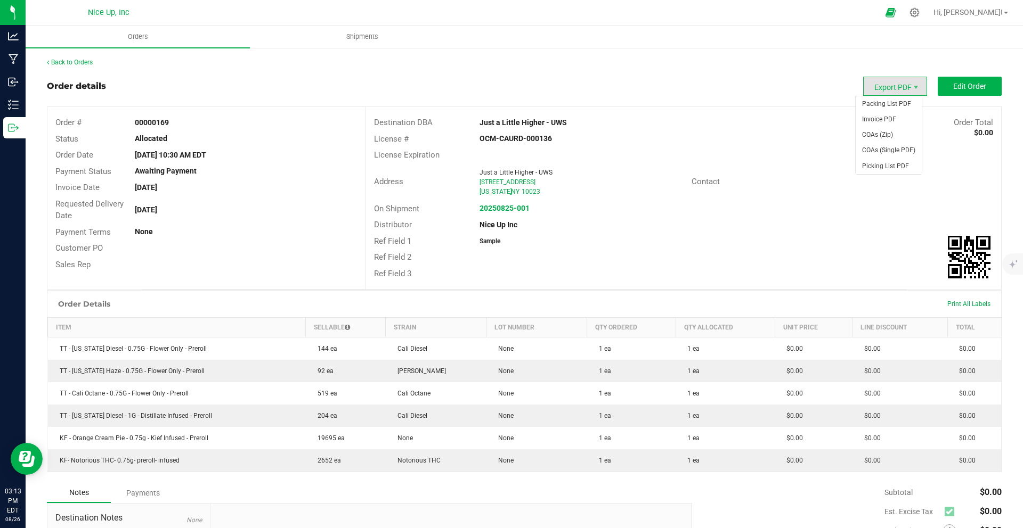
click at [893, 88] on span "Export PDF" at bounding box center [895, 86] width 64 height 19
click at [896, 102] on span "Packing List PDF" at bounding box center [888, 103] width 66 height 15
click at [880, 116] on span "Invoice PDF" at bounding box center [888, 119] width 66 height 15
click at [515, 208] on strong "20250825-001" at bounding box center [504, 208] width 50 height 9
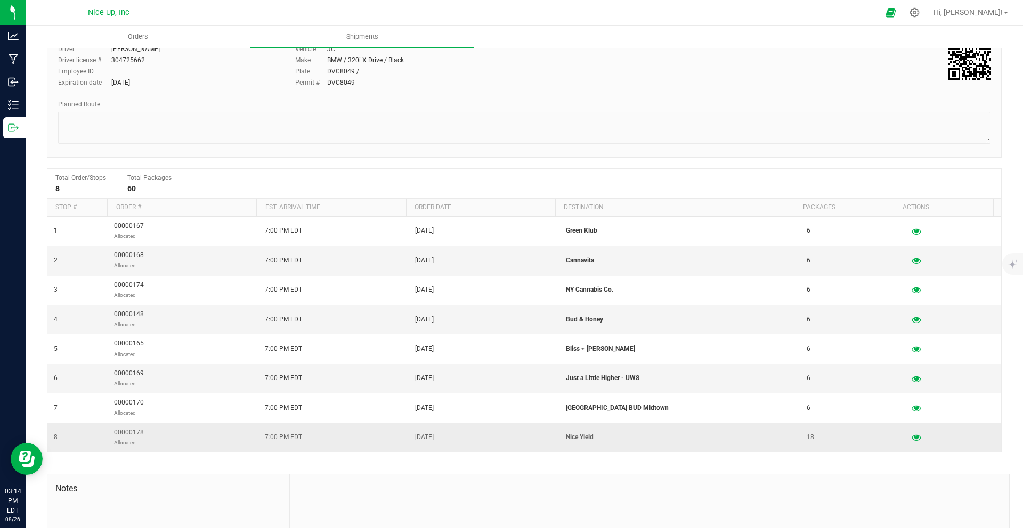
scroll to position [96, 0]
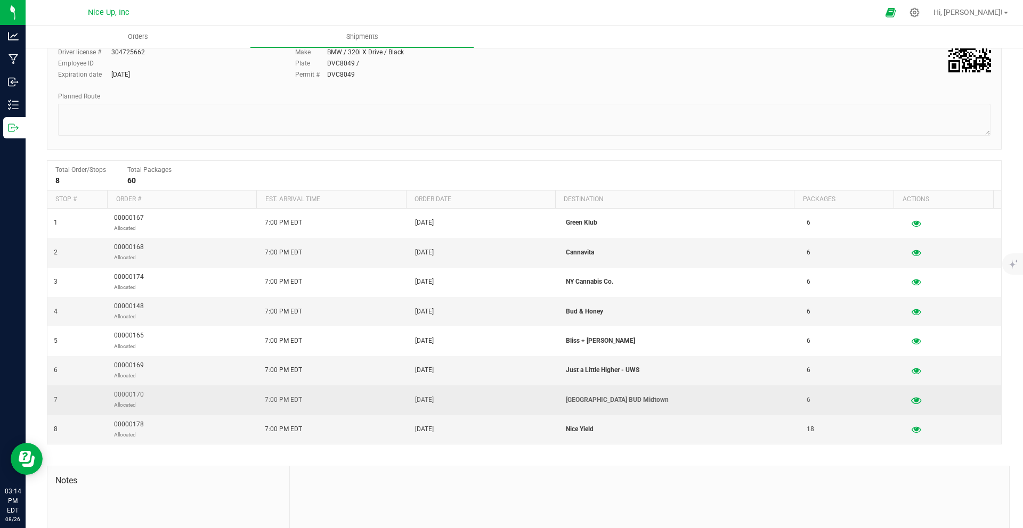
click at [911, 403] on icon "button" at bounding box center [916, 399] width 10 height 7
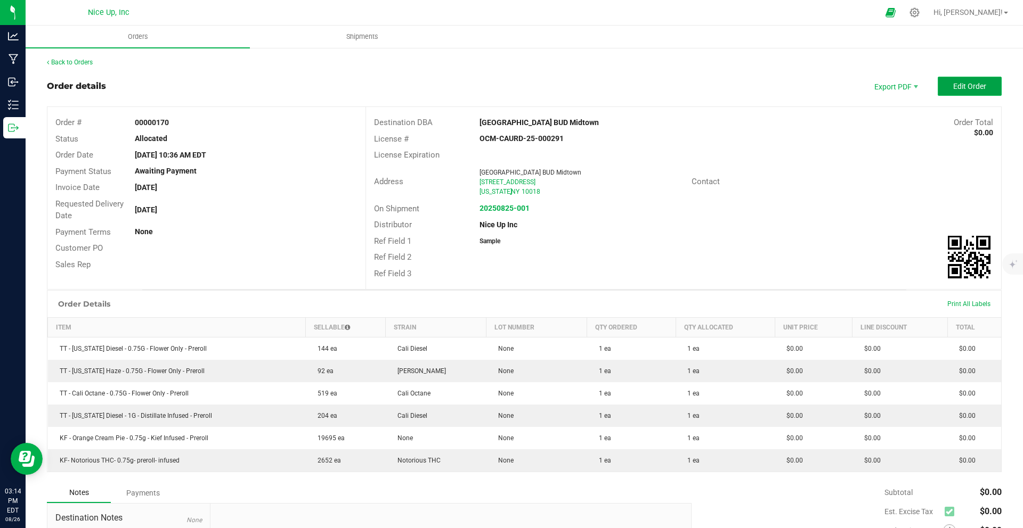
click at [965, 89] on span "Edit Order" at bounding box center [969, 86] width 33 height 9
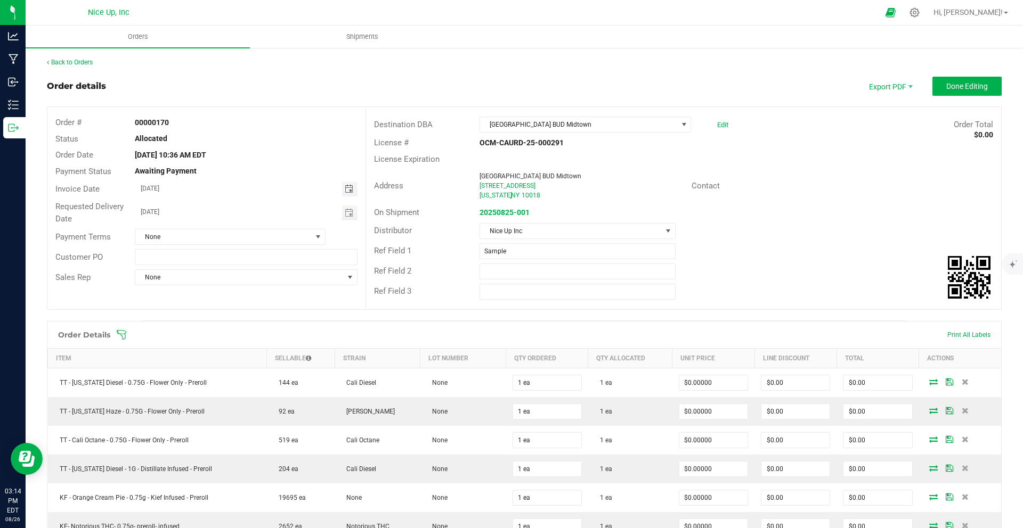
click at [347, 193] on span "Toggle calendar" at bounding box center [349, 189] width 9 height 9
click at [273, 311] on span "30" at bounding box center [275, 311] width 15 height 17
type input "08/30/2025"
click at [348, 218] on span "Toggle calendar" at bounding box center [349, 213] width 15 height 15
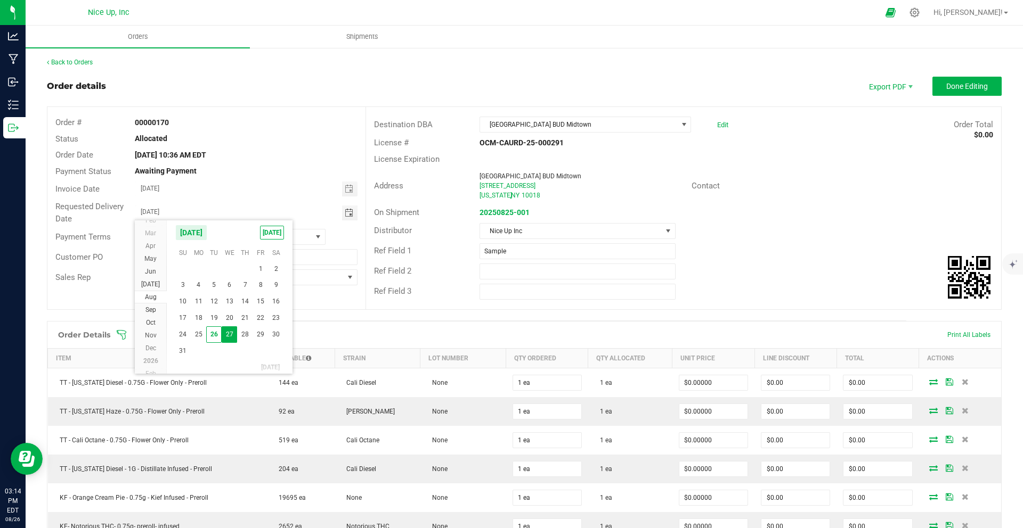
click at [275, 332] on span "30" at bounding box center [275, 335] width 15 height 17
type input "08/30/2025"
click at [965, 85] on span "Done Editing" at bounding box center [967, 86] width 42 height 9
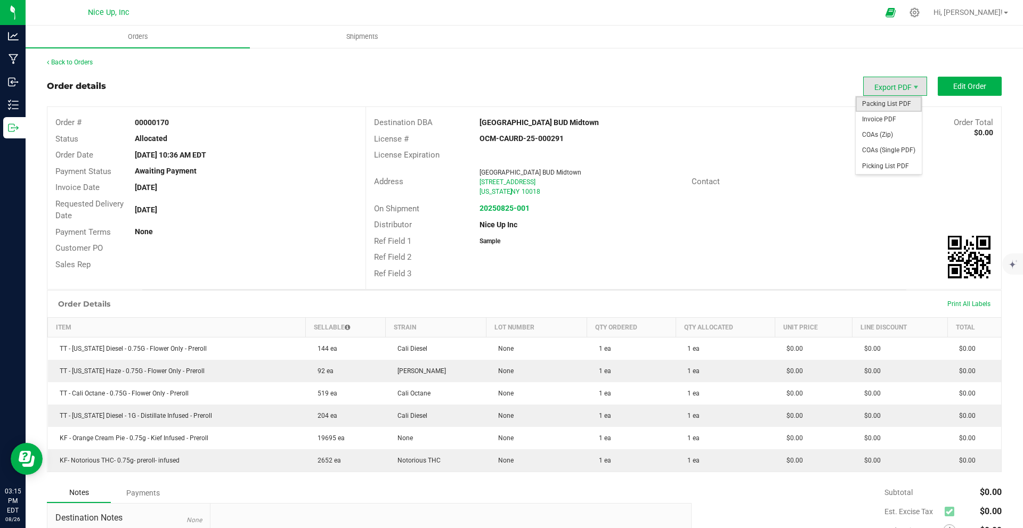
click at [886, 100] on span "Packing List PDF" at bounding box center [888, 103] width 66 height 15
click at [884, 118] on span "Invoice PDF" at bounding box center [888, 119] width 66 height 15
click at [510, 207] on strong "20250825-001" at bounding box center [504, 208] width 50 height 9
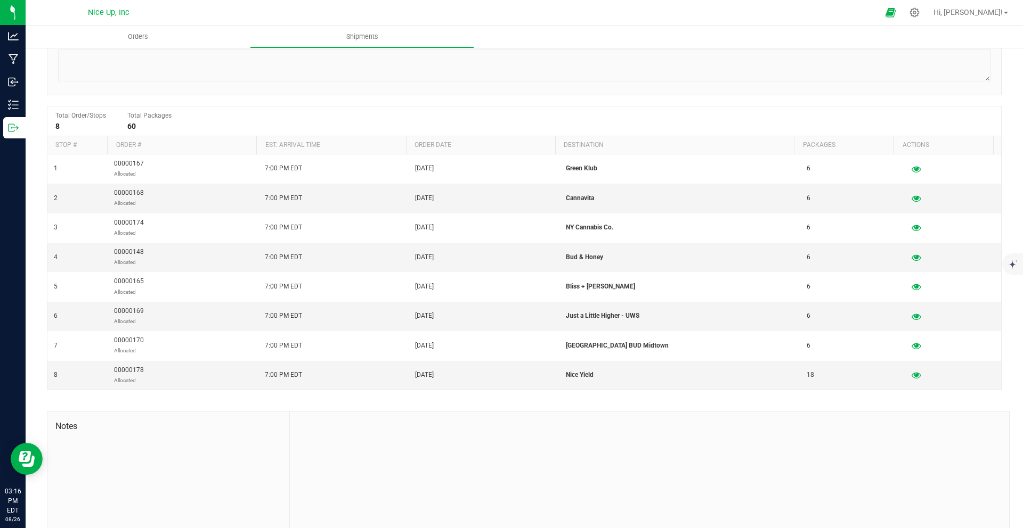
scroll to position [152, 0]
click at [911, 374] on icon "button" at bounding box center [916, 373] width 10 height 7
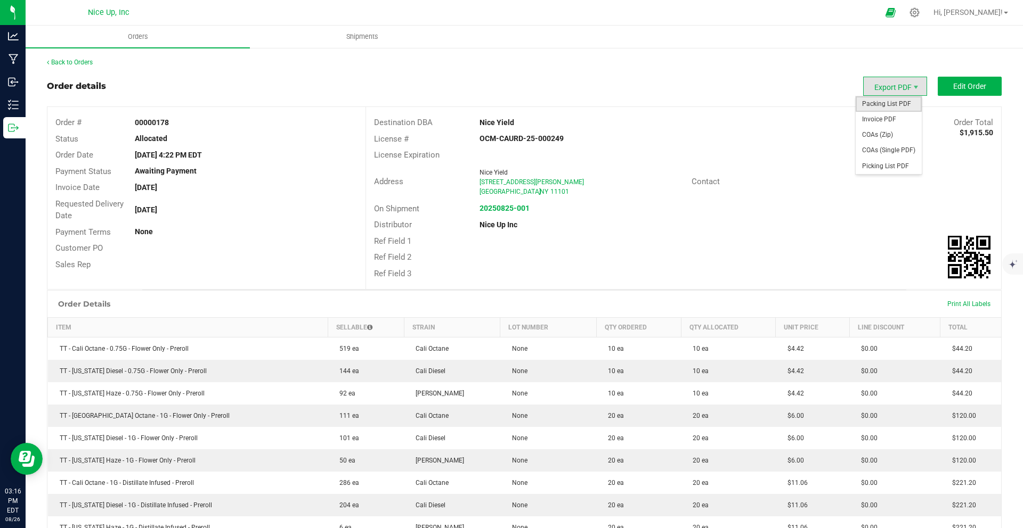
click at [889, 106] on span "Packing List PDF" at bounding box center [888, 103] width 66 height 15
click at [953, 86] on span "Edit Order" at bounding box center [969, 86] width 33 height 9
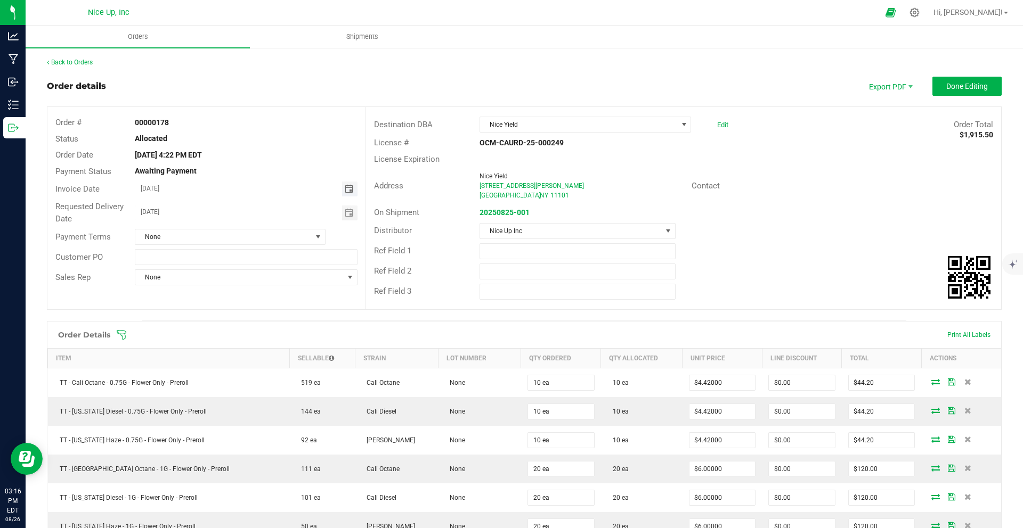
click at [348, 190] on span "Toggle calendar" at bounding box center [349, 189] width 9 height 9
click at [275, 313] on span "30" at bounding box center [275, 311] width 15 height 17
type input "08/30/2025"
click at [349, 210] on span "Toggle calendar" at bounding box center [349, 213] width 9 height 9
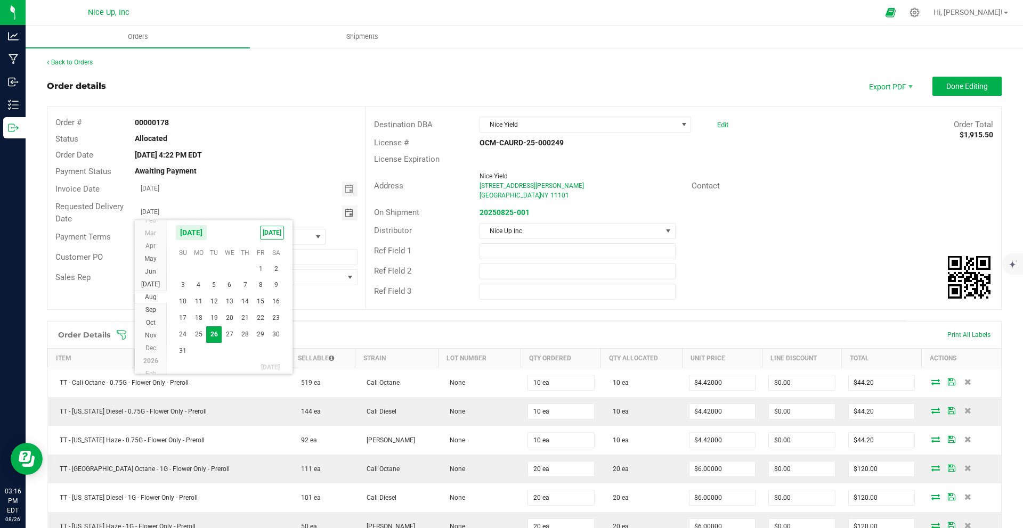
click at [280, 337] on span "30" at bounding box center [275, 335] width 15 height 17
type input "08/30/2025"
click at [939, 91] on button "Done Editing" at bounding box center [966, 86] width 69 height 19
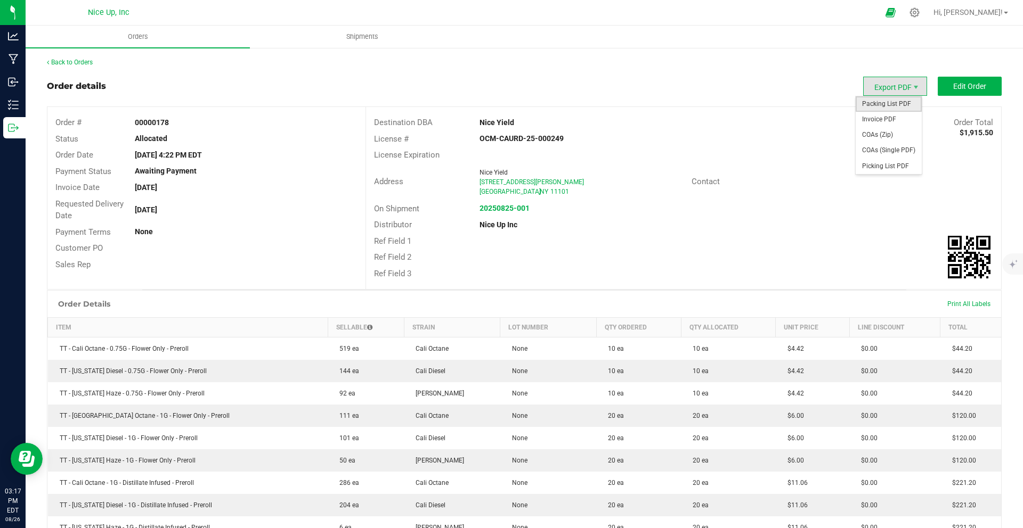
click at [895, 107] on span "Packing List PDF" at bounding box center [888, 103] width 66 height 15
click at [880, 117] on span "Invoice PDF" at bounding box center [888, 119] width 66 height 15
click at [330, 38] on uib-tab-heading "Shipments" at bounding box center [361, 36] width 223 height 21
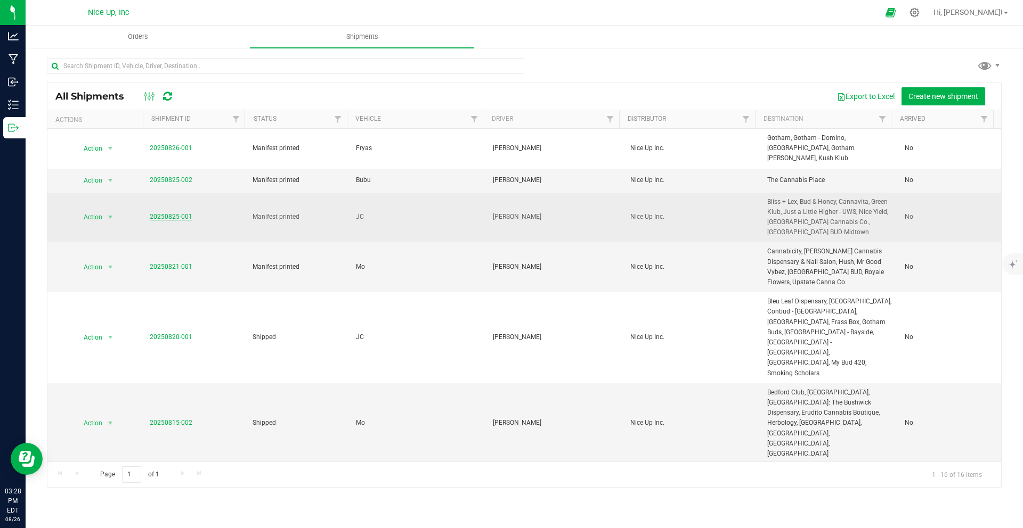
click at [168, 213] on link "20250825-001" at bounding box center [171, 216] width 43 height 7
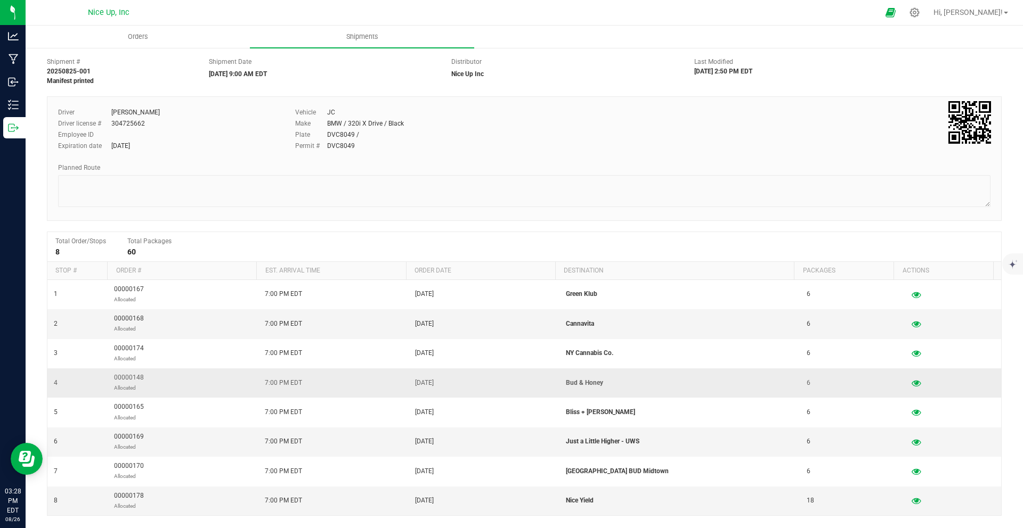
scroll to position [29, 0]
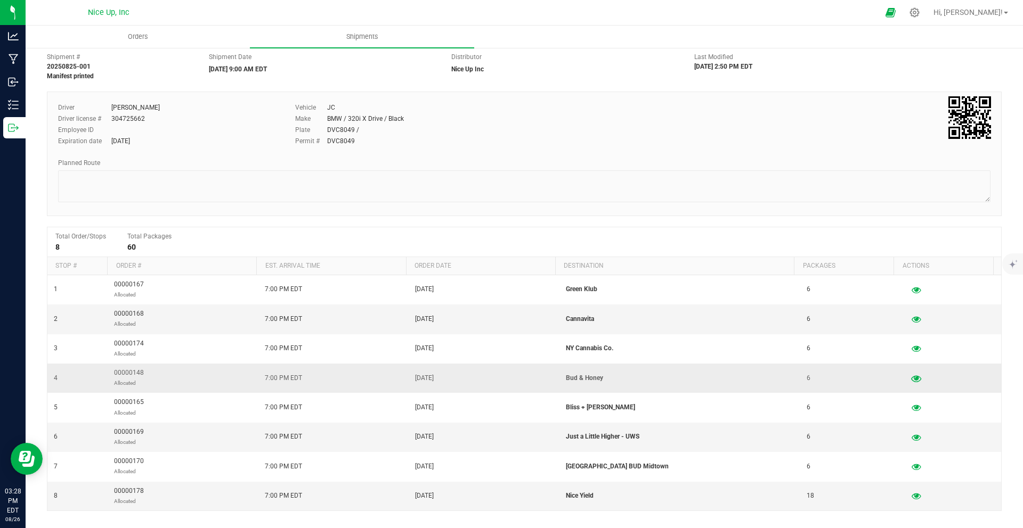
click at [911, 378] on icon "button" at bounding box center [916, 377] width 10 height 7
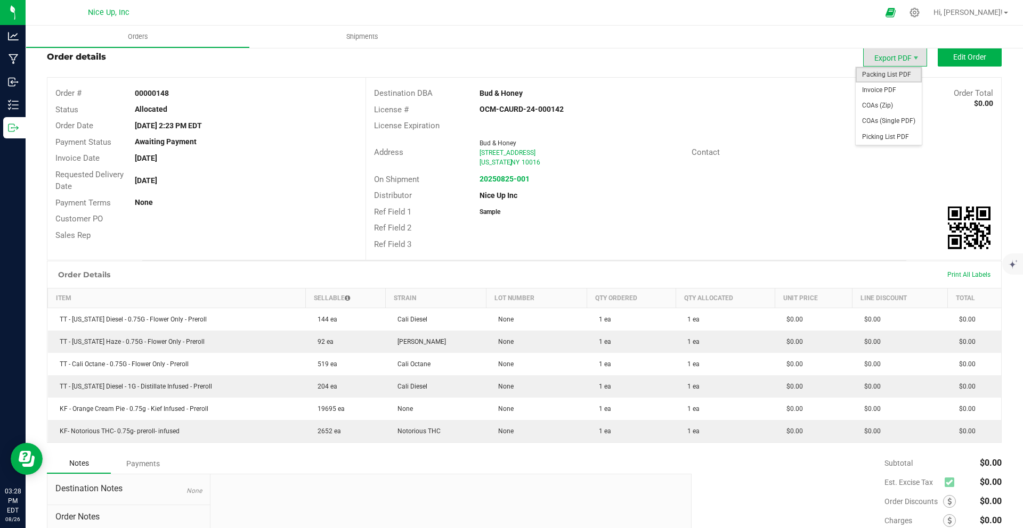
click at [906, 79] on span "Packing List PDF" at bounding box center [888, 74] width 66 height 15
